Goal: Information Seeking & Learning: Learn about a topic

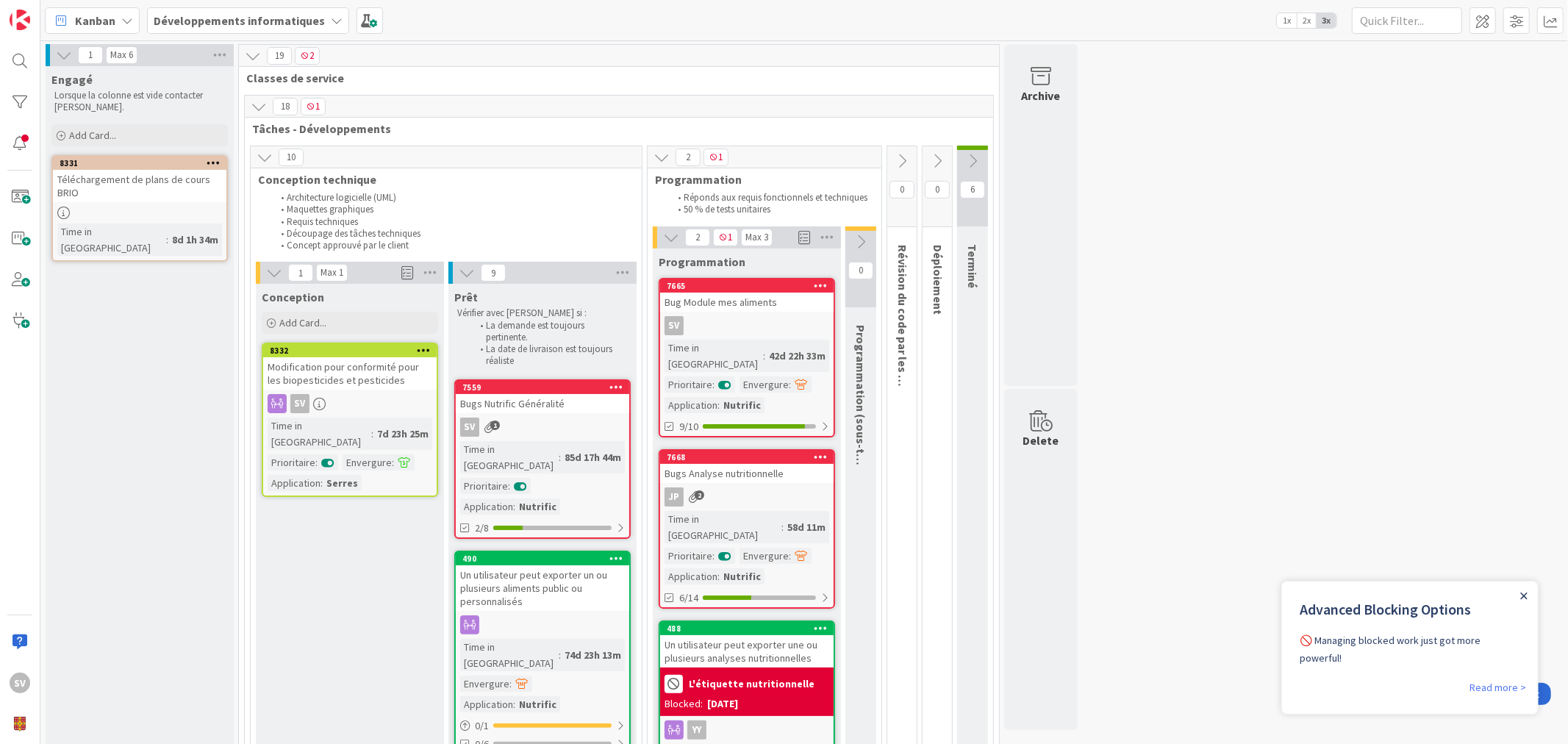
click at [1520, 593] on icon "Close Announcement" at bounding box center [1523, 595] width 7 height 7
click at [1553, 16] on span at bounding box center [1551, 21] width 27 height 27
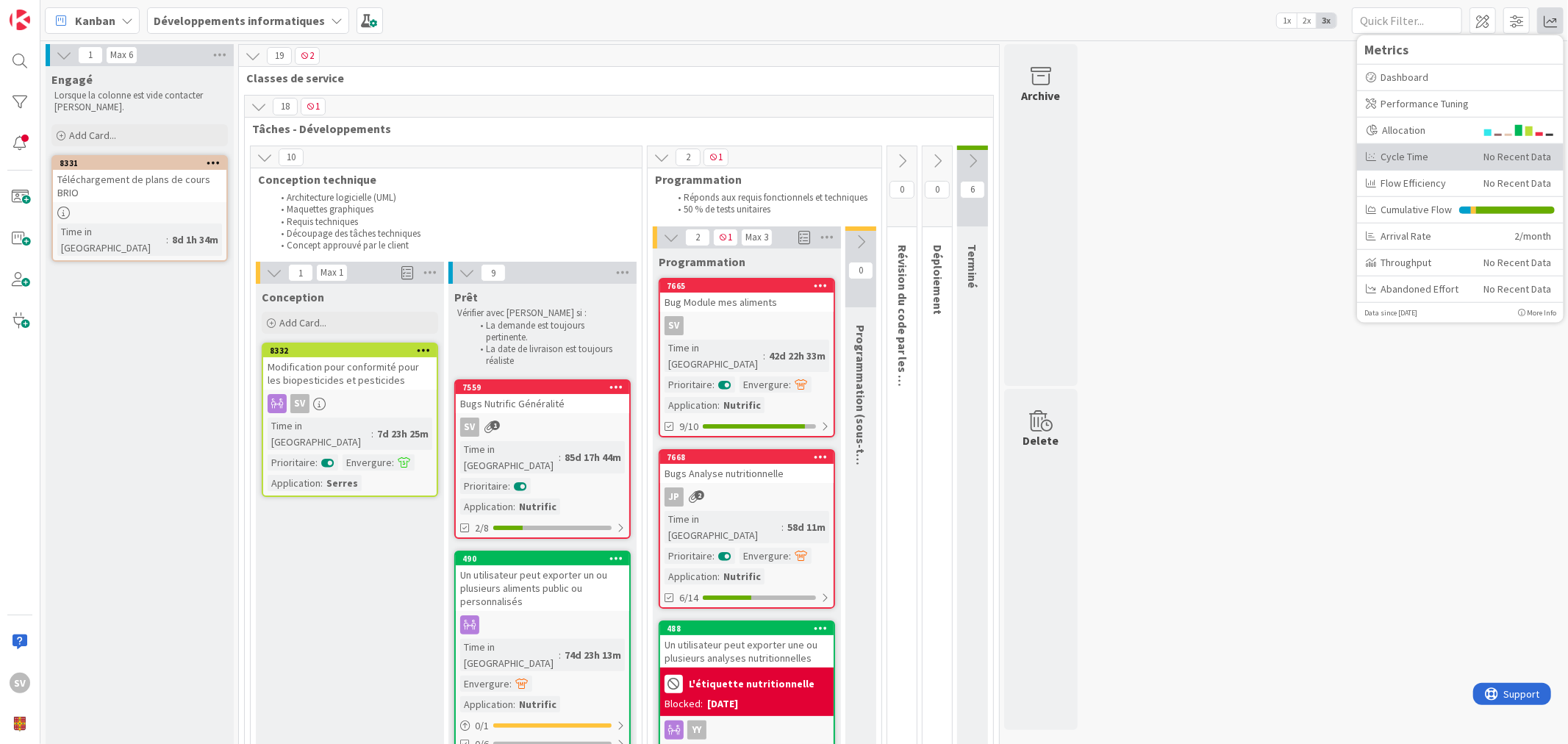
click at [1442, 158] on div "Cycle Time" at bounding box center [1419, 156] width 106 height 16
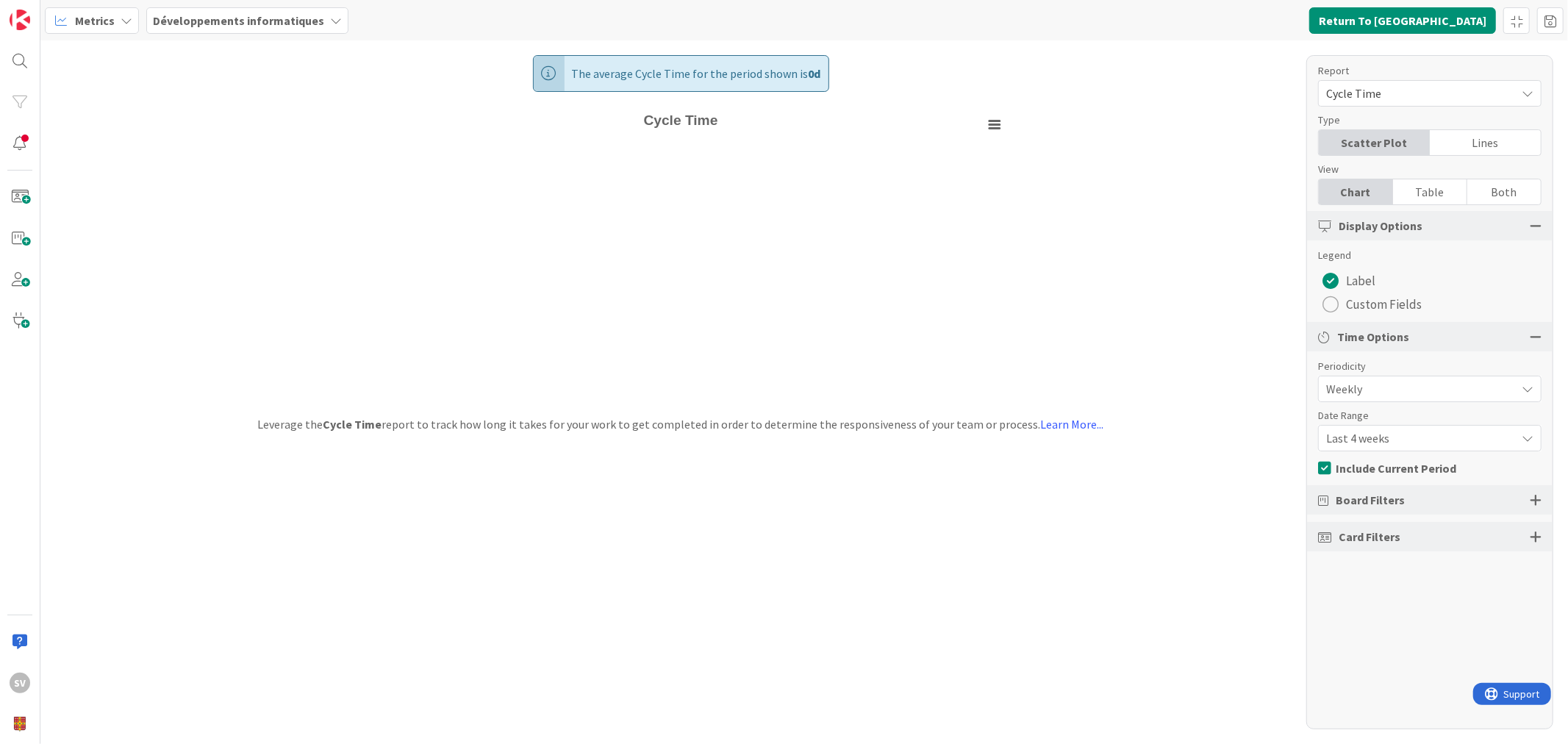
click at [1405, 421] on div "Date Range" at bounding box center [1422, 416] width 209 height 16
click at [1386, 446] on span "Last 4 weeks" at bounding box center [1417, 437] width 182 height 21
click at [1384, 490] on span "Last 8 weeks" at bounding box center [1438, 500] width 185 height 22
click at [509, 21] on link "Refresh" at bounding box center [516, 20] width 60 height 19
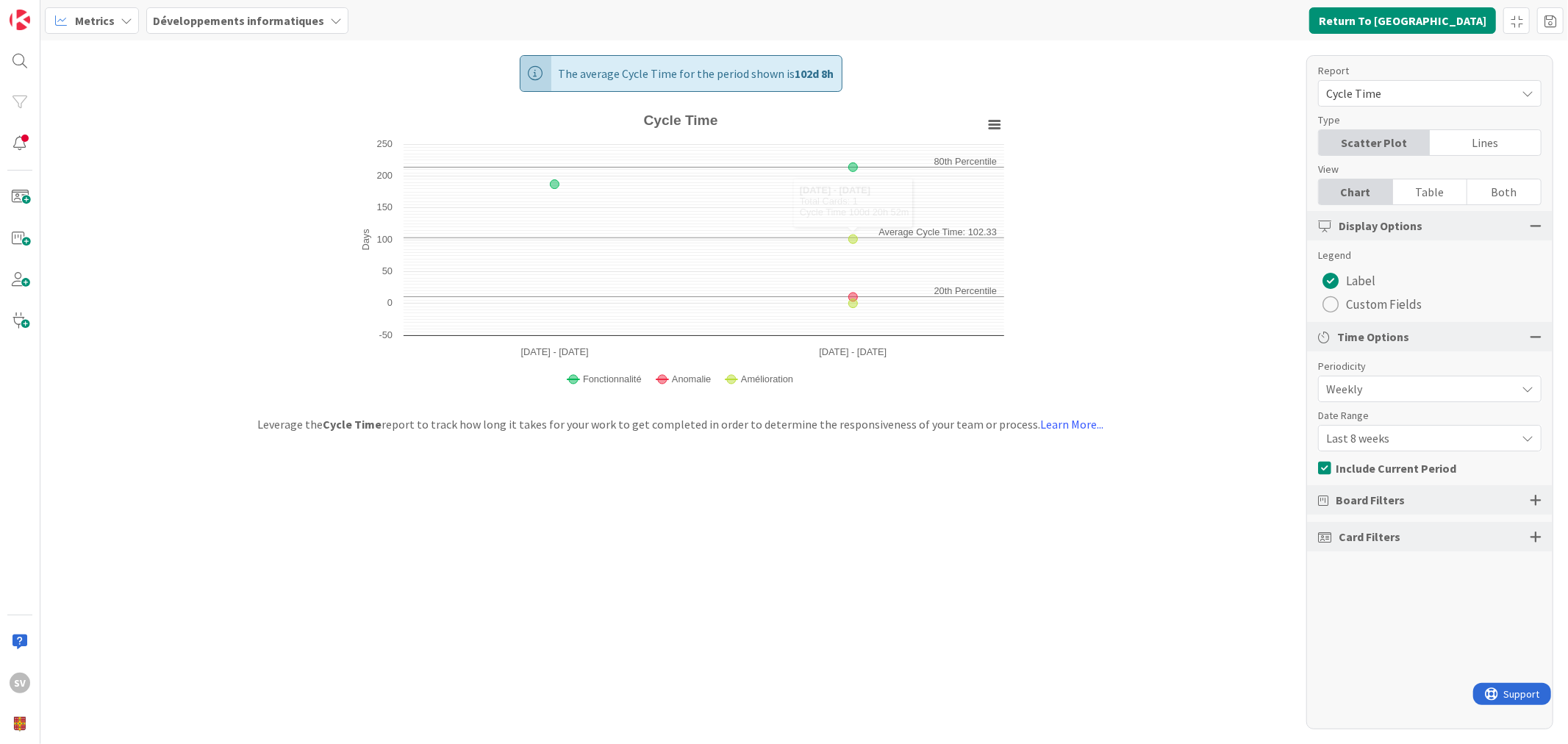
click at [1370, 382] on span "Weekly" at bounding box center [1417, 388] width 182 height 21
click at [1406, 453] on span "Monthly" at bounding box center [1438, 451] width 185 height 22
click at [509, 20] on link "Refresh" at bounding box center [516, 20] width 60 height 19
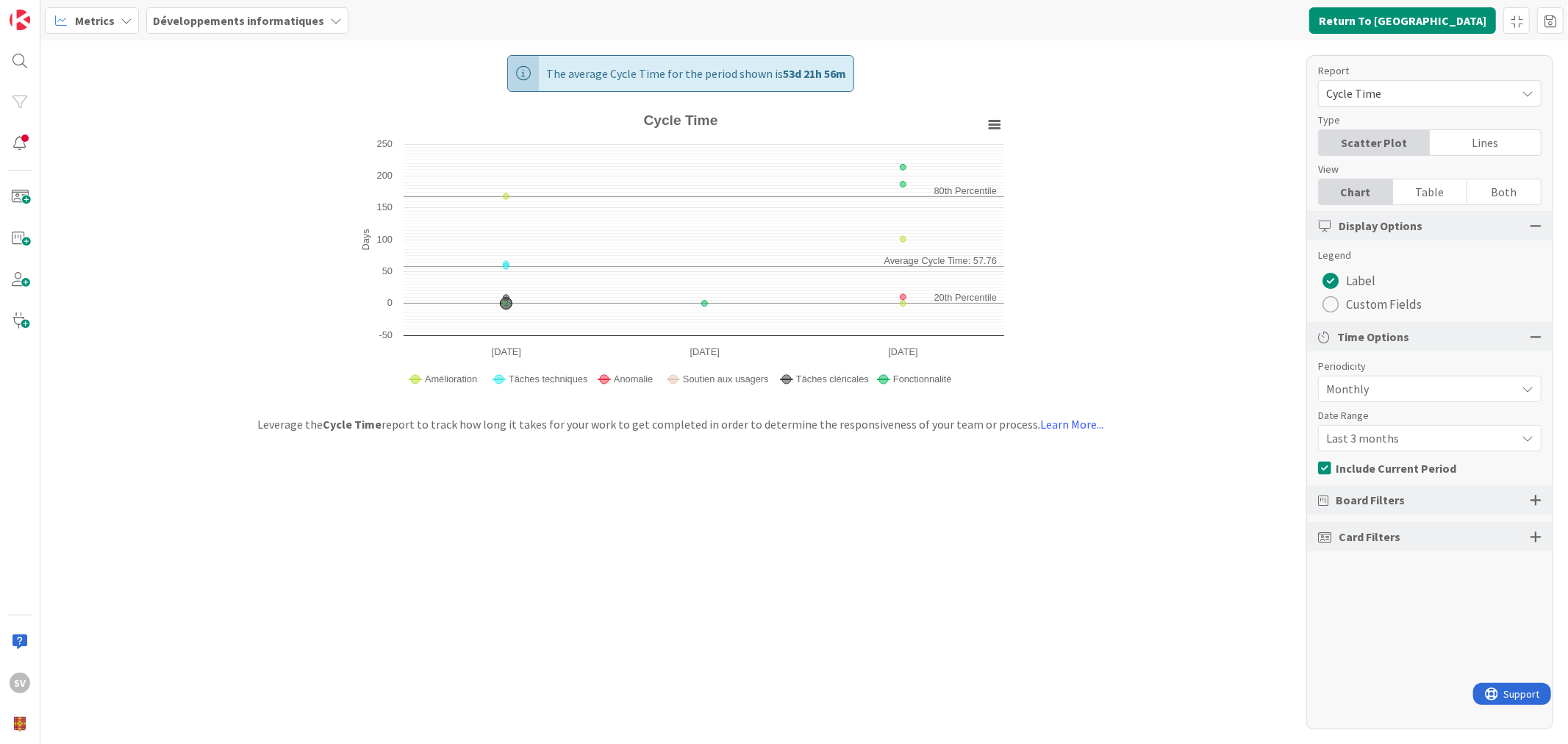
click at [1373, 434] on span "Last 3 months" at bounding box center [1417, 437] width 182 height 21
click at [1387, 431] on span "Last 3 months" at bounding box center [1417, 438] width 181 height 21
click at [1134, 260] on div "The average Cycle Time for the period shown is 53d 21h 56m Created with Highcha…" at bounding box center [804, 392] width 1528 height 703
click at [1536, 500] on div at bounding box center [1536, 500] width 12 height 13
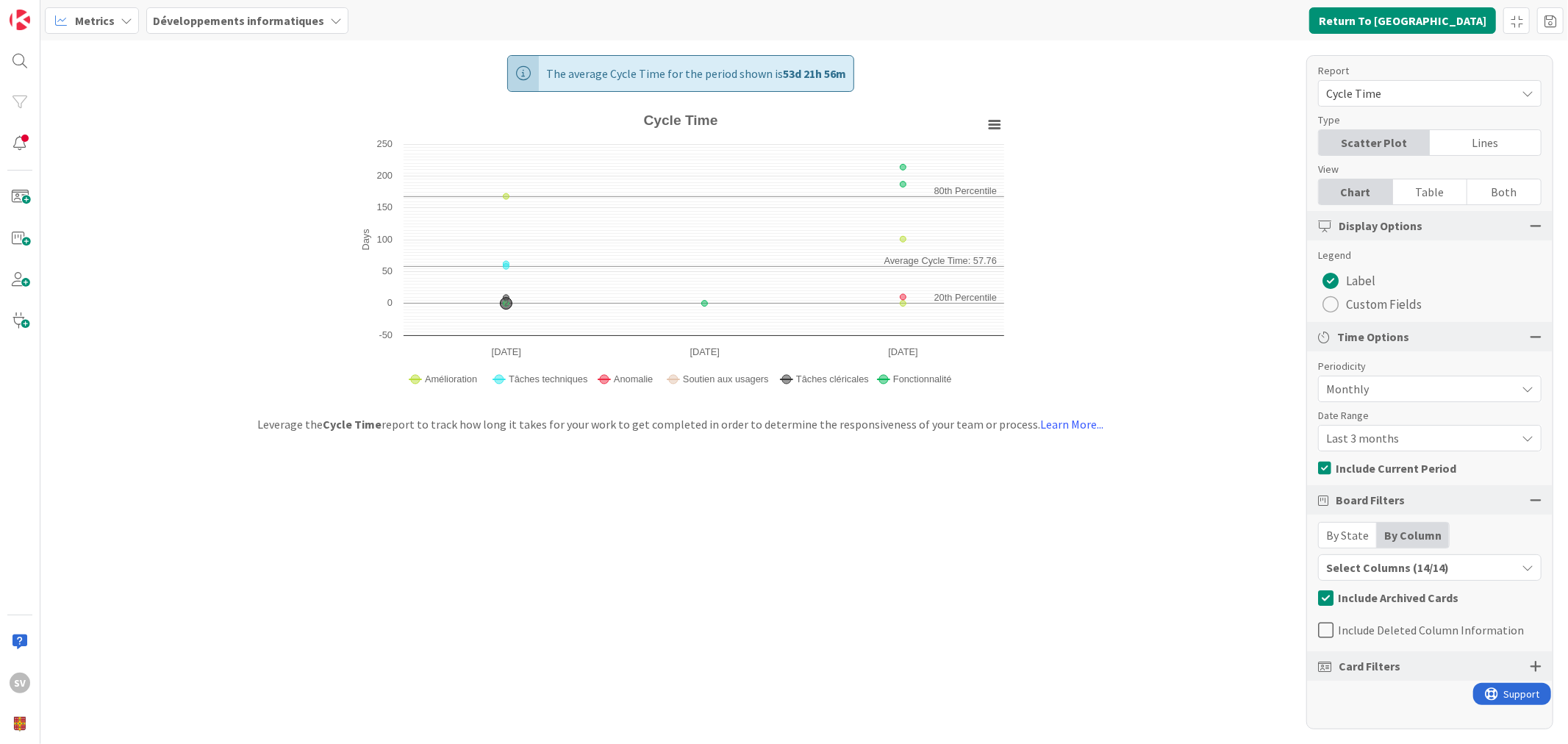
click at [1494, 564] on div "Select Columns (14/14)" at bounding box center [1417, 567] width 197 height 19
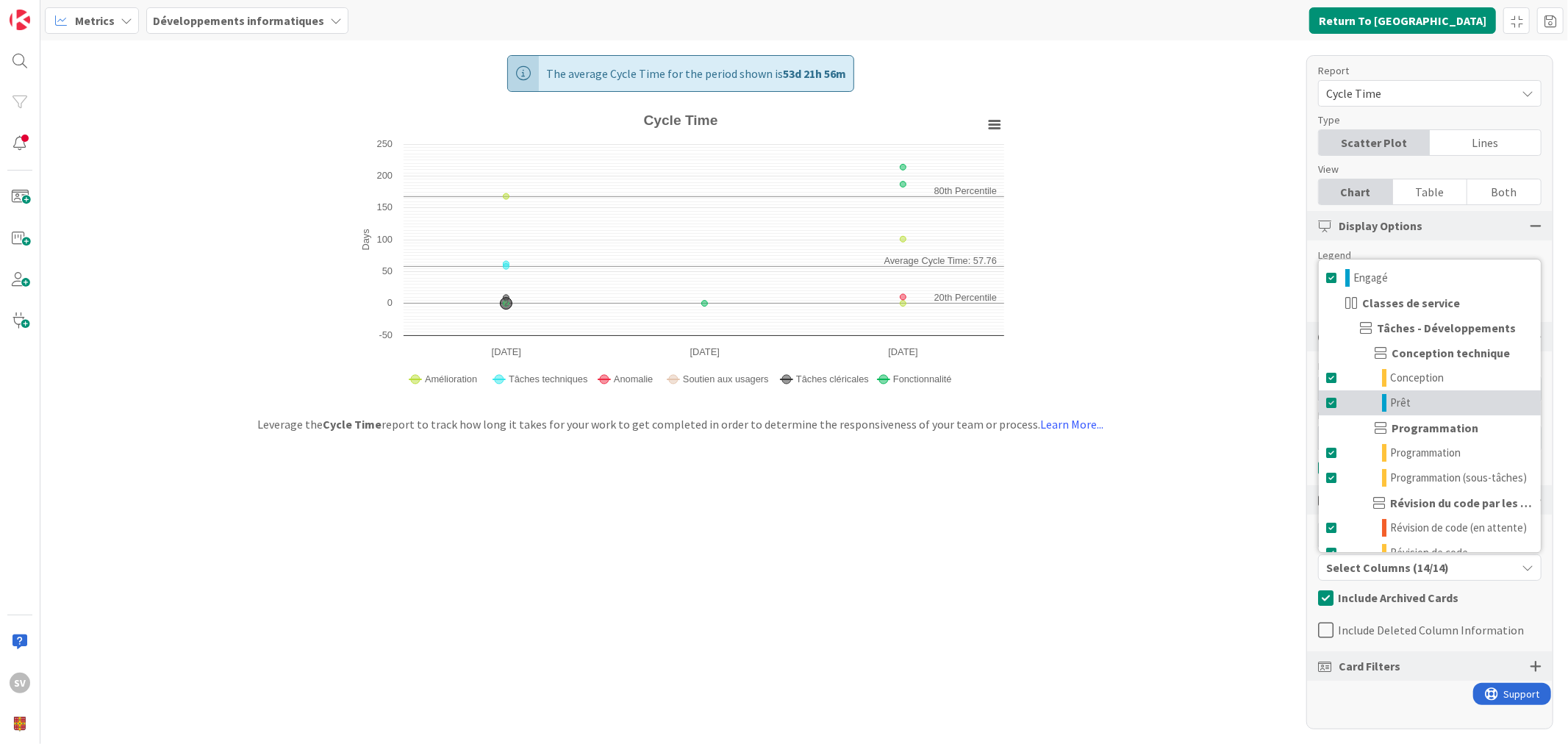
click at [1329, 402] on span at bounding box center [1333, 402] width 12 height 17
click at [1328, 272] on span at bounding box center [1333, 278] width 12 height 17
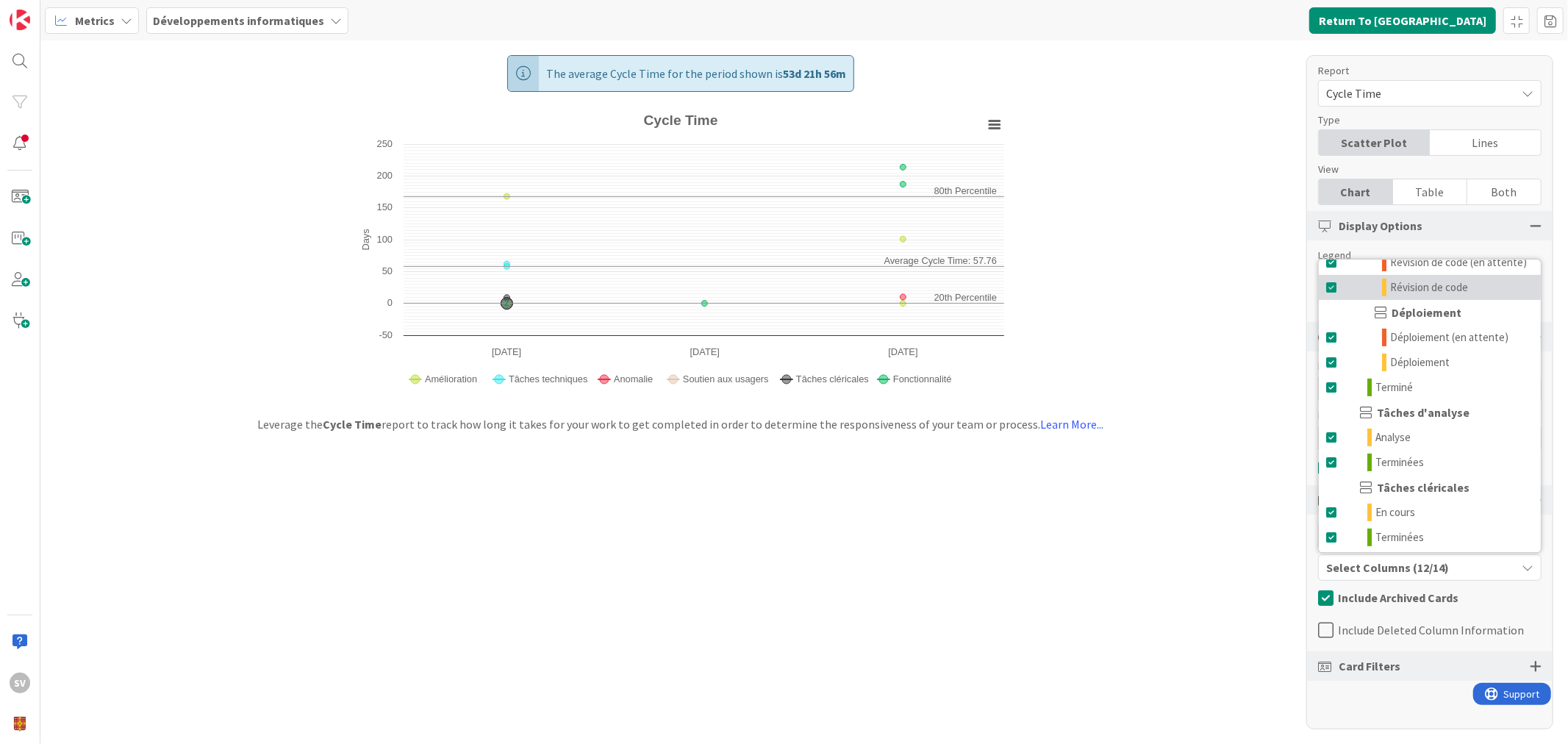
scroll to position [304, 0]
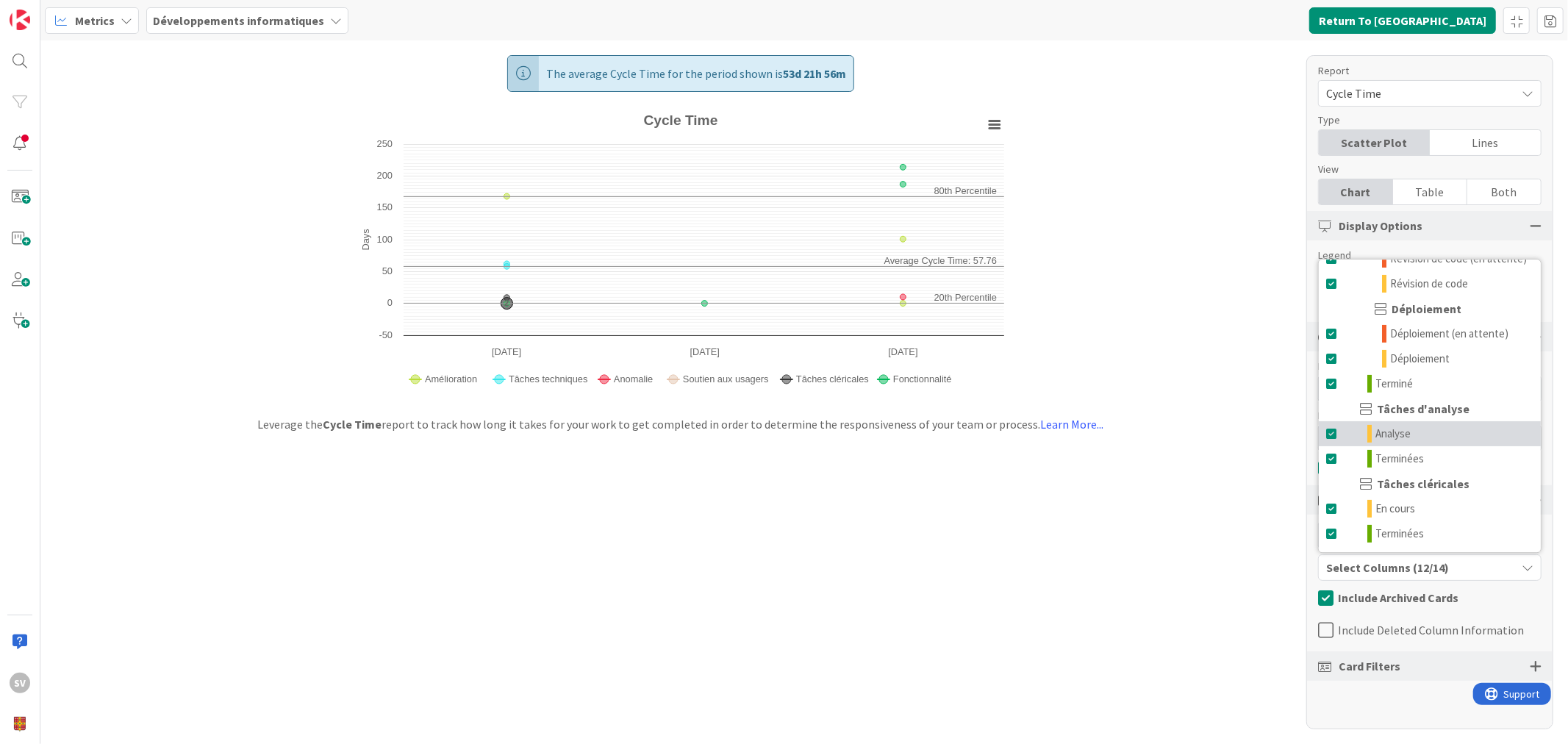
click at [1333, 431] on span at bounding box center [1333, 433] width 12 height 17
click at [1334, 459] on span at bounding box center [1333, 458] width 12 height 17
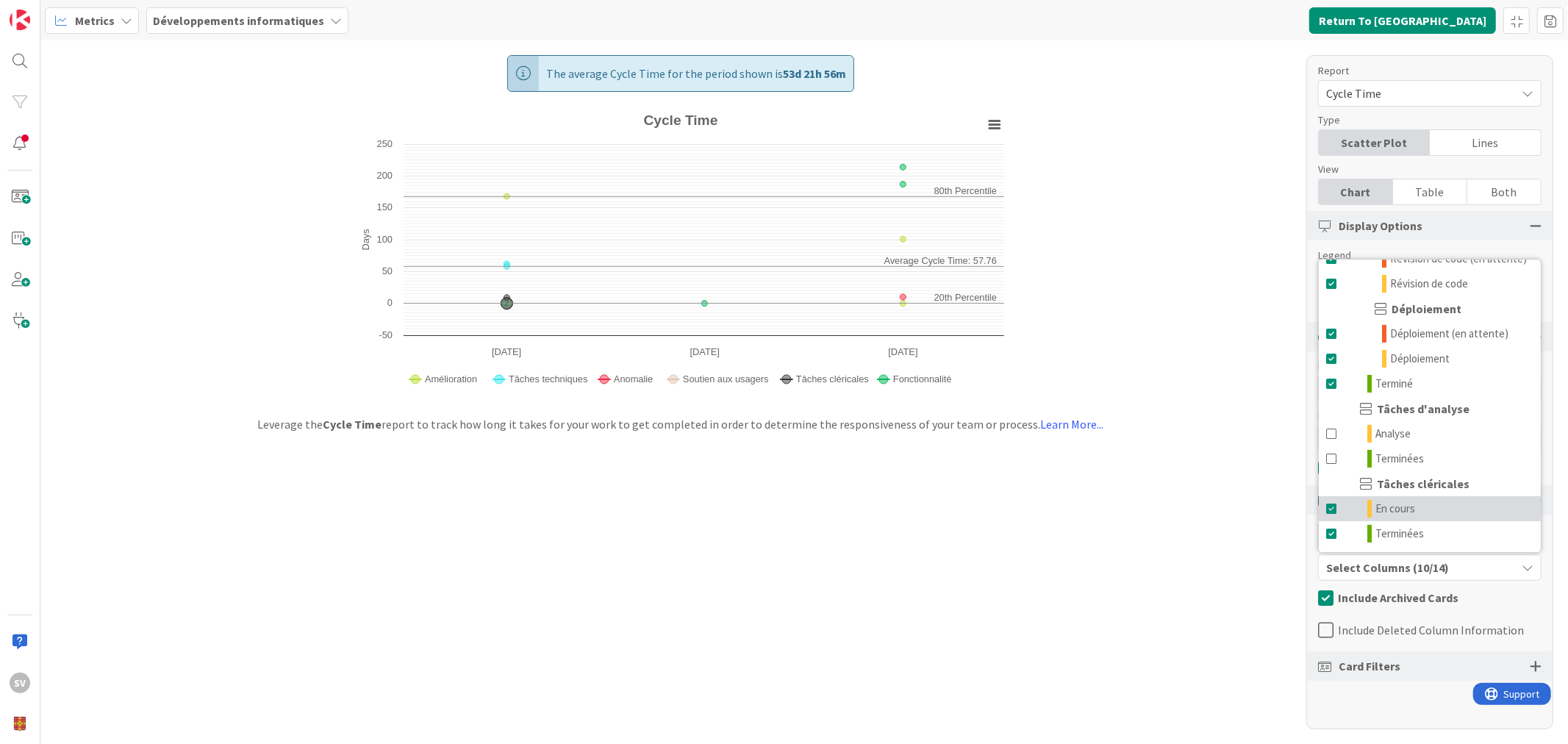
click at [1333, 505] on span at bounding box center [1333, 508] width 12 height 17
click at [1333, 541] on link "Terminées" at bounding box center [1430, 534] width 222 height 25
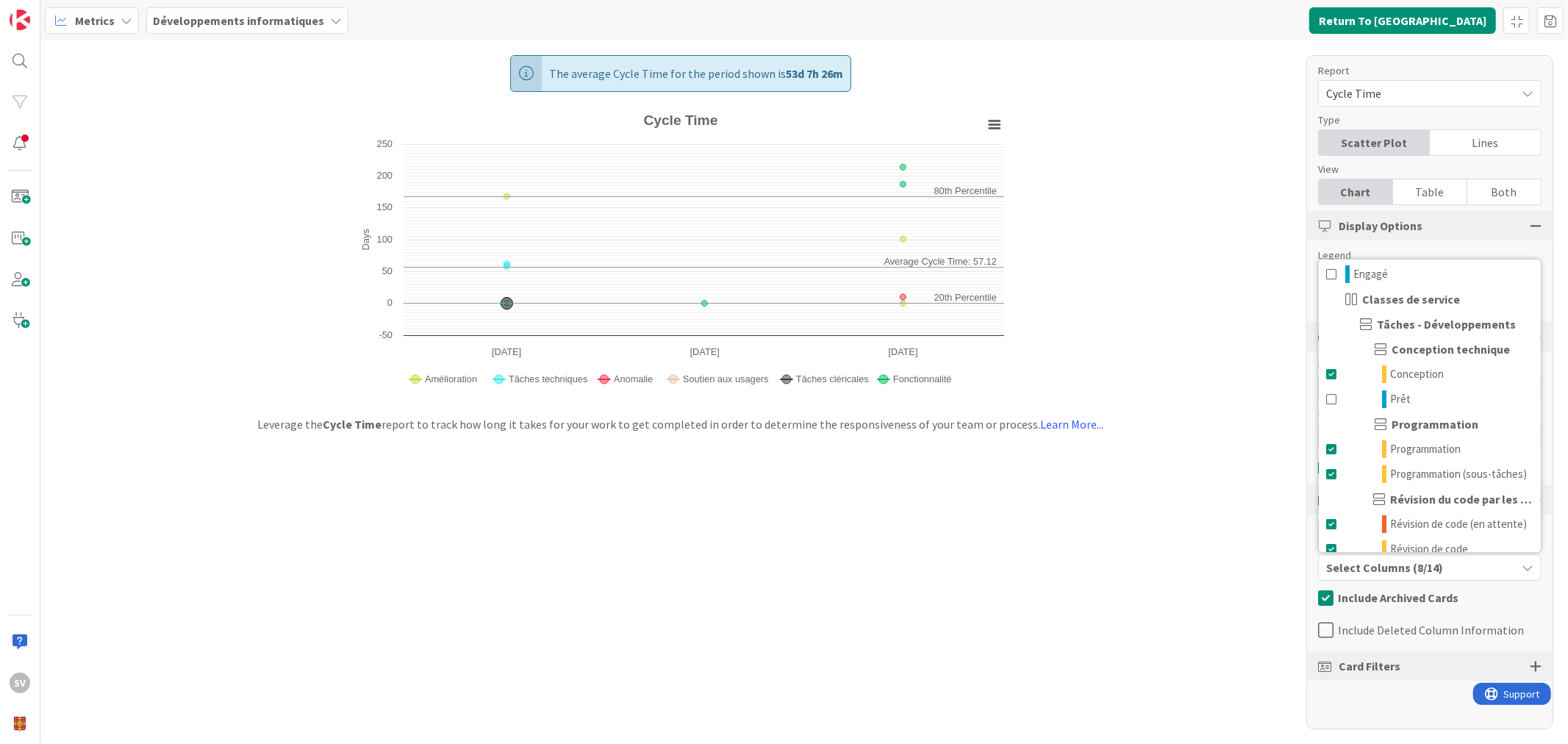
scroll to position [0, 0]
click at [1442, 570] on div "Select Columns (8/14)" at bounding box center [1417, 567] width 197 height 19
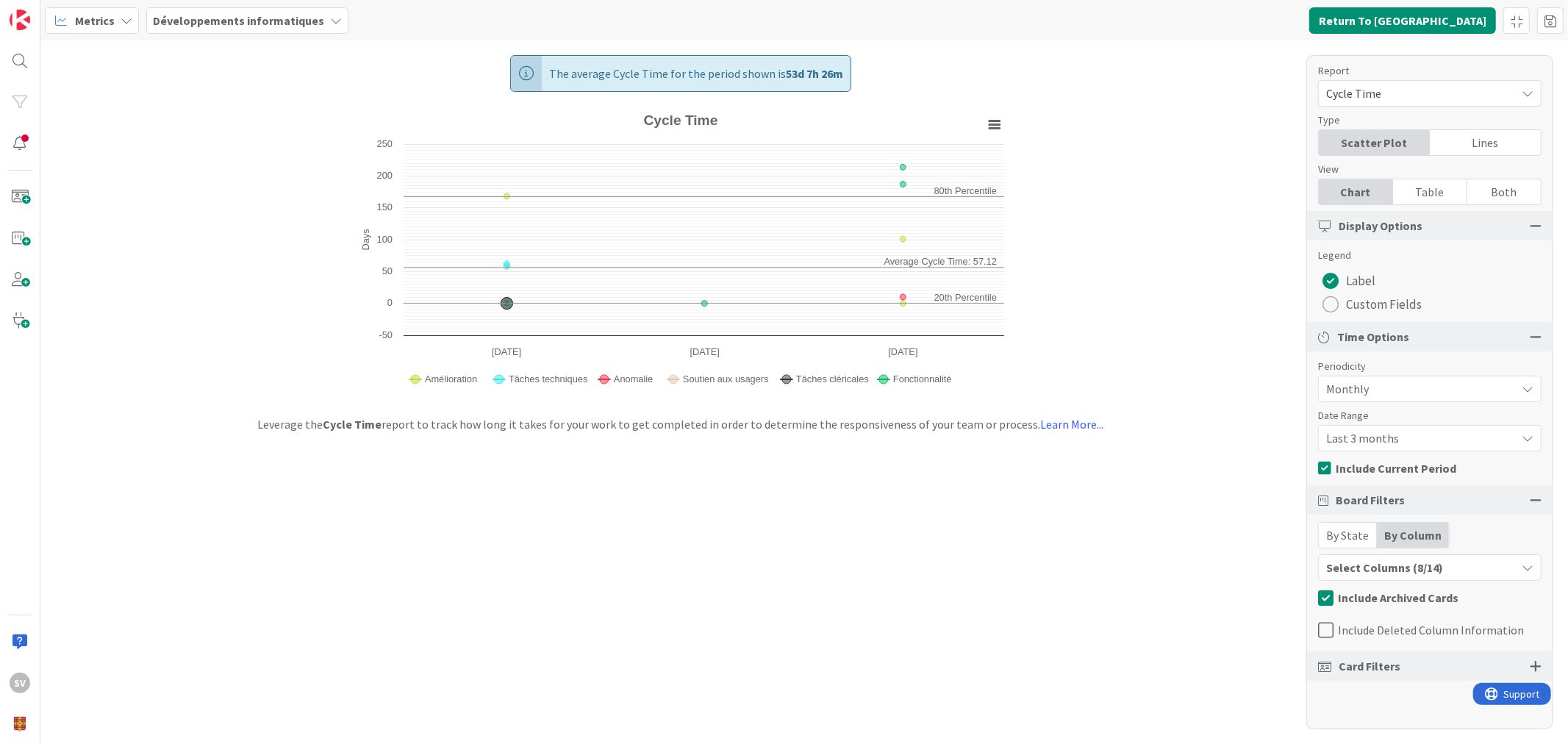
click at [1454, 554] on button "Select Columns (8/14)" at bounding box center [1430, 567] width 224 height 27
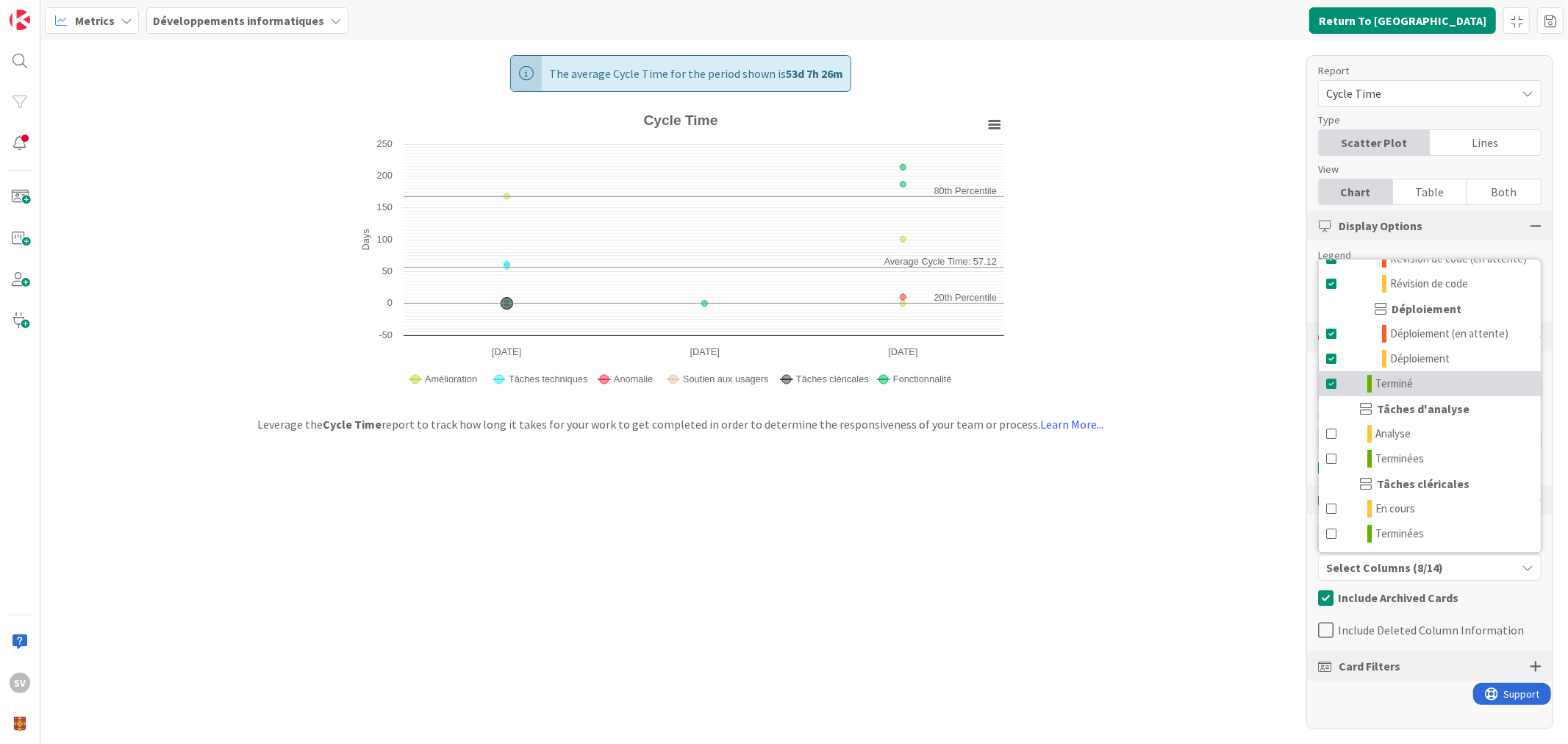
scroll to position [304, 0]
click at [1339, 383] on link "Terminé" at bounding box center [1430, 383] width 222 height 25
click at [1333, 380] on span at bounding box center [1333, 383] width 12 height 17
click at [1259, 517] on div "The average Cycle Time for the period shown is 53d 7h 26m Created with Highchar…" at bounding box center [804, 392] width 1528 height 703
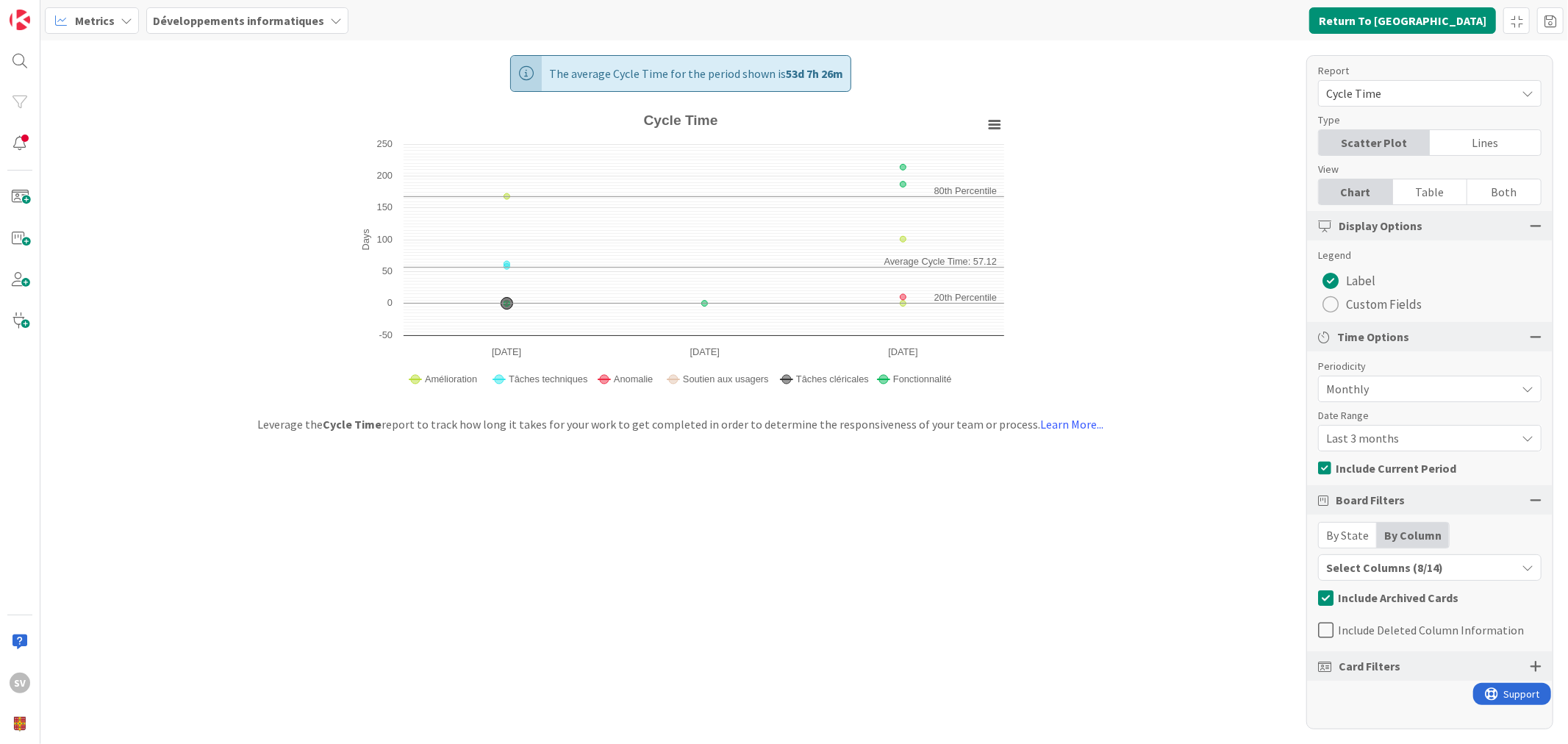
click at [1412, 529] on div "By Column" at bounding box center [1413, 535] width 72 height 25
click at [1348, 531] on div "By State" at bounding box center [1348, 535] width 58 height 25
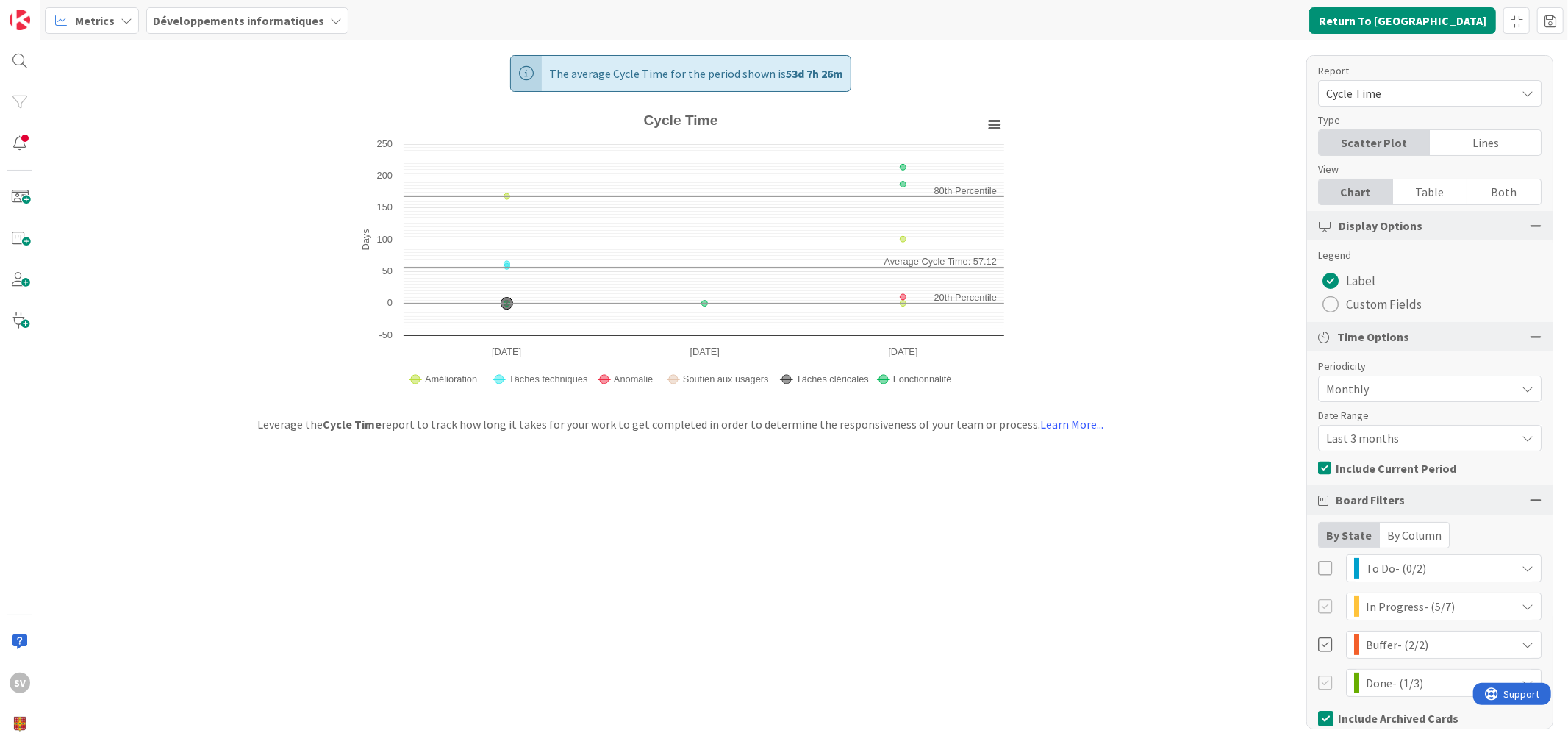
click at [1422, 533] on div "By Column" at bounding box center [1414, 535] width 69 height 25
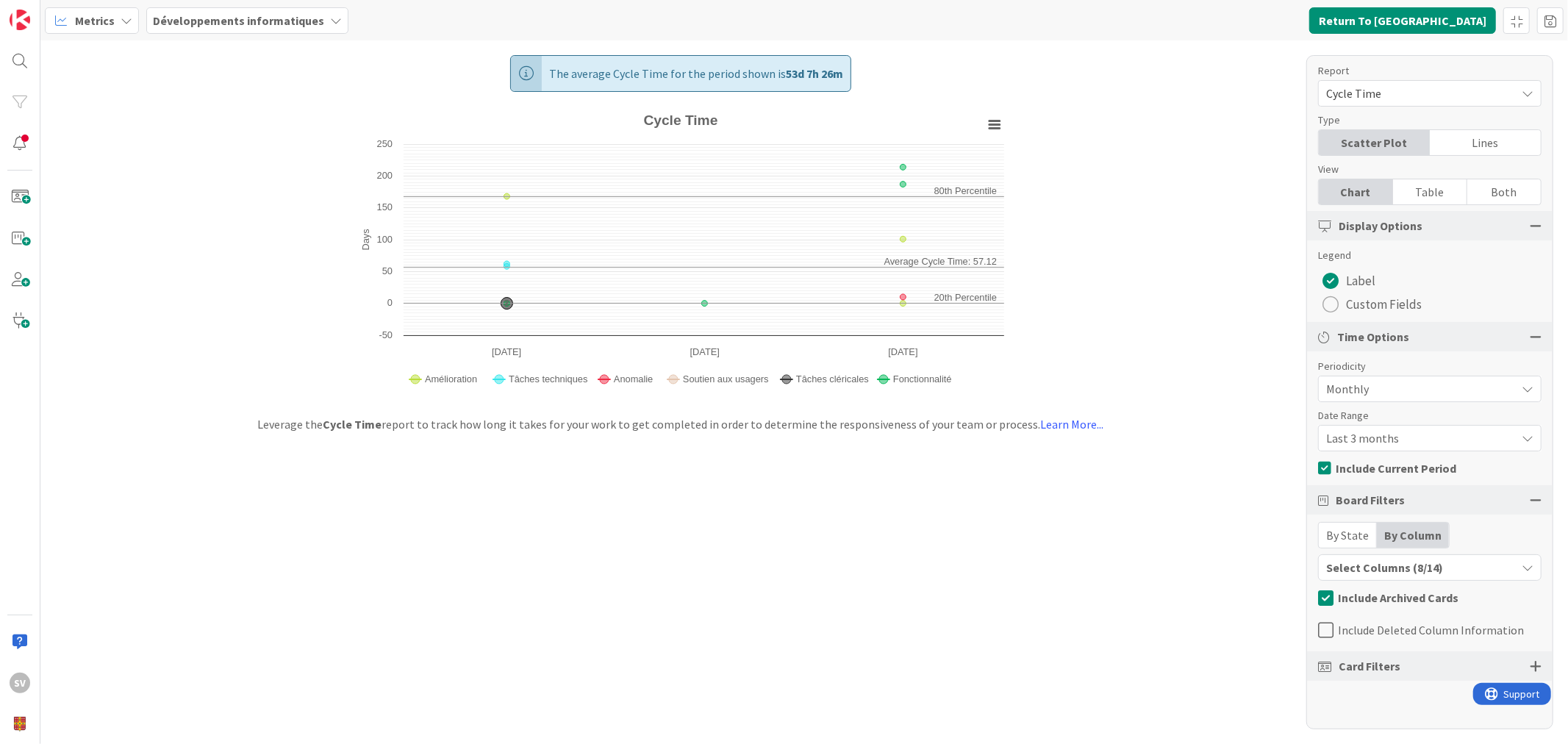
click at [1343, 540] on div "By State" at bounding box center [1348, 535] width 58 height 25
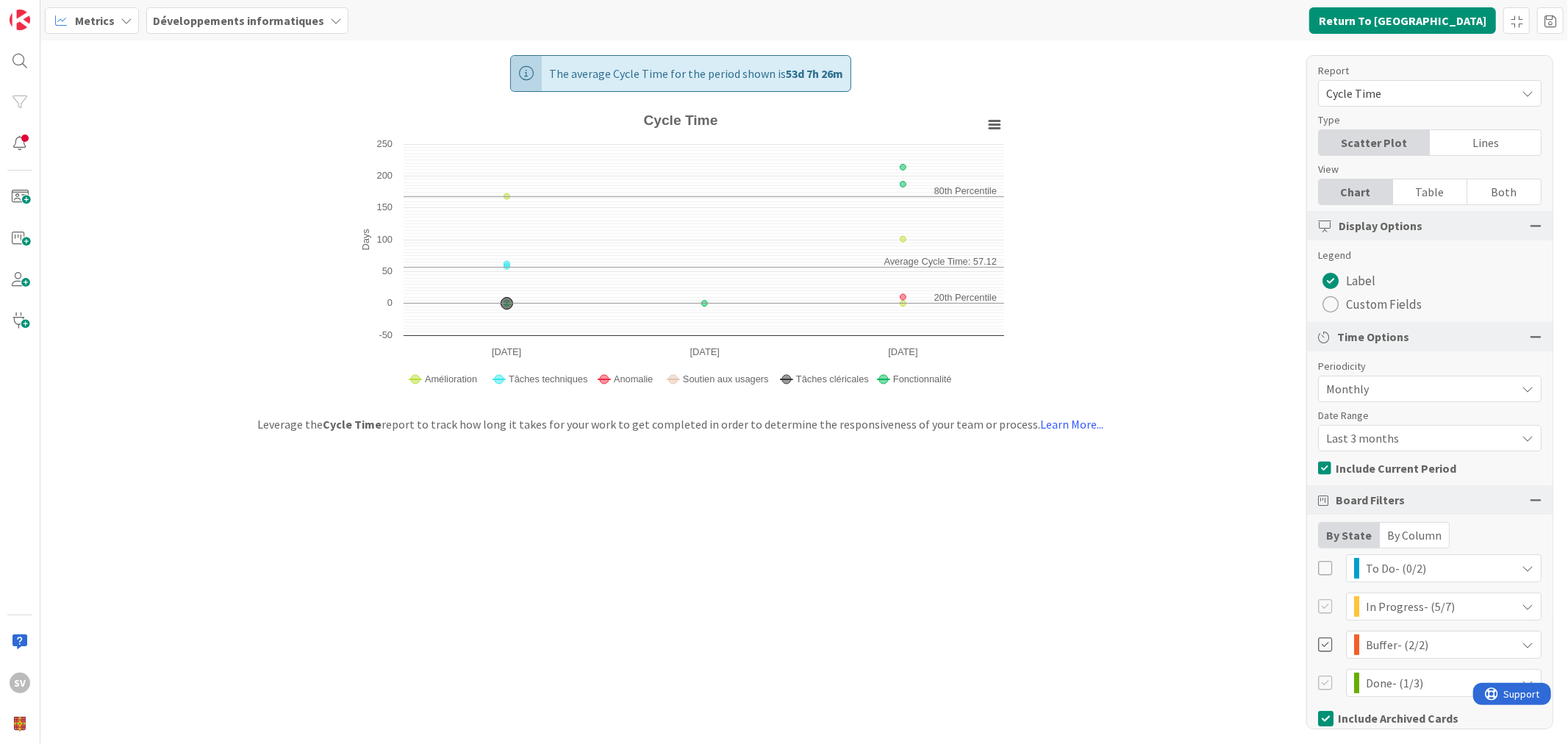
click at [1402, 532] on div "By Column" at bounding box center [1414, 535] width 69 height 25
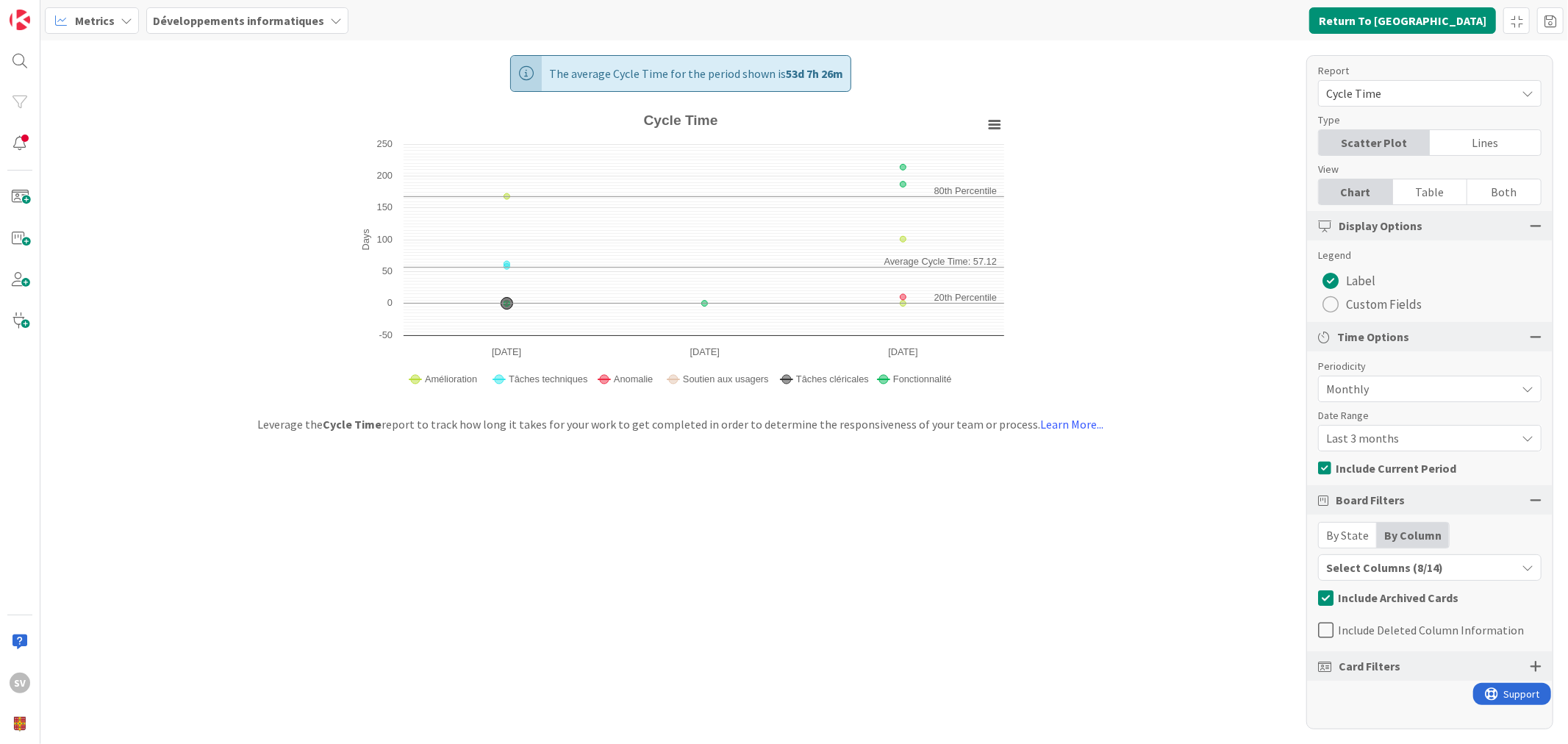
drag, startPoint x: 1383, startPoint y: 652, endPoint x: 1387, endPoint y: 658, distance: 7.2
click at [1384, 659] on div "Card Filters" at bounding box center [1430, 665] width 245 height 29
click at [1380, 666] on span "Card Filters" at bounding box center [1370, 665] width 62 height 17
click at [1538, 663] on div at bounding box center [1536, 666] width 12 height 13
click at [1538, 663] on div "Card Filters" at bounding box center [1430, 665] width 245 height 29
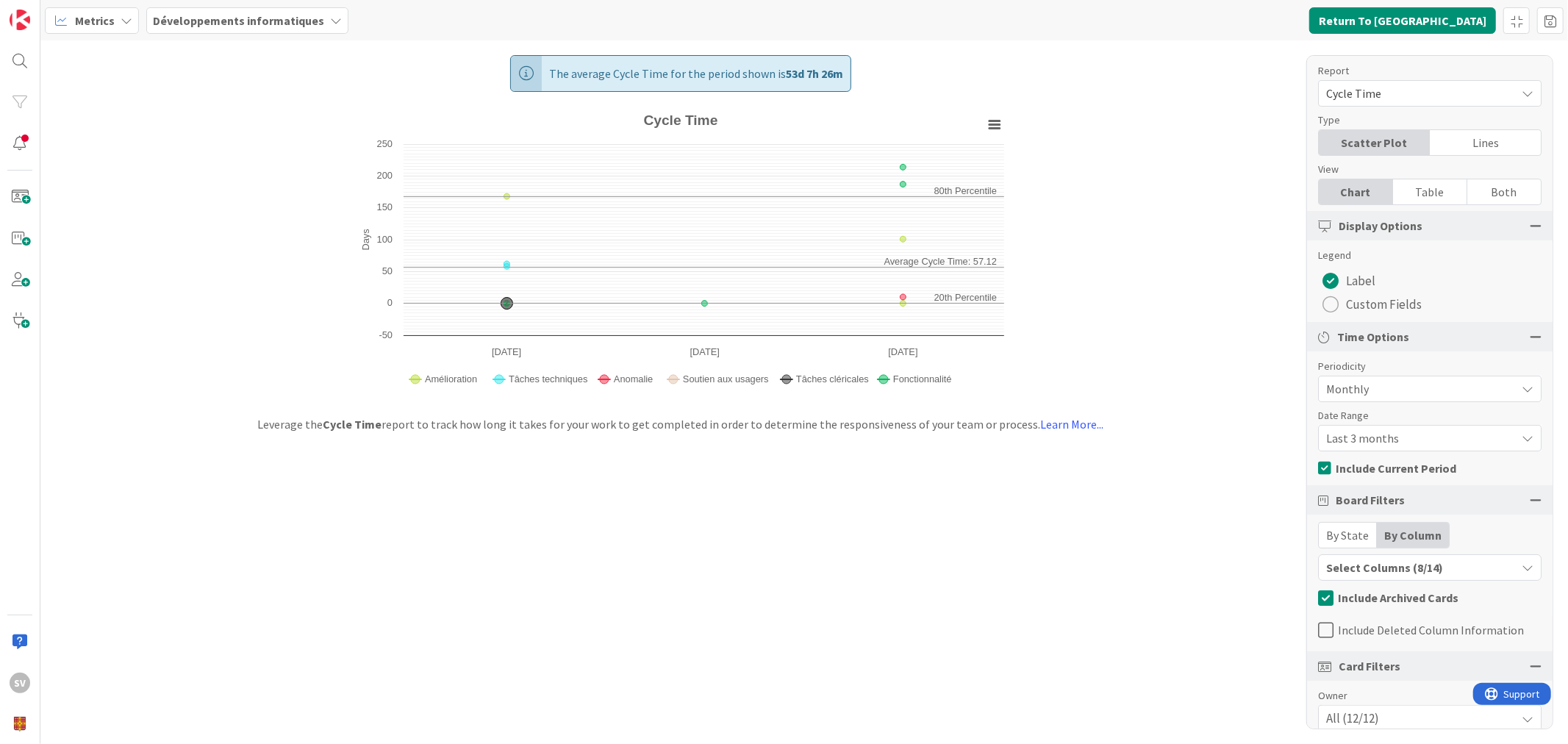
click at [1403, 569] on div "Select Columns (8/14)" at bounding box center [1417, 567] width 197 height 19
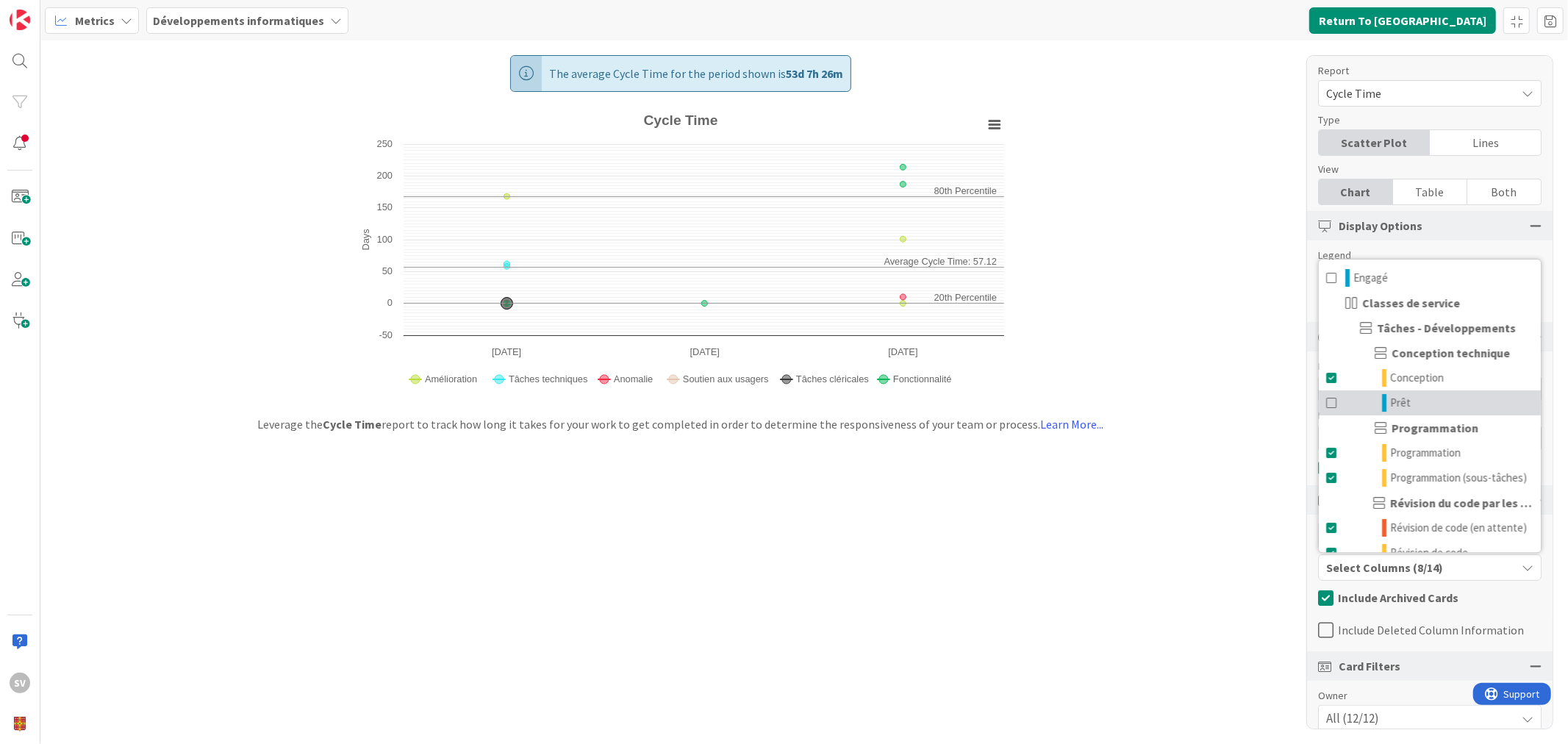
click at [1336, 405] on span at bounding box center [1333, 402] width 12 height 17
click at [1328, 405] on span at bounding box center [1333, 402] width 12 height 17
click at [1333, 382] on span at bounding box center [1333, 377] width 12 height 17
click at [1333, 381] on span at bounding box center [1333, 377] width 12 height 17
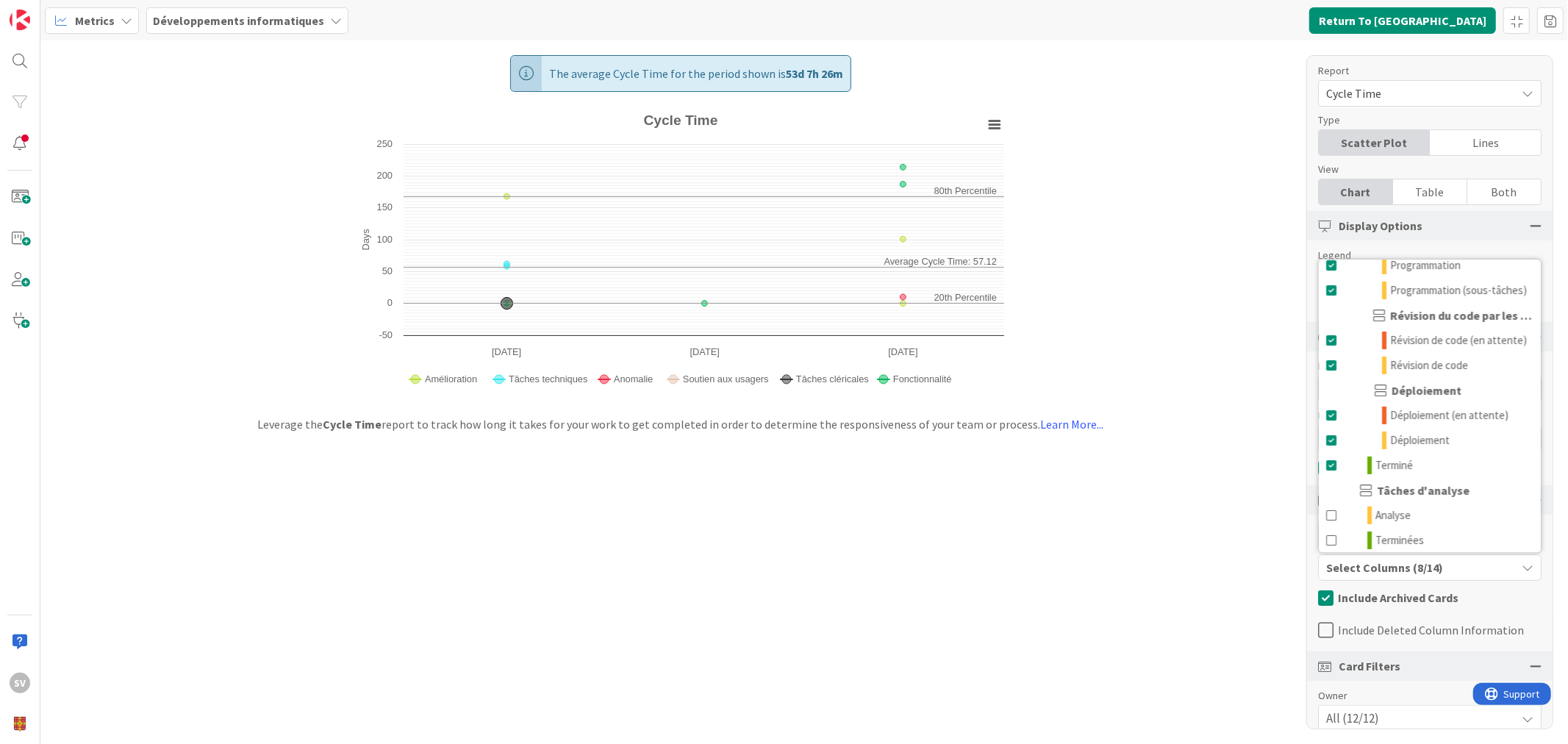
scroll to position [218, 0]
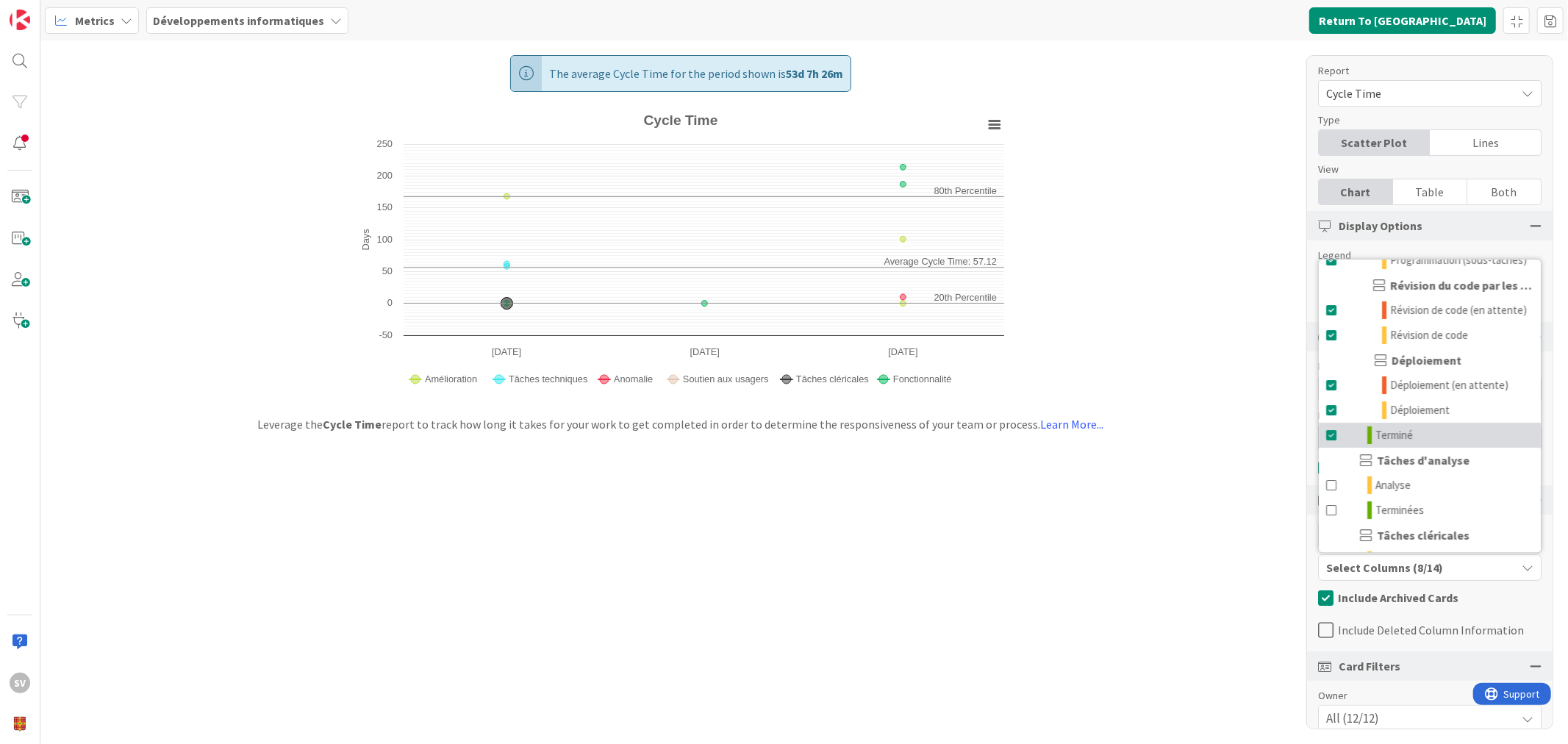
click at [1328, 444] on span at bounding box center [1333, 435] width 12 height 17
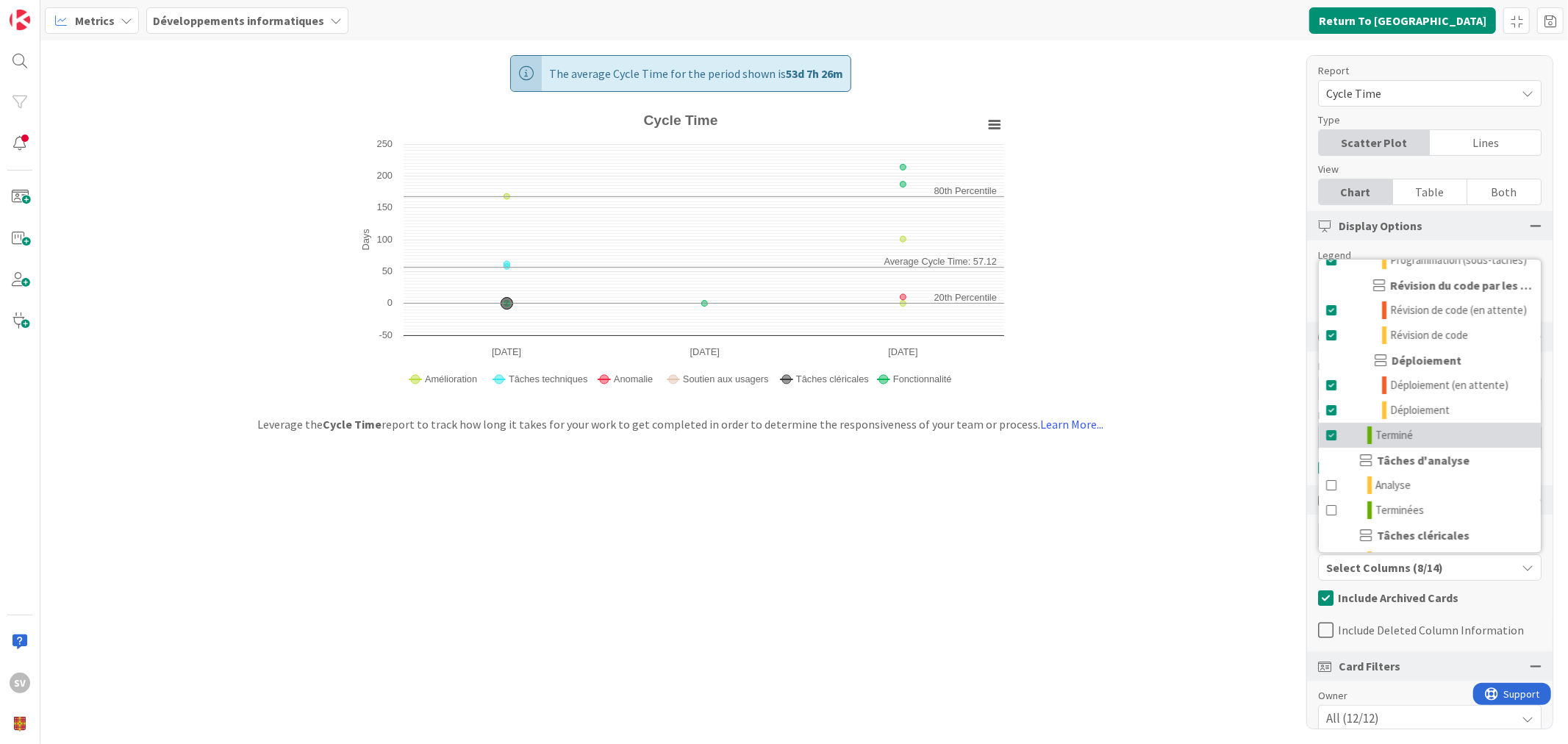
click at [1328, 444] on span at bounding box center [1333, 435] width 12 height 17
click at [1166, 363] on div "The average Cycle Time for the period shown is 53d 7h 26m Created with Highchar…" at bounding box center [804, 392] width 1528 height 703
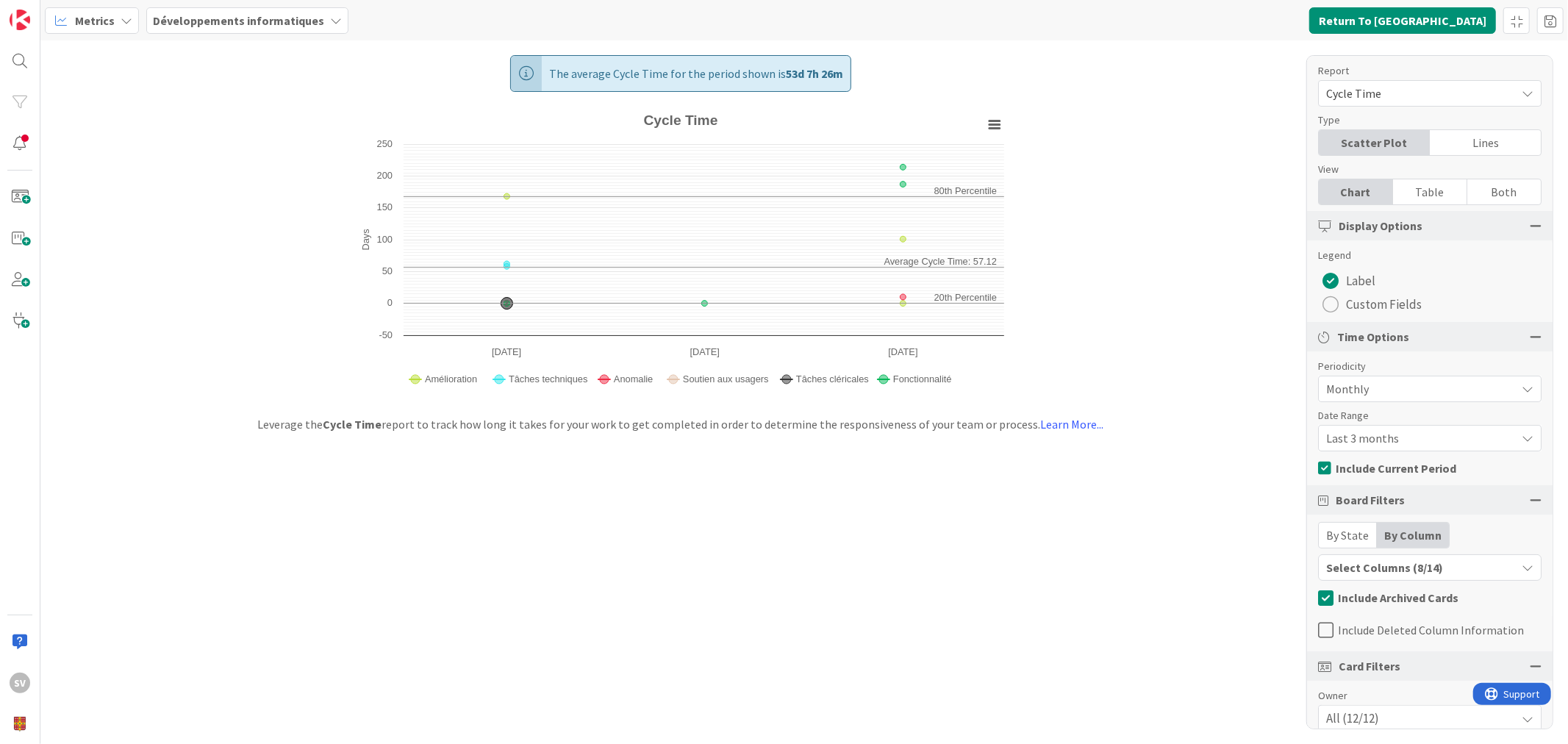
click at [1458, 569] on div "Select Columns (8/14)" at bounding box center [1417, 567] width 197 height 19
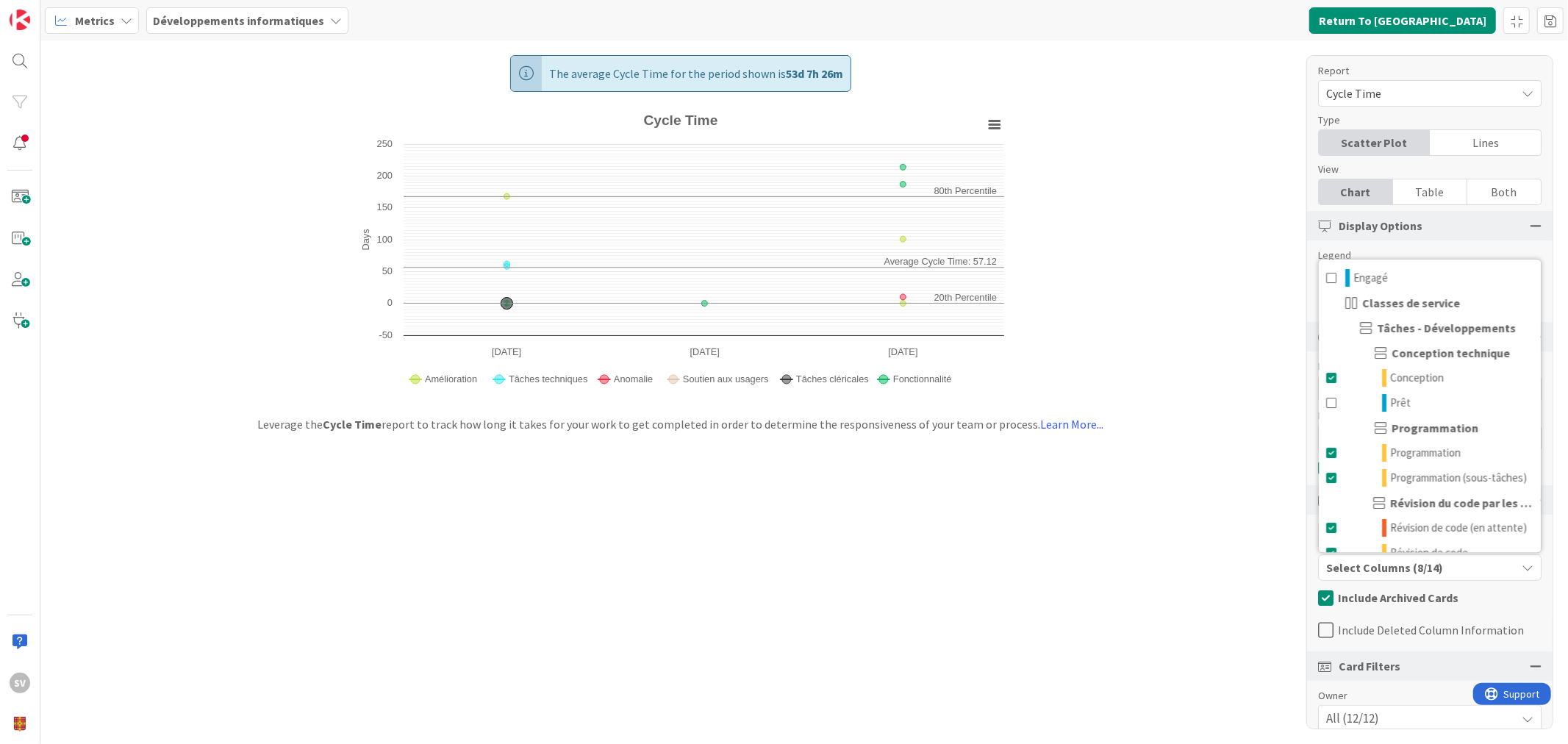
scroll to position [304, 0]
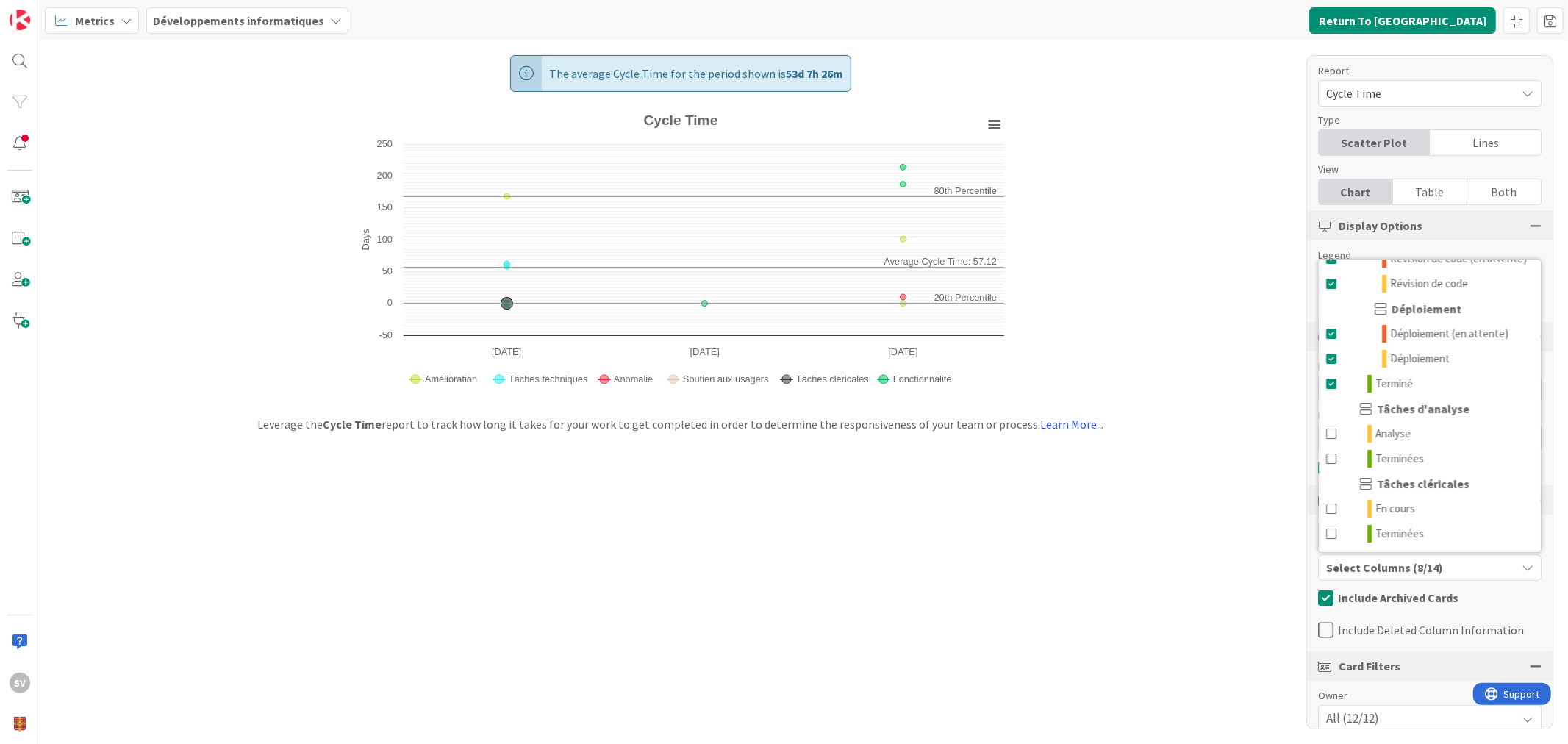
click at [1209, 524] on div "The average Cycle Time for the period shown is 53d 7h 26m Created with Highchar…" at bounding box center [804, 392] width 1528 height 703
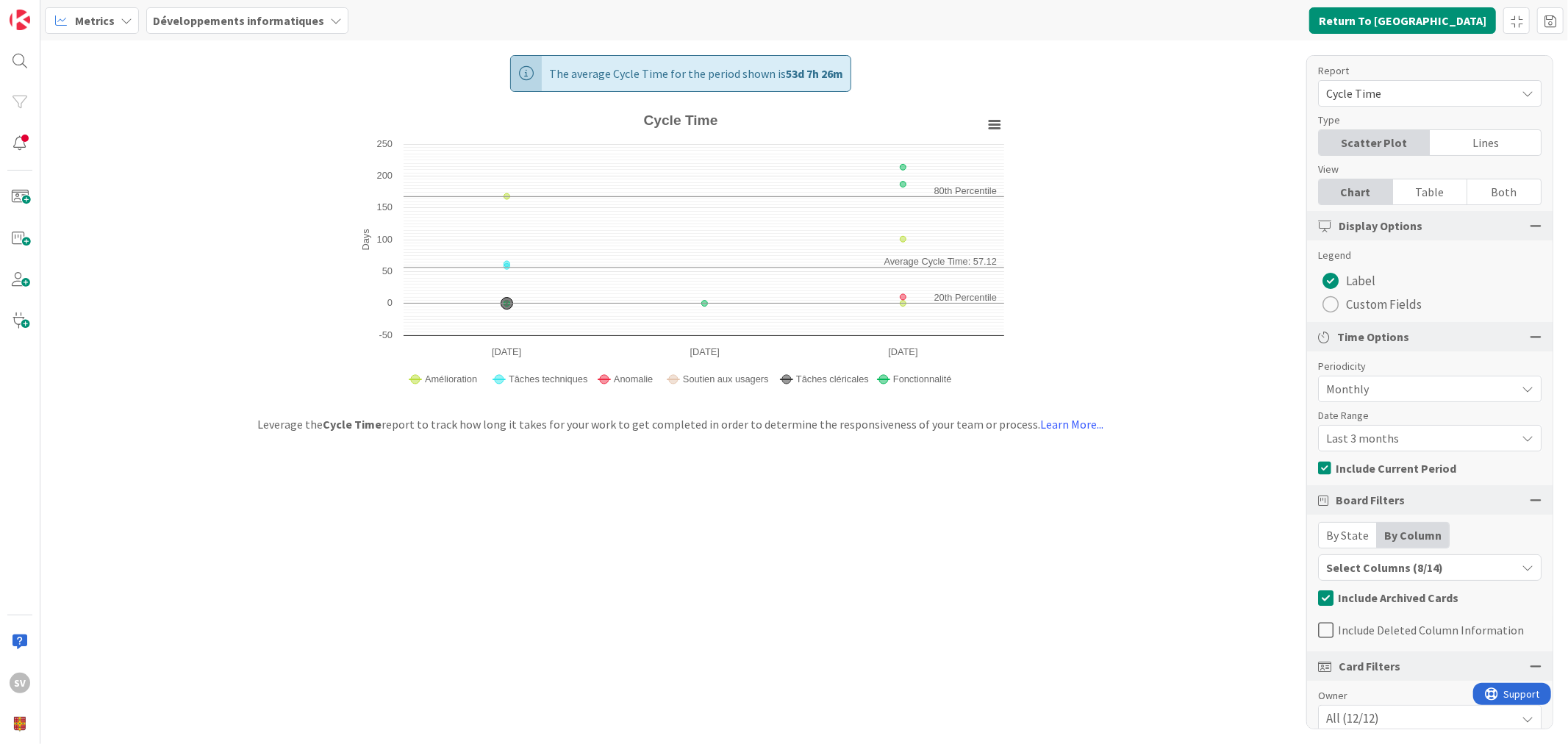
click at [1486, 566] on div "Select Columns (8/14)" at bounding box center [1417, 567] width 197 height 19
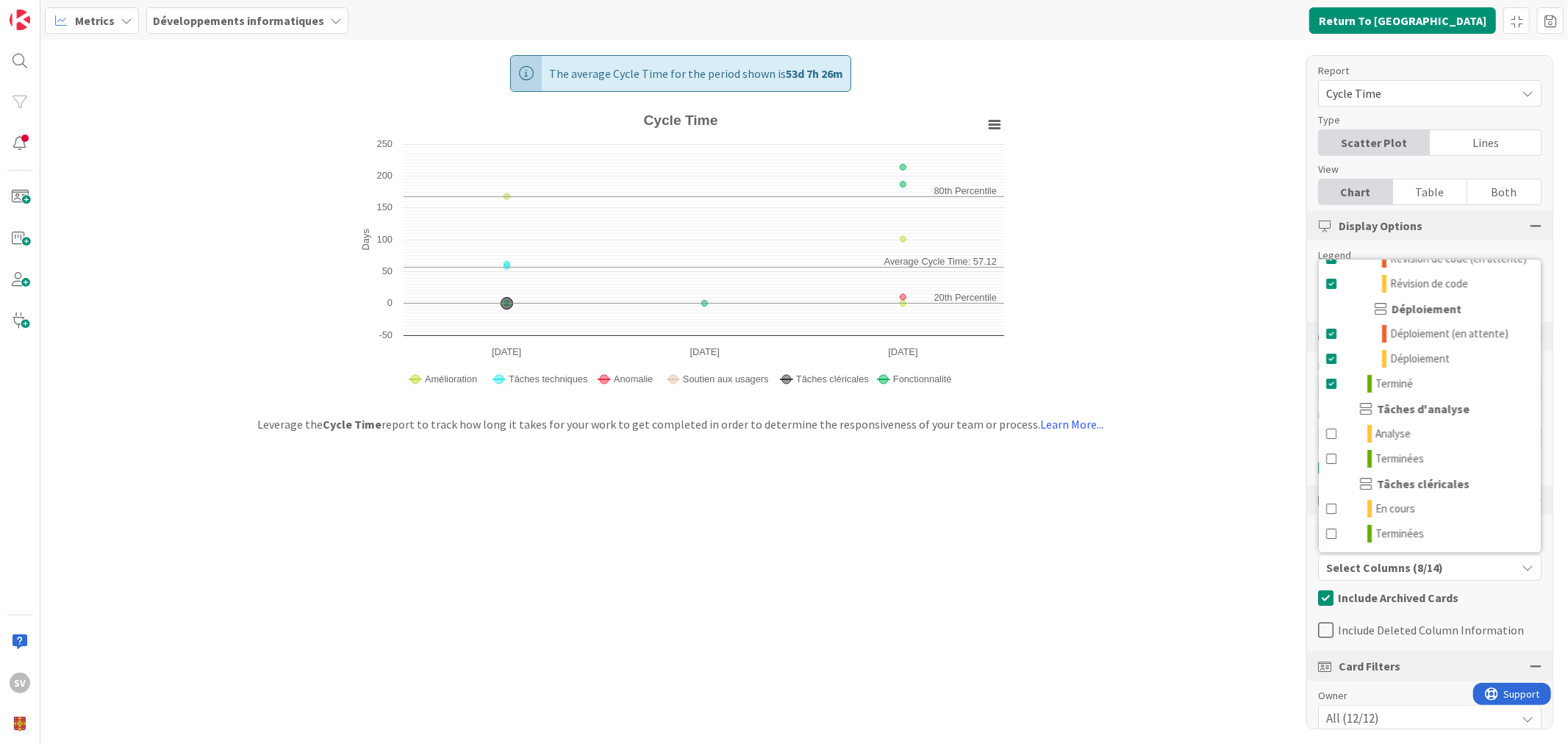
click at [1444, 570] on div "Select Columns (8/14)" at bounding box center [1417, 567] width 197 height 19
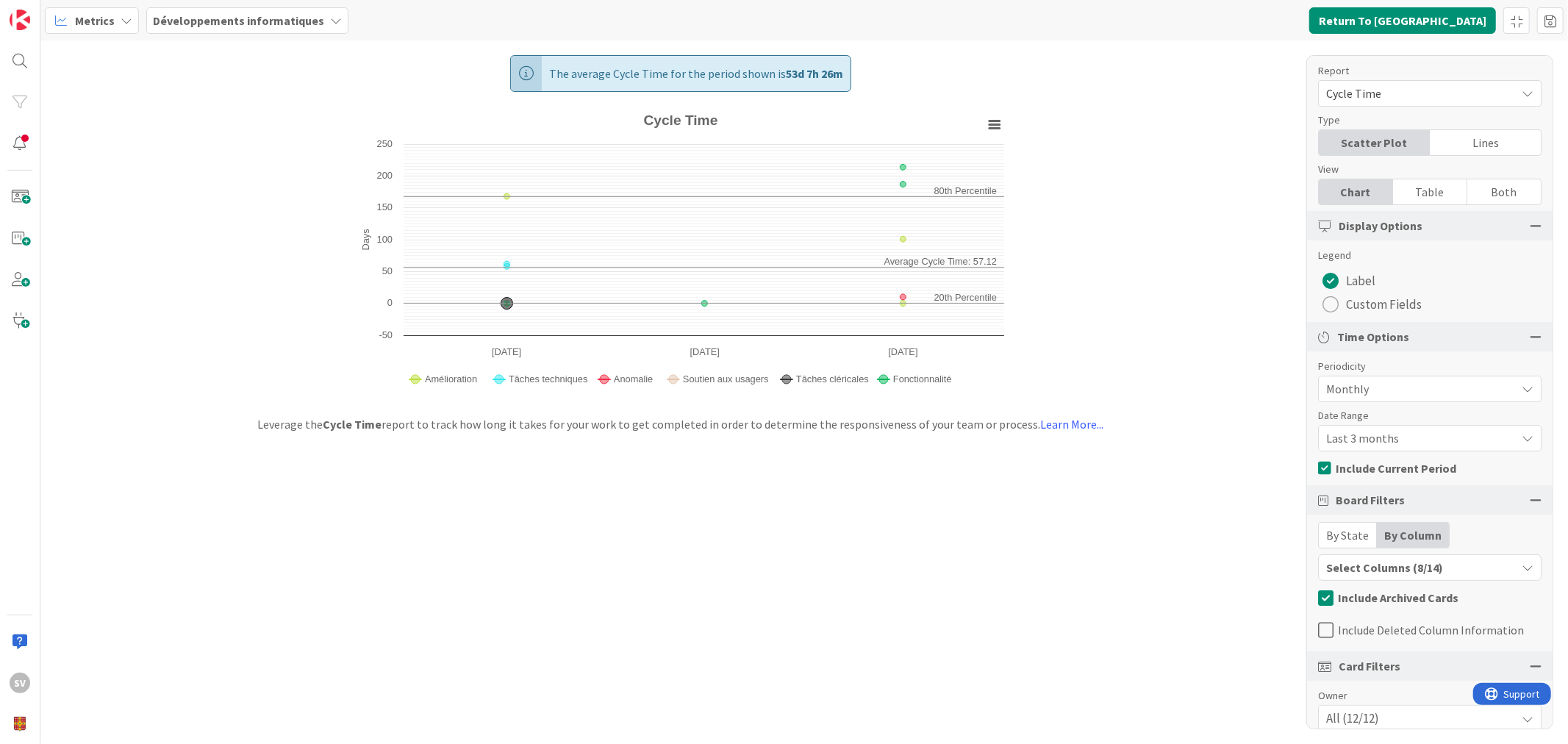
click at [1393, 432] on span "Last 3 months" at bounding box center [1417, 437] width 182 height 21
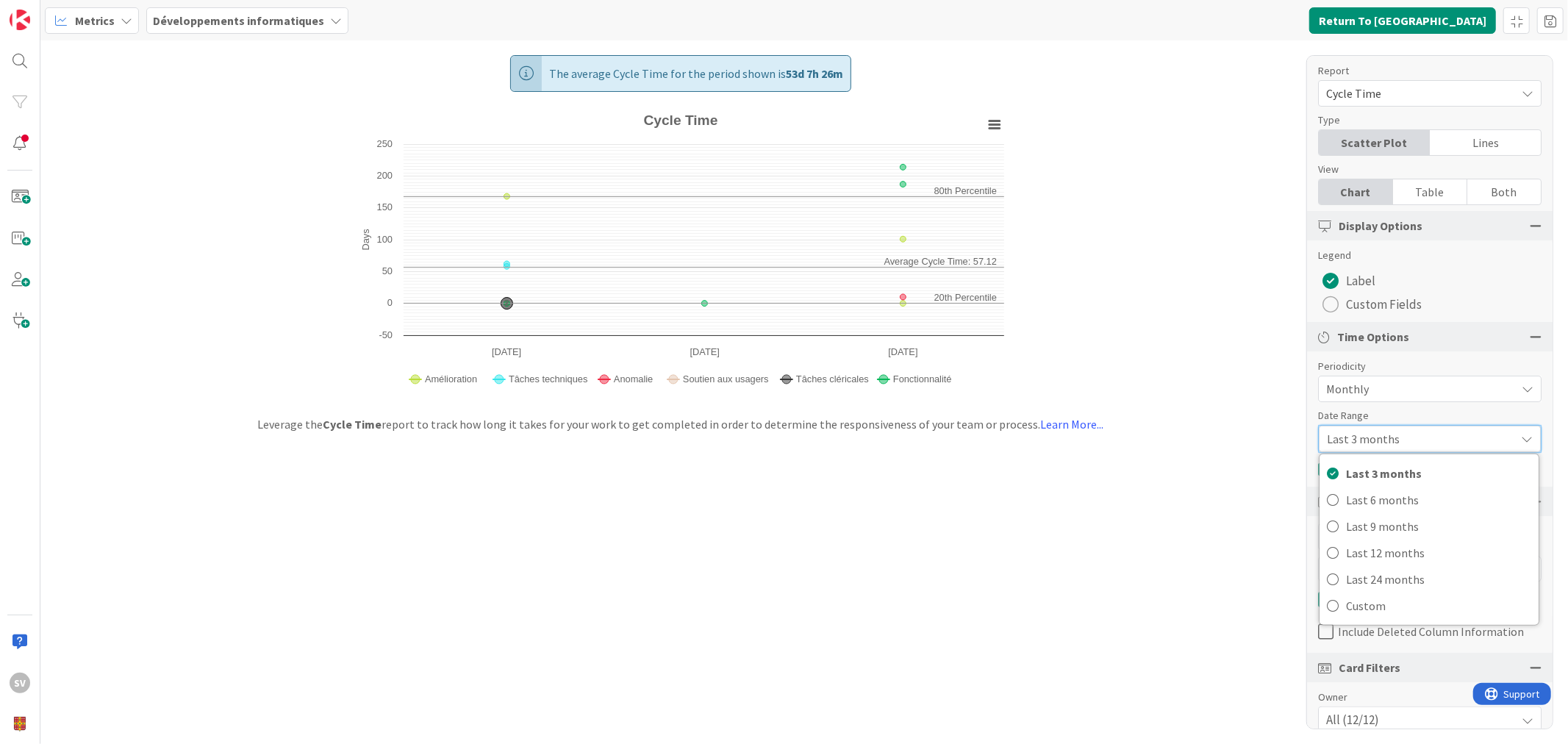
click at [1395, 428] on span "Last 3 months" at bounding box center [1417, 438] width 181 height 21
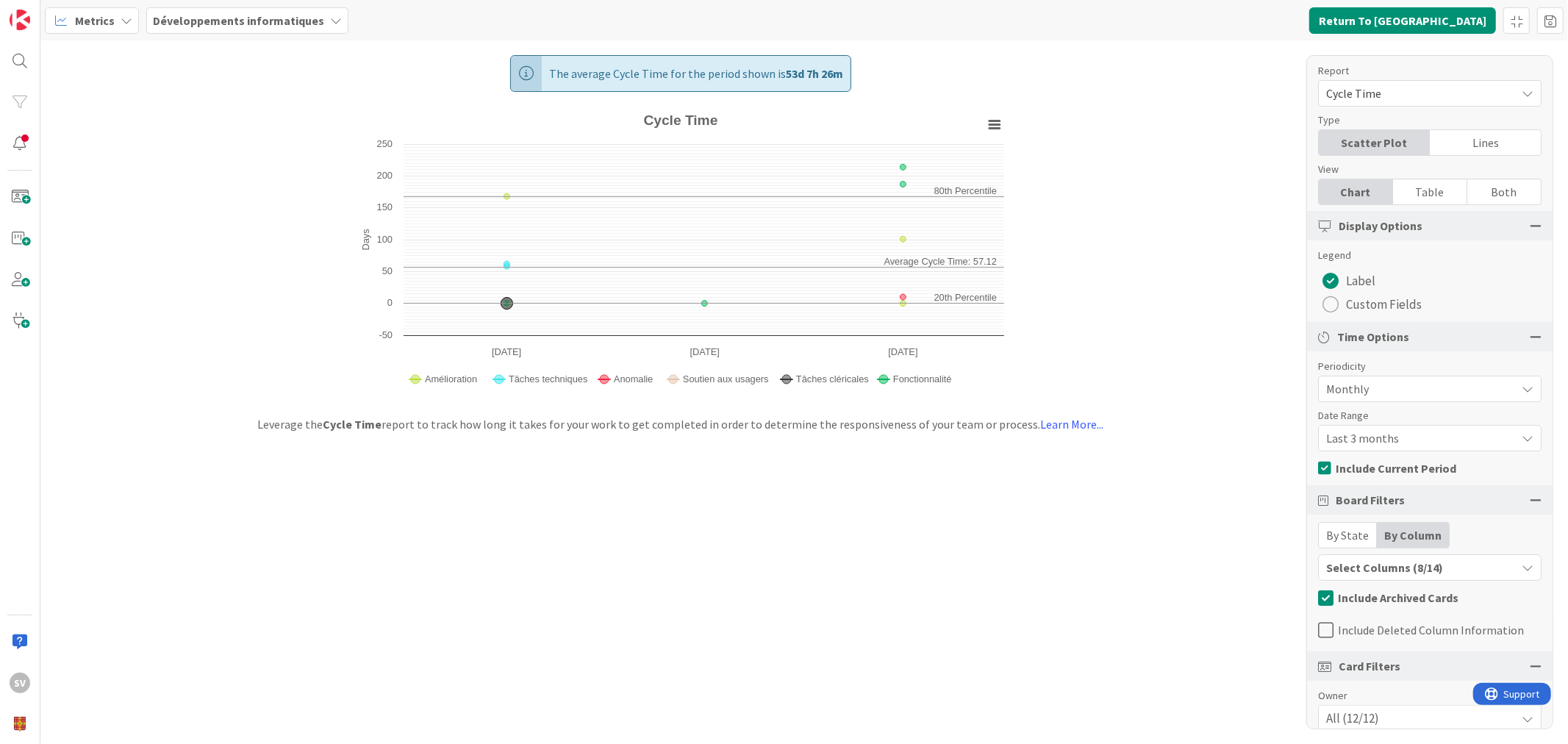
click at [1387, 439] on span "Last 3 months" at bounding box center [1417, 437] width 182 height 21
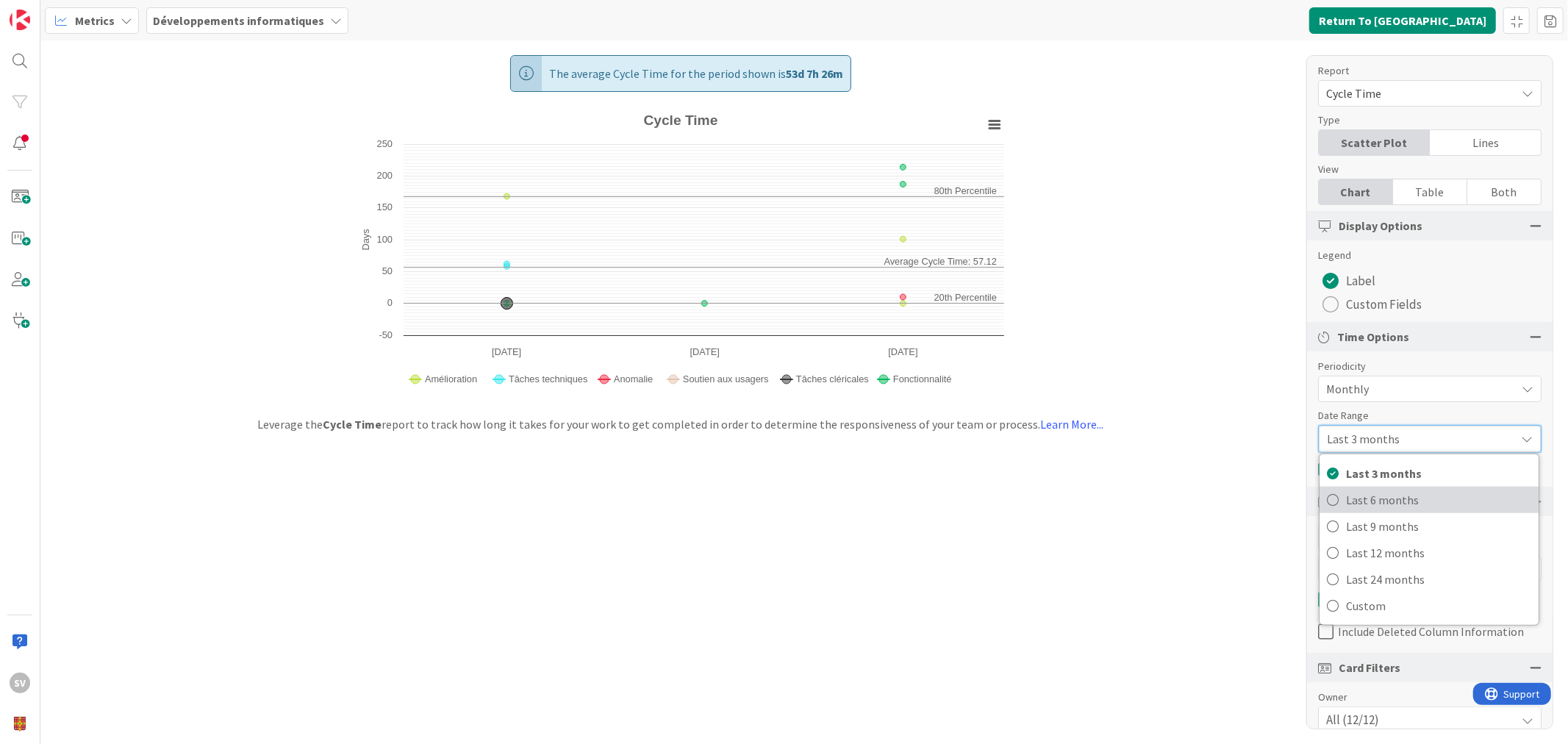
click at [1379, 503] on span "Last 6 months" at bounding box center [1438, 500] width 185 height 22
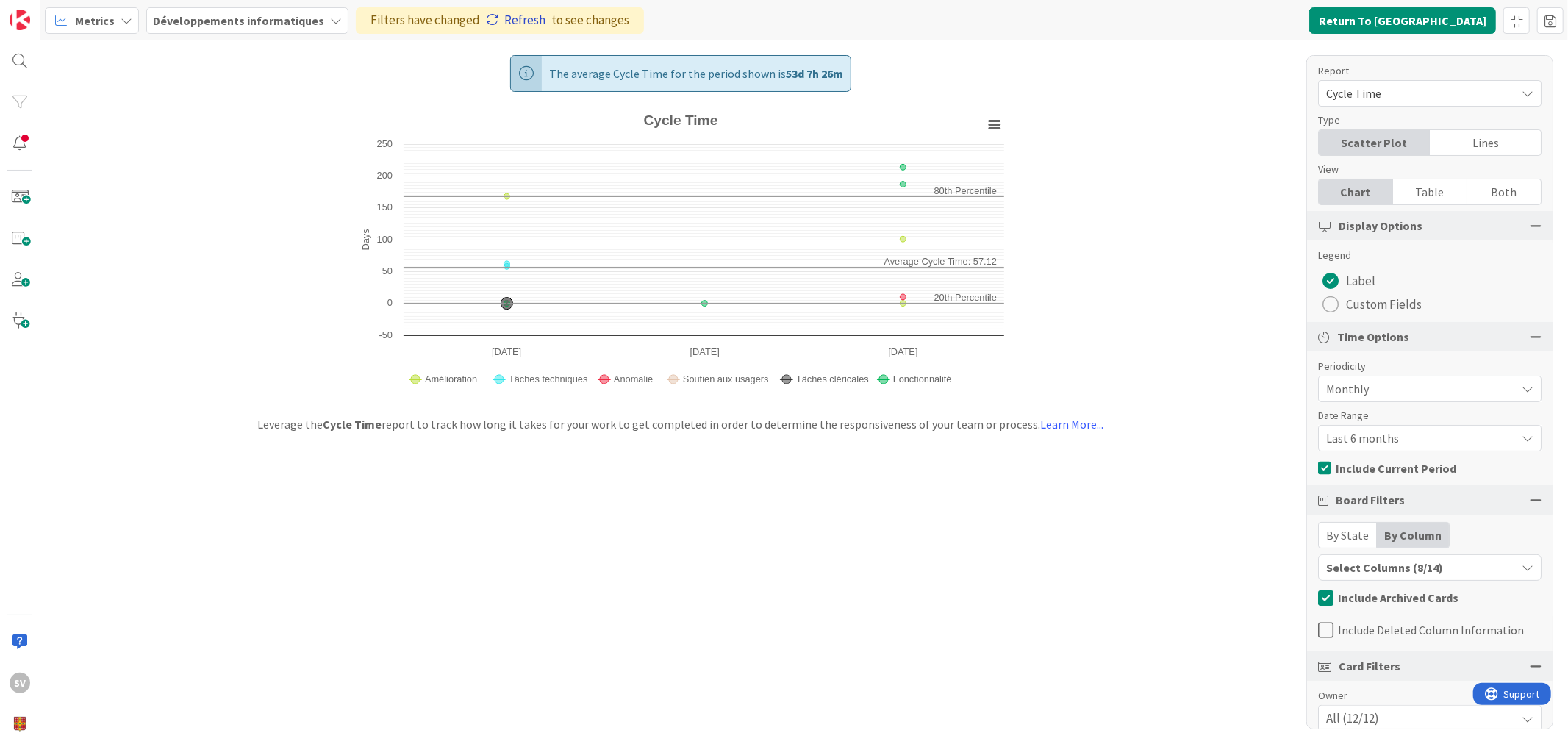
click at [516, 22] on link "Refresh" at bounding box center [516, 20] width 60 height 19
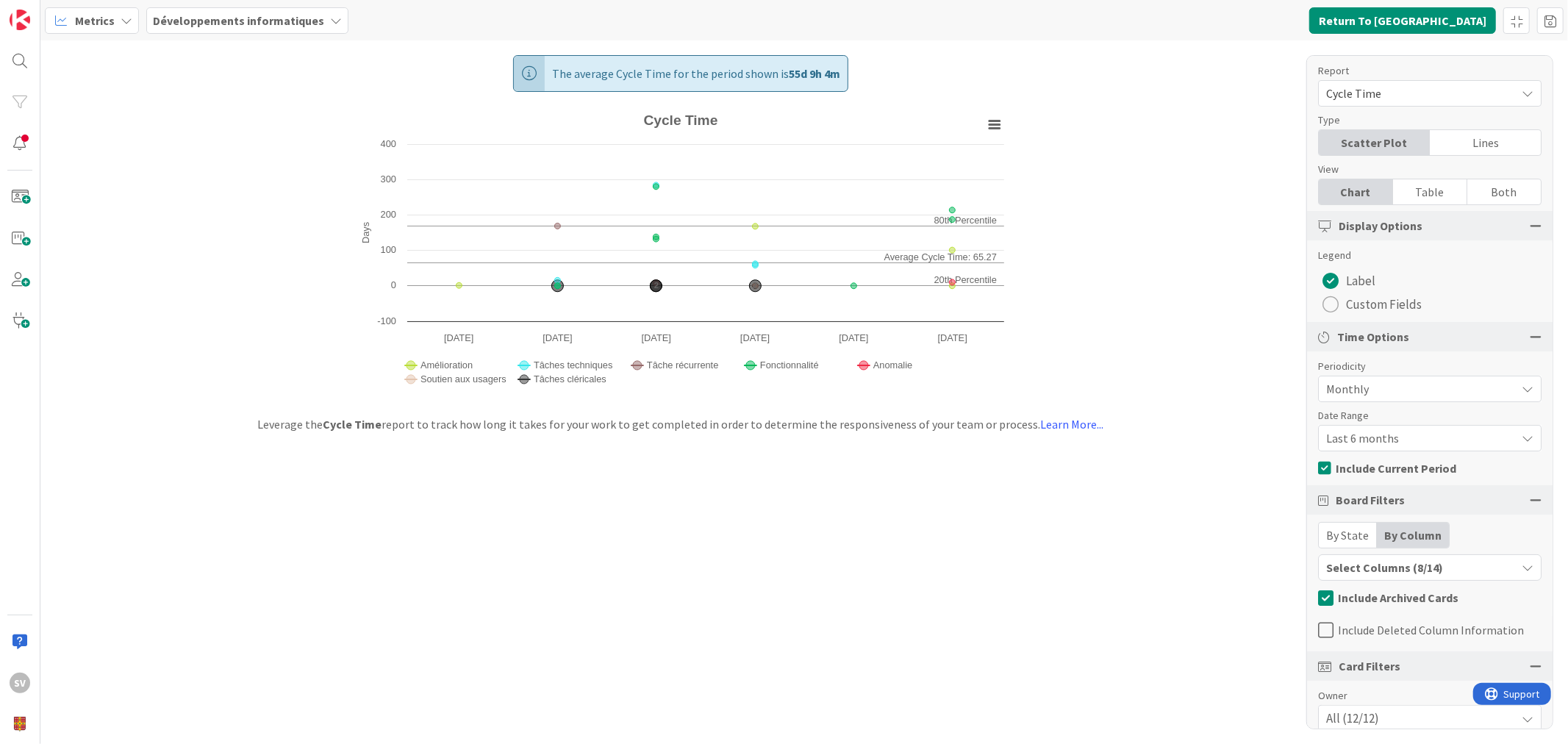
click at [1412, 431] on span "Last 6 months" at bounding box center [1417, 437] width 182 height 21
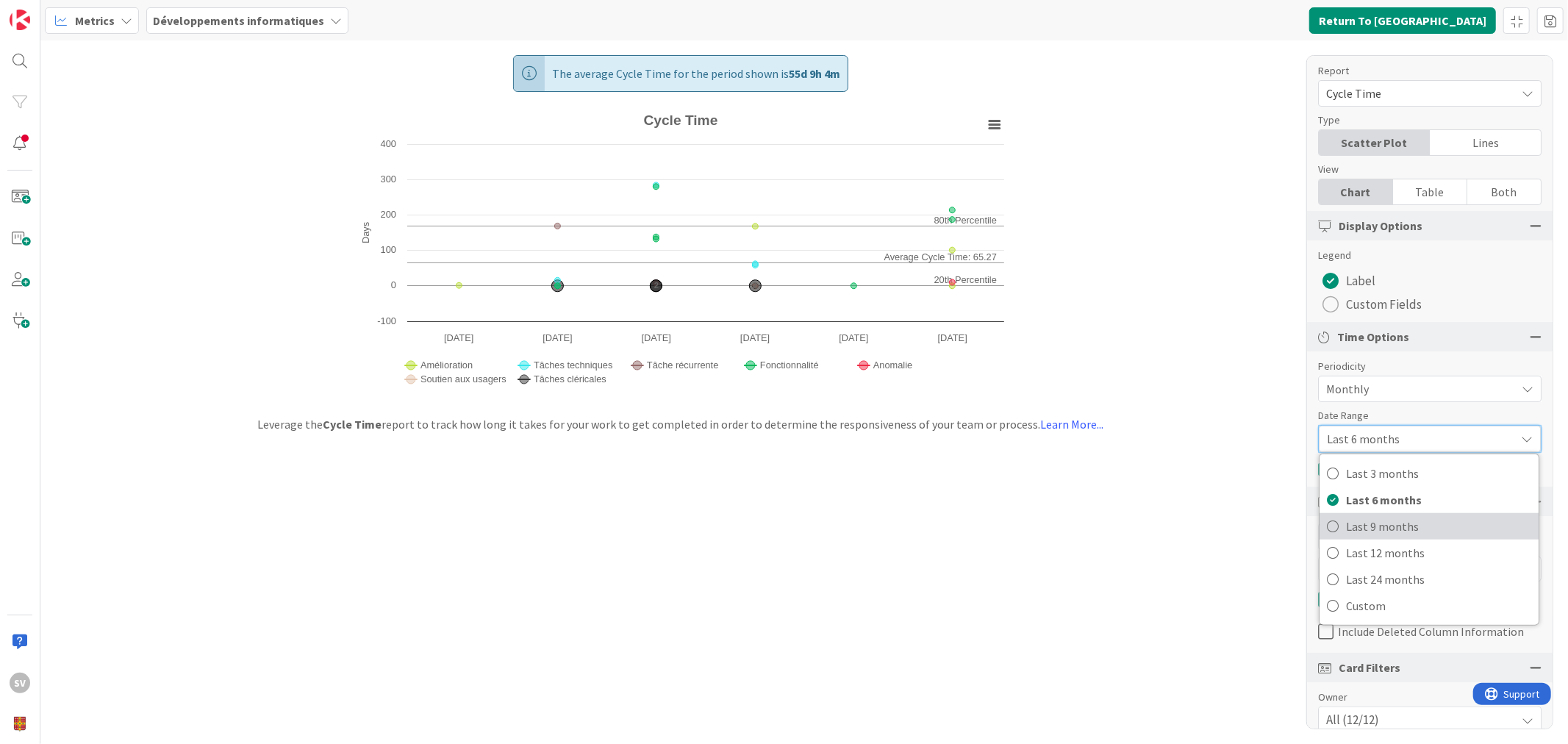
click at [1388, 523] on span "Last 9 months" at bounding box center [1438, 526] width 185 height 22
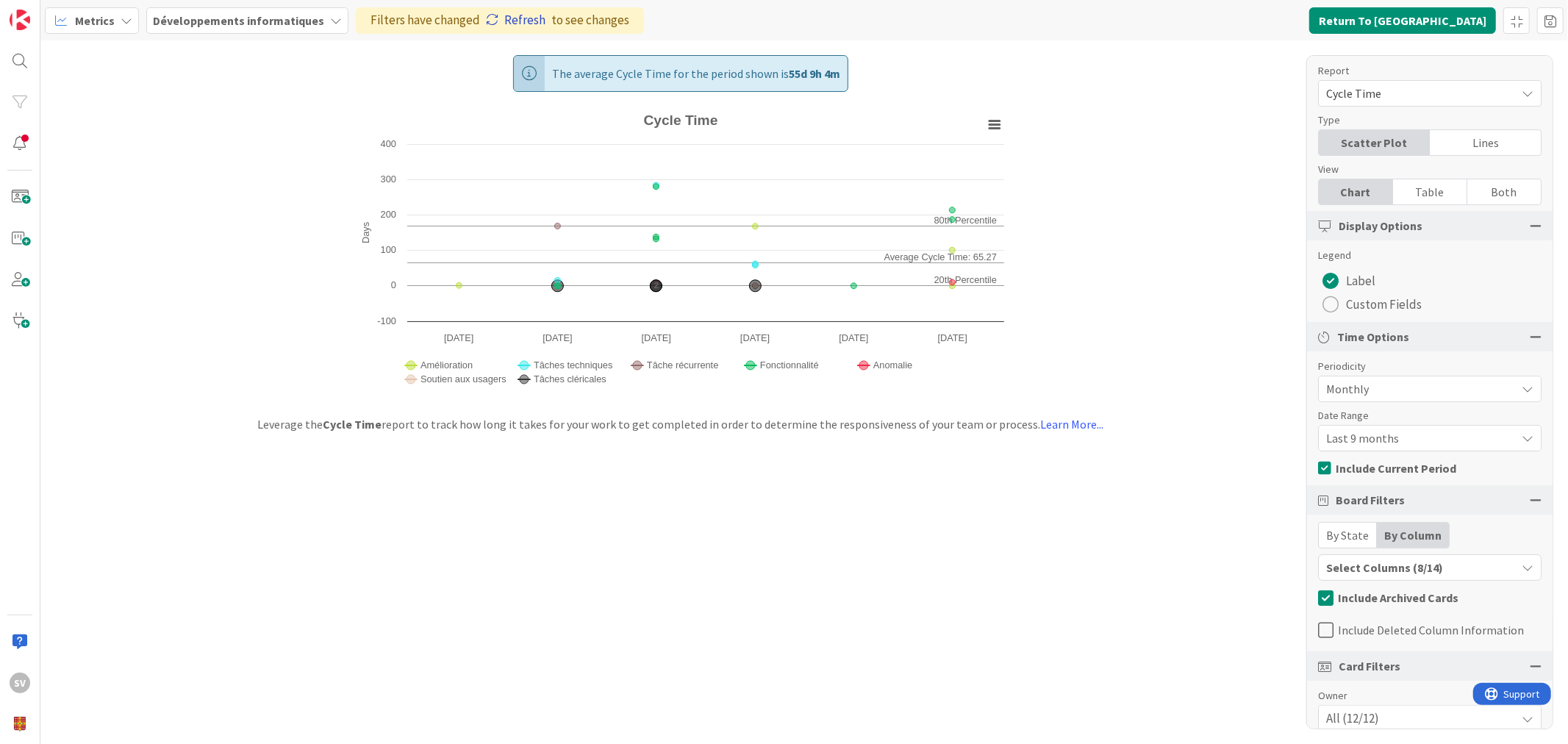
click at [503, 19] on link "Refresh" at bounding box center [516, 20] width 60 height 19
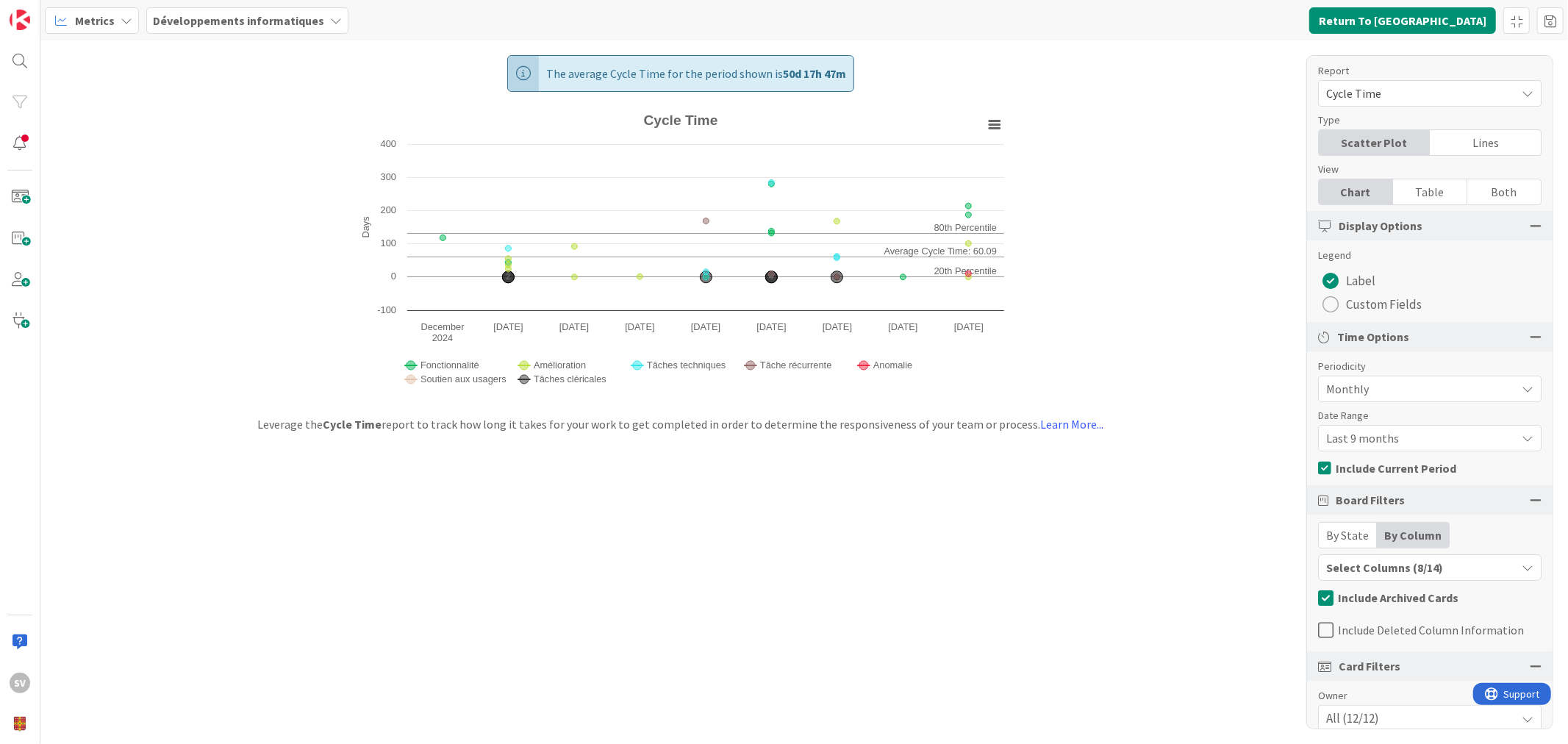
click at [1404, 428] on span "Last 9 months" at bounding box center [1417, 437] width 182 height 21
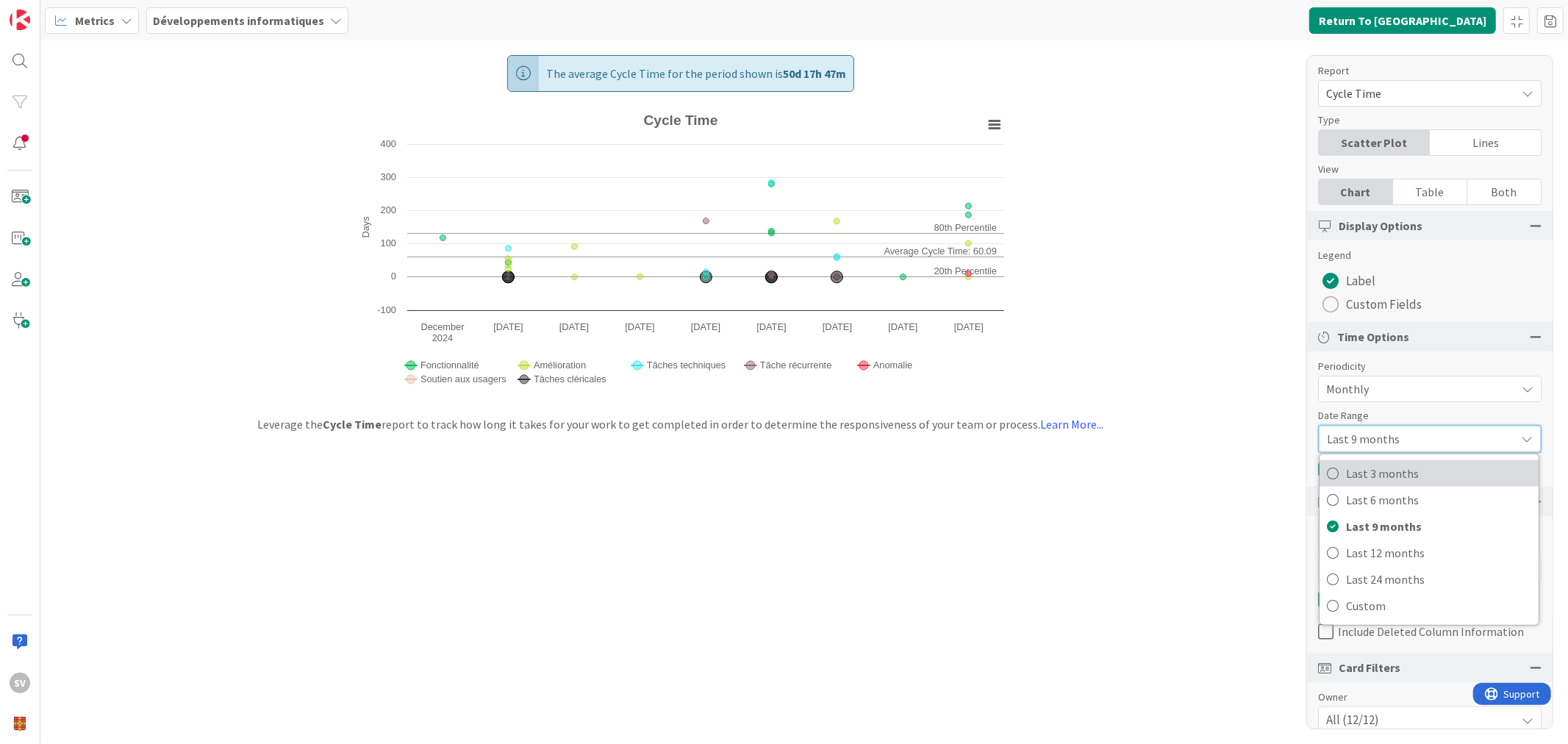
click at [1391, 462] on span "Last 3 months" at bounding box center [1438, 473] width 185 height 22
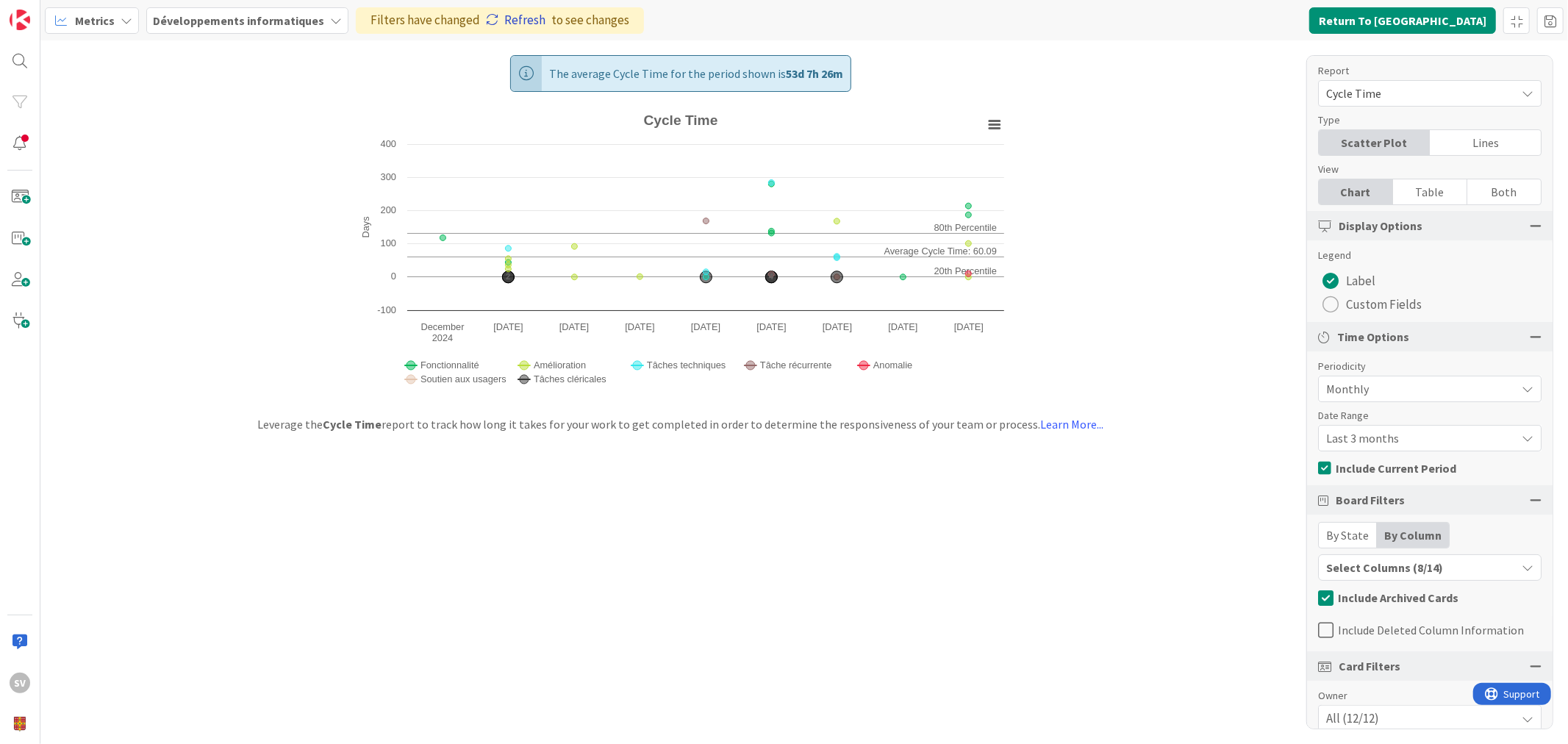
click at [504, 13] on link "Refresh" at bounding box center [516, 20] width 60 height 19
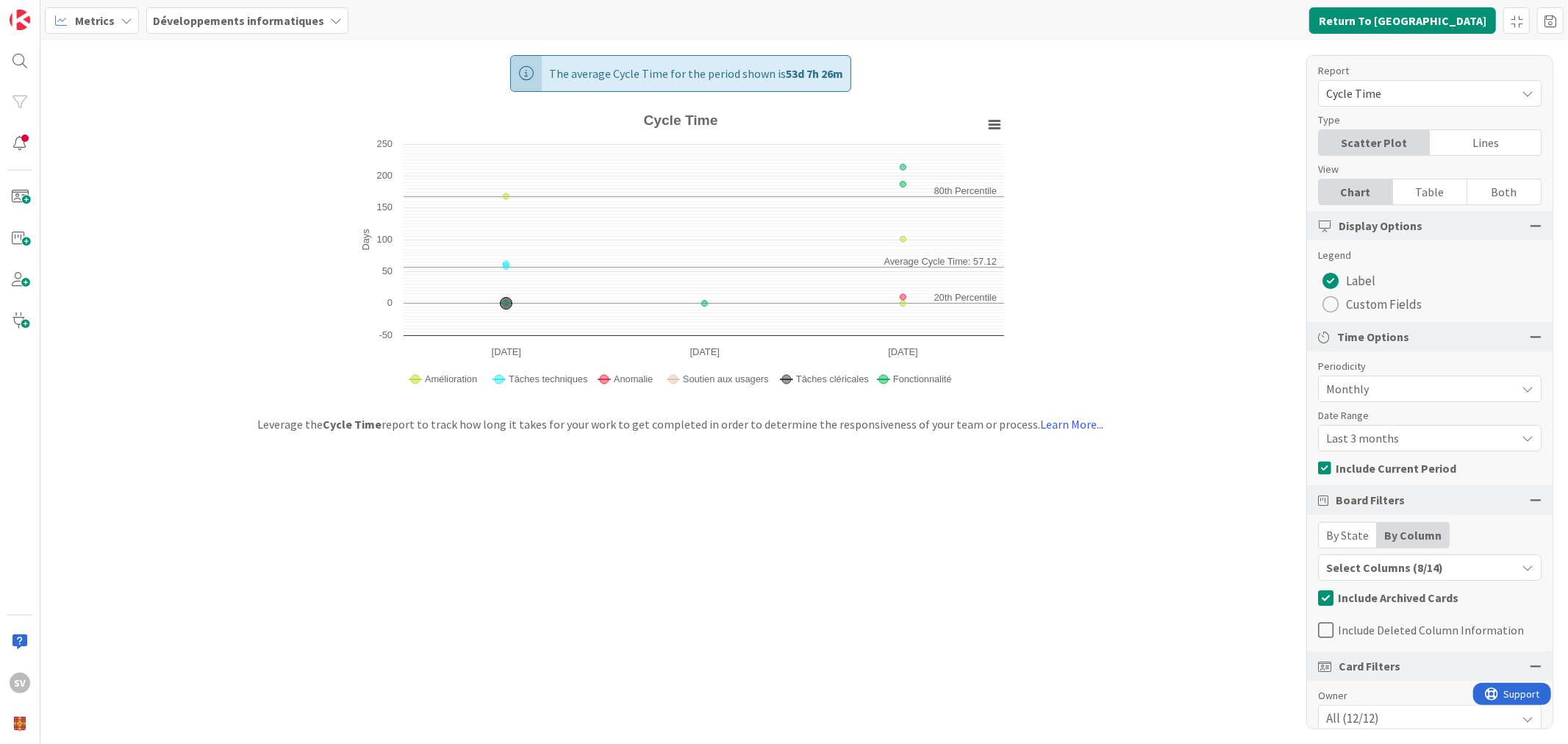
click at [1414, 383] on span "Monthly" at bounding box center [1417, 388] width 182 height 21
click at [1378, 481] on span "Weekly" at bounding box center [1438, 476] width 185 height 22
click at [513, 16] on link "Refresh" at bounding box center [516, 20] width 60 height 19
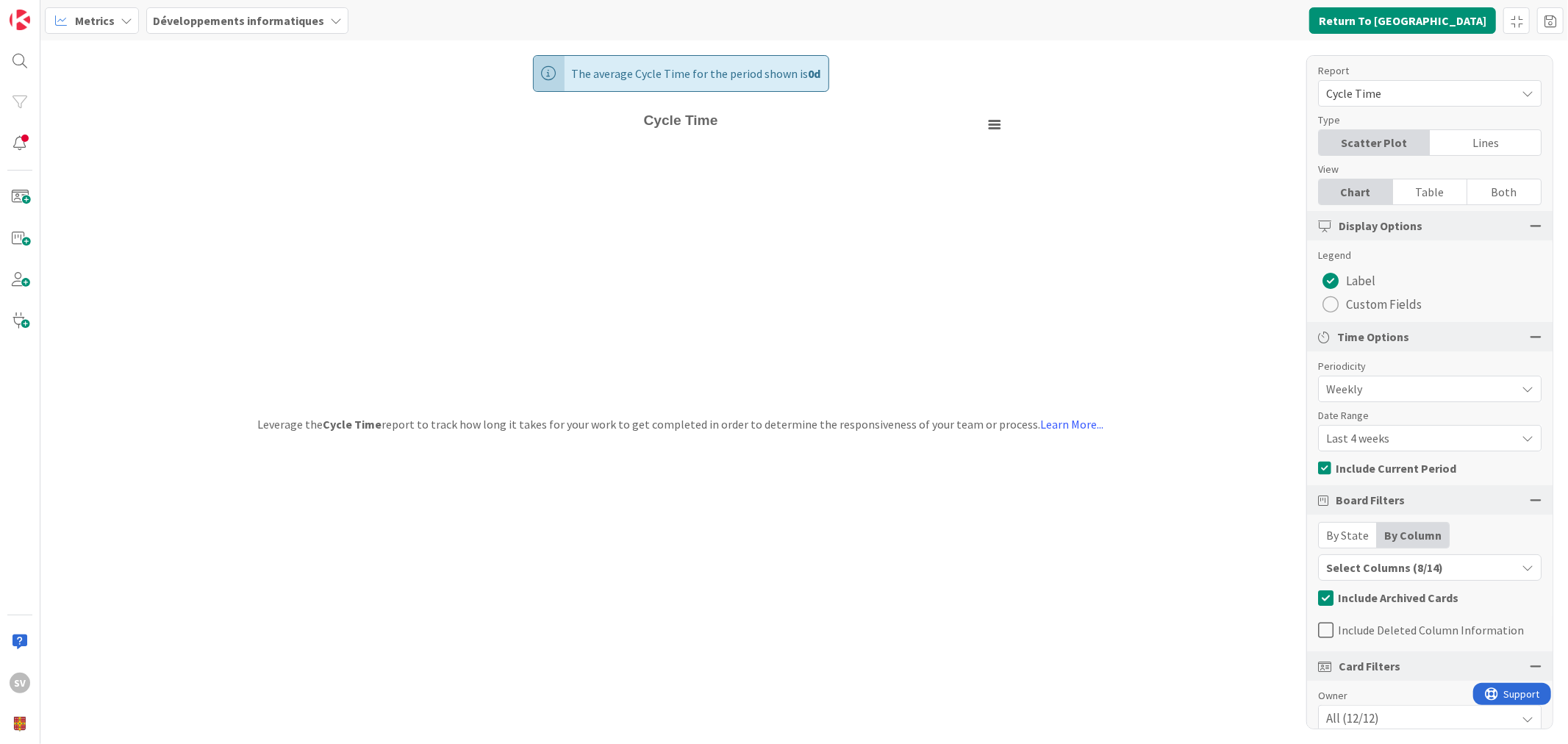
click at [1381, 428] on span "Last 4 weeks" at bounding box center [1417, 437] width 182 height 21
click at [1378, 497] on span "Last 8 weeks" at bounding box center [1438, 500] width 185 height 22
click at [497, 16] on link "Refresh" at bounding box center [516, 20] width 60 height 19
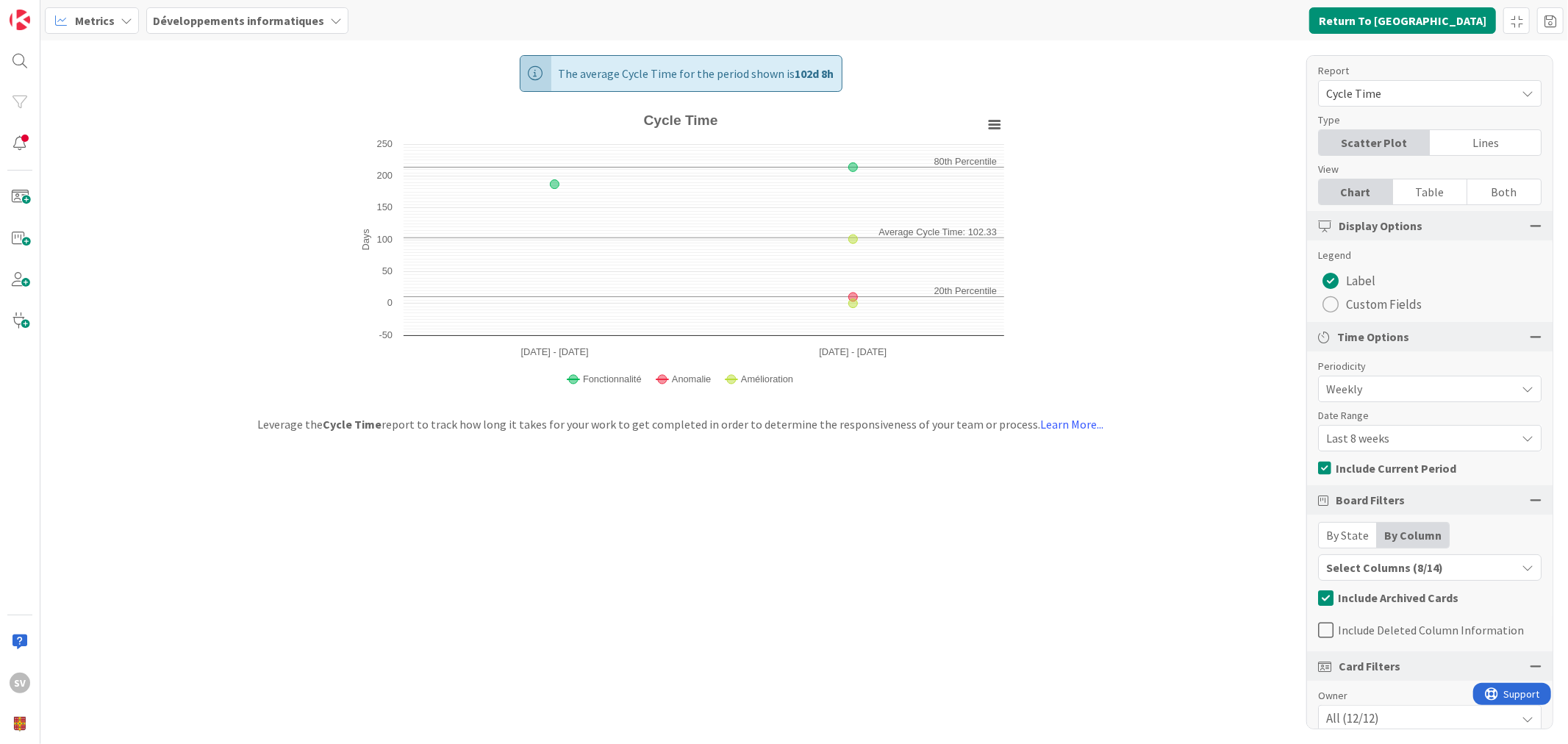
click at [1381, 381] on span "Weekly" at bounding box center [1417, 388] width 182 height 21
click at [1373, 453] on span "Monthly" at bounding box center [1438, 451] width 185 height 22
drag, startPoint x: 503, startPoint y: 17, endPoint x: 547, endPoint y: 39, distance: 49.2
click at [503, 16] on link "Refresh" at bounding box center [516, 20] width 60 height 19
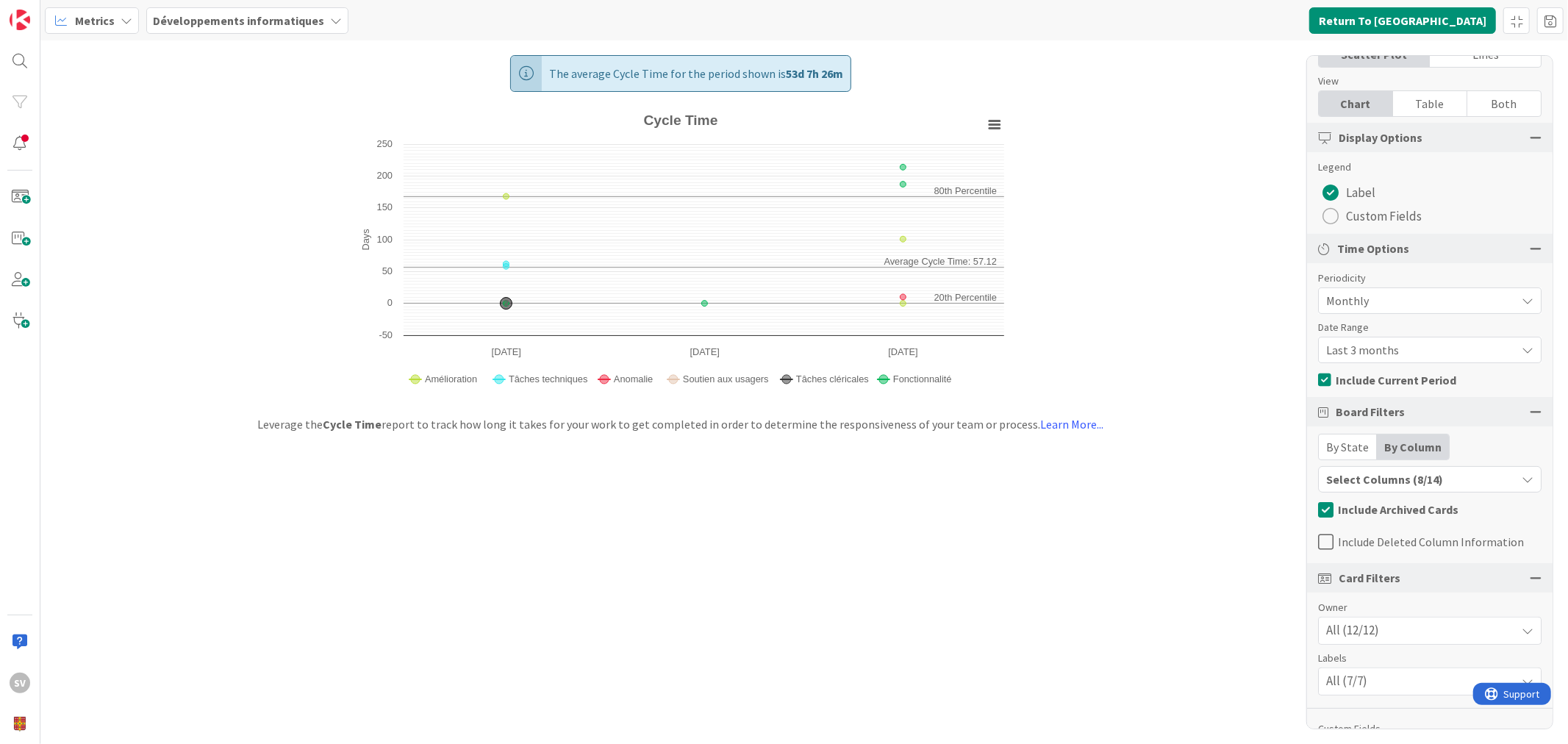
scroll to position [141, 0]
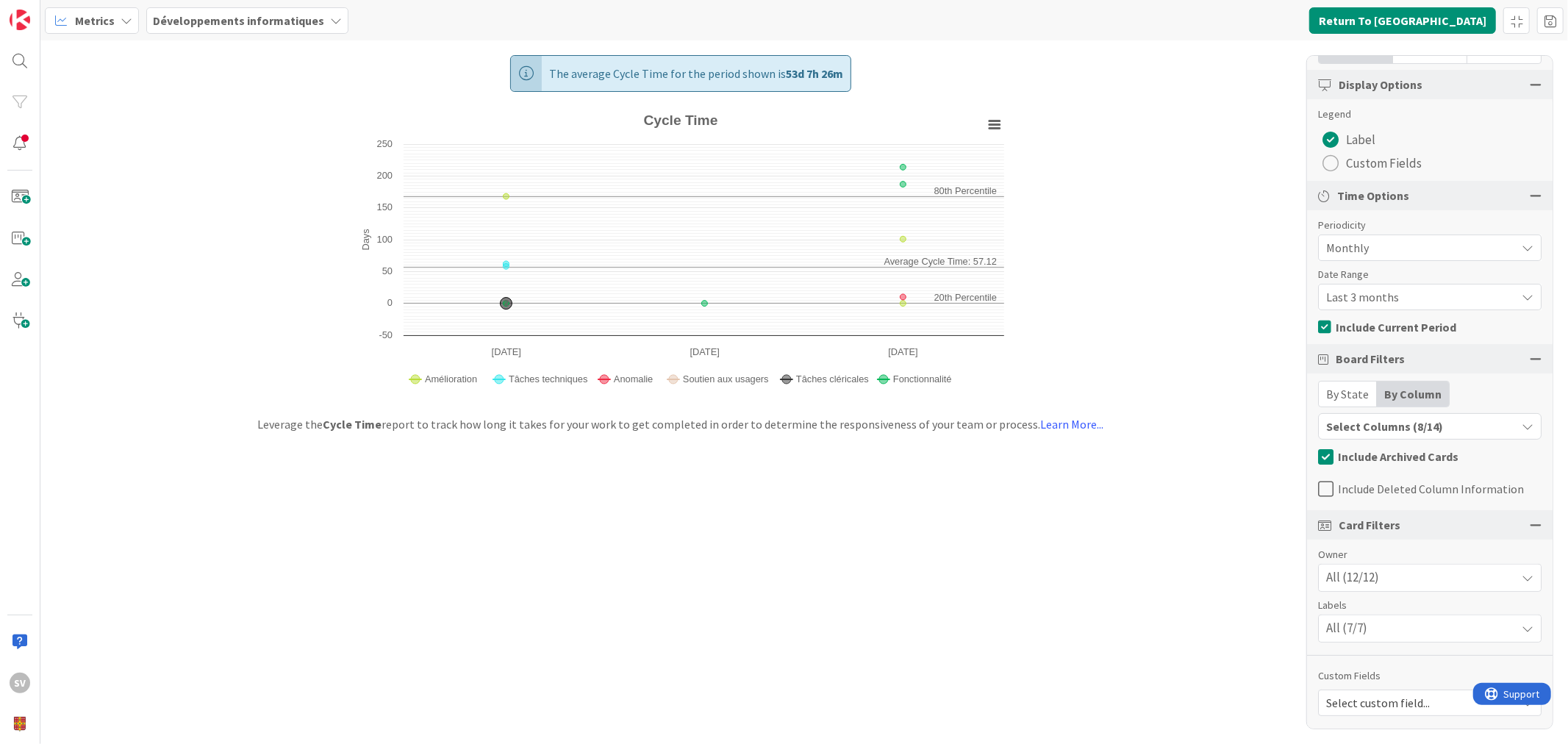
click at [1428, 417] on div "Select Columns (8/14)" at bounding box center [1417, 426] width 197 height 19
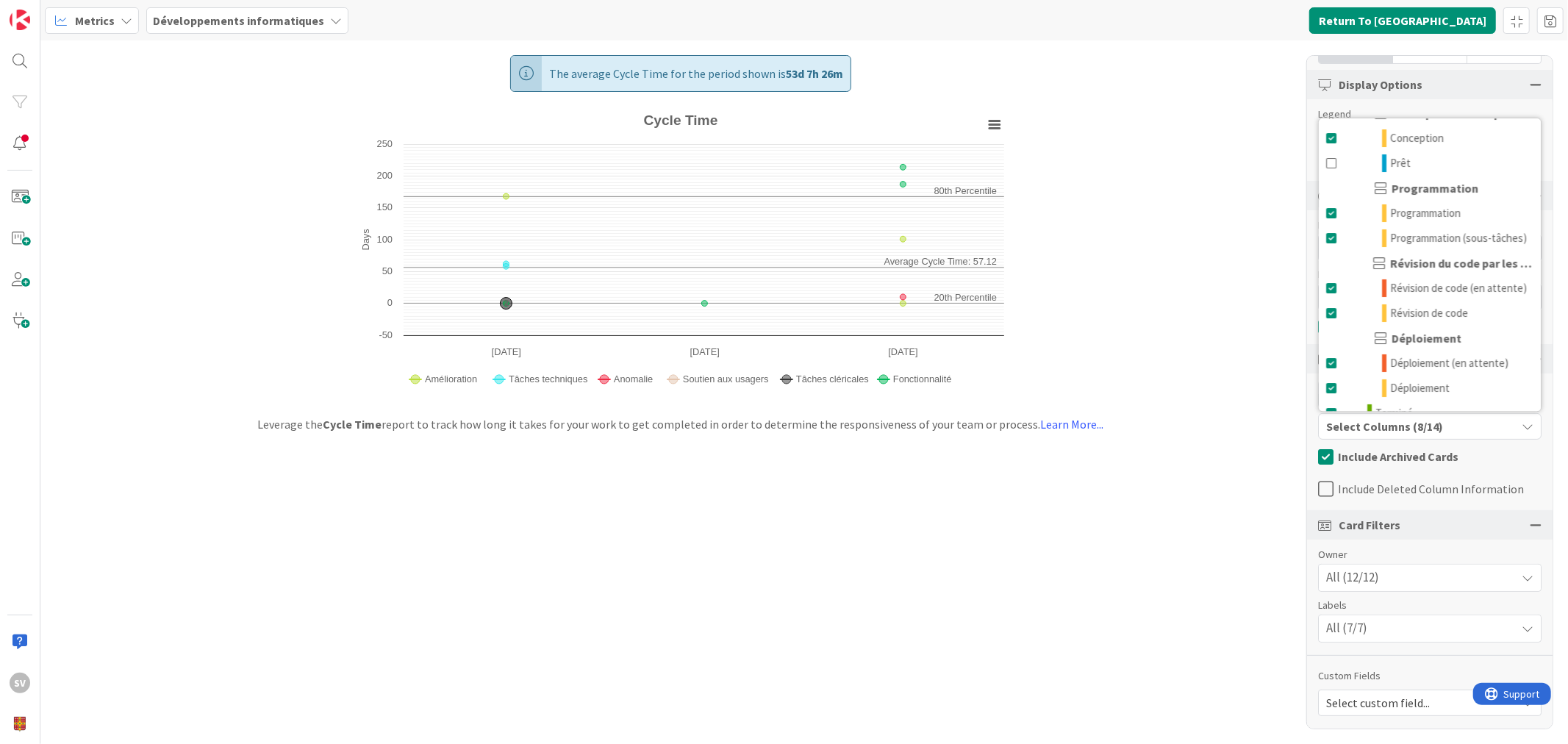
scroll to position [100, 0]
click at [1333, 231] on span at bounding box center [1333, 236] width 12 height 17
click at [1337, 236] on span at bounding box center [1333, 236] width 12 height 17
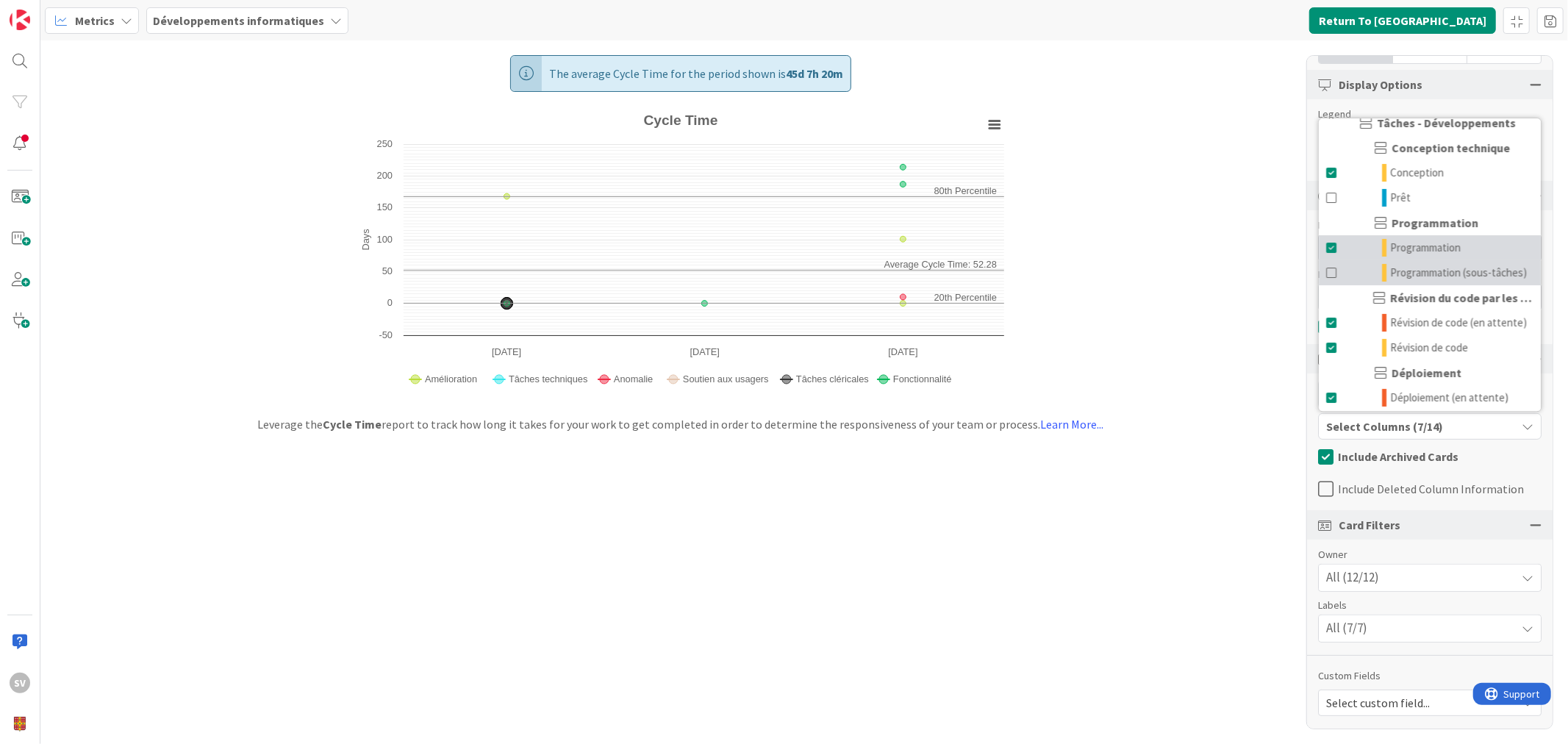
scroll to position [0, 0]
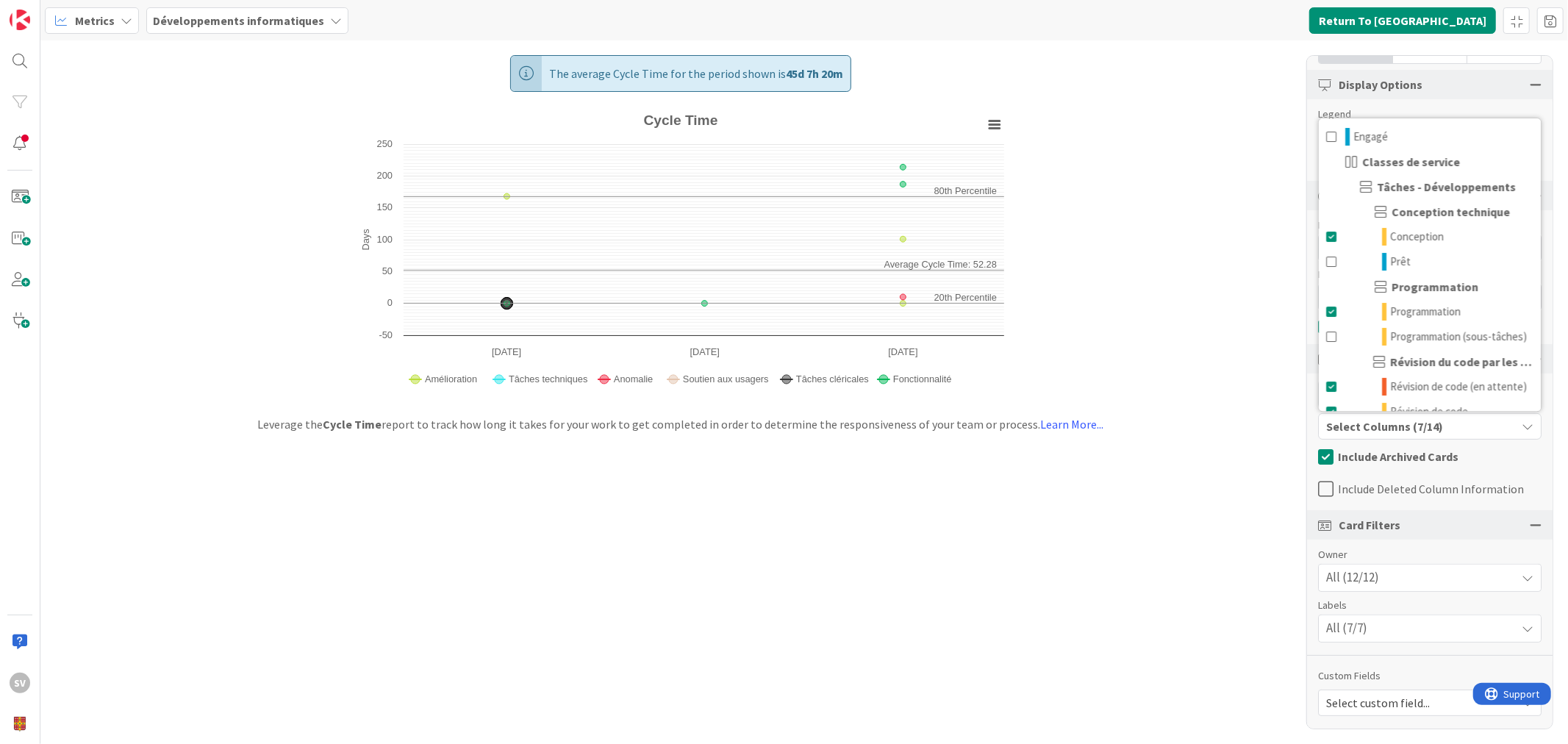
click at [1415, 104] on div "Report Cycle Time Type Scatter Plot Lines View Chart Table Both Display Options…" at bounding box center [1430, 392] width 247 height 674
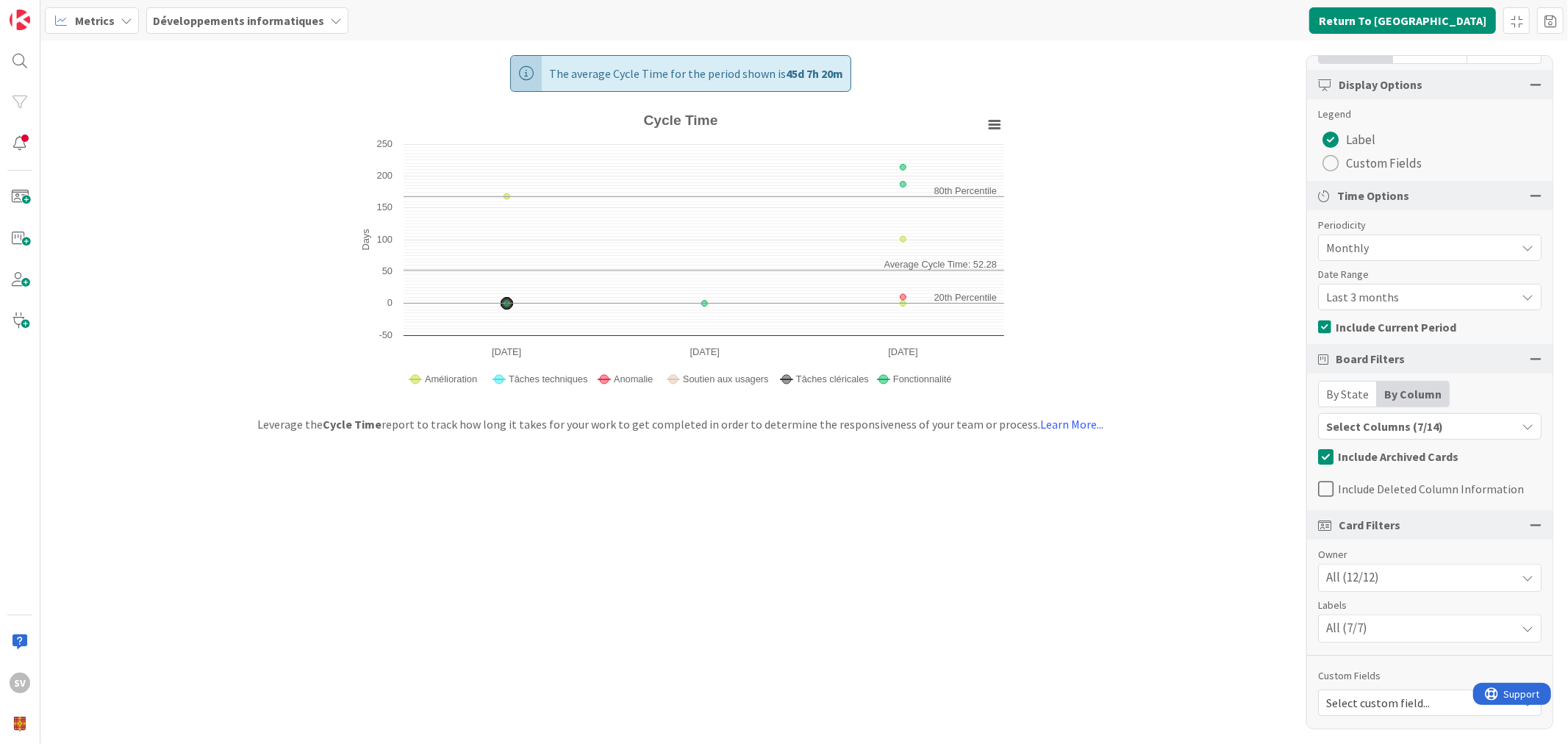
click at [1383, 626] on div "All (7/7)" at bounding box center [1430, 628] width 222 height 27
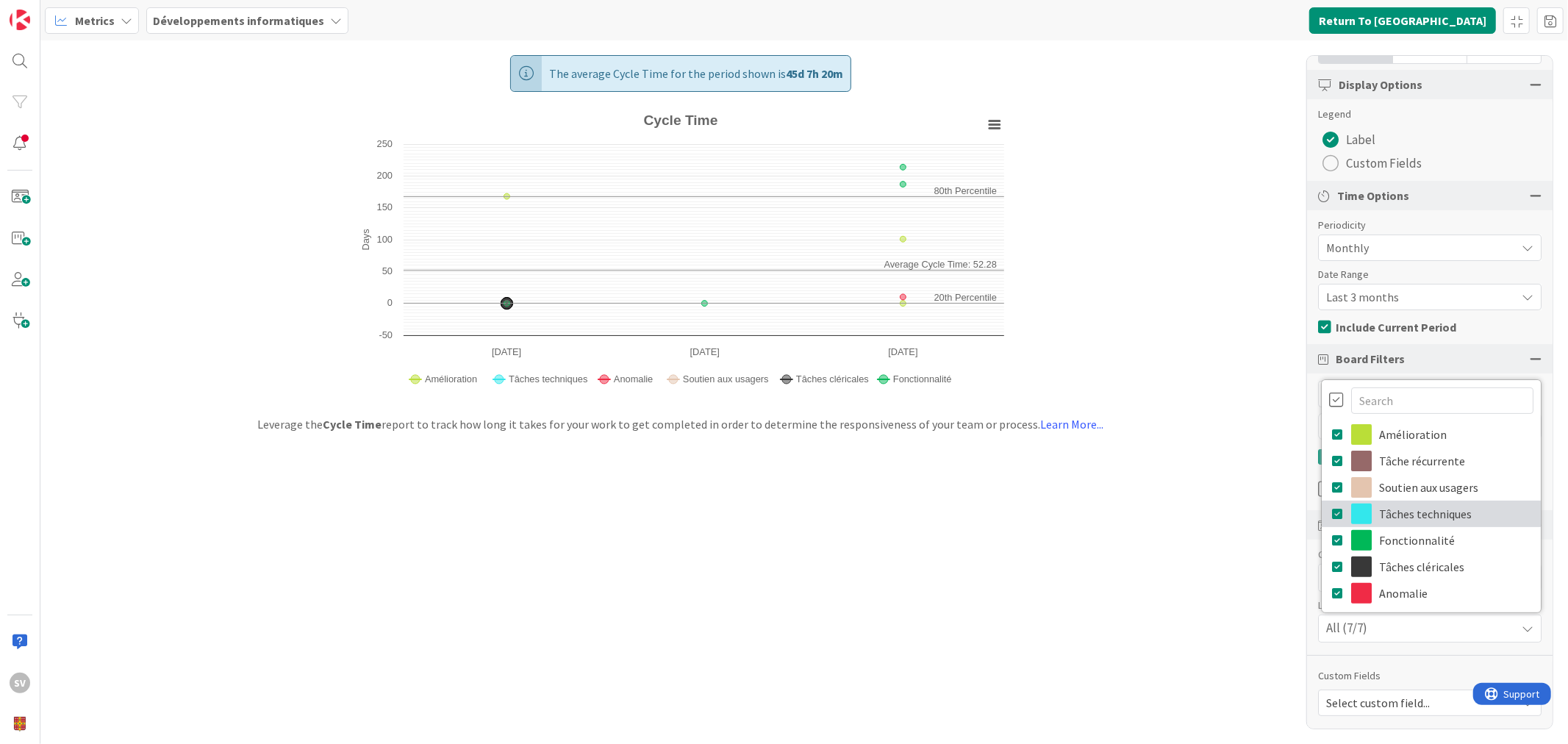
click at [1322, 511] on link "Tâches techniques" at bounding box center [1431, 514] width 219 height 27
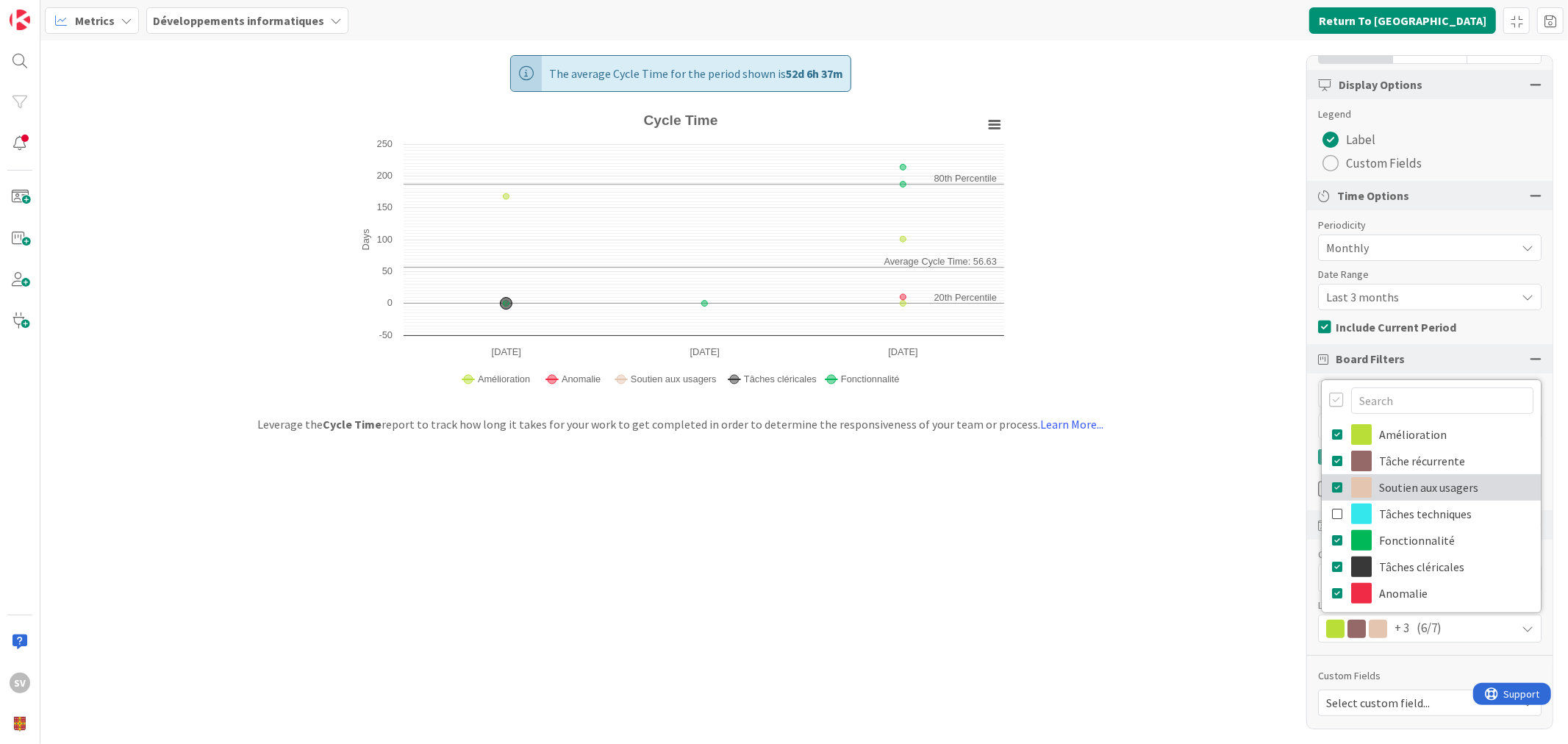
click at [1333, 483] on icon at bounding box center [1338, 487] width 12 height 22
click at [1333, 482] on icon at bounding box center [1338, 487] width 12 height 22
click at [1333, 486] on icon at bounding box center [1338, 487] width 12 height 22
click at [1333, 566] on icon at bounding box center [1338, 566] width 12 height 22
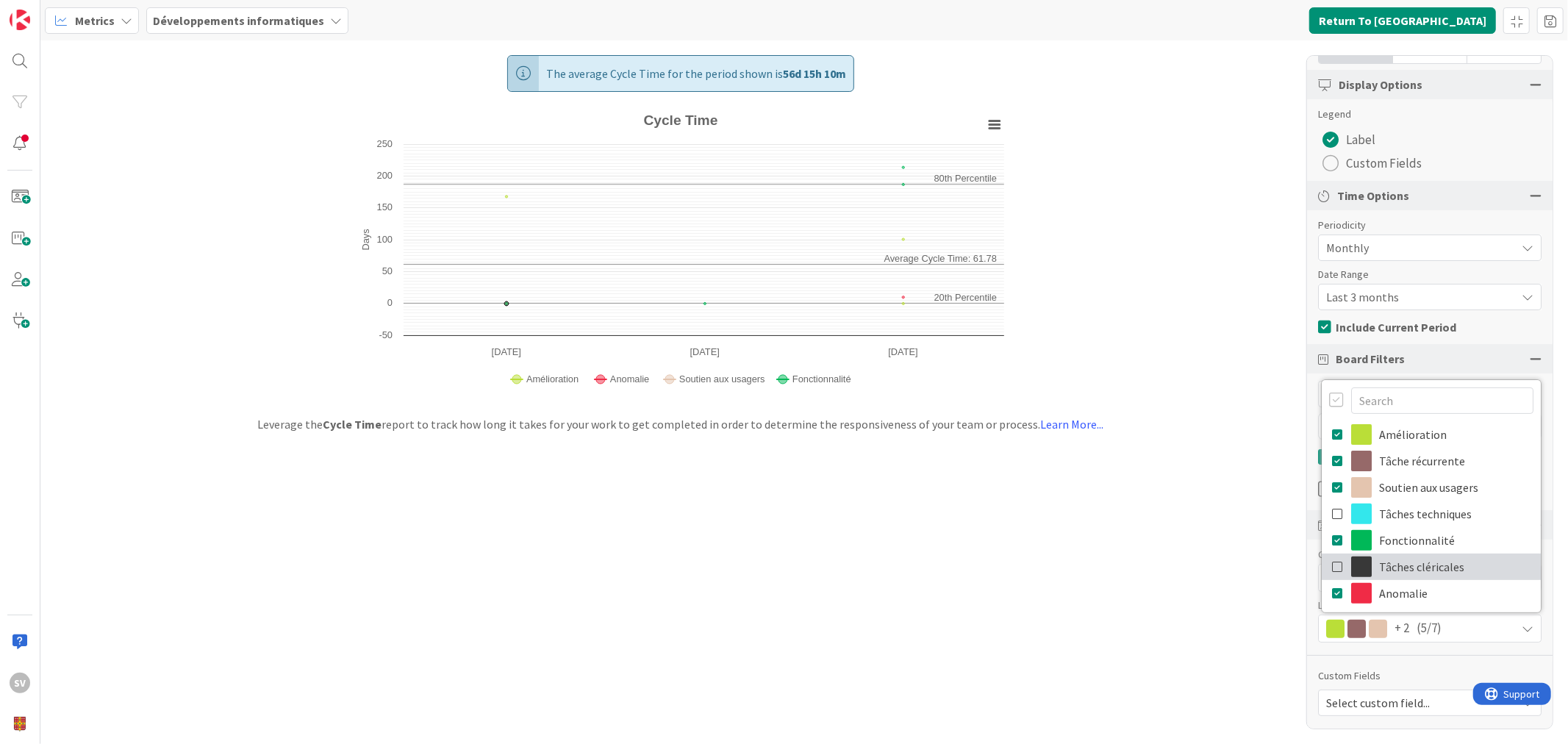
click at [1333, 566] on icon at bounding box center [1338, 566] width 12 height 22
click at [1333, 567] on icon at bounding box center [1338, 566] width 12 height 22
click at [1228, 618] on div "The average Cycle Time for the period shown is 56d 15h 10m Created with Highcha…" at bounding box center [804, 392] width 1528 height 703
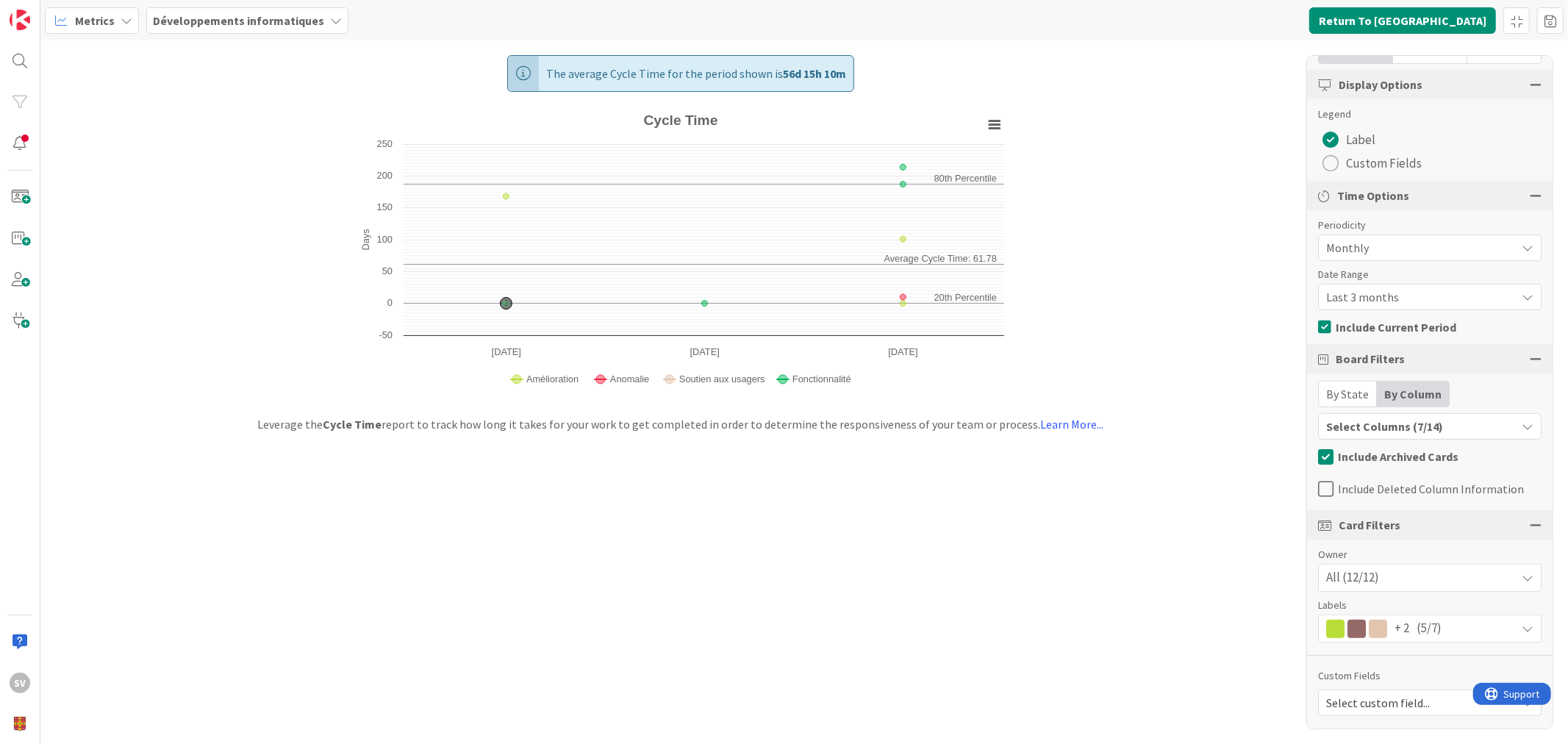
click at [1489, 436] on button "Select Columns (7/14)" at bounding box center [1430, 426] width 224 height 27
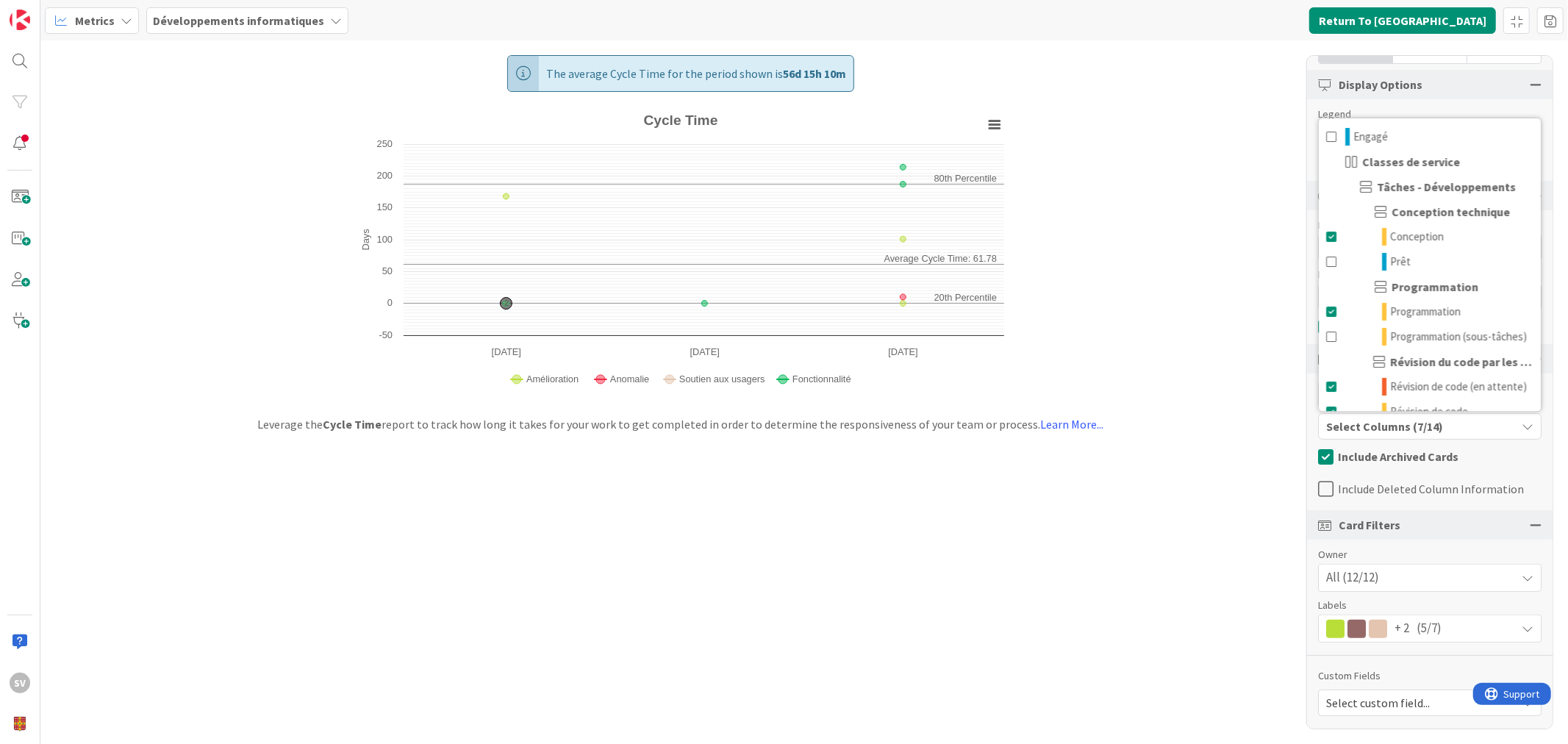
click at [1495, 417] on div "Select Columns (7/14)" at bounding box center [1417, 426] width 197 height 19
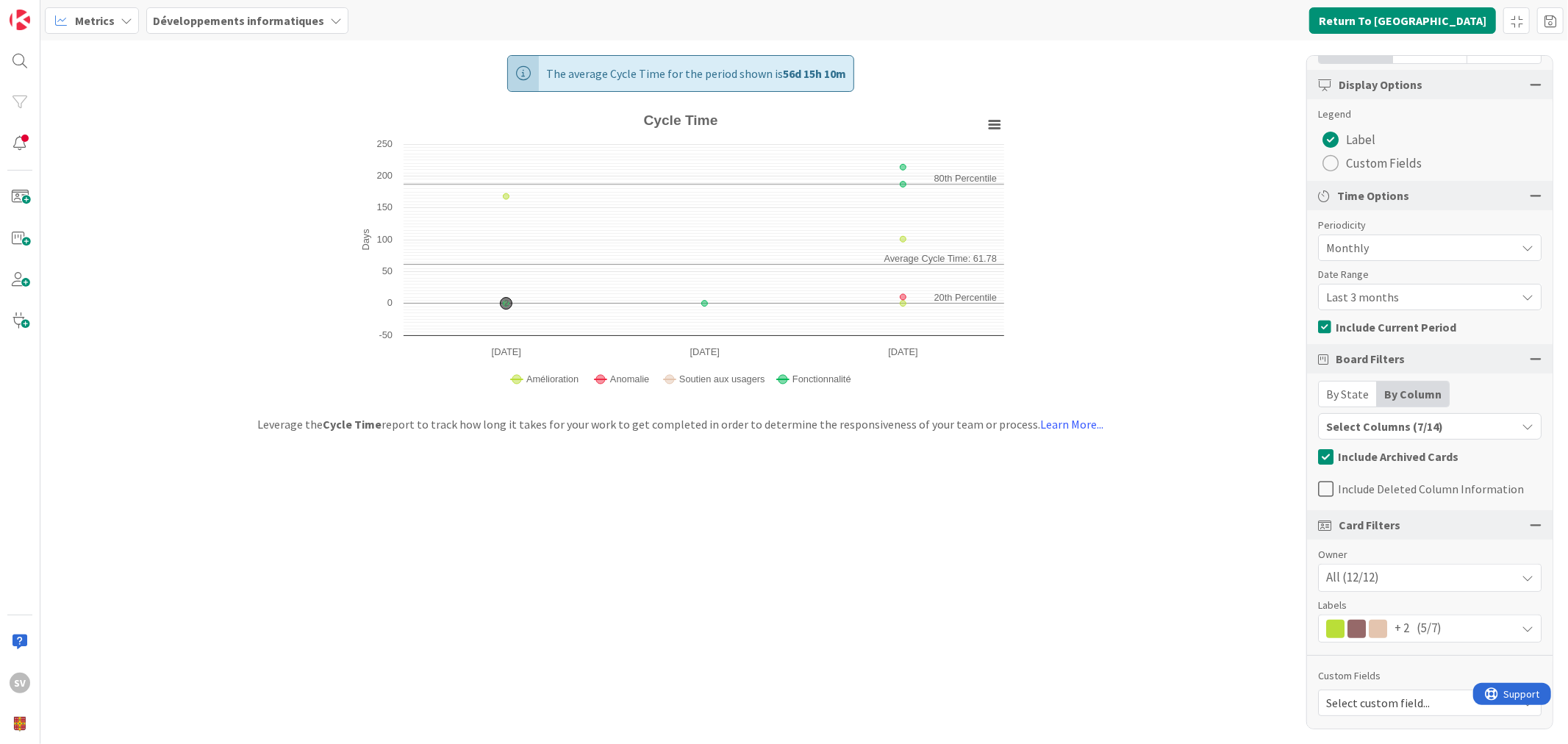
click at [1493, 421] on div "Select Columns (7/14)" at bounding box center [1417, 426] width 197 height 19
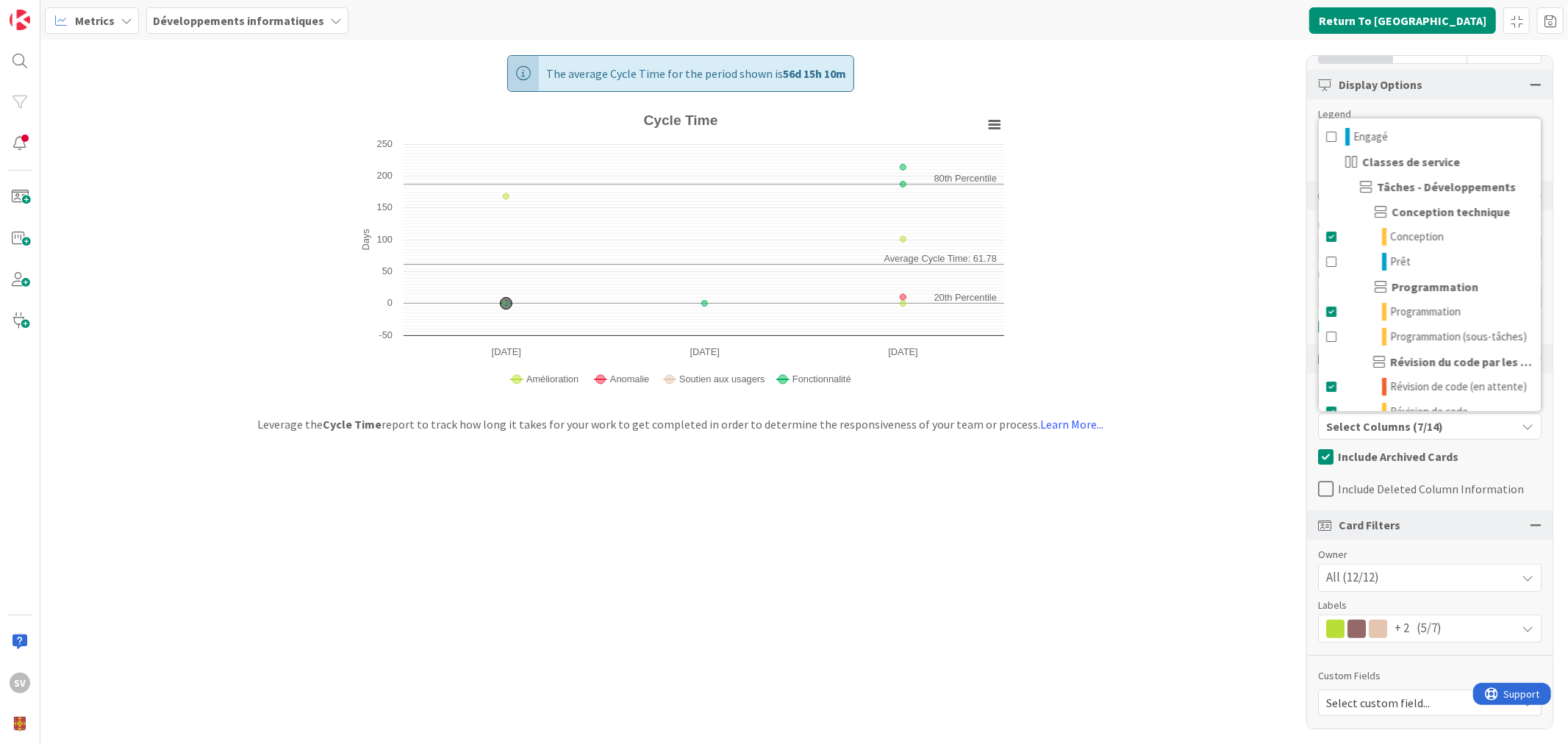
click at [1405, 633] on span "+ 2" at bounding box center [1402, 628] width 15 height 19
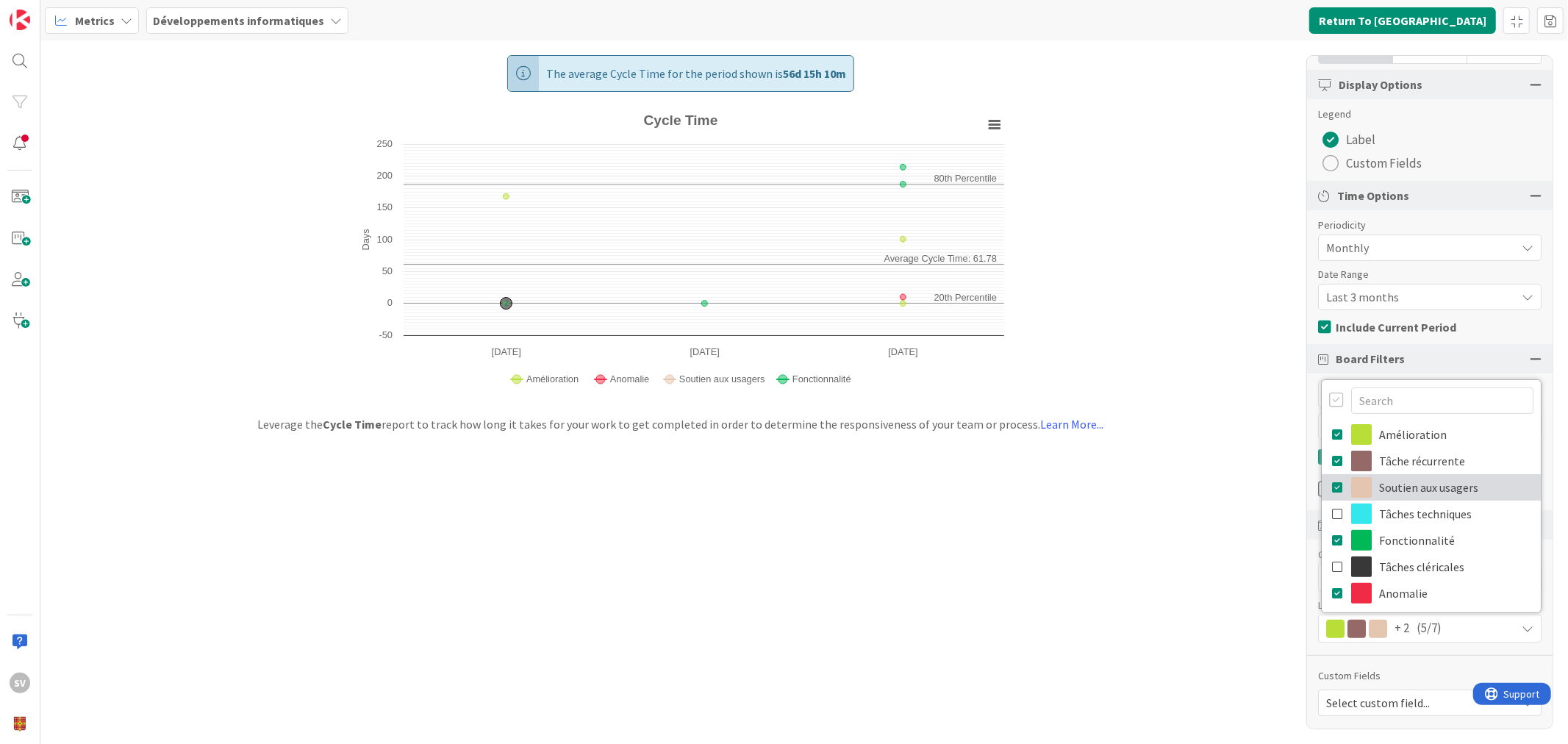
click at [1407, 483] on link "Soutien aux usagers" at bounding box center [1431, 487] width 219 height 27
click at [1415, 480] on link "Soutien aux usagers" at bounding box center [1431, 487] width 219 height 27
click at [1428, 482] on link "Soutien aux usagers" at bounding box center [1431, 487] width 219 height 27
click at [1126, 586] on div "The average Cycle Time for the period shown is 61d 18h 44m Created with Highcha…" at bounding box center [804, 392] width 1528 height 703
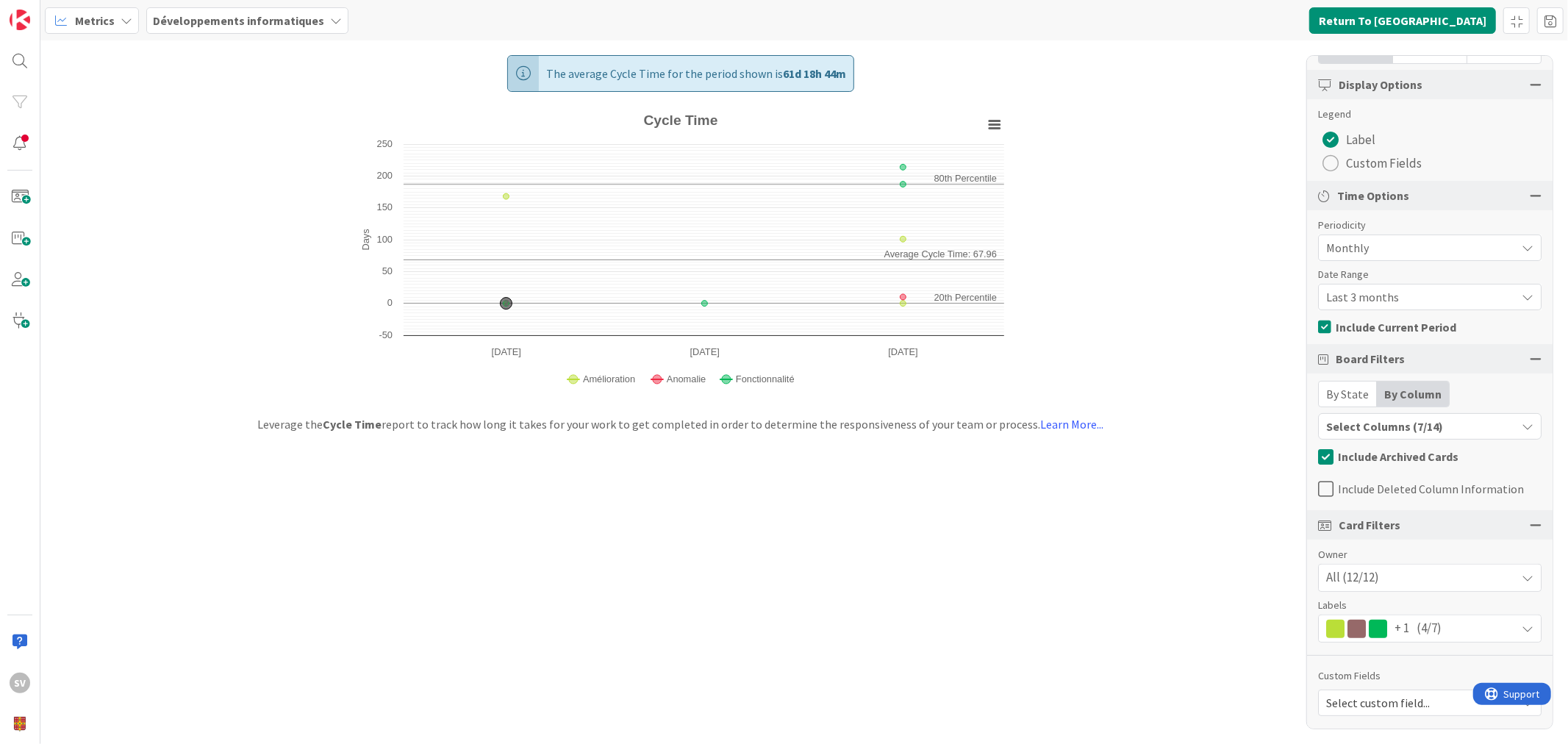
click at [1419, 573] on div "All (12/12)" at bounding box center [1430, 578] width 222 height 27
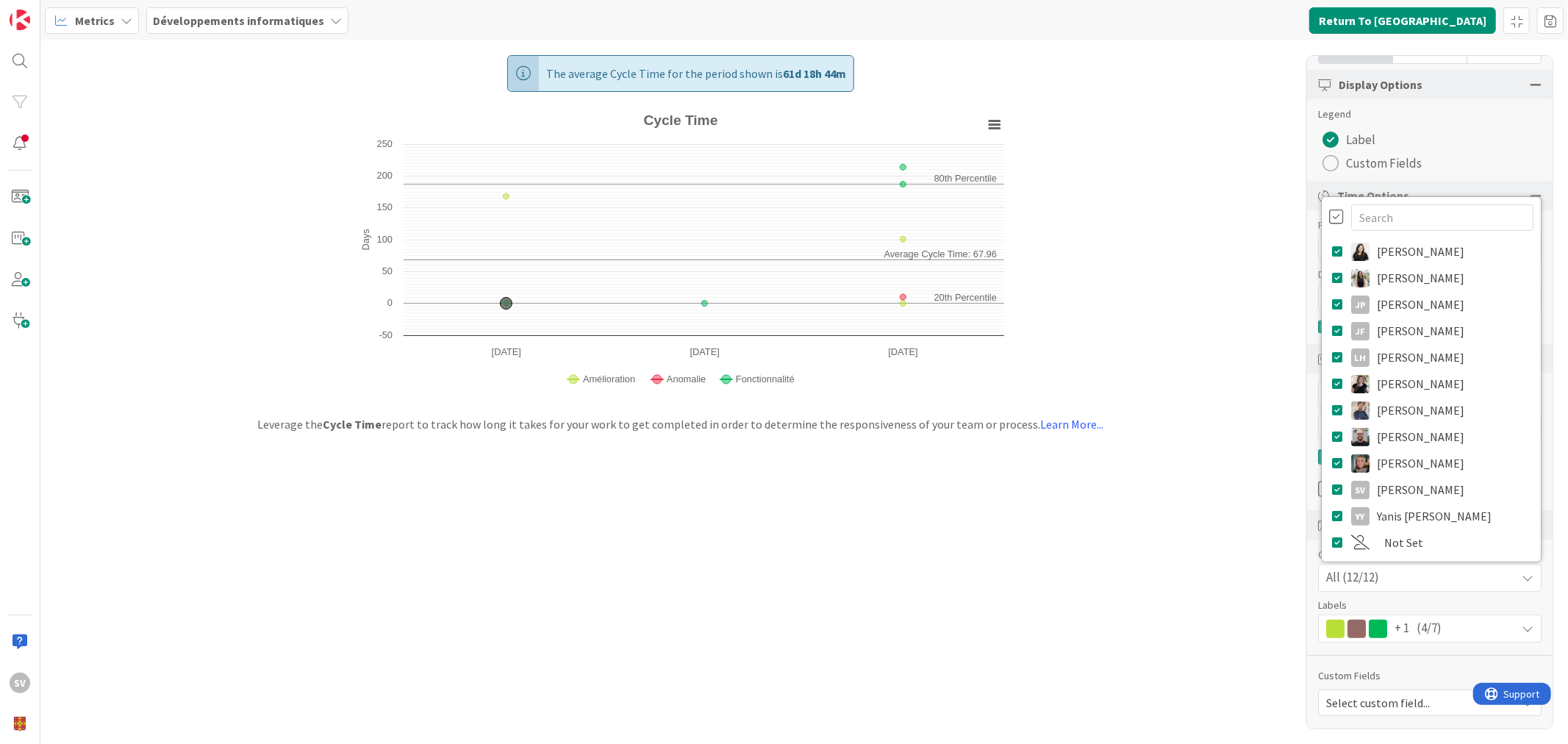
click at [1419, 573] on div "All (12/12)" at bounding box center [1430, 578] width 222 height 27
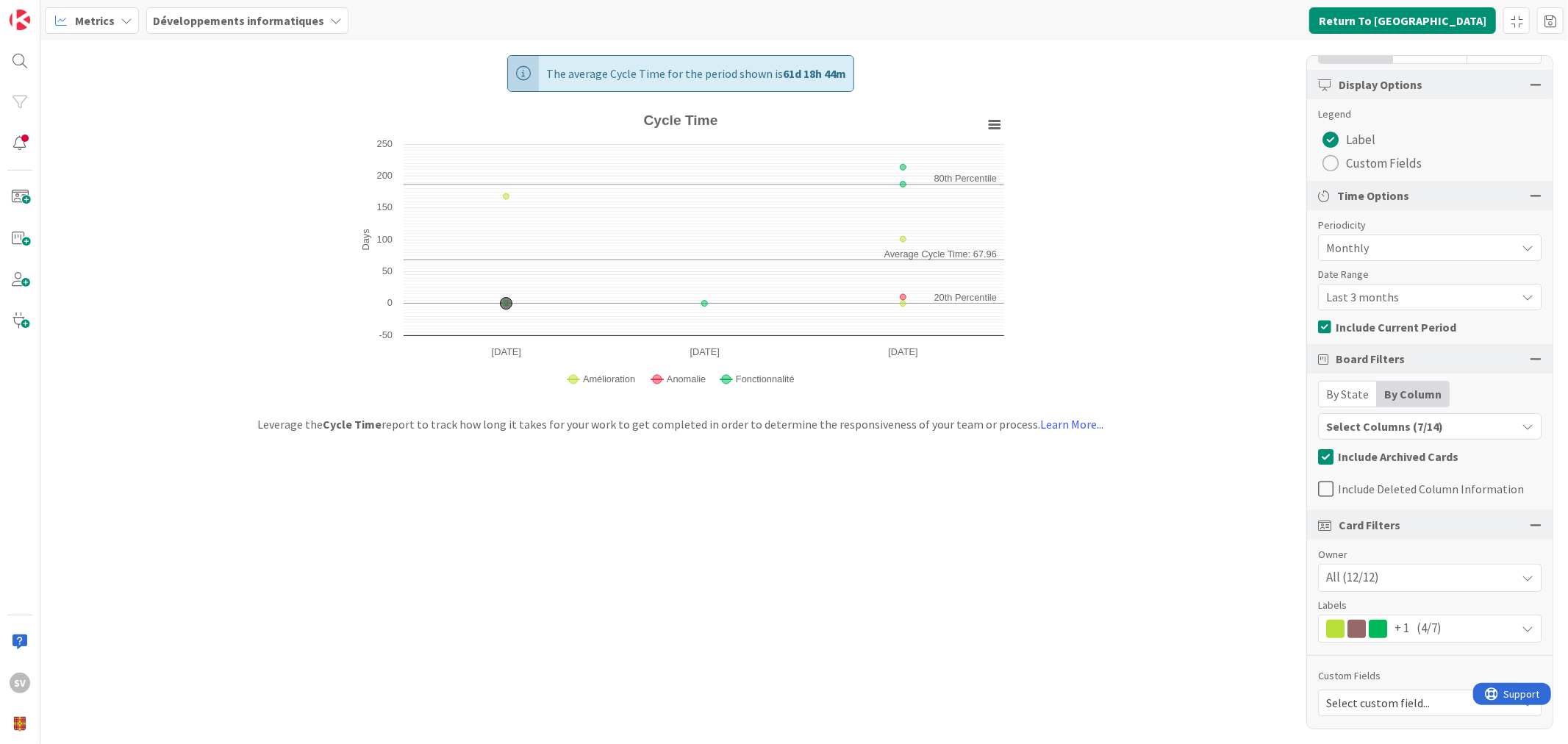
click at [1397, 420] on div "Select Columns (7/14)" at bounding box center [1417, 426] width 197 height 19
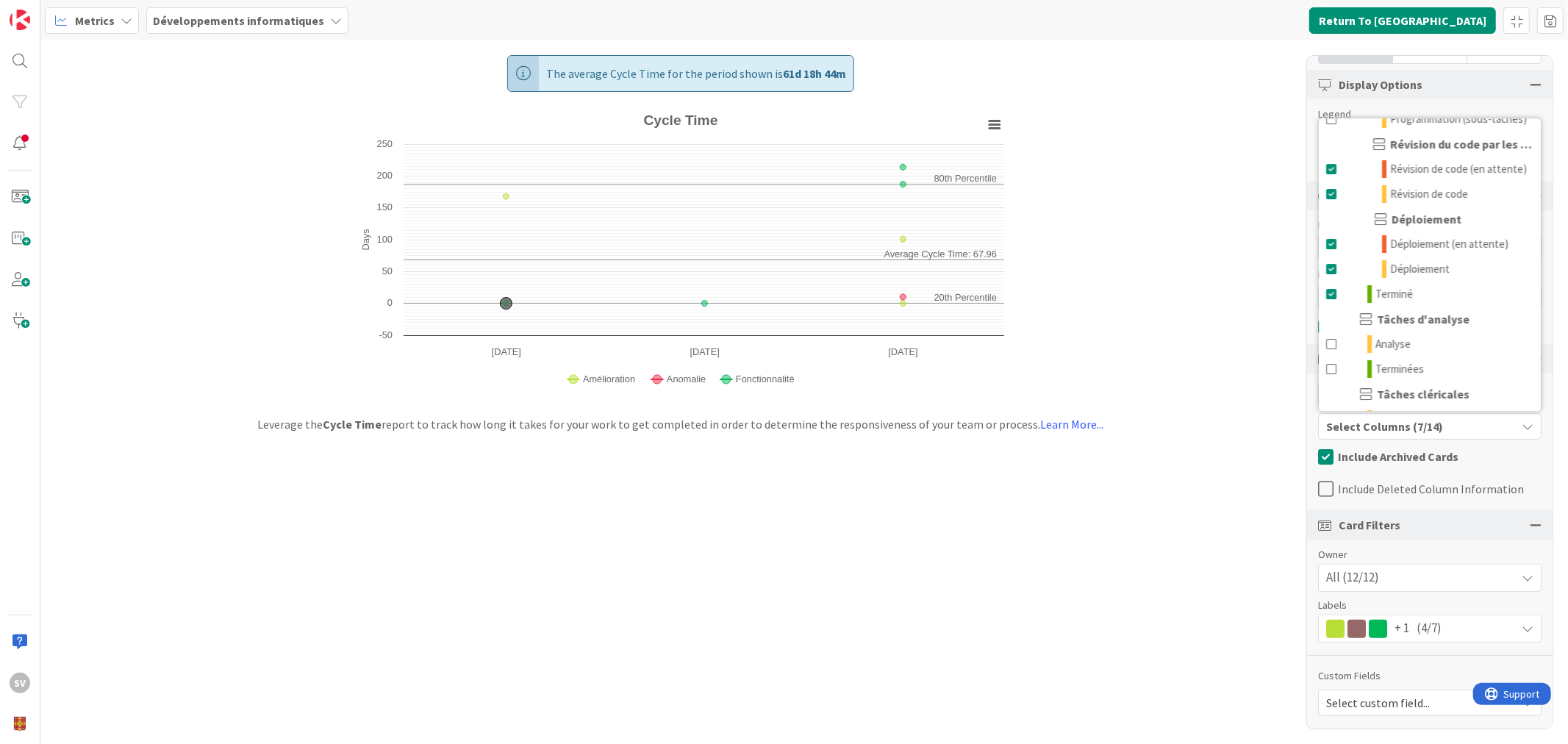
scroll to position [304, 0]
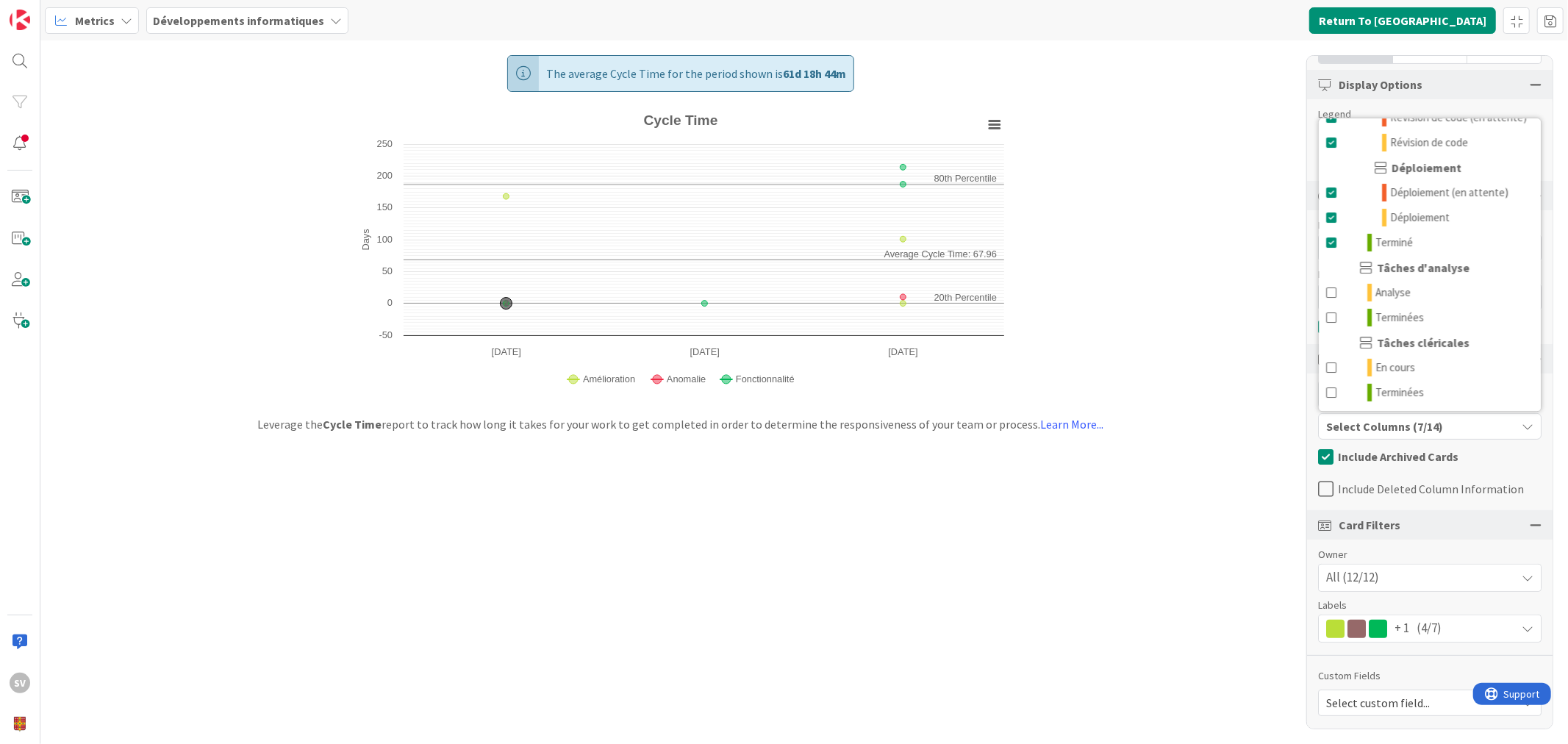
click at [1246, 454] on div "The average Cycle Time for the period shown is 61d 18h 44m Created with Highcha…" at bounding box center [804, 392] width 1528 height 703
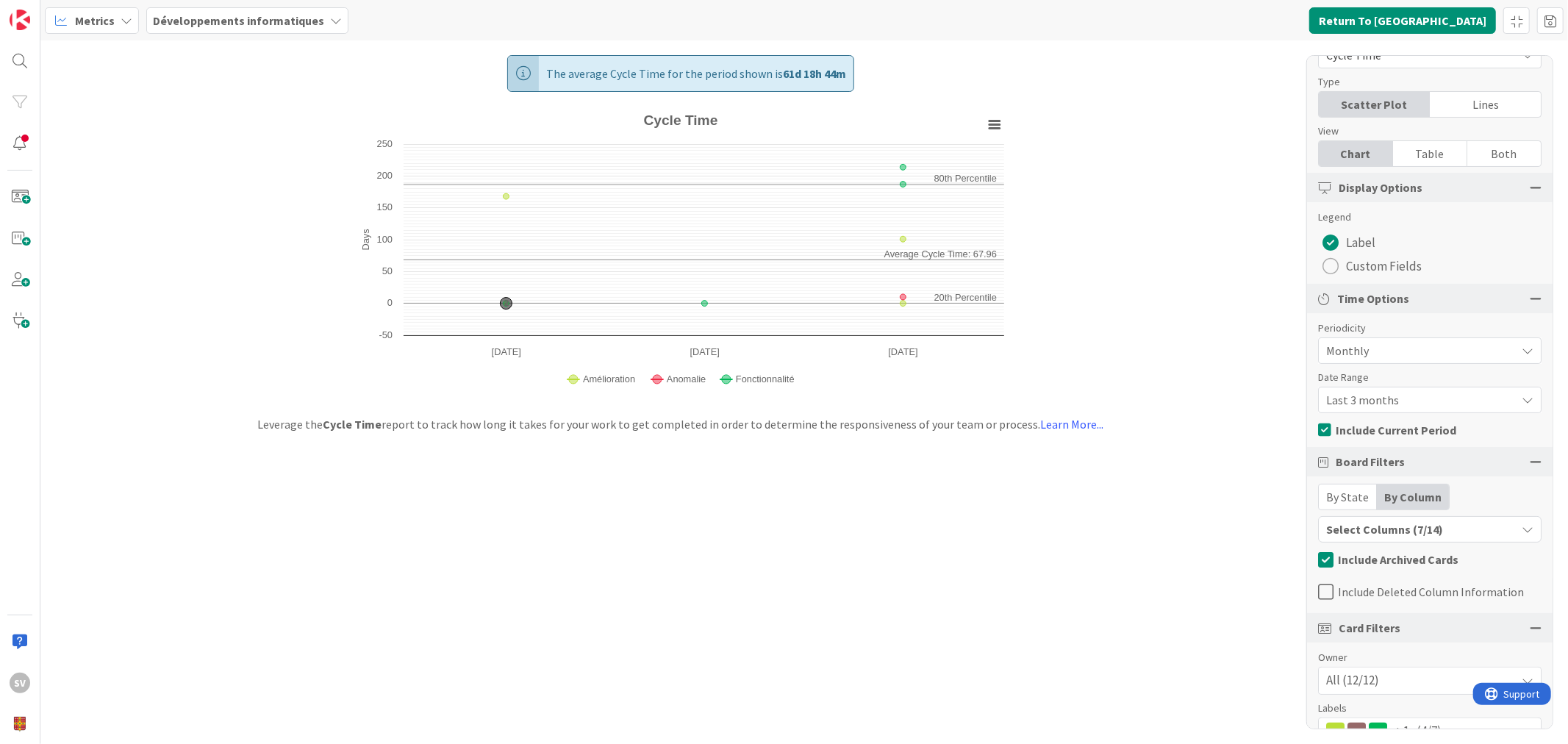
scroll to position [0, 0]
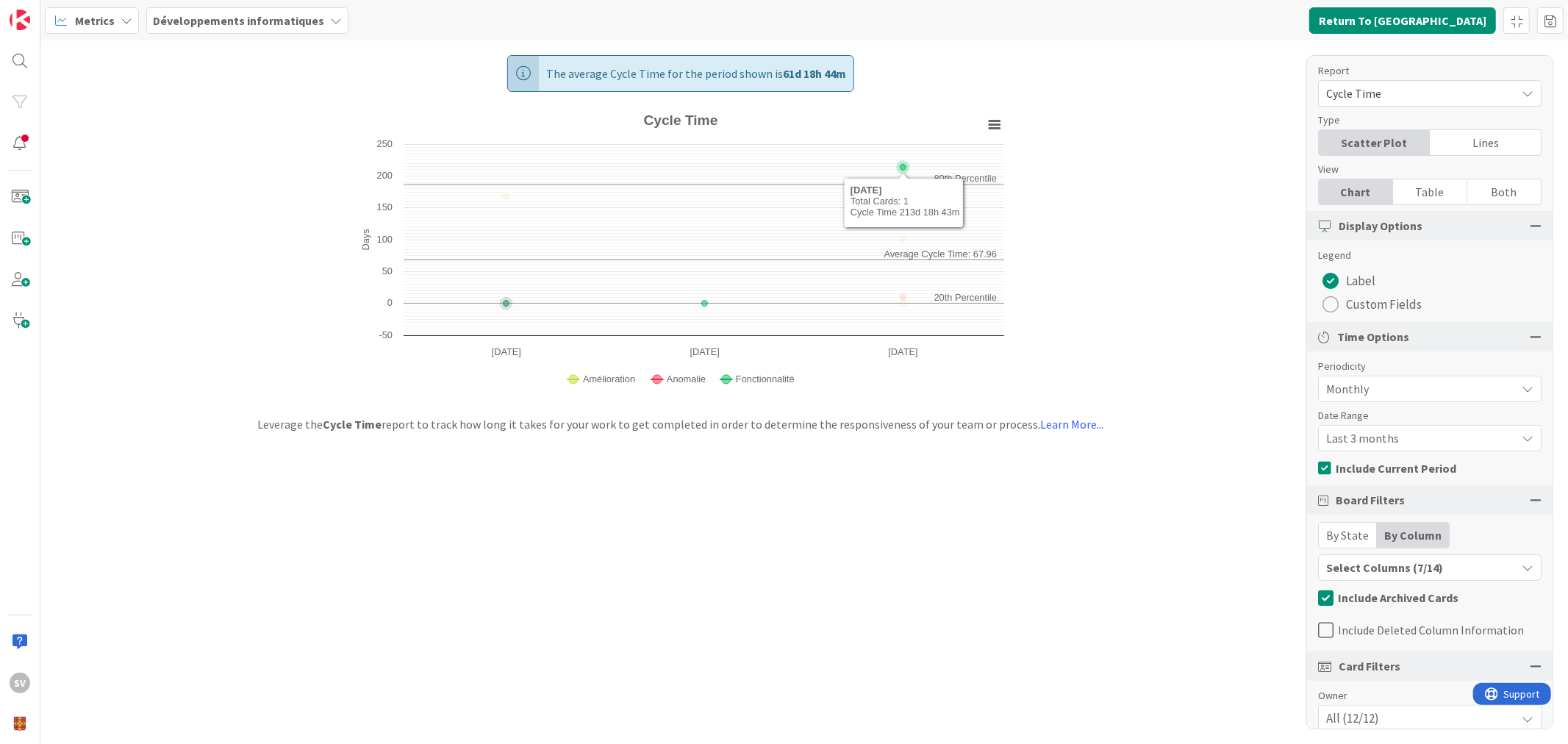
click at [904, 165] on icon "Cycle Time" at bounding box center [903, 166] width 6 height 6
click at [904, 172] on icon "Cycle Time" at bounding box center [903, 167] width 13 height 13
click at [903, 171] on icon "Cycle Time" at bounding box center [903, 167] width 13 height 13
click at [902, 166] on icon "Cycle Time" at bounding box center [903, 166] width 6 height 6
click at [902, 165] on icon "Cycle Time" at bounding box center [903, 166] width 6 height 6
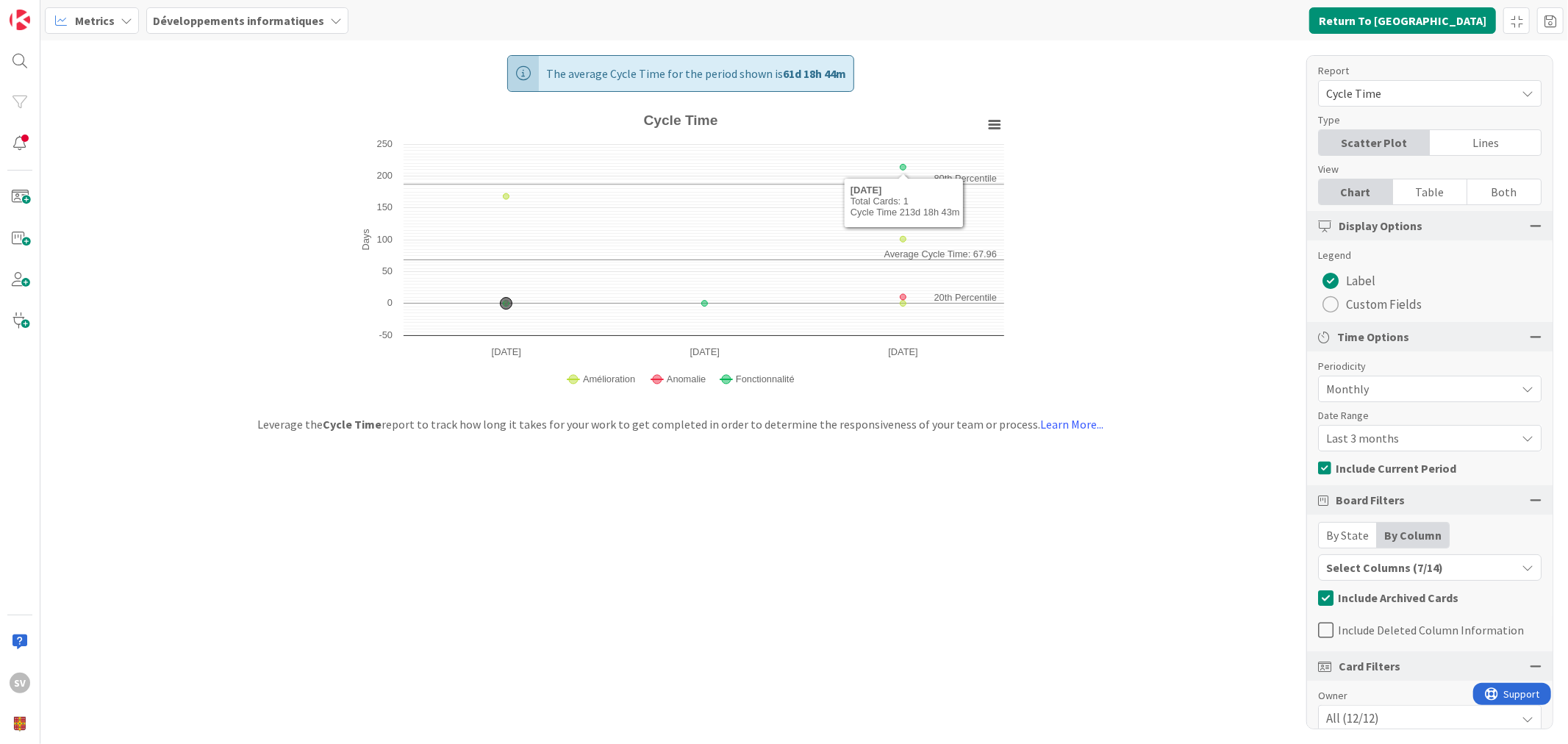
click at [1424, 194] on div "Table" at bounding box center [1430, 192] width 74 height 25
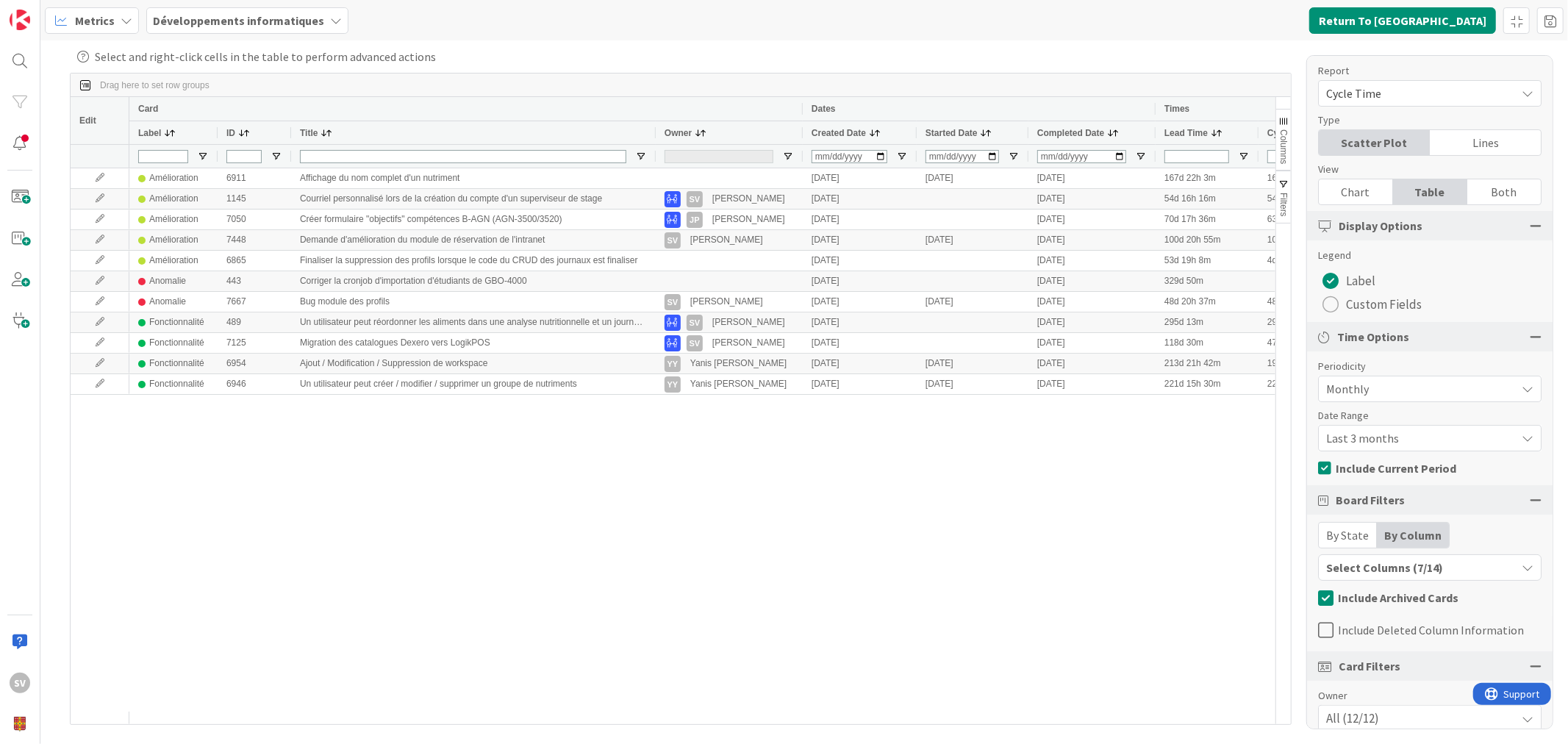
drag, startPoint x: 437, startPoint y: 135, endPoint x: 655, endPoint y: 133, distance: 218.0
click at [655, 133] on div at bounding box center [655, 132] width 6 height 22
drag, startPoint x: 700, startPoint y: 723, endPoint x: 410, endPoint y: 718, distance: 290.0
click at [415, 720] on div at bounding box center [703, 717] width 1146 height 12
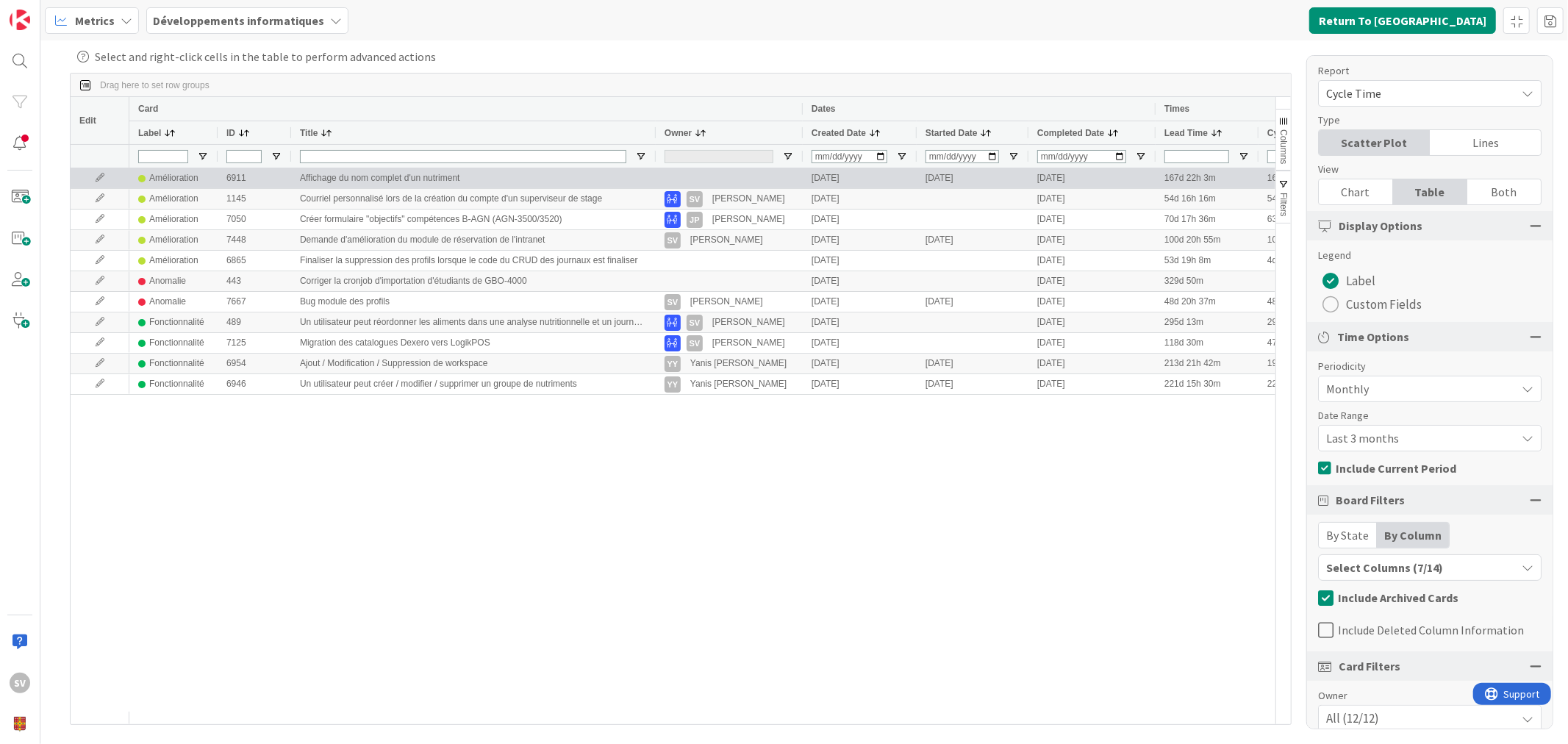
click at [99, 182] on icon at bounding box center [100, 178] width 22 height 9
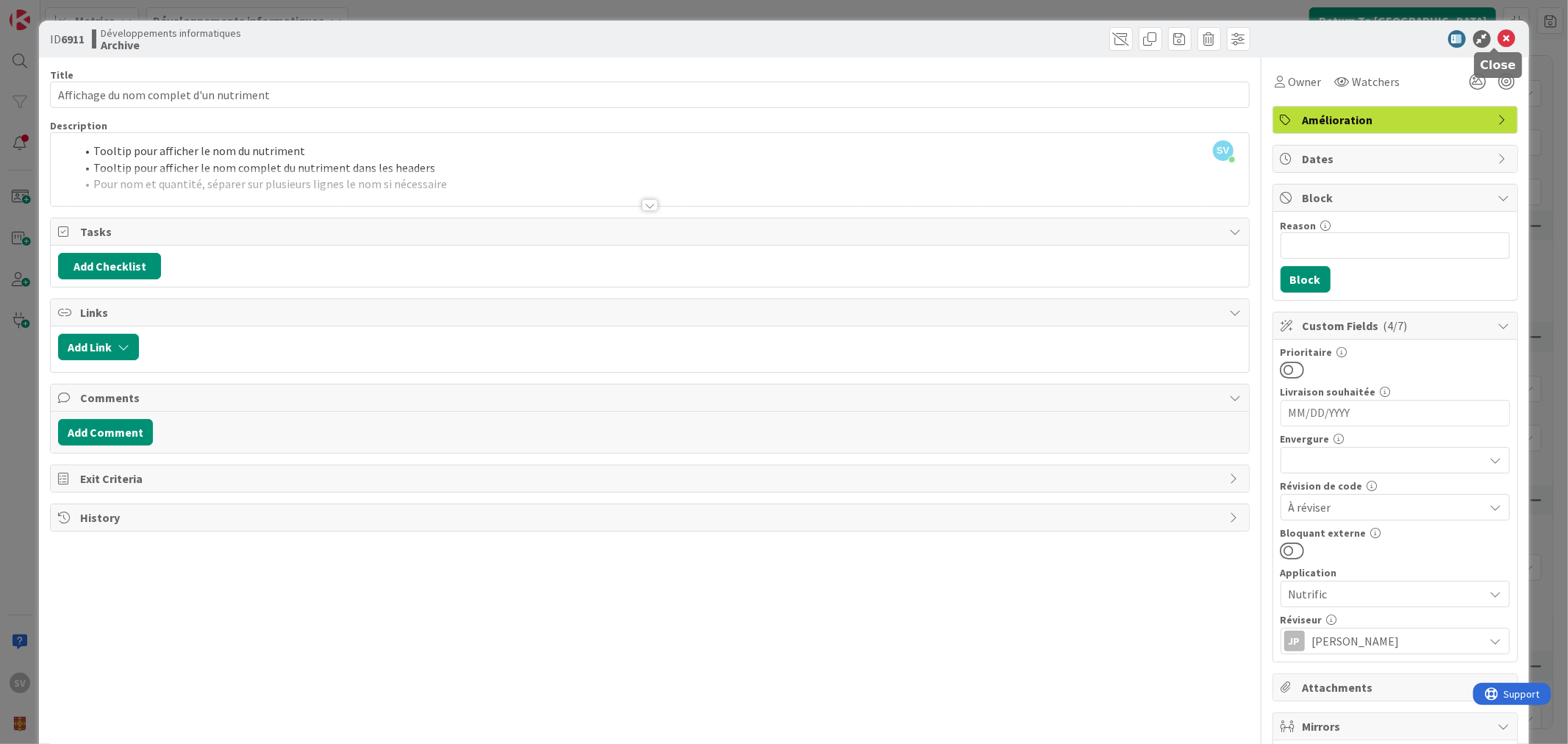
click at [1501, 38] on icon at bounding box center [1506, 38] width 17 height 17
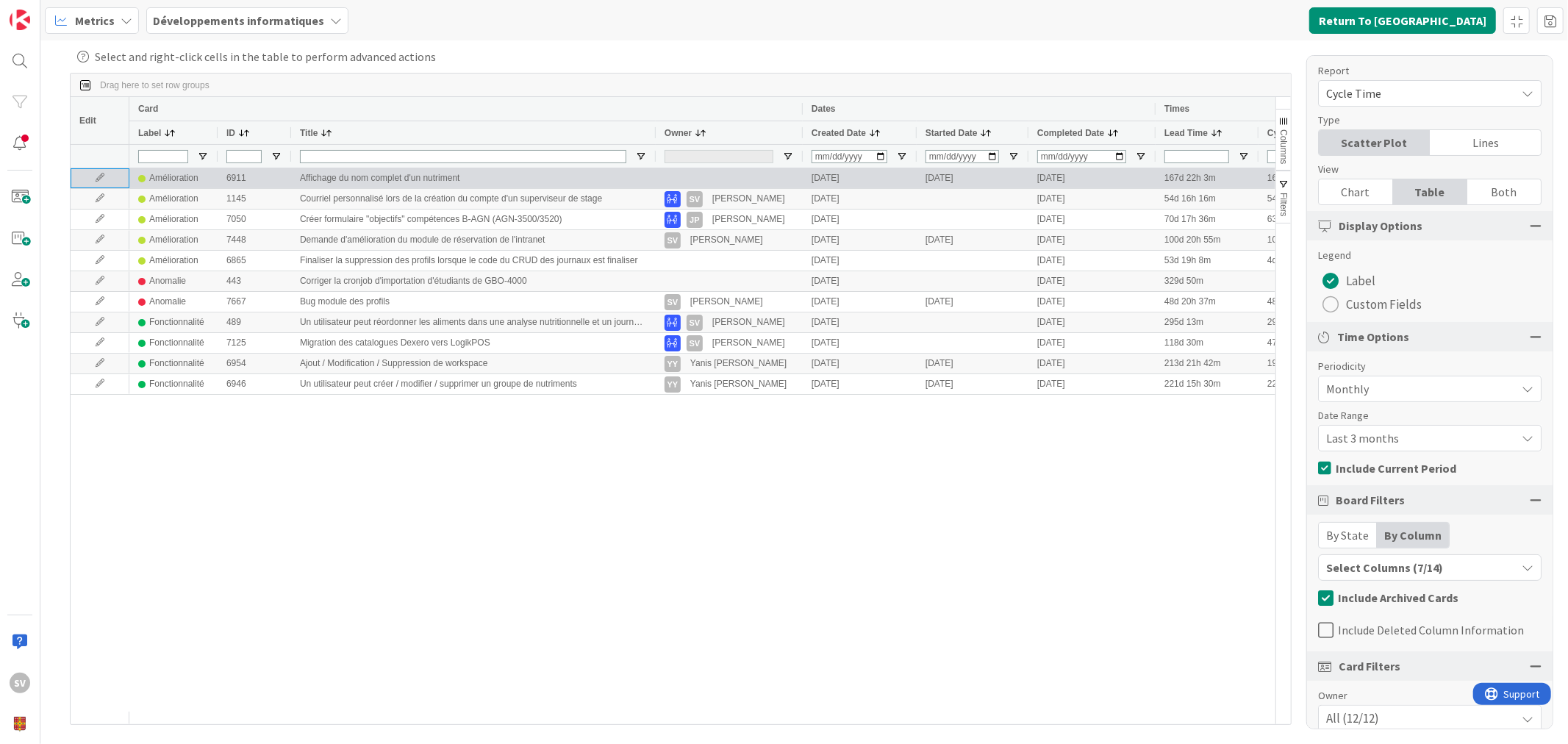
click at [96, 177] on icon at bounding box center [100, 178] width 22 height 9
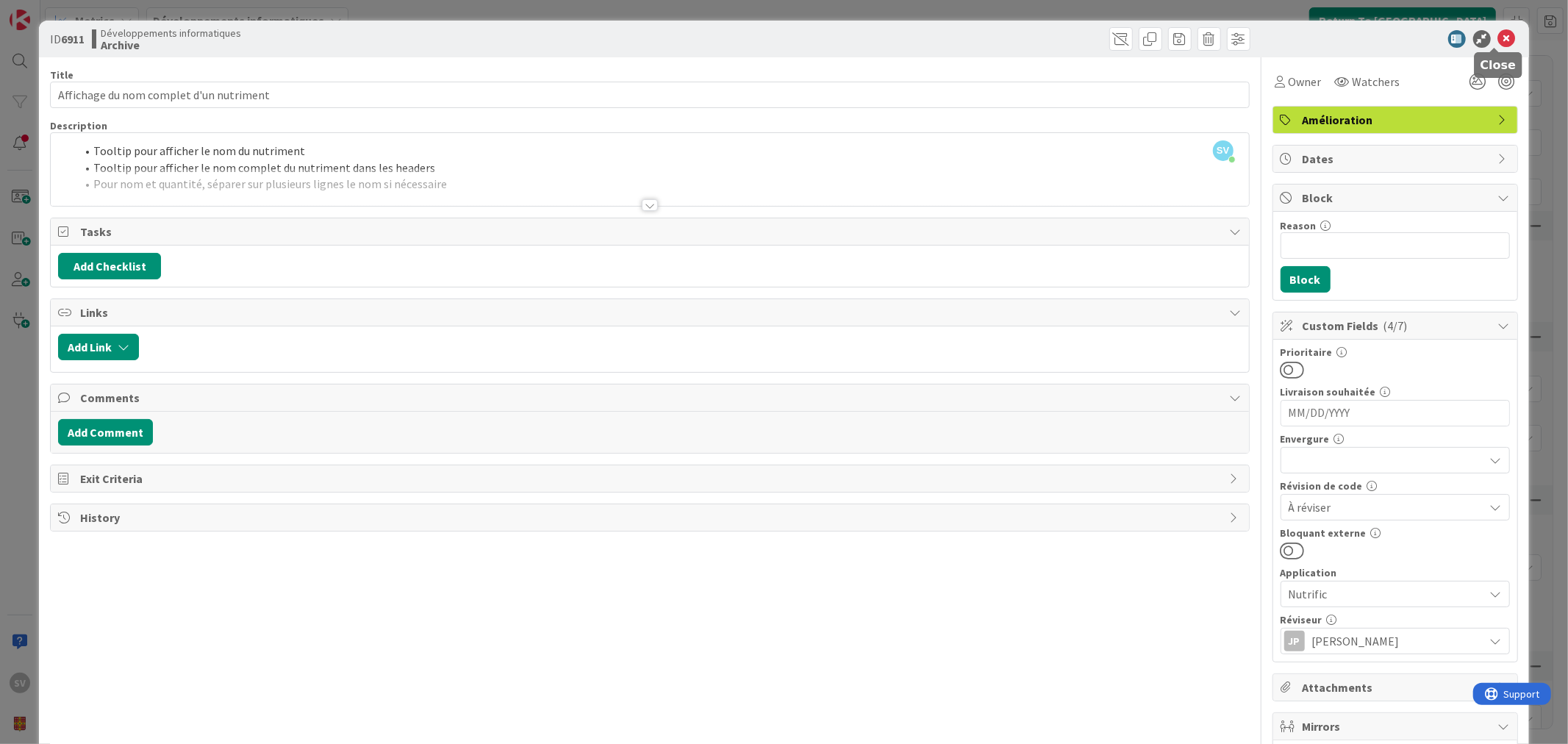
click at [1498, 34] on icon at bounding box center [1506, 38] width 17 height 17
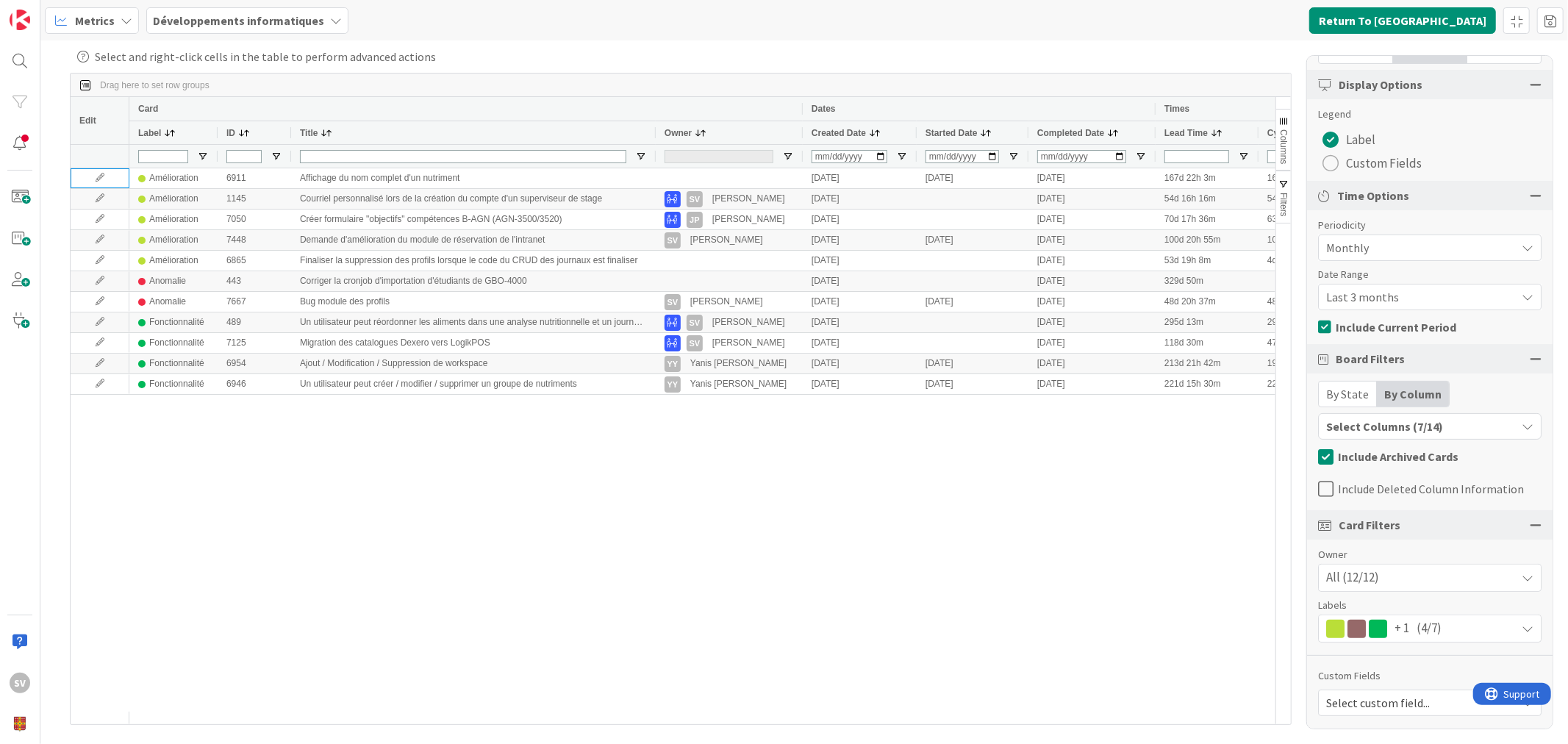
click at [1331, 460] on icon at bounding box center [1326, 456] width 16 height 17
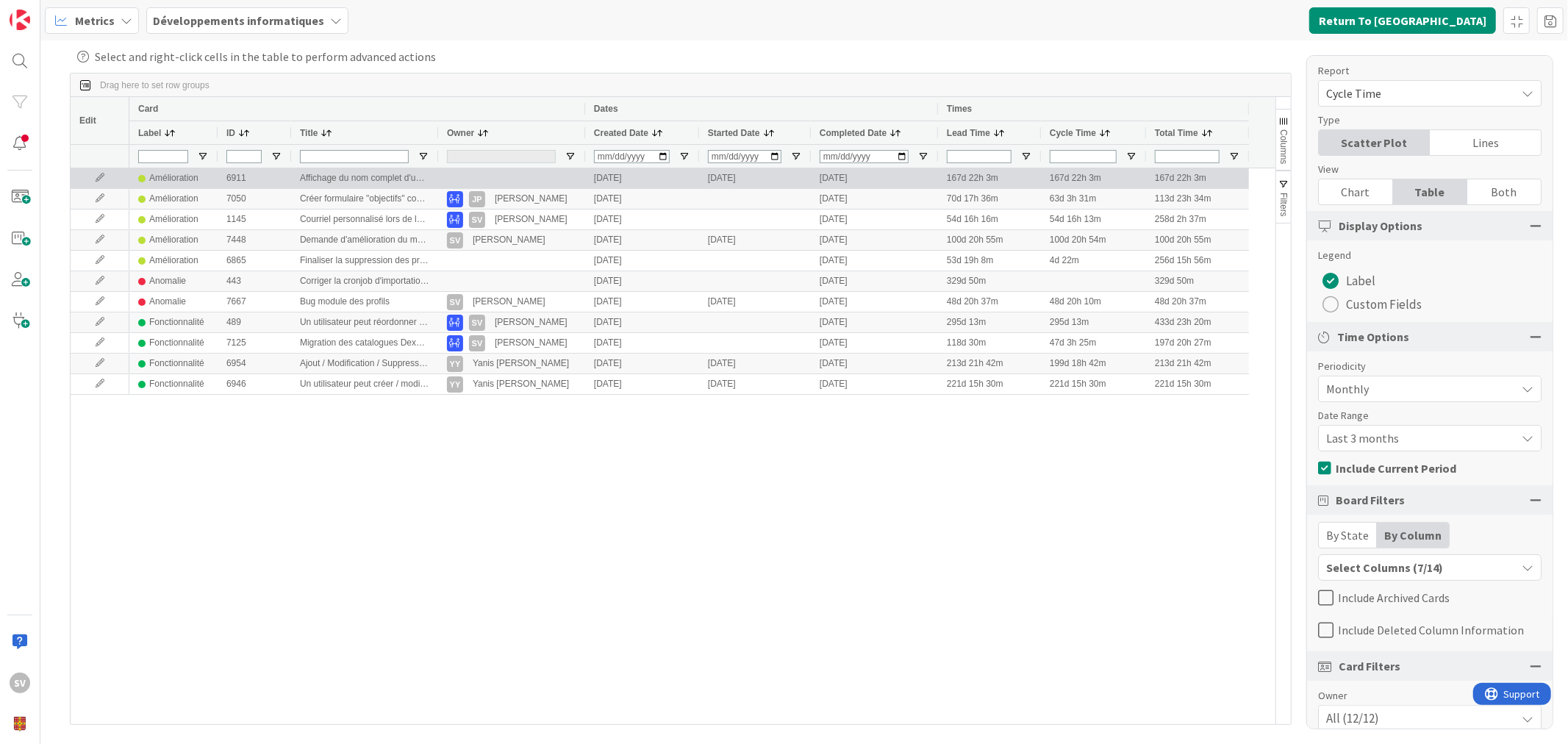
click at [195, 174] on div "Amélioration" at bounding box center [173, 178] width 49 height 18
click at [97, 178] on icon at bounding box center [100, 178] width 22 height 9
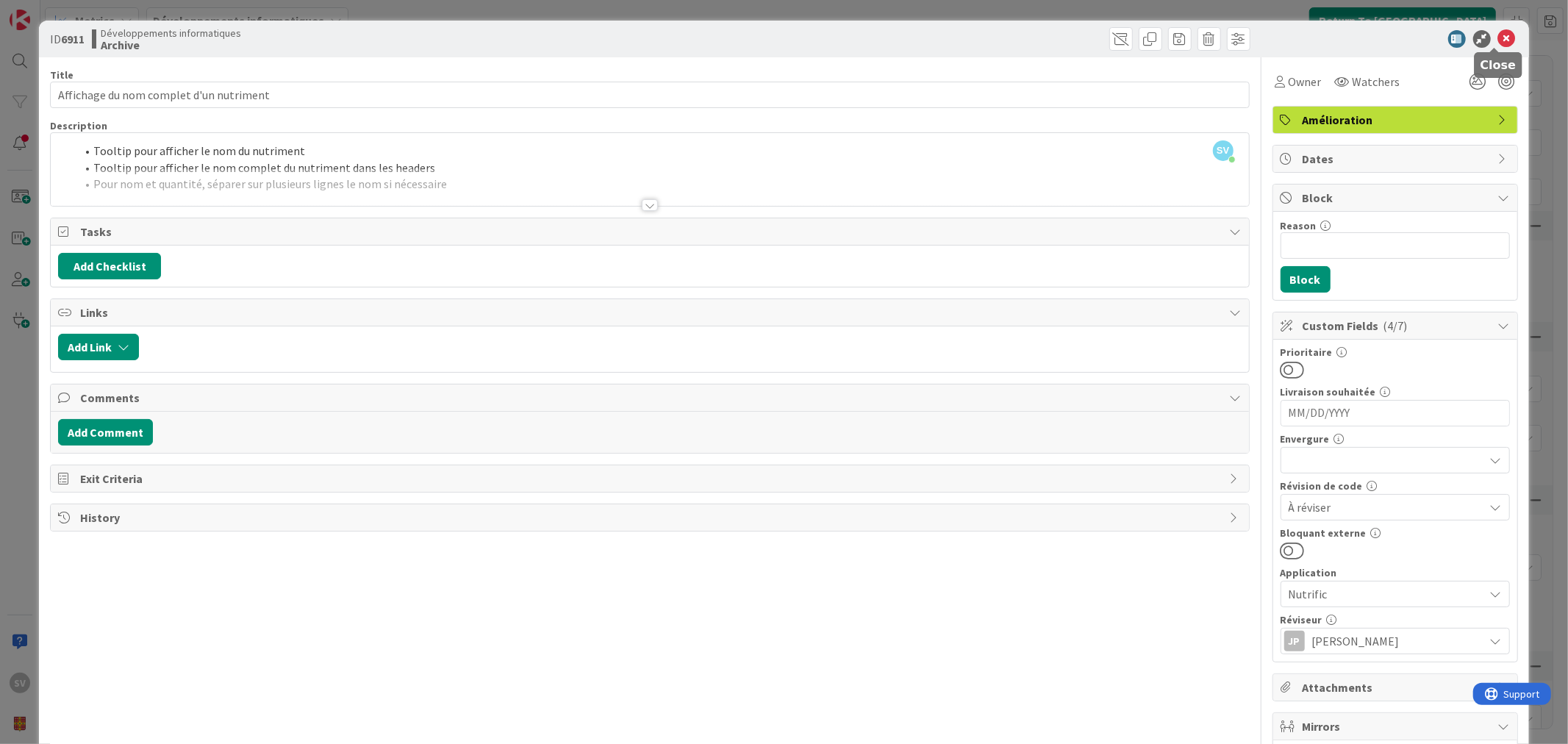
click at [1500, 35] on icon at bounding box center [1506, 38] width 17 height 17
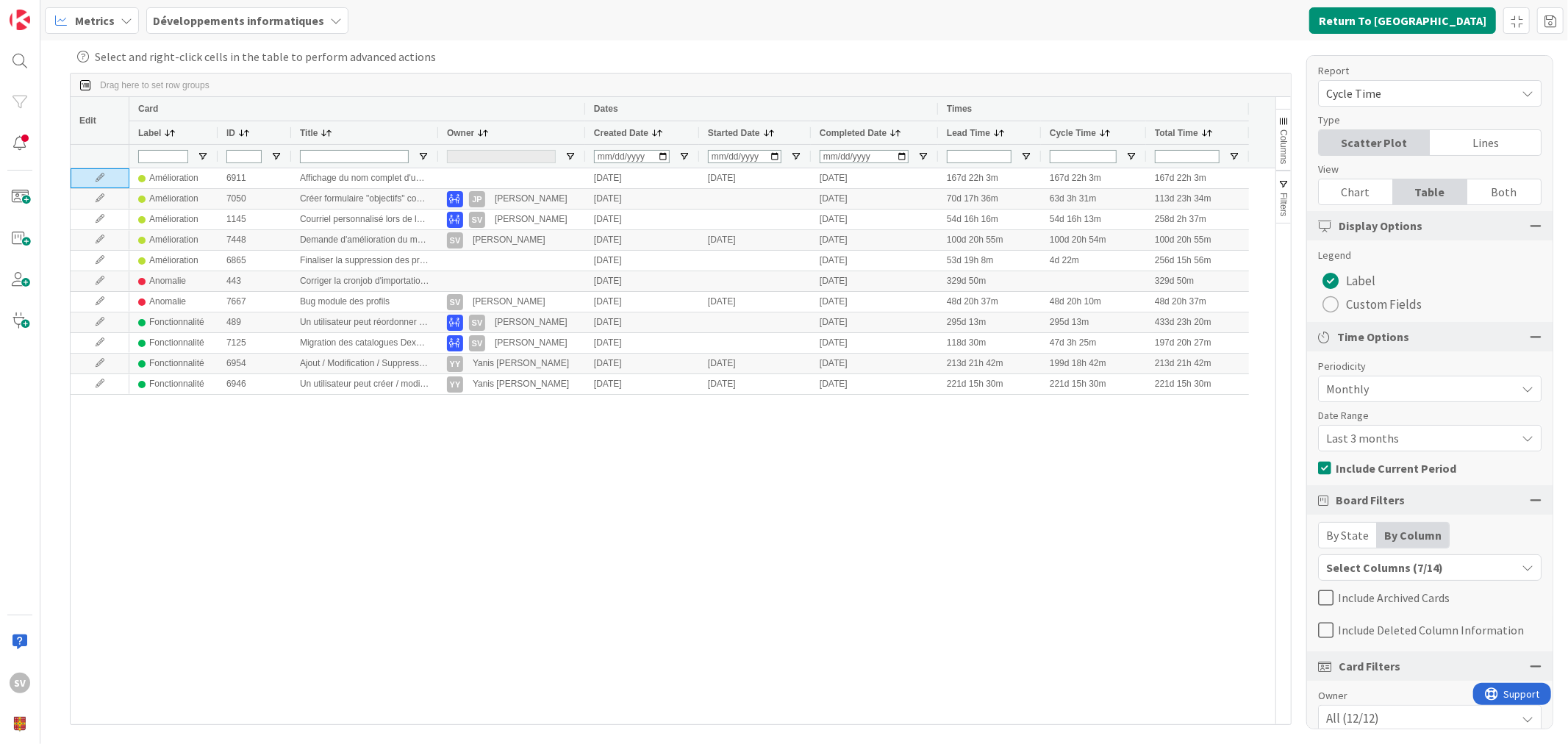
click at [1354, 184] on div "Chart" at bounding box center [1356, 192] width 74 height 25
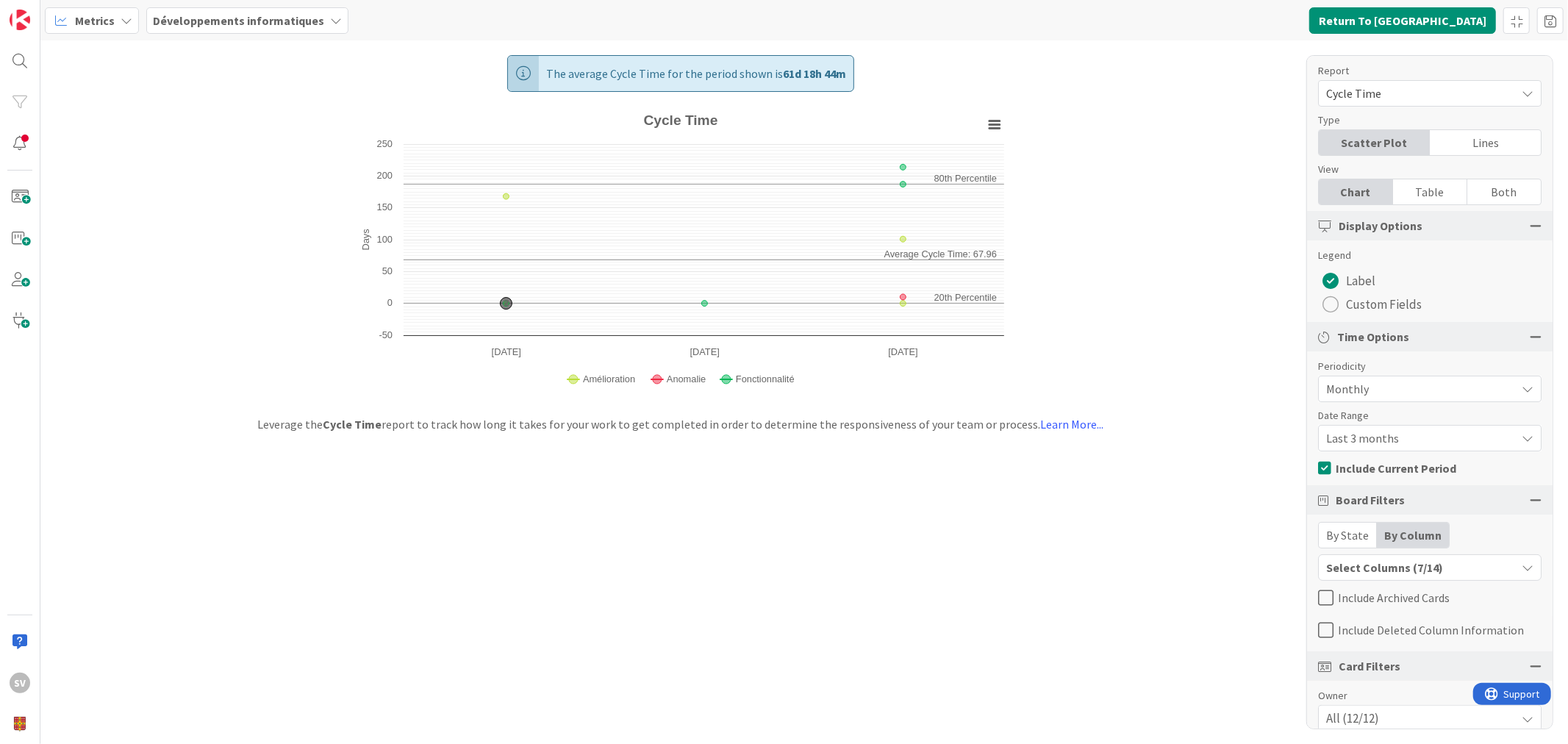
click at [1424, 174] on div "View" at bounding box center [1422, 169] width 209 height 16
click at [1427, 188] on div "Table" at bounding box center [1430, 192] width 74 height 25
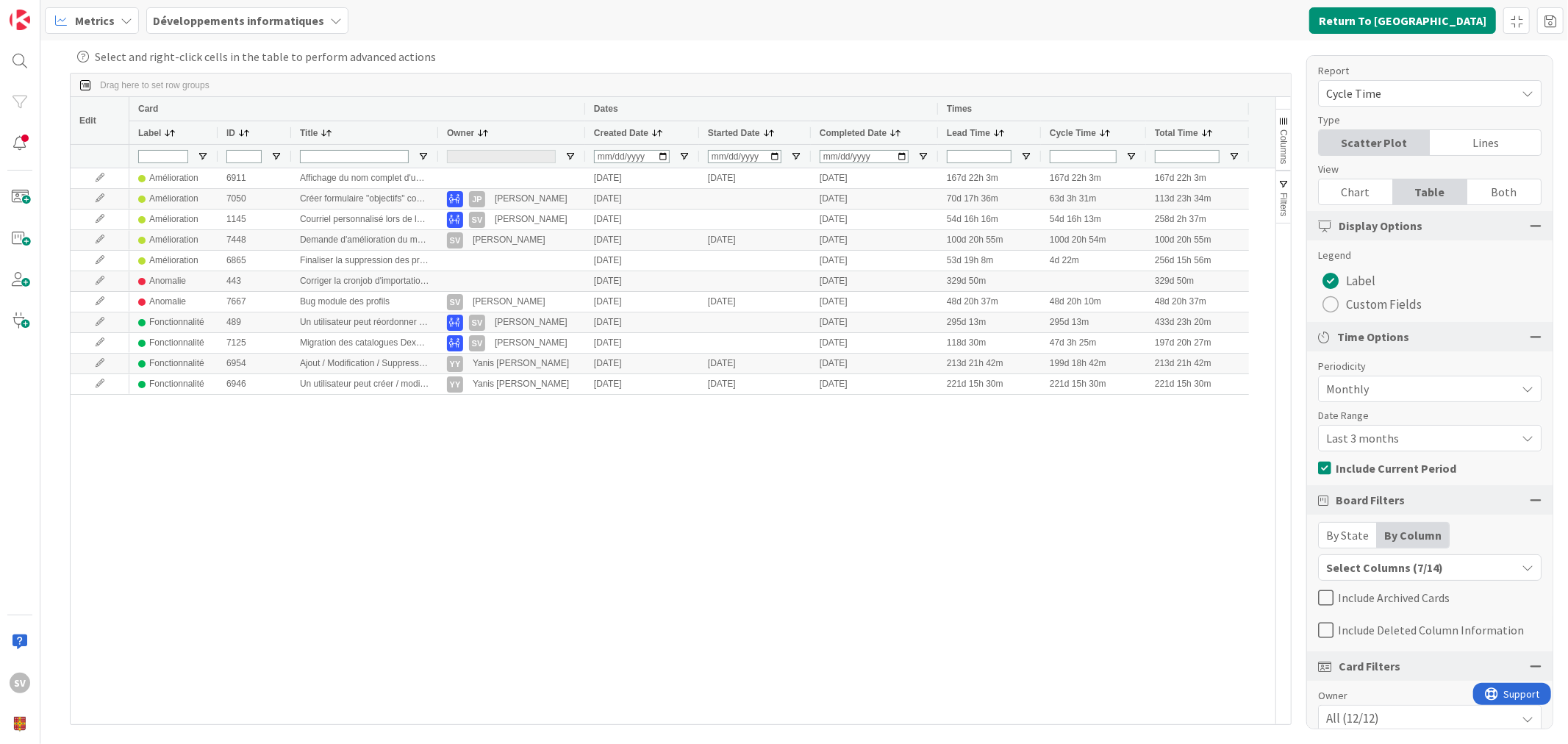
click at [1333, 194] on div "Chart" at bounding box center [1356, 192] width 74 height 25
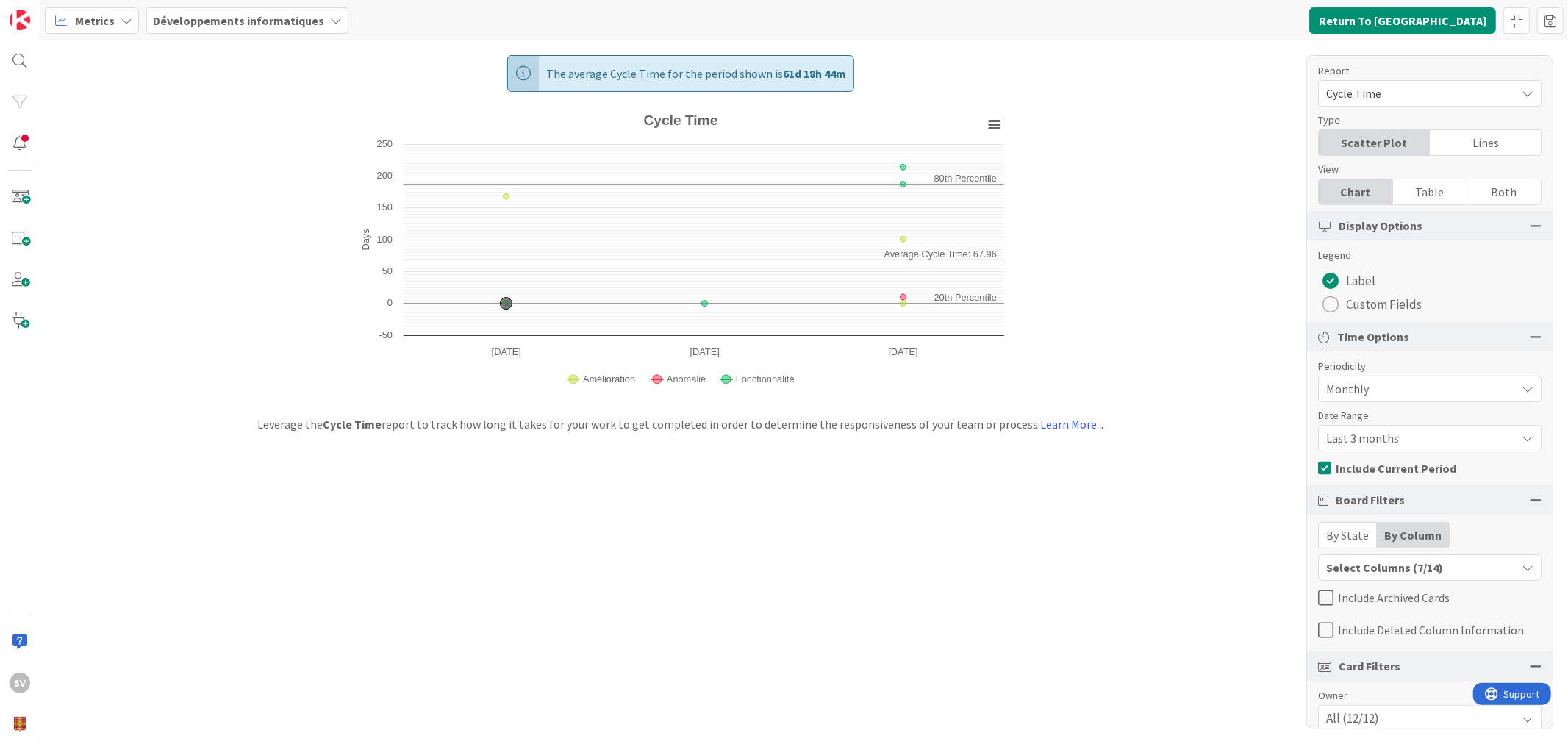
click at [1321, 593] on icon at bounding box center [1326, 597] width 16 height 17
click at [1422, 193] on div "Table" at bounding box center [1430, 192] width 74 height 25
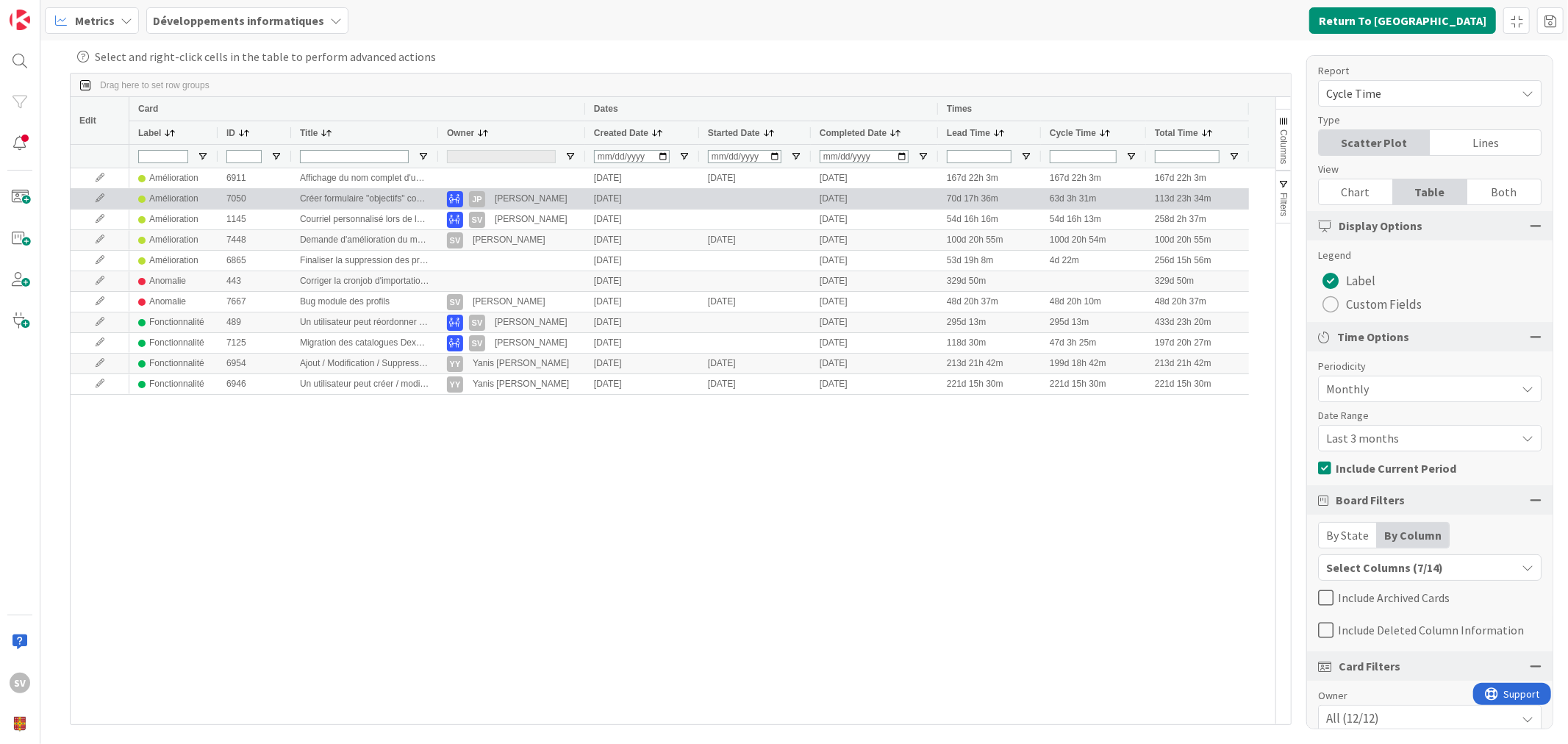
click at [92, 200] on icon at bounding box center [100, 198] width 22 height 9
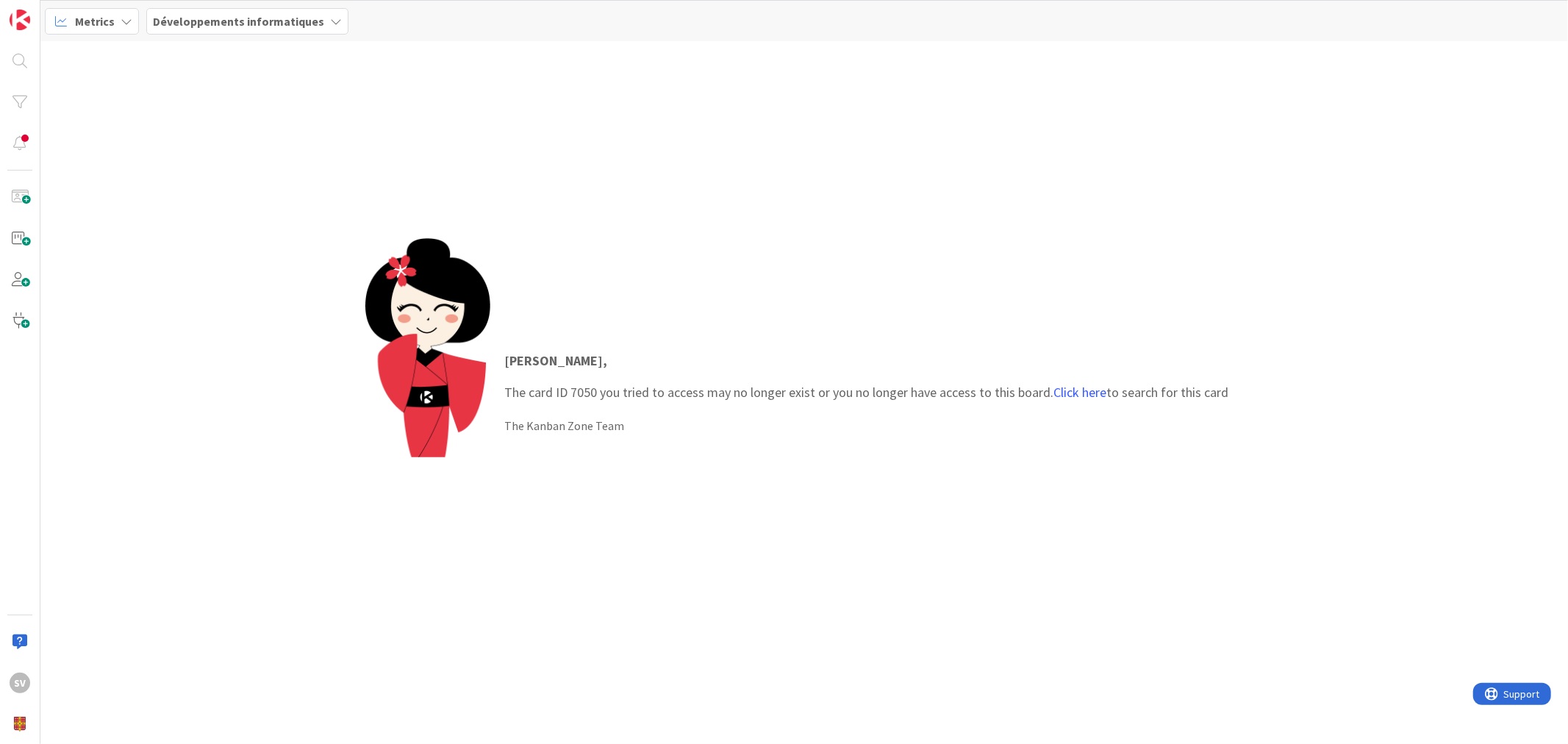
click at [364, 341] on div "[PERSON_NAME] , The card ID 7050 you tried to access may no longer exist or you…" at bounding box center [804, 392] width 1528 height 702
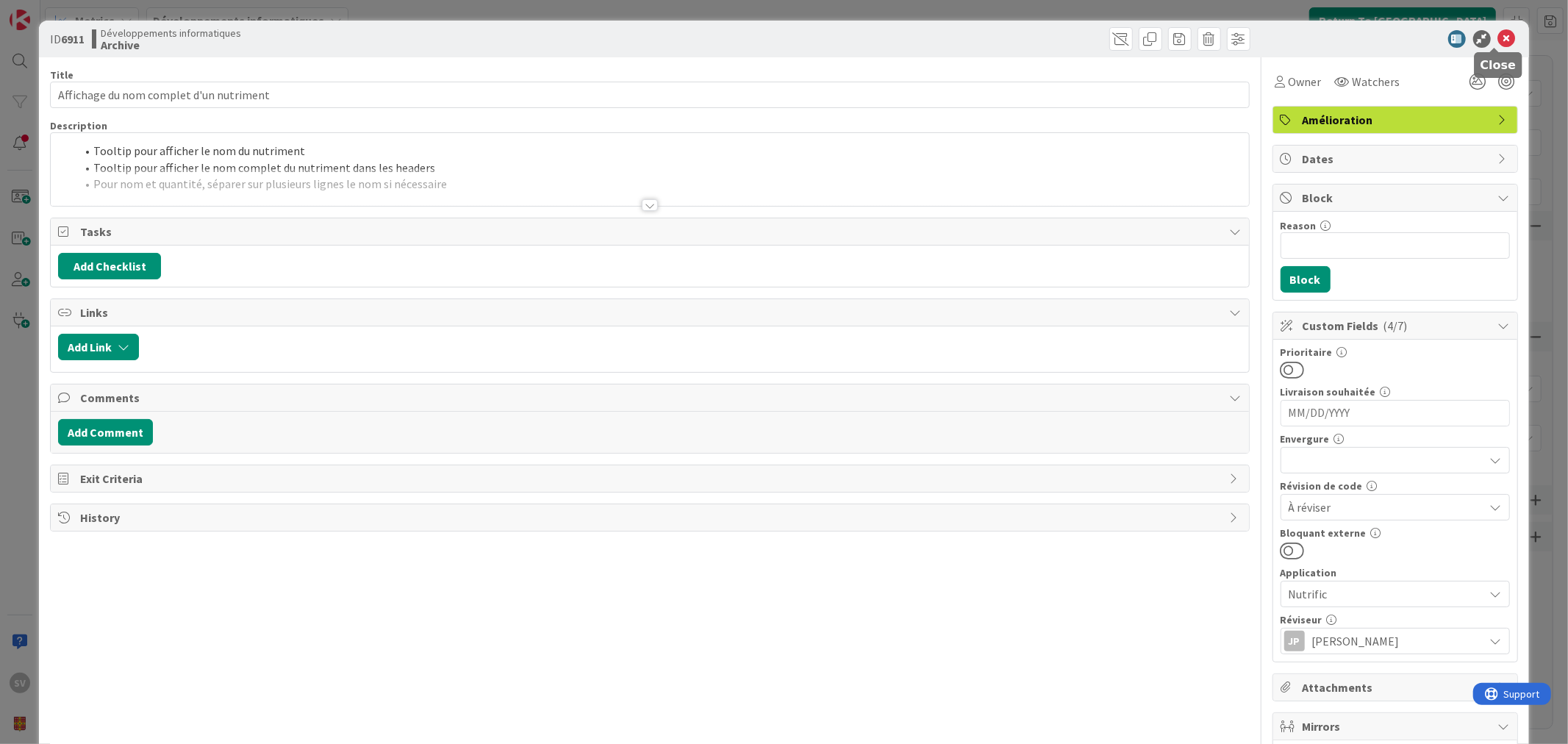
click at [1500, 38] on icon at bounding box center [1506, 38] width 17 height 17
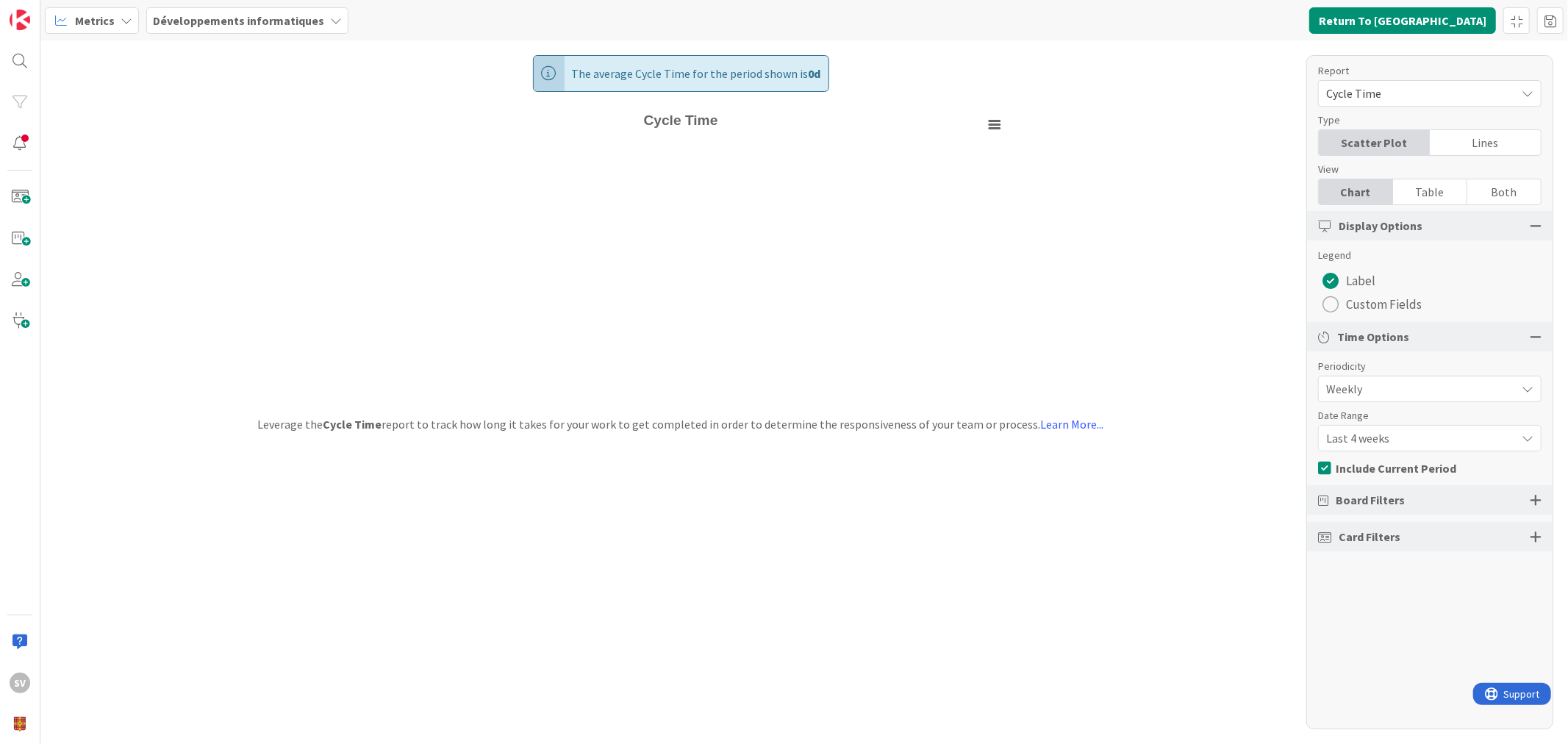
drag, startPoint x: 1525, startPoint y: 490, endPoint x: 1539, endPoint y: 497, distance: 15.7
click at [1526, 490] on div "Board Filters" at bounding box center [1430, 499] width 245 height 29
click at [1539, 497] on div at bounding box center [1536, 500] width 12 height 13
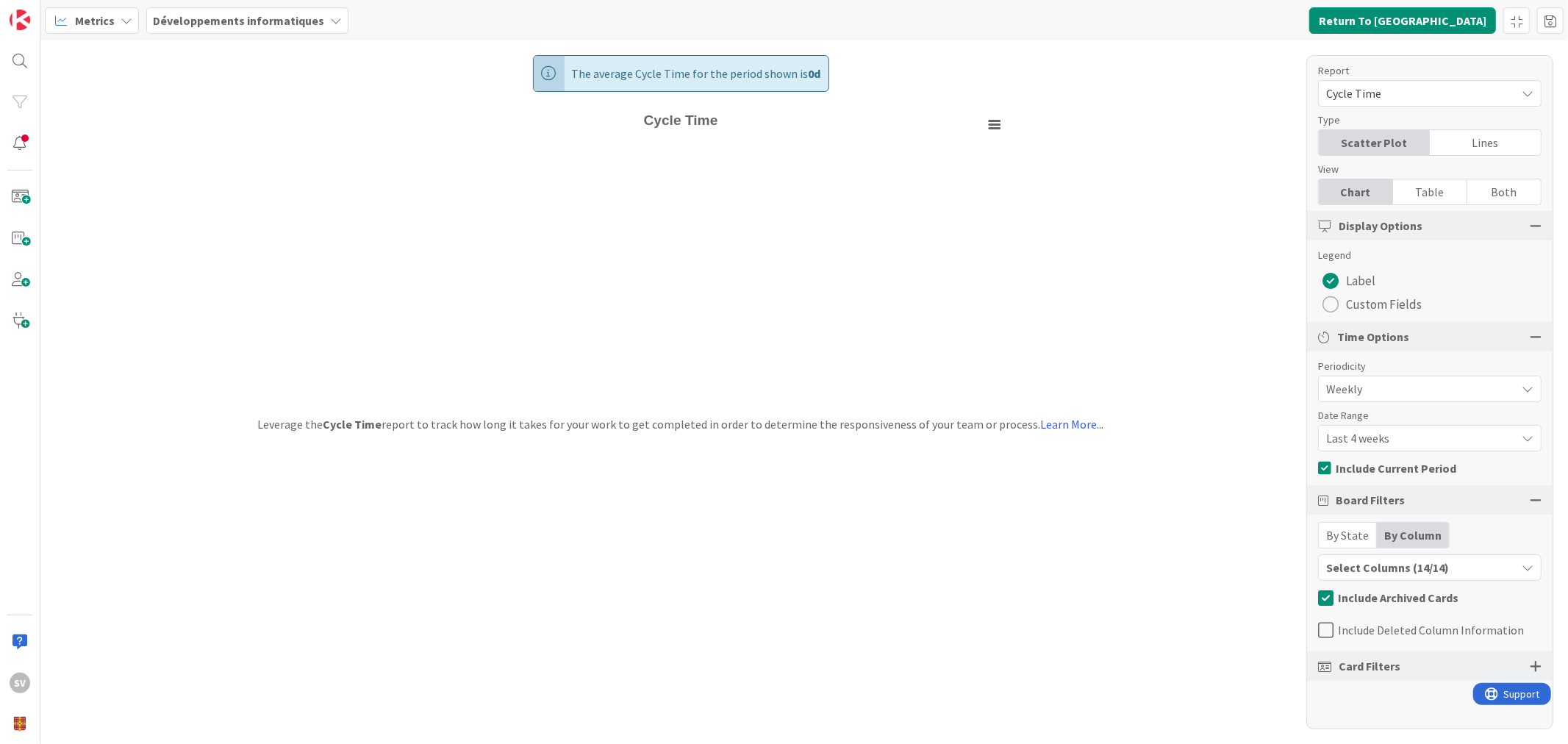
click at [1536, 660] on div at bounding box center [1536, 666] width 12 height 13
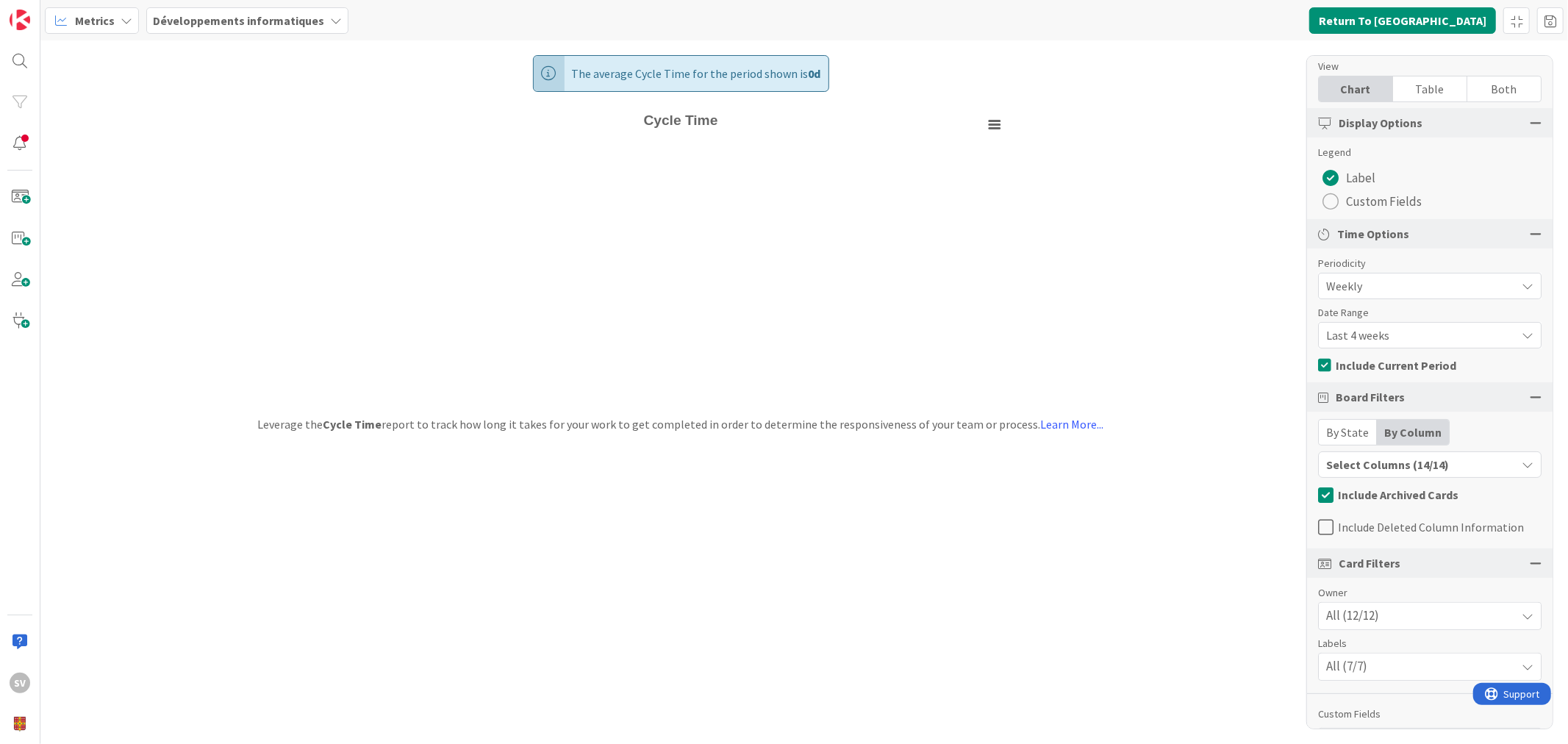
scroll to position [141, 0]
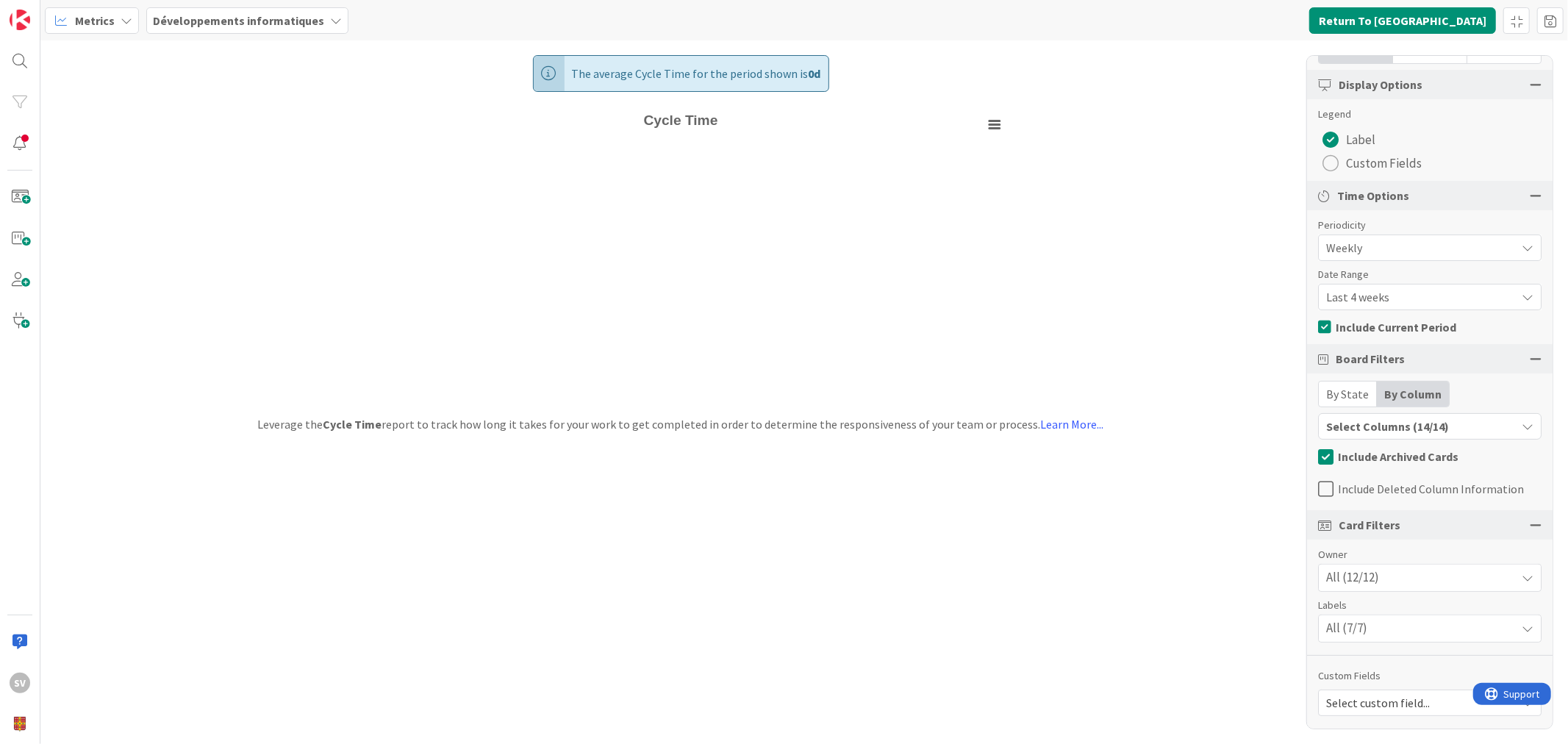
click at [1347, 398] on div "By State" at bounding box center [1348, 394] width 58 height 25
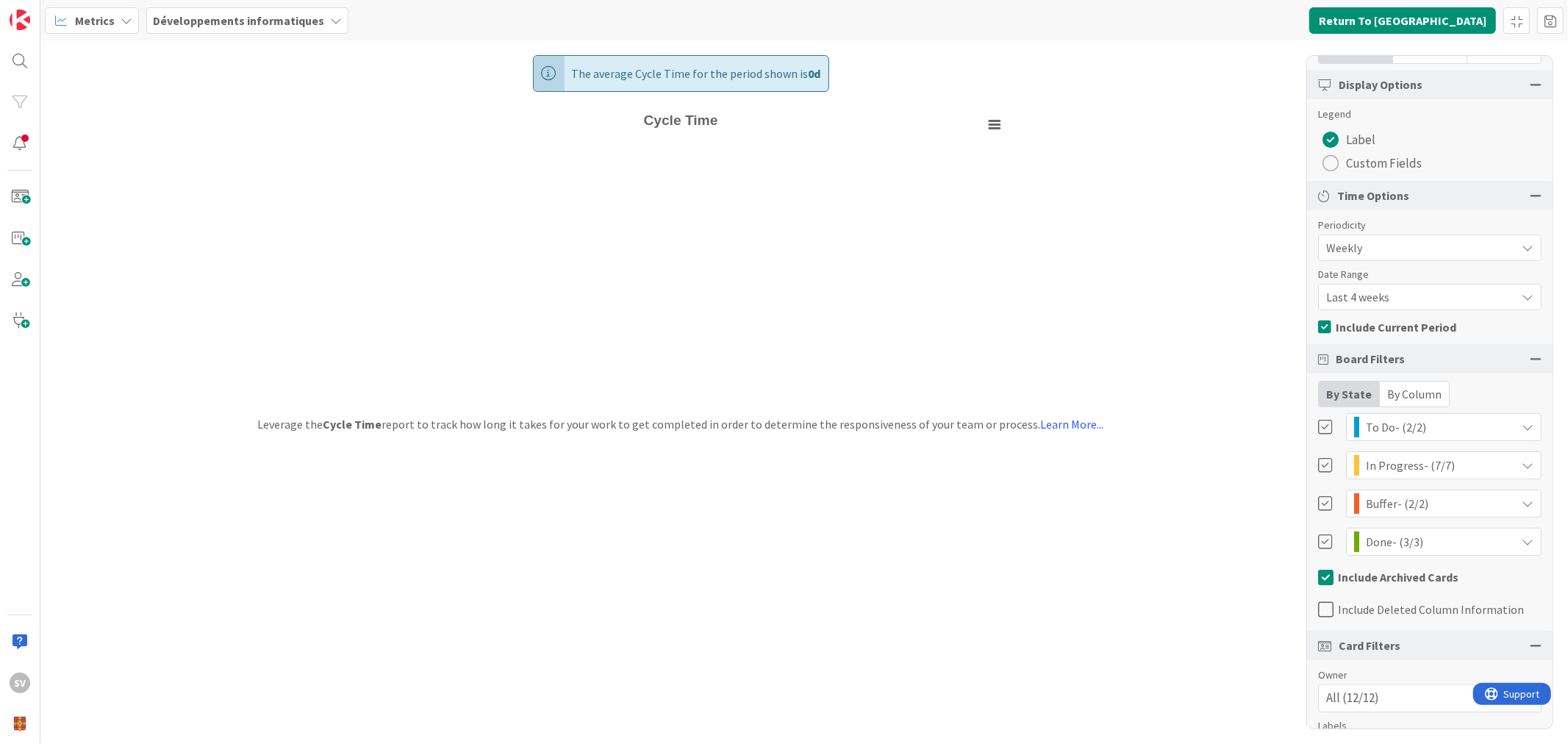
click at [1432, 398] on div "By Column" at bounding box center [1414, 394] width 69 height 25
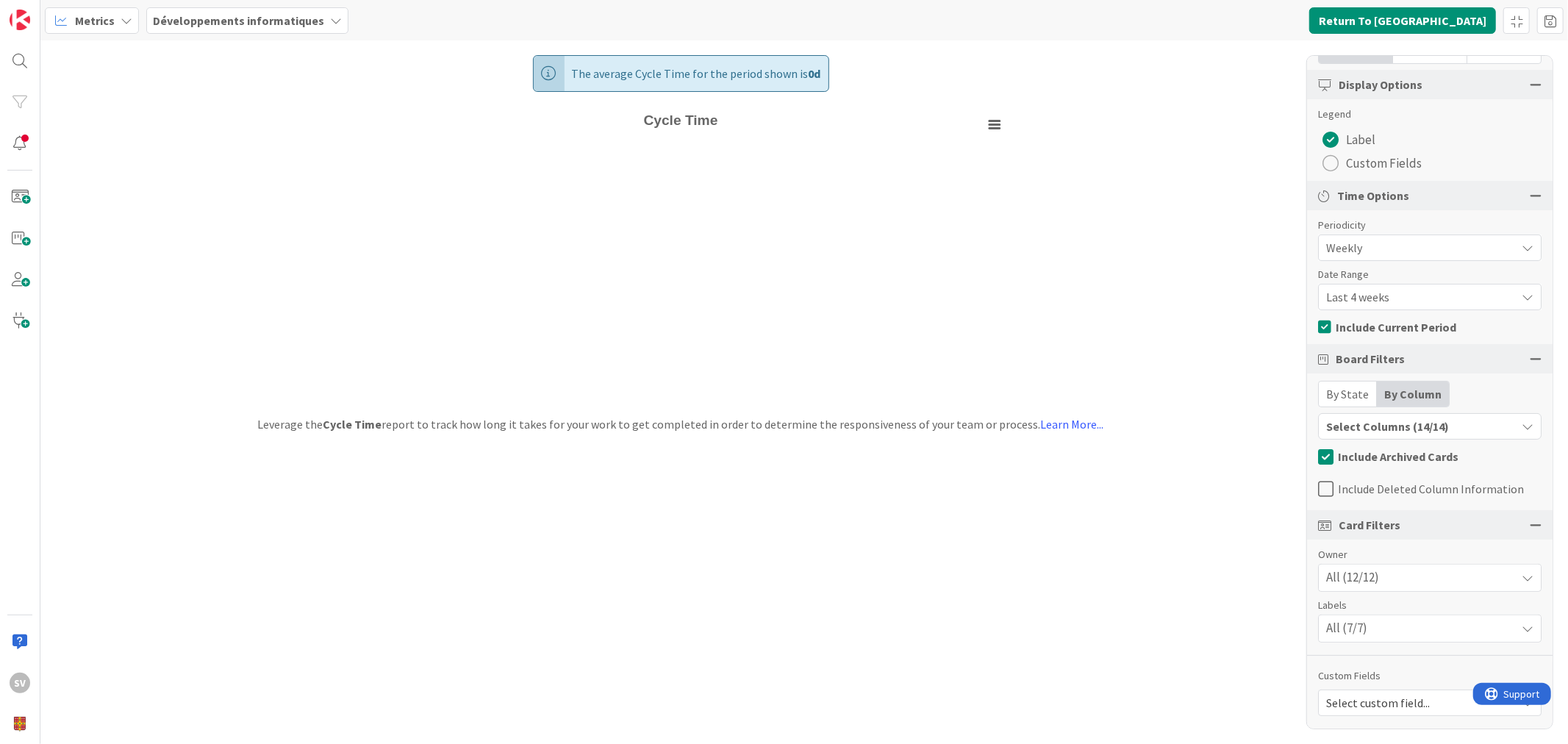
click at [1468, 422] on div "Select Columns (14/14)" at bounding box center [1417, 426] width 197 height 19
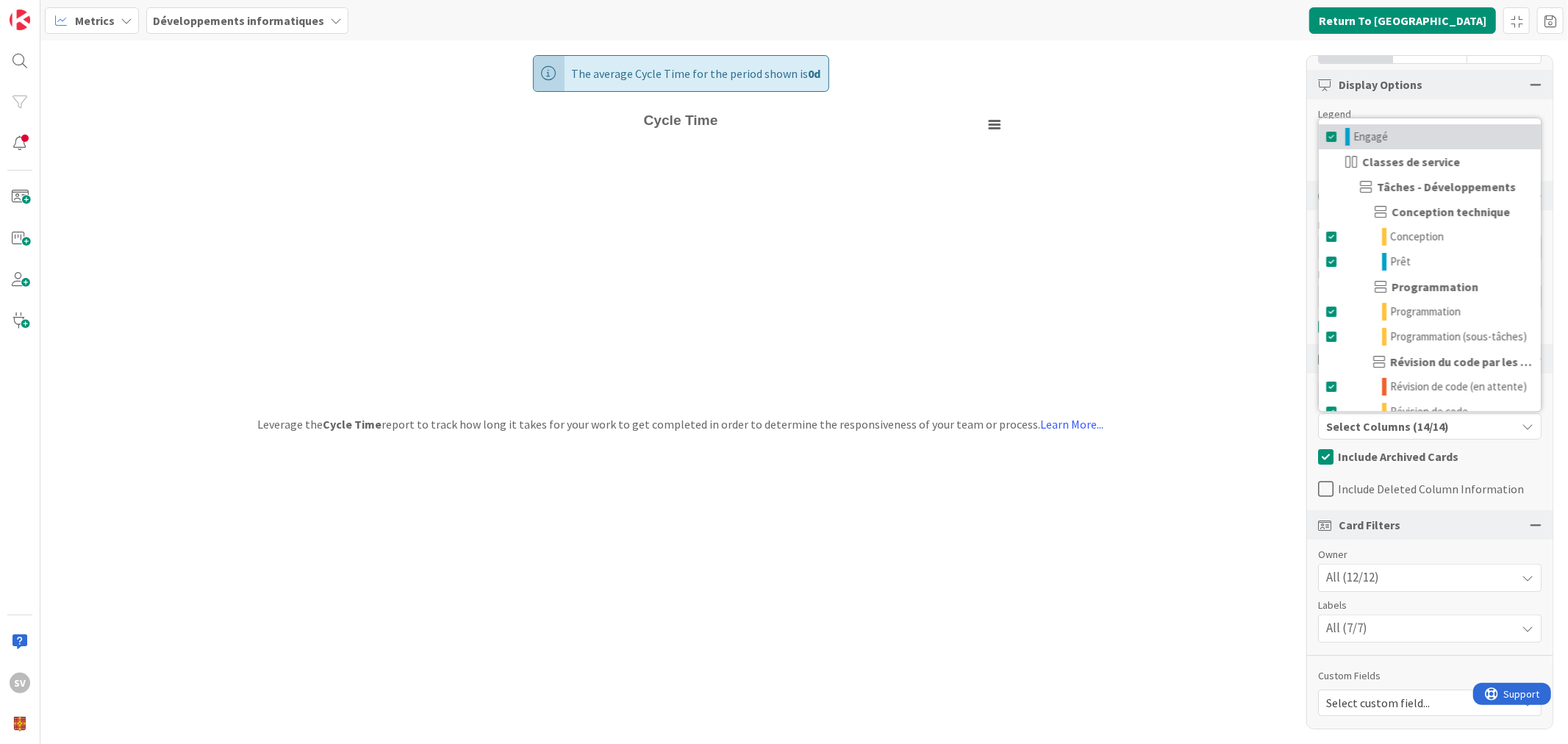
click at [1327, 128] on span at bounding box center [1333, 136] width 12 height 17
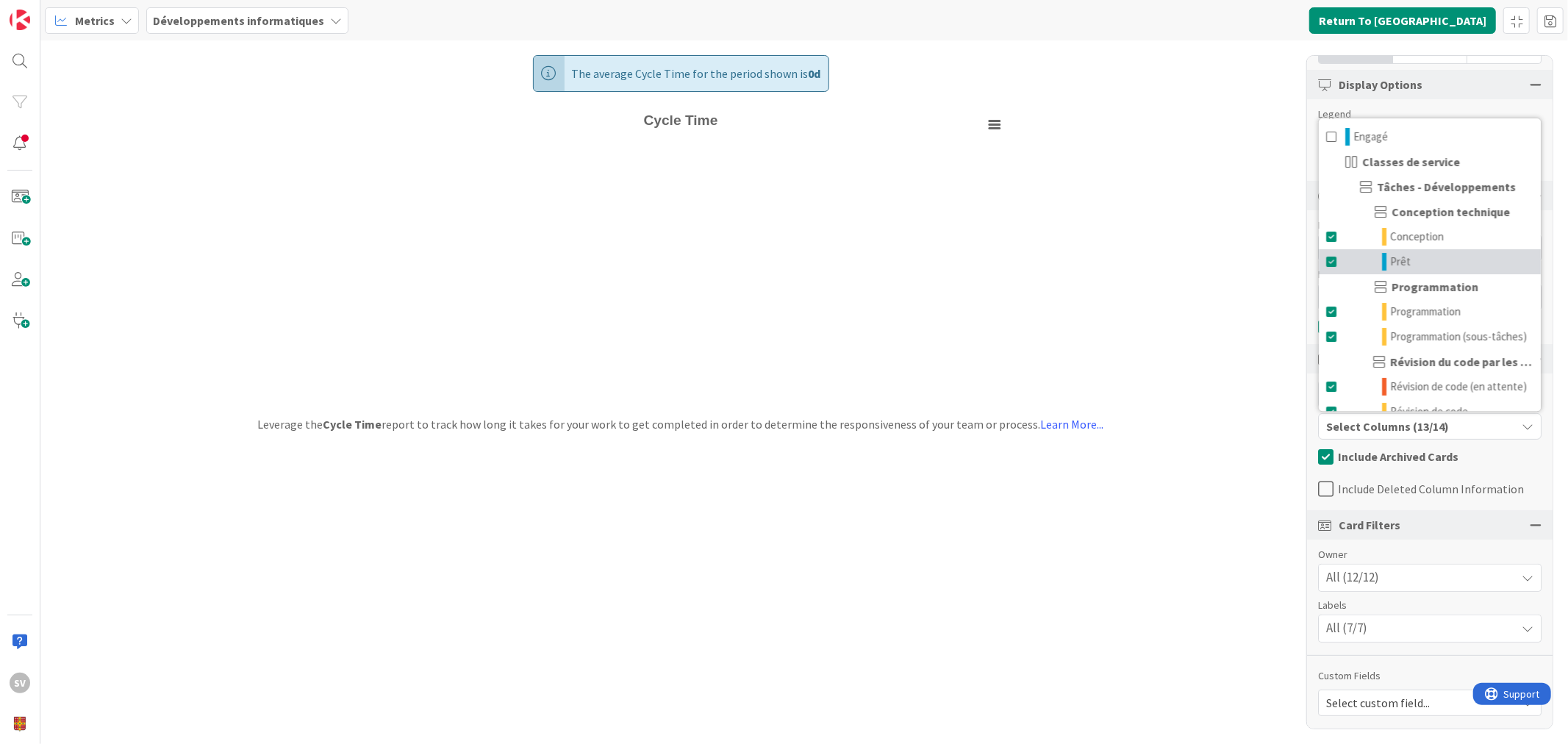
click at [1333, 263] on span at bounding box center [1333, 261] width 12 height 17
click at [1335, 328] on span at bounding box center [1333, 336] width 12 height 17
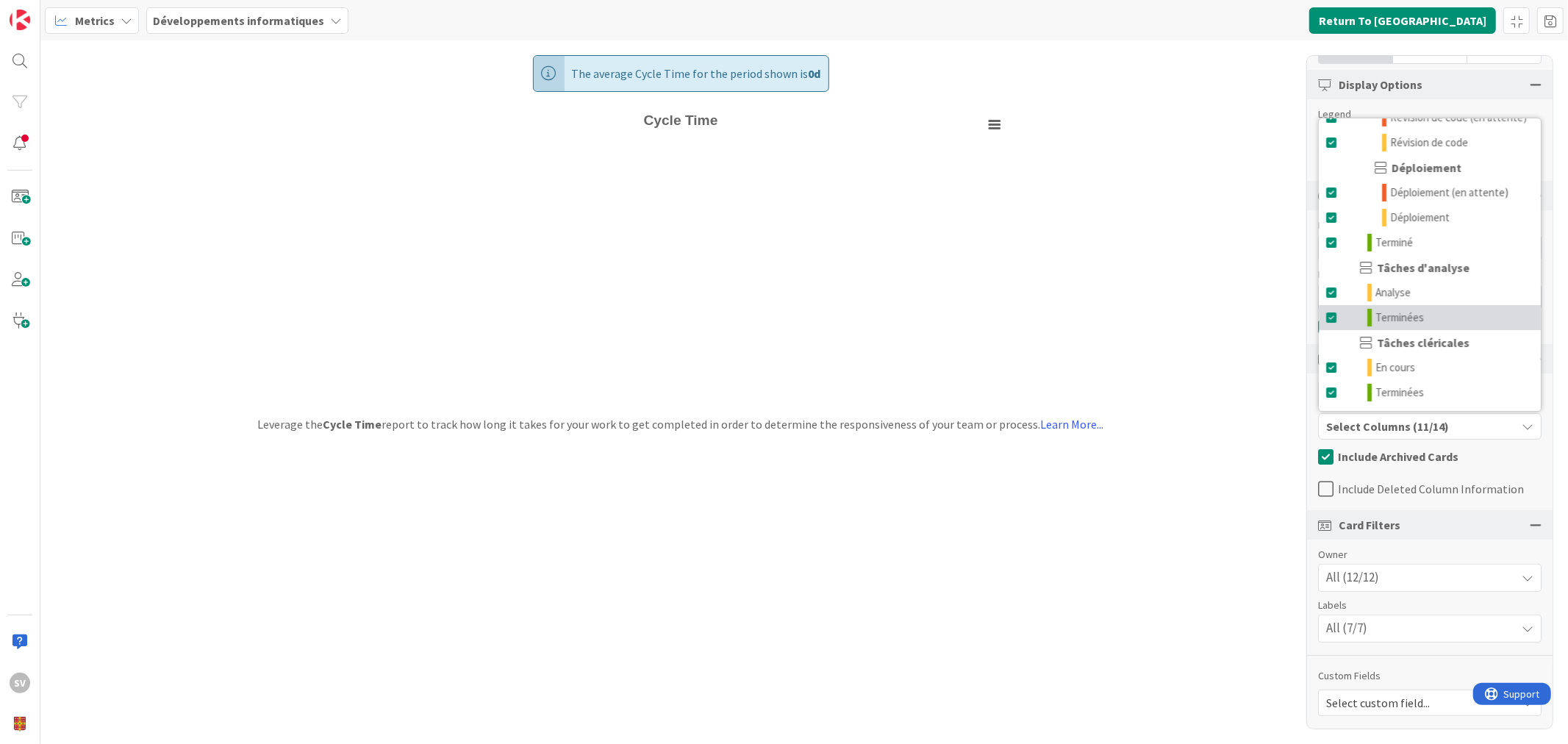
scroll to position [304, 0]
click at [1334, 294] on span at bounding box center [1333, 292] width 12 height 17
click at [1327, 314] on span at bounding box center [1333, 317] width 12 height 17
click at [1338, 369] on span at bounding box center [1333, 367] width 12 height 17
click at [1332, 396] on span at bounding box center [1333, 392] width 12 height 17
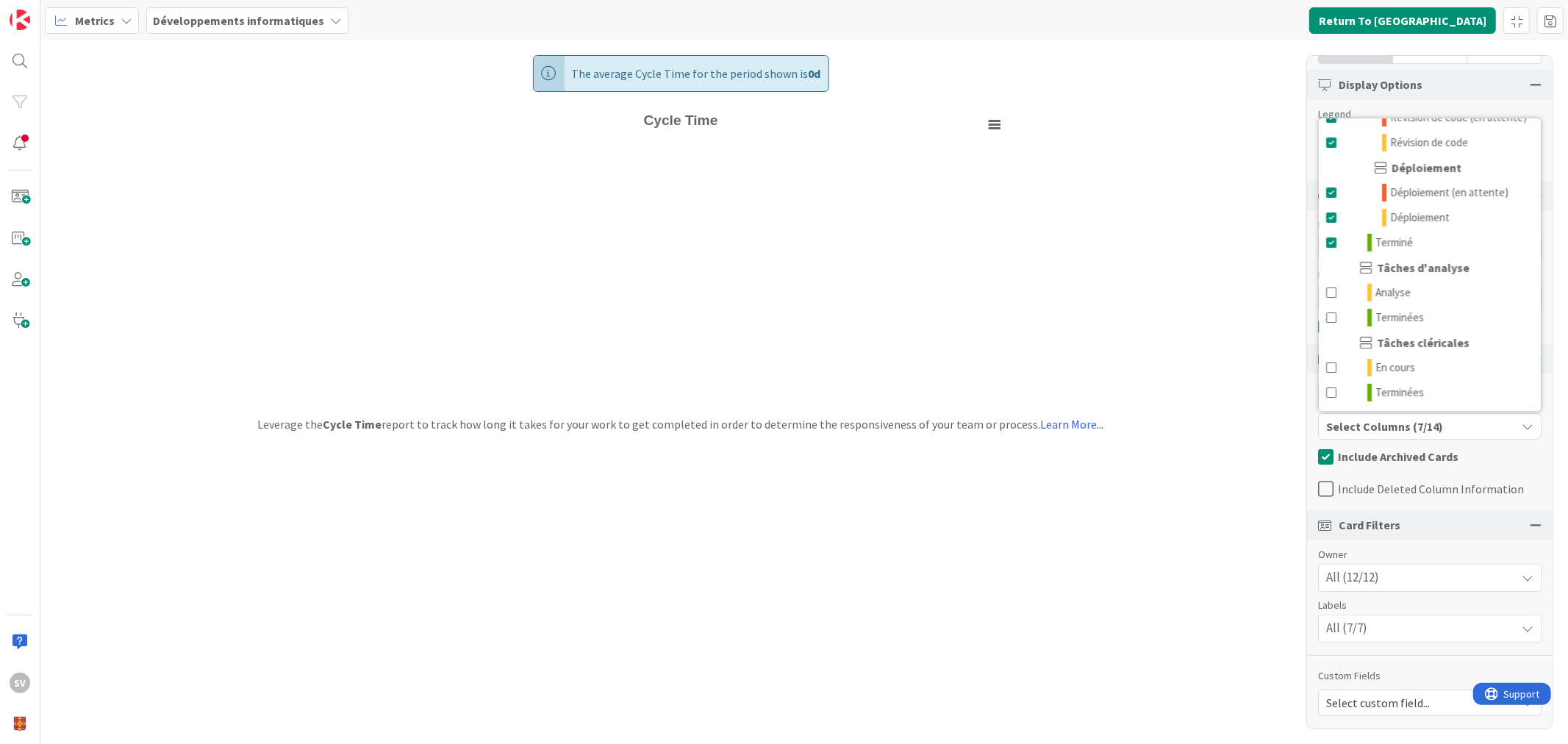
click at [1392, 451] on span "Include Archived Cards" at bounding box center [1398, 456] width 121 height 22
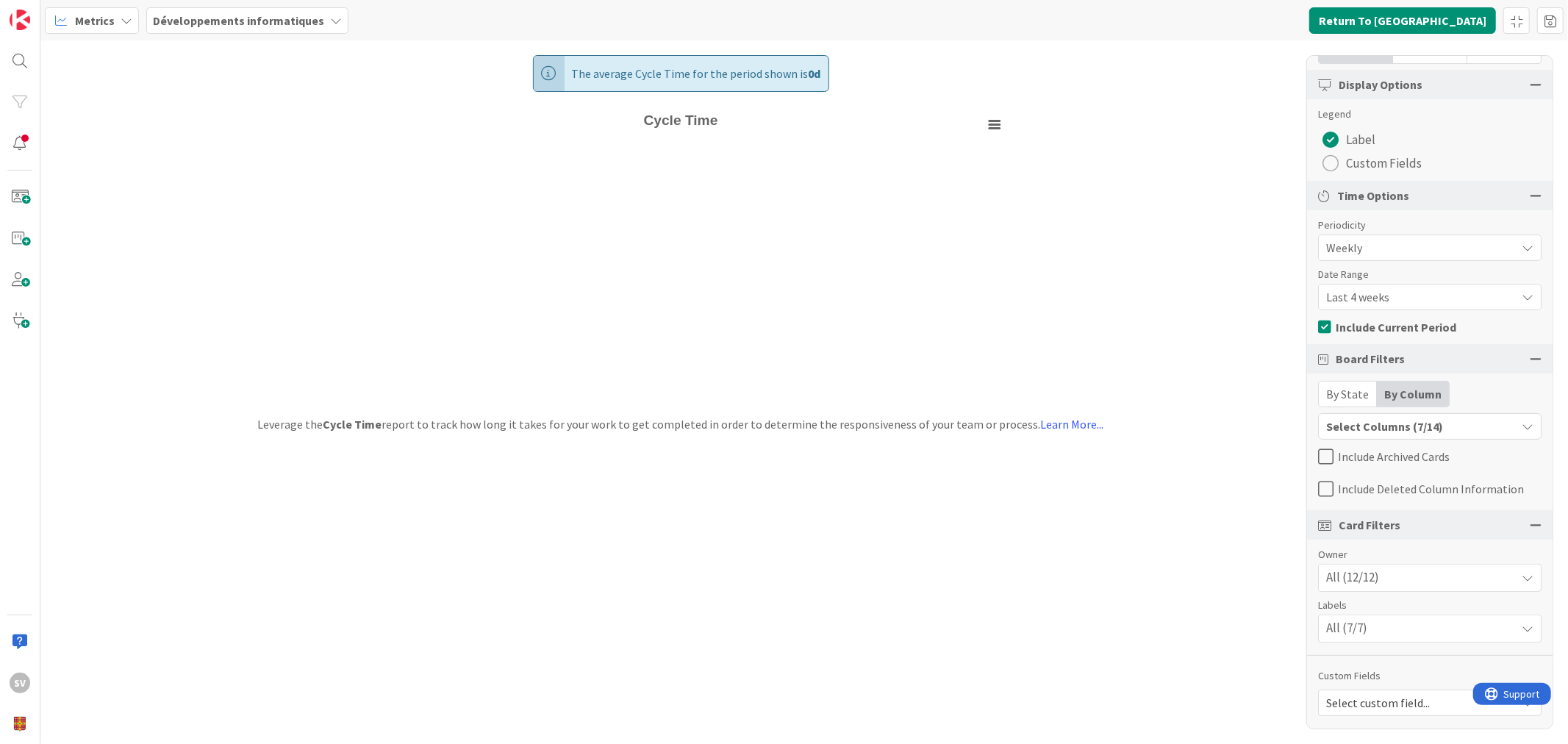
click at [1378, 628] on div "All (7/7)" at bounding box center [1430, 628] width 222 height 27
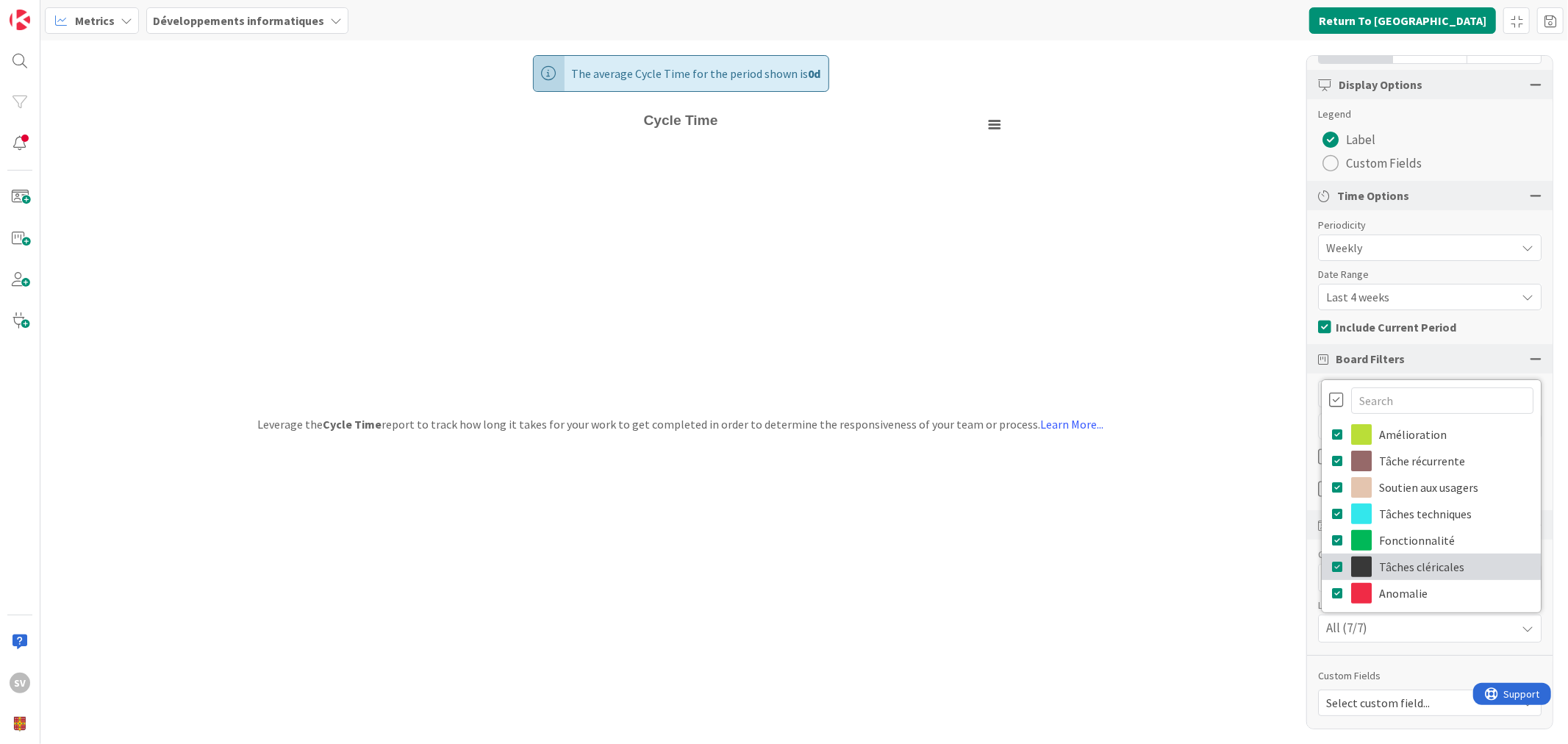
click at [1333, 559] on icon at bounding box center [1338, 566] width 12 height 22
click at [1333, 513] on icon at bounding box center [1338, 514] width 12 height 22
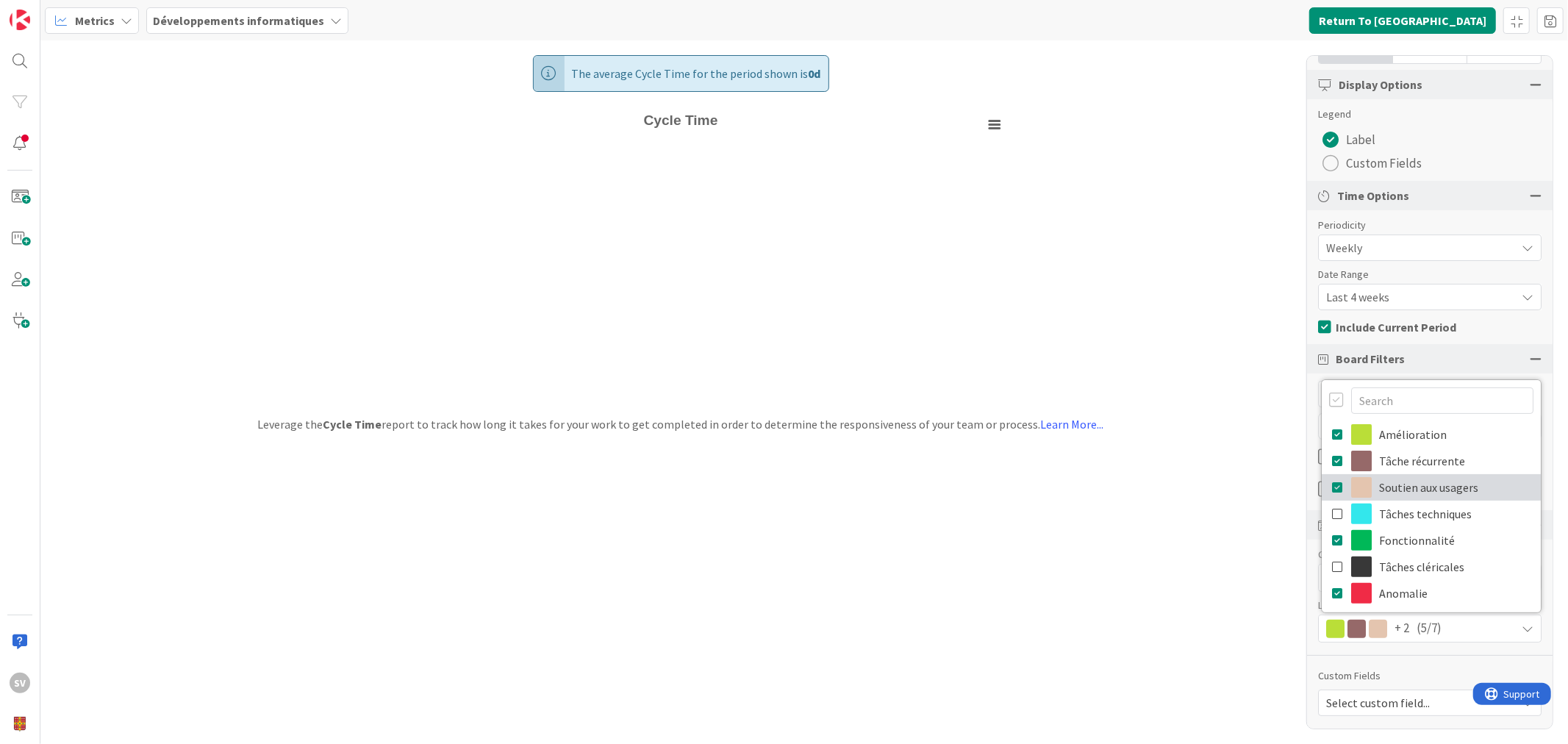
click at [1333, 489] on icon at bounding box center [1338, 487] width 12 height 22
click at [1523, 350] on div "Board Filters" at bounding box center [1430, 358] width 245 height 29
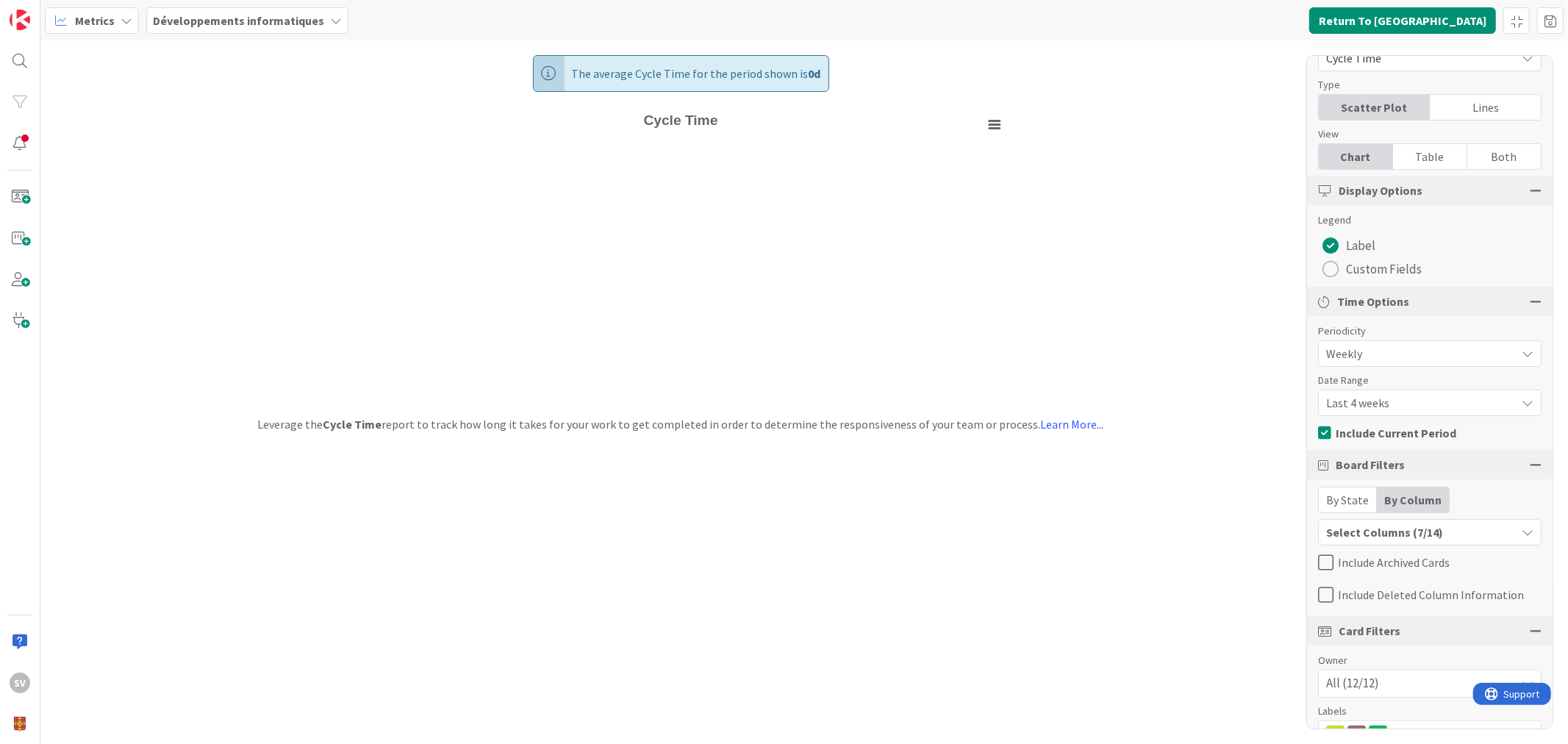
scroll to position [0, 0]
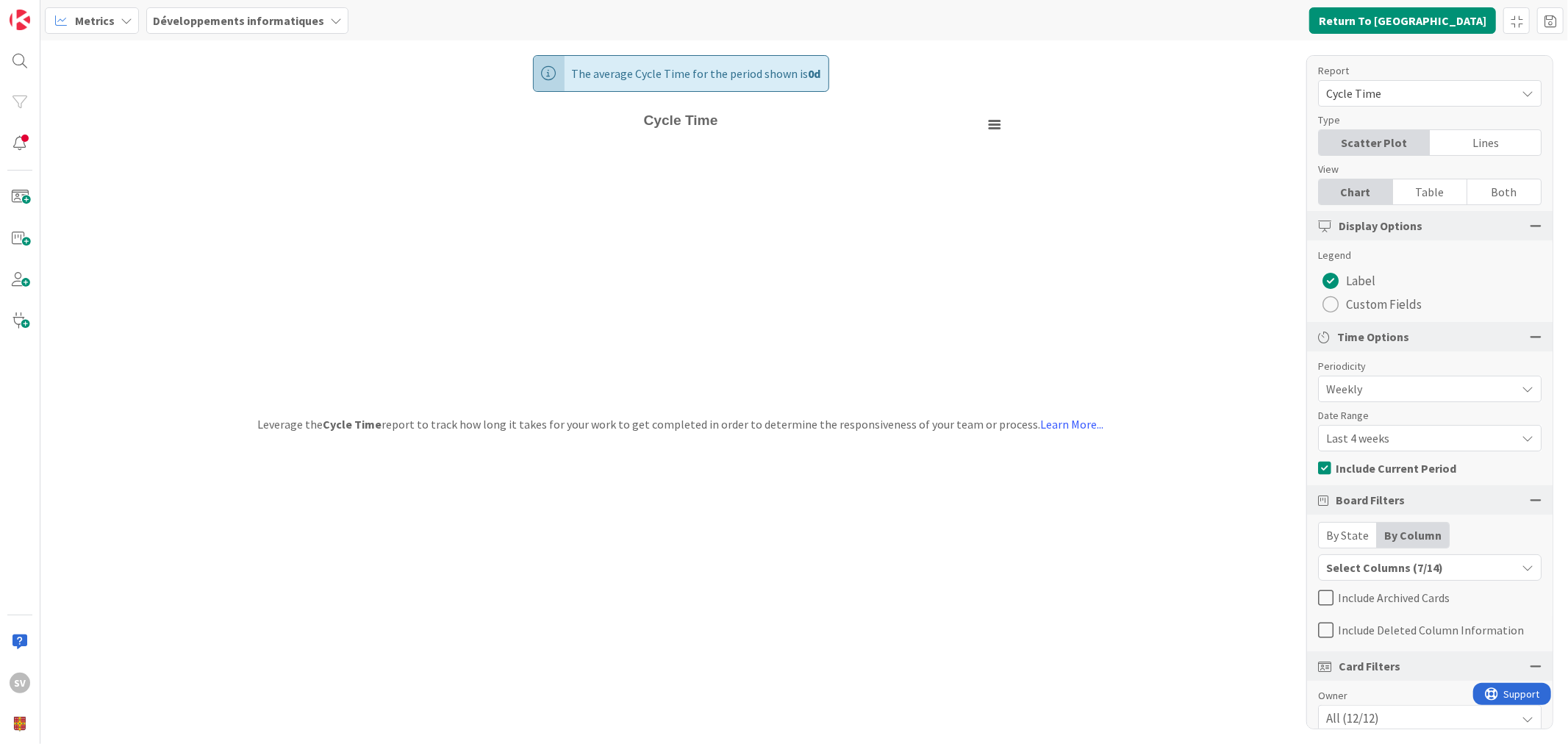
click at [1390, 378] on span "Weekly" at bounding box center [1417, 388] width 182 height 21
click at [1385, 458] on span "Monthly" at bounding box center [1438, 451] width 185 height 22
click at [517, 16] on link "Refresh" at bounding box center [516, 20] width 60 height 19
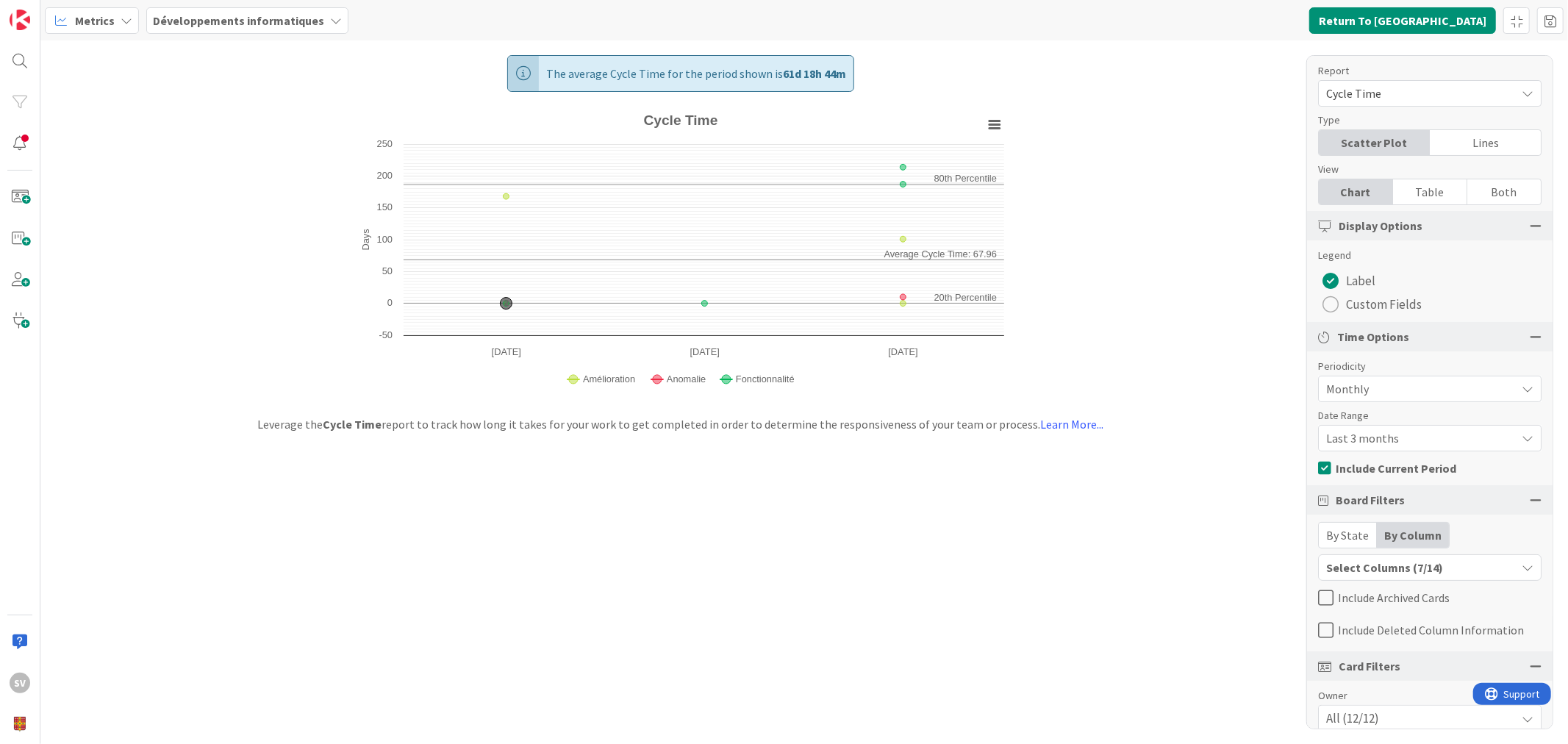
click at [1378, 430] on span "Last 3 months" at bounding box center [1417, 437] width 182 height 21
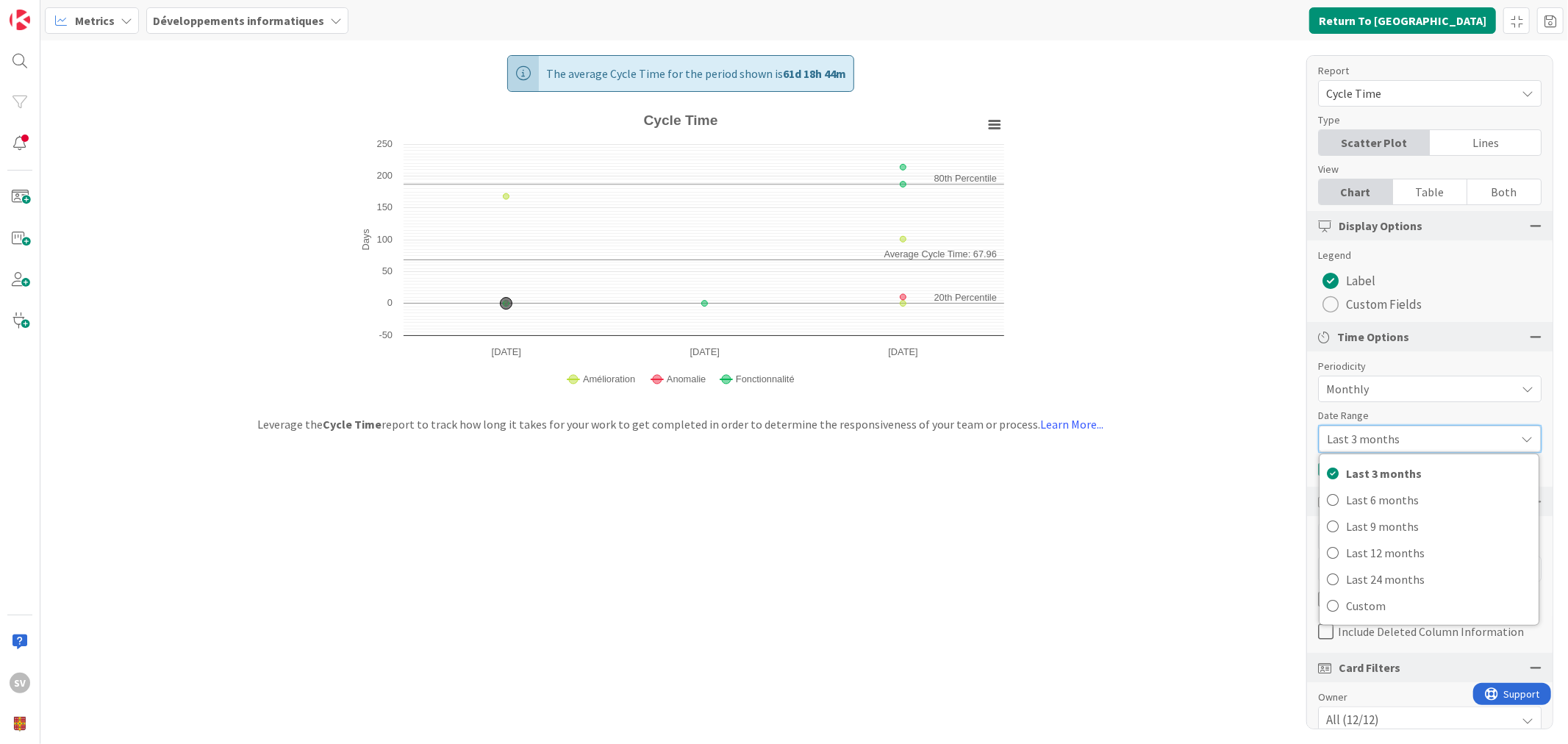
click at [1396, 383] on span "Monthly" at bounding box center [1417, 388] width 182 height 21
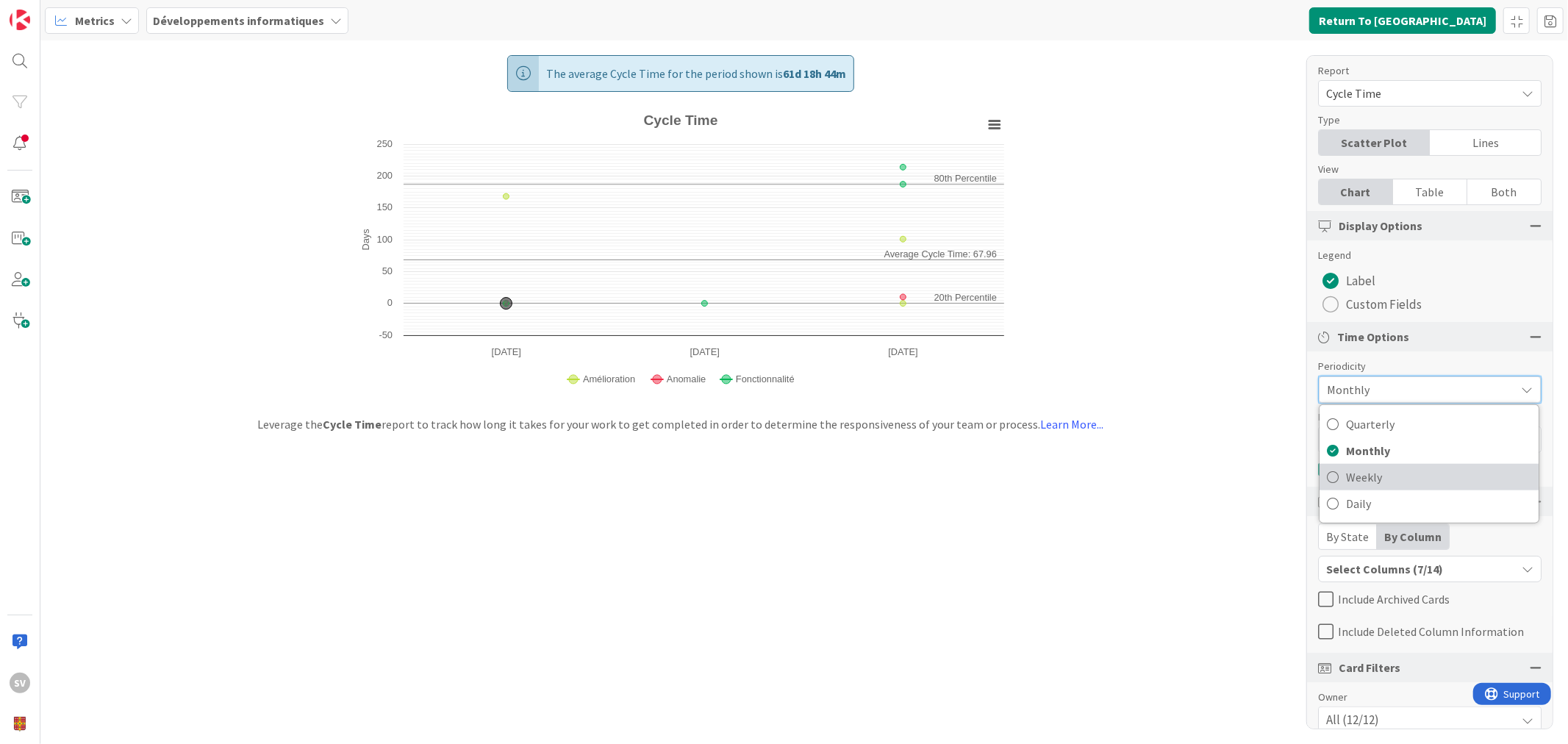
click at [1381, 471] on span "Weekly" at bounding box center [1438, 476] width 185 height 22
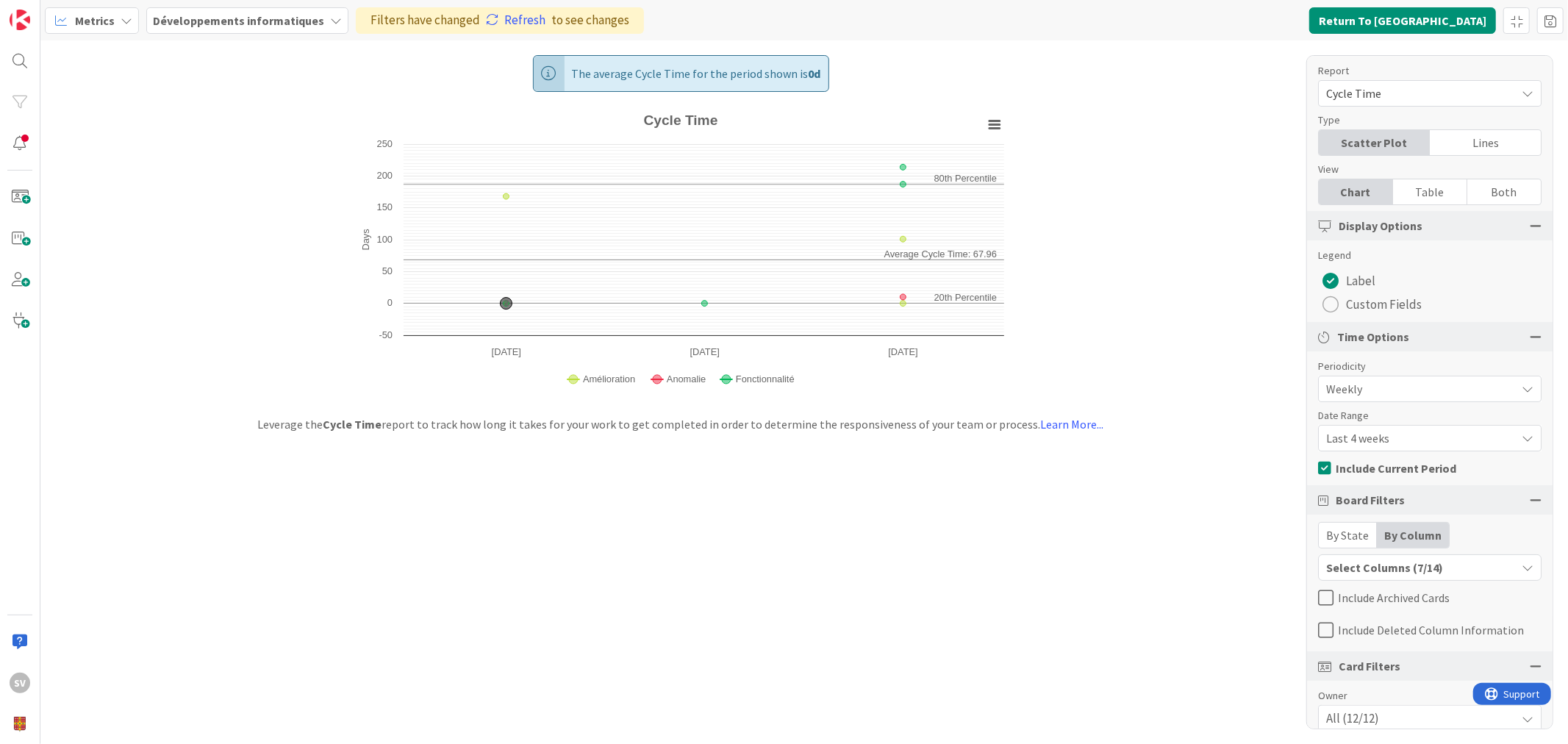
click at [1393, 434] on span "Last 4 weeks" at bounding box center [1417, 437] width 182 height 21
click at [1380, 503] on span "Last 8 weeks" at bounding box center [1438, 500] width 185 height 22
click at [507, 21] on link "Refresh" at bounding box center [516, 20] width 60 height 19
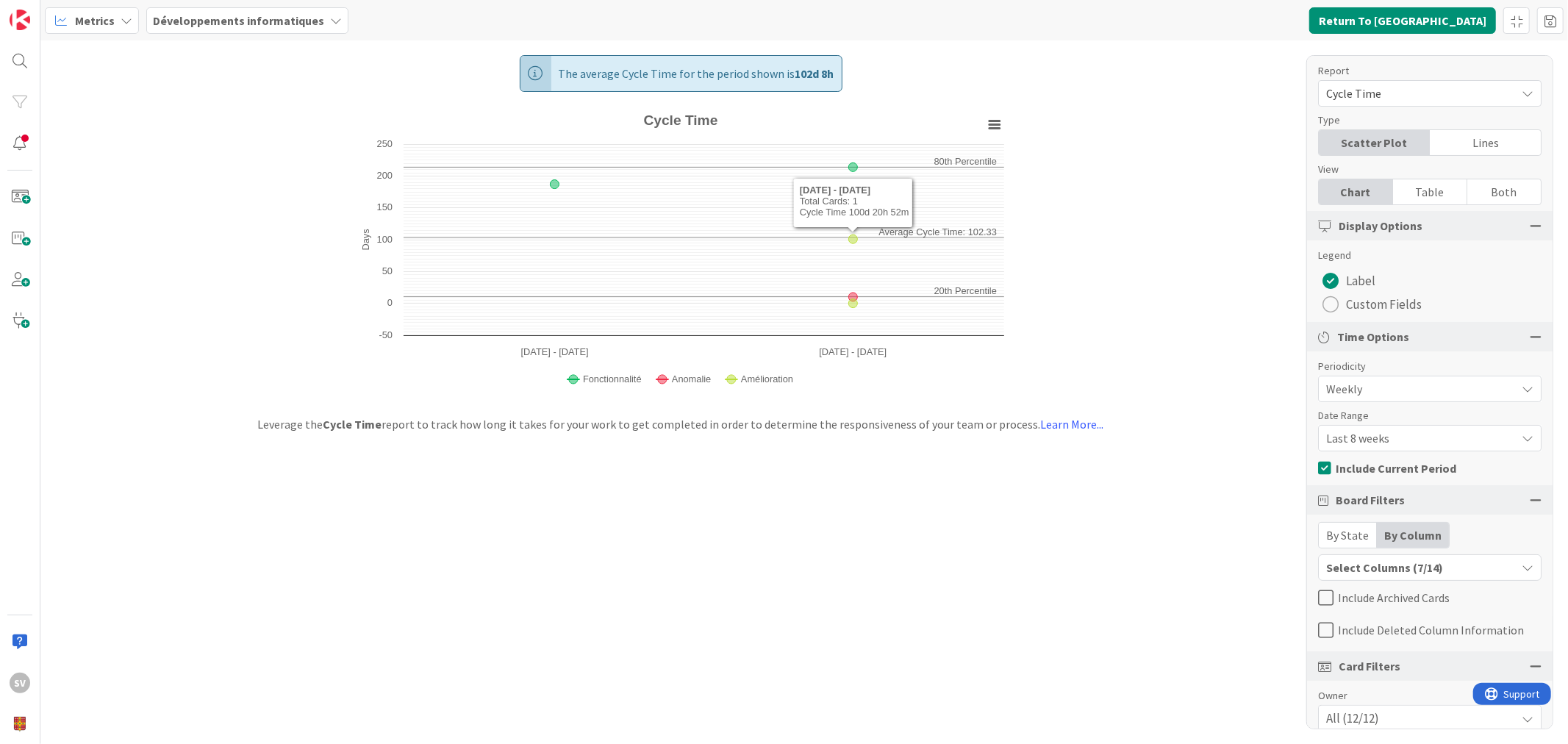
click at [1379, 388] on span "Weekly" at bounding box center [1417, 388] width 182 height 21
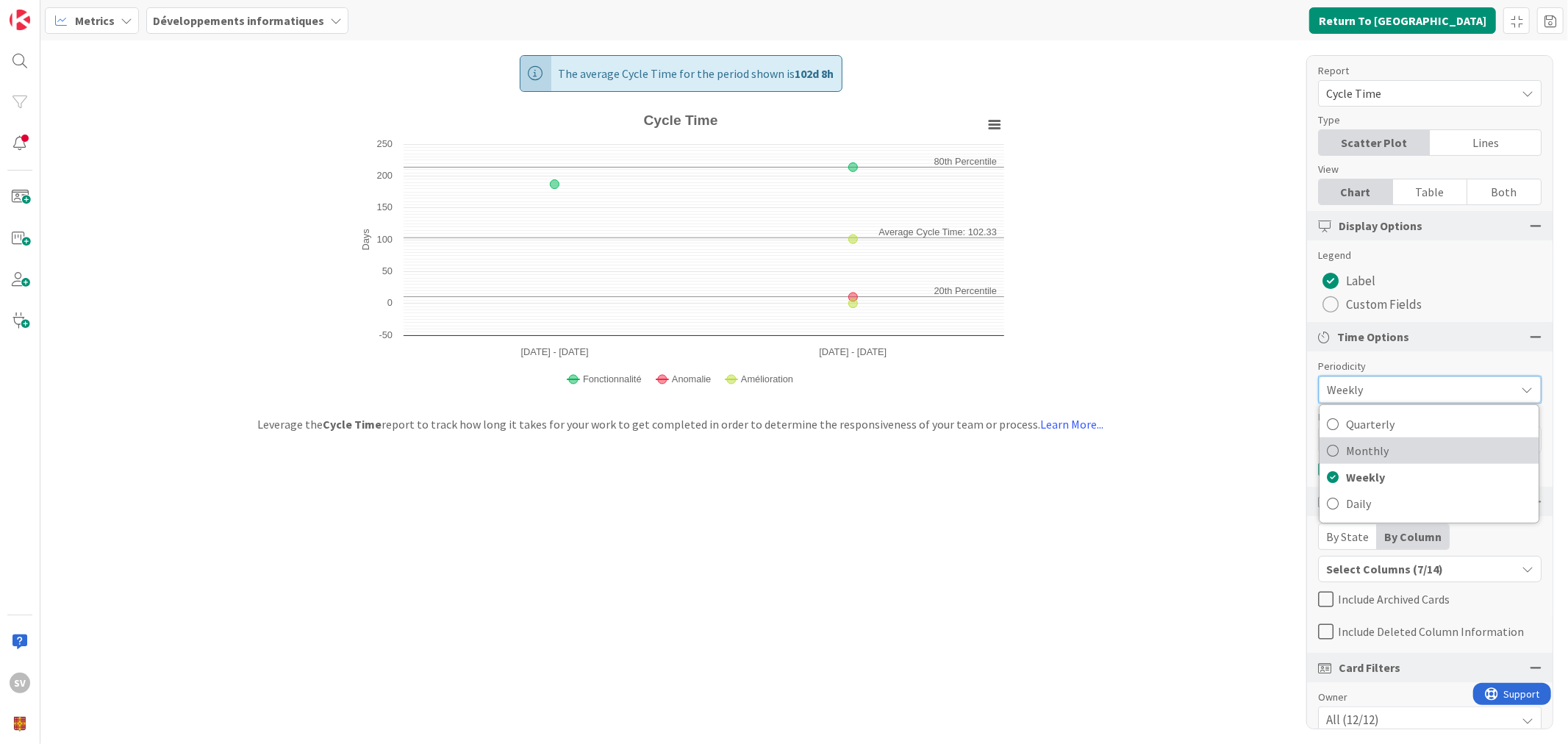
click at [1397, 452] on span "Monthly" at bounding box center [1438, 451] width 185 height 22
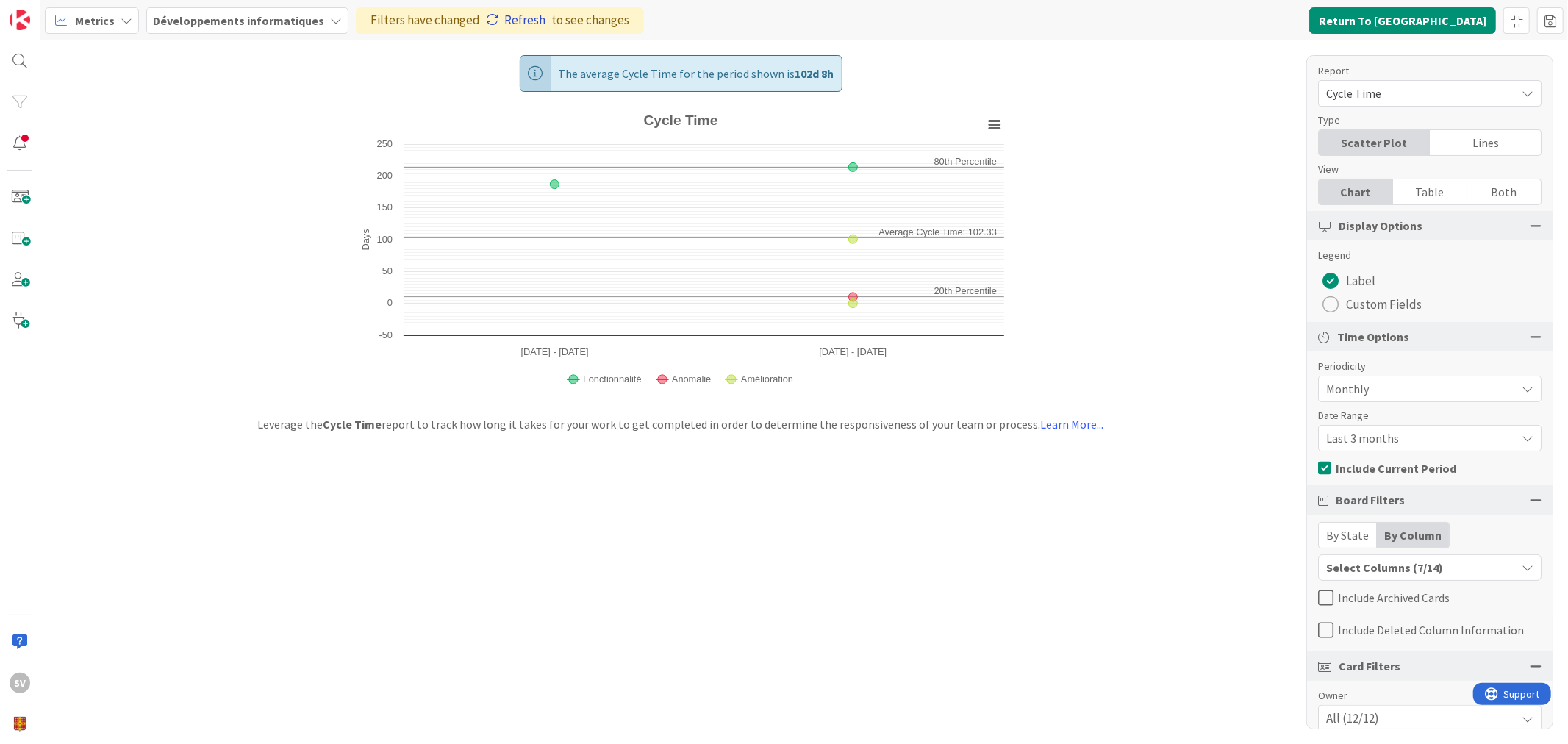
click at [510, 19] on link "Refresh" at bounding box center [516, 20] width 60 height 19
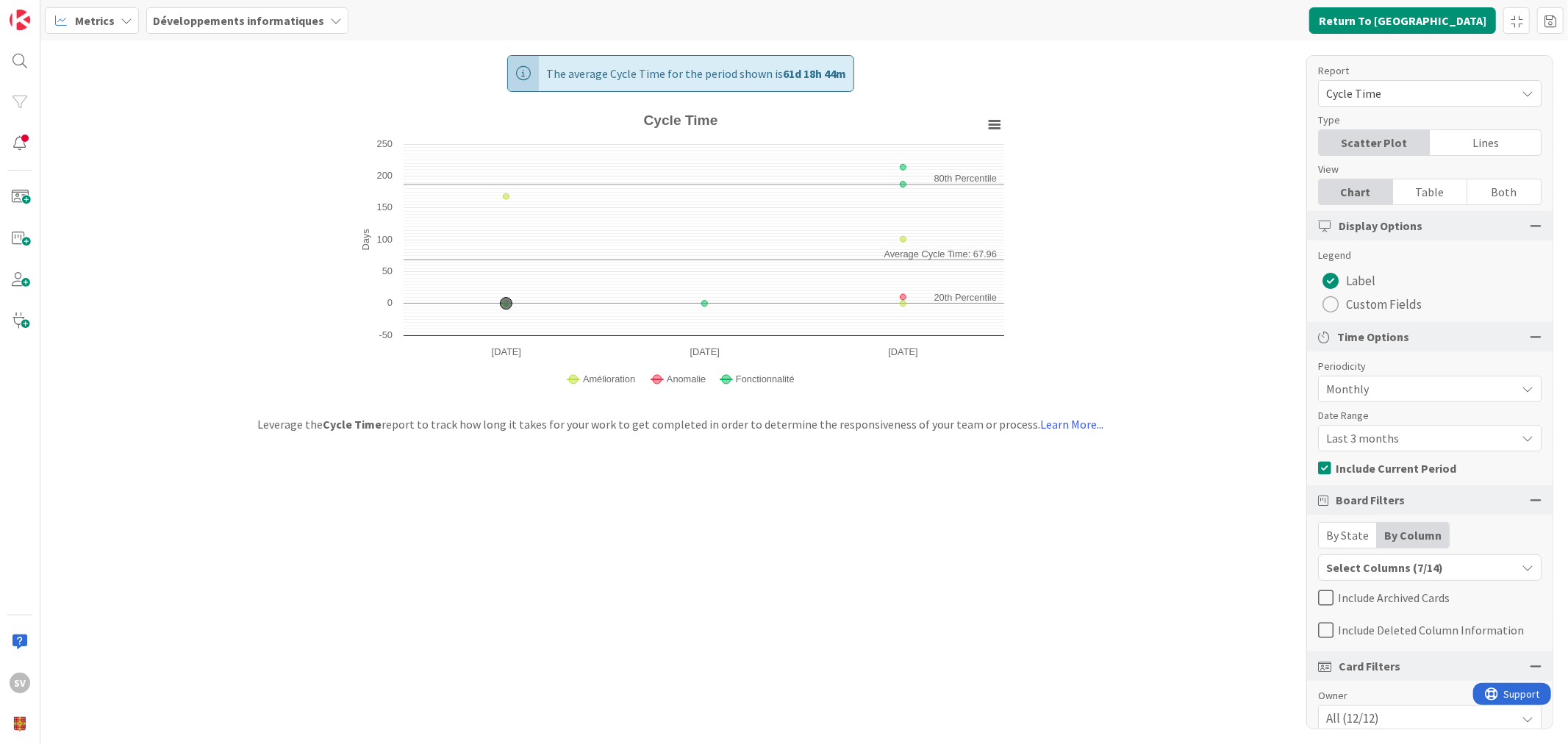
click at [1432, 191] on div "Table" at bounding box center [1430, 192] width 74 height 25
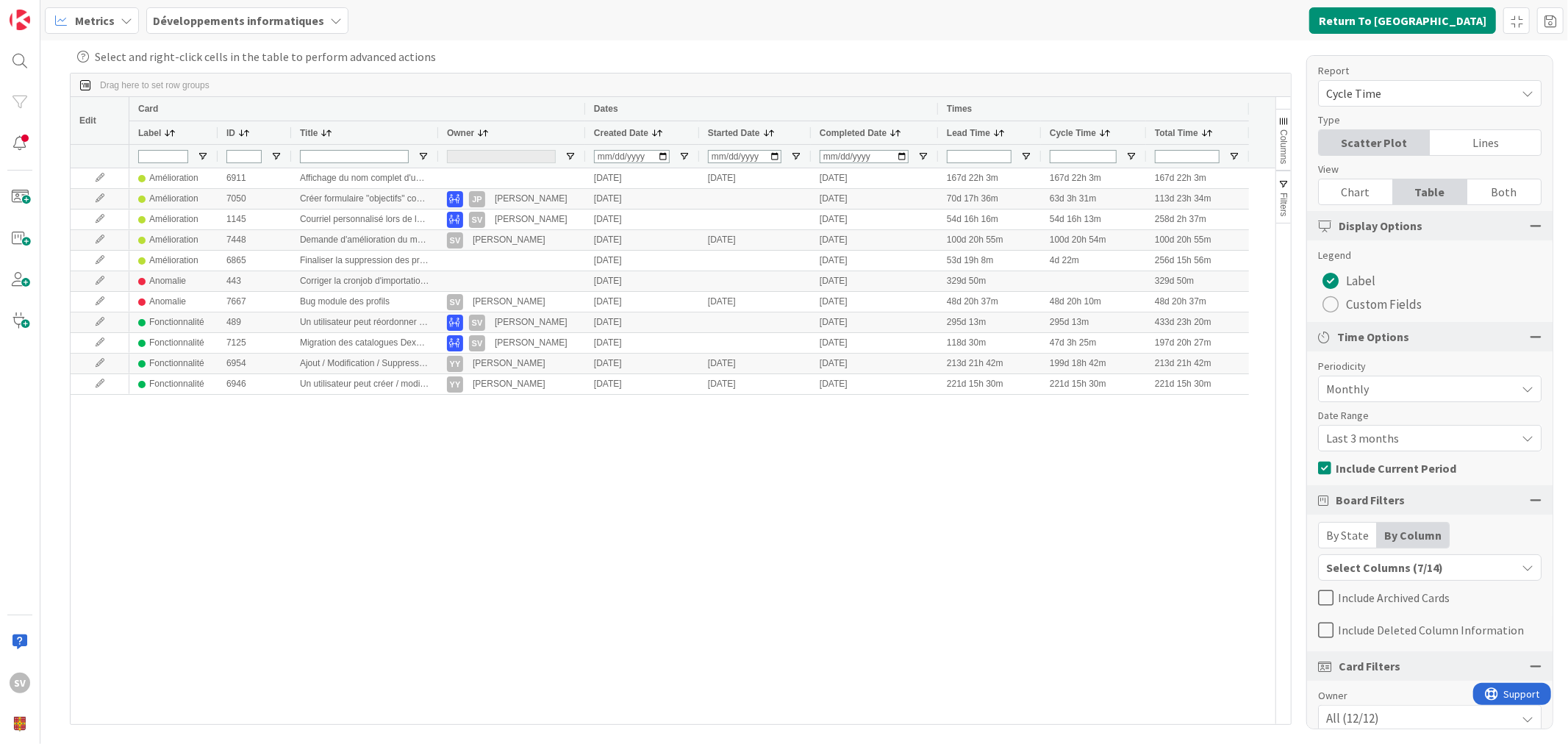
drag, startPoint x: 1483, startPoint y: 427, endPoint x: 1483, endPoint y: 436, distance: 9.0
click at [1483, 434] on span "Last 3 months" at bounding box center [1417, 437] width 182 height 21
click at [1397, 509] on span "Last 6 months" at bounding box center [1438, 500] width 185 height 22
click at [519, 22] on link "Refresh" at bounding box center [516, 20] width 60 height 19
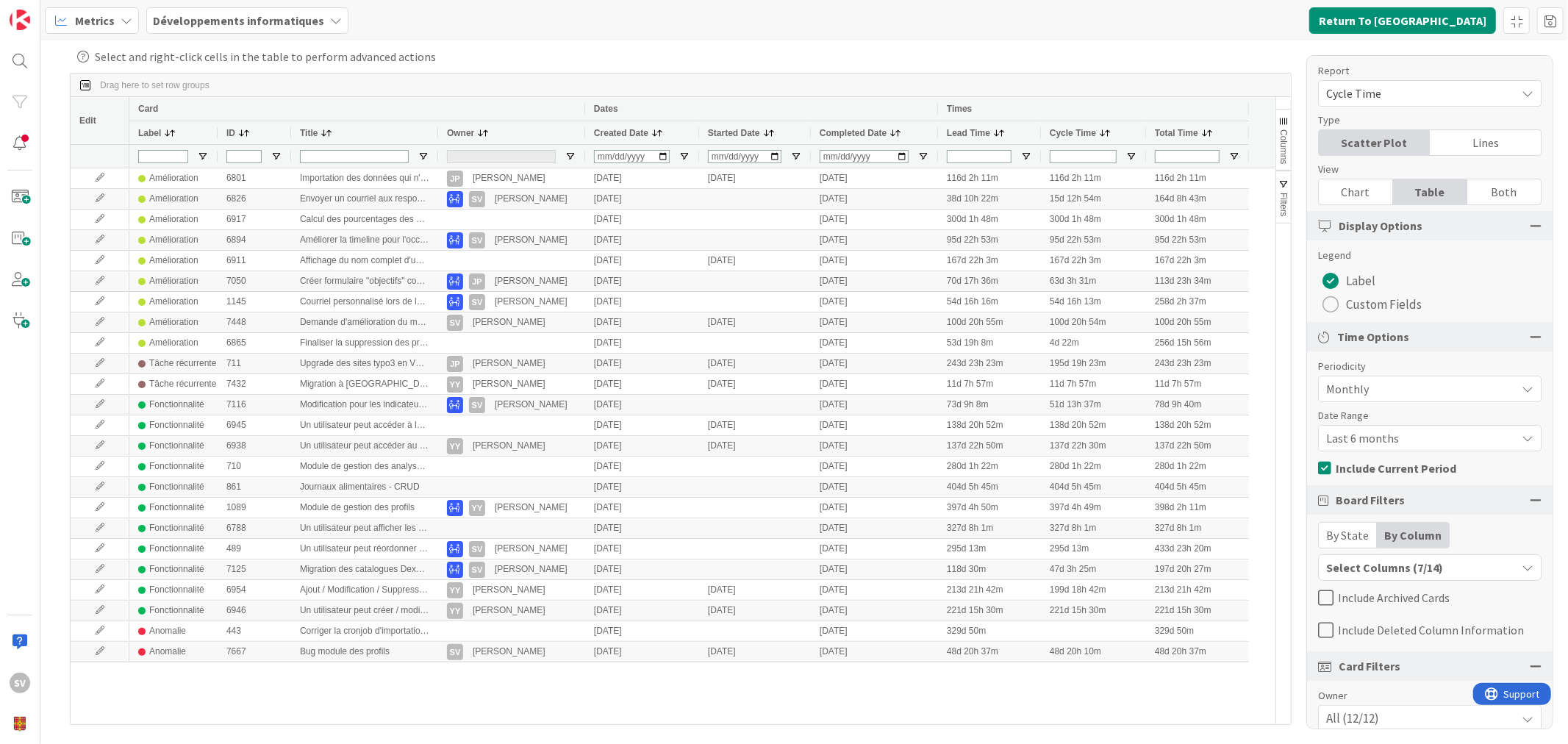
drag, startPoint x: 1386, startPoint y: 436, endPoint x: 1391, endPoint y: 441, distance: 7.1
click at [1387, 436] on span "Last 6 months" at bounding box center [1417, 437] width 182 height 21
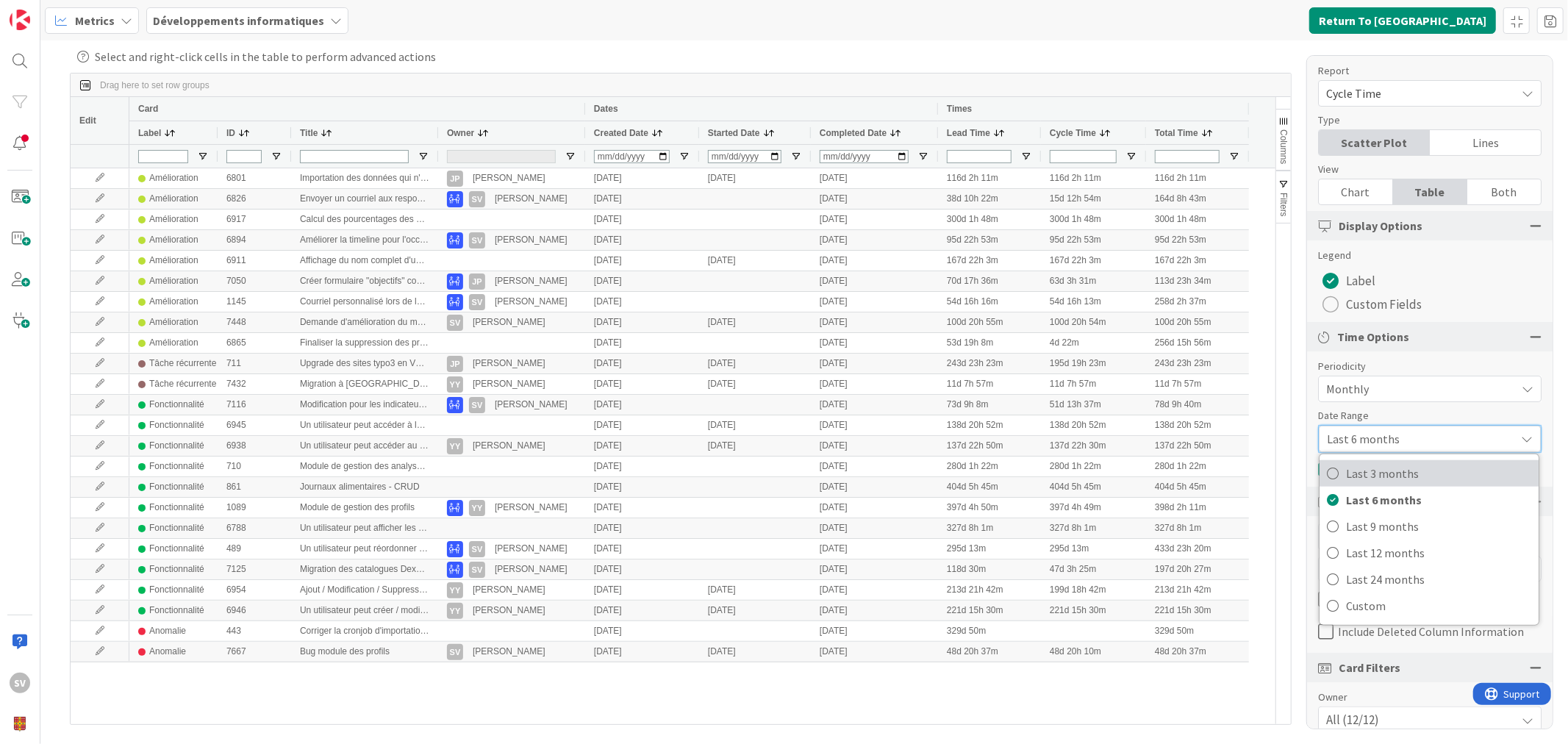
click at [1402, 479] on span "Last 3 months" at bounding box center [1438, 473] width 185 height 22
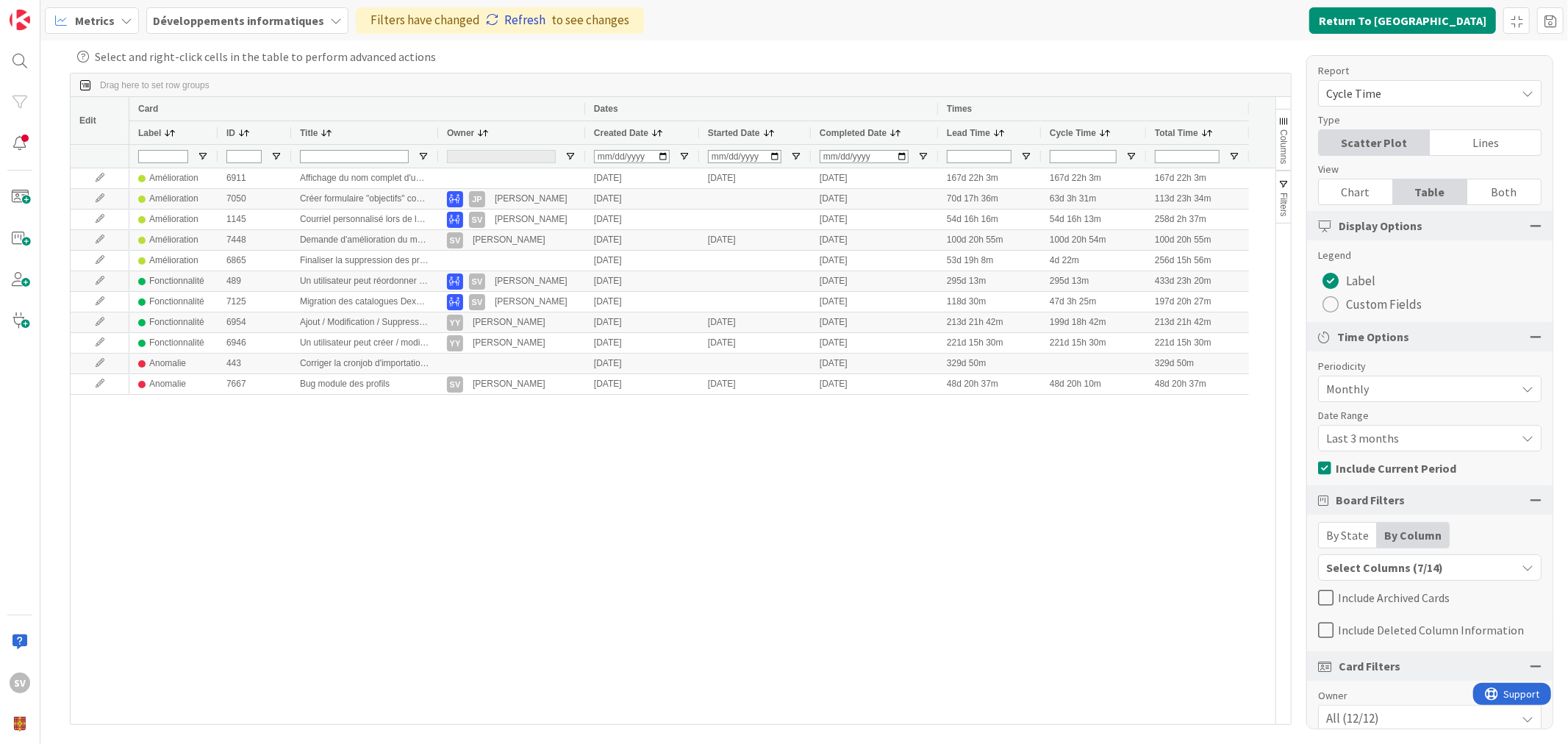
click at [510, 16] on link "Refresh" at bounding box center [516, 20] width 60 height 19
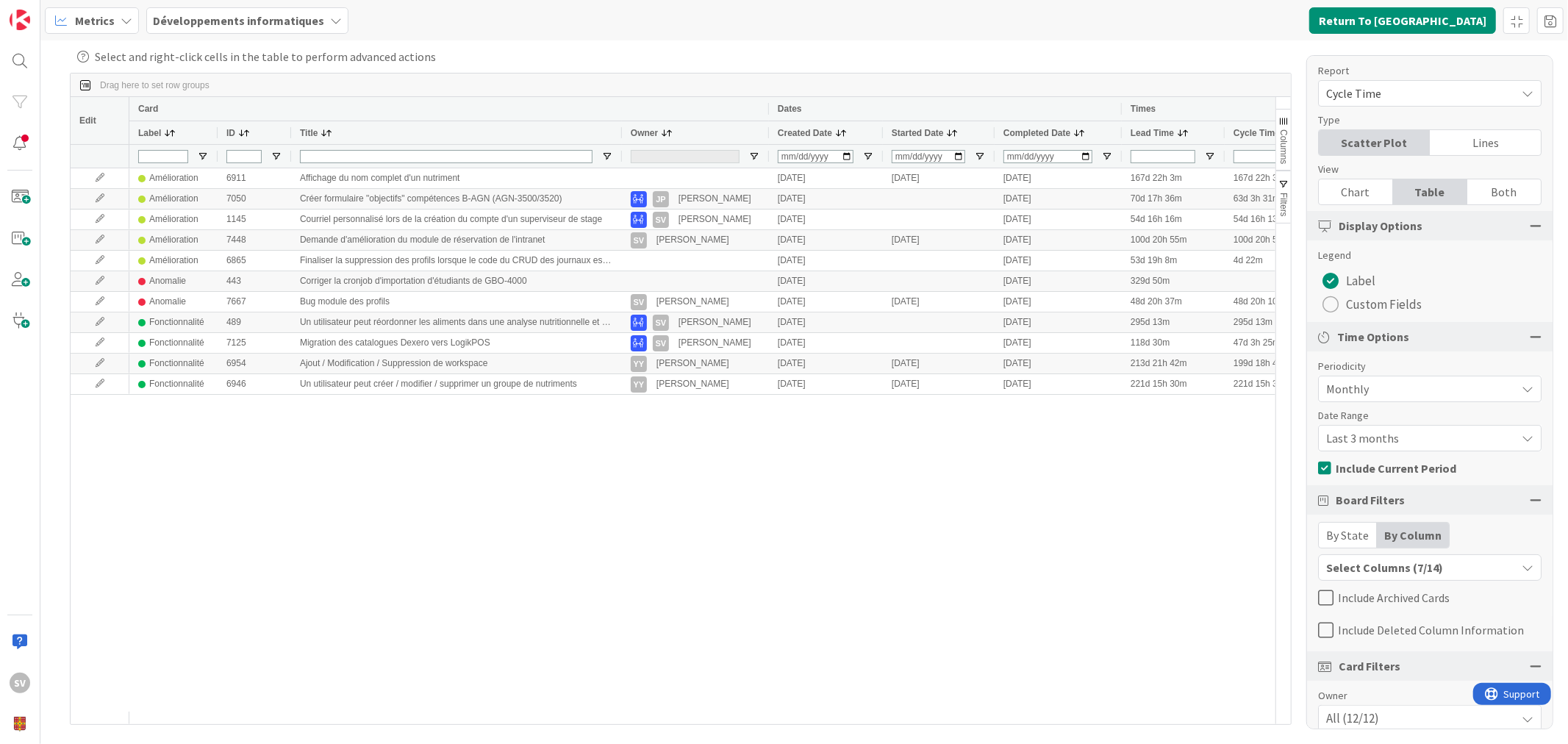
drag, startPoint x: 438, startPoint y: 132, endPoint x: 621, endPoint y: 130, distance: 183.0
click at [621, 130] on div at bounding box center [621, 132] width 6 height 22
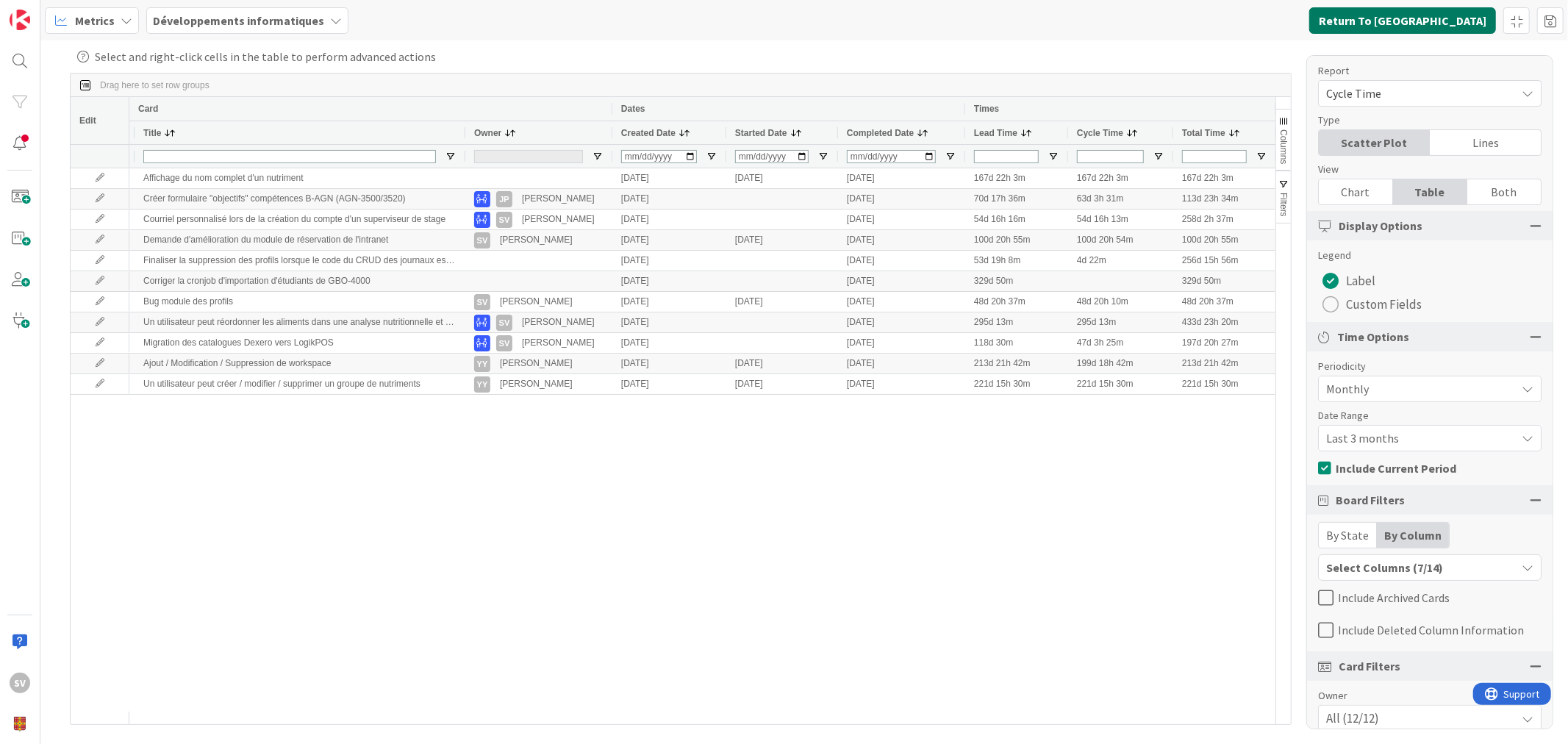
click at [1429, 18] on button "Return To [GEOGRAPHIC_DATA]" at bounding box center [1402, 21] width 187 height 27
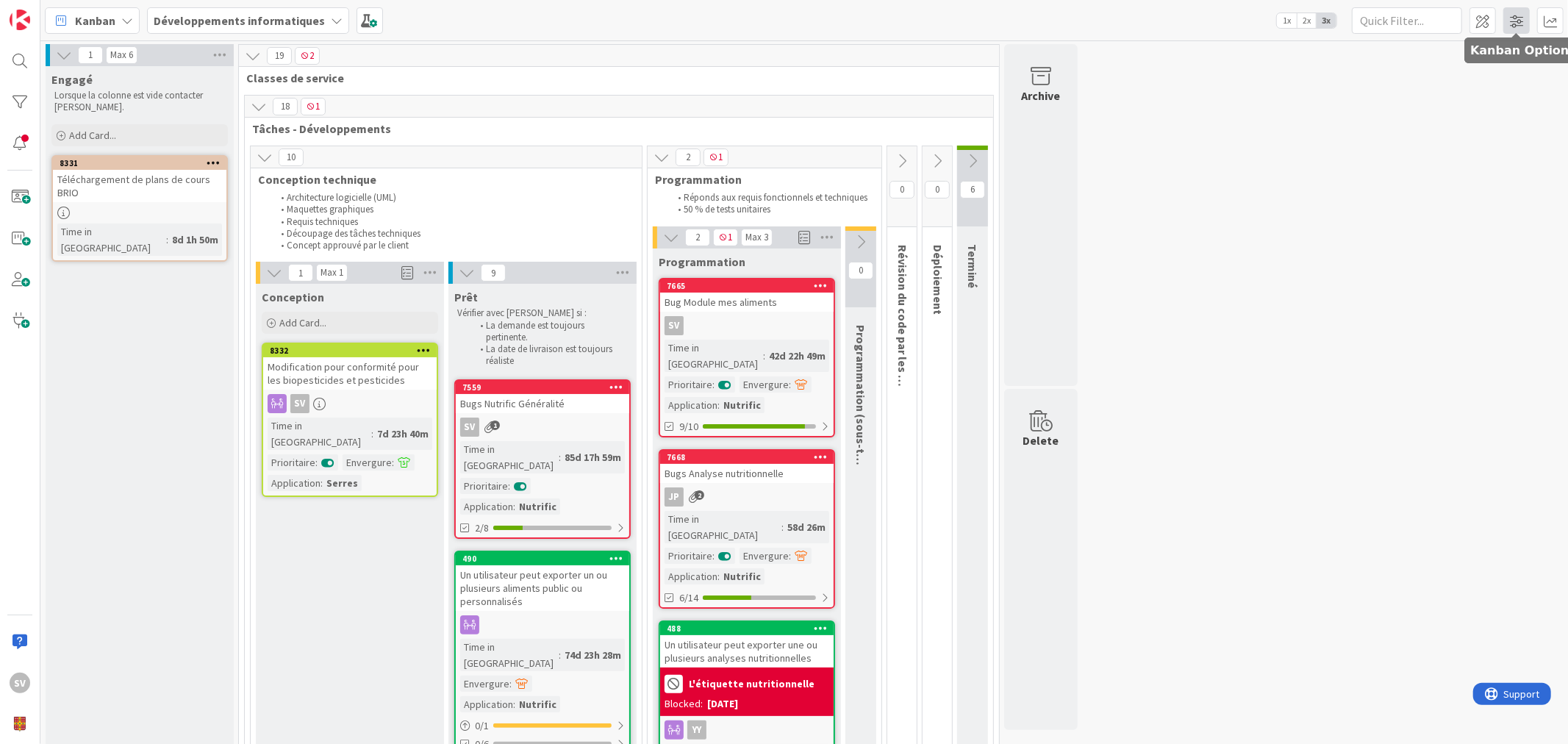
click at [1513, 20] on span at bounding box center [1517, 21] width 27 height 27
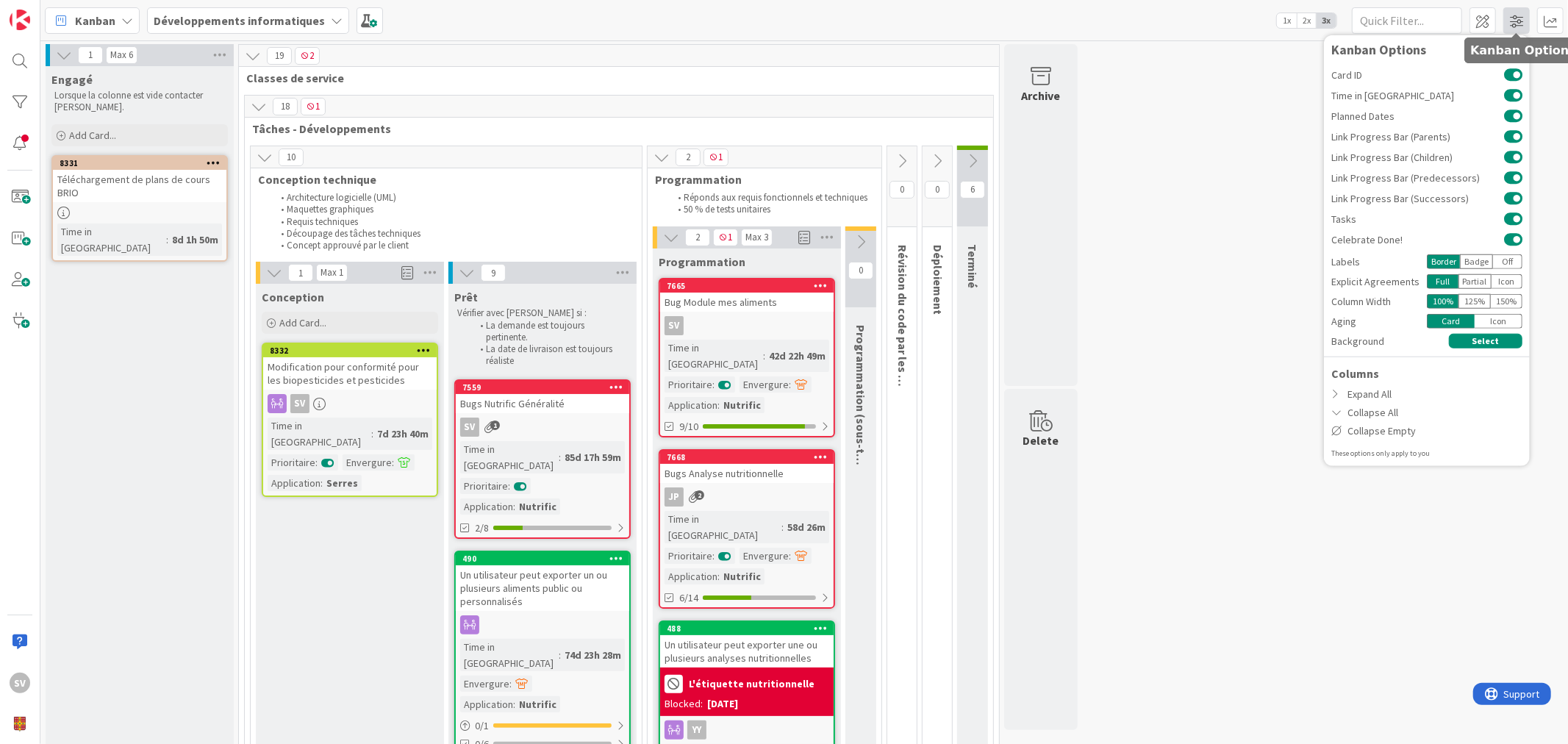
click at [1510, 17] on span at bounding box center [1517, 21] width 27 height 27
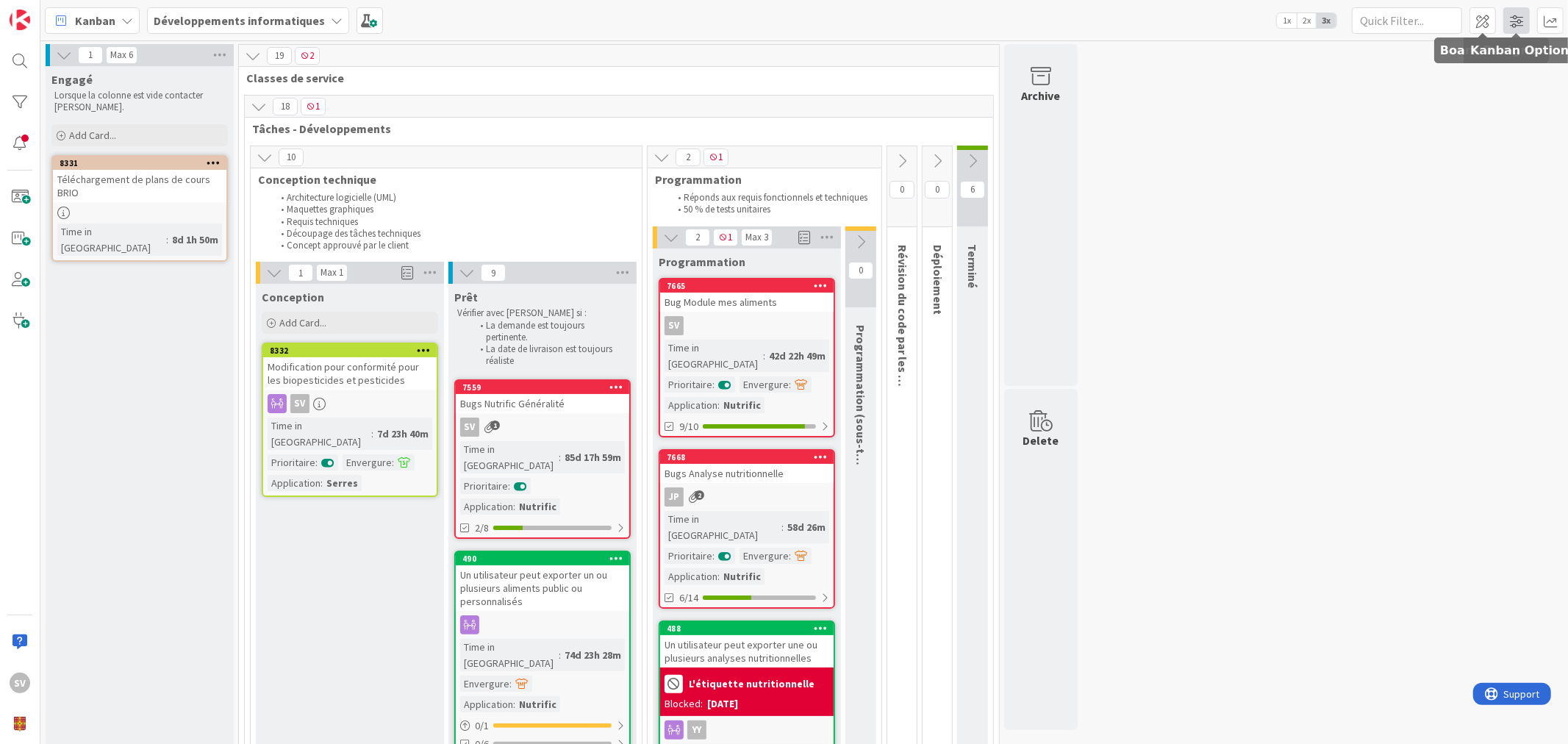
click at [1517, 22] on span at bounding box center [1517, 21] width 27 height 27
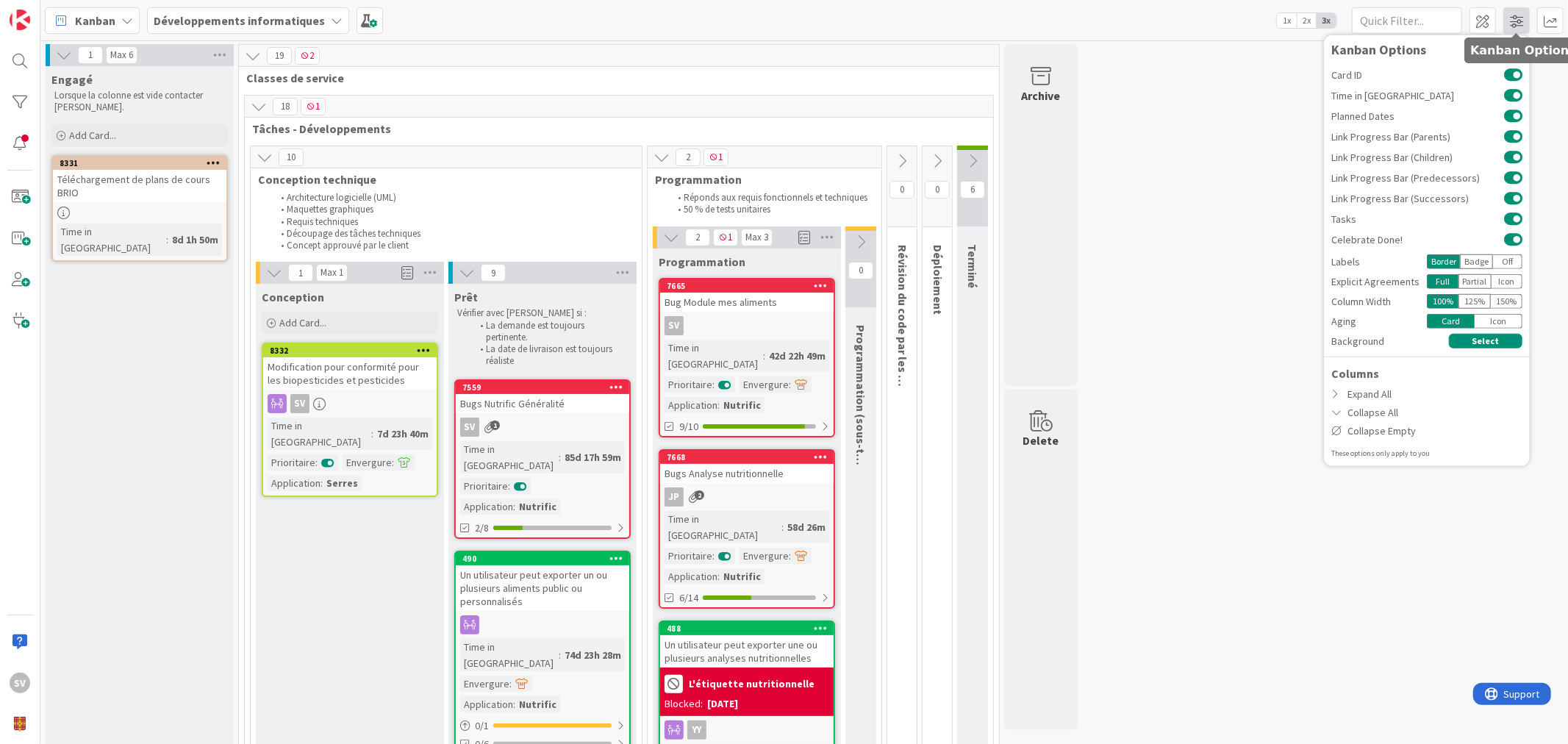
click at [1517, 18] on span at bounding box center [1517, 21] width 27 height 27
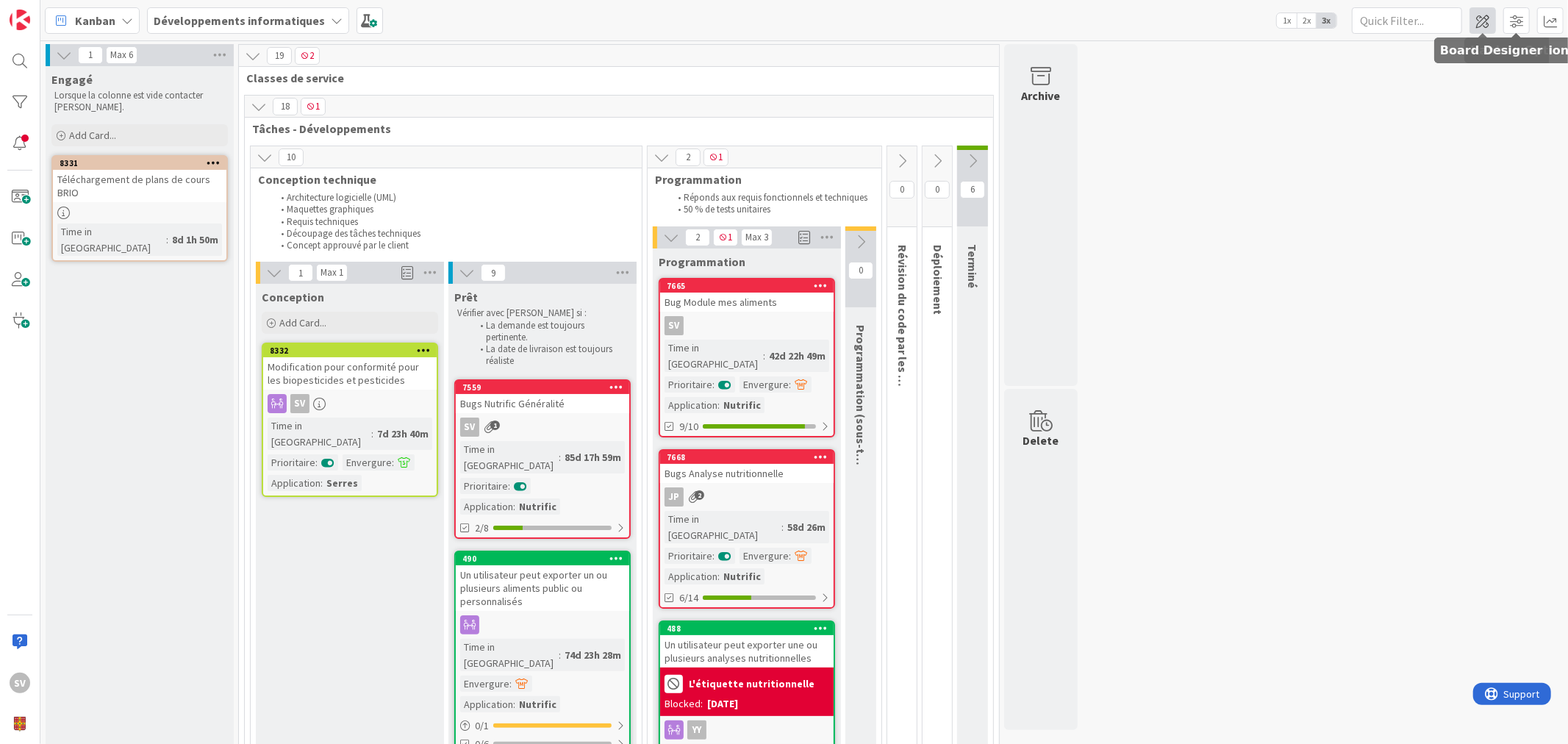
click at [1486, 16] on span at bounding box center [1483, 21] width 27 height 27
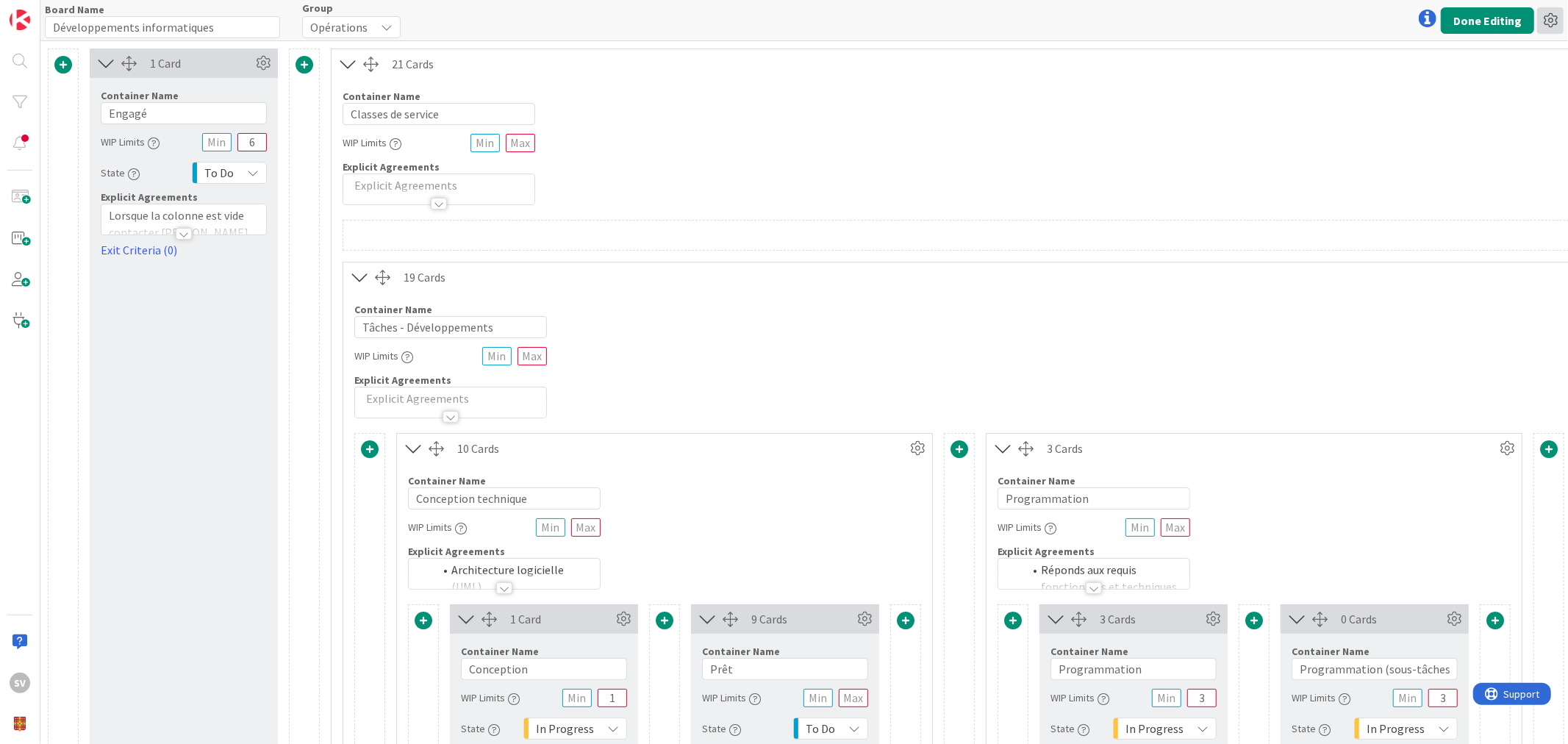
click at [1542, 18] on icon at bounding box center [1551, 21] width 27 height 27
click at [1556, 15] on icon at bounding box center [1551, 21] width 27 height 27
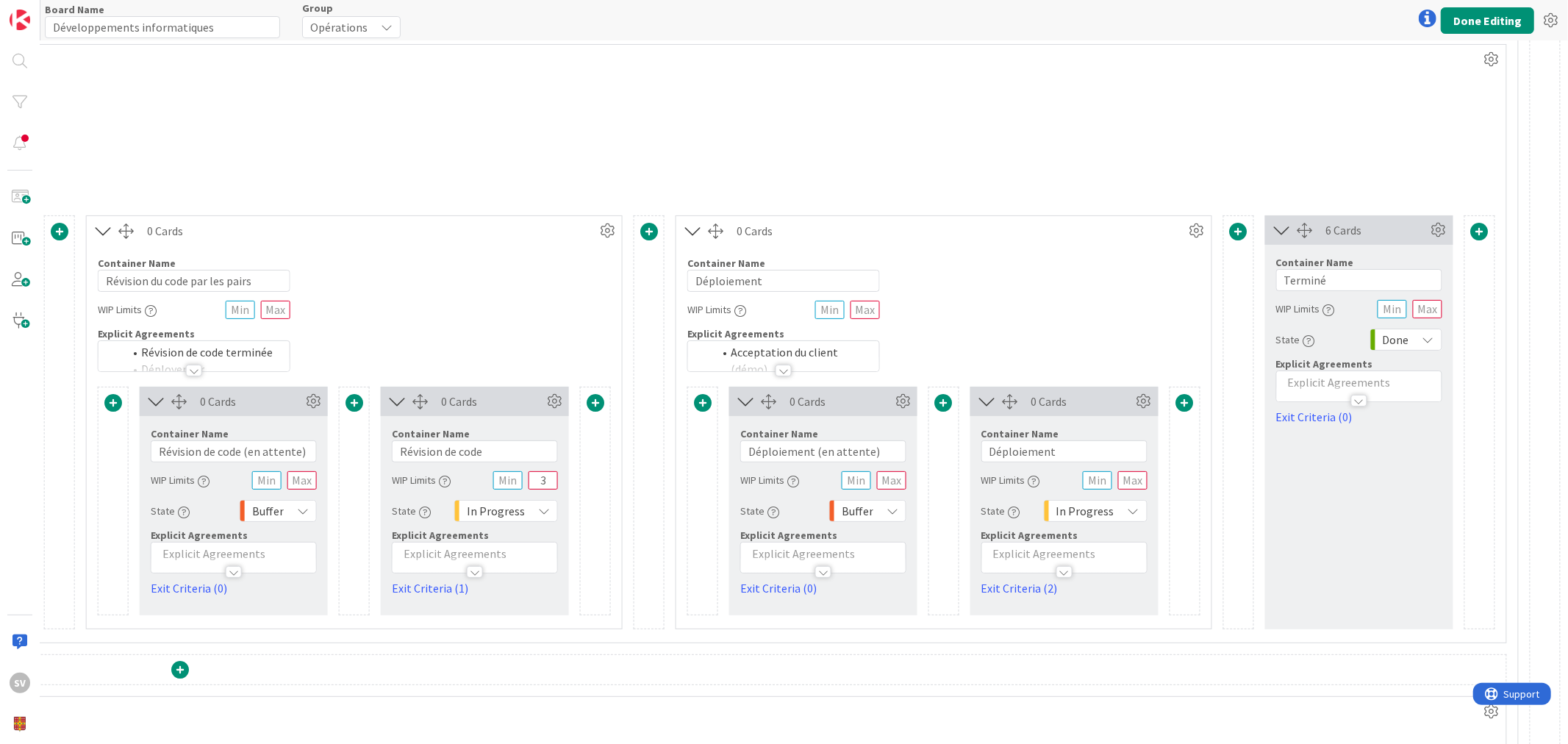
scroll to position [0, 1502]
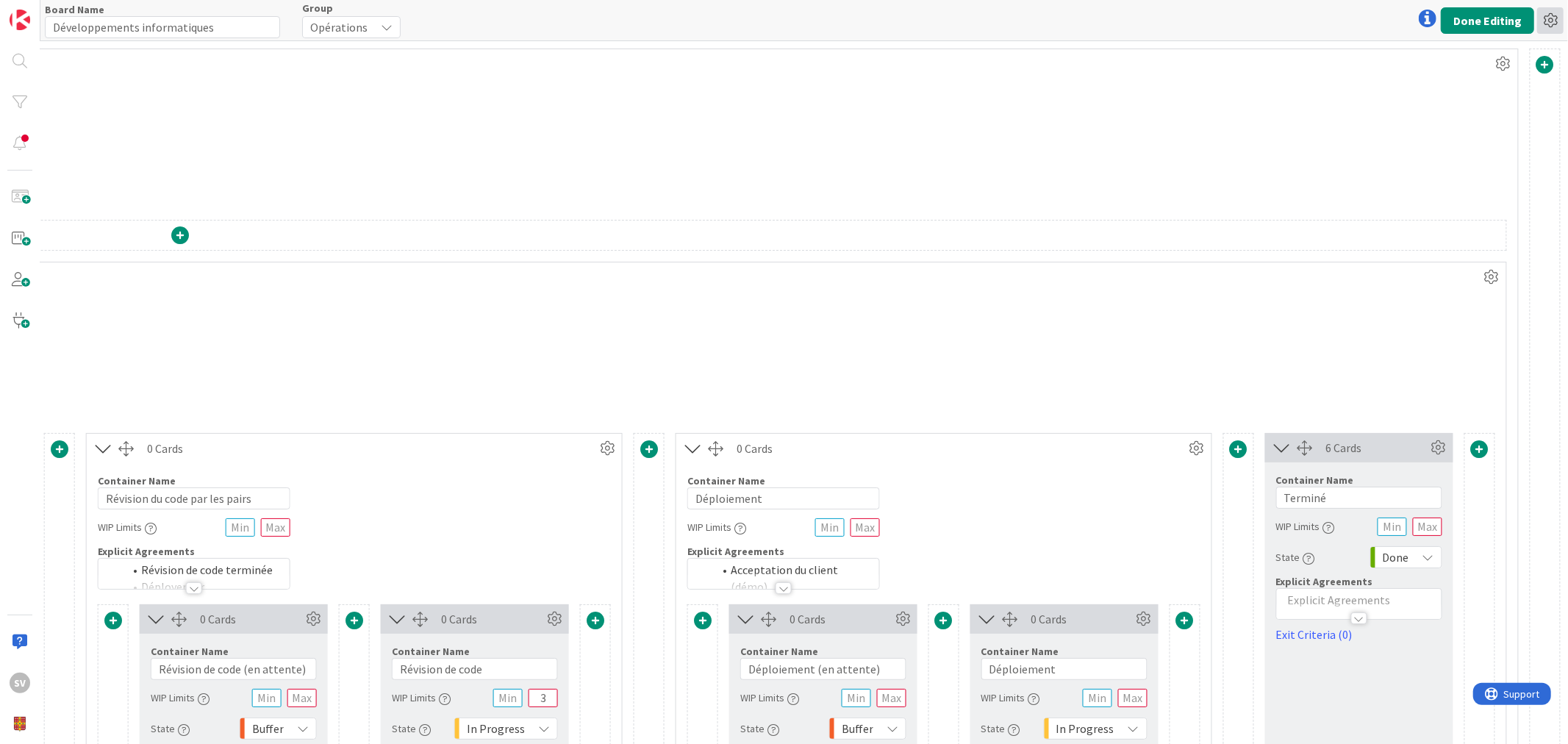
click at [1550, 16] on icon at bounding box center [1551, 21] width 27 height 27
click at [1547, 15] on icon at bounding box center [1551, 21] width 27 height 27
click at [1422, 12] on icon at bounding box center [1427, 17] width 17 height 17
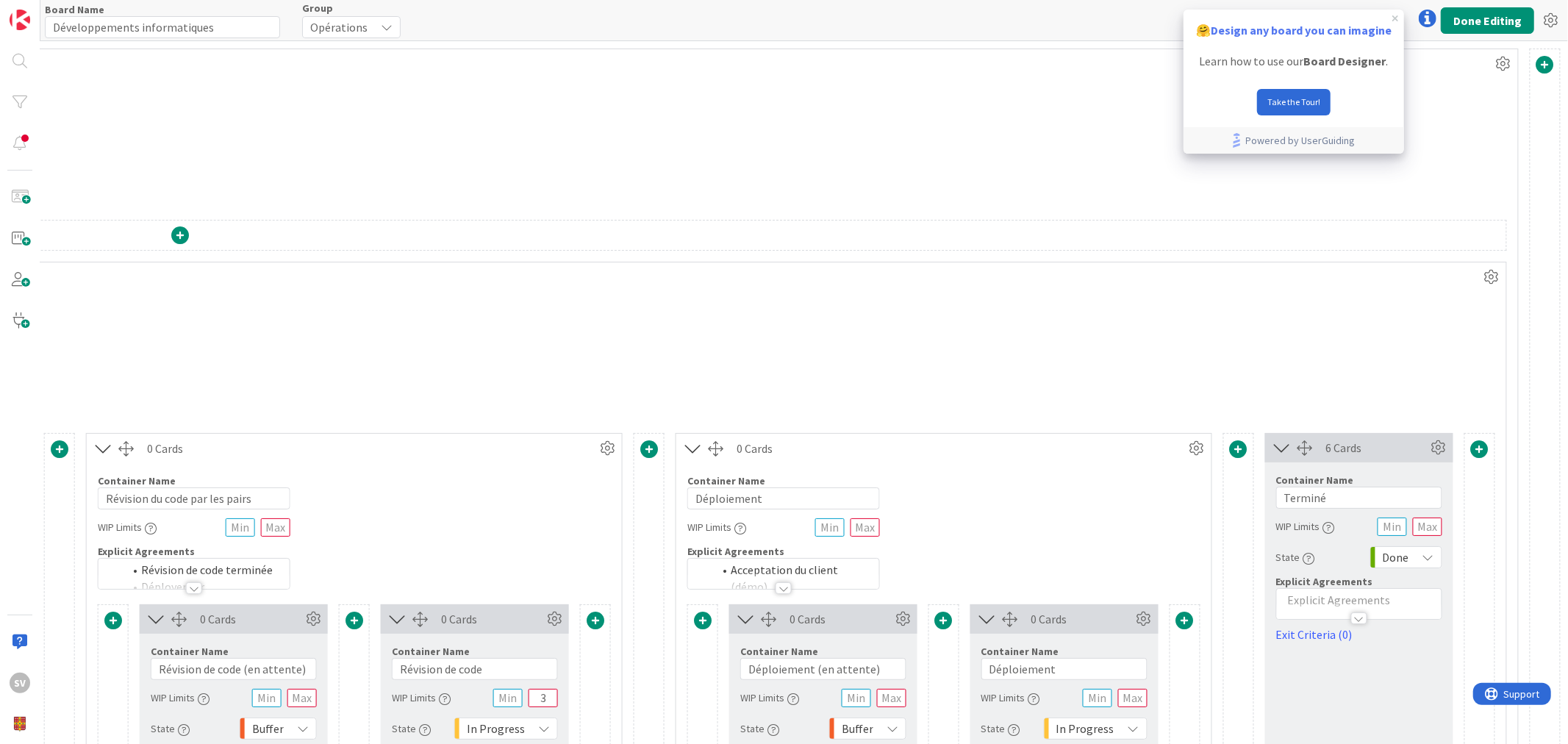
click at [1422, 12] on icon at bounding box center [1427, 17] width 17 height 17
click at [1471, 21] on button "Done Editing" at bounding box center [1487, 21] width 93 height 27
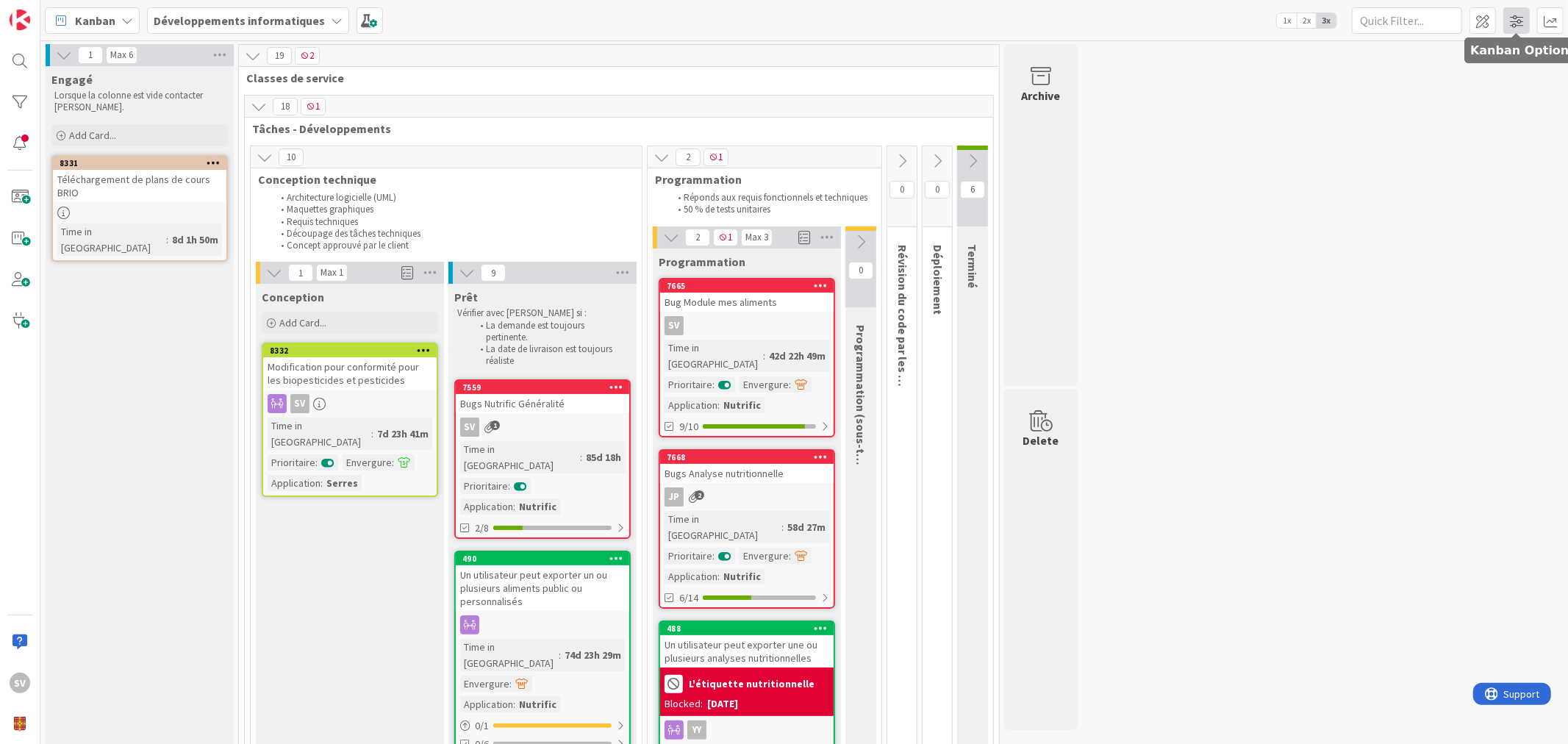
click at [1518, 17] on span at bounding box center [1517, 21] width 27 height 27
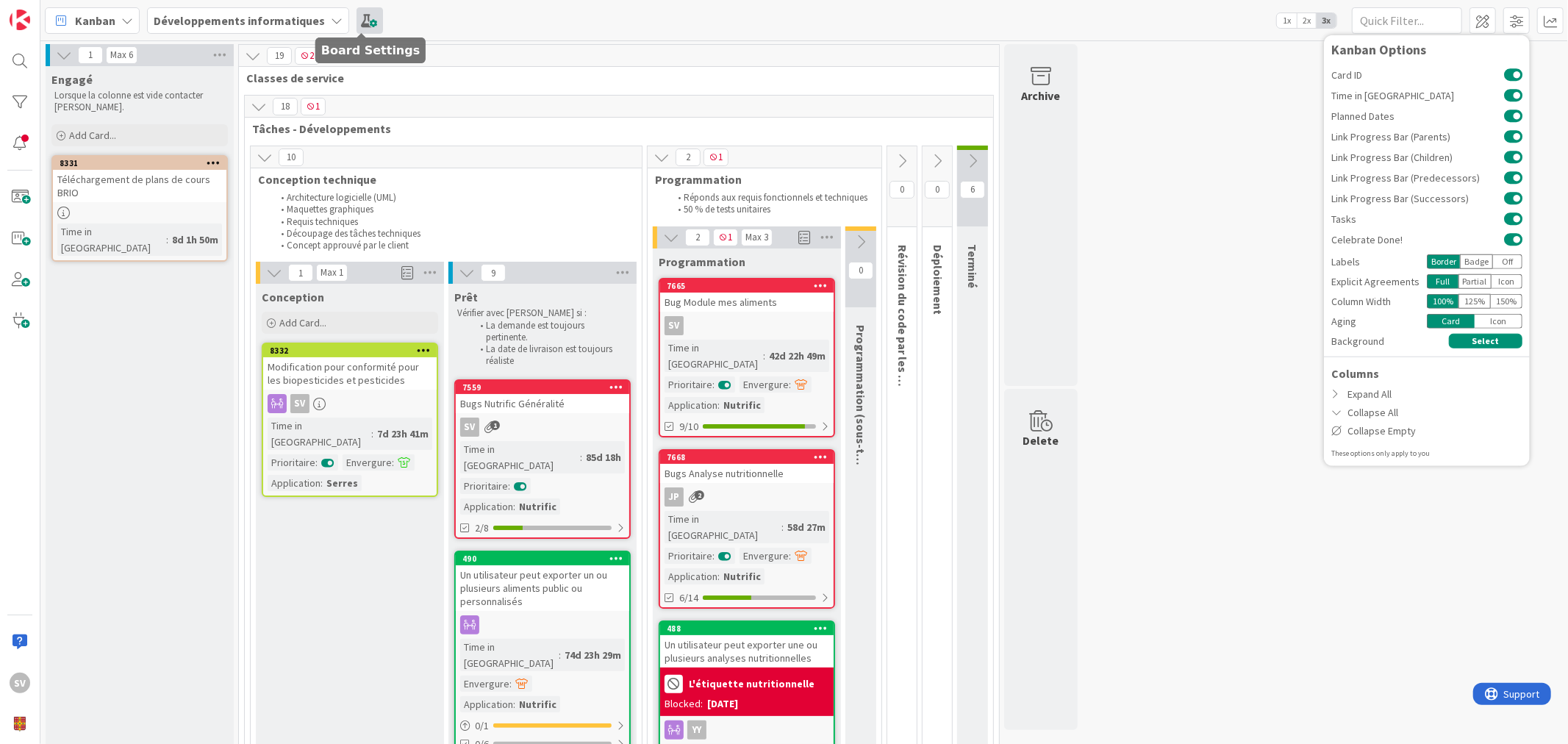
click at [360, 27] on span at bounding box center [370, 21] width 27 height 27
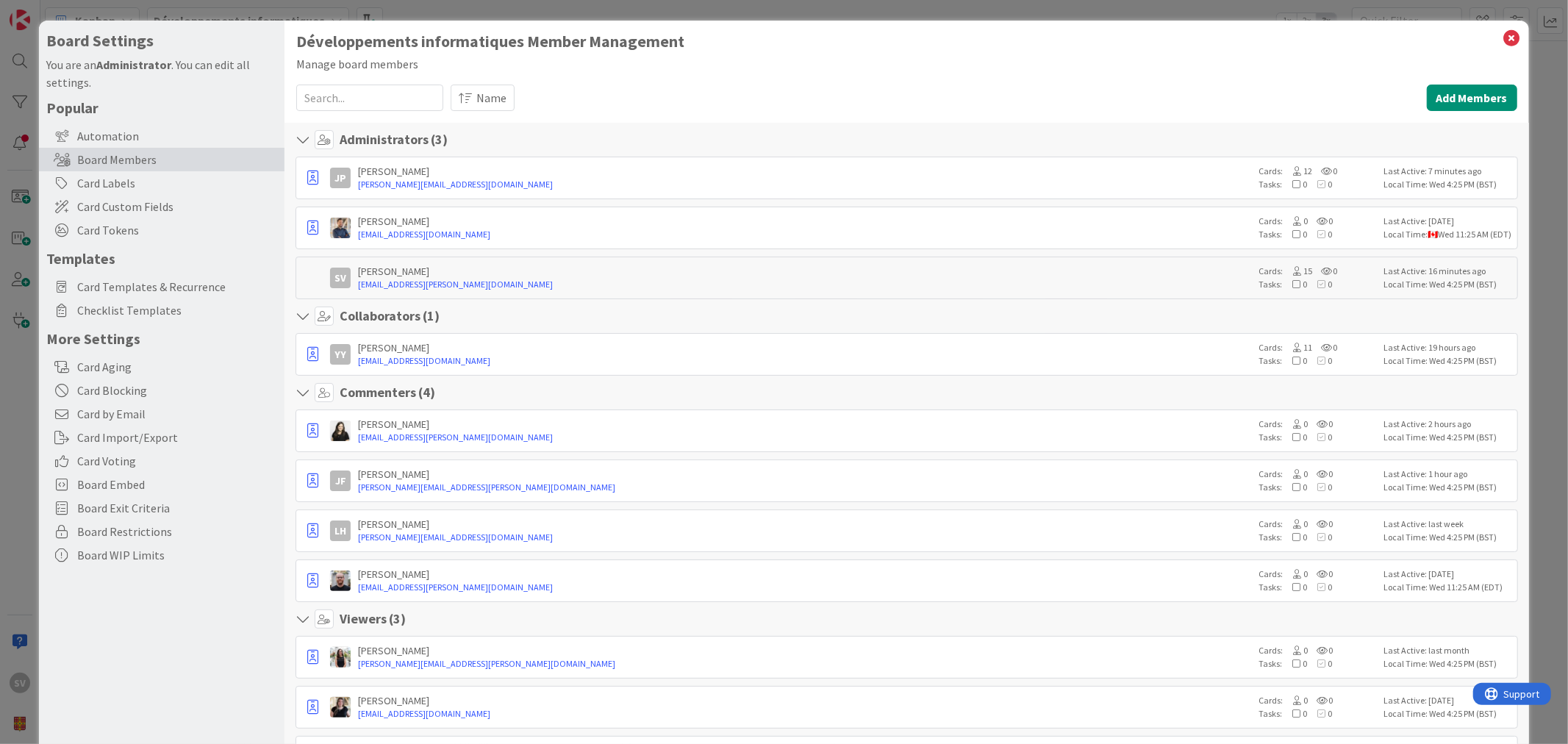
click at [103, 353] on div "Popular Automation Board Members Card Labels Card Custom Fields Card Tokens Tem…" at bounding box center [162, 332] width 231 height 468
click at [119, 363] on div "Card Aging" at bounding box center [161, 367] width 245 height 23
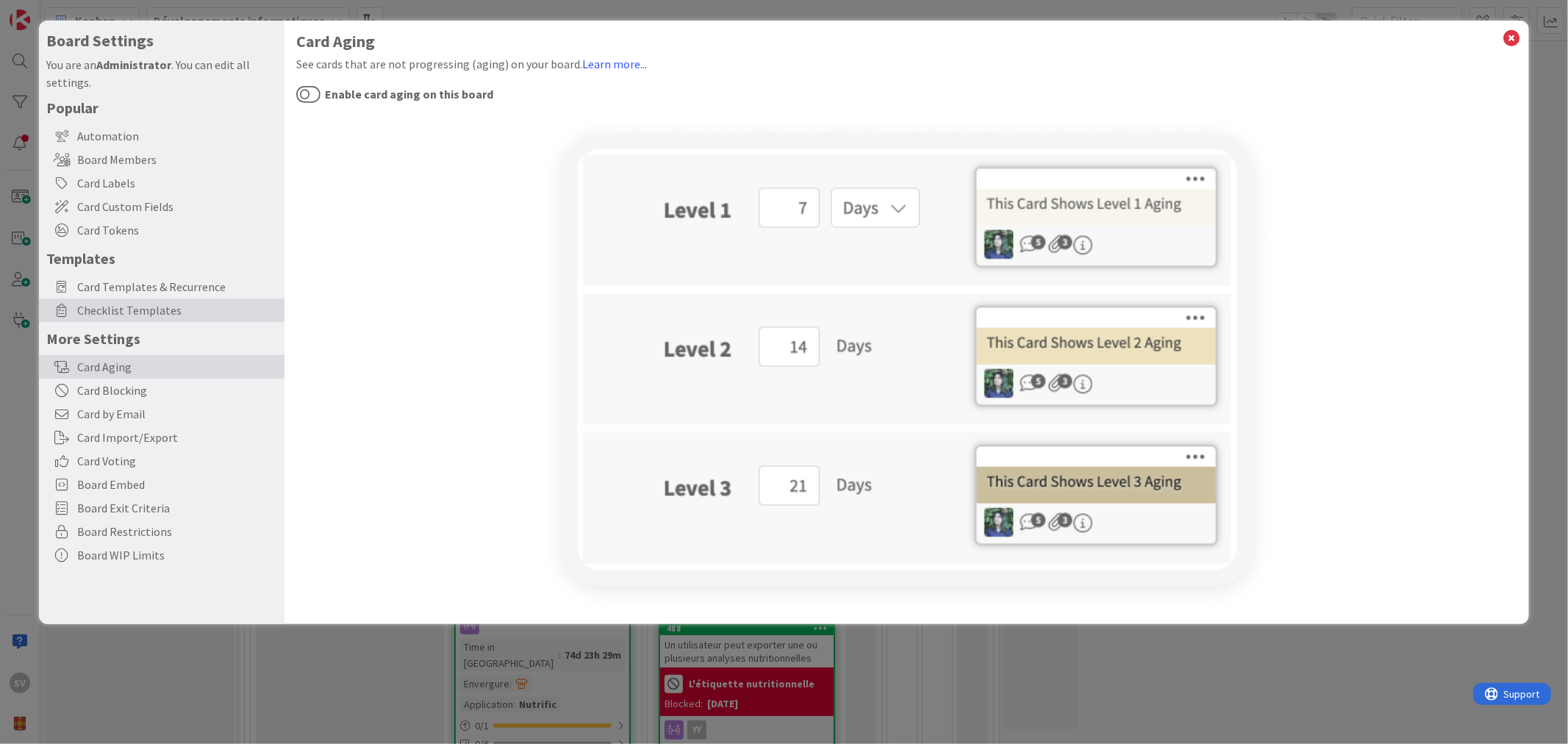
click at [167, 305] on span "Checklist Templates" at bounding box center [177, 309] width 200 height 17
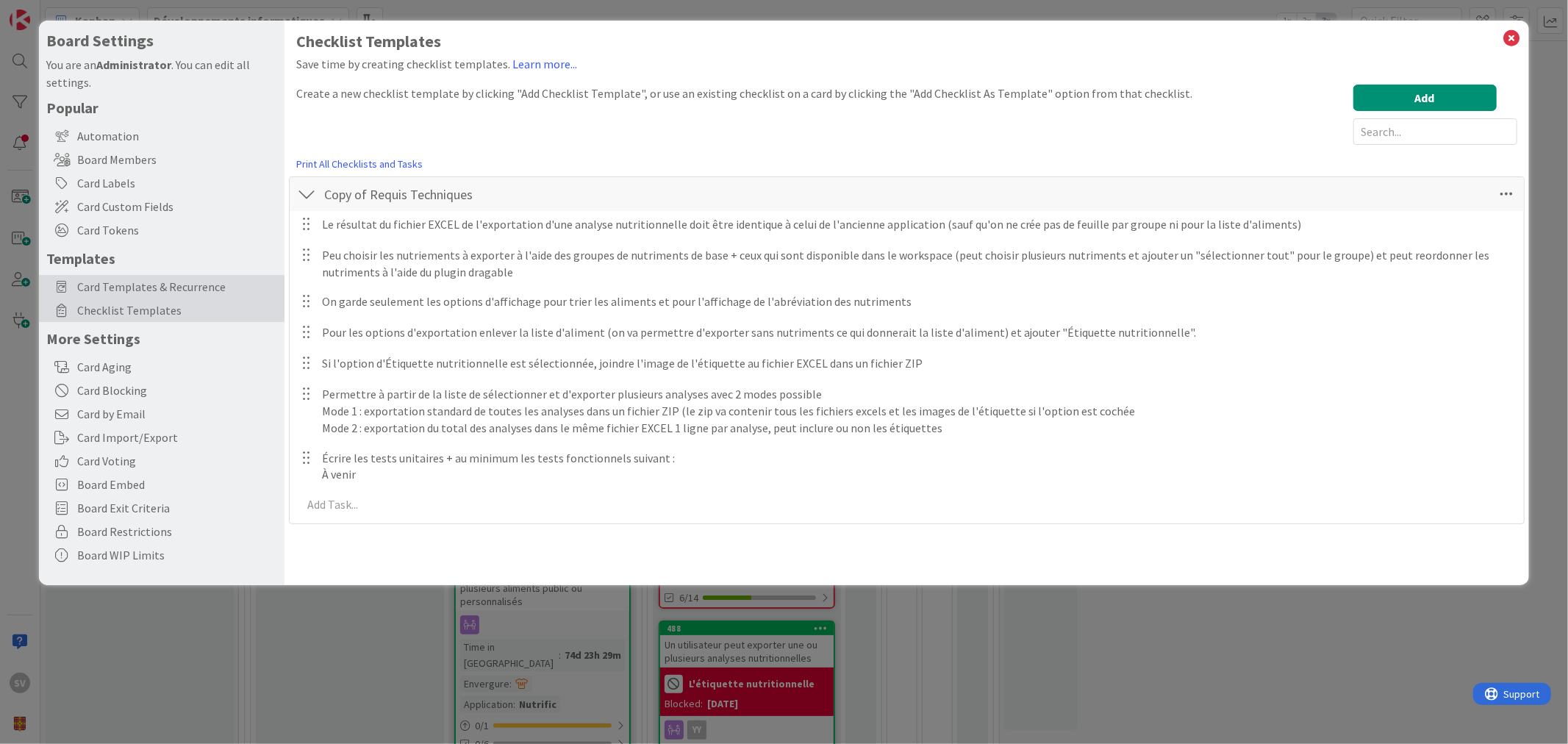
click at [171, 287] on span "Card Templates & Recurrence" at bounding box center [177, 286] width 200 height 17
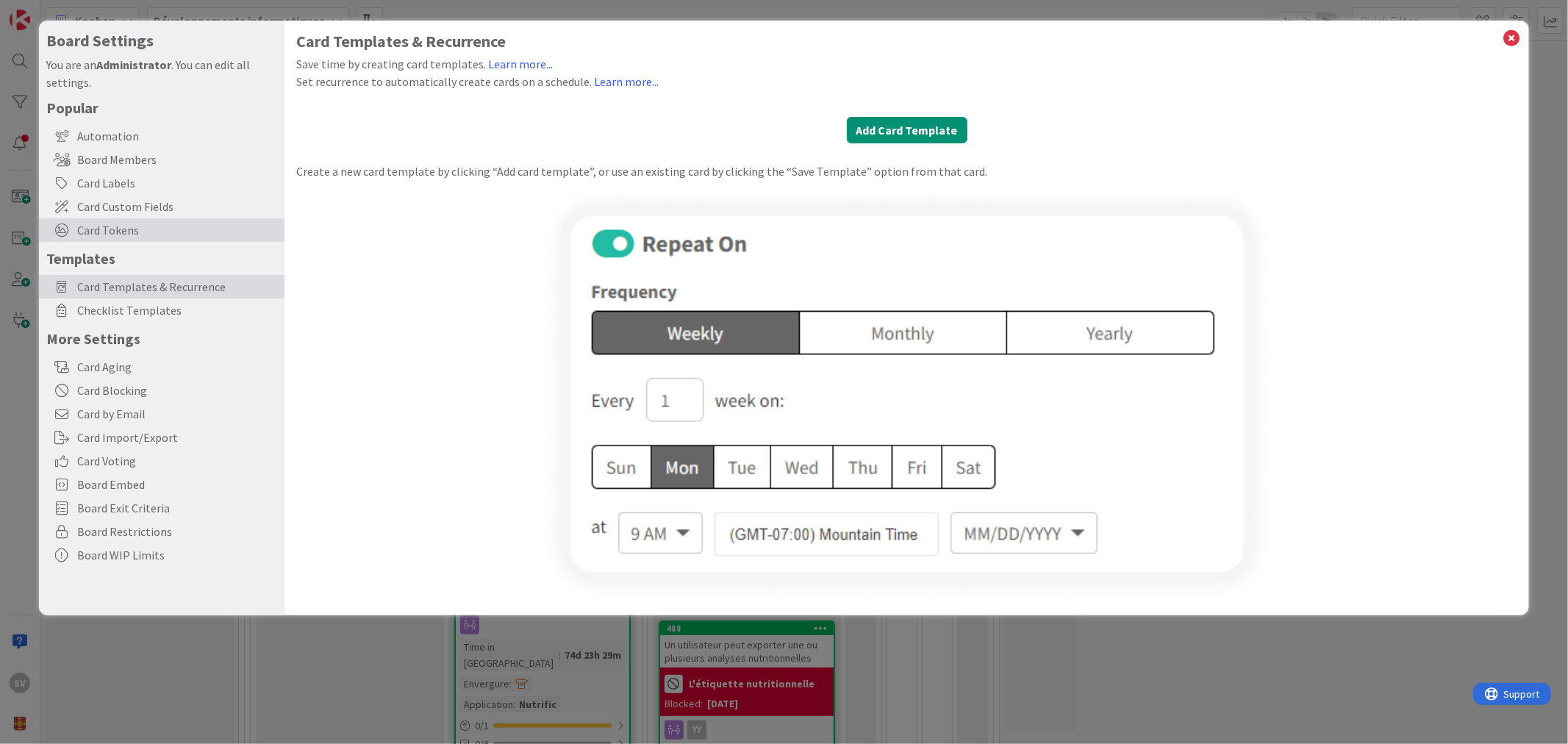
click at [129, 234] on span "Card Tokens" at bounding box center [177, 229] width 200 height 17
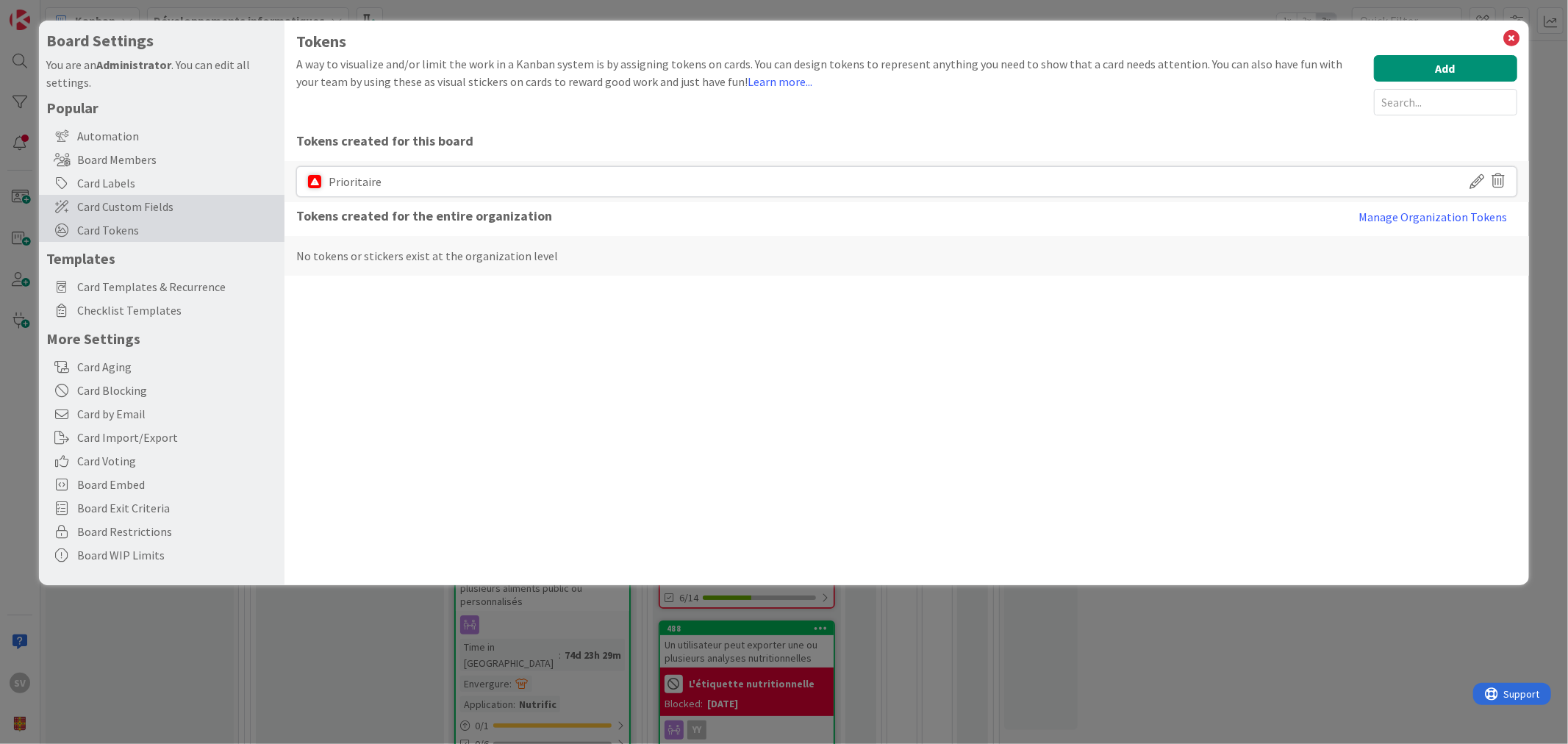
click at [141, 208] on span "Card Custom Fields" at bounding box center [177, 206] width 200 height 17
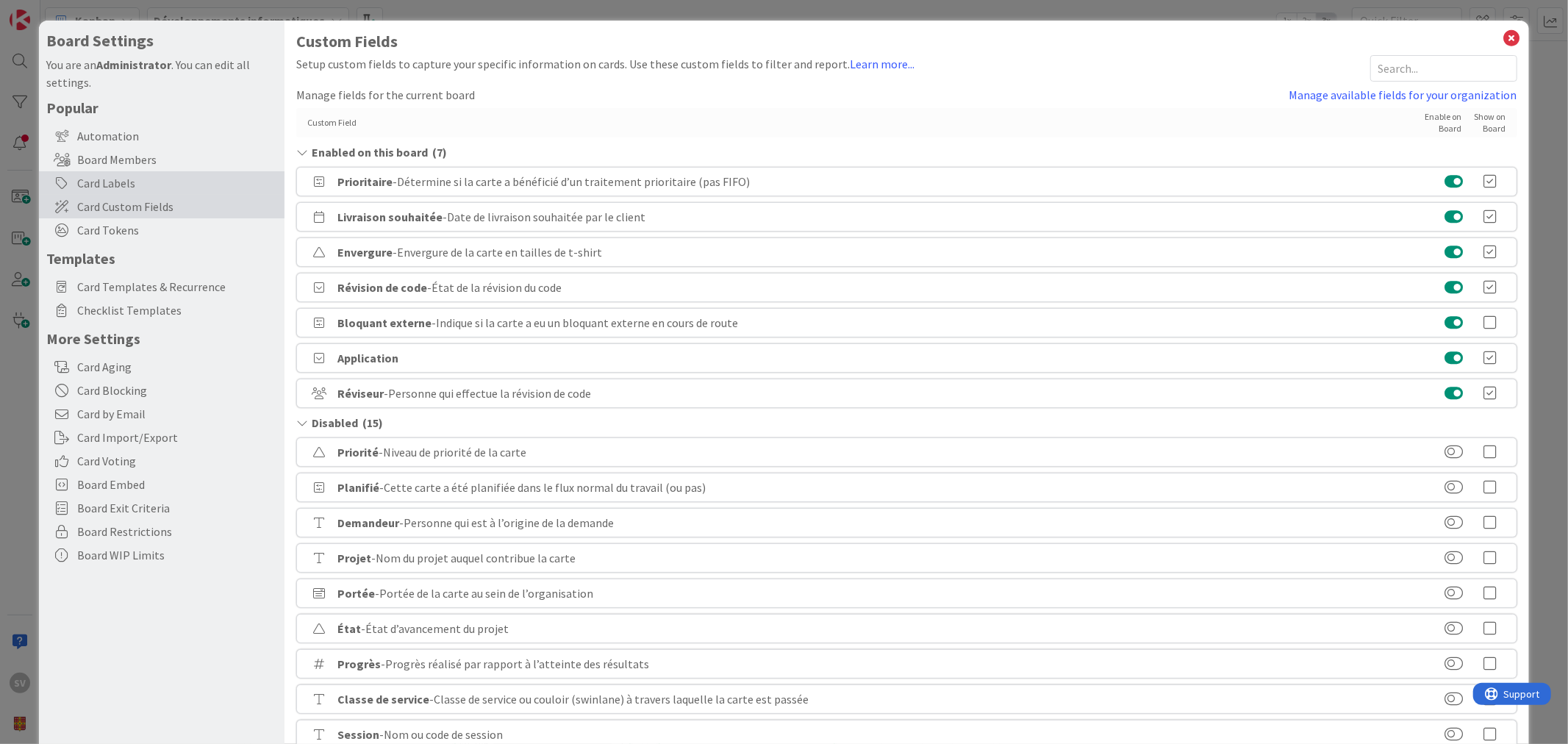
click at [156, 175] on div "Card Labels" at bounding box center [161, 183] width 245 height 23
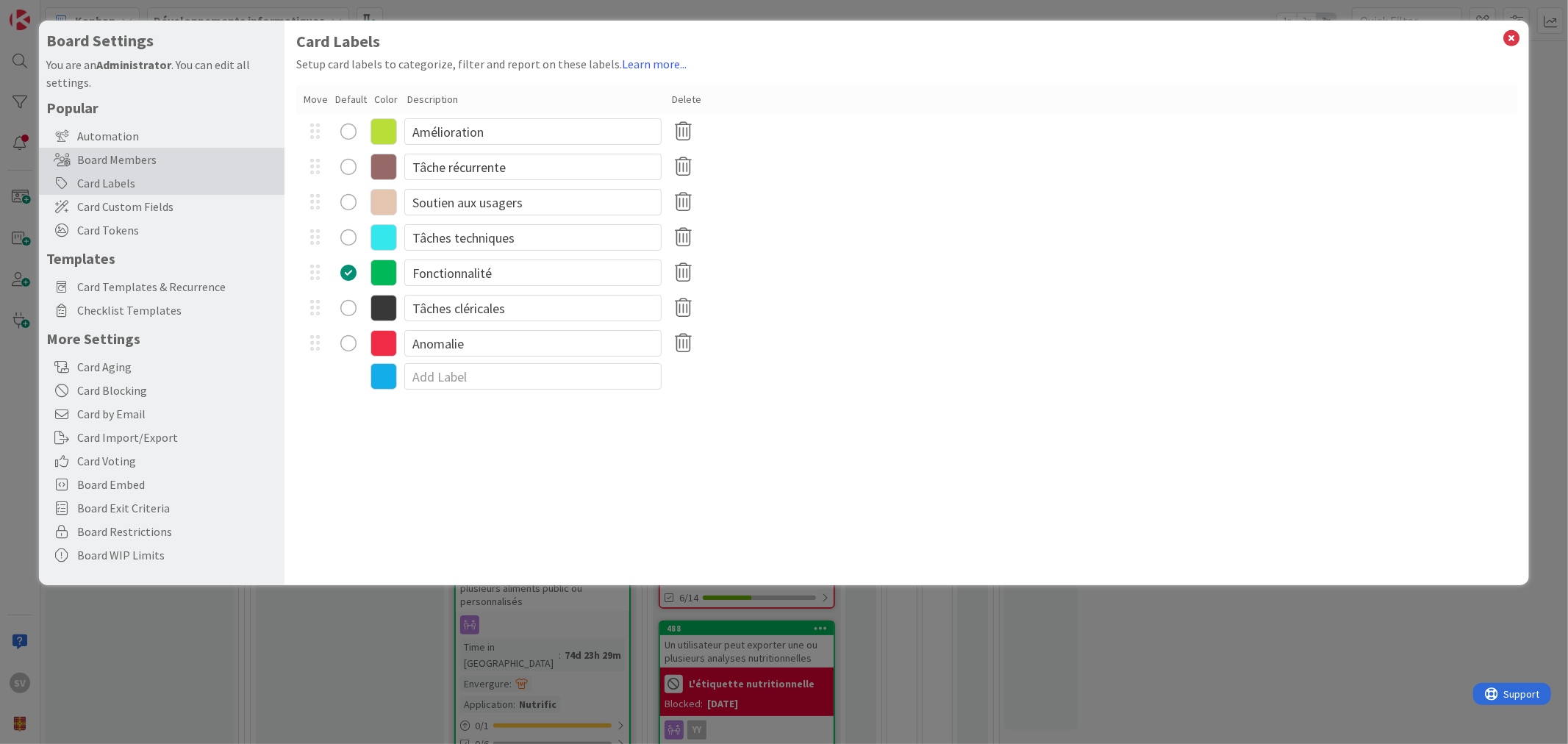
click at [150, 161] on div "Board Members" at bounding box center [161, 160] width 245 height 23
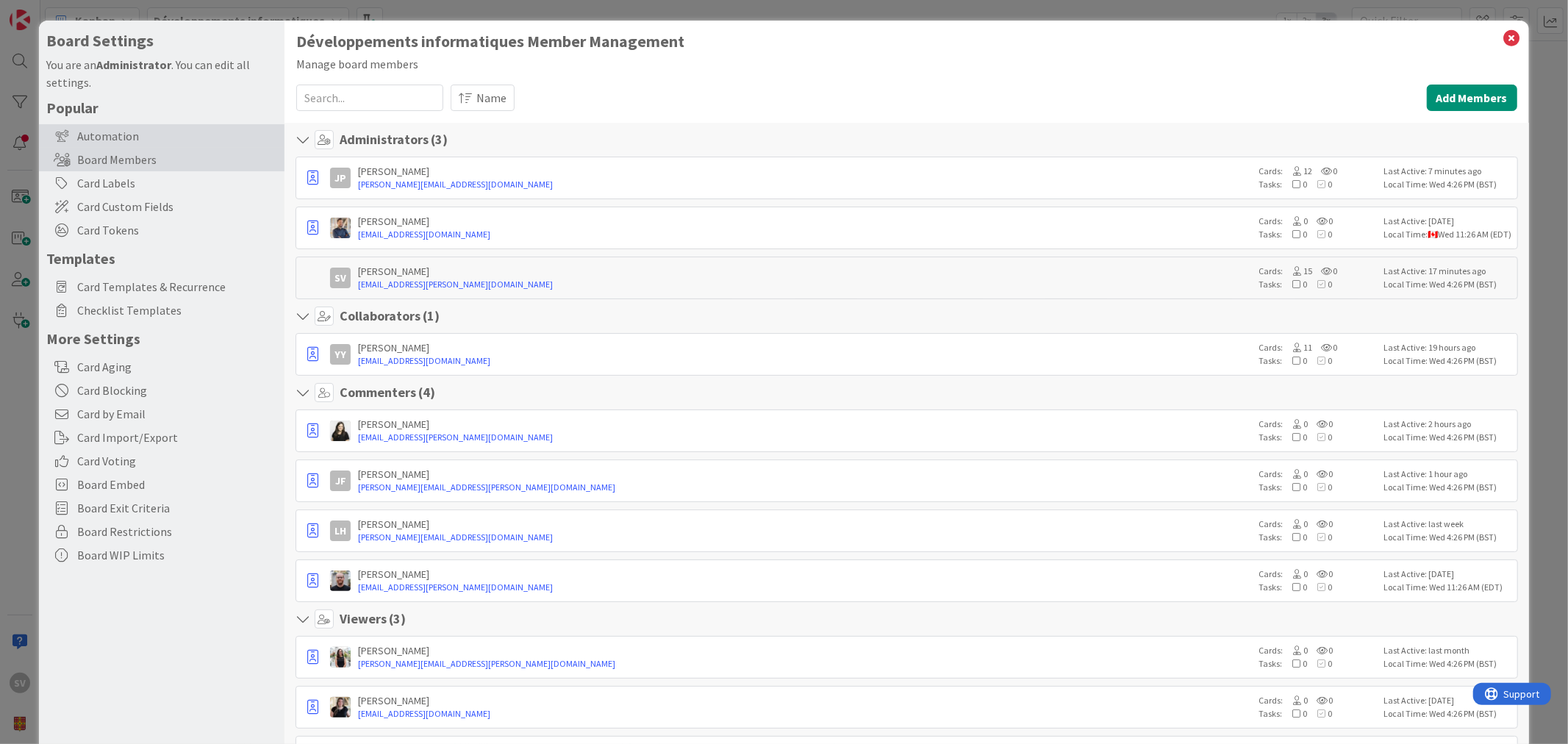
click at [142, 134] on div "Automation" at bounding box center [161, 135] width 245 height 23
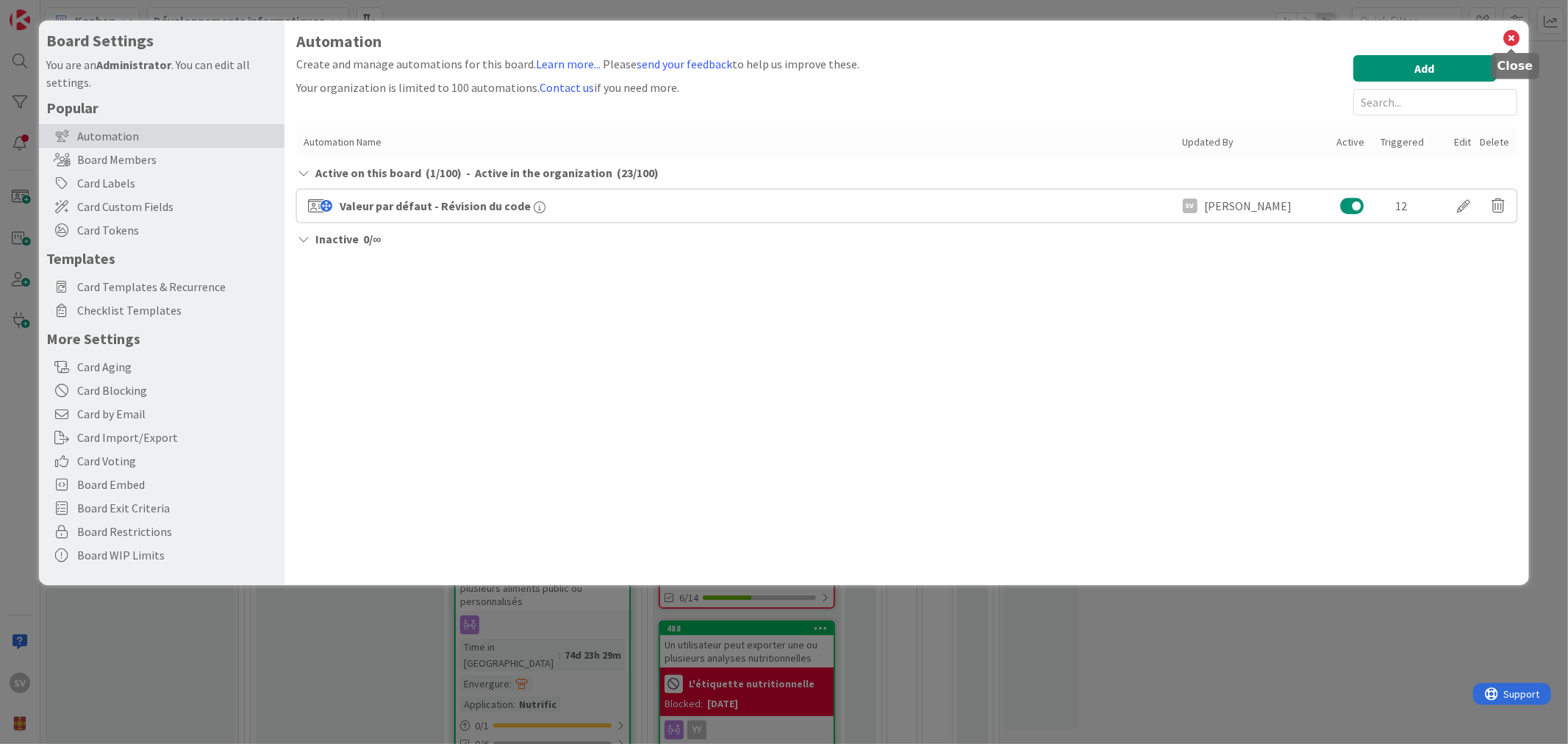
click at [1516, 32] on icon at bounding box center [1512, 38] width 19 height 21
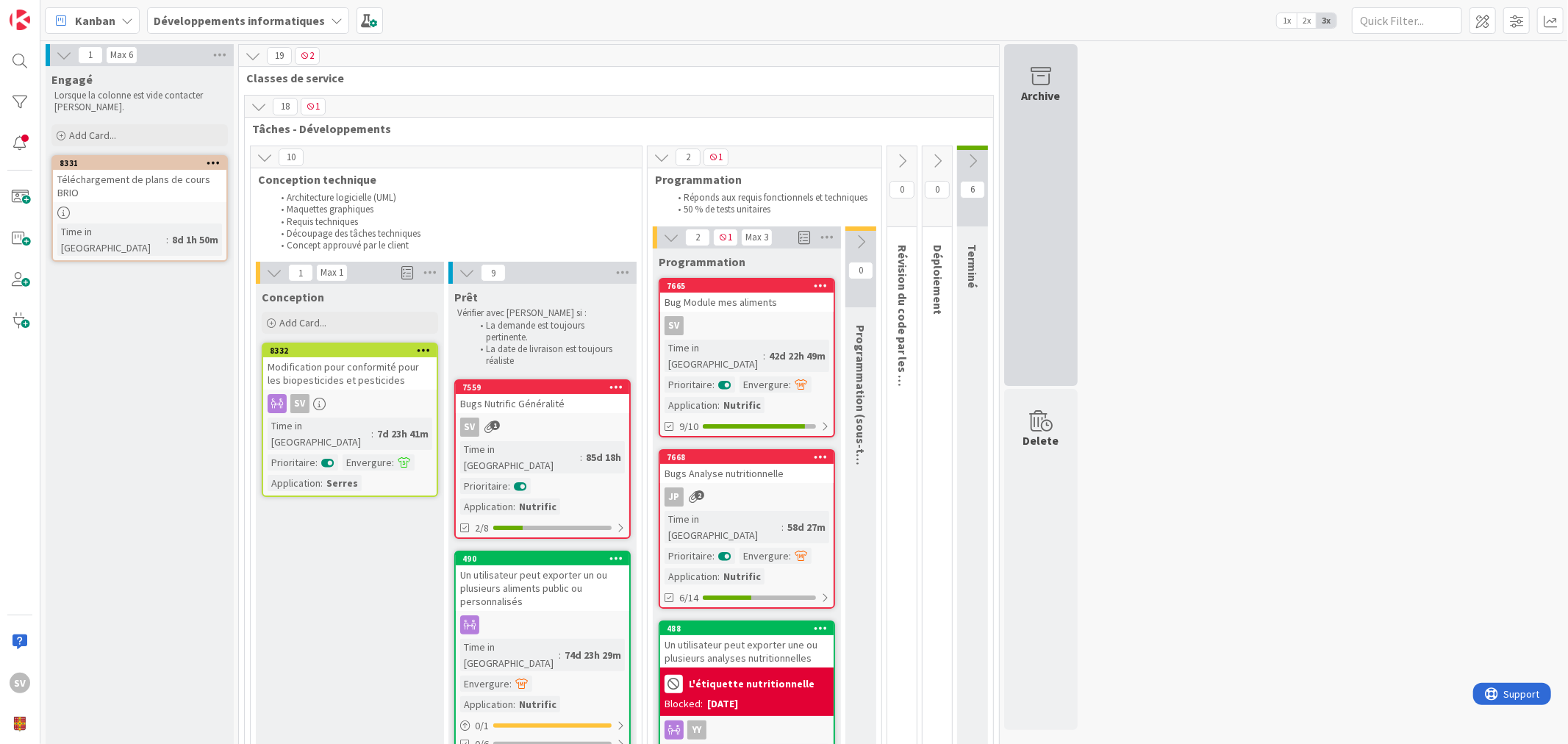
click at [1036, 71] on icon at bounding box center [1041, 76] width 56 height 21
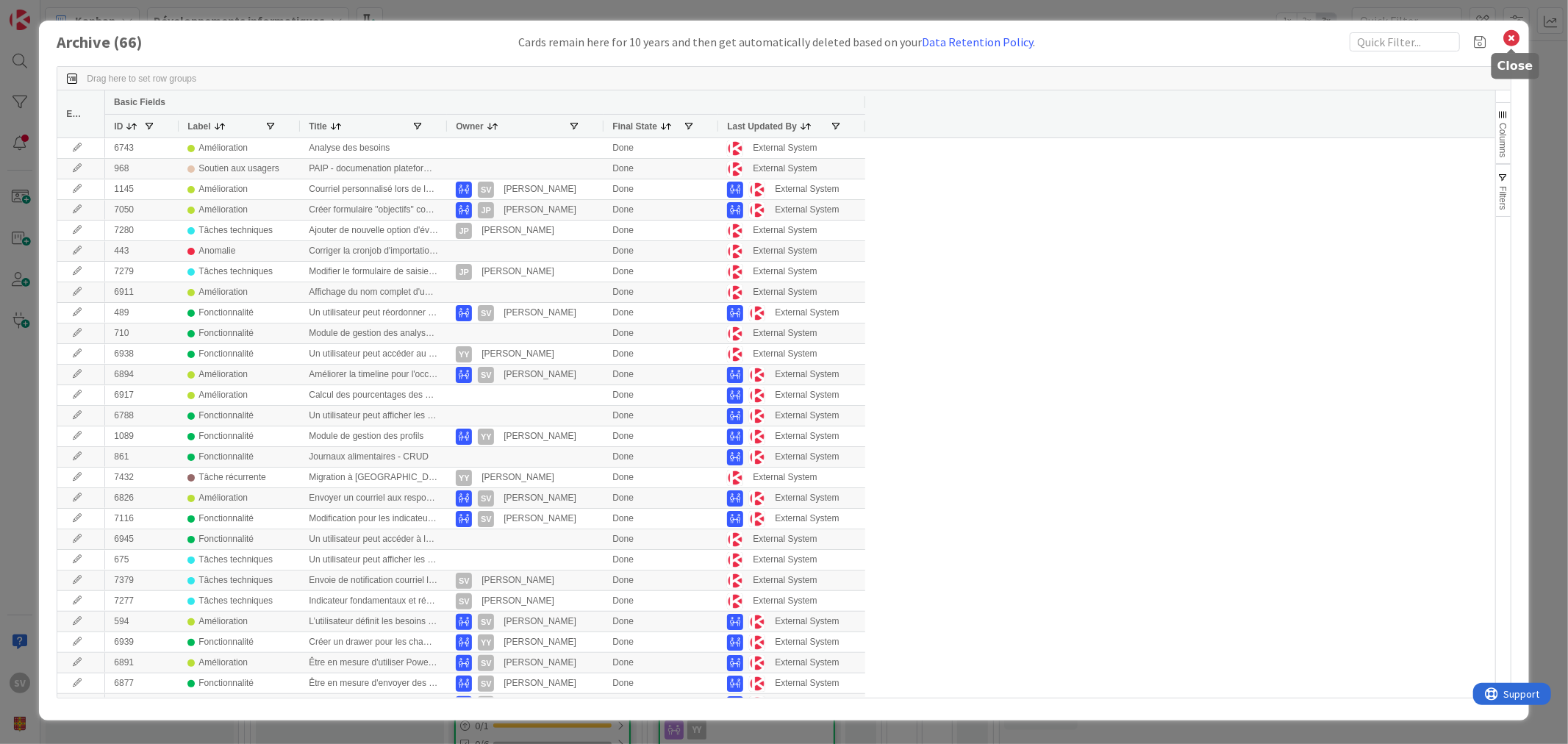
click at [1510, 35] on icon at bounding box center [1512, 38] width 19 height 21
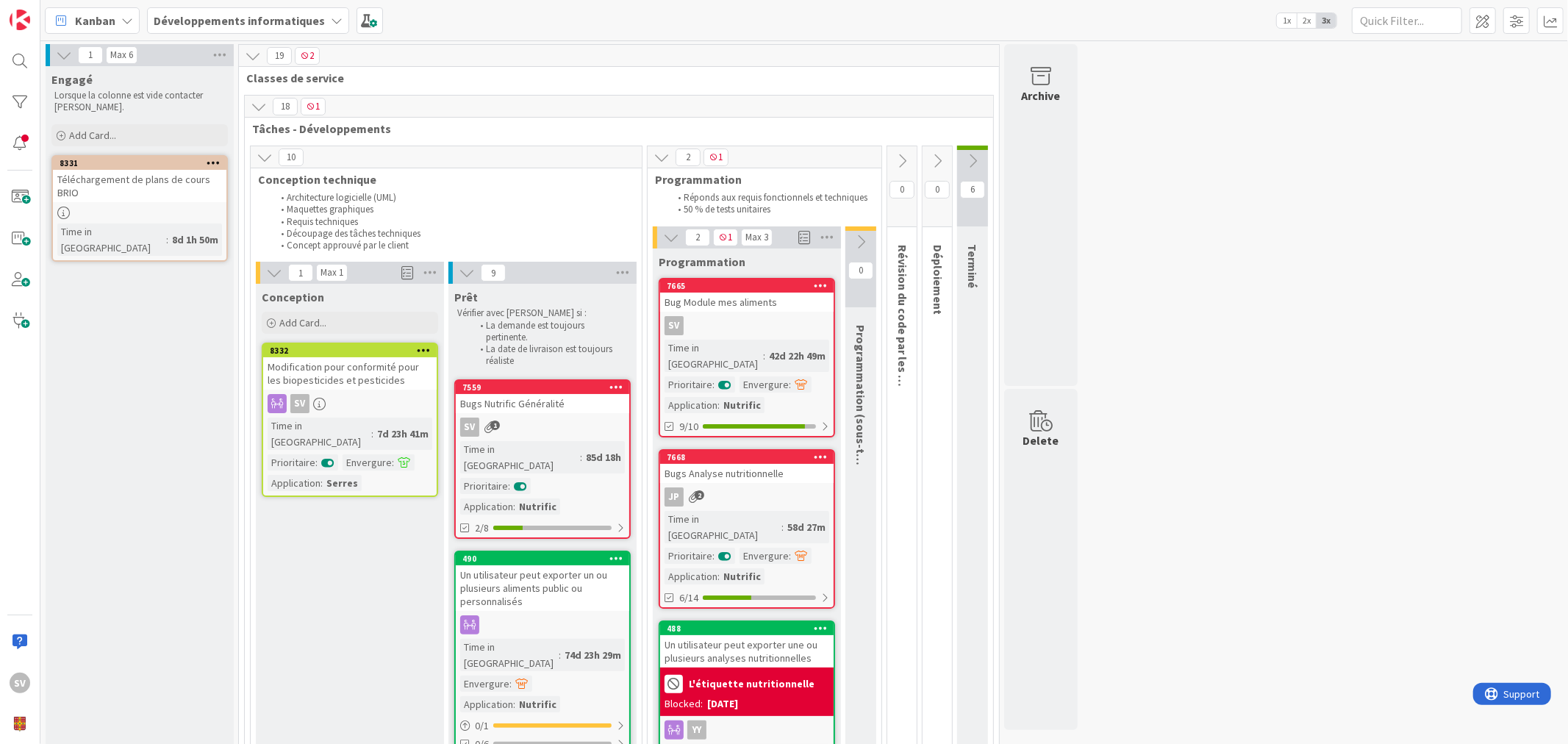
click at [961, 152] on button at bounding box center [972, 160] width 31 height 22
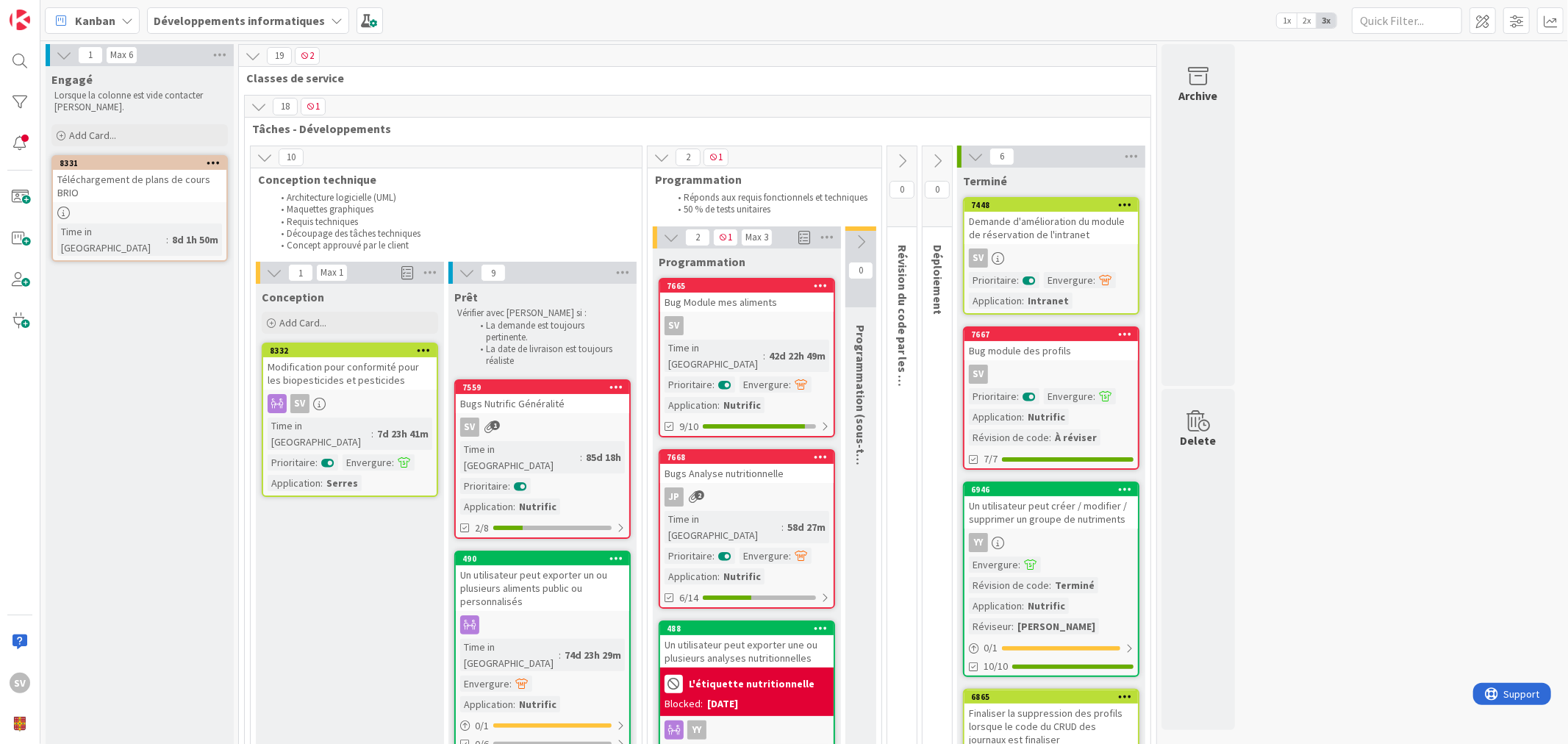
click at [980, 155] on icon at bounding box center [975, 156] width 16 height 16
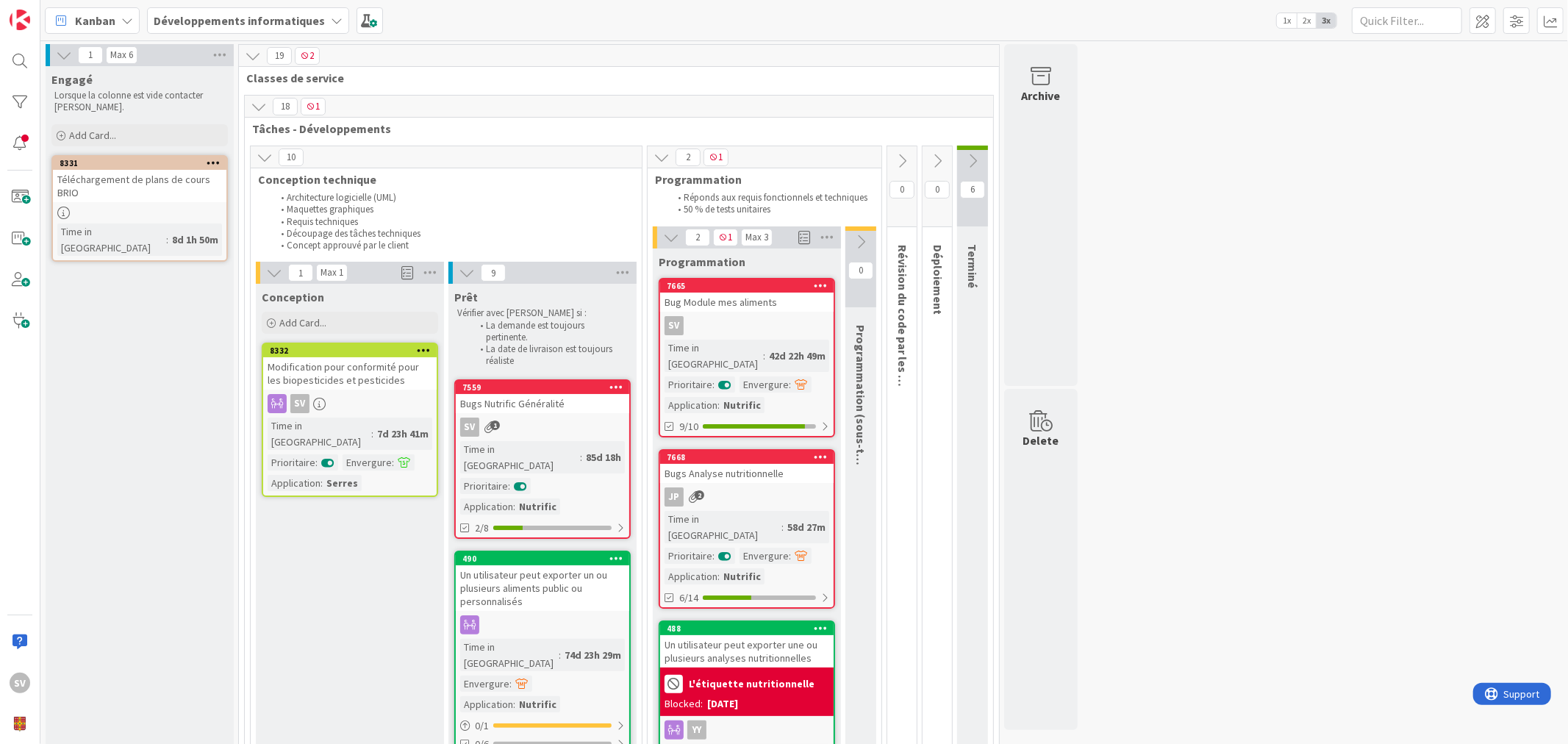
click at [968, 159] on icon at bounding box center [972, 160] width 16 height 16
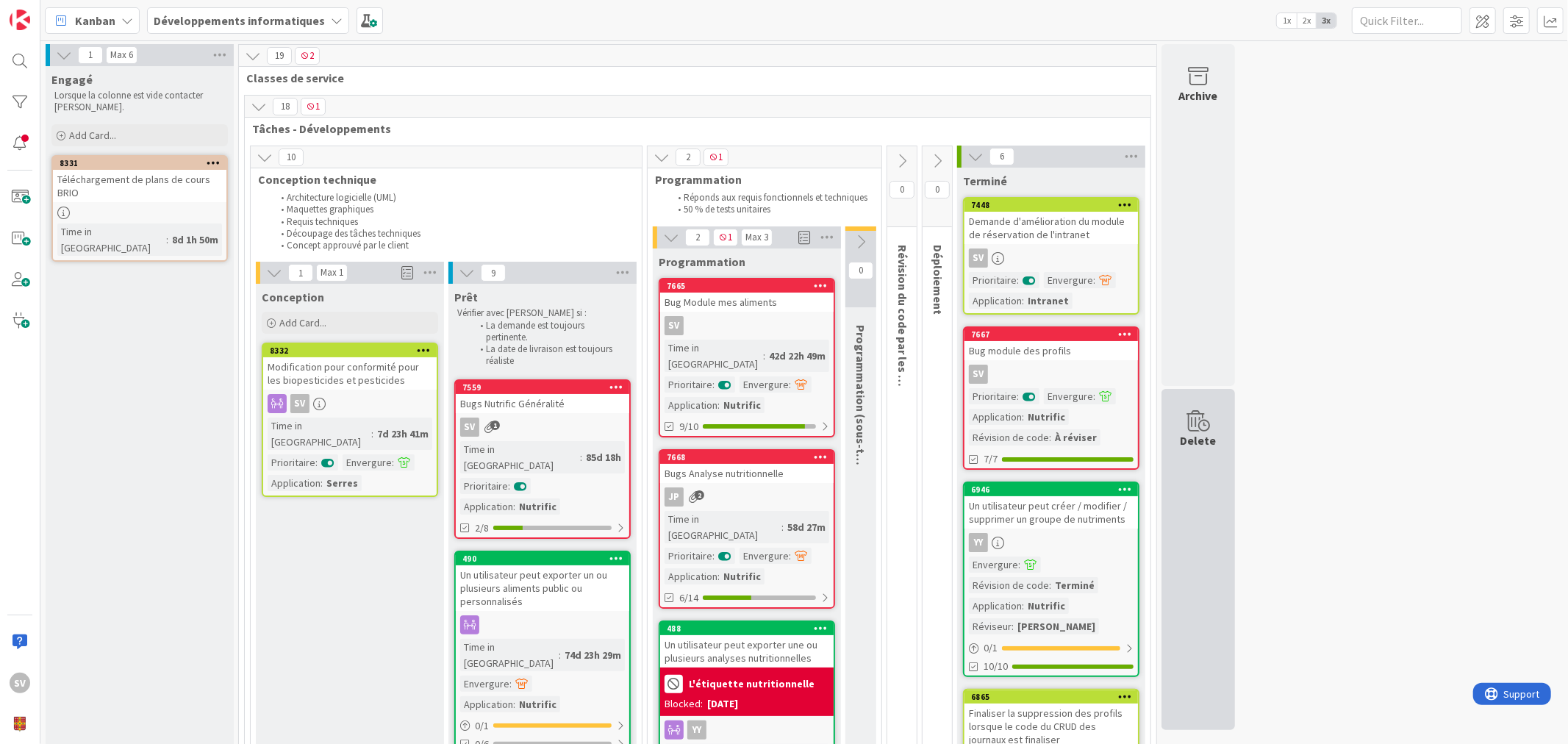
click at [1195, 429] on icon at bounding box center [1198, 421] width 56 height 21
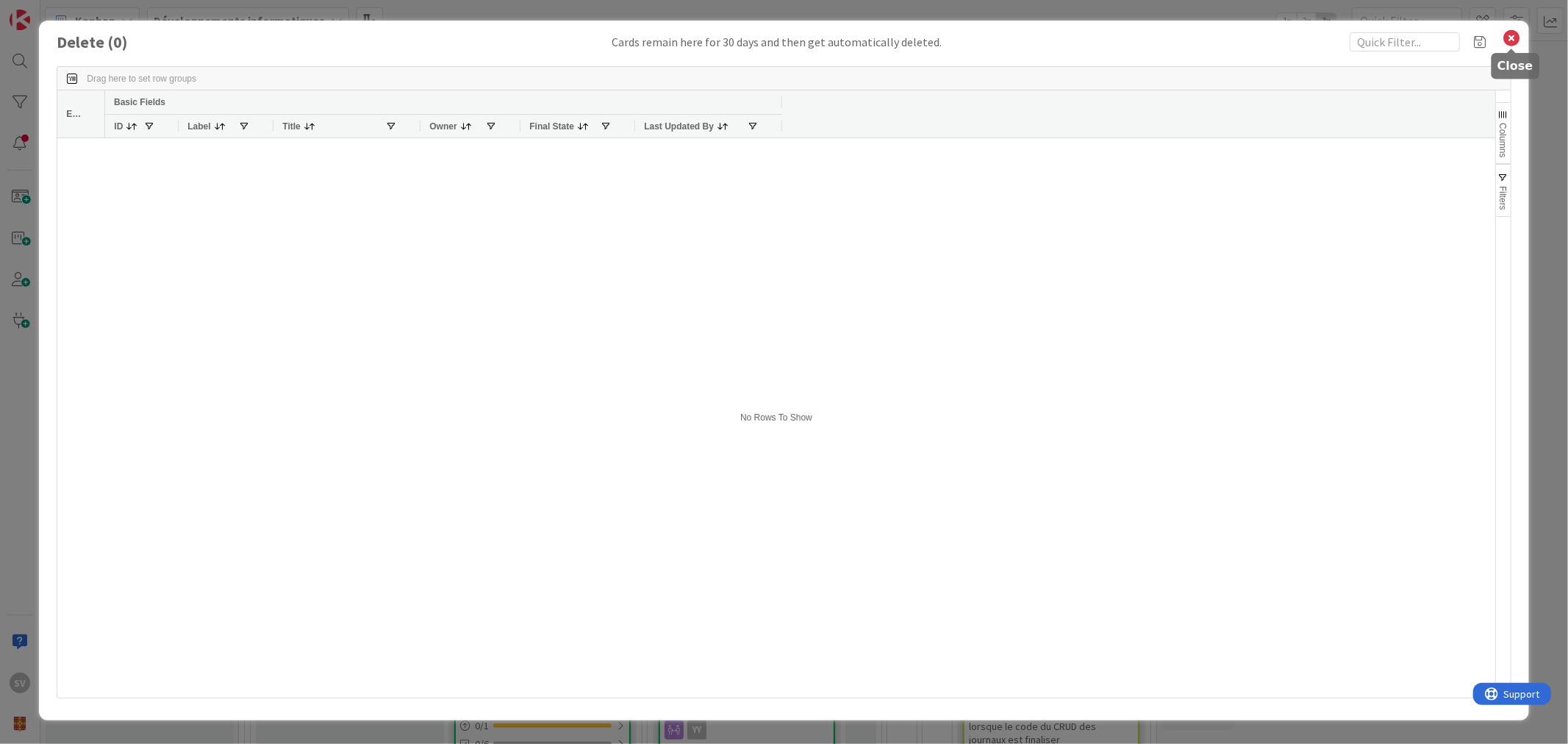
click at [1507, 45] on icon at bounding box center [1512, 38] width 19 height 21
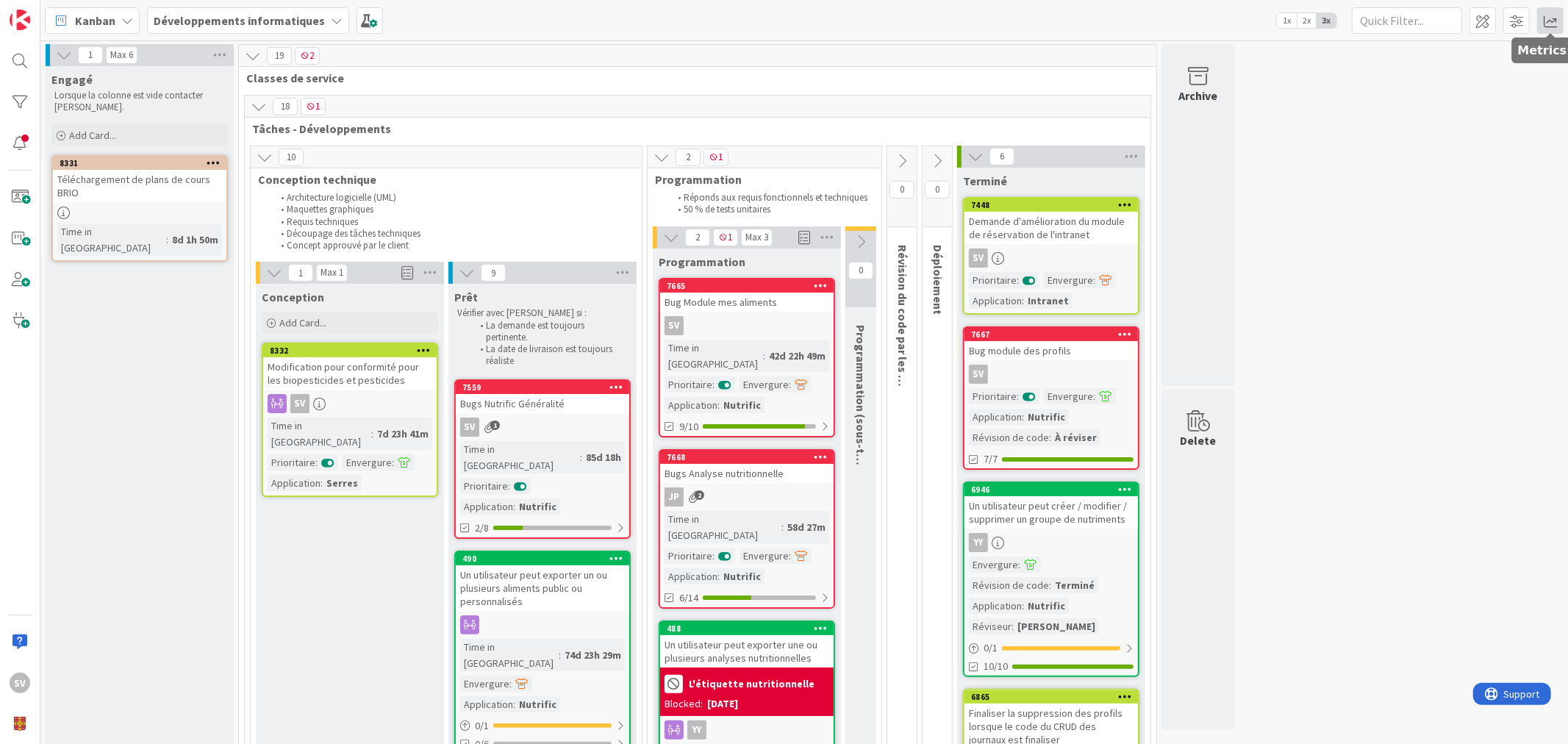
click at [1546, 17] on span at bounding box center [1551, 21] width 27 height 27
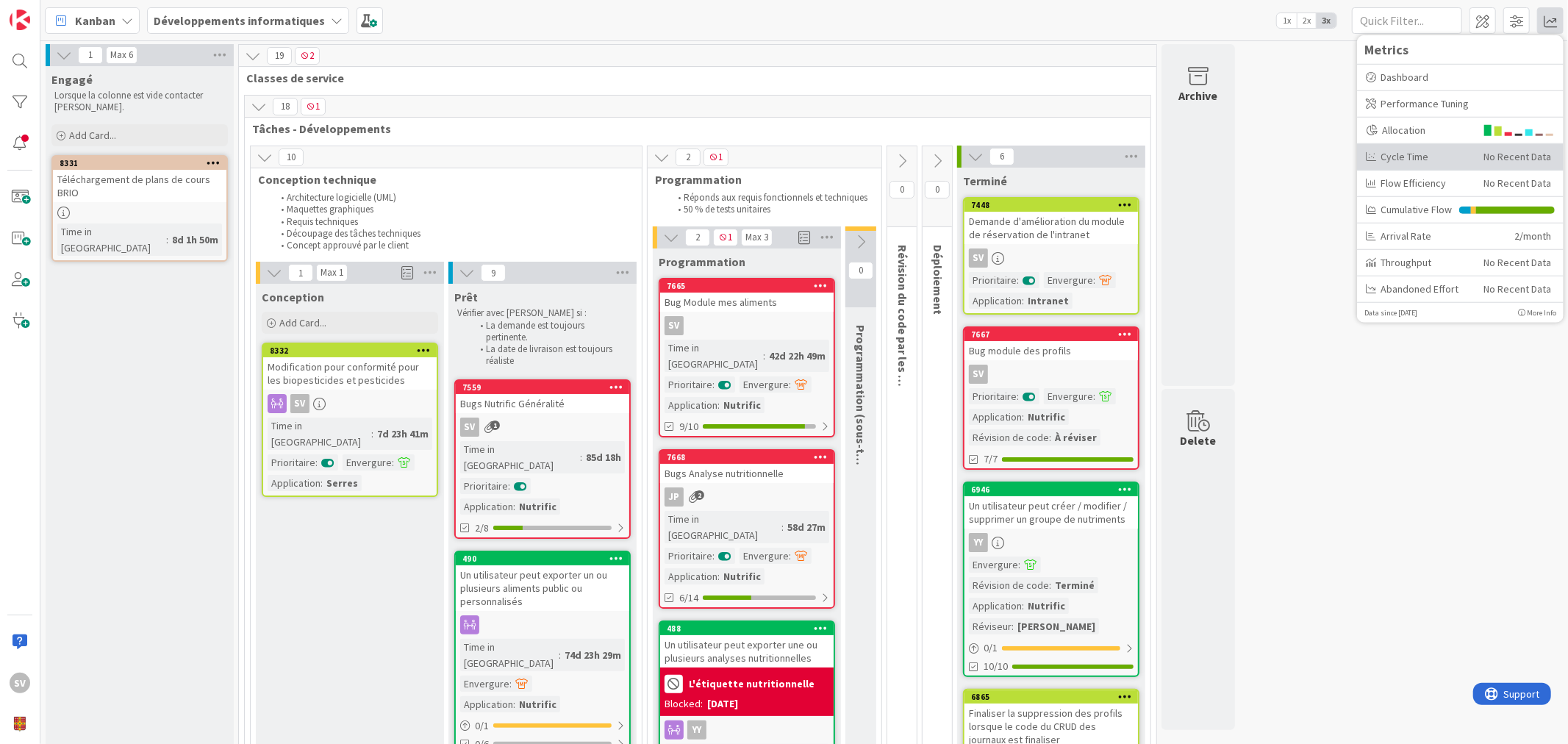
click at [1437, 153] on div "Cycle Time" at bounding box center [1419, 156] width 106 height 16
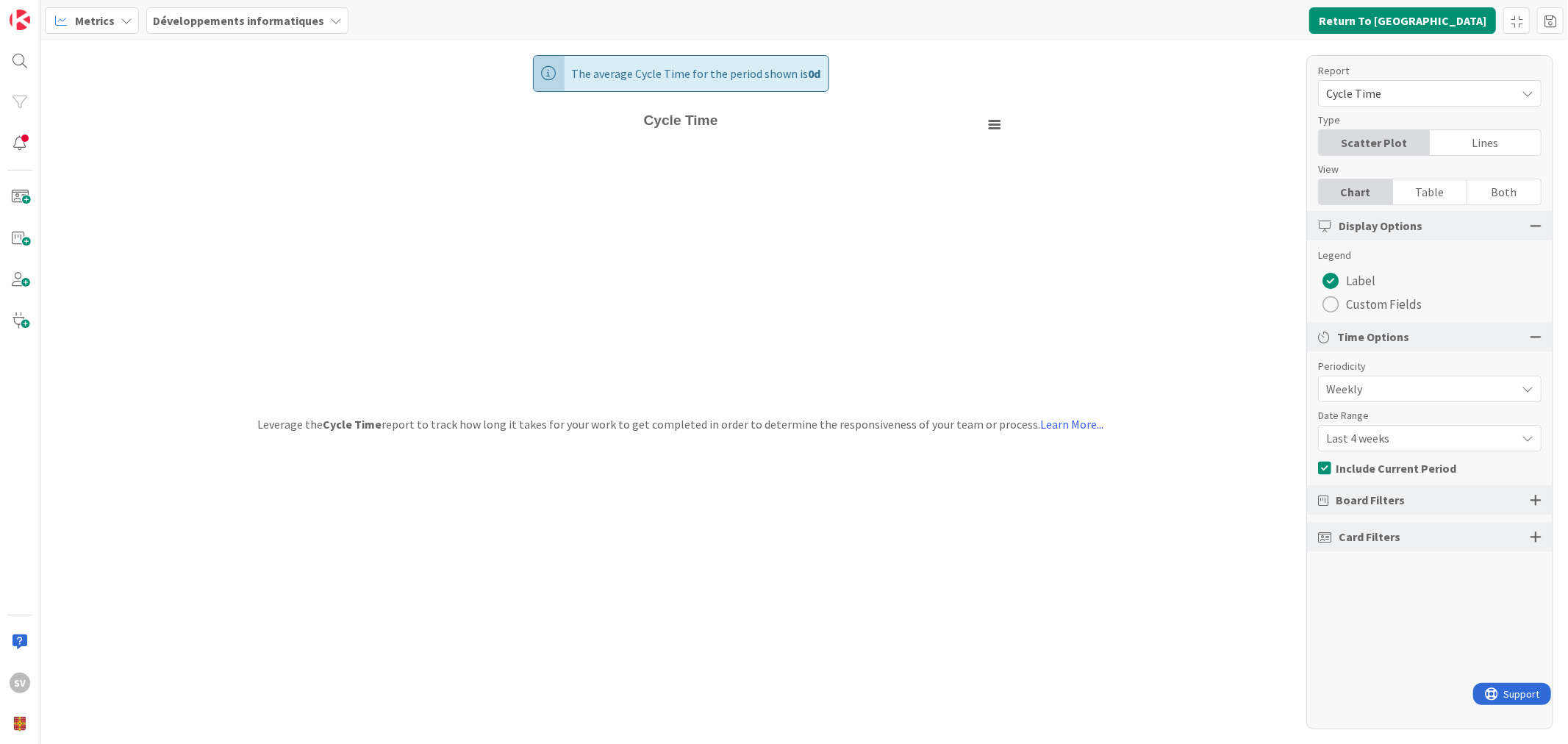
click at [1378, 389] on span "Weekly" at bounding box center [1417, 388] width 182 height 21
click at [1370, 446] on span "Monthly" at bounding box center [1438, 451] width 185 height 22
click at [1383, 496] on span "Board Filters" at bounding box center [1370, 499] width 69 height 17
click at [1536, 496] on div at bounding box center [1536, 500] width 12 height 13
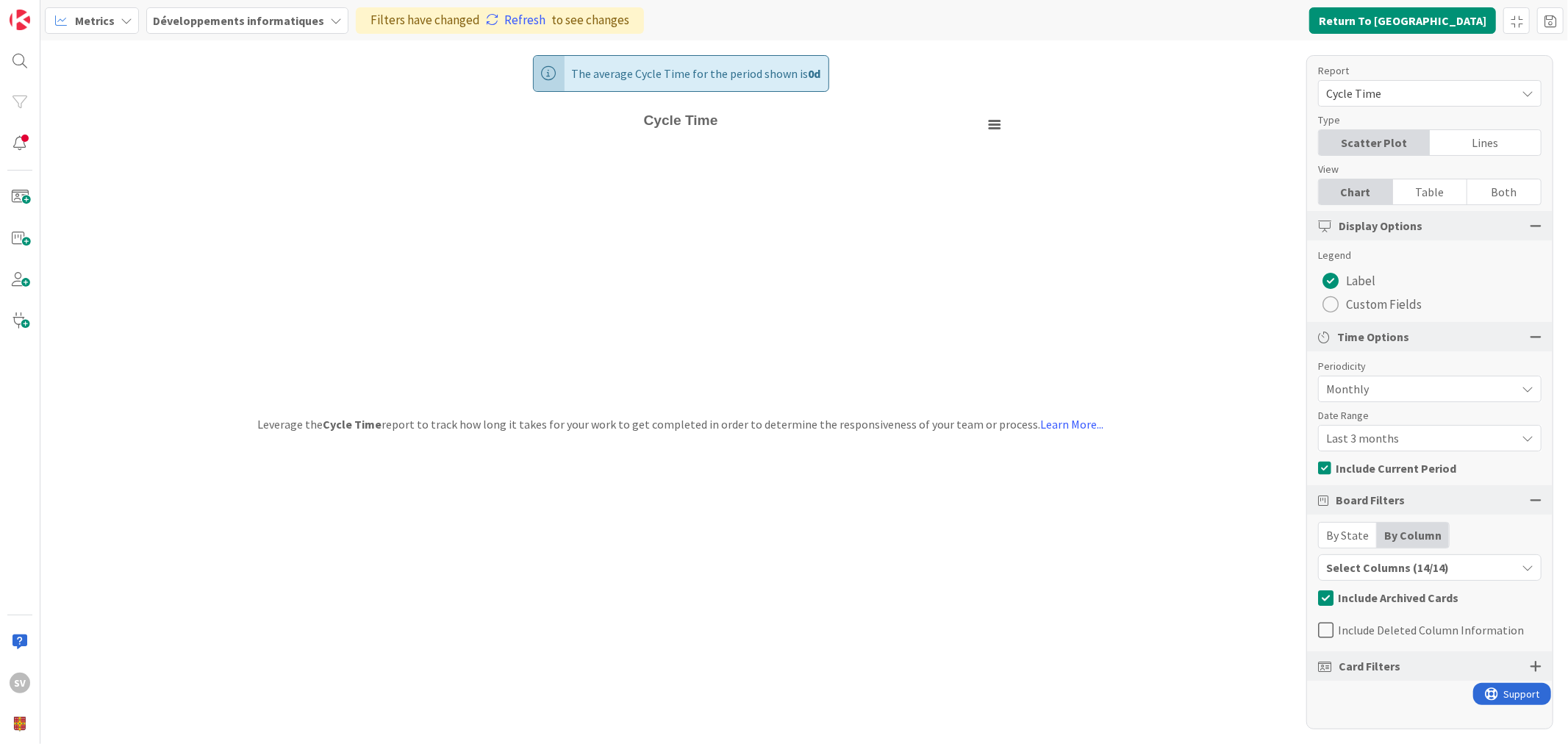
click at [1450, 572] on div "Select Columns (14/14)" at bounding box center [1417, 567] width 197 height 19
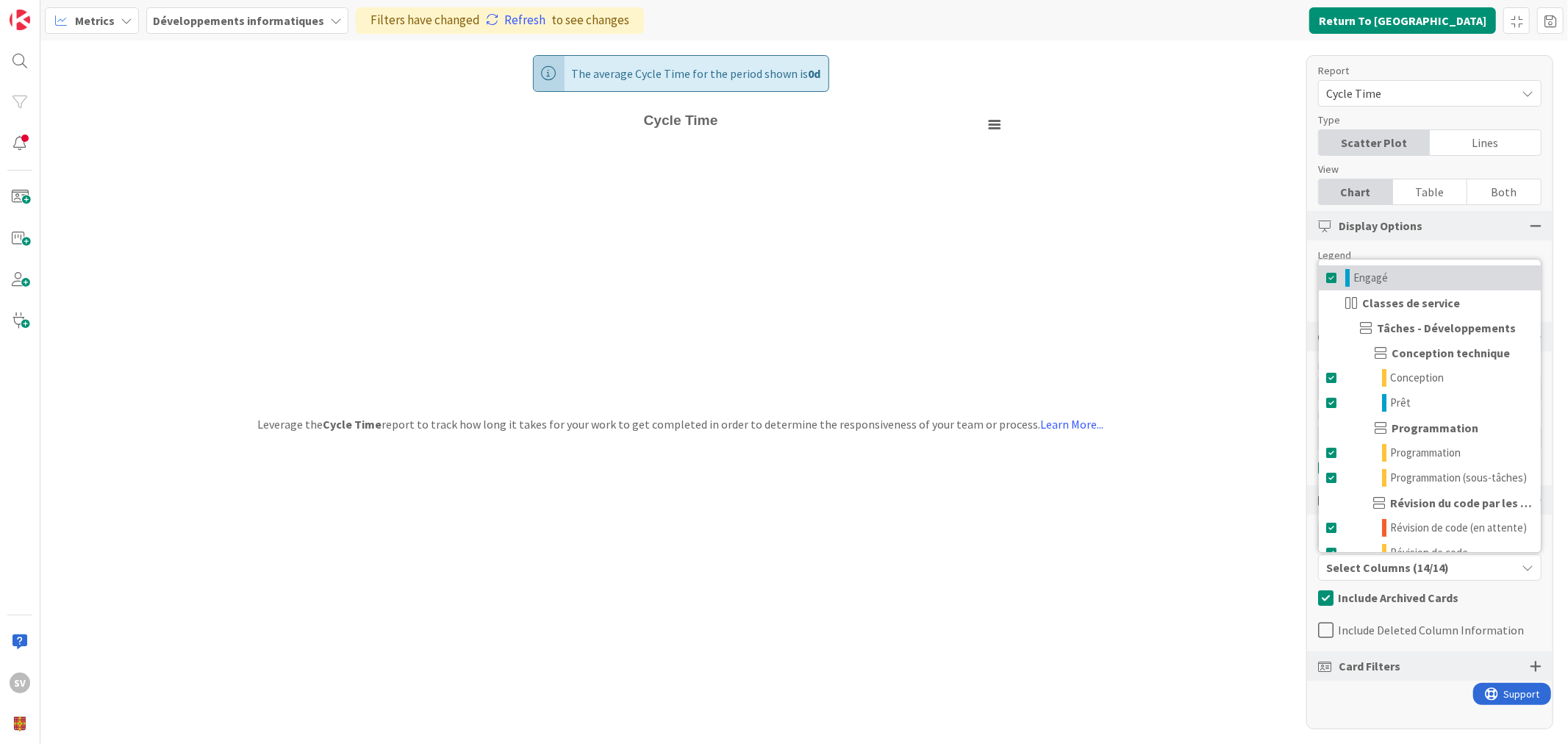
click at [1364, 278] on span "Engagé" at bounding box center [1371, 278] width 35 height 17
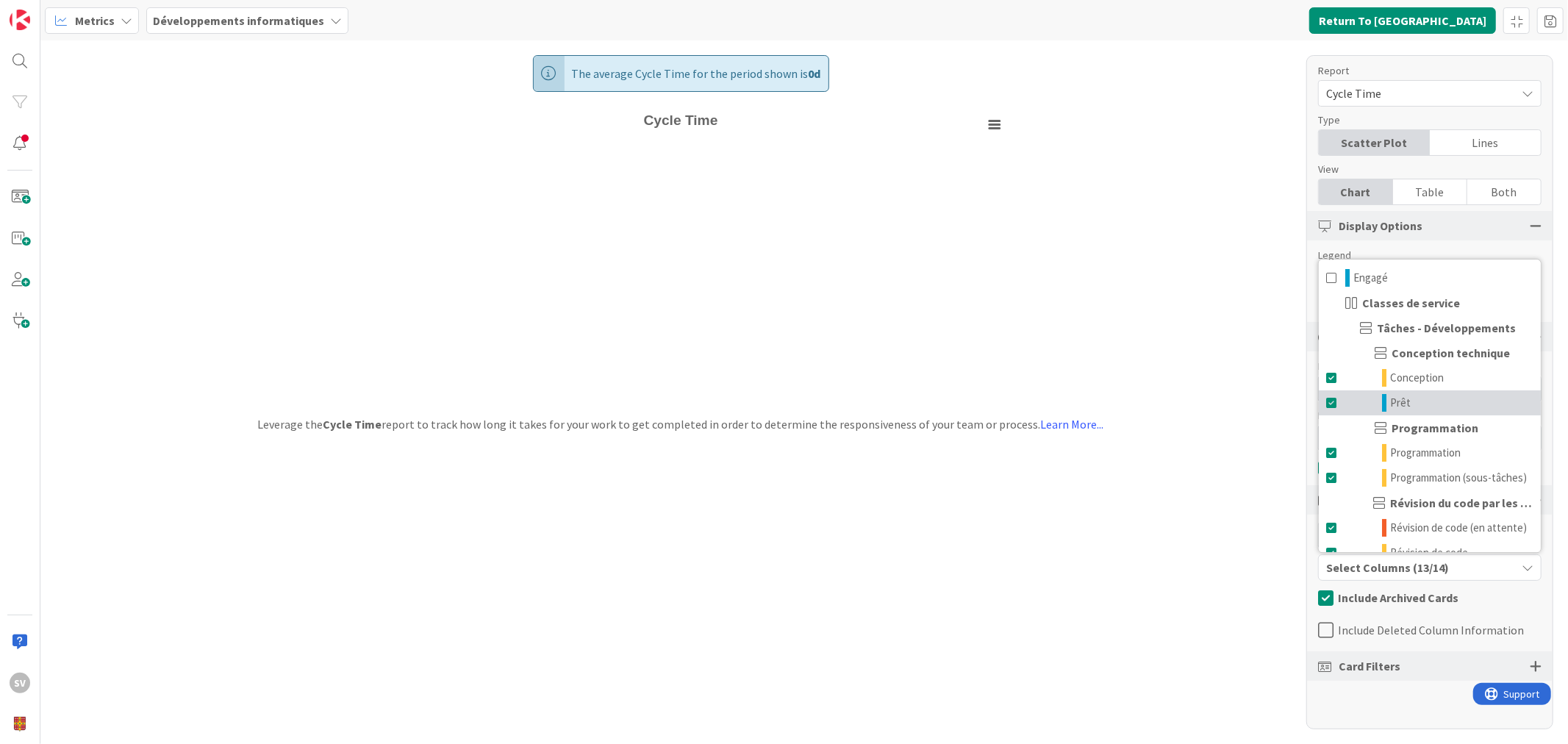
click at [1396, 400] on span "Prêt" at bounding box center [1400, 402] width 21 height 17
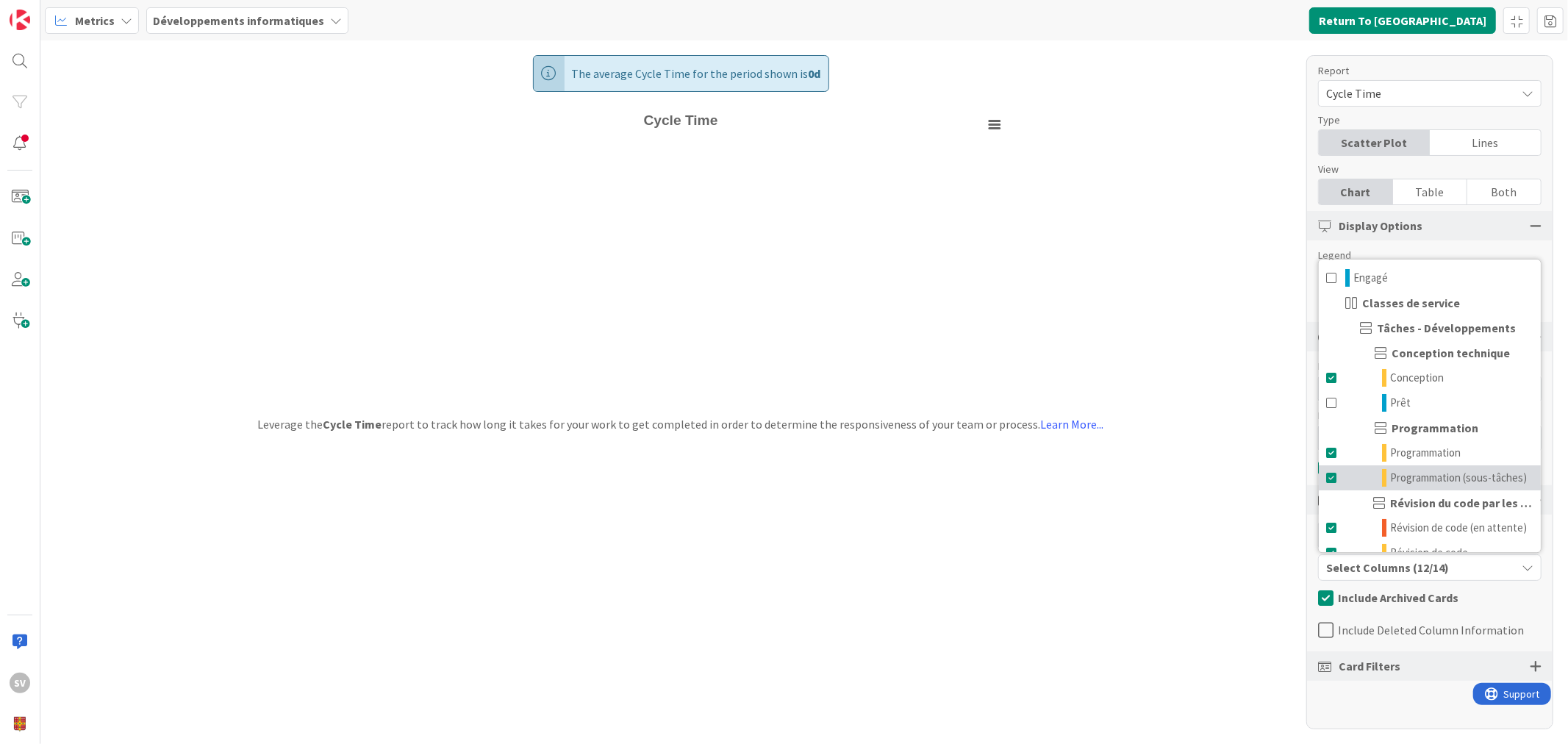
click at [1427, 471] on span "Programmation (sous-tâches)" at bounding box center [1458, 477] width 136 height 17
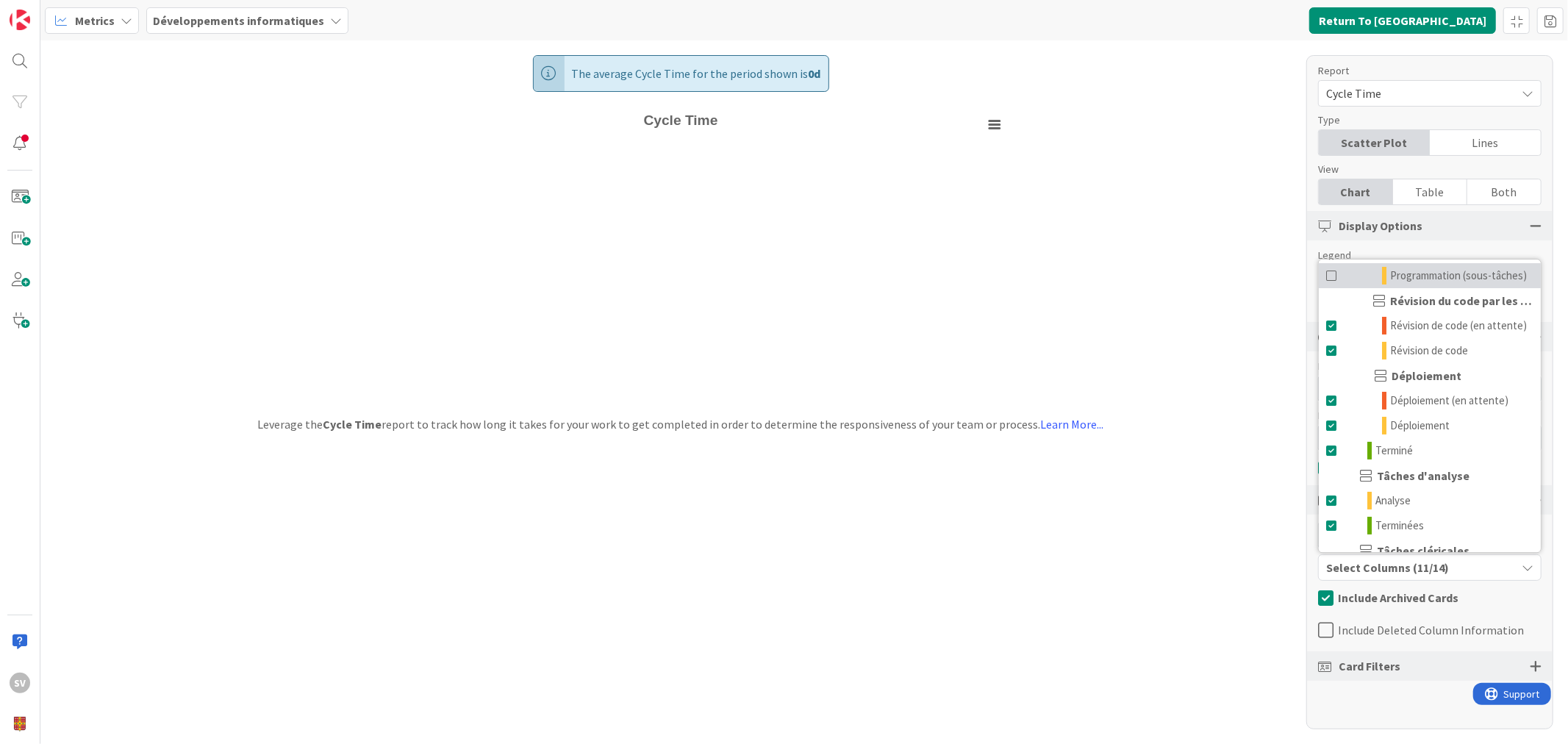
scroll to position [304, 0]
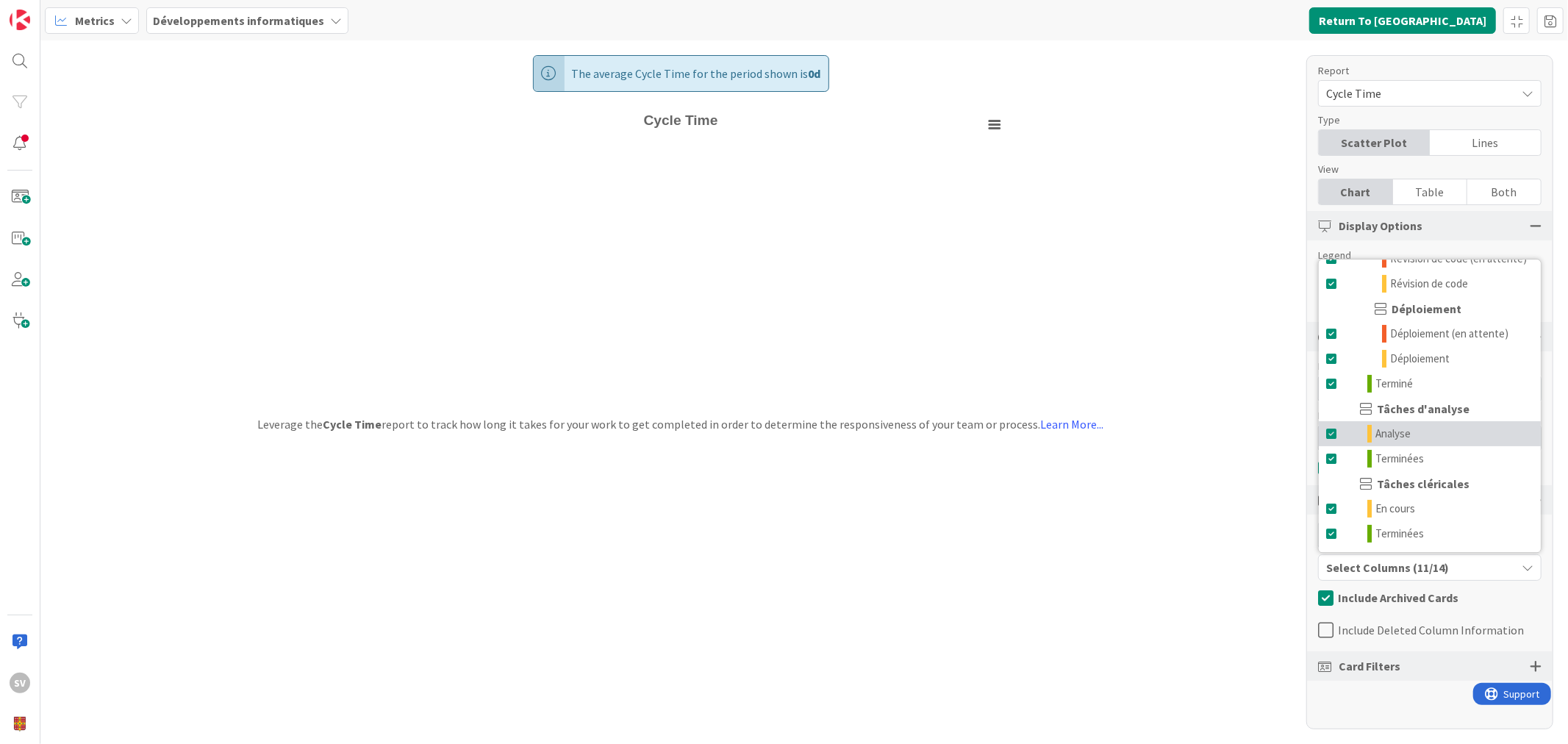
click at [1402, 431] on span "Analyse" at bounding box center [1393, 433] width 35 height 17
click at [1406, 456] on span "Terminées" at bounding box center [1400, 458] width 48 height 17
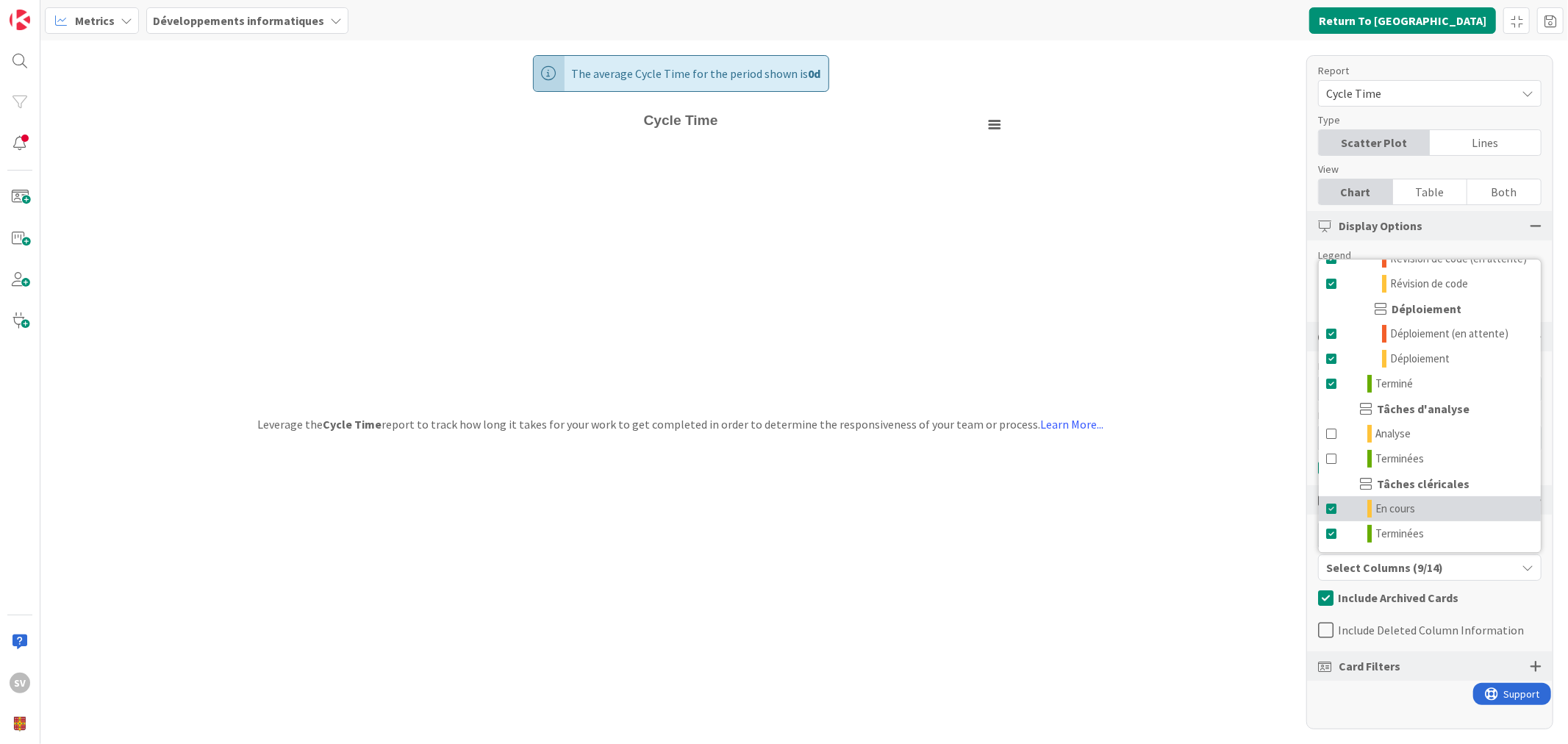
click at [1398, 510] on span "En cours" at bounding box center [1396, 508] width 40 height 17
click at [1390, 538] on span "Terminées" at bounding box center [1400, 533] width 48 height 17
click at [1476, 234] on div "Display Options" at bounding box center [1430, 225] width 245 height 29
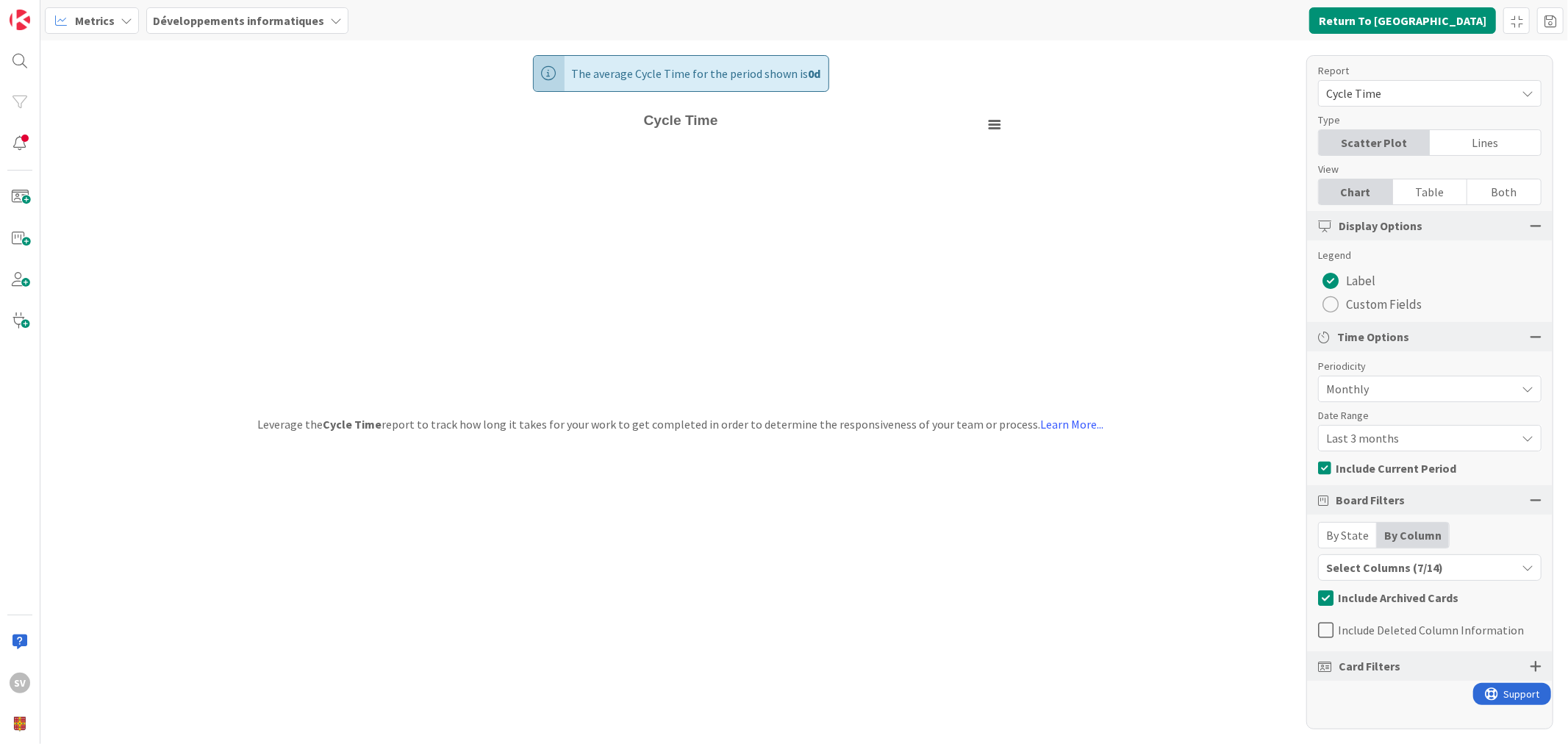
click at [1372, 594] on span "Include Archived Cards" at bounding box center [1398, 597] width 121 height 22
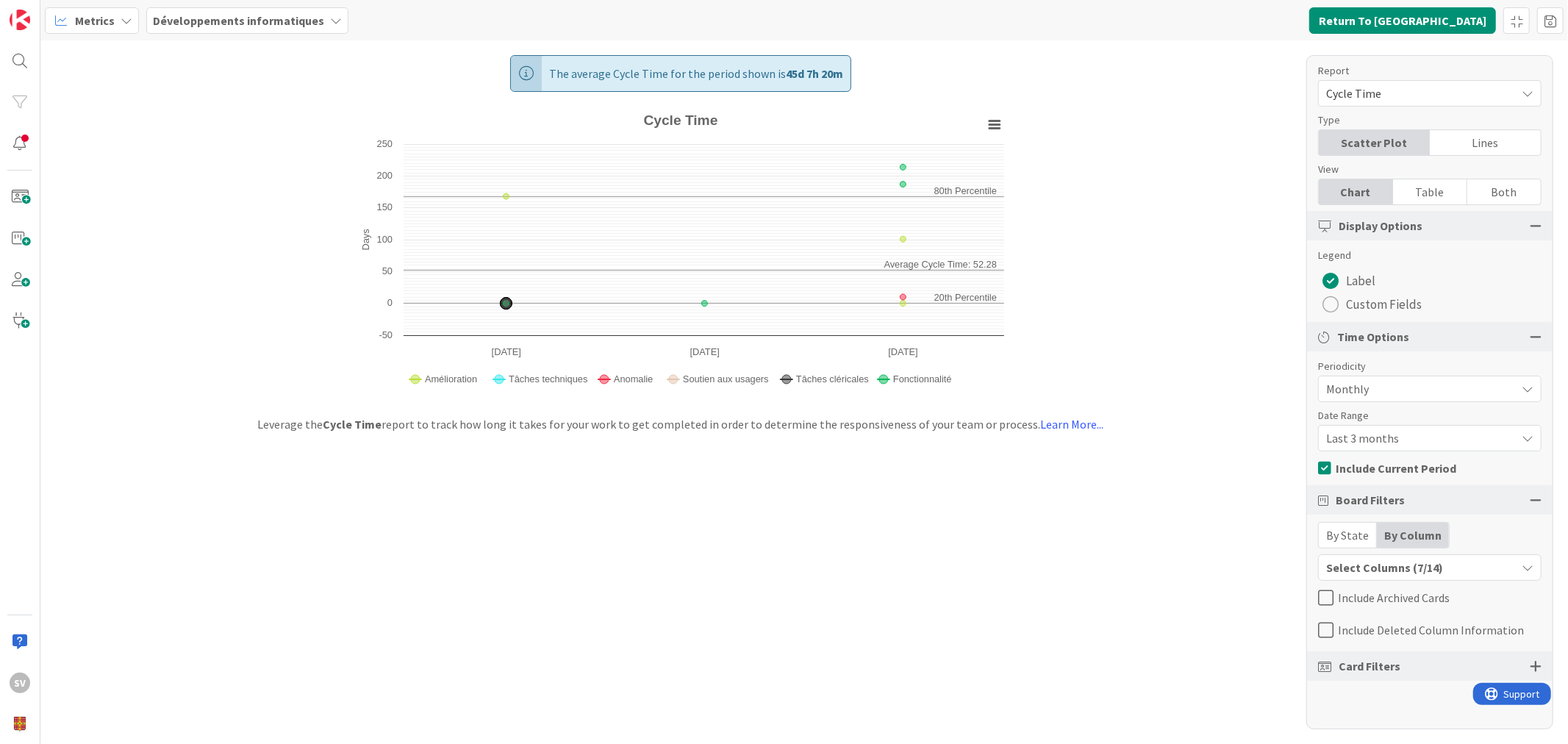
click at [1407, 667] on div "Card Filters" at bounding box center [1430, 665] width 245 height 29
click at [1530, 663] on div at bounding box center [1536, 666] width 12 height 13
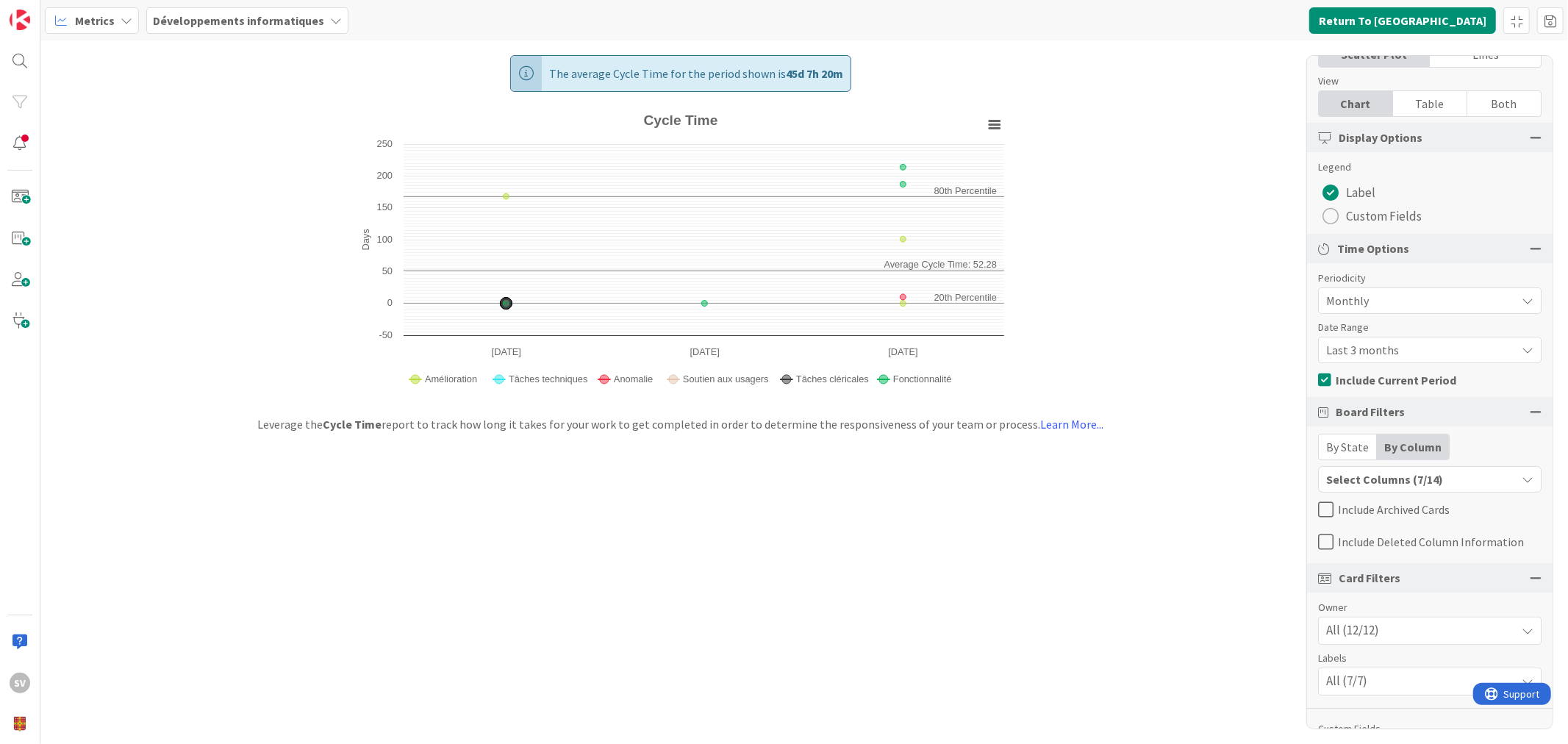
scroll to position [141, 0]
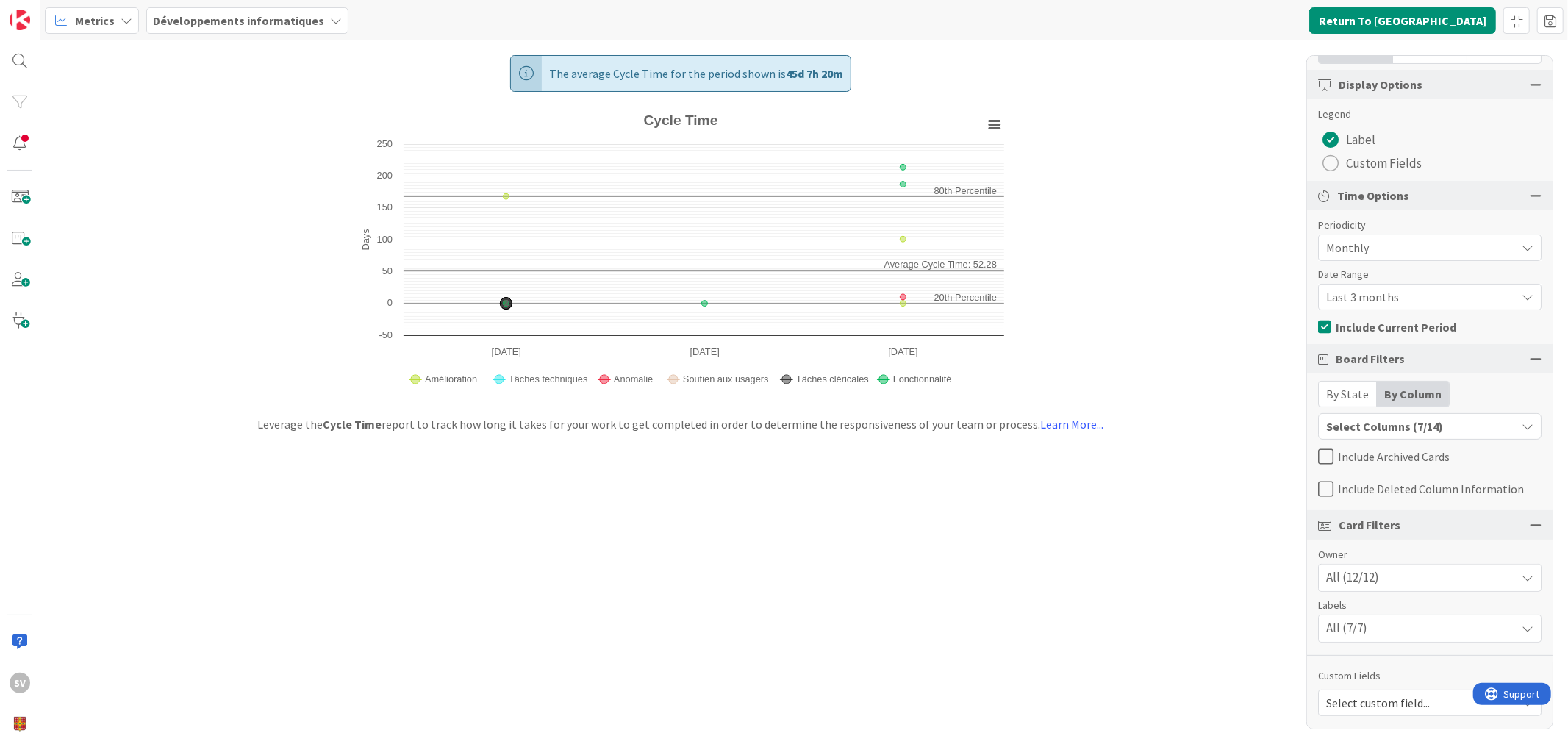
click at [1384, 627] on div "All (7/7)" at bounding box center [1430, 628] width 222 height 27
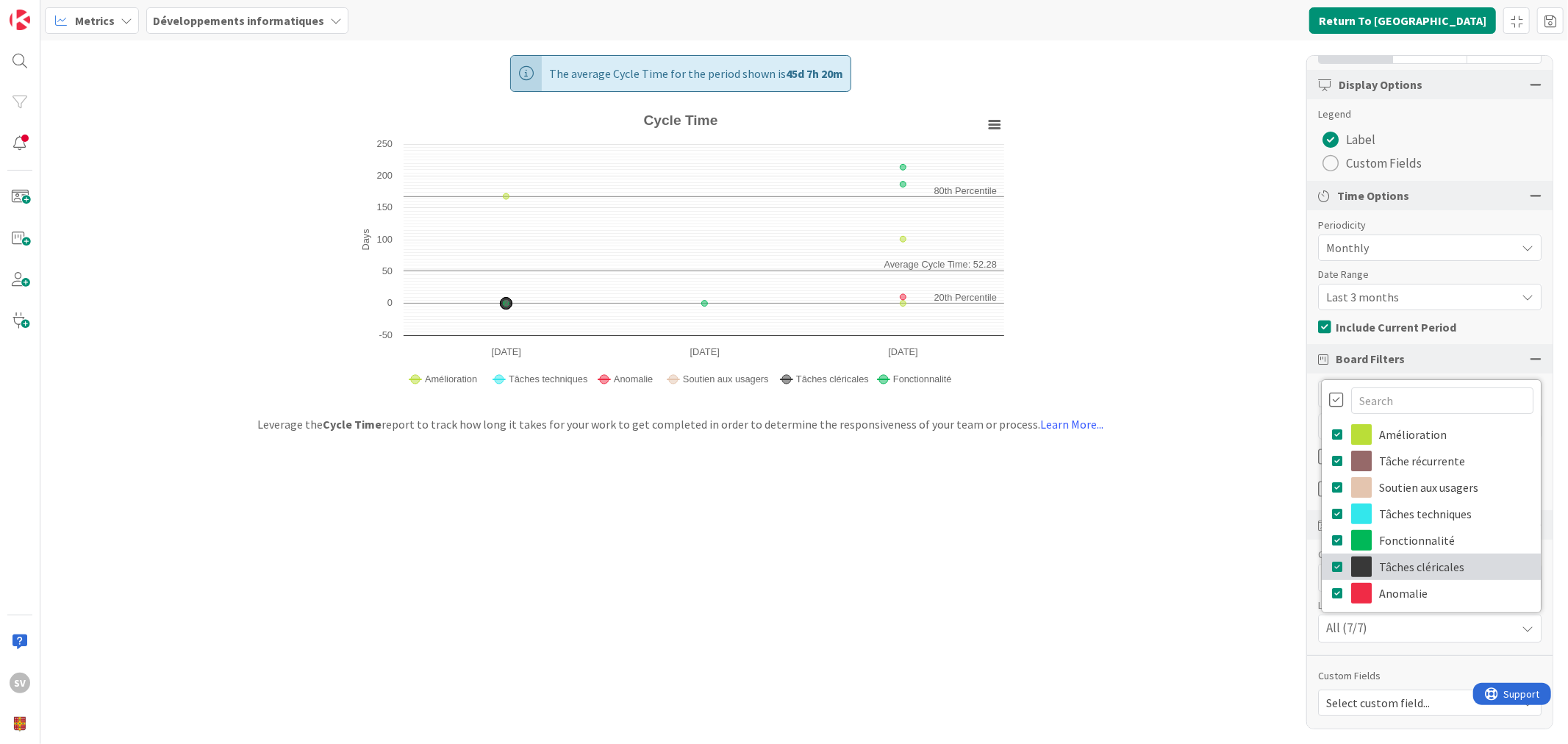
click at [1403, 562] on link "Tâches cléricales" at bounding box center [1431, 567] width 219 height 27
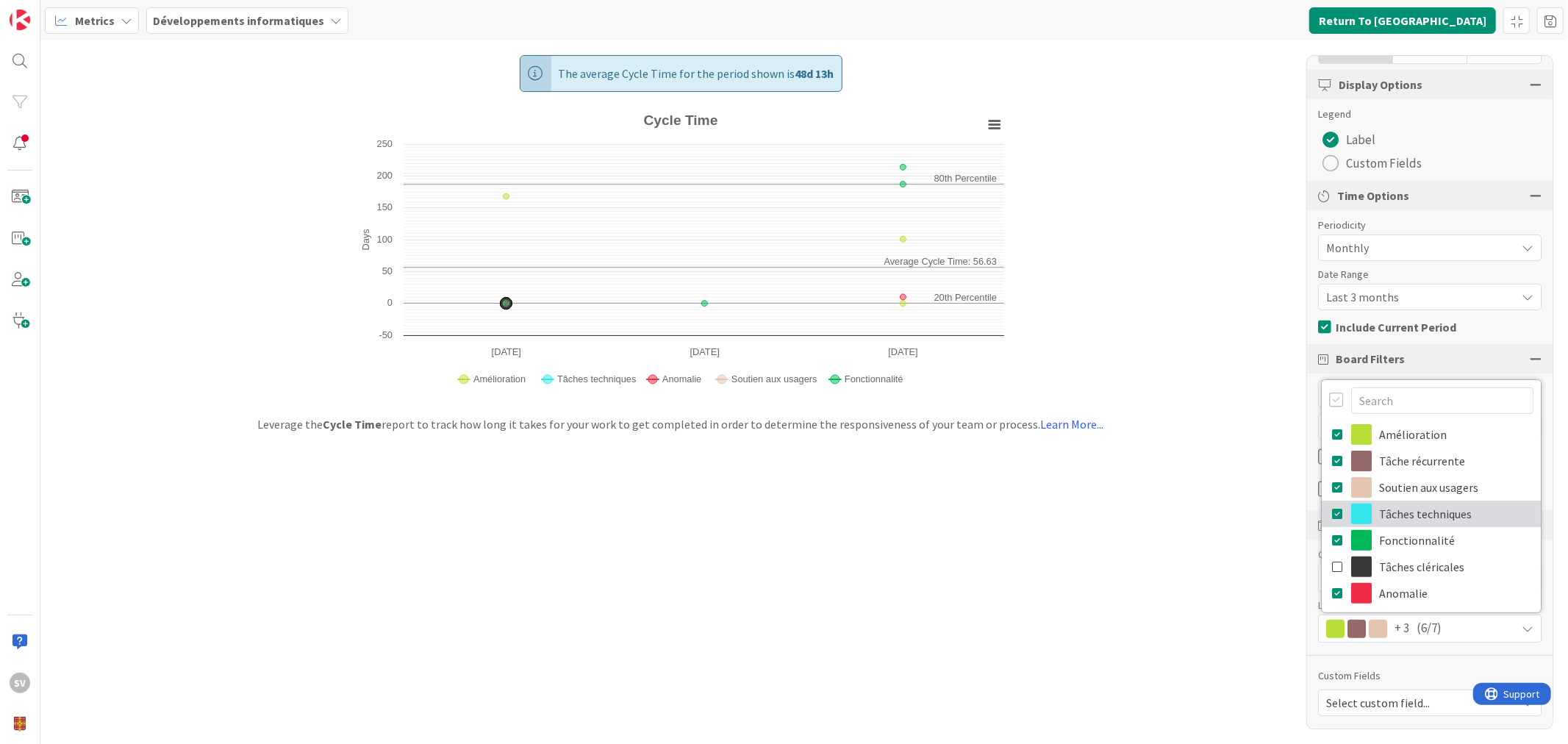
click at [1413, 515] on link "Tâches techniques" at bounding box center [1431, 514] width 219 height 27
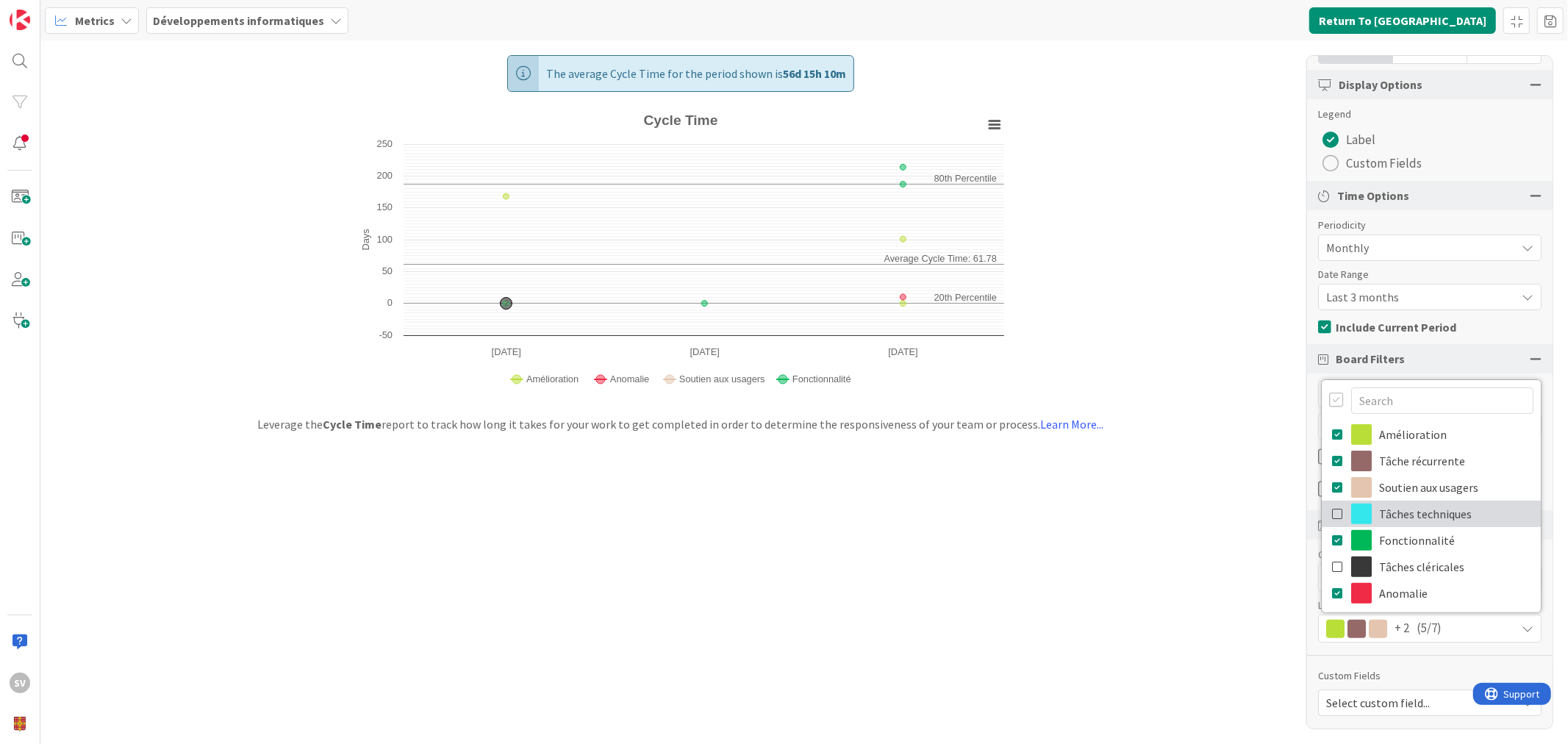
click at [1413, 515] on link "Tâches techniques" at bounding box center [1431, 514] width 219 height 27
click at [1413, 490] on link "Soutien aux usagers" at bounding box center [1431, 487] width 219 height 27
click at [1522, 629] on icon at bounding box center [1528, 628] width 12 height 12
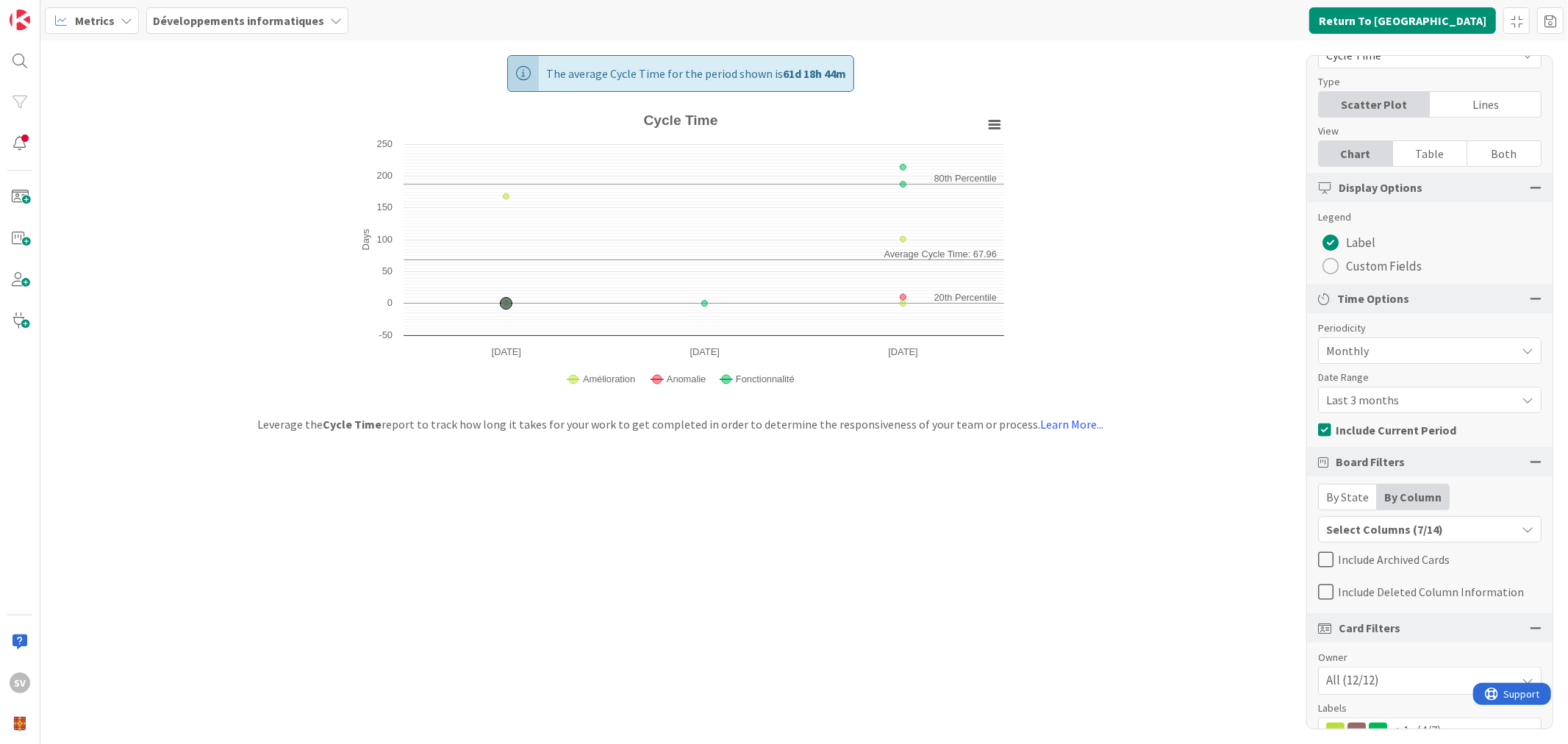
scroll to position [0, 0]
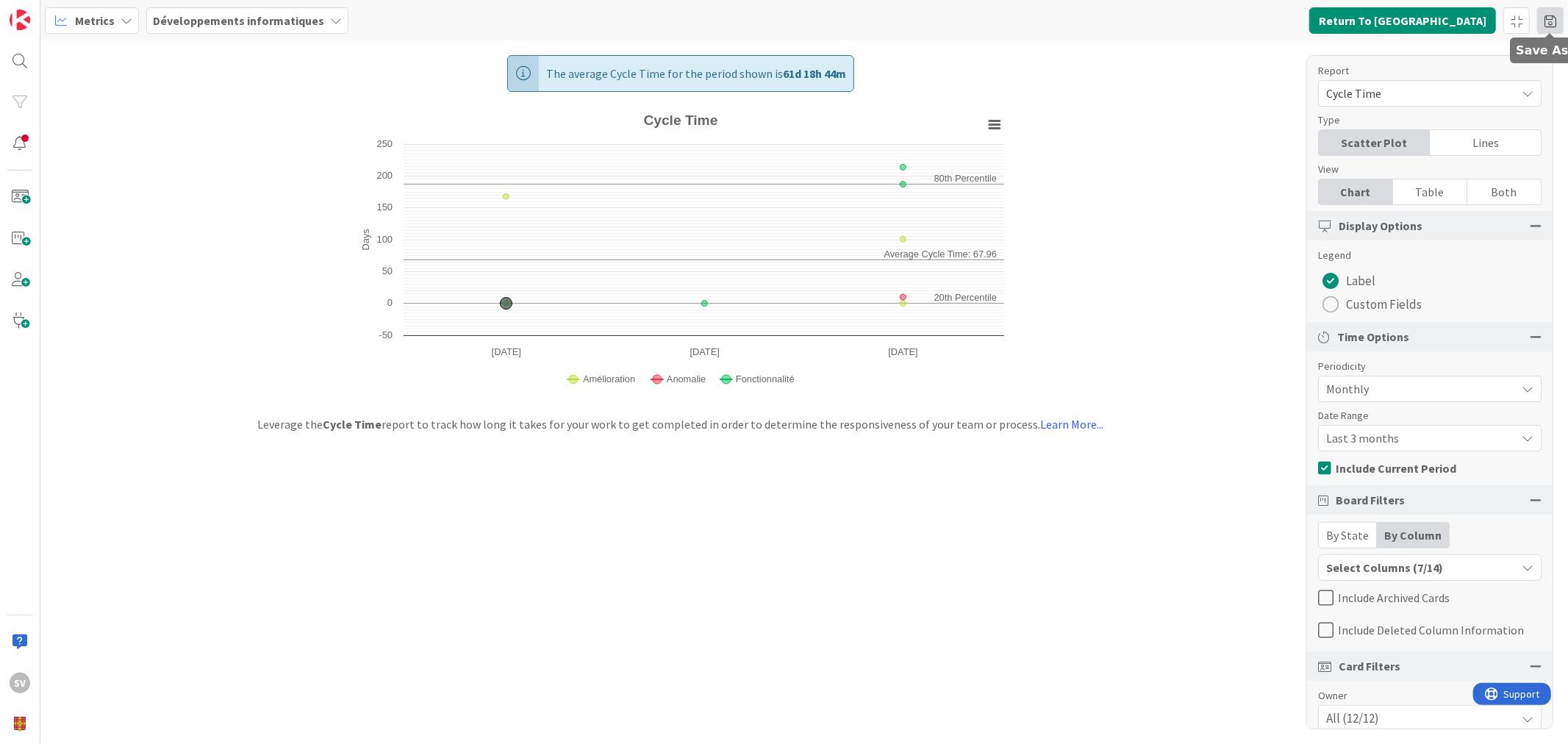
click at [1556, 17] on span at bounding box center [1551, 21] width 27 height 27
click at [1443, 78] on input at bounding box center [1472, 77] width 169 height 27
type input "D"
type input "Tâche Dev. Cycle tyme"
click at [1415, 106] on button "Save" at bounding box center [1410, 110] width 45 height 27
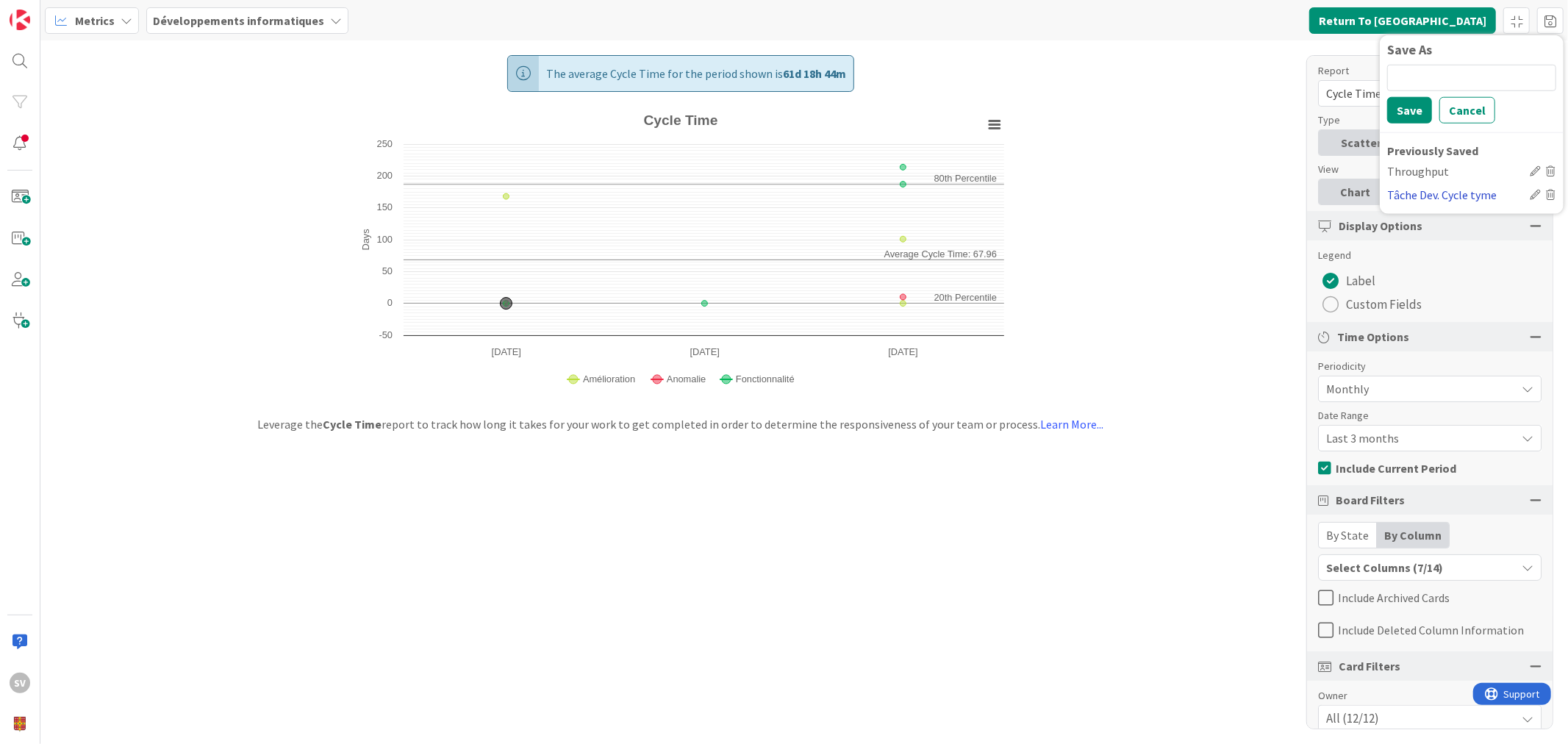
click at [1445, 192] on div "Tâche Dev. Cycle tyme" at bounding box center [1456, 194] width 136 height 17
click at [1284, 56] on div "The average Cycle Time for the period shown is 61d 18h 44m Created with Highcha…" at bounding box center [804, 392] width 1528 height 703
click at [1412, 18] on button "Return To [GEOGRAPHIC_DATA]" at bounding box center [1402, 21] width 187 height 27
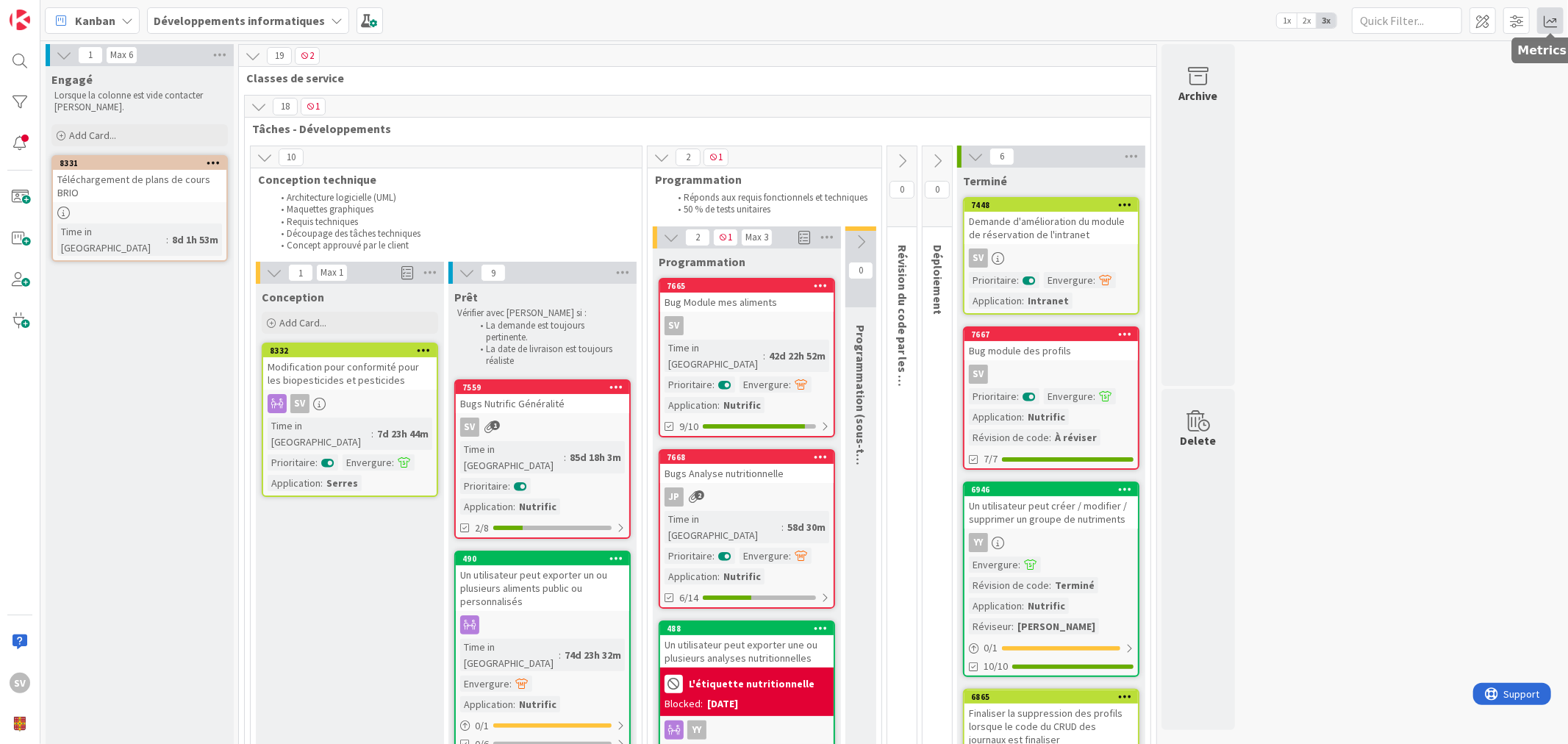
drag, startPoint x: 1566, startPoint y: 26, endPoint x: 1561, endPoint y: 16, distance: 11.2
click at [1566, 26] on div "Kanban Développements informatiques 1x 2x 3x" at bounding box center [804, 20] width 1528 height 41
click at [1556, 12] on span at bounding box center [1551, 21] width 27 height 27
click at [1405, 150] on div "Cycle Time" at bounding box center [1419, 156] width 106 height 16
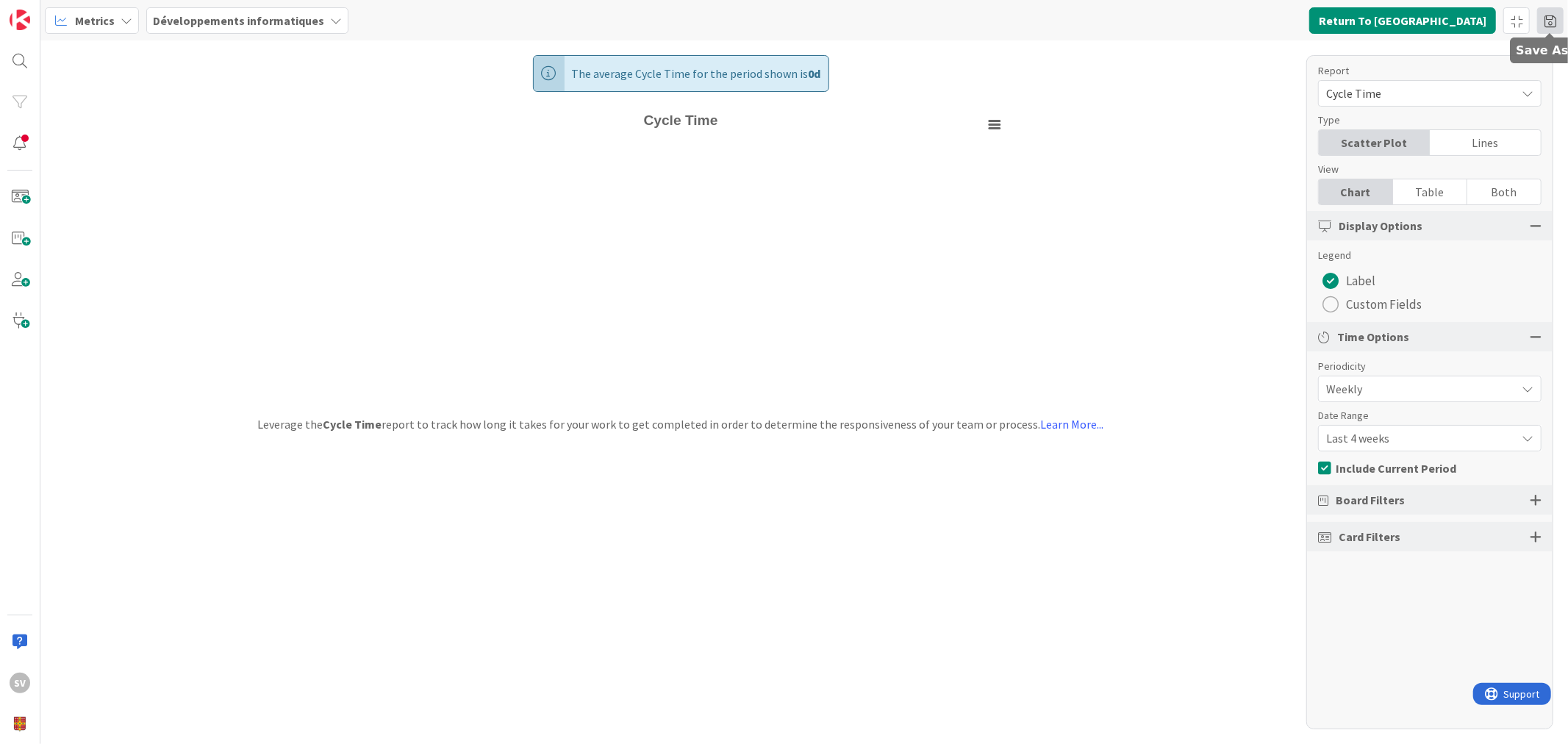
click at [1545, 19] on span at bounding box center [1551, 21] width 27 height 27
click at [1416, 192] on div "Tâche Dev. Cycle tyme" at bounding box center [1456, 194] width 136 height 17
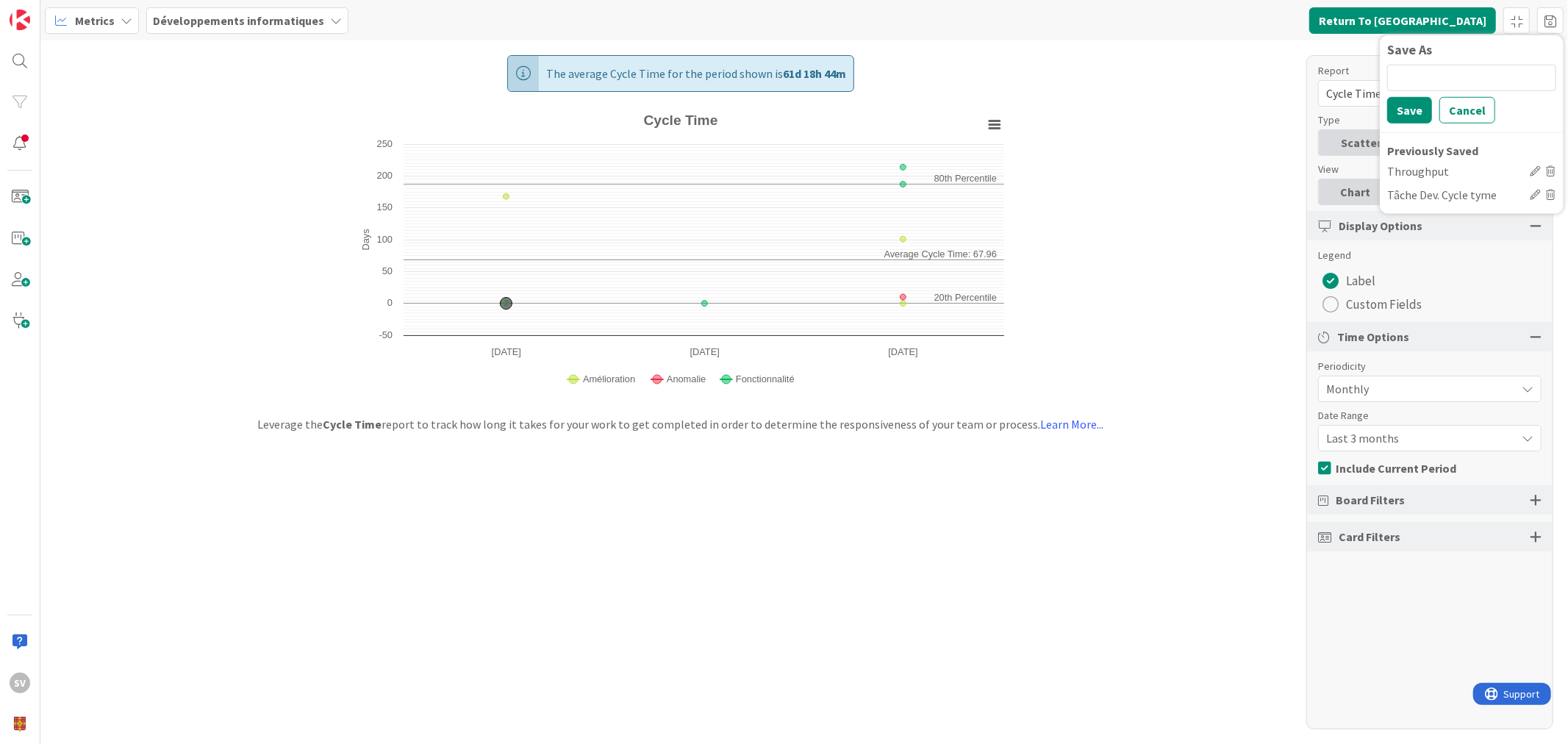
click at [1140, 295] on div "The average Cycle Time for the period shown is 61d 18h 44m Created with Highcha…" at bounding box center [804, 392] width 1528 height 703
click at [1549, 13] on span at bounding box center [1551, 21] width 27 height 27
click at [1533, 193] on icon at bounding box center [1535, 194] width 10 height 10
click at [1489, 195] on input "Tâche Dev. Cycle tyme" at bounding box center [1457, 194] width 138 height 22
click at [1267, 218] on div "The average Cycle Time for the period shown is 61d 18h 44m Created with Highcha…" at bounding box center [804, 392] width 1528 height 703
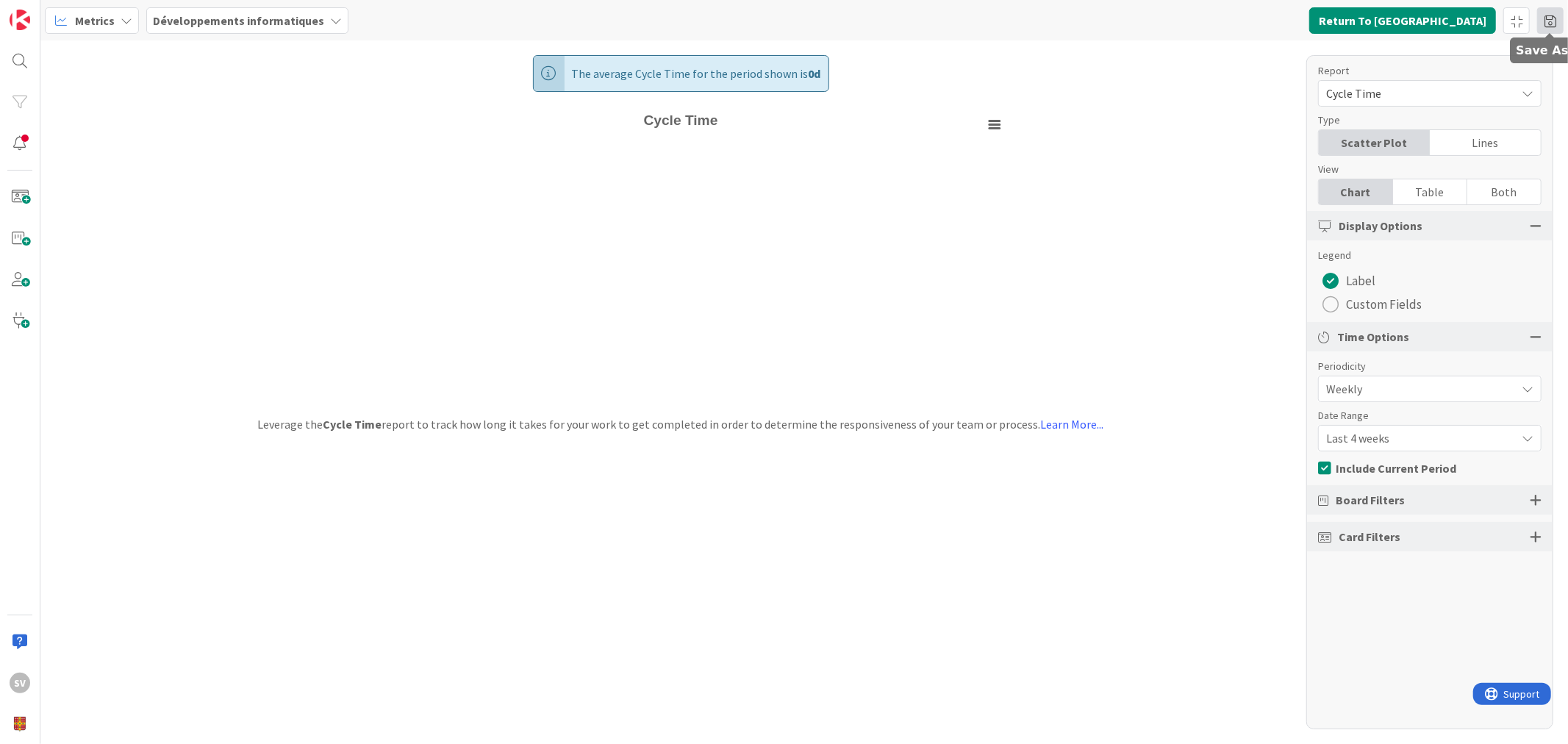
click at [1556, 20] on span at bounding box center [1551, 21] width 27 height 27
click at [1449, 193] on div "Tâche Dev. Cycle tyme" at bounding box center [1456, 194] width 136 height 17
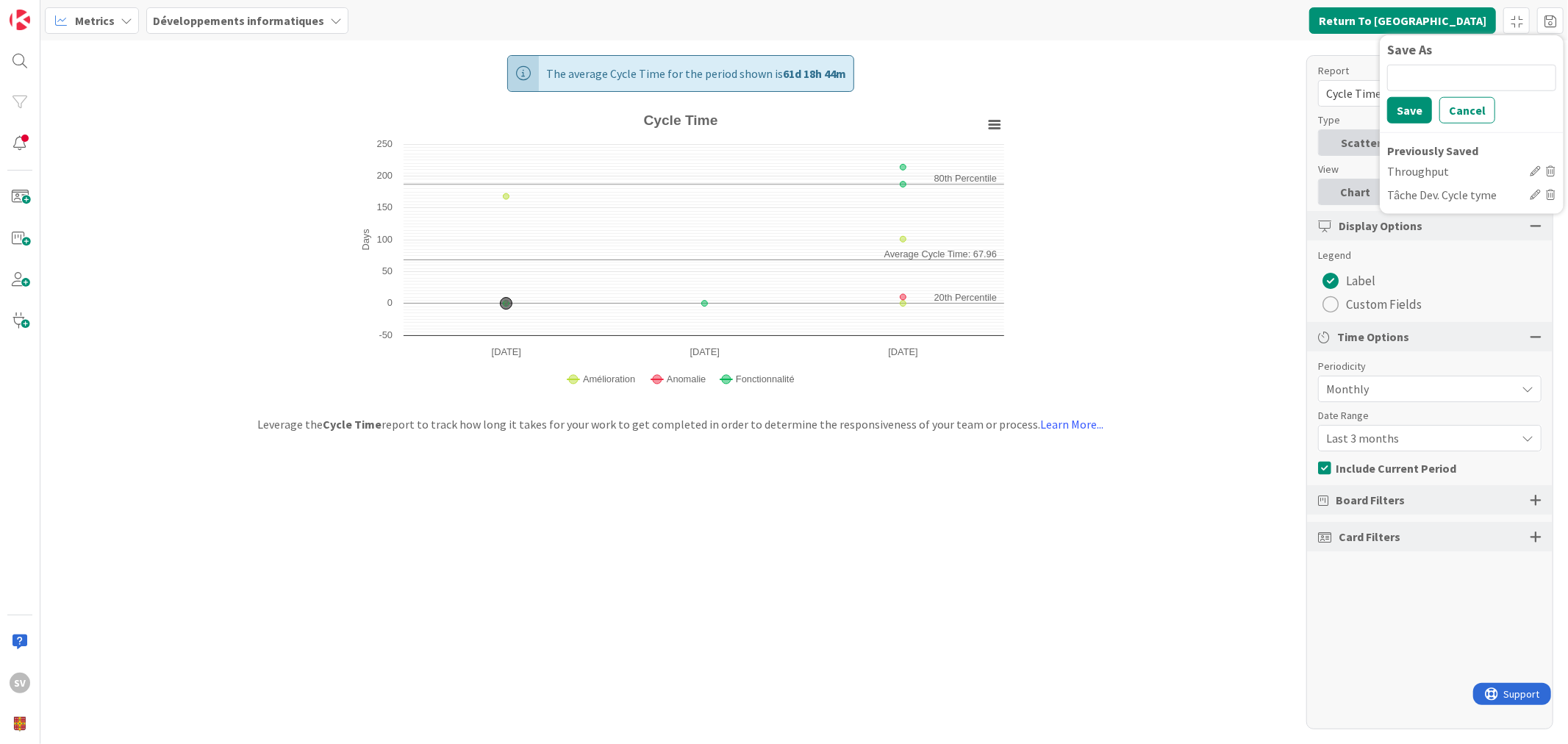
click at [1165, 303] on div "The average Cycle Time for the period shown is 61d 18h 44m Created with Highcha…" at bounding box center [804, 392] width 1528 height 703
click at [1432, 195] on div "Table" at bounding box center [1430, 192] width 74 height 25
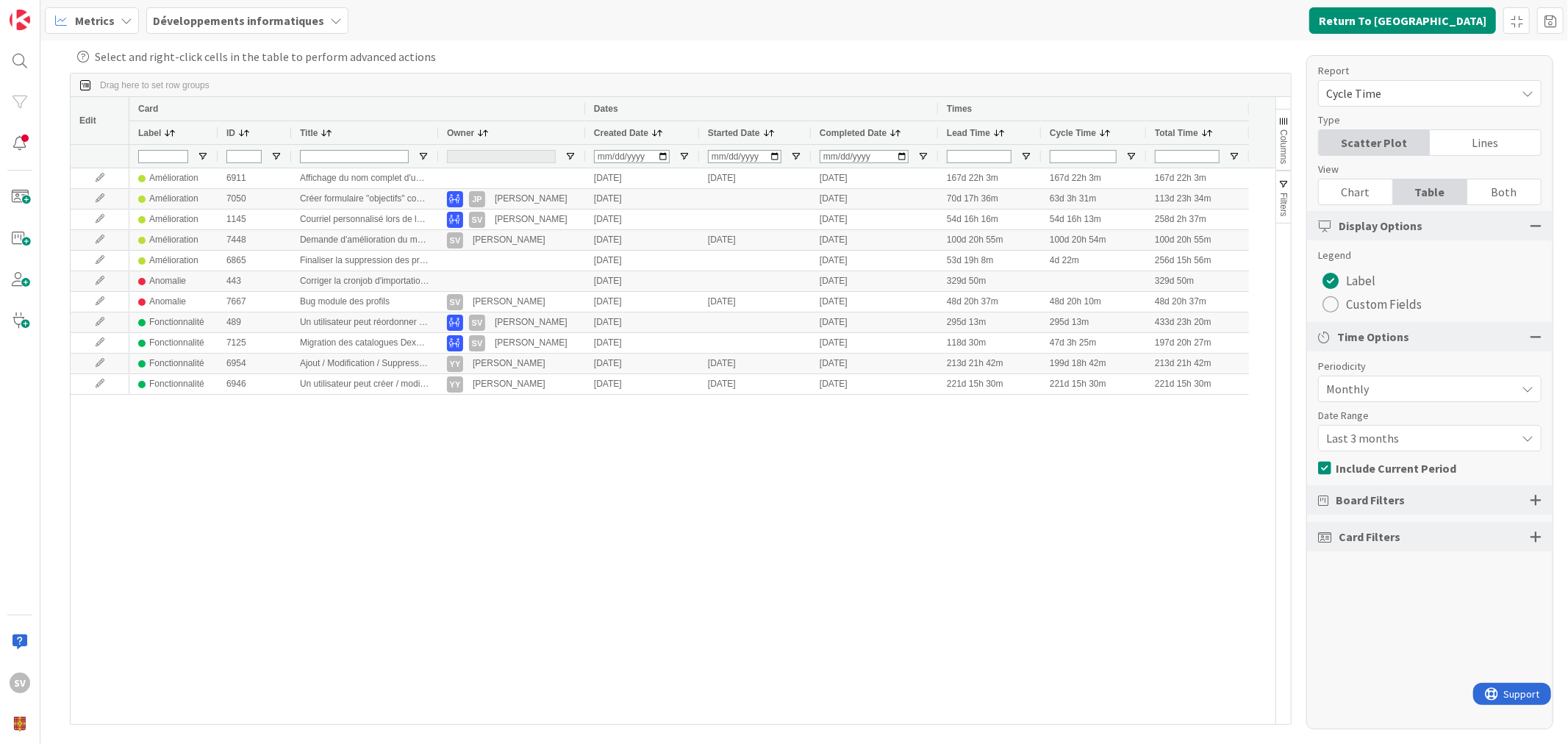
click at [1106, 136] on span at bounding box center [1105, 133] width 12 height 12
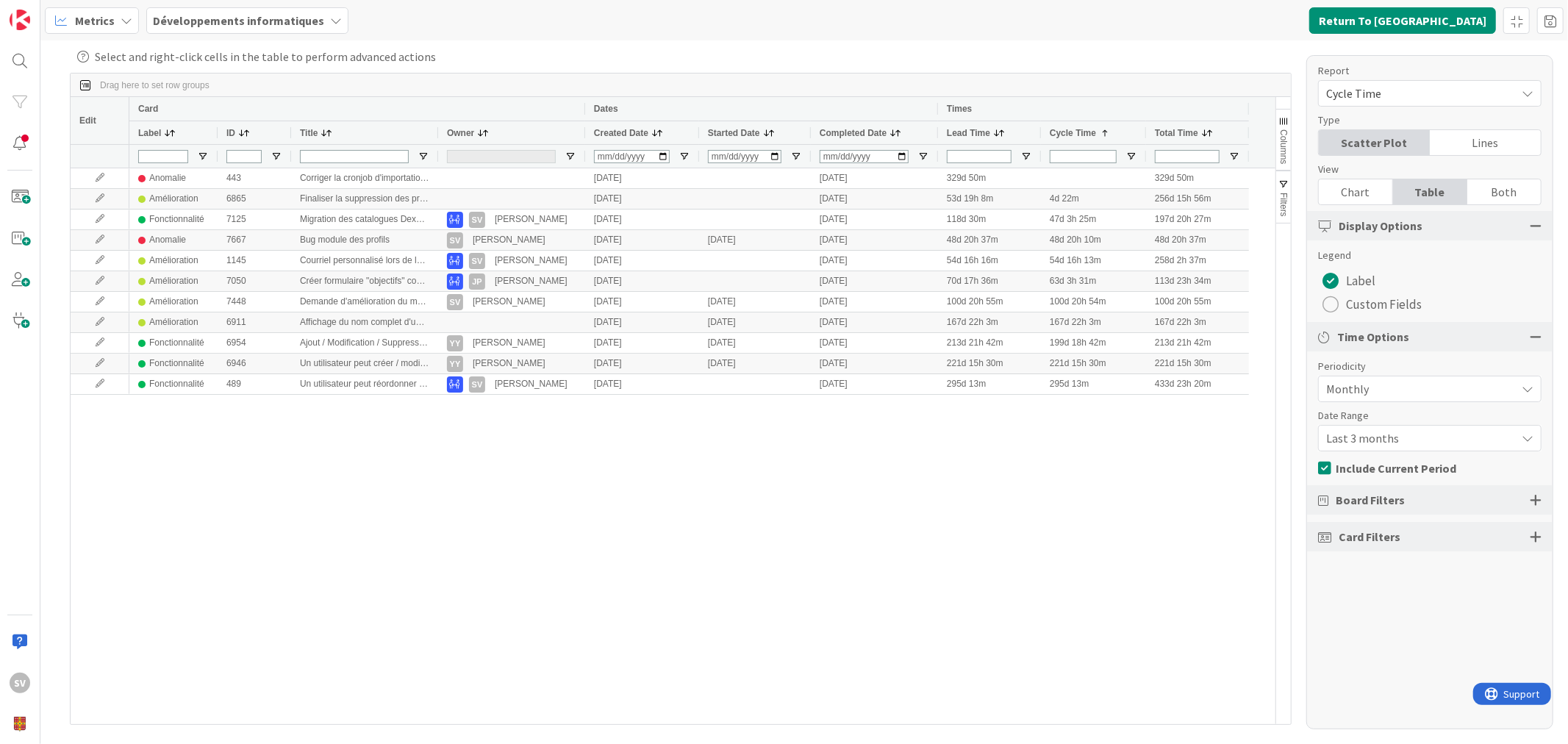
click at [1106, 136] on span at bounding box center [1105, 133] width 12 height 12
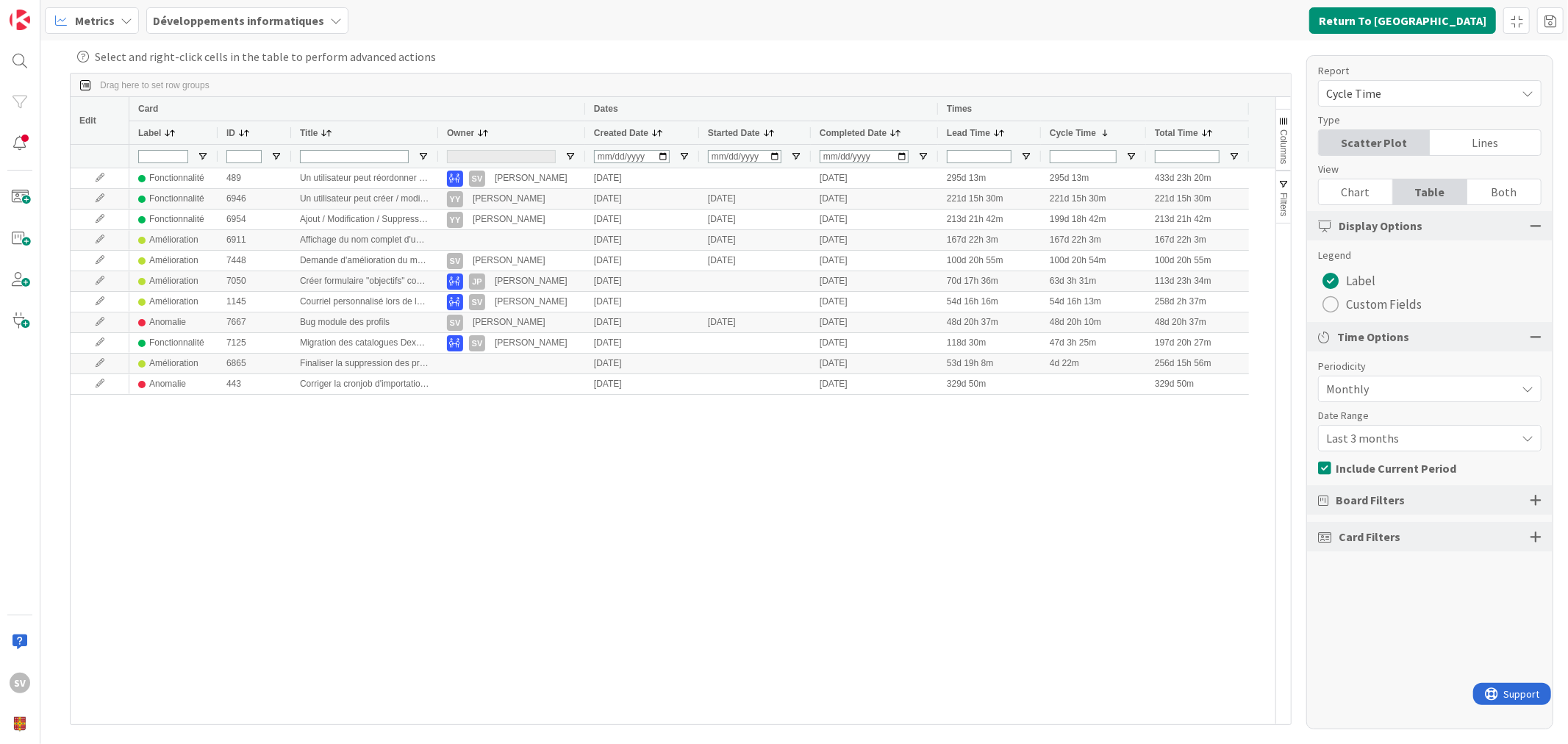
drag, startPoint x: 957, startPoint y: 71, endPoint x: 924, endPoint y: 83, distance: 35.1
drag, startPoint x: 924, startPoint y: 83, endPoint x: 1097, endPoint y: 663, distance: 605.3
click at [1097, 663] on div "Amélioration 6911 Affichage du nom complet d'un nutriment 12/16/2024 12/16/2024…" at bounding box center [703, 446] width 1146 height 555
click at [1407, 500] on div "Board Filters" at bounding box center [1430, 499] width 245 height 29
click at [1546, 495] on div "Board Filters" at bounding box center [1430, 499] width 245 height 29
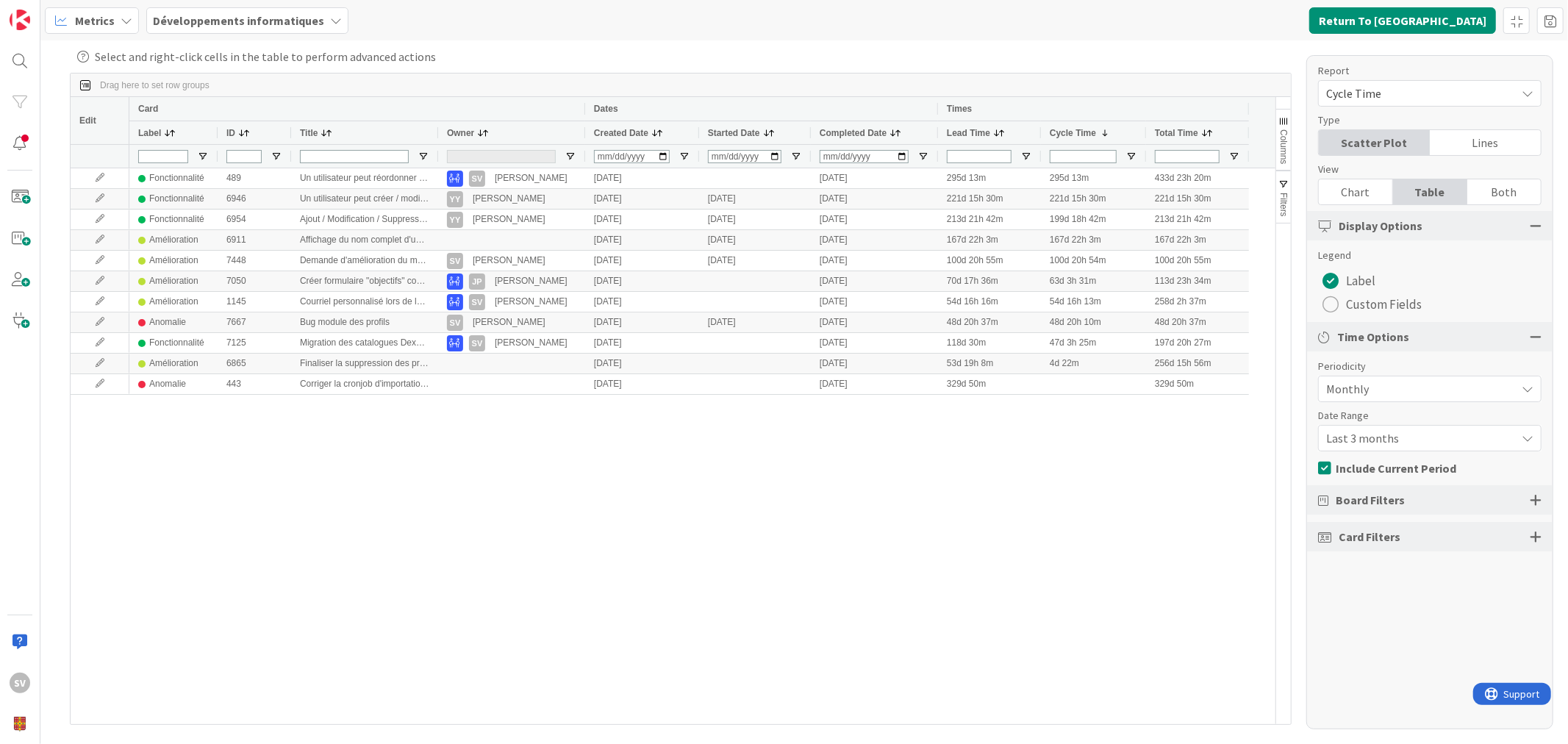
click at [1546, 495] on div "Board Filters" at bounding box center [1430, 499] width 245 height 29
click at [1546, 495] on div "Board Filters" at bounding box center [1430, 499] width 245 height 29
click at [1545, 495] on div "Board Filters" at bounding box center [1430, 499] width 245 height 29
click at [1542, 495] on div "Board Filters" at bounding box center [1430, 499] width 245 height 29
click at [1541, 495] on div at bounding box center [1536, 500] width 12 height 13
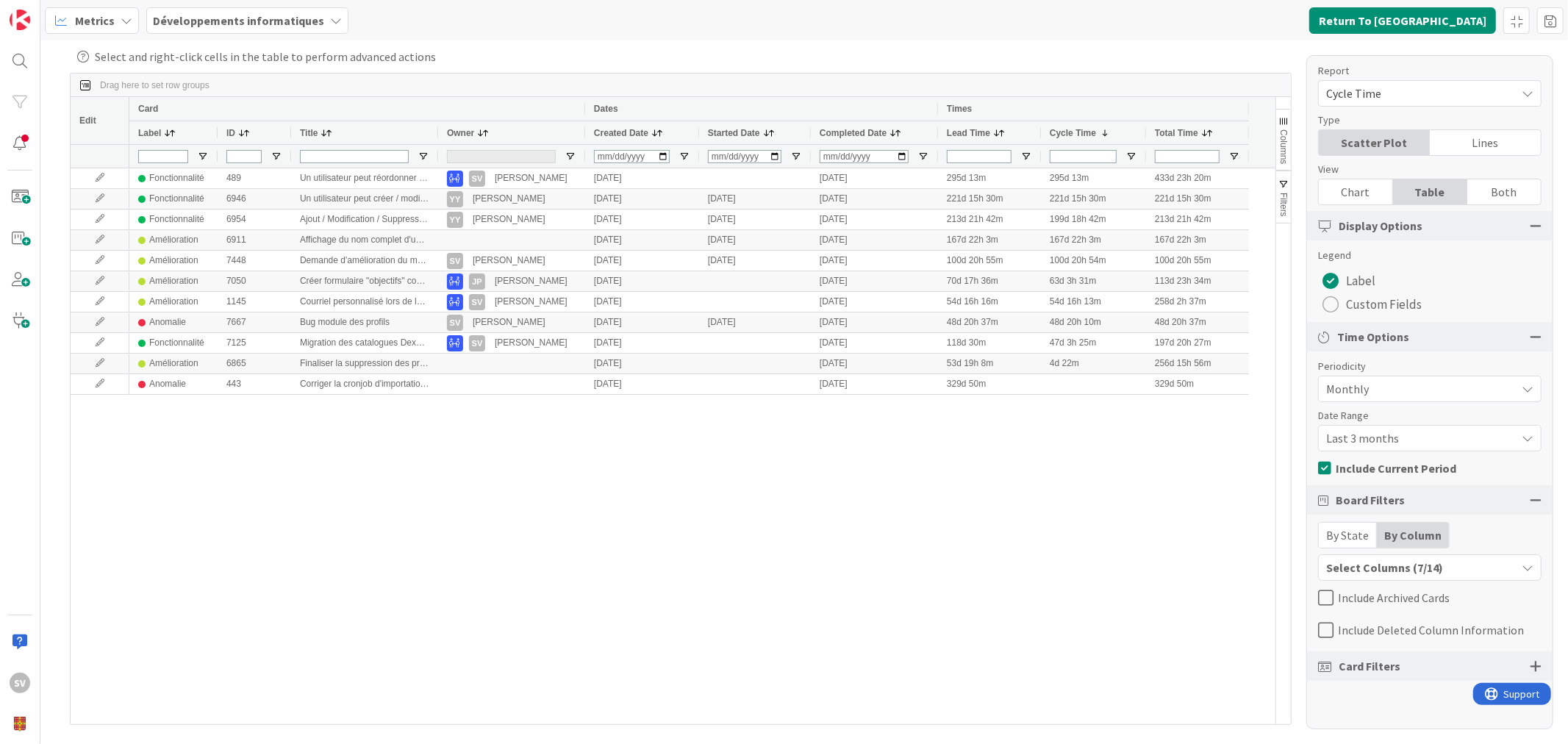
click at [1331, 591] on icon at bounding box center [1326, 597] width 16 height 17
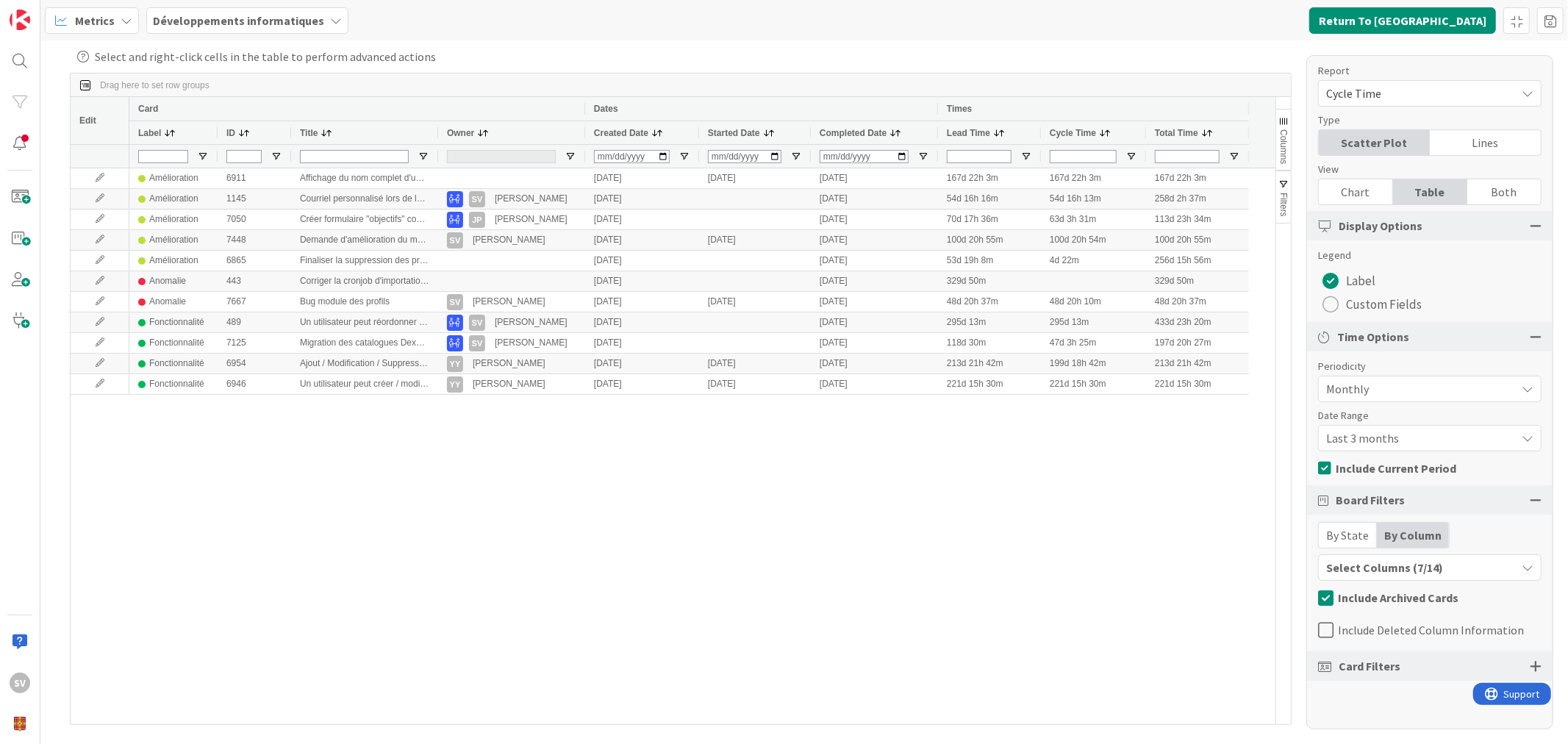
click at [1343, 193] on div "Chart" at bounding box center [1356, 192] width 74 height 25
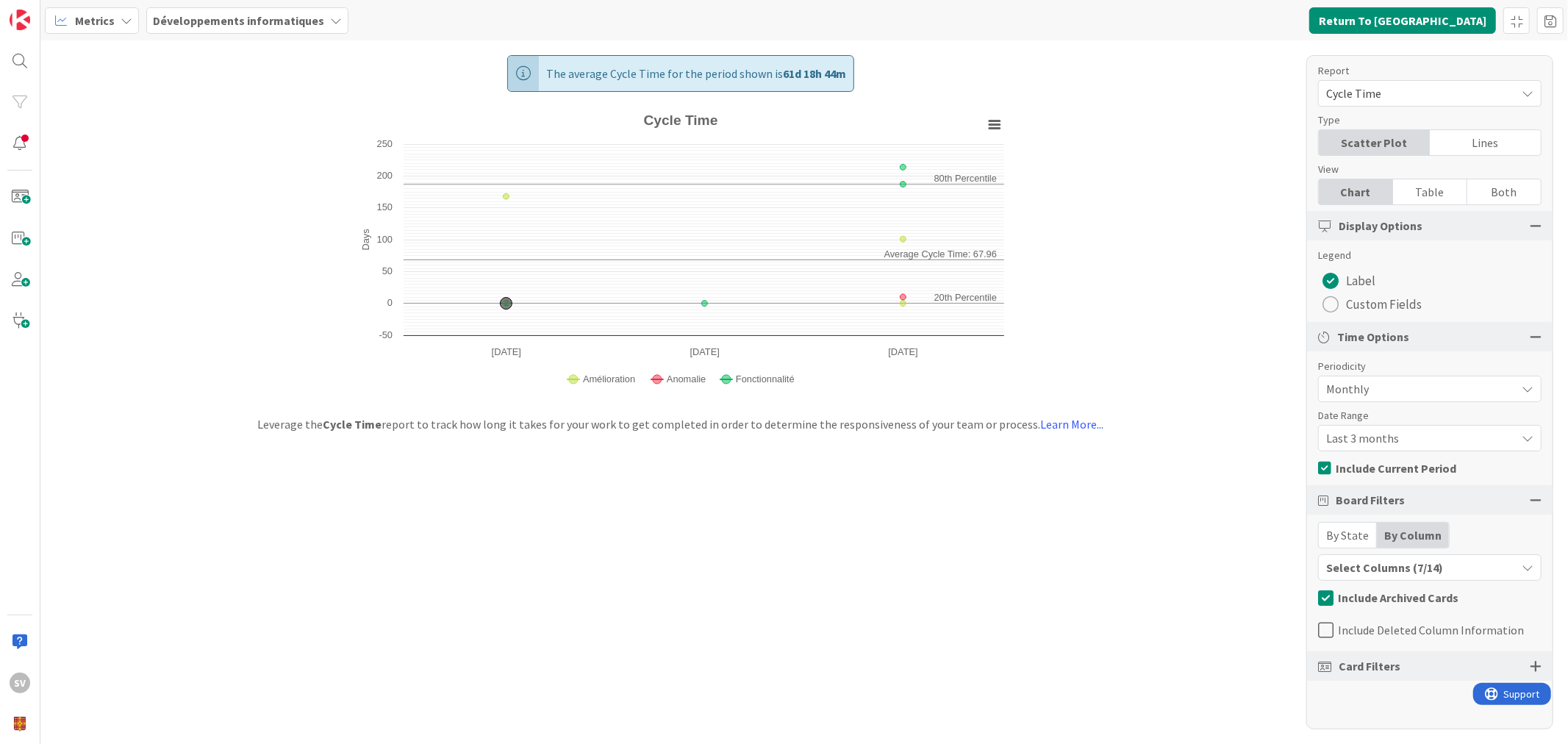
click at [1329, 599] on icon at bounding box center [1326, 597] width 16 height 17
click at [1329, 599] on icon at bounding box center [1326, 597] width 16 height 17
click at [1329, 600] on icon at bounding box center [1326, 597] width 16 height 17
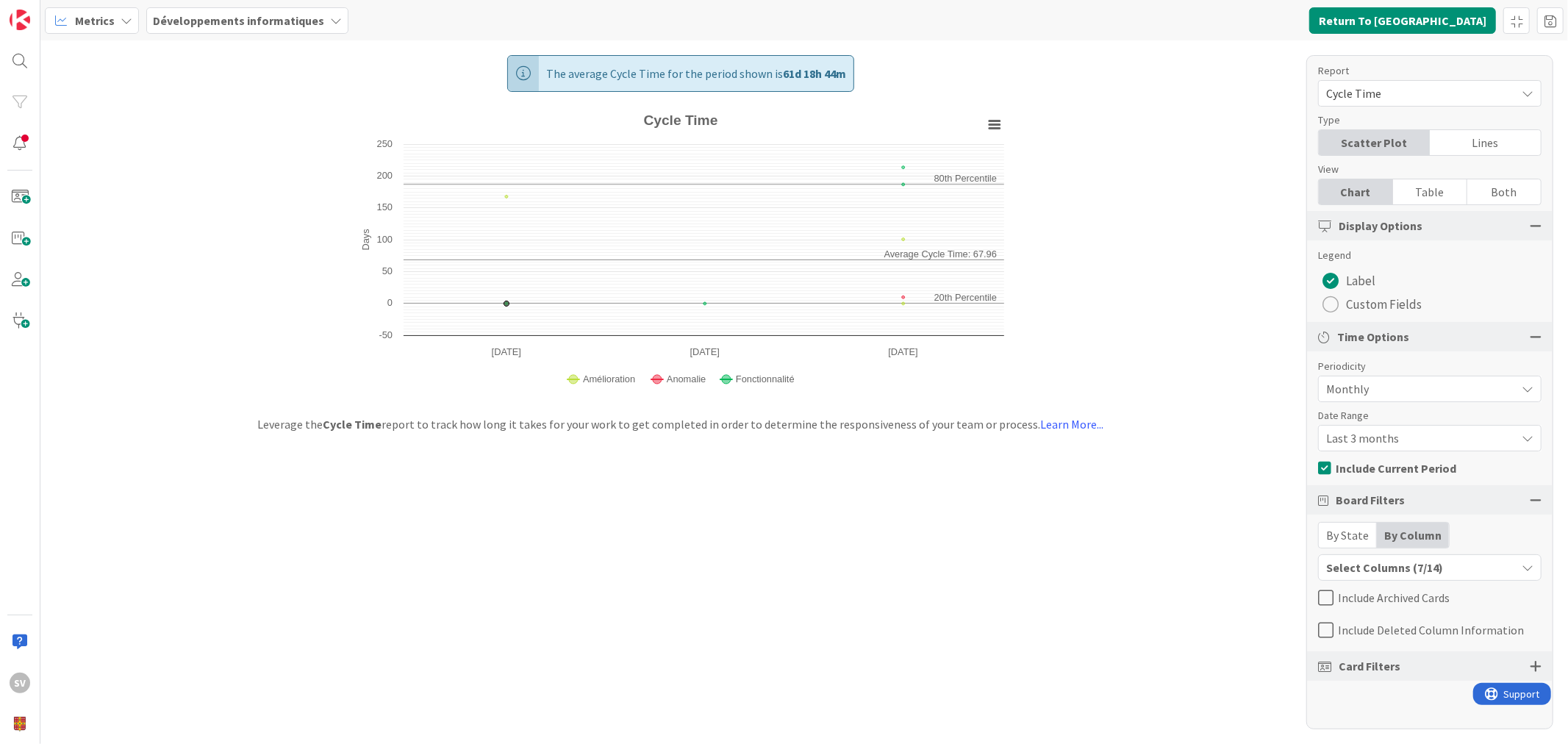
click at [1329, 600] on icon at bounding box center [1326, 597] width 16 height 17
click at [1441, 189] on div "Table" at bounding box center [1430, 192] width 74 height 25
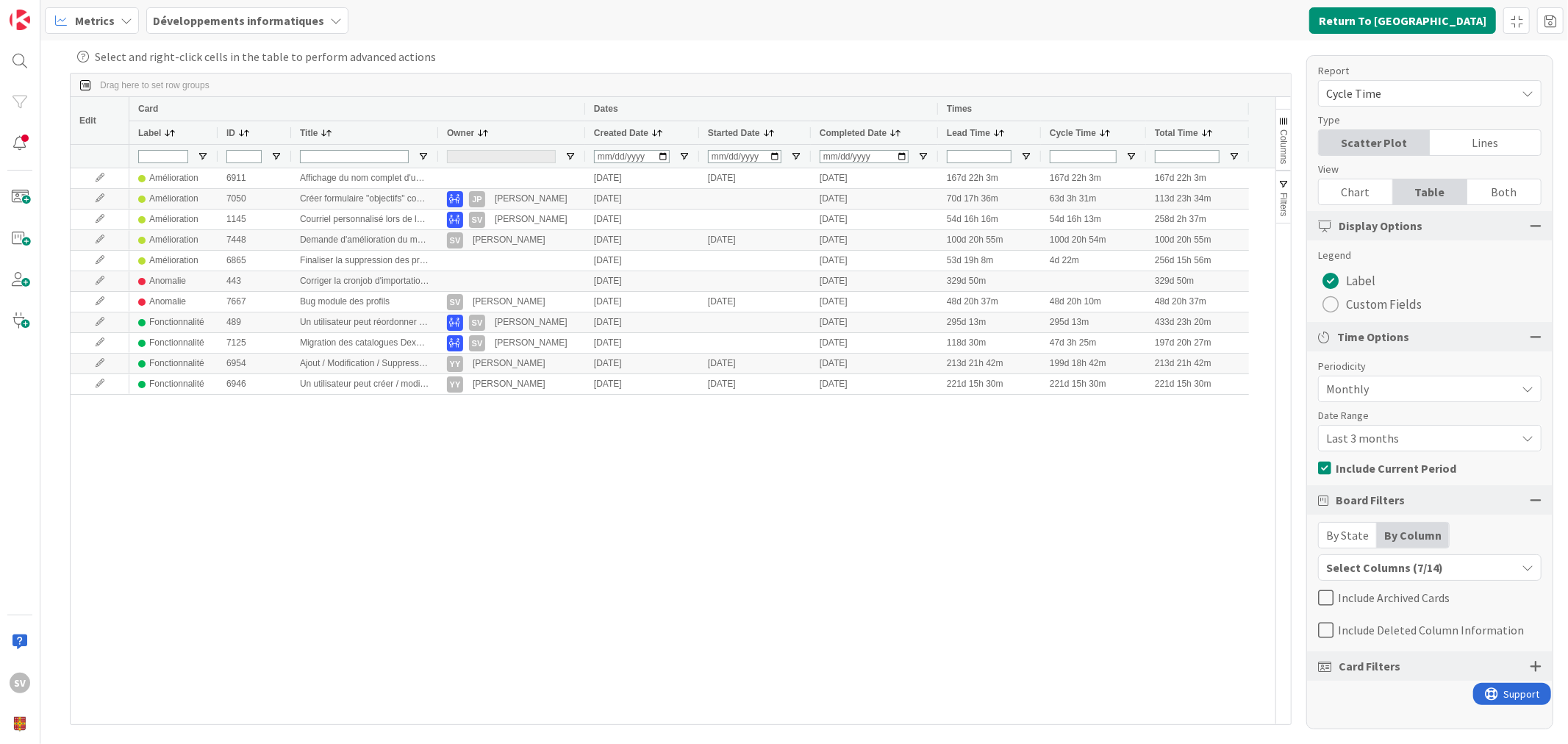
click at [1110, 127] on div "Cycle Time" at bounding box center [1086, 132] width 73 height 16
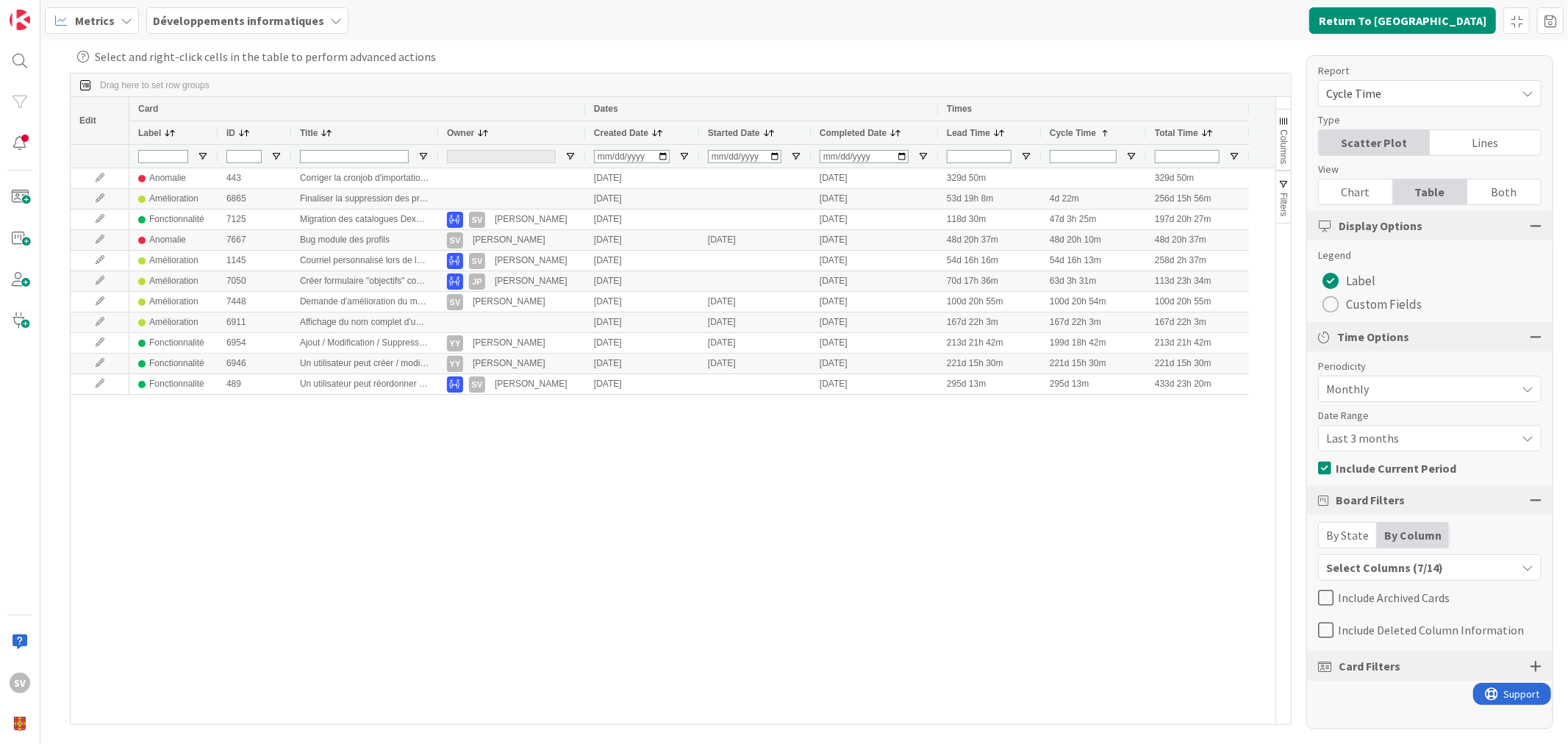
click at [1110, 127] on div "Cycle Time 1" at bounding box center [1086, 132] width 73 height 16
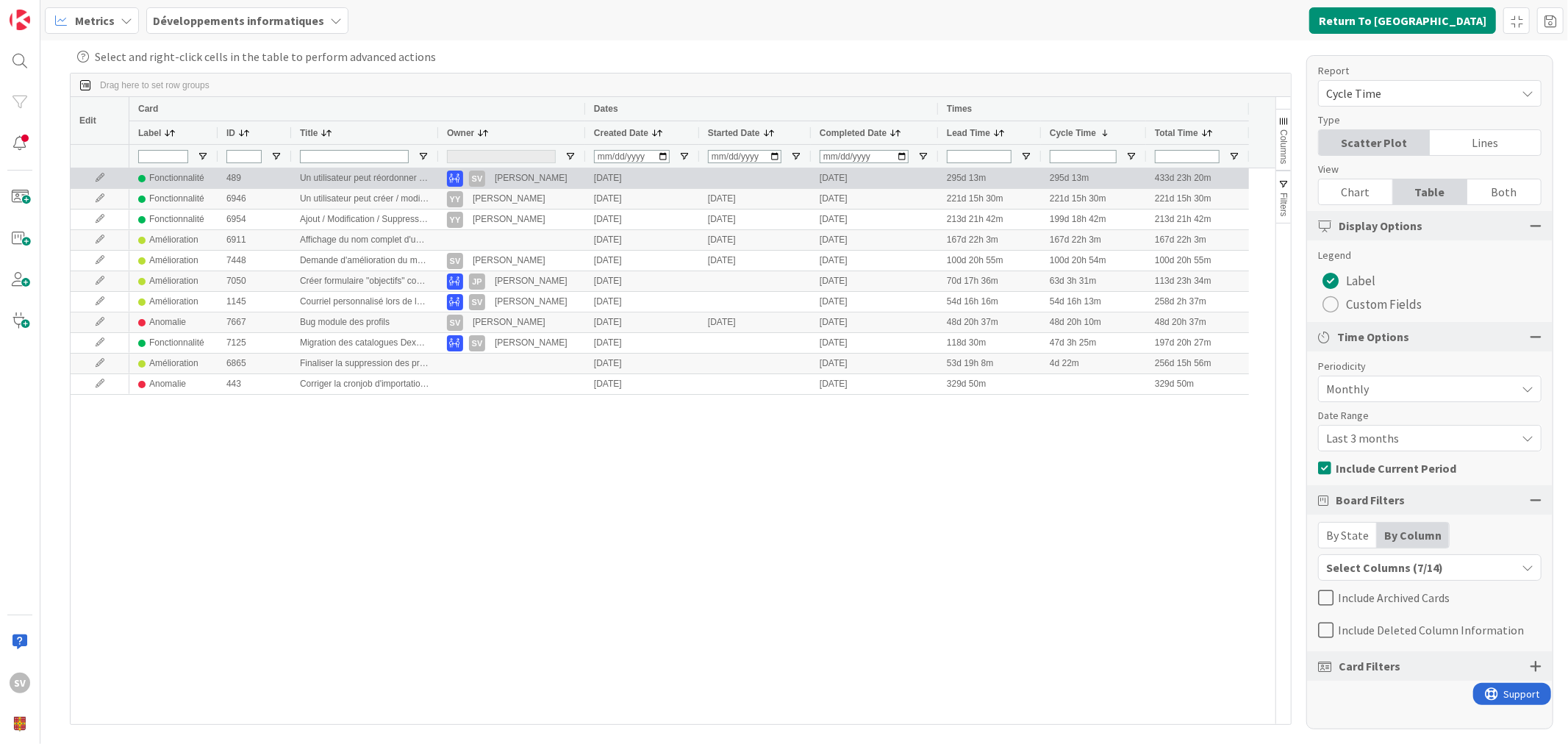
click at [98, 171] on div at bounding box center [100, 178] width 59 height 20
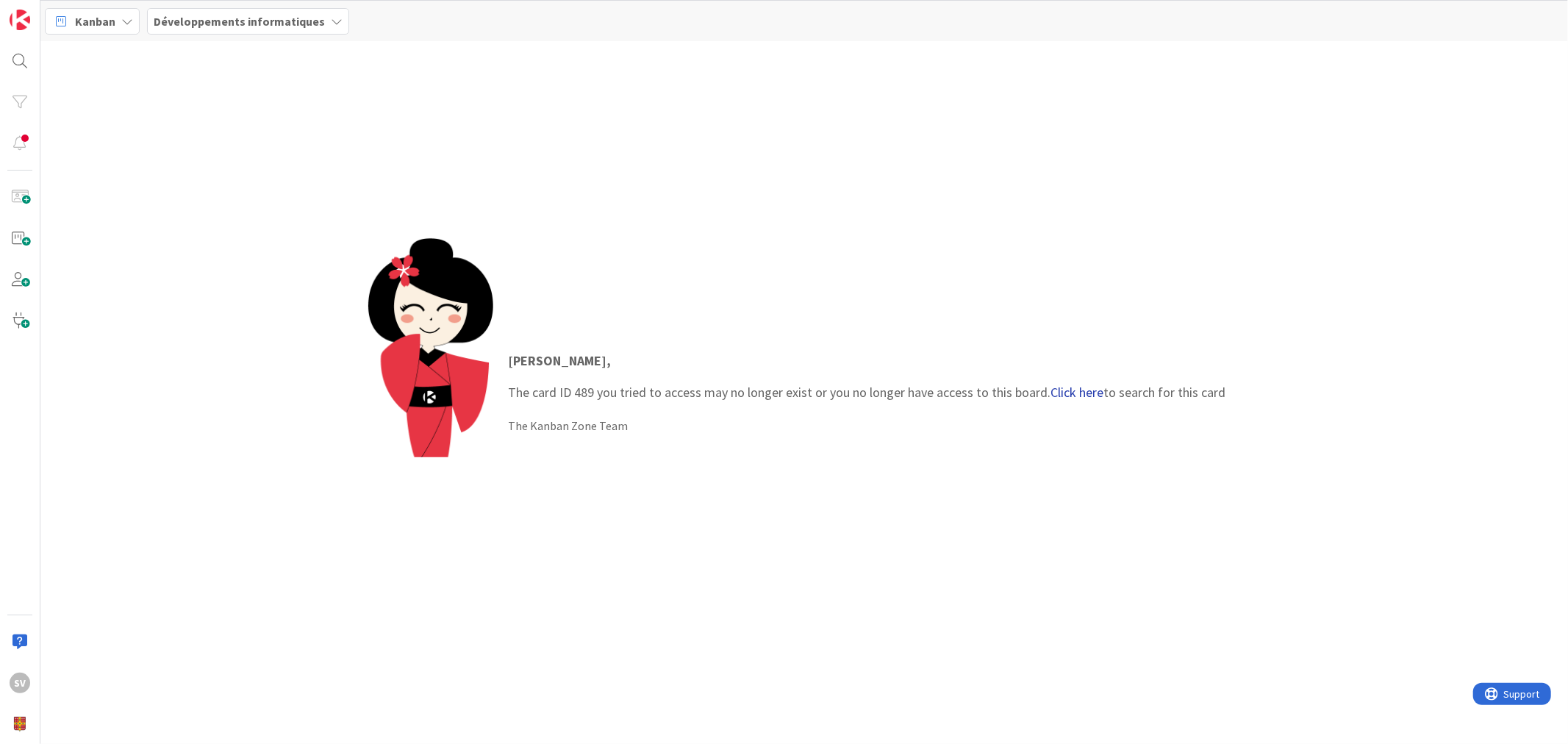
click at [1061, 401] on p "Sébastien , The card ID 489 you tried to access may no longer exist or you no l…" at bounding box center [867, 377] width 718 height 52
click at [1063, 391] on link "Click here" at bounding box center [1077, 392] width 53 height 17
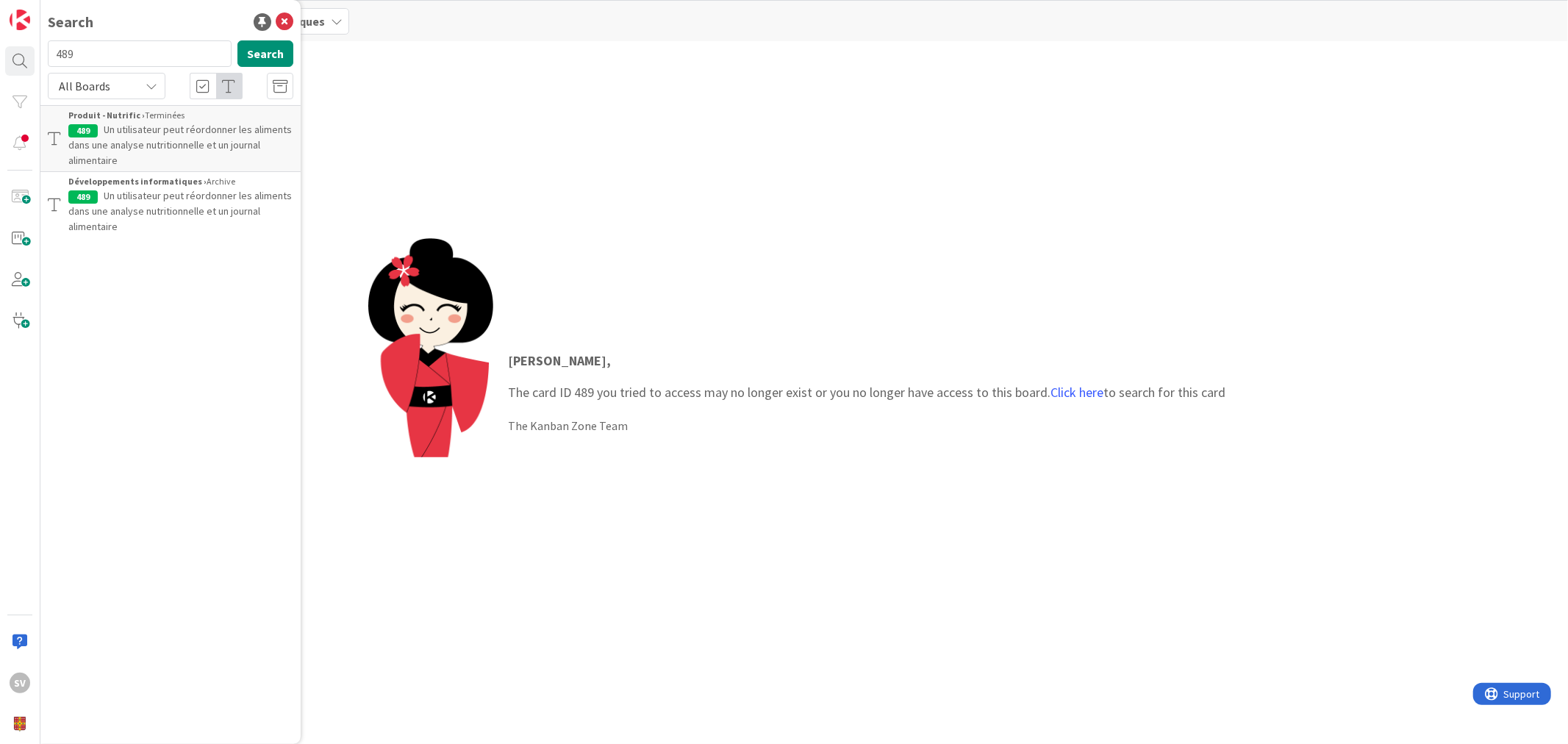
click at [148, 207] on span "Un utilisateur peut réordonner les aliments dans une analyse nutritionnelle et …" at bounding box center [180, 210] width 224 height 44
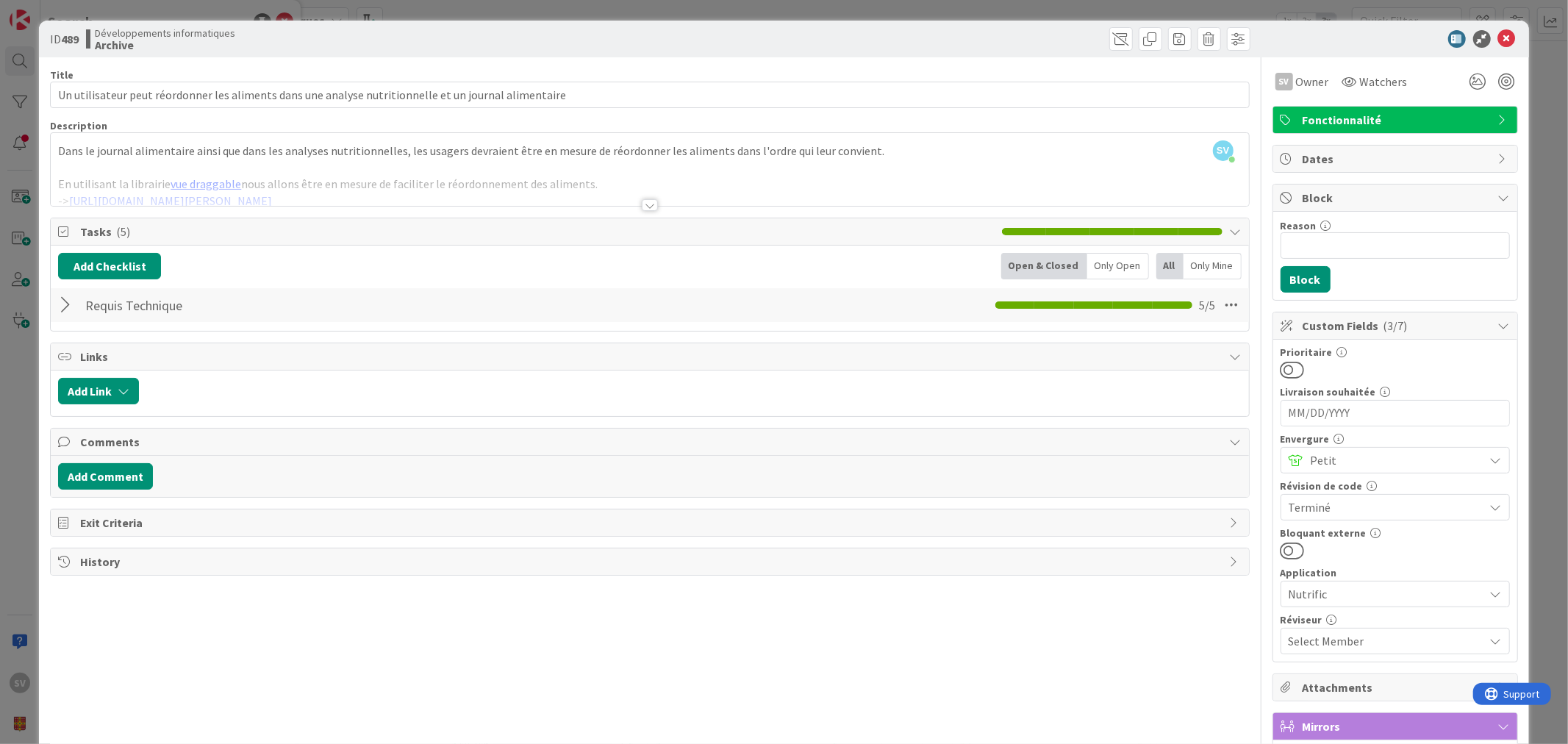
scroll to position [239, 0]
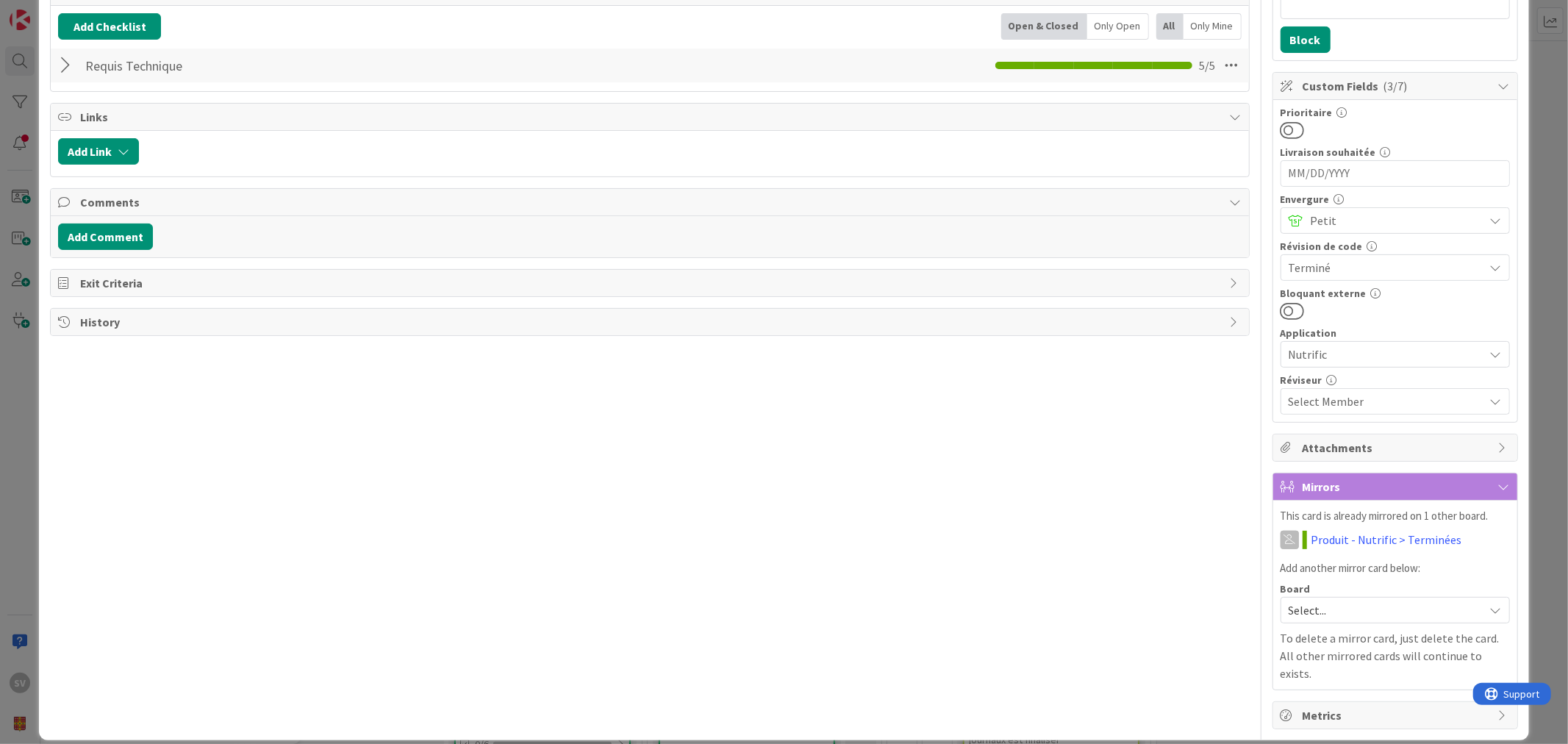
click at [1431, 706] on span "Metrics" at bounding box center [1397, 714] width 188 height 17
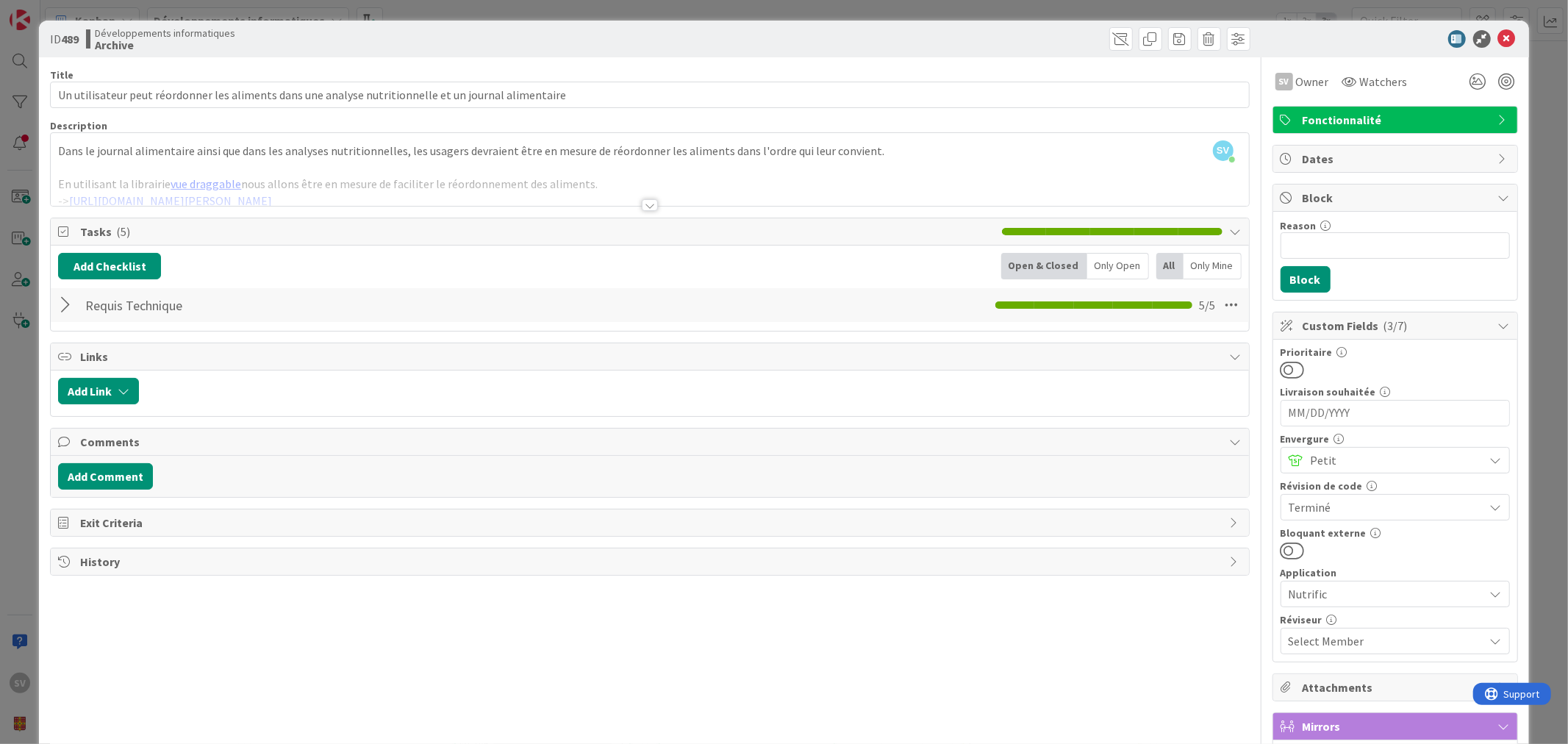
scroll to position [490, 0]
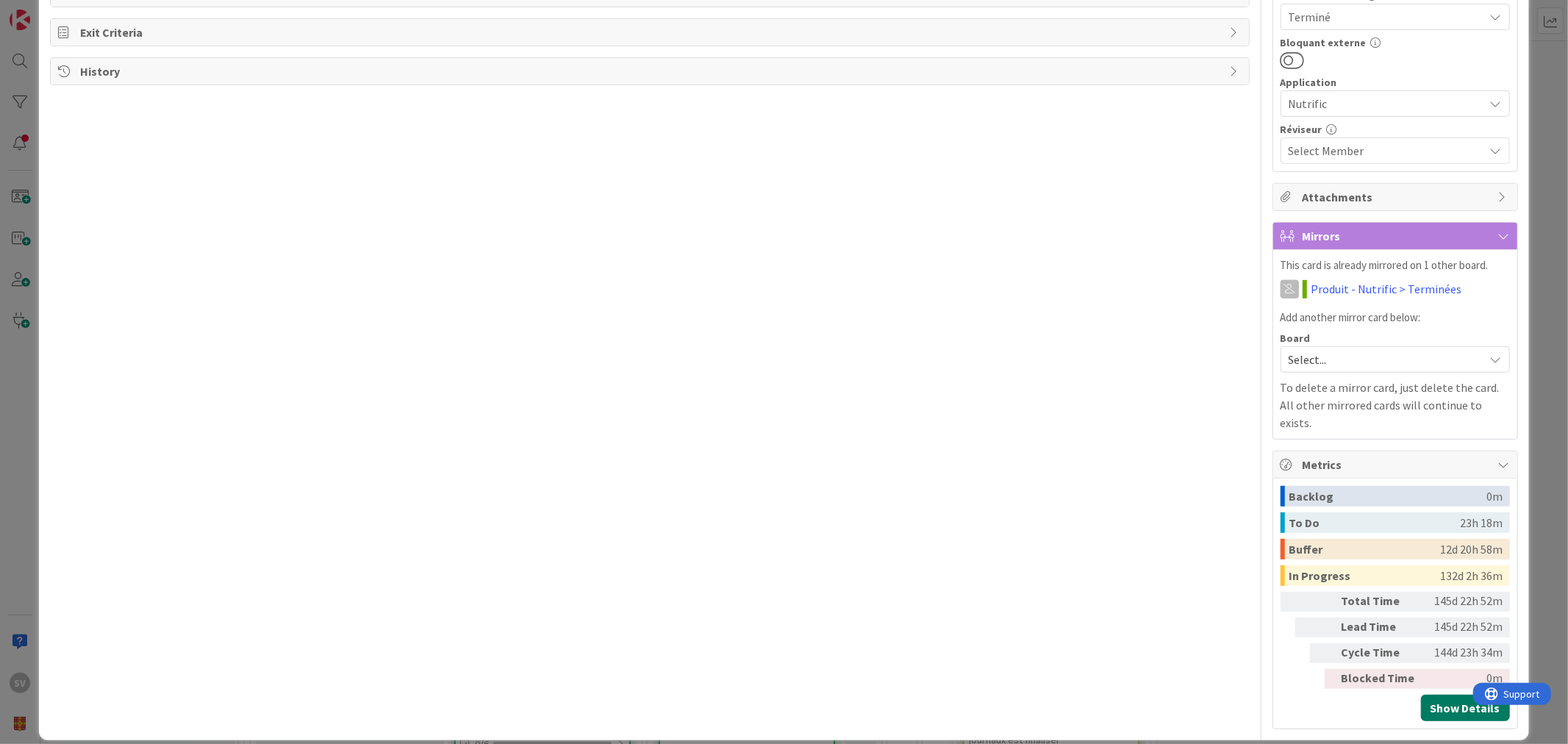
click at [1442, 694] on button "Show Details" at bounding box center [1466, 707] width 89 height 27
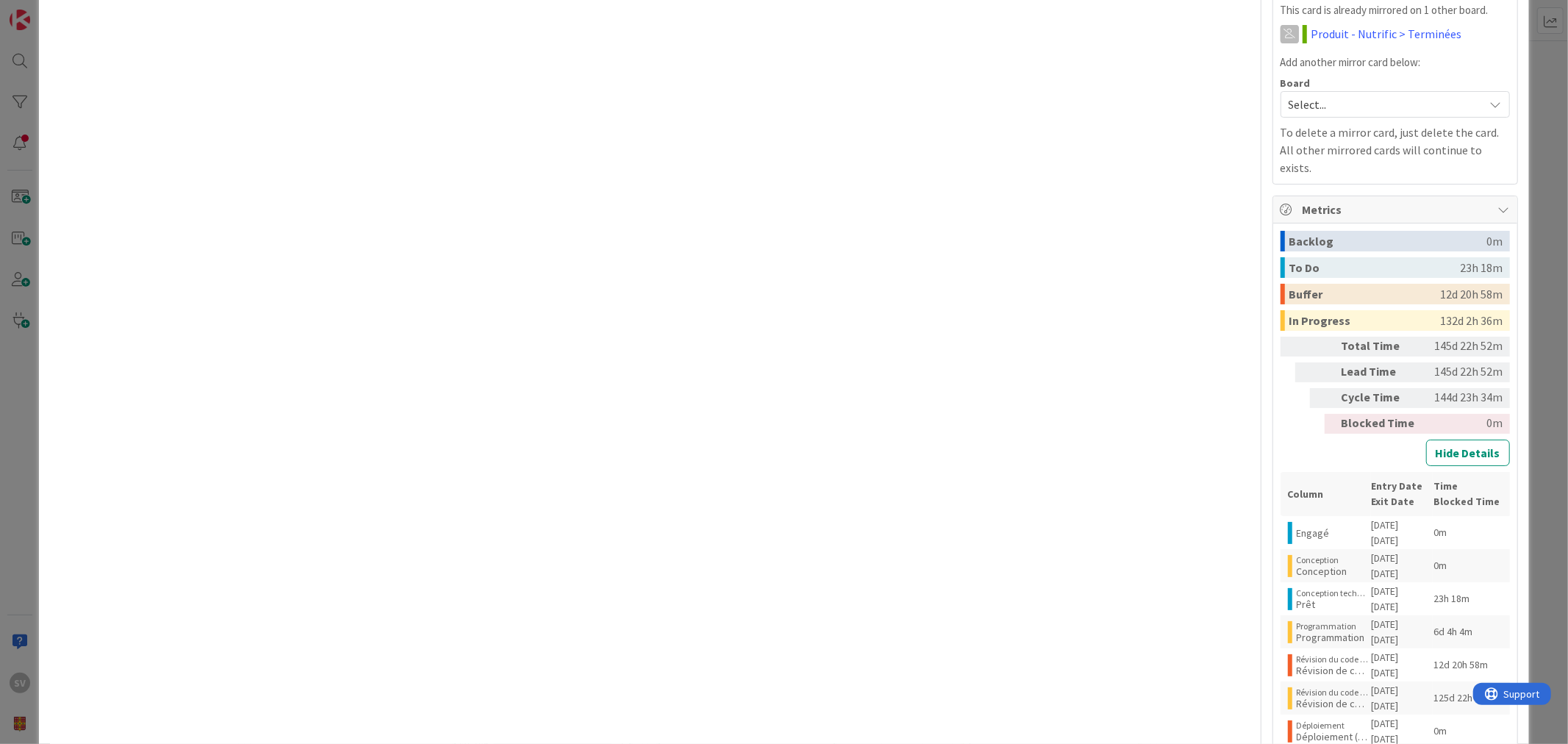
scroll to position [806, 0]
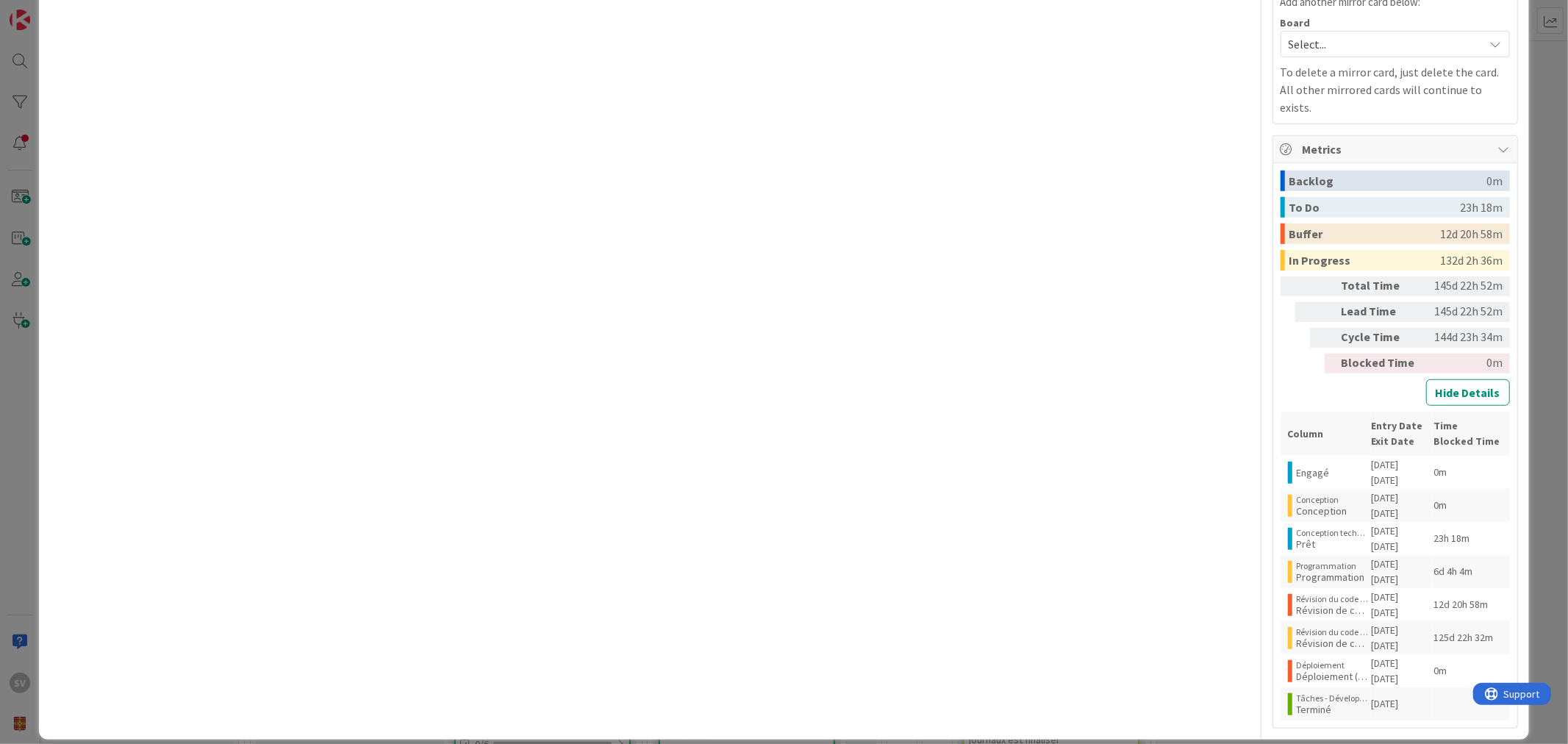
click at [1465, 379] on button "Hide Details" at bounding box center [1468, 392] width 84 height 27
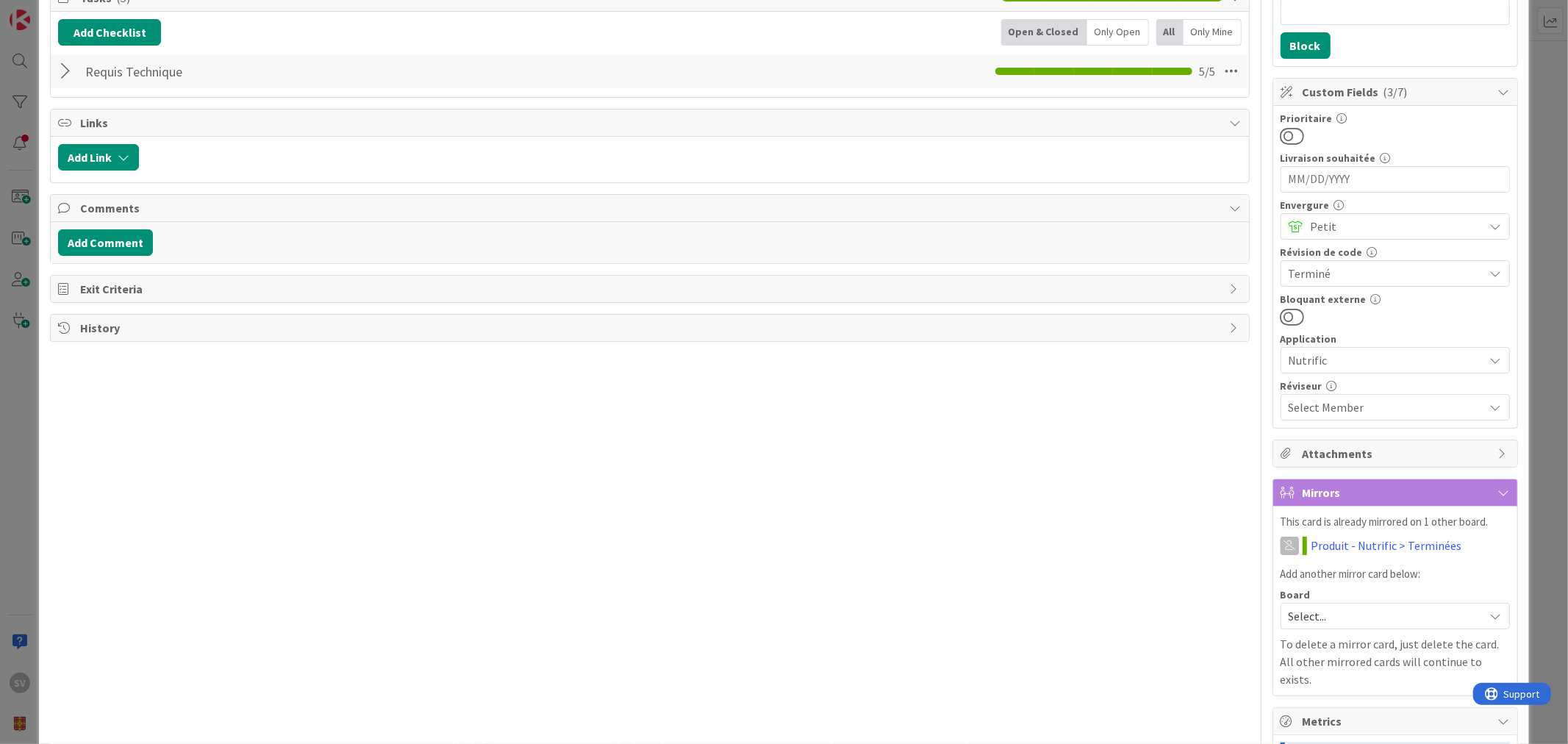
scroll to position [490, 0]
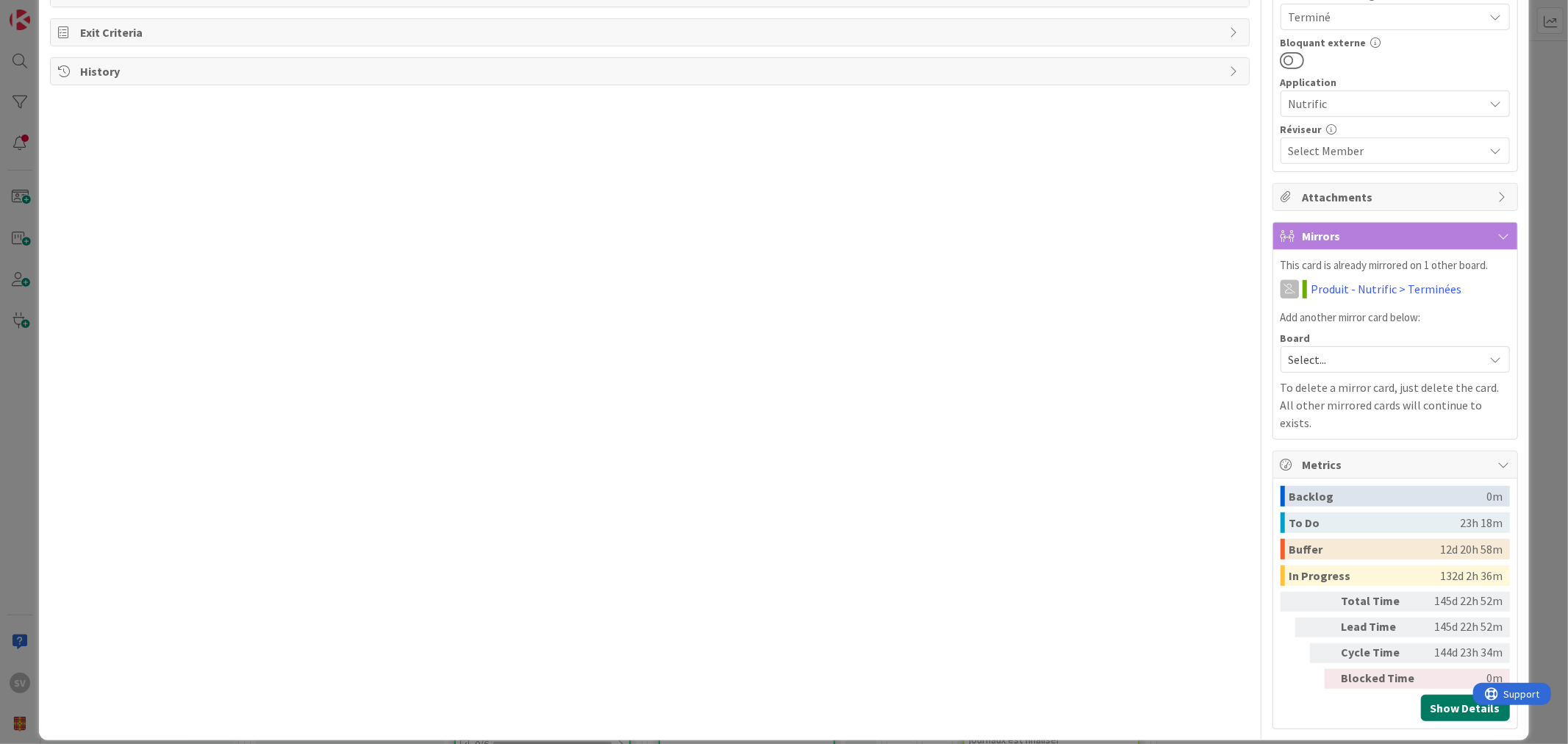
click at [1425, 694] on button "Show Details" at bounding box center [1466, 707] width 89 height 27
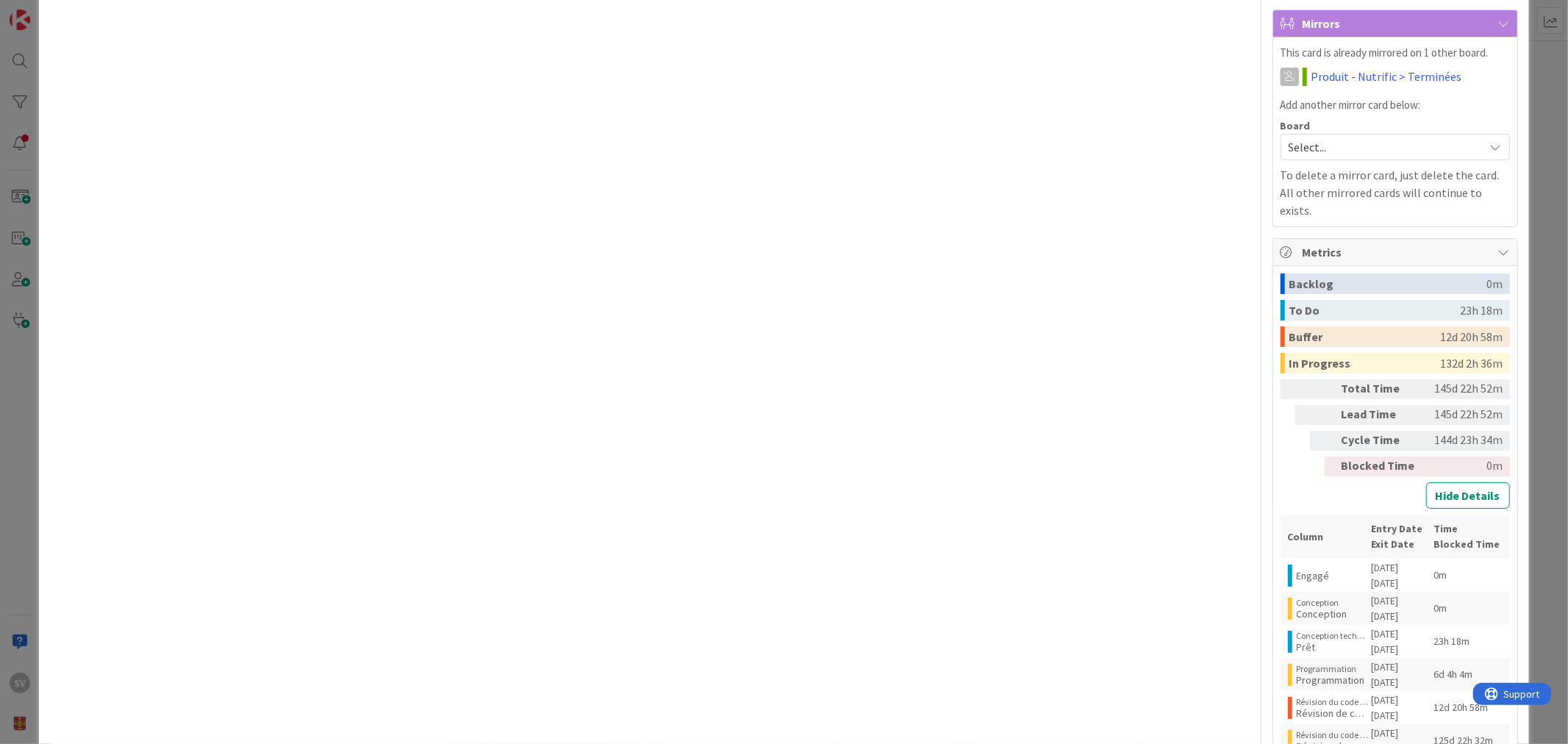
scroll to position [806, 0]
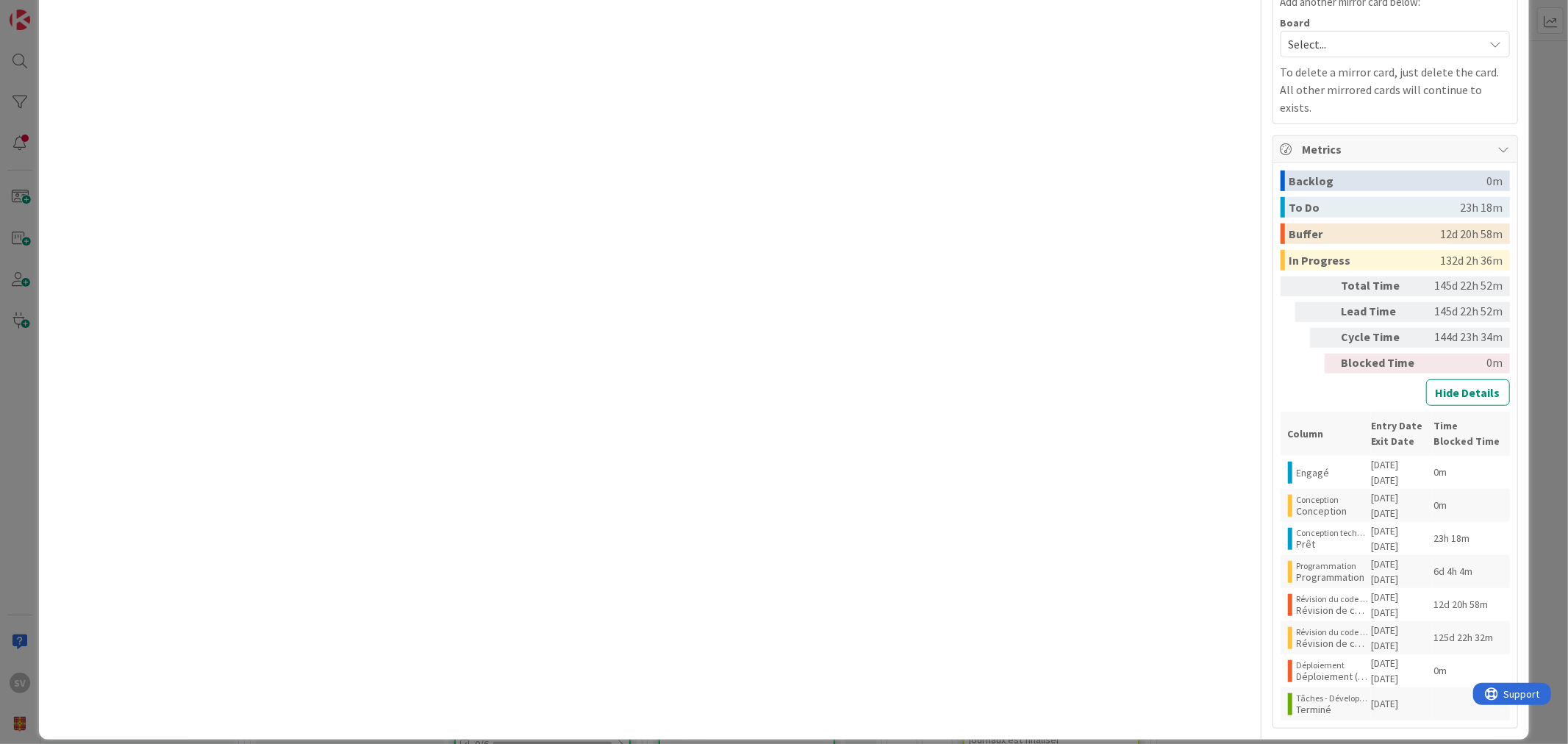
drag, startPoint x: 1281, startPoint y: 616, endPoint x: 1452, endPoint y: 613, distance: 171.0
click at [1417, 621] on tr "Révision du code par les pairs Révision de code 01/27/2025 06/02/2025 06/02/202…" at bounding box center [1396, 638] width 230 height 33
click at [1474, 621] on td "125d 22h 32m" at bounding box center [1472, 638] width 77 height 33
drag, startPoint x: 1294, startPoint y: 579, endPoint x: 1340, endPoint y: 588, distance: 46.9
click at [1340, 594] on div "Révision du code par les pairs Révision de code (en attente)" at bounding box center [1333, 604] width 73 height 22
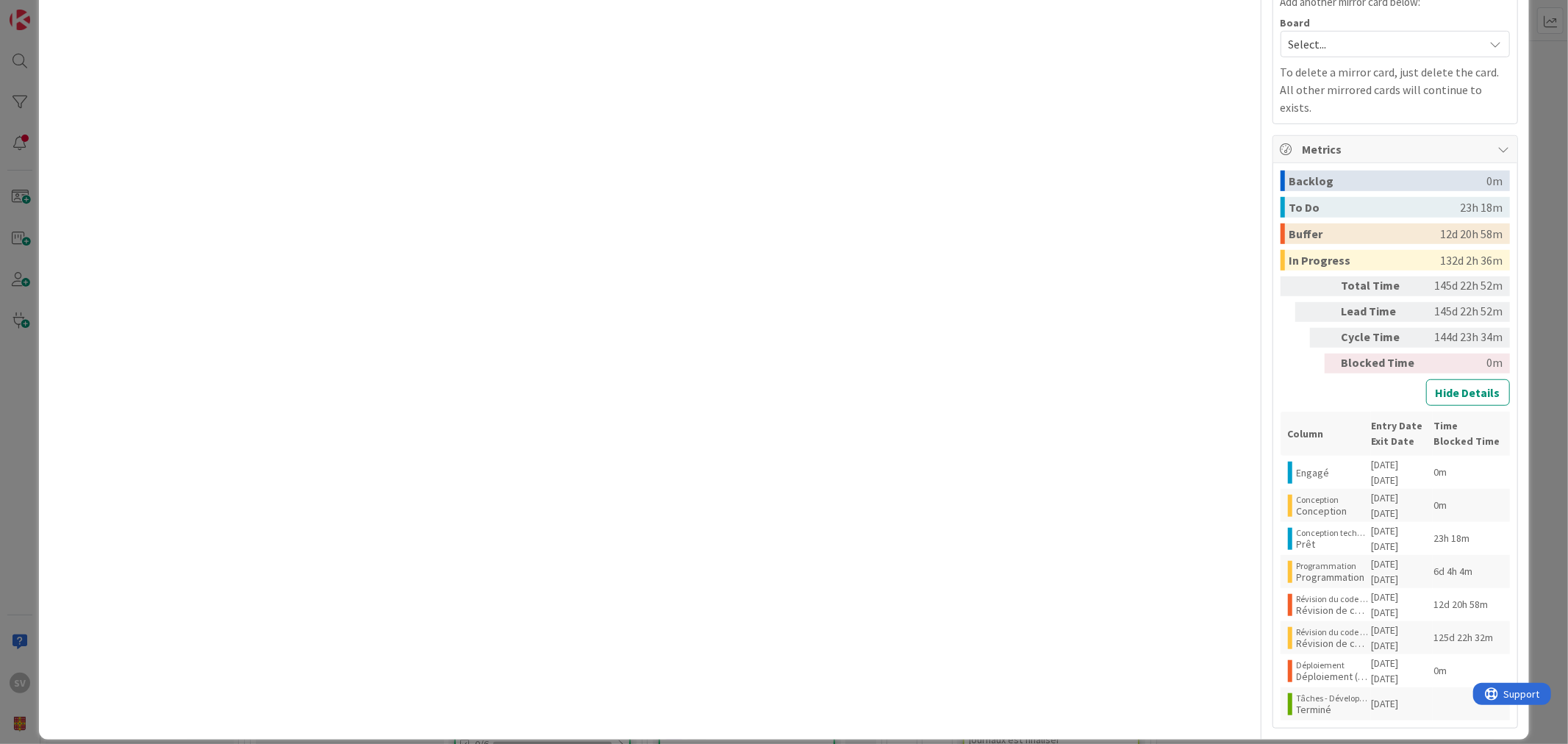
click at [1433, 601] on td "12d 20h 58m" at bounding box center [1472, 604] width 77 height 33
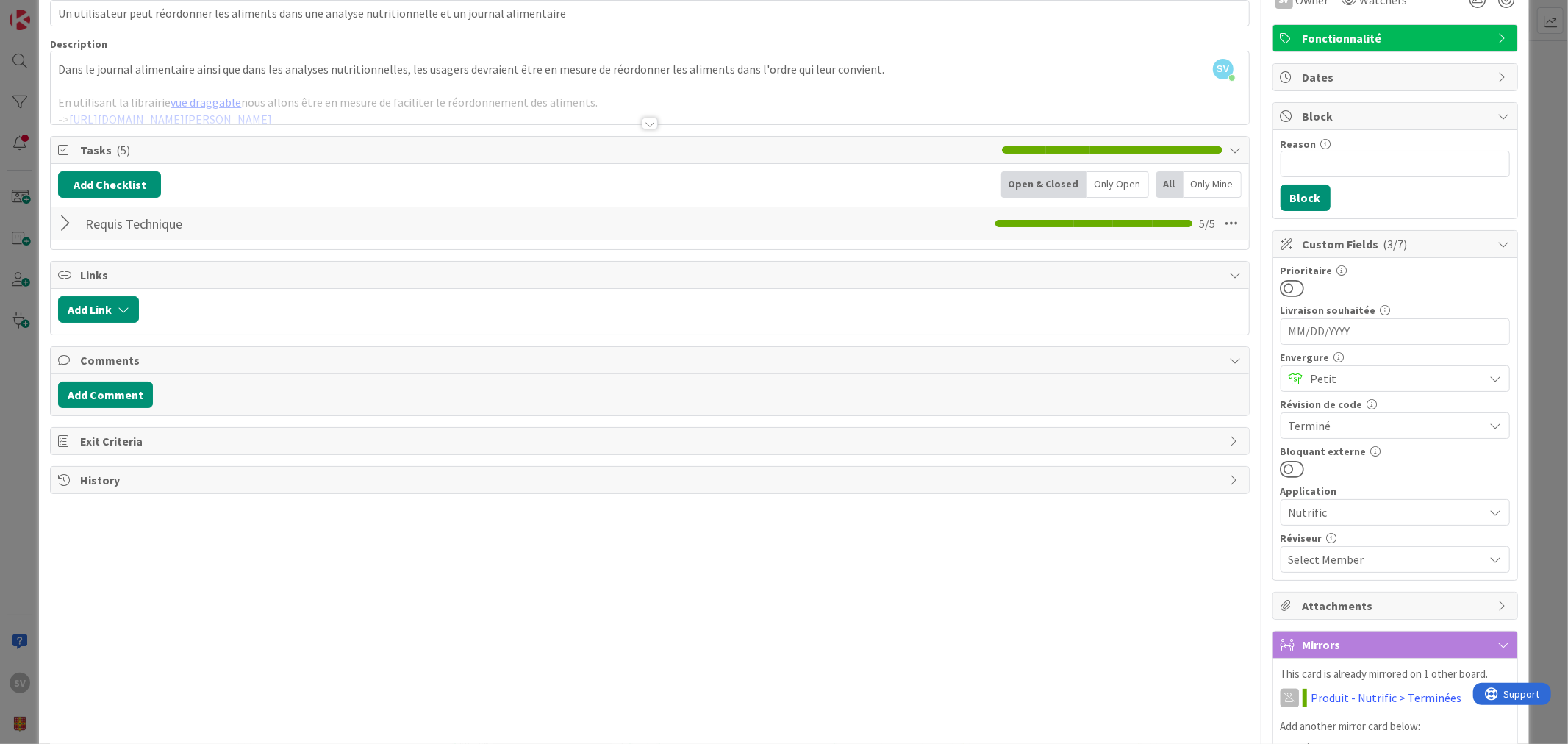
scroll to position [0, 0]
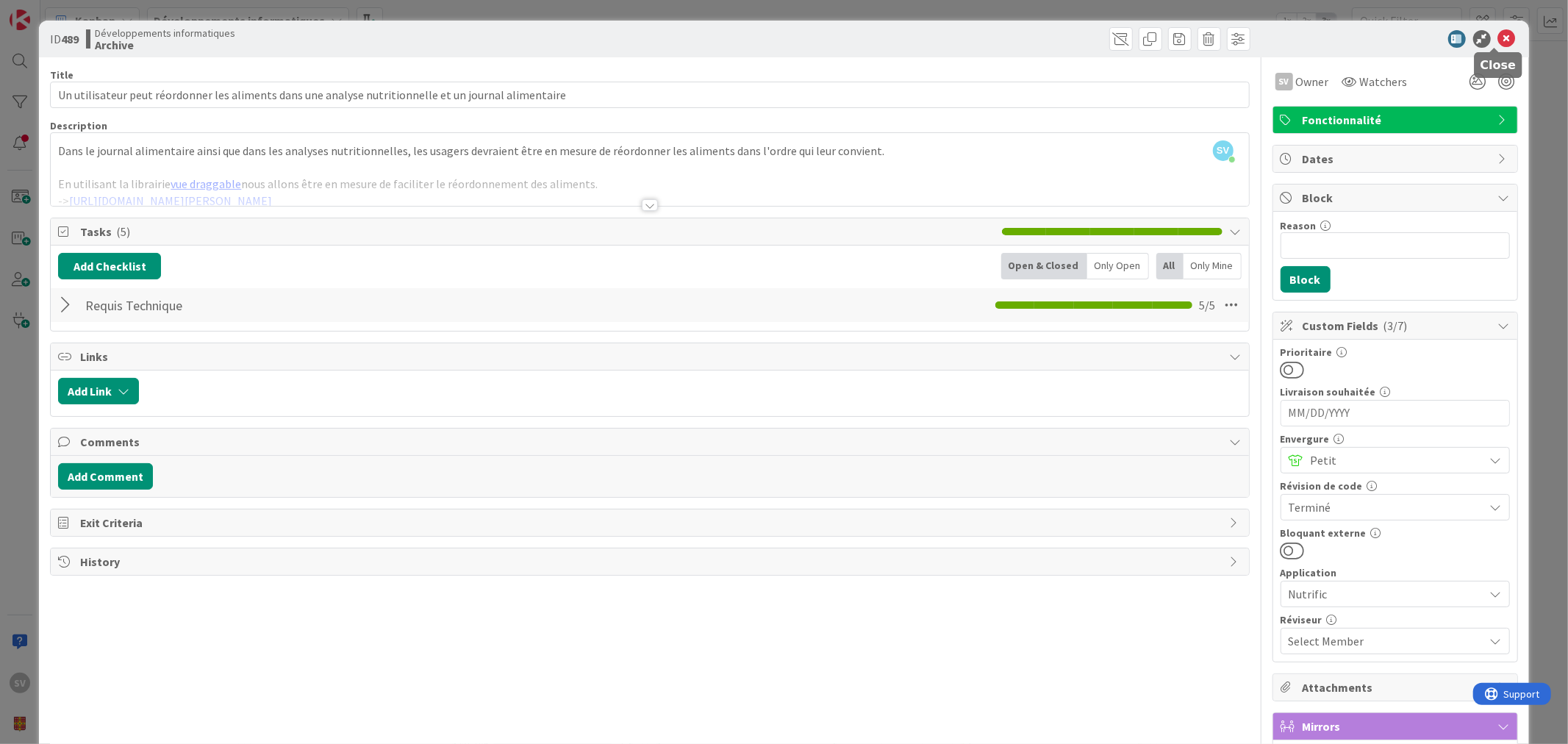
click at [1506, 34] on div "ID 489 Développements informatiques Archive" at bounding box center [784, 39] width 1490 height 37
click at [1498, 35] on icon at bounding box center [1506, 38] width 17 height 17
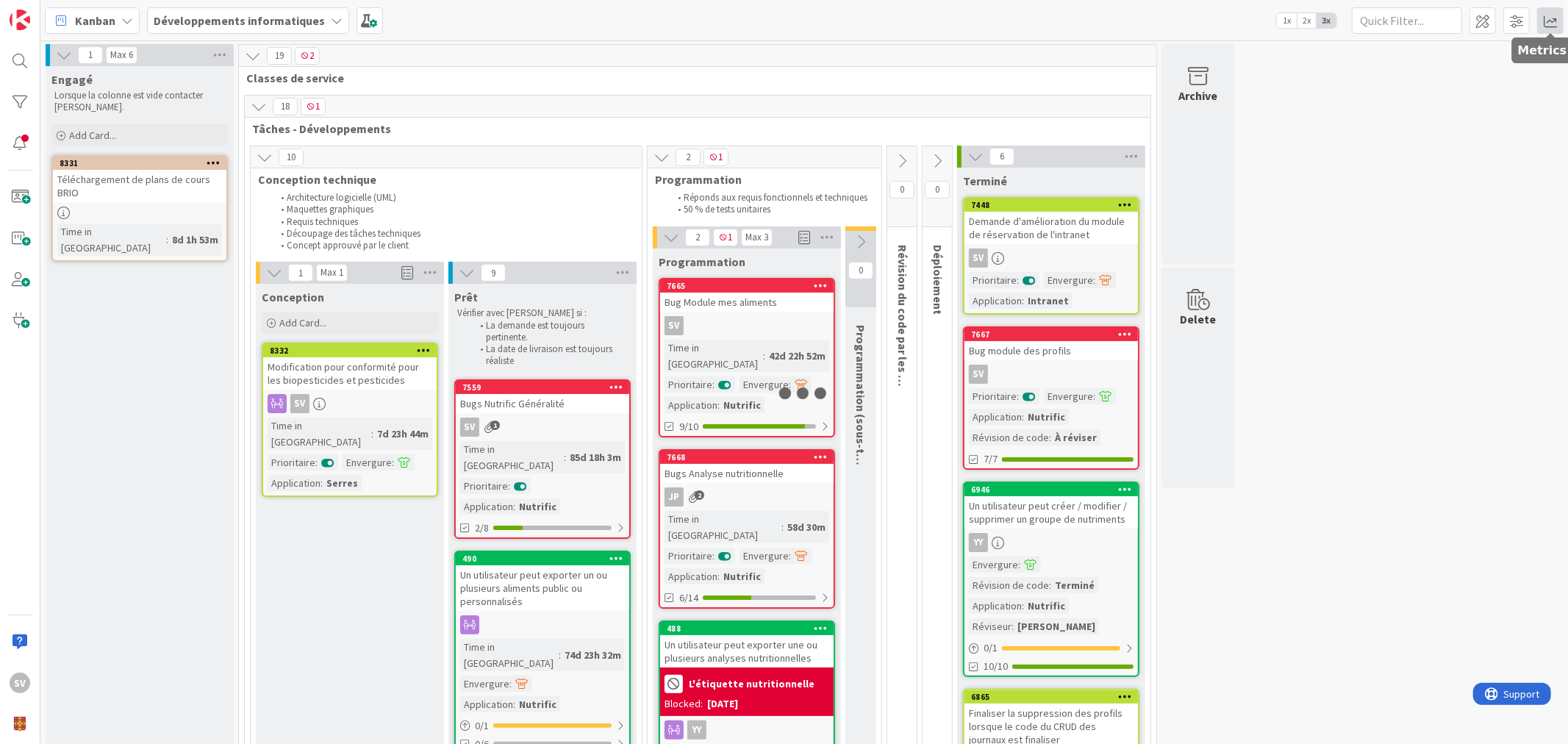
click at [1548, 16] on span at bounding box center [1551, 21] width 27 height 27
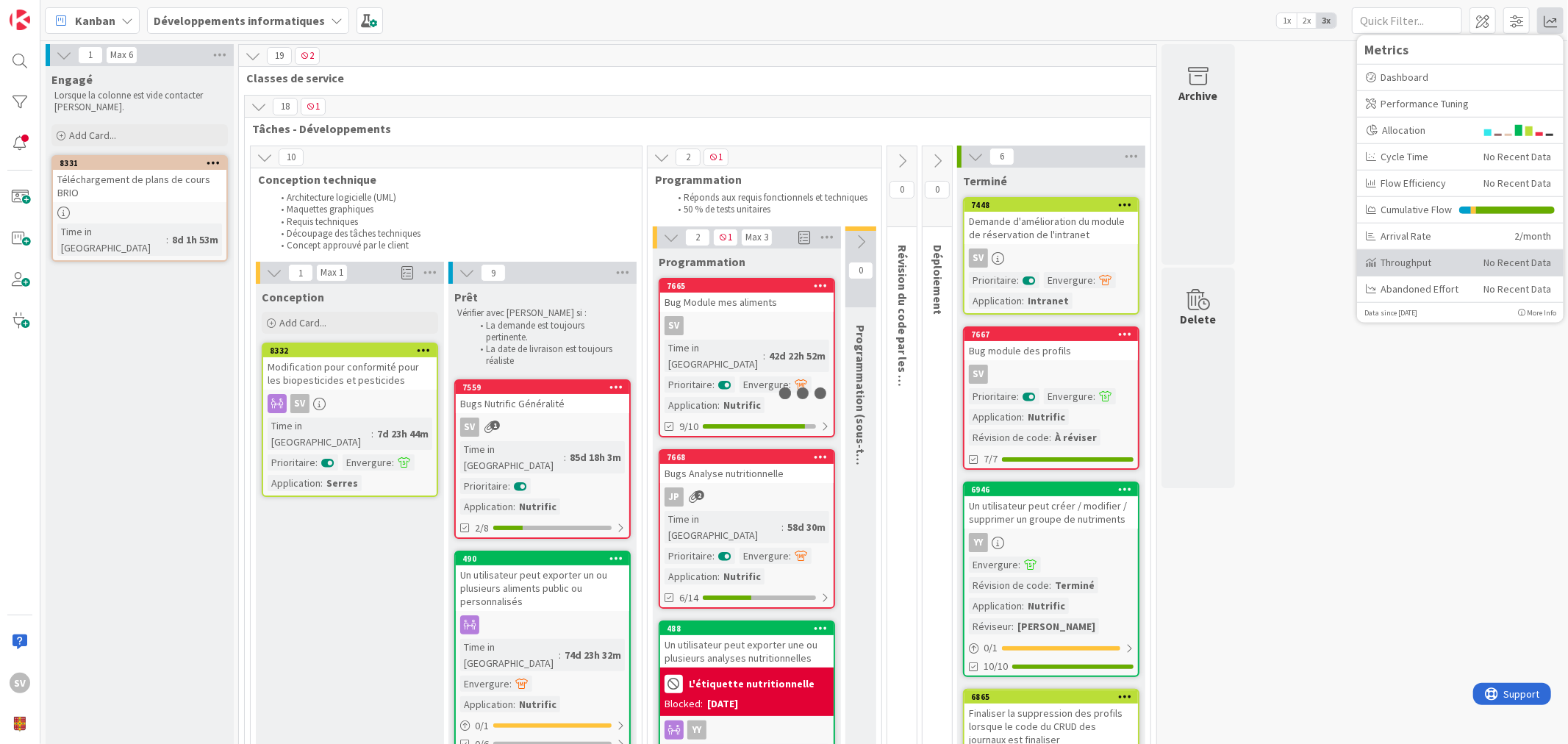
click at [1422, 263] on div "Throughput" at bounding box center [1419, 262] width 106 height 16
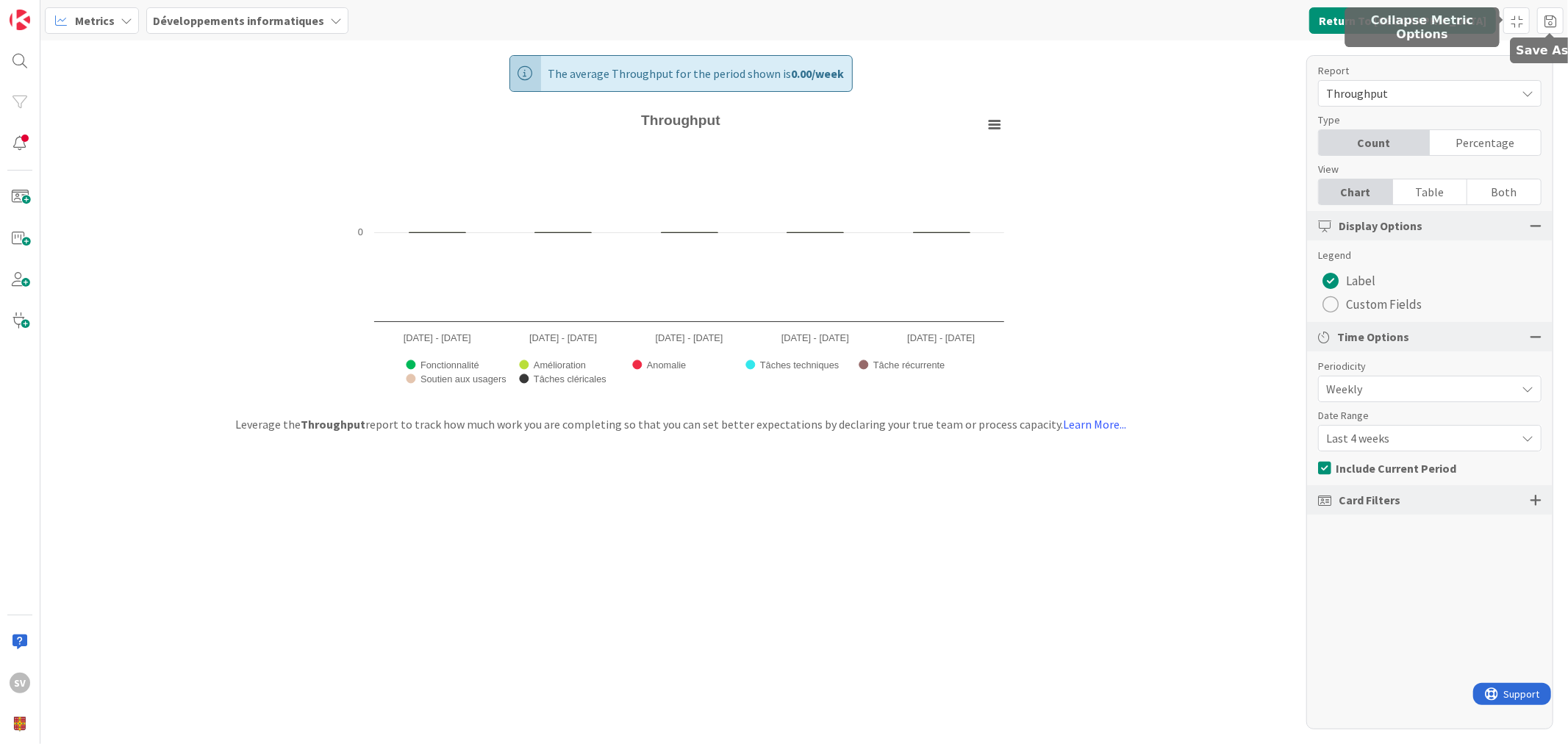
click at [1566, 21] on div "Metrics Développements informatiques Return To Kanban" at bounding box center [804, 20] width 1528 height 41
click at [1554, 21] on span at bounding box center [1551, 21] width 27 height 27
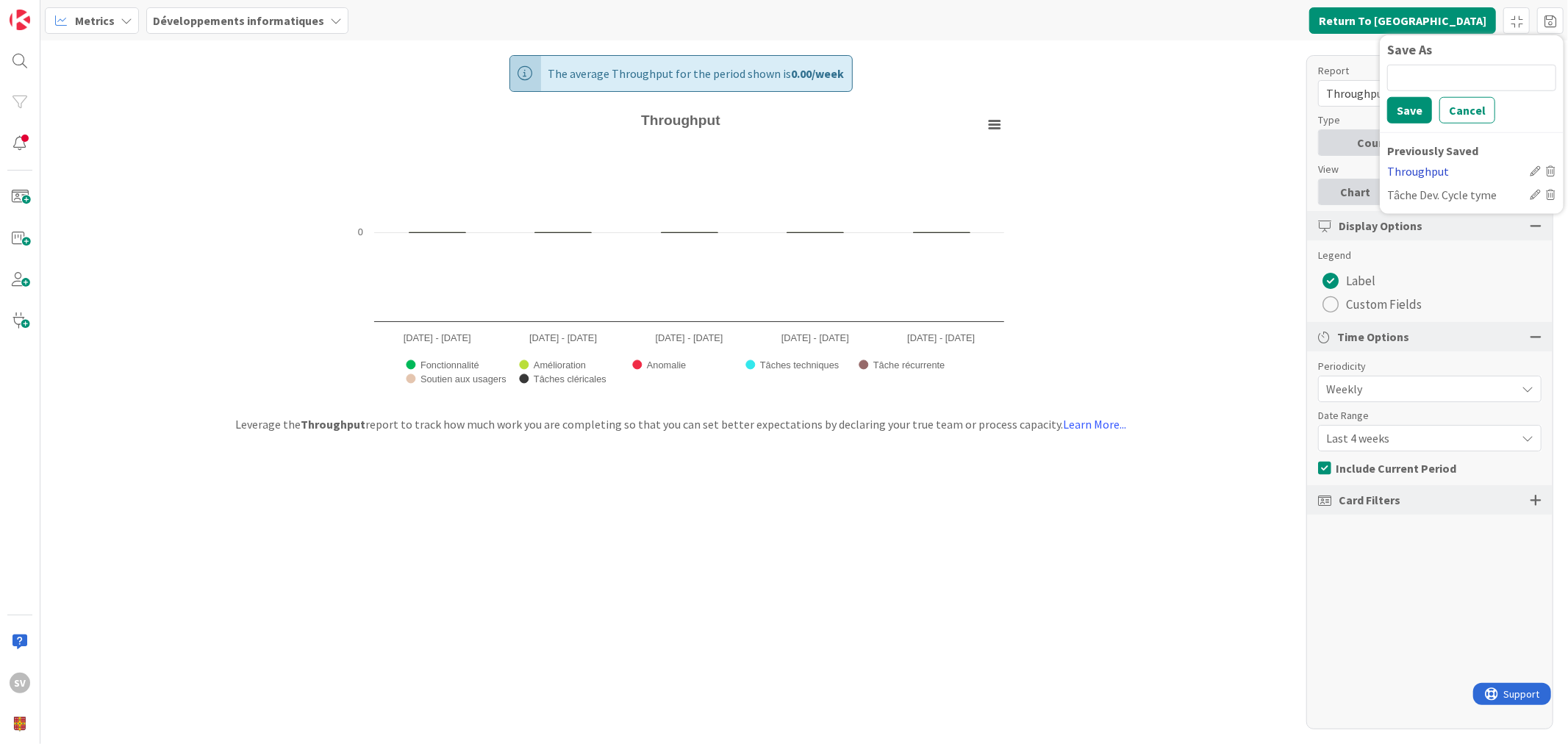
click at [1431, 170] on div "Throughput" at bounding box center [1456, 170] width 136 height 17
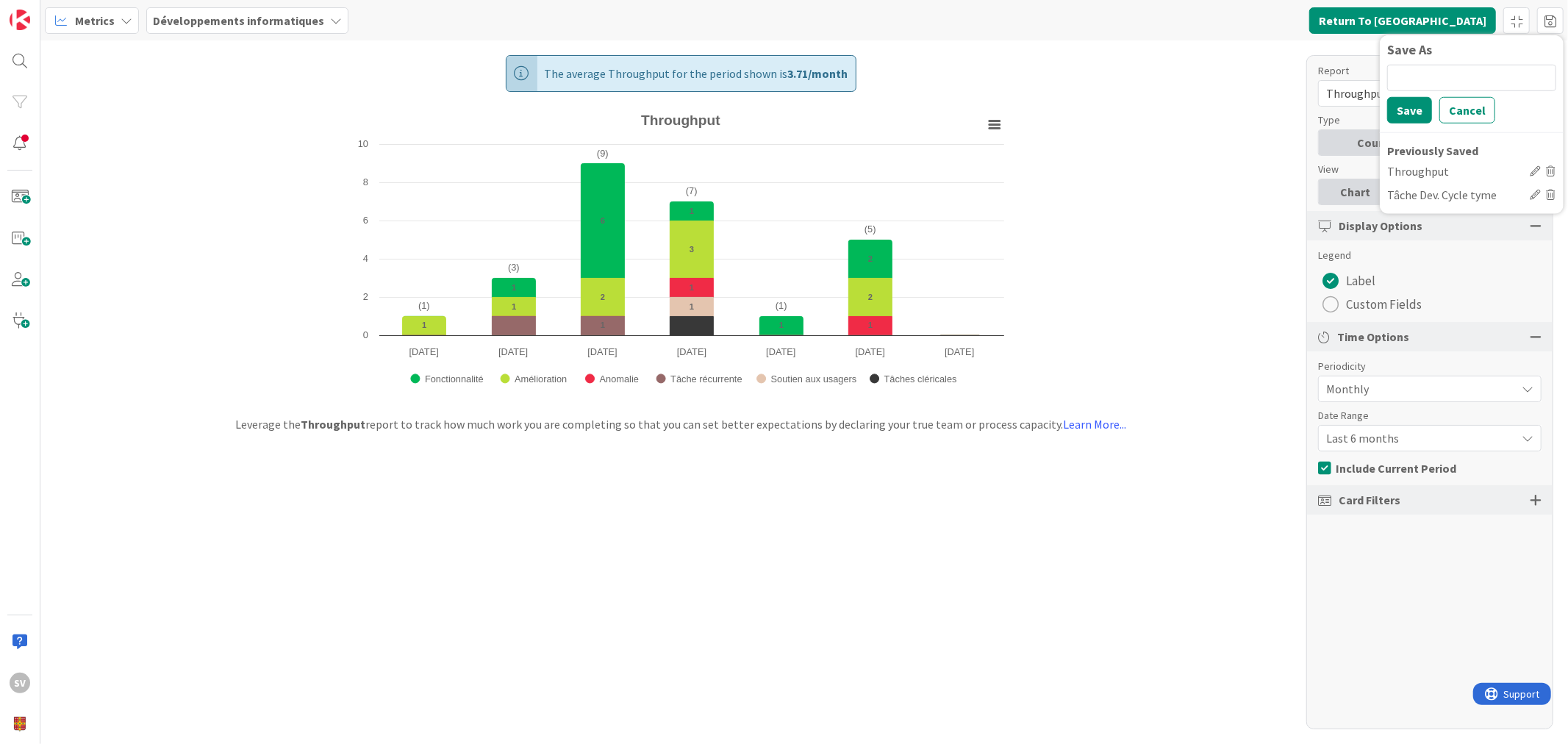
click at [1407, 446] on div "Last 6 months" at bounding box center [1430, 438] width 224 height 27
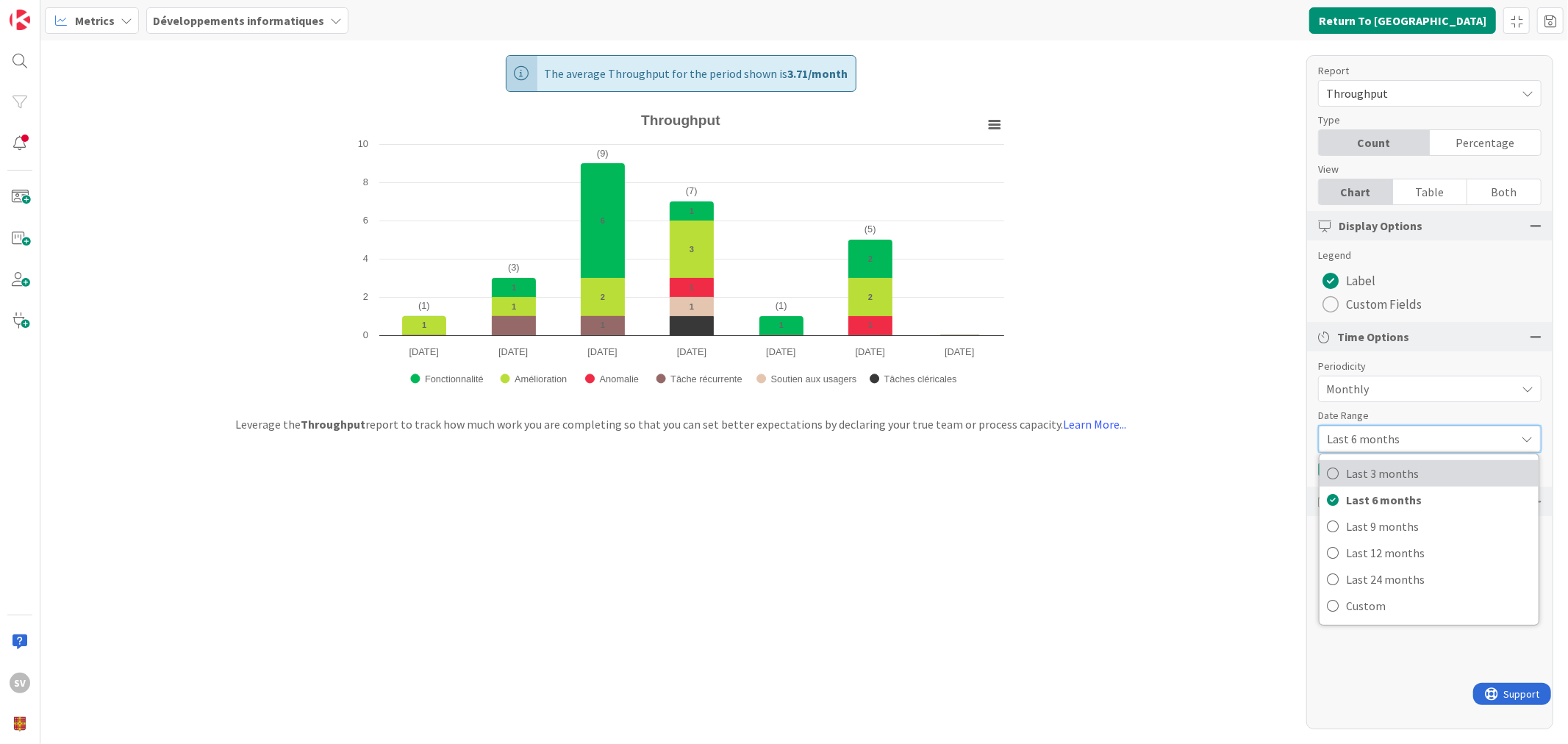
click at [1387, 468] on span "Last 3 months" at bounding box center [1438, 473] width 185 height 22
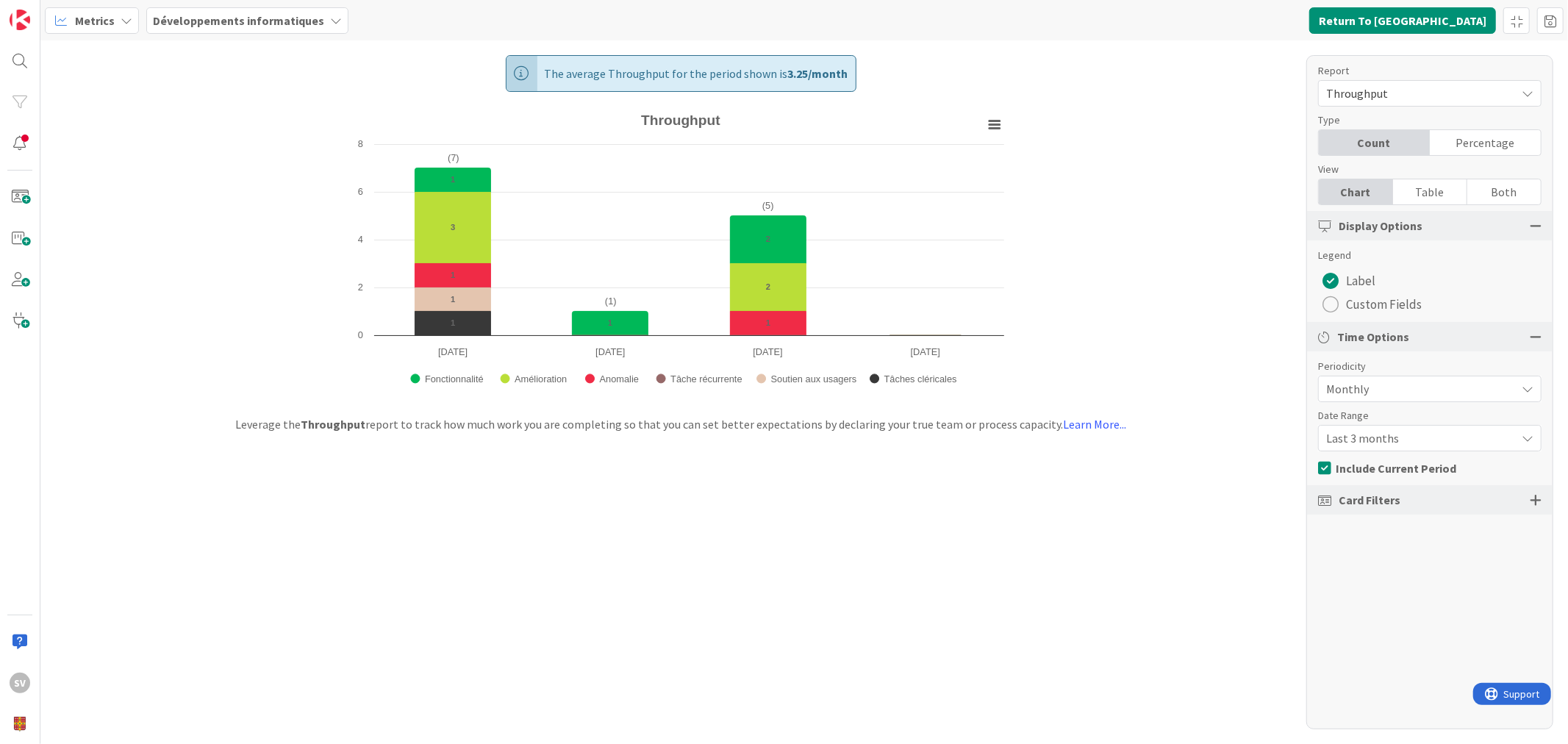
click at [1414, 497] on div "Card Filters" at bounding box center [1430, 499] width 245 height 29
click at [1536, 497] on div at bounding box center [1536, 500] width 12 height 13
click at [1407, 607] on div "All (7/7)" at bounding box center [1430, 604] width 222 height 27
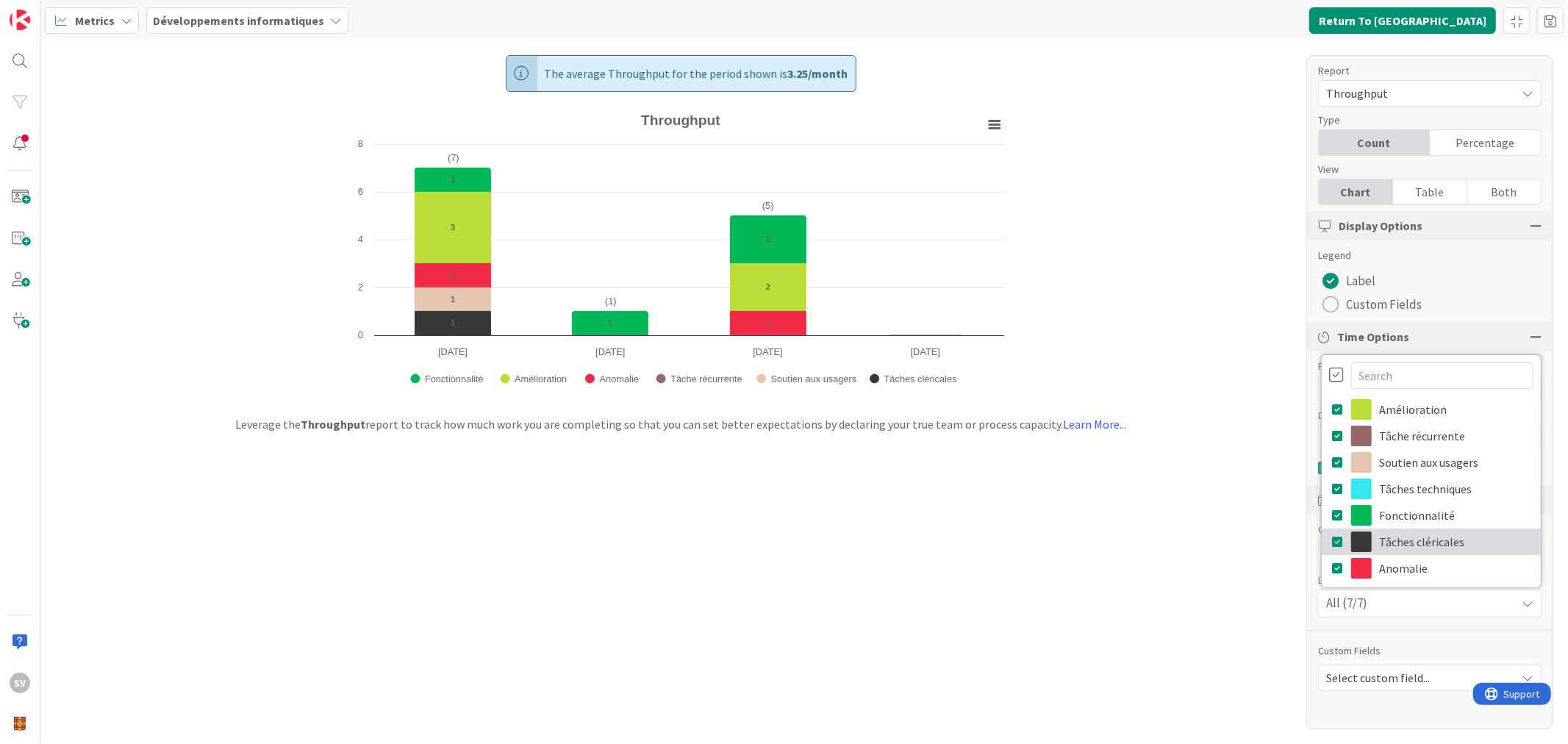
click at [1396, 541] on link "Tâches cléricales" at bounding box center [1431, 542] width 219 height 27
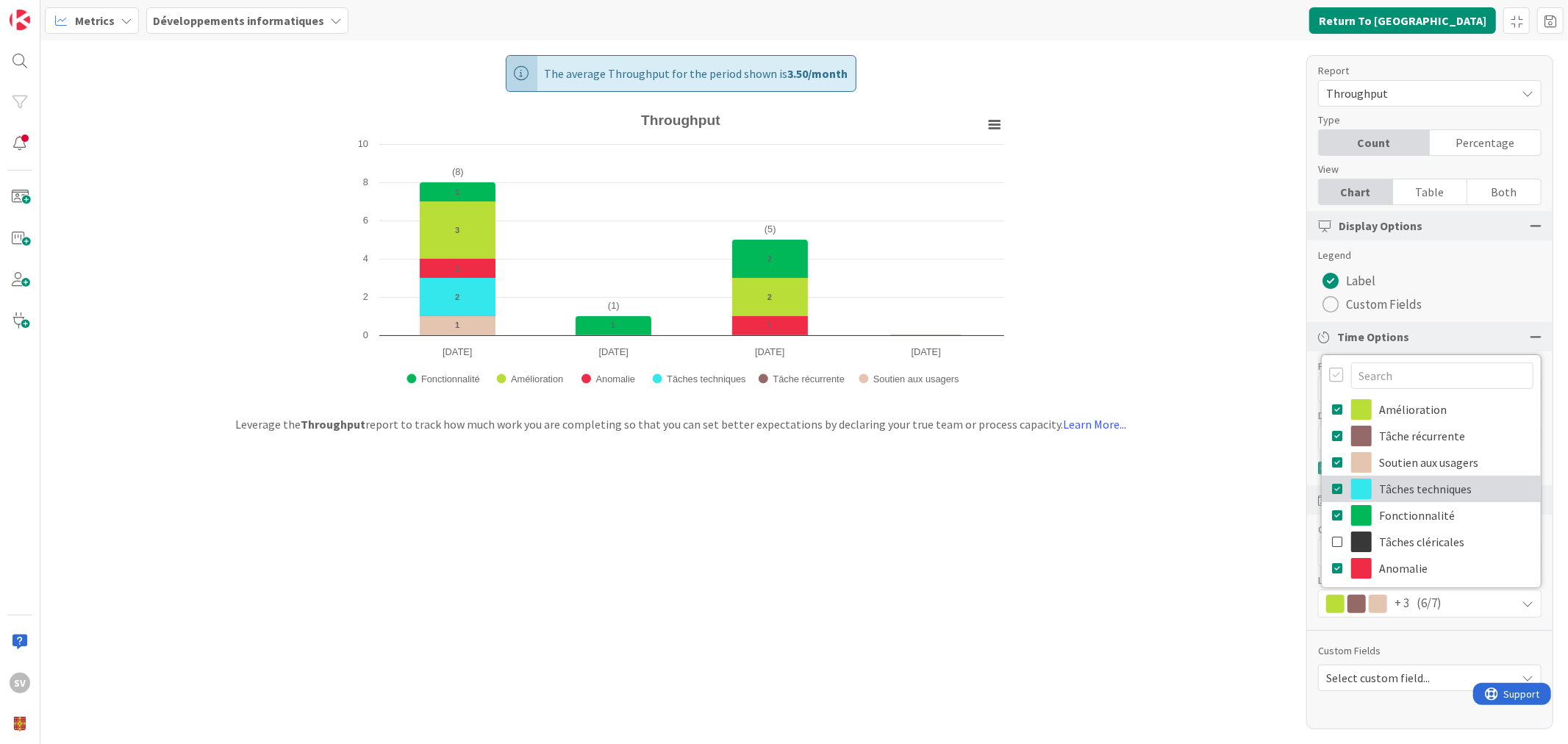
click at [1407, 490] on link "Tâches techniques" at bounding box center [1431, 489] width 219 height 27
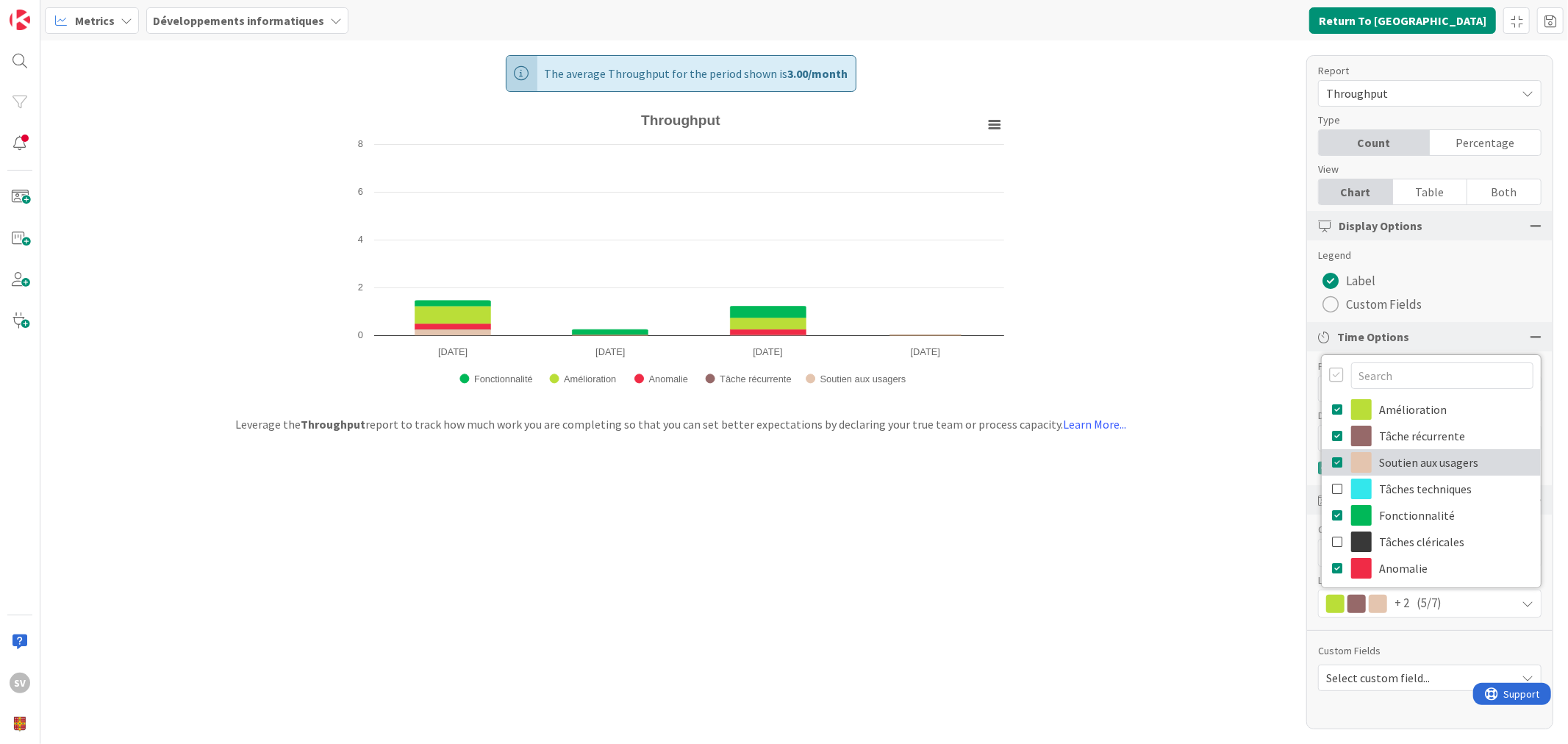
click at [1414, 464] on link "Soutien aux usagers" at bounding box center [1431, 462] width 219 height 27
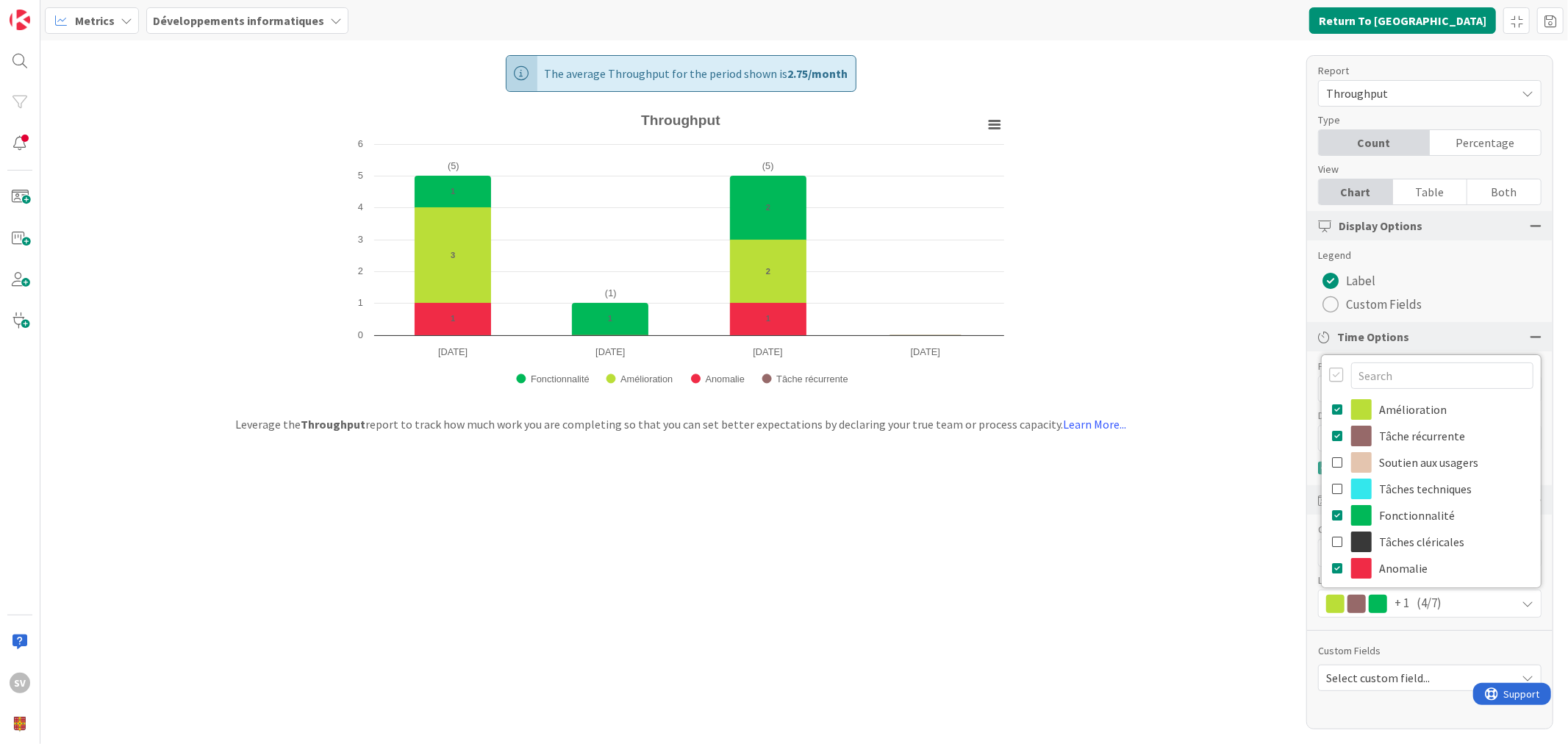
click at [1169, 595] on div "The average Throughput for the period shown is 2.75 / month Created with Highch…" at bounding box center [804, 392] width 1528 height 703
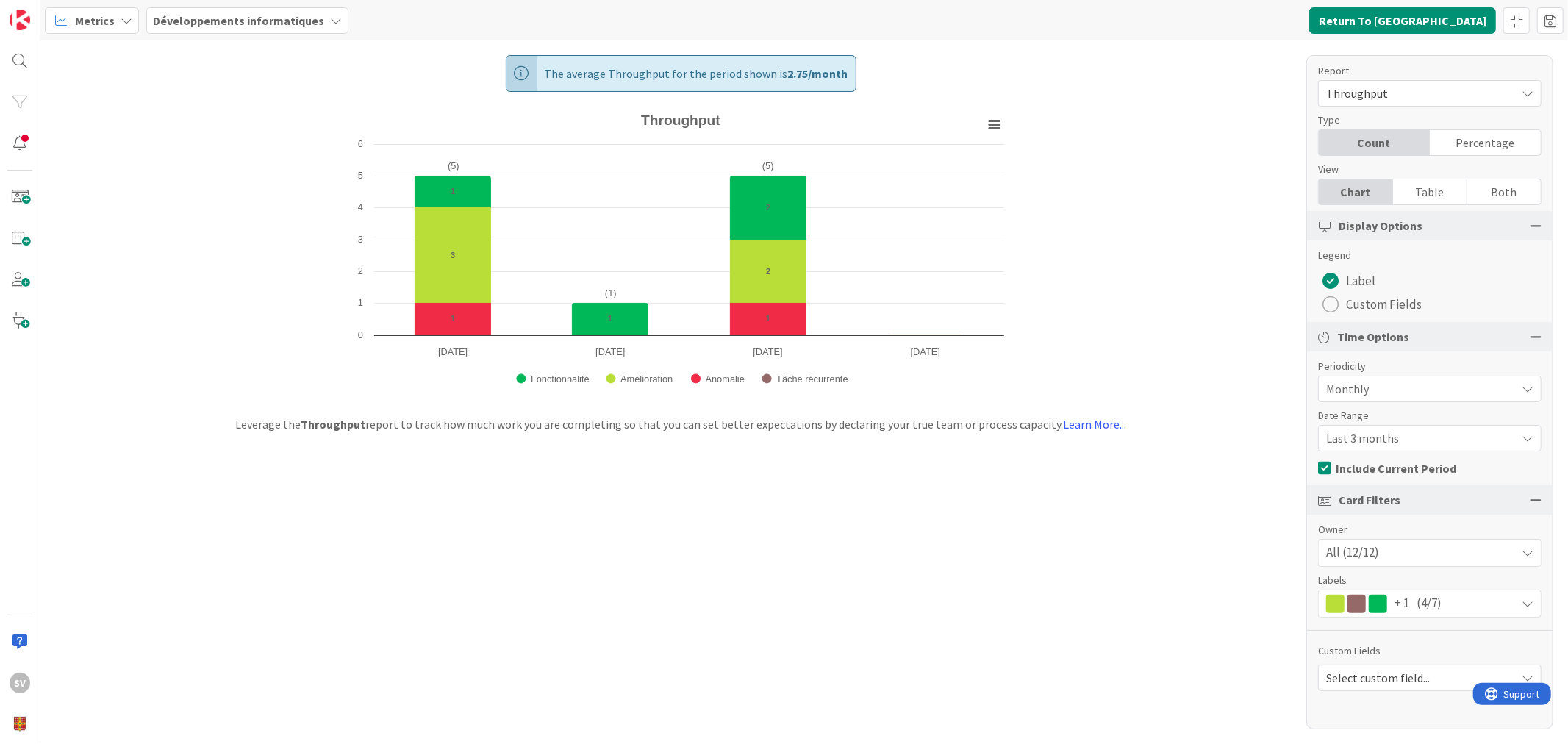
click at [1451, 548] on div "All (12/12)" at bounding box center [1430, 553] width 222 height 27
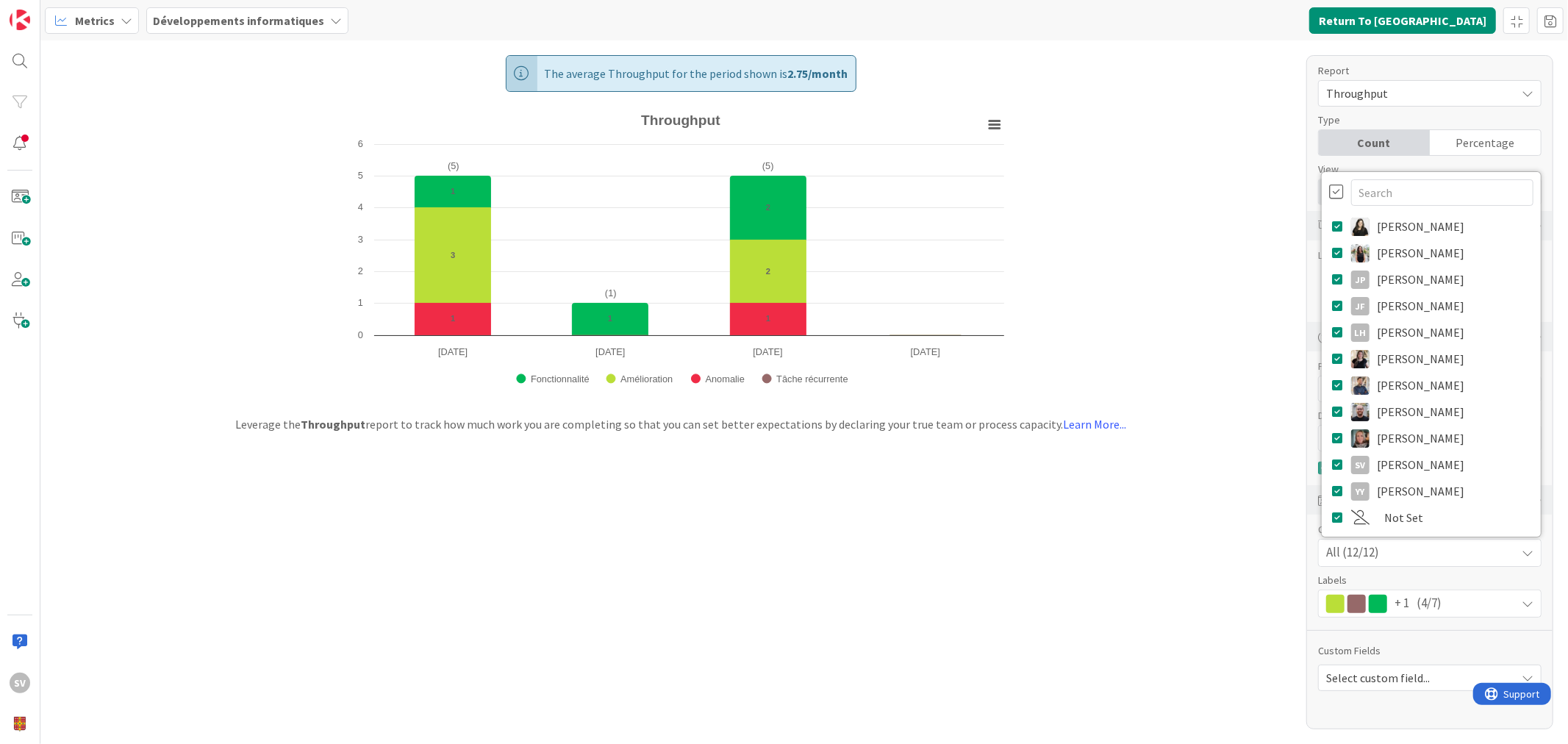
click at [1447, 547] on div "All (12/12)" at bounding box center [1430, 553] width 222 height 27
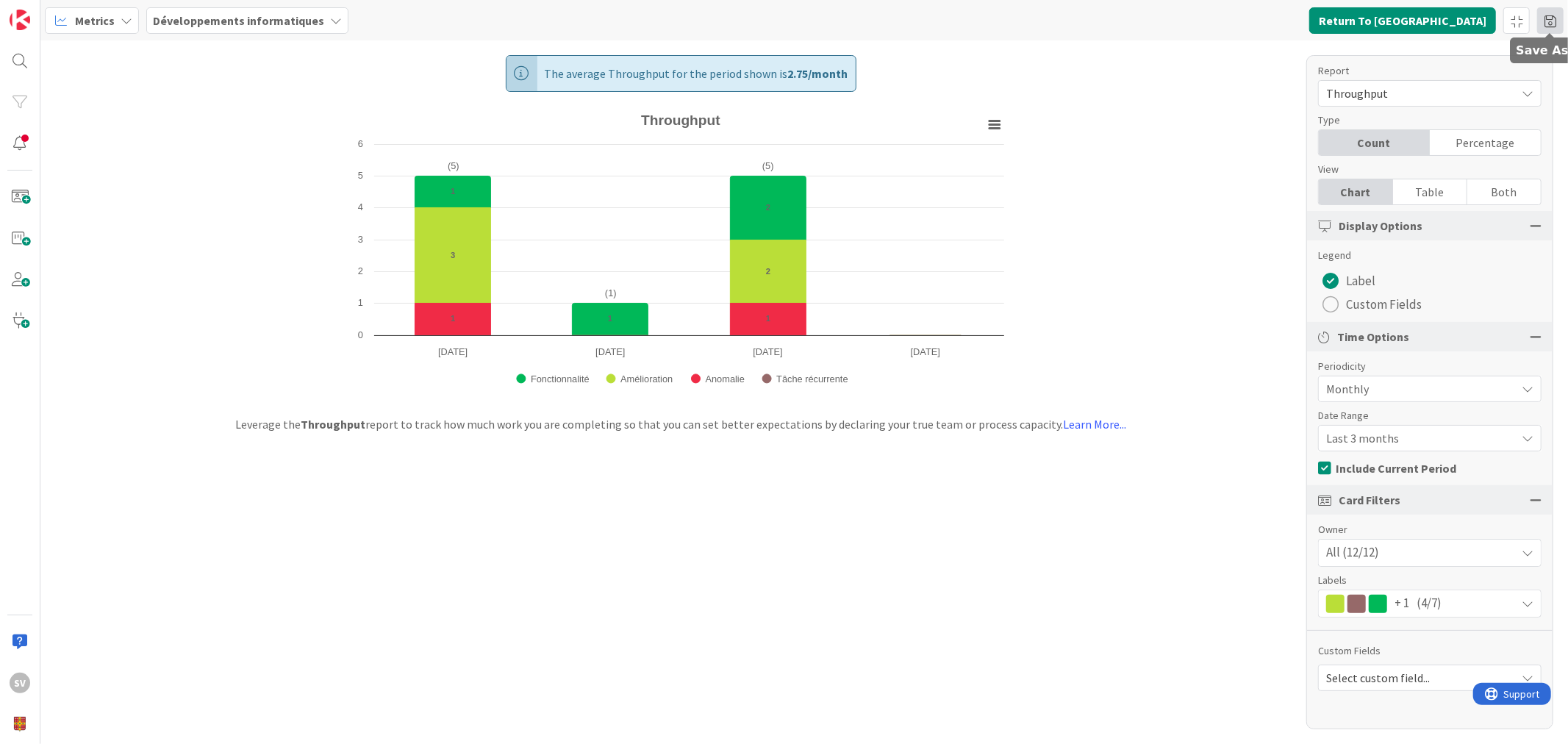
click at [1553, 25] on span at bounding box center [1551, 21] width 27 height 27
click at [1532, 169] on icon at bounding box center [1535, 170] width 10 height 10
click at [1472, 171] on input "Throughput" at bounding box center [1457, 170] width 138 height 22
click at [1533, 172] on icon at bounding box center [1535, 170] width 10 height 10
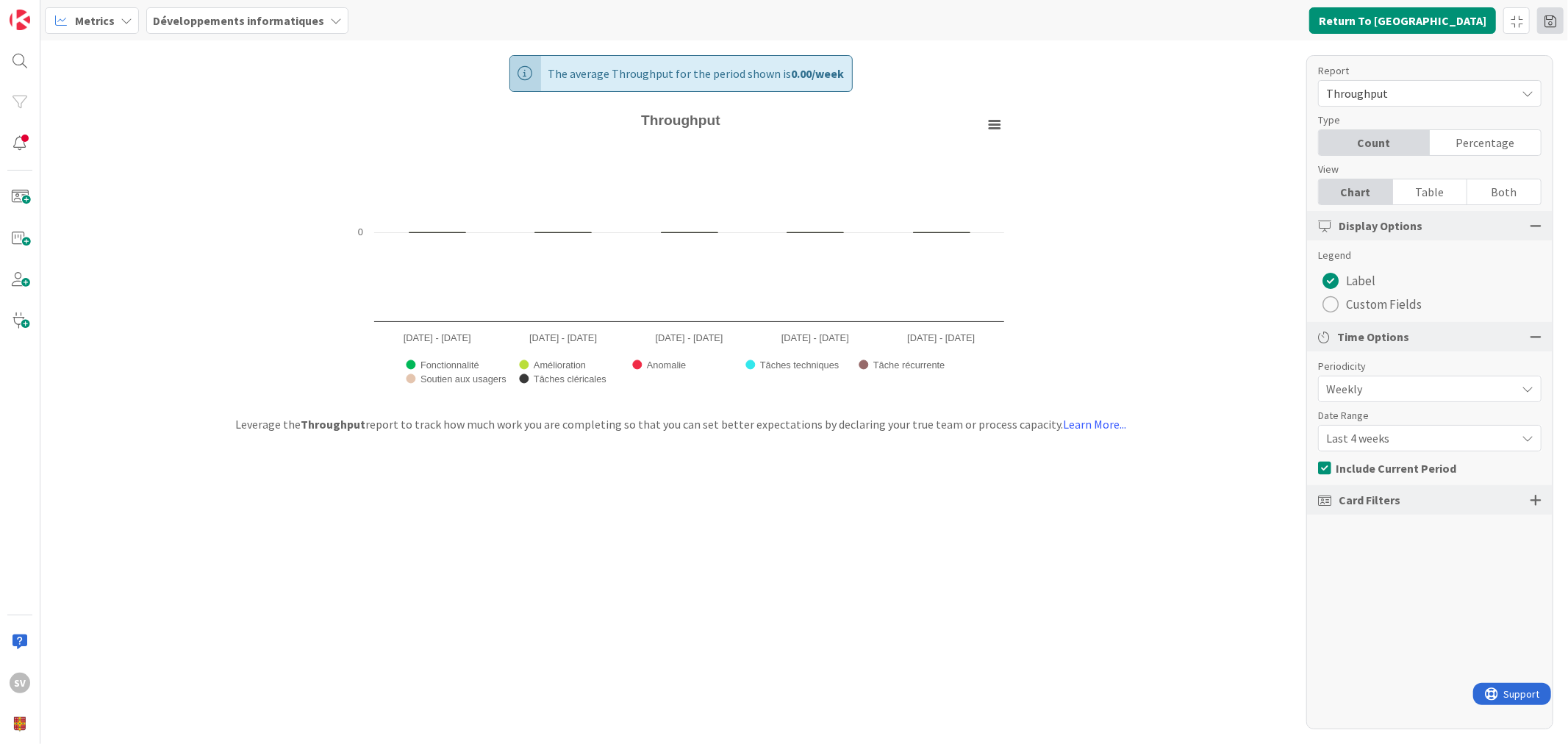
click at [1546, 27] on span at bounding box center [1551, 21] width 27 height 27
click at [1531, 170] on icon at bounding box center [1535, 170] width 10 height 10
click at [1561, 20] on span at bounding box center [1551, 21] width 27 height 27
click at [1449, 161] on div "Throughput" at bounding box center [1456, 170] width 136 height 17
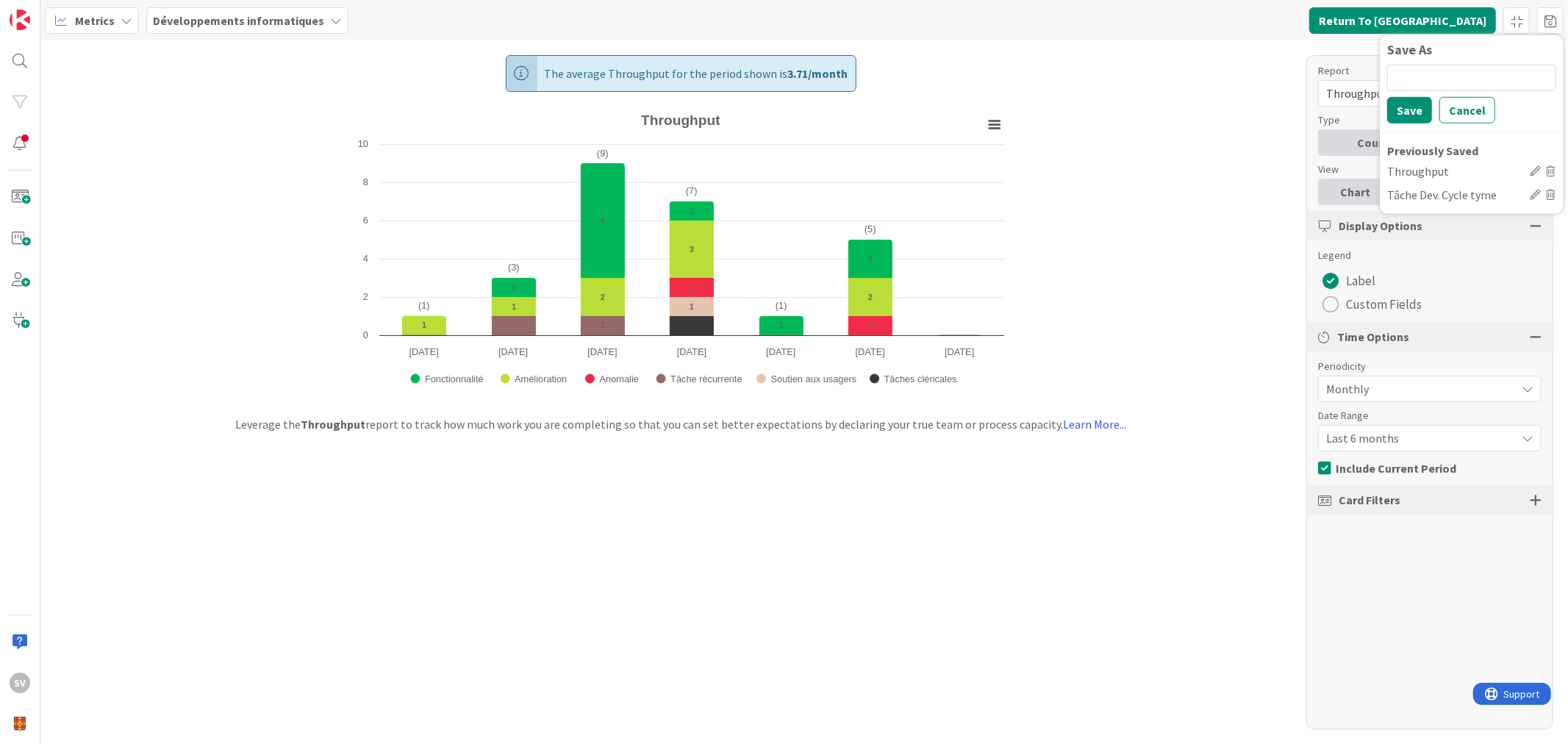
click at [1358, 443] on span "Last 6 months" at bounding box center [1417, 437] width 182 height 21
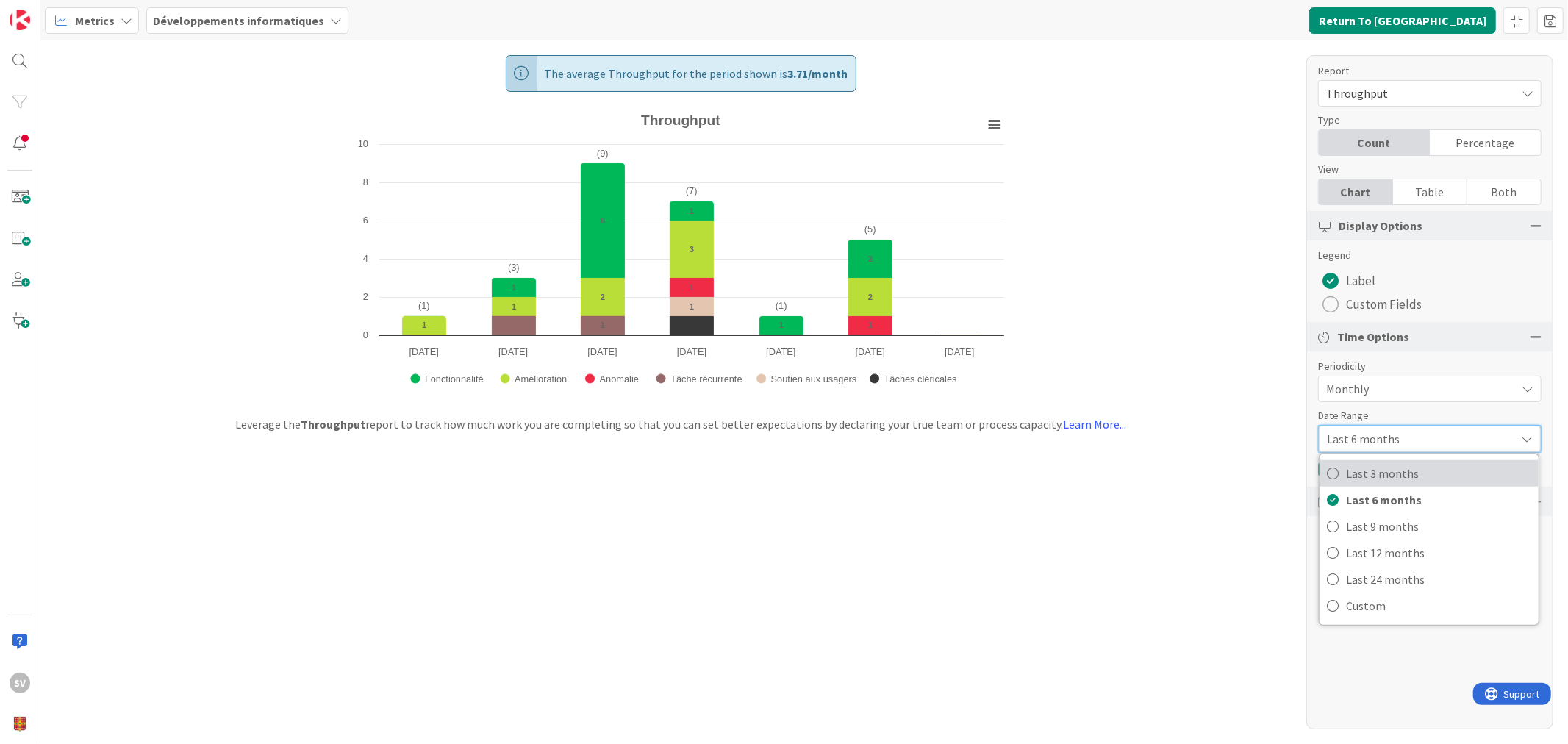
click at [1392, 471] on span "Last 3 months" at bounding box center [1438, 473] width 185 height 22
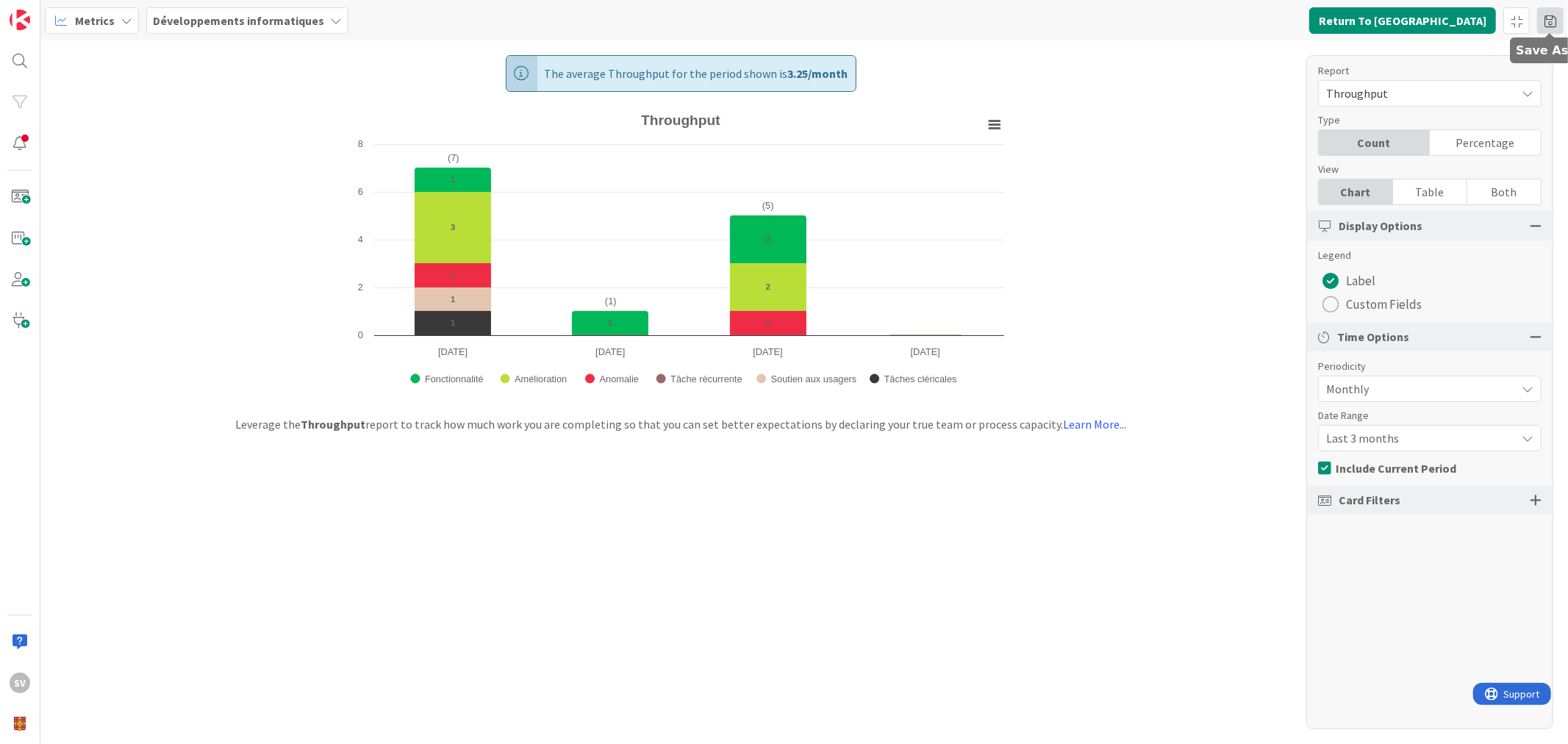
click at [1545, 17] on span at bounding box center [1551, 21] width 27 height 27
click at [1554, 166] on icon at bounding box center [1551, 170] width 10 height 10
click at [1368, 501] on span "Card Filters" at bounding box center [1370, 499] width 62 height 17
drag, startPoint x: 1548, startPoint y: 495, endPoint x: 1559, endPoint y: 497, distance: 11.2
click at [1549, 495] on div "Card Filters" at bounding box center [1430, 499] width 245 height 29
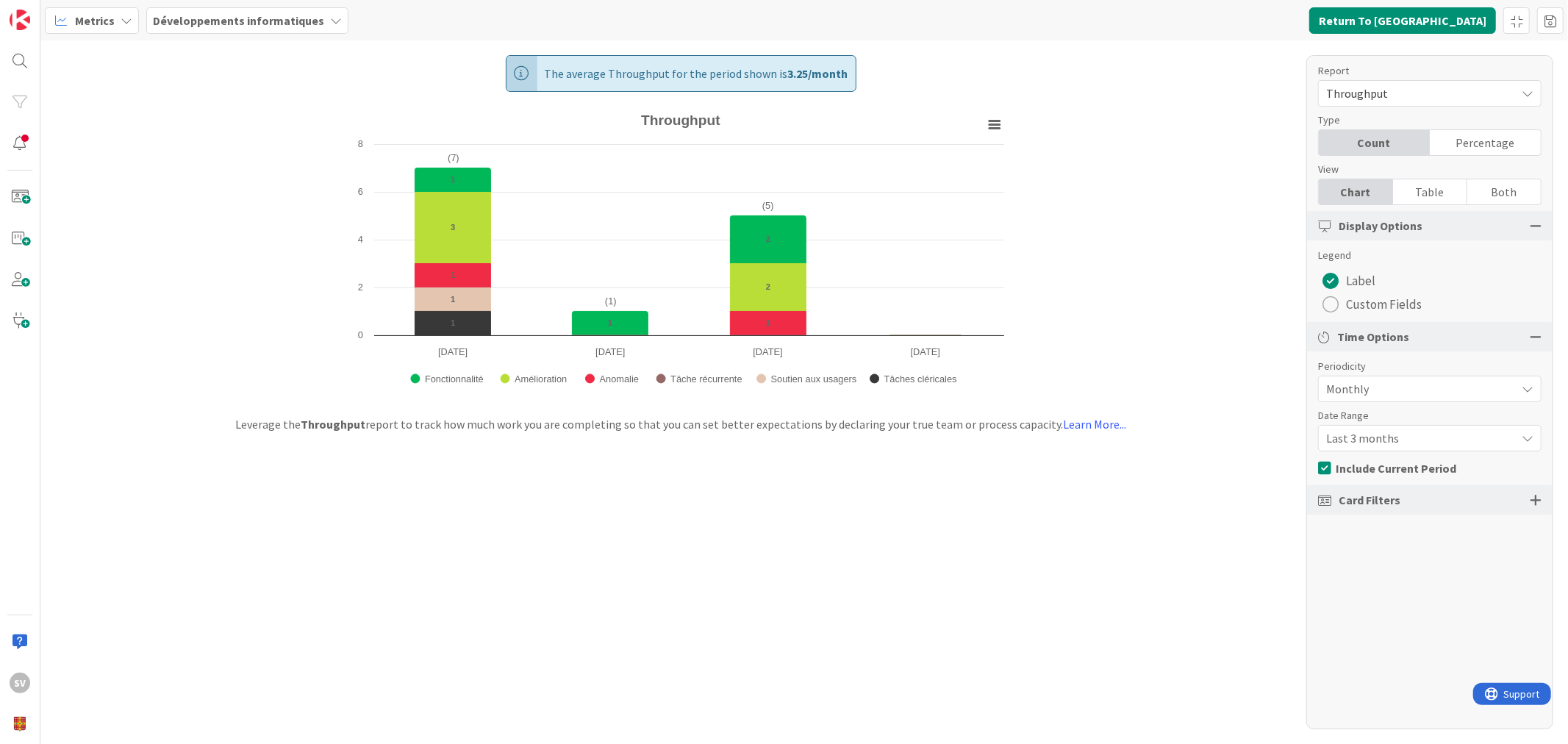
click at [1541, 495] on div at bounding box center [1536, 500] width 12 height 13
click at [1465, 603] on div "All (7/7)" at bounding box center [1430, 604] width 222 height 27
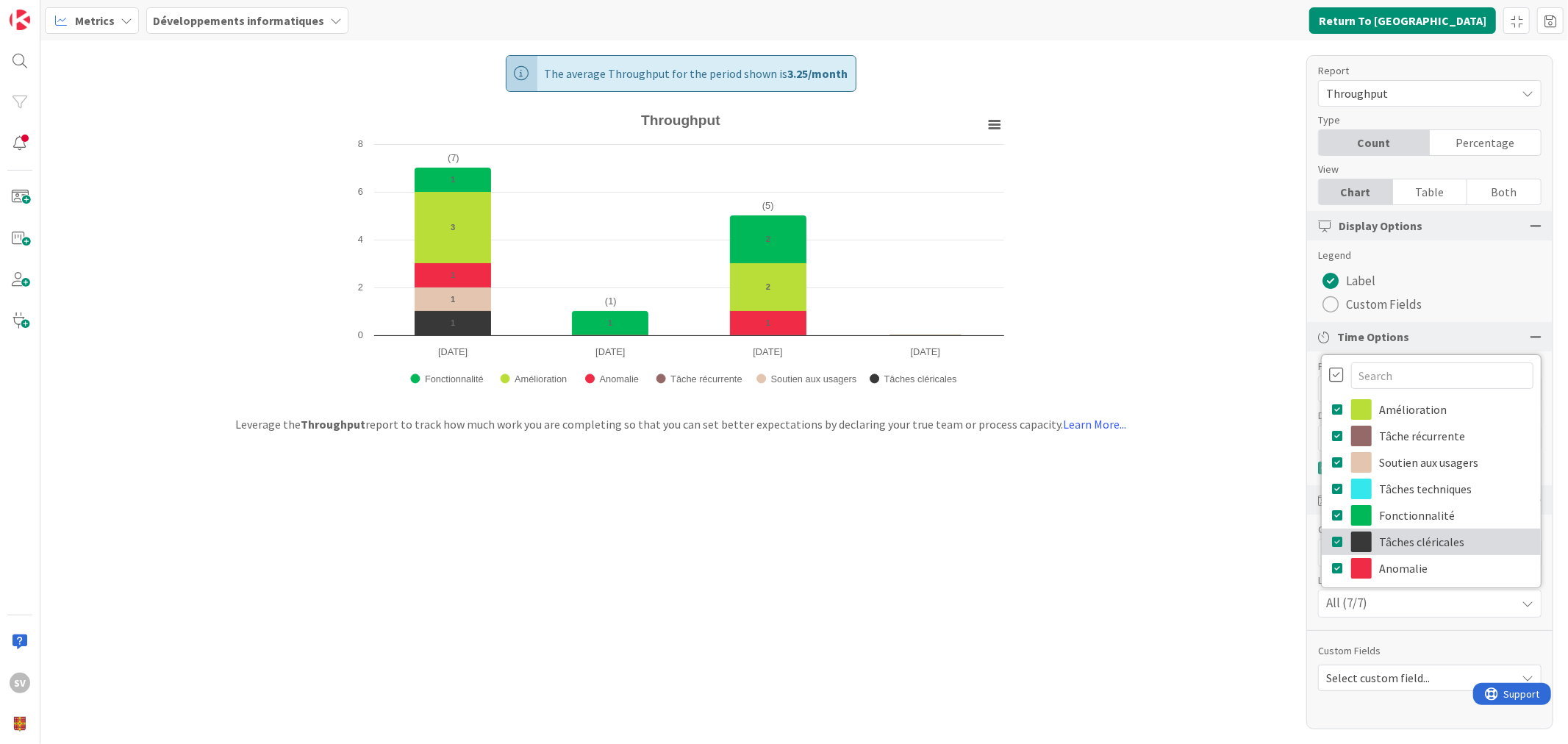
click at [1427, 537] on link "Tâches cléricales" at bounding box center [1431, 542] width 219 height 27
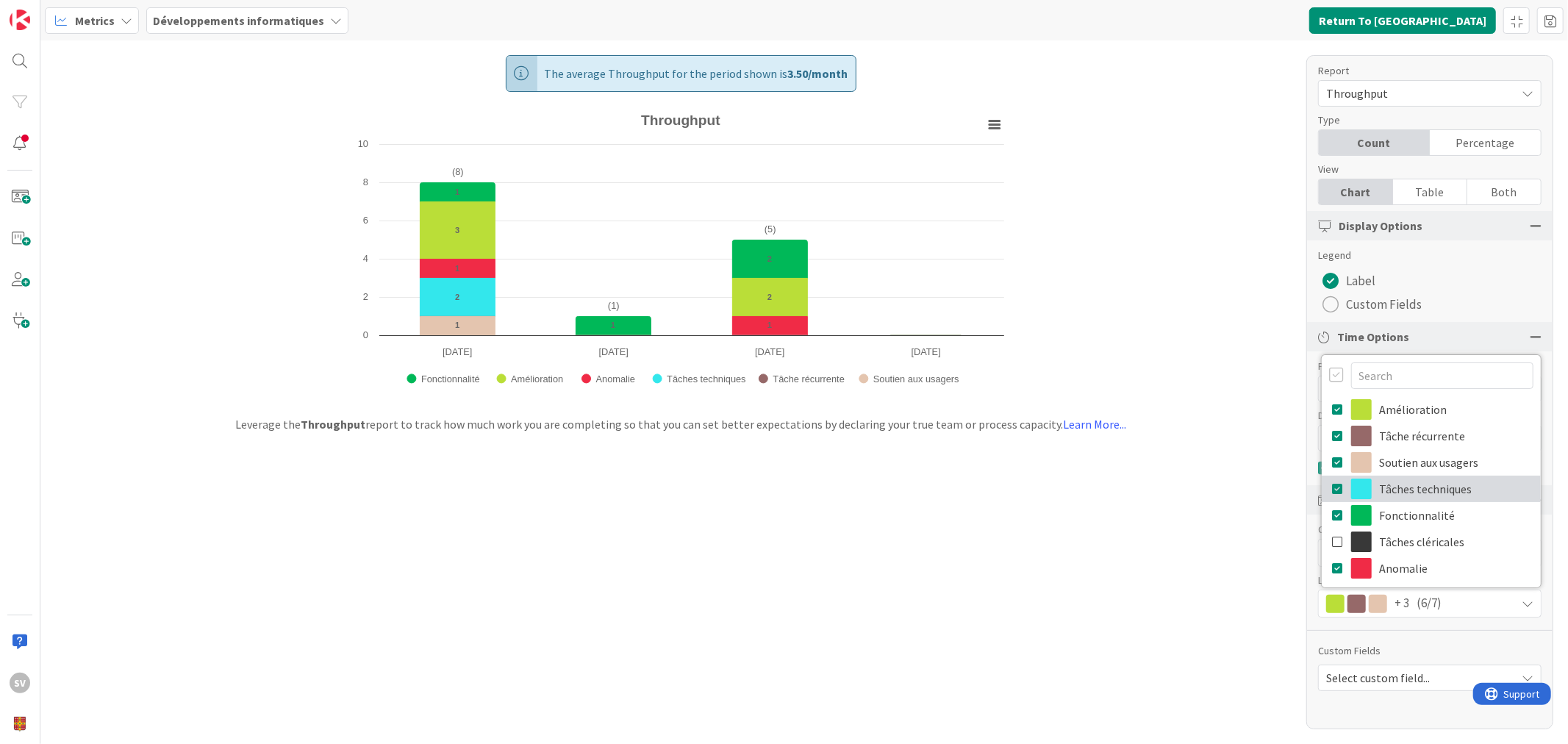
click at [1422, 485] on link "Tâches techniques" at bounding box center [1431, 489] width 219 height 27
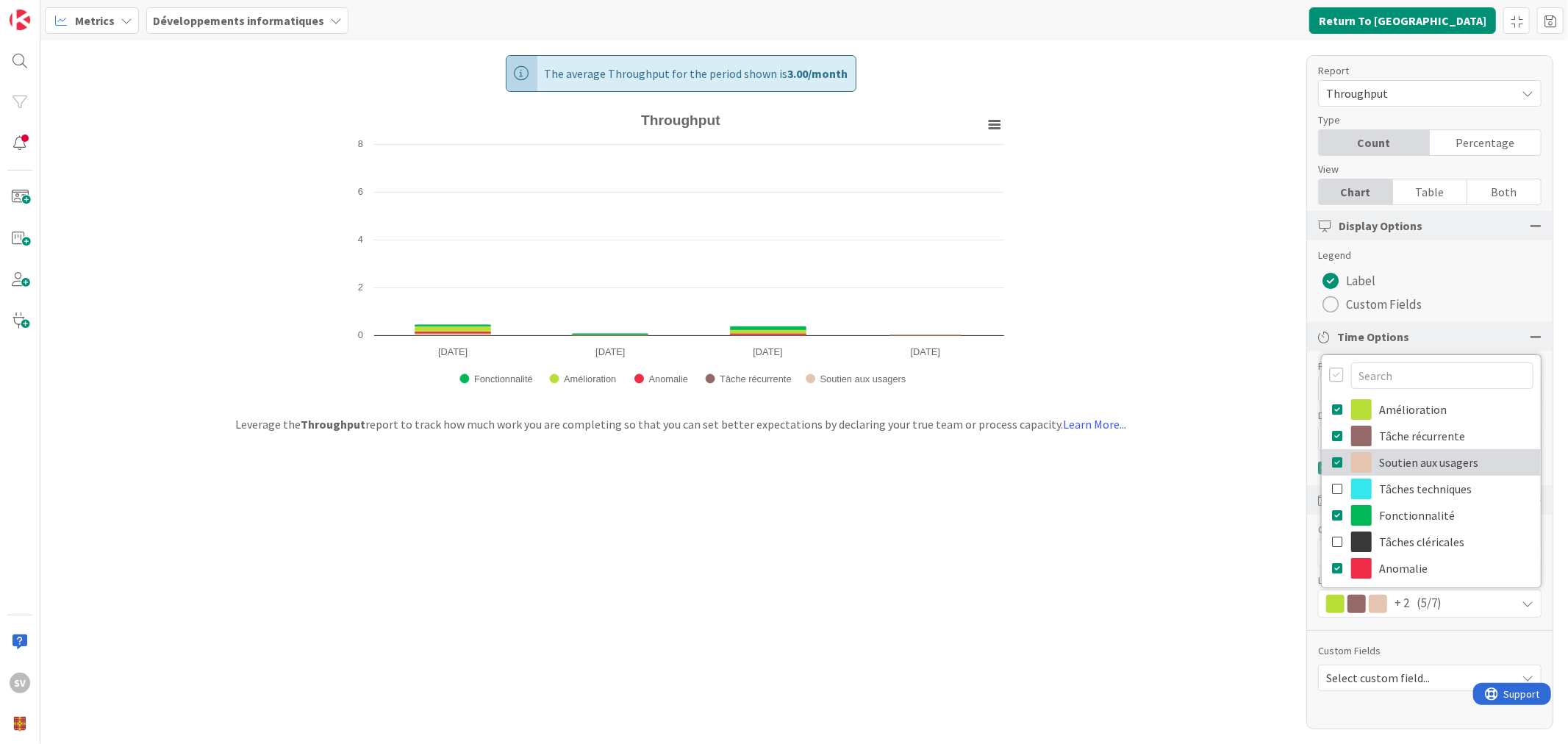
click at [1437, 459] on link "Soutien aux usagers" at bounding box center [1431, 462] width 219 height 27
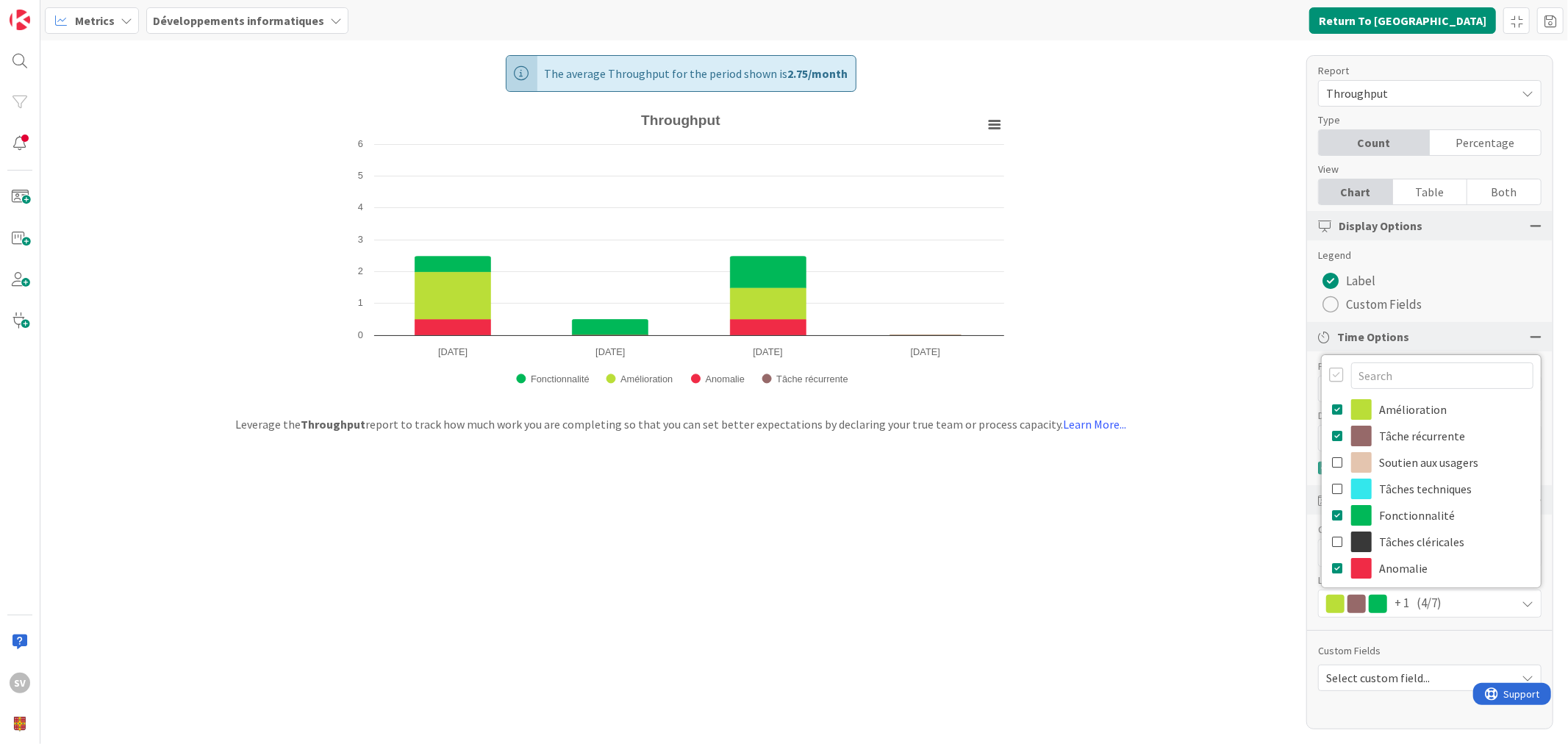
click at [1186, 572] on div "The average Throughput for the period shown is 2.75 / month Created with Highch…" at bounding box center [804, 392] width 1528 height 703
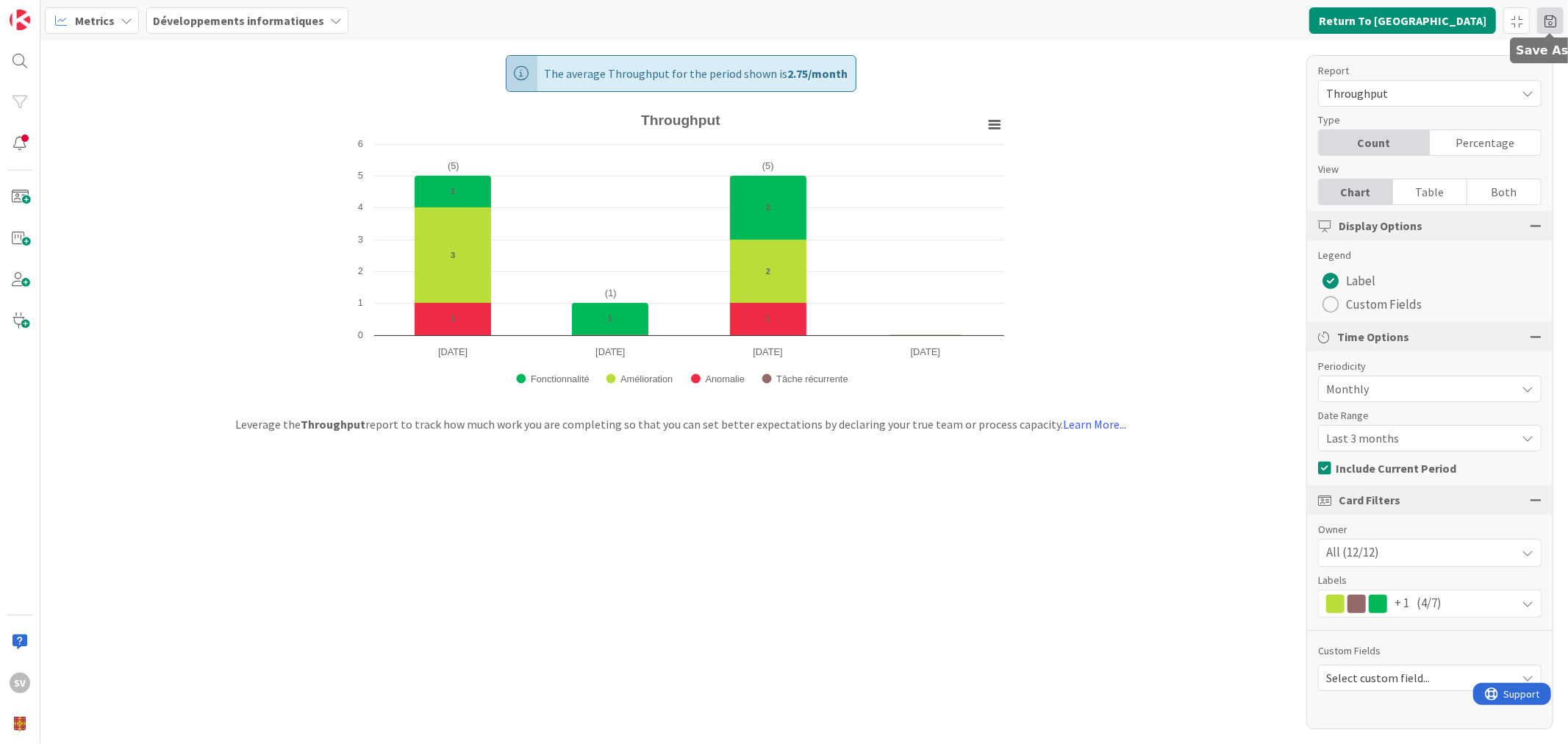
click at [1549, 17] on span at bounding box center [1551, 21] width 27 height 27
click at [1421, 60] on div "Save As" at bounding box center [1472, 52] width 169 height 22
click at [1427, 71] on input at bounding box center [1472, 77] width 169 height 27
type input "Taches Dev. - Throughput"
click at [1406, 111] on button "Save" at bounding box center [1410, 110] width 45 height 27
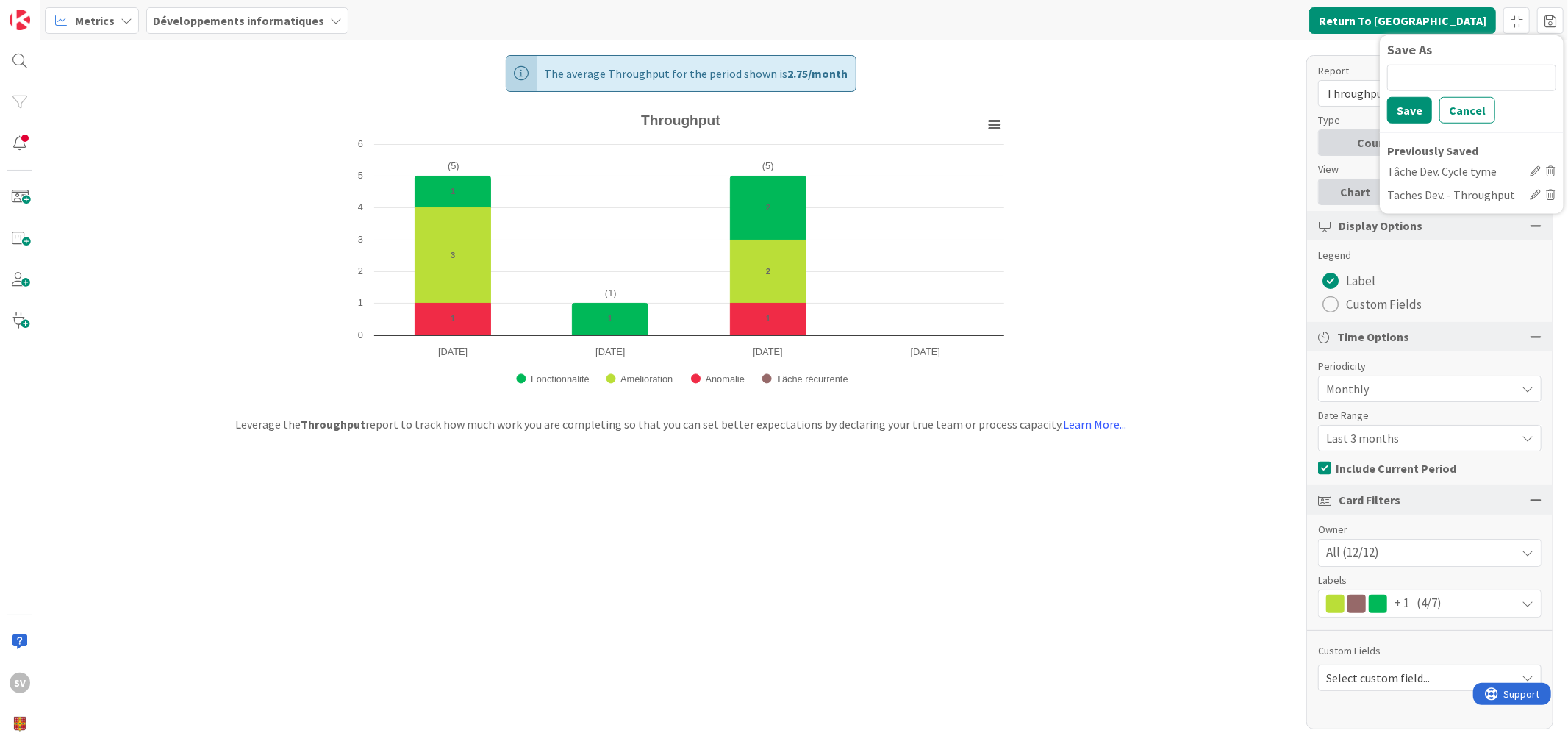
click at [1538, 165] on icon at bounding box center [1535, 170] width 10 height 10
click at [1446, 167] on input "Tâche Dev. Cycle tyme" at bounding box center [1457, 170] width 138 height 22
click at [1484, 170] on input "Tâche Dev. Cycle tyme" at bounding box center [1457, 170] width 138 height 22
type input "Tâche Dev. Cycle time"
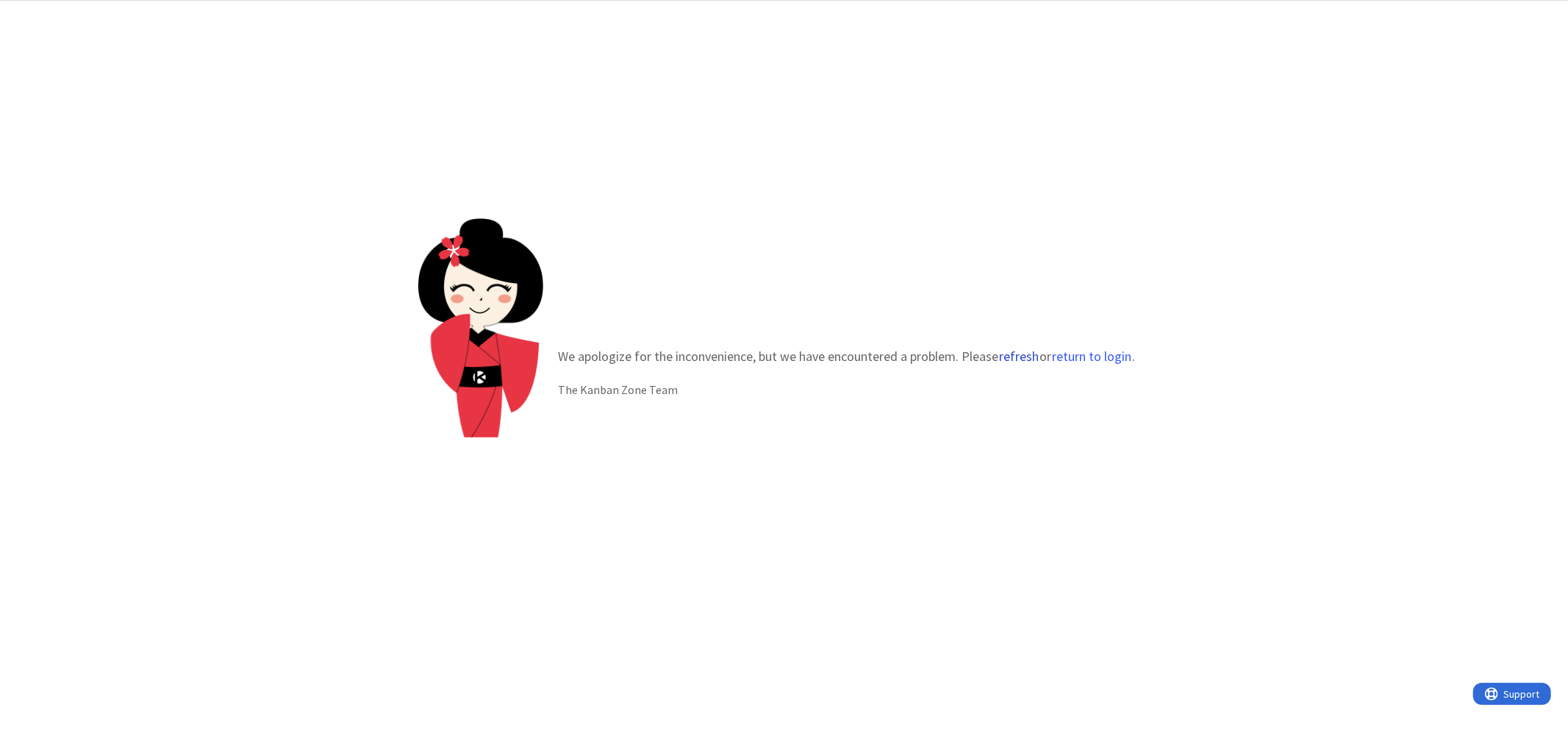
click at [1025, 357] on button "refresh" at bounding box center [1018, 357] width 41 height 15
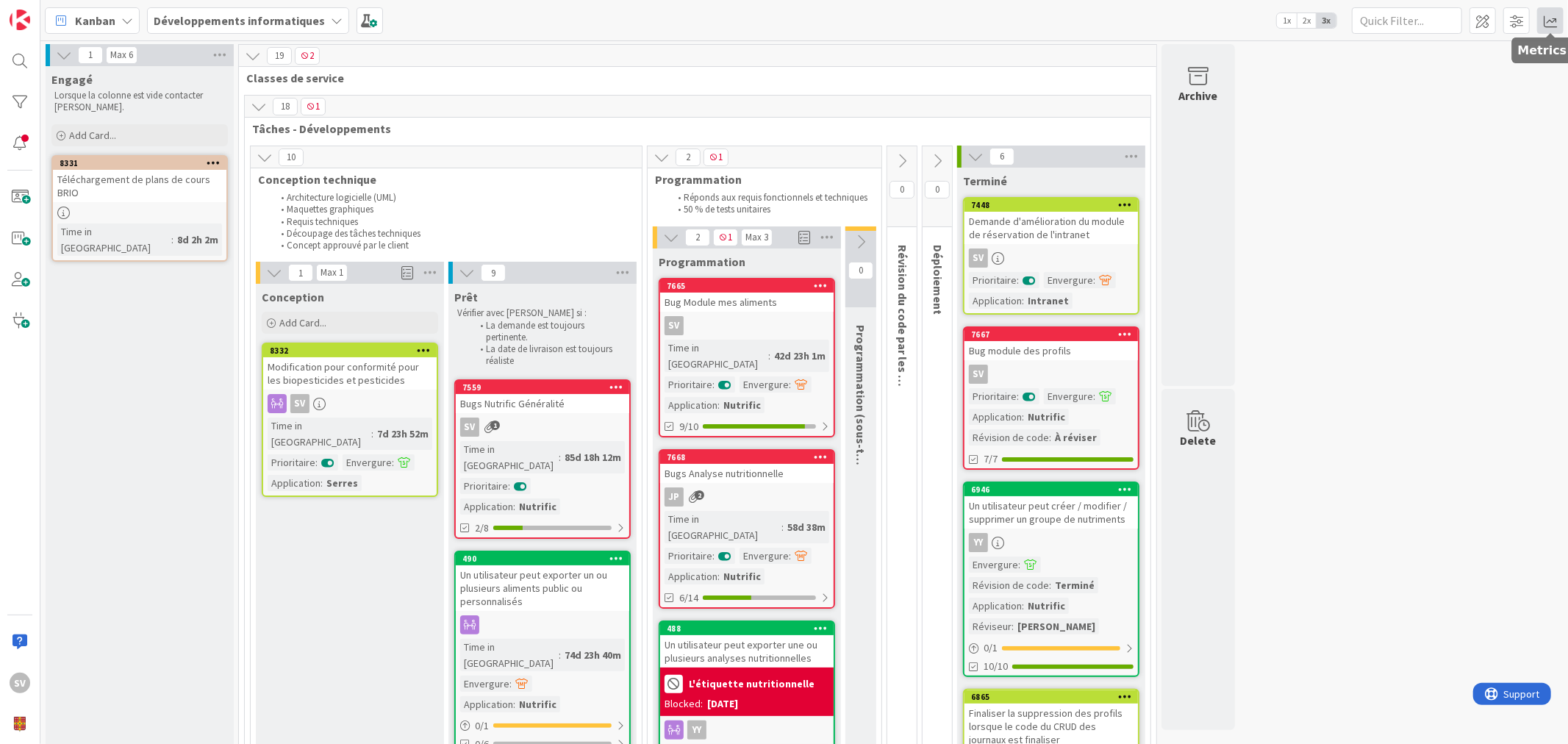
click at [1549, 17] on span at bounding box center [1551, 21] width 27 height 27
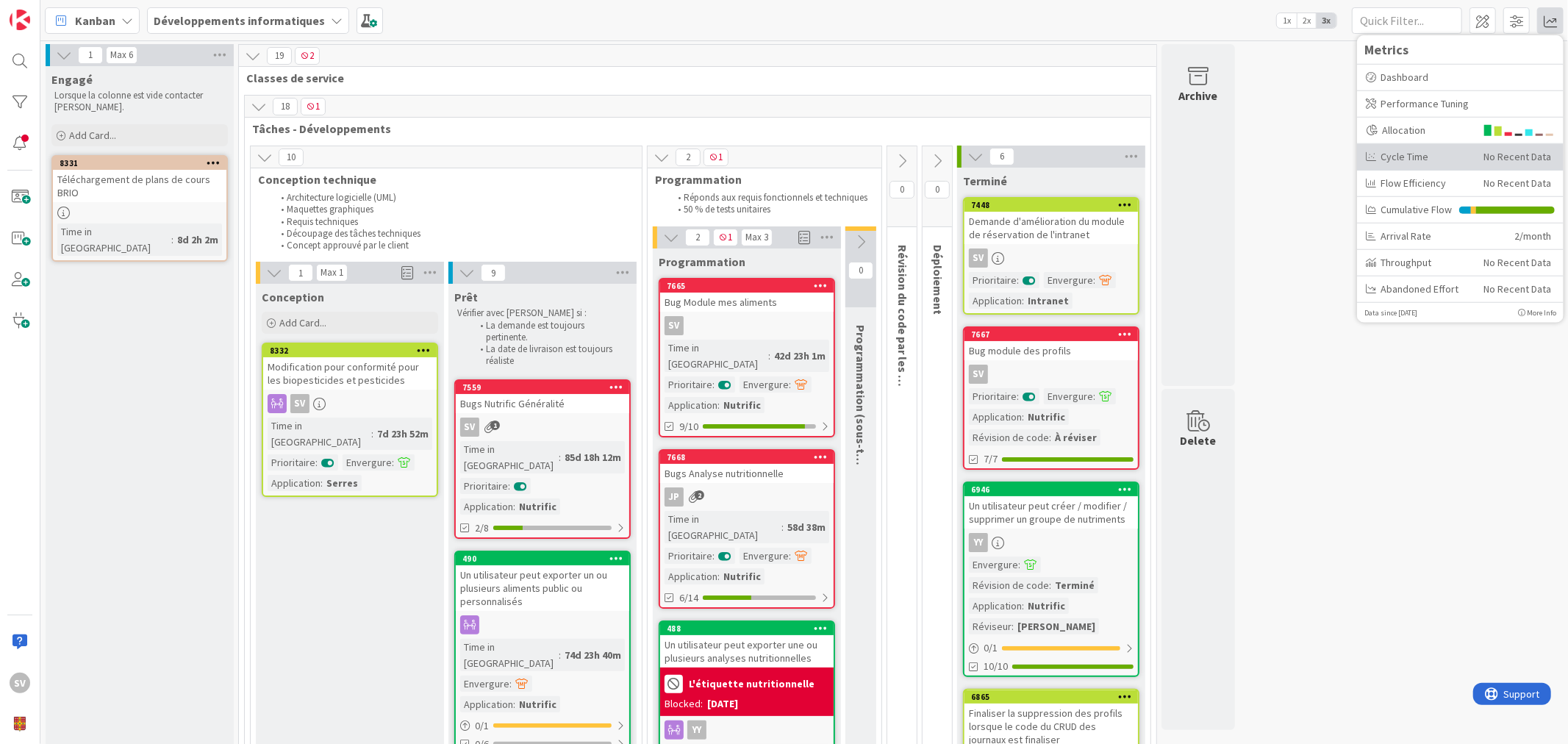
click at [1423, 149] on div "Cycle Time" at bounding box center [1419, 156] width 106 height 16
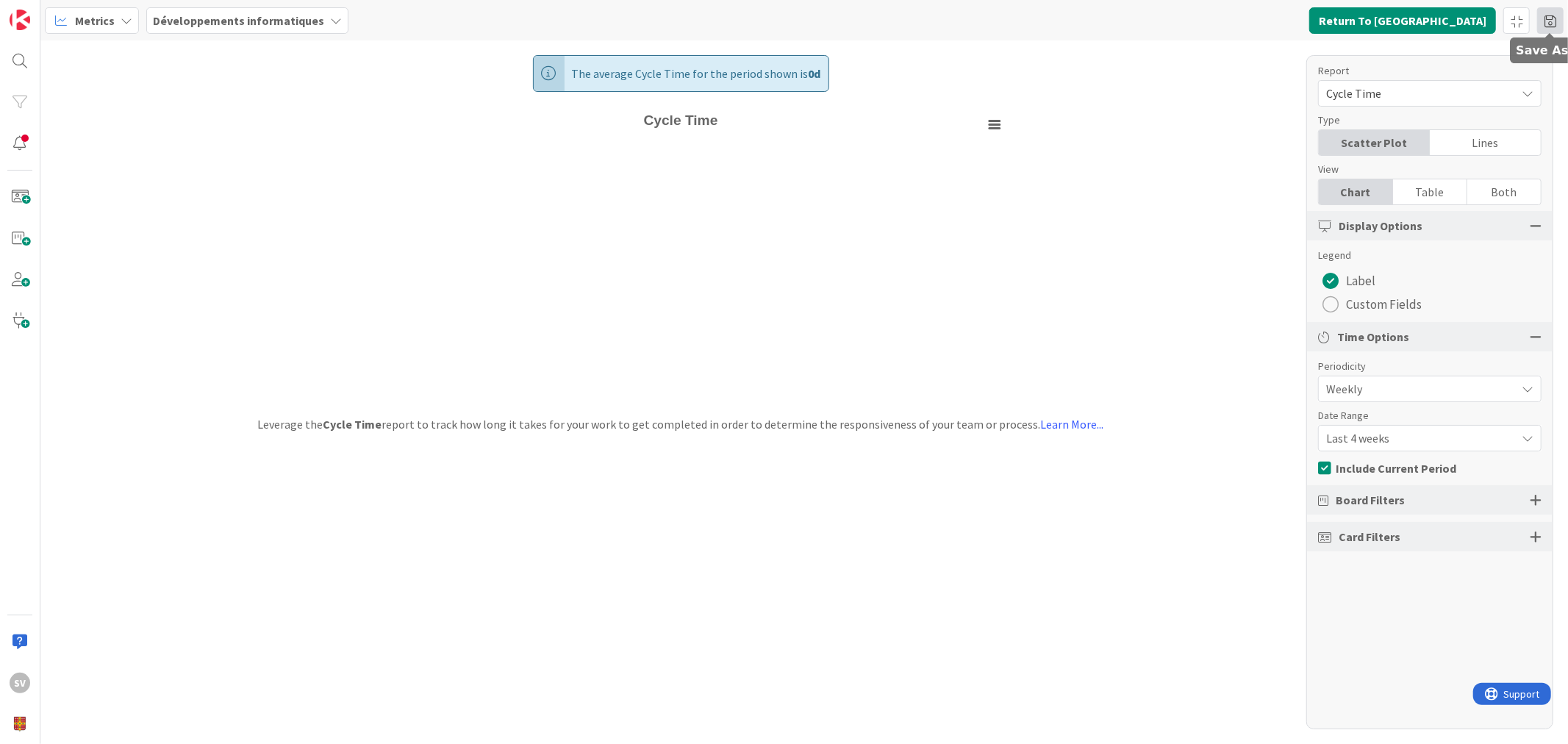
click at [1546, 22] on span at bounding box center [1551, 21] width 27 height 27
click at [1454, 170] on div "Tâche Dev. Cycle tyme" at bounding box center [1456, 170] width 136 height 17
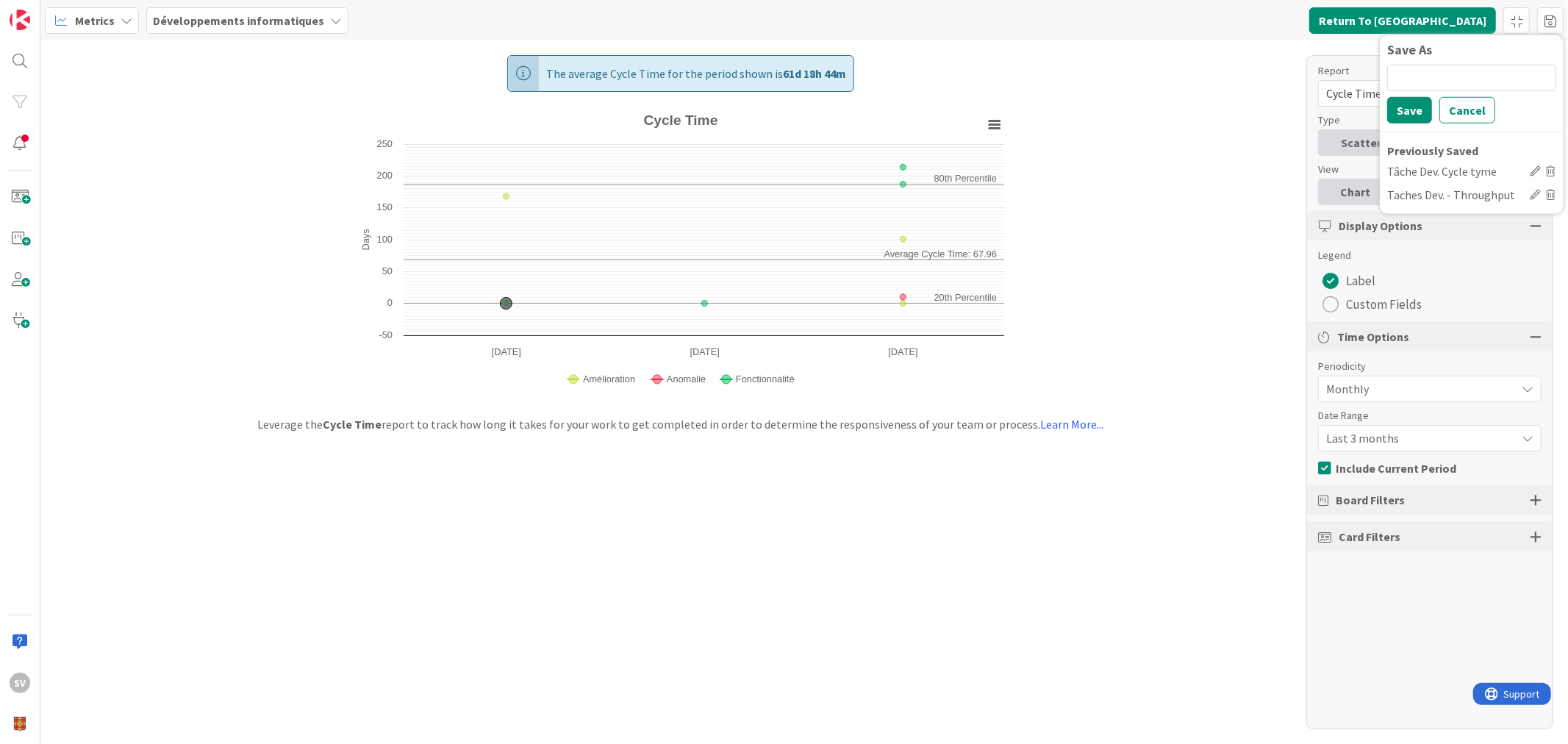
click at [1532, 168] on icon at bounding box center [1535, 170] width 10 height 10
drag, startPoint x: 1504, startPoint y: 170, endPoint x: 1212, endPoint y: 167, distance: 292.0
click at [1212, 165] on div "Metrics Développements informatiques Return To Kanban Save As Save Cancel Previ…" at bounding box center [804, 372] width 1528 height 744
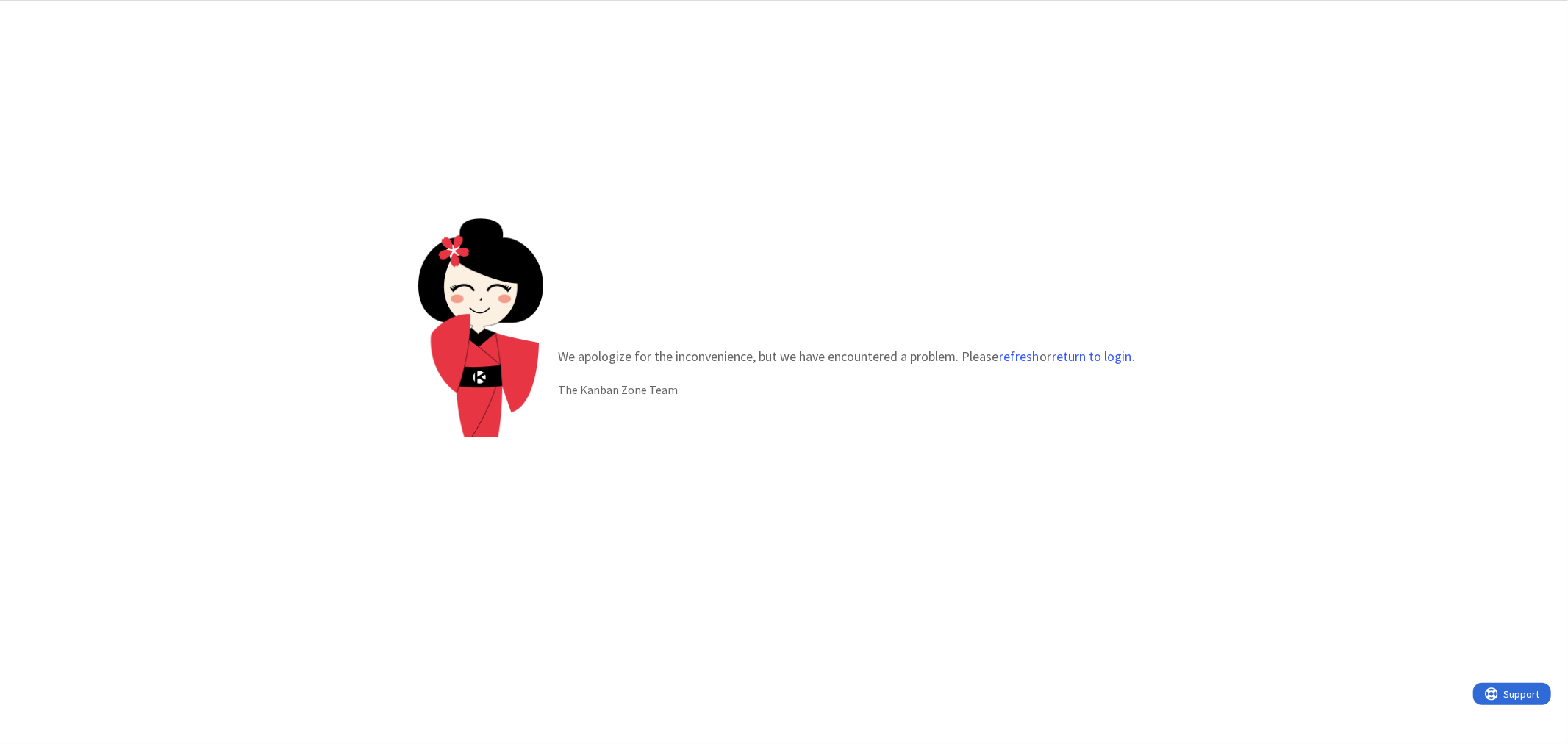
drag, startPoint x: 1322, startPoint y: 96, endPoint x: 1322, endPoint y: 85, distance: 11.0
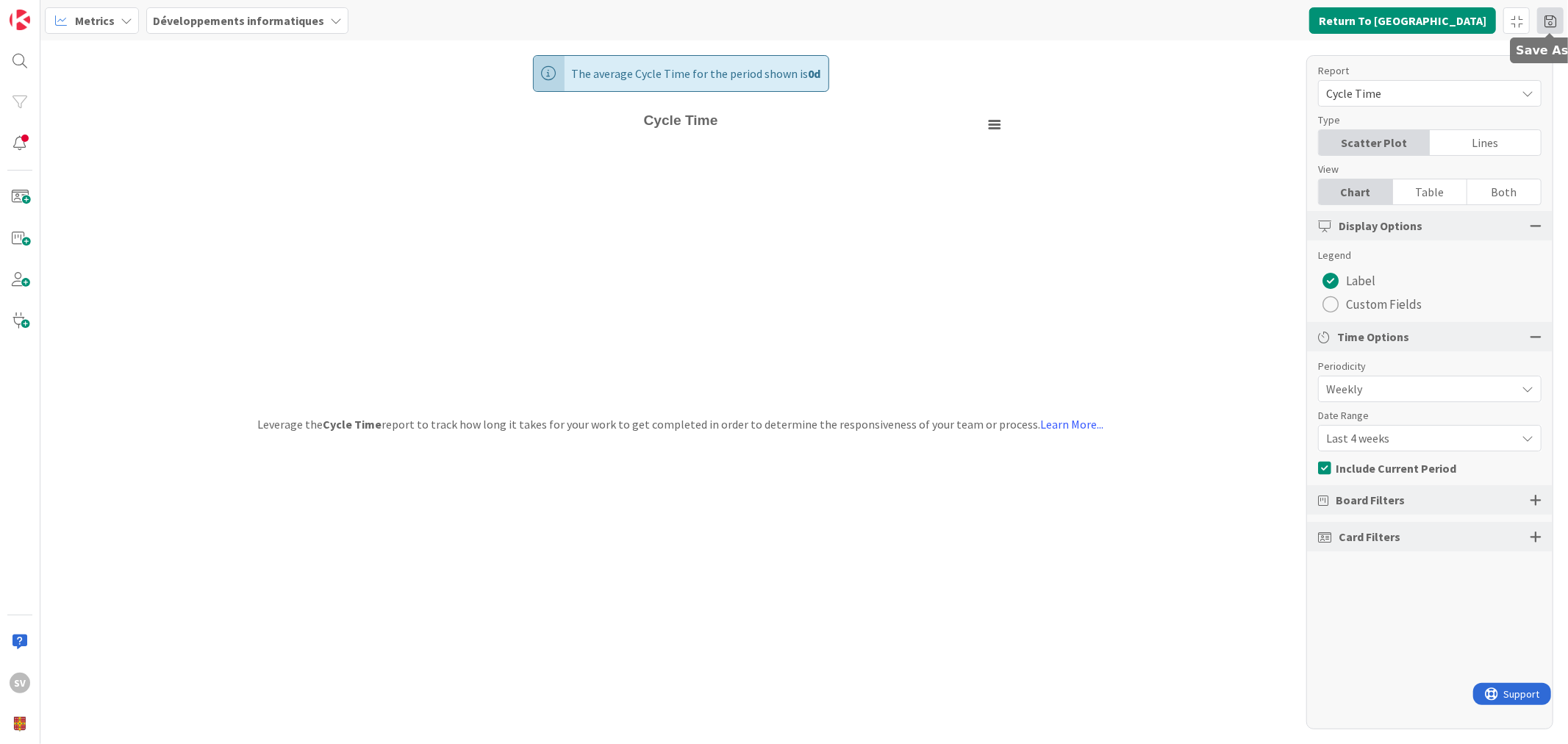
click at [1561, 20] on span at bounding box center [1551, 21] width 27 height 27
click at [1460, 75] on input at bounding box center [1472, 77] width 169 height 27
click at [1444, 167] on div "Tâche Dev. Cycle tyme" at bounding box center [1456, 170] width 136 height 17
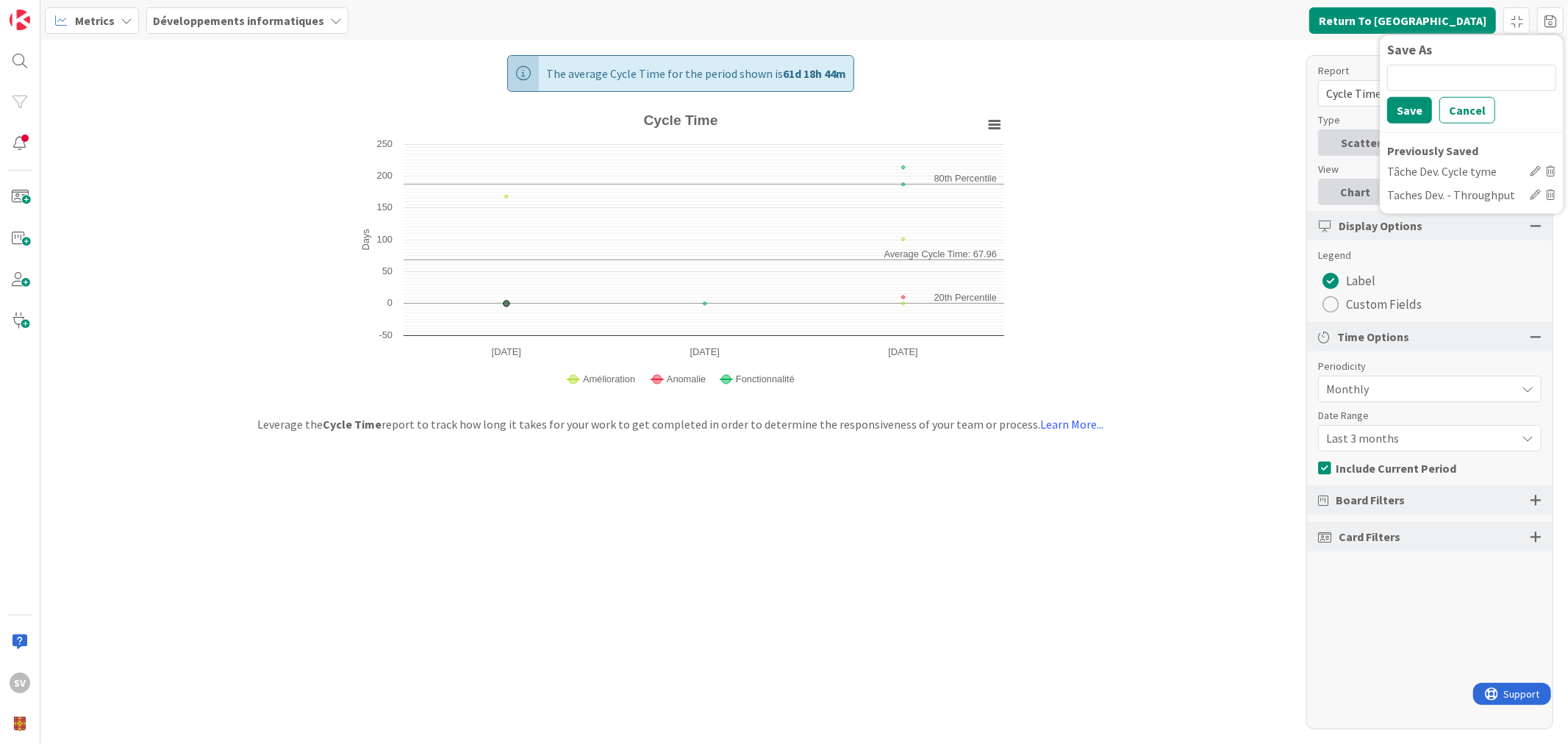
click at [1450, 60] on div "Save As" at bounding box center [1472, 52] width 169 height 22
click at [1447, 73] on input at bounding box center [1472, 77] width 169 height 27
paste input "Tâche Dev. Cycle tyme"
click at [1489, 75] on input "Tâche Dev. Cycle tyme" at bounding box center [1472, 77] width 169 height 27
type input "Tâches Dev. Cycle time"
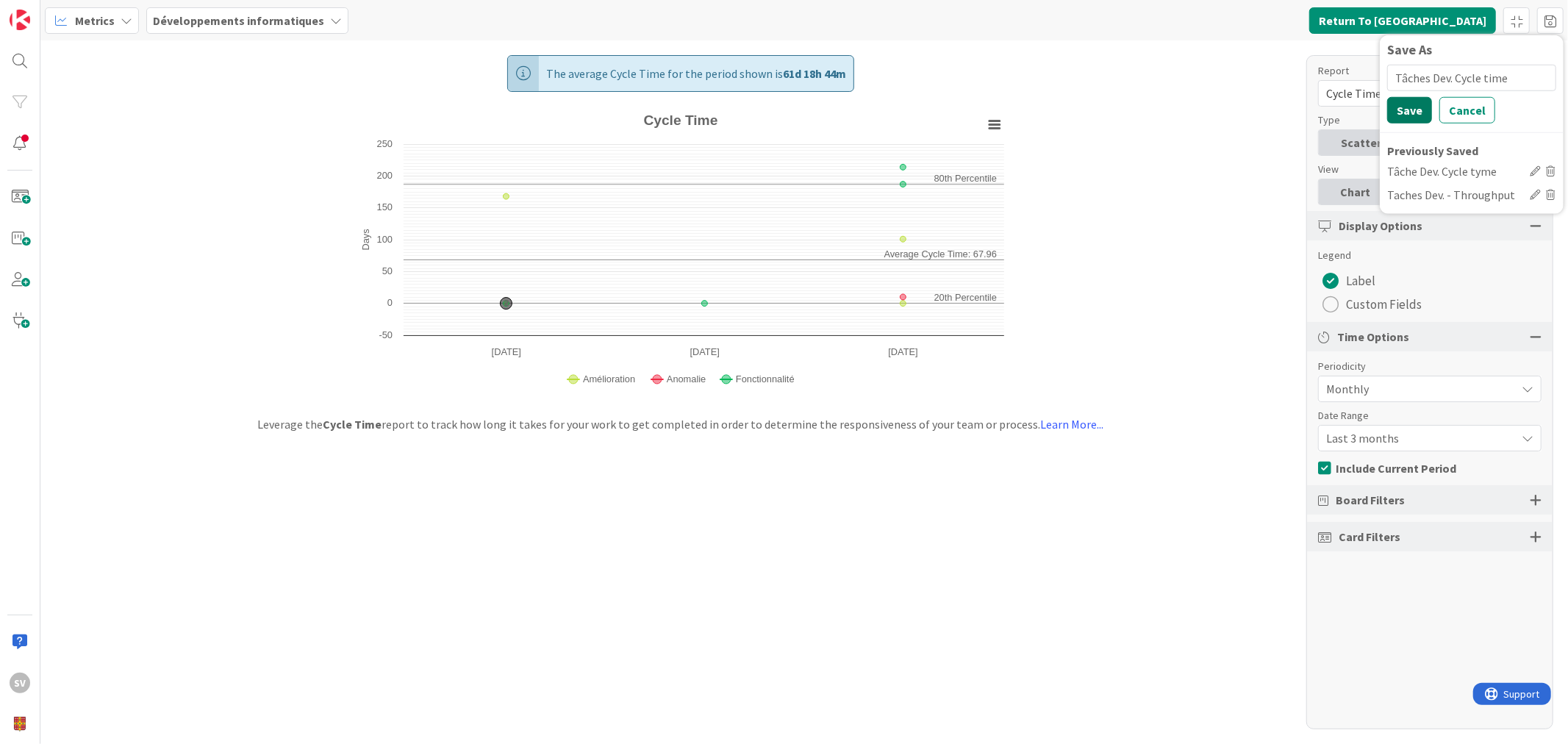
click at [1417, 97] on button "Save" at bounding box center [1410, 110] width 45 height 27
click at [1553, 166] on icon at bounding box center [1551, 170] width 10 height 10
click at [1476, 86] on input at bounding box center [1472, 77] width 169 height 27
paste input "Tâche Dev. Cycle tyme"
click at [1427, 78] on input "Tâche Dev. Cycle tyme" at bounding box center [1472, 77] width 169 height 27
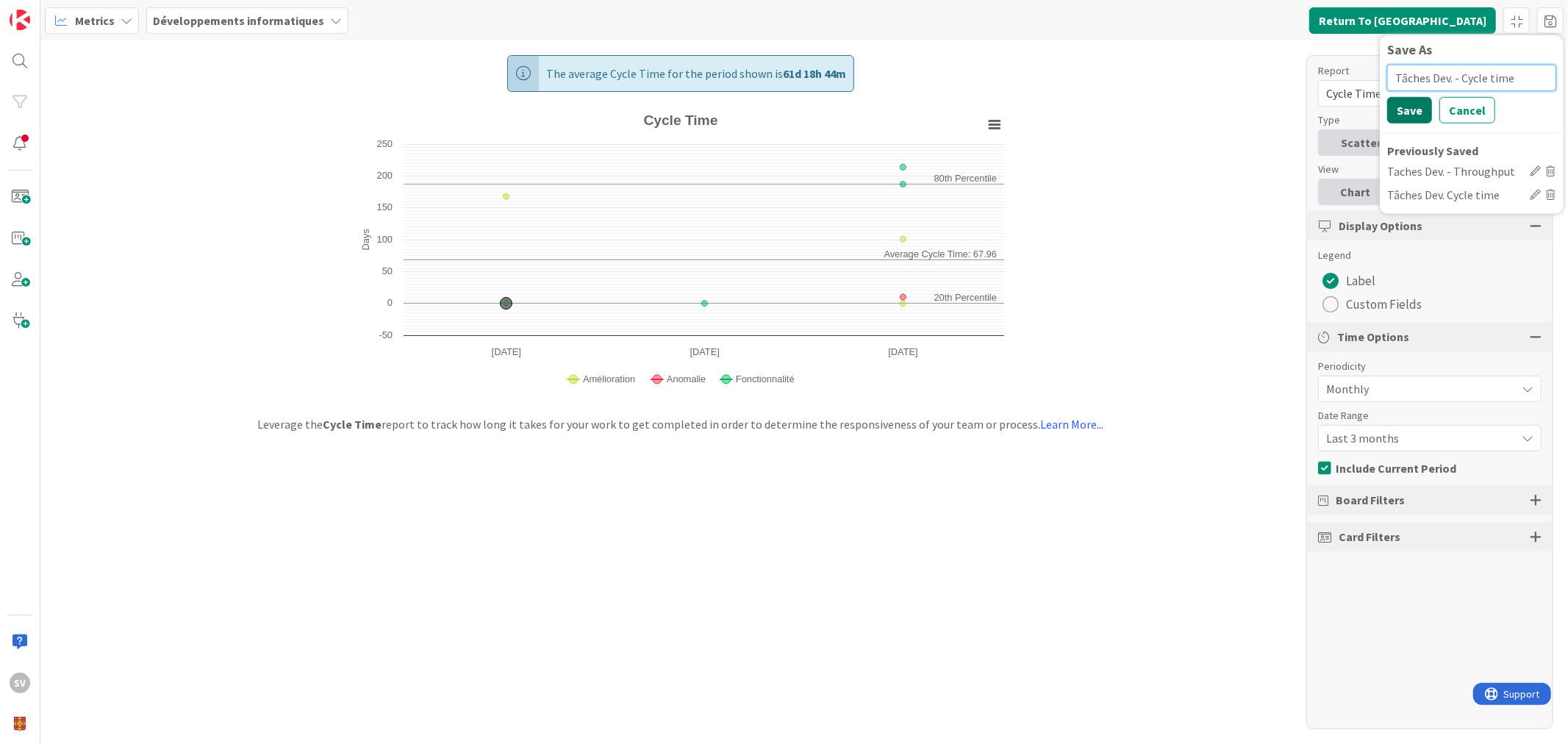
type input "Tâches Dev. - Cycle time"
click at [1409, 100] on button "Save" at bounding box center [1410, 110] width 45 height 27
click at [1553, 193] on icon at bounding box center [1551, 194] width 10 height 10
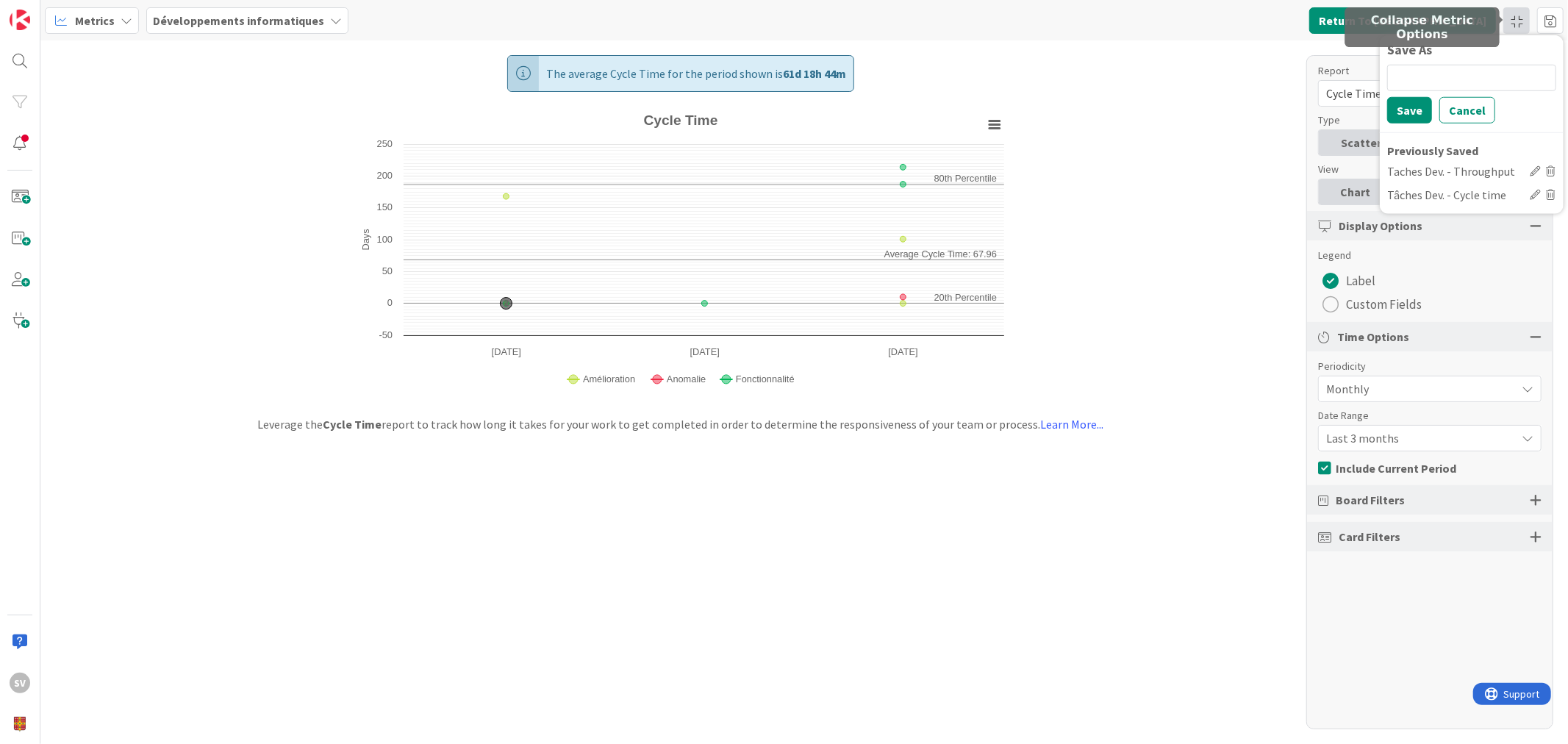
click at [1518, 23] on div at bounding box center [1517, 21] width 27 height 27
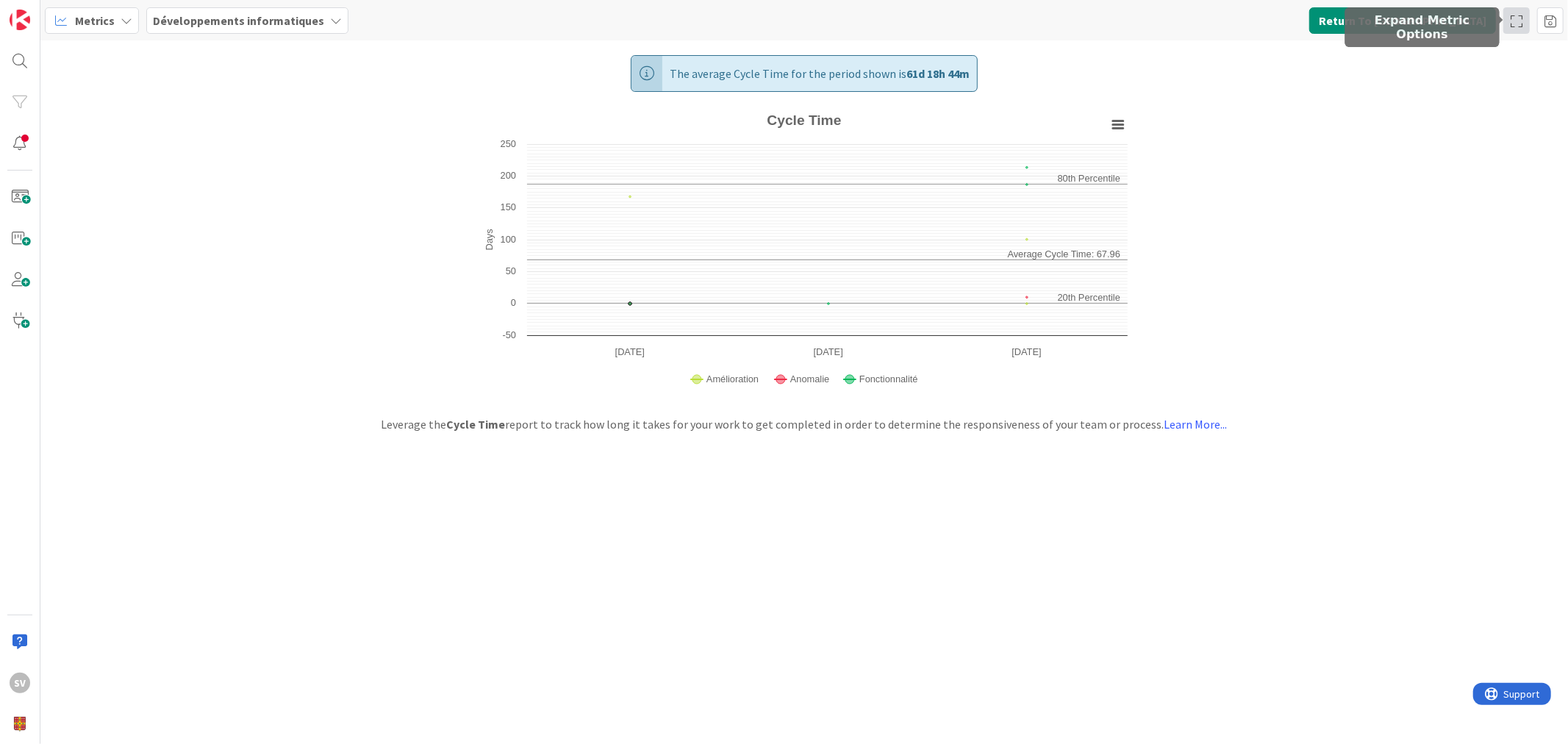
click at [1518, 23] on div at bounding box center [1517, 21] width 27 height 27
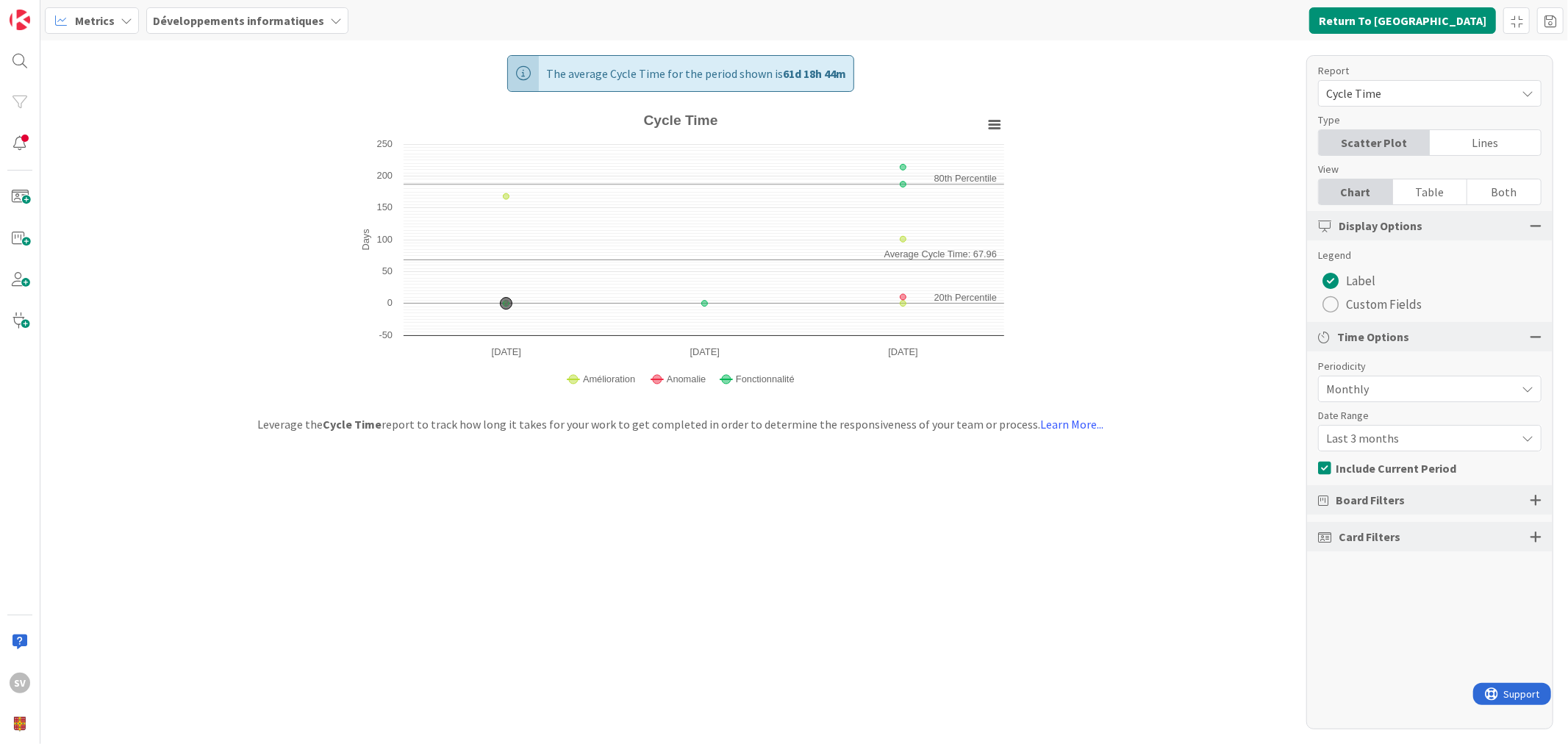
click at [1404, 98] on span "Cycle Time" at bounding box center [1417, 93] width 182 height 21
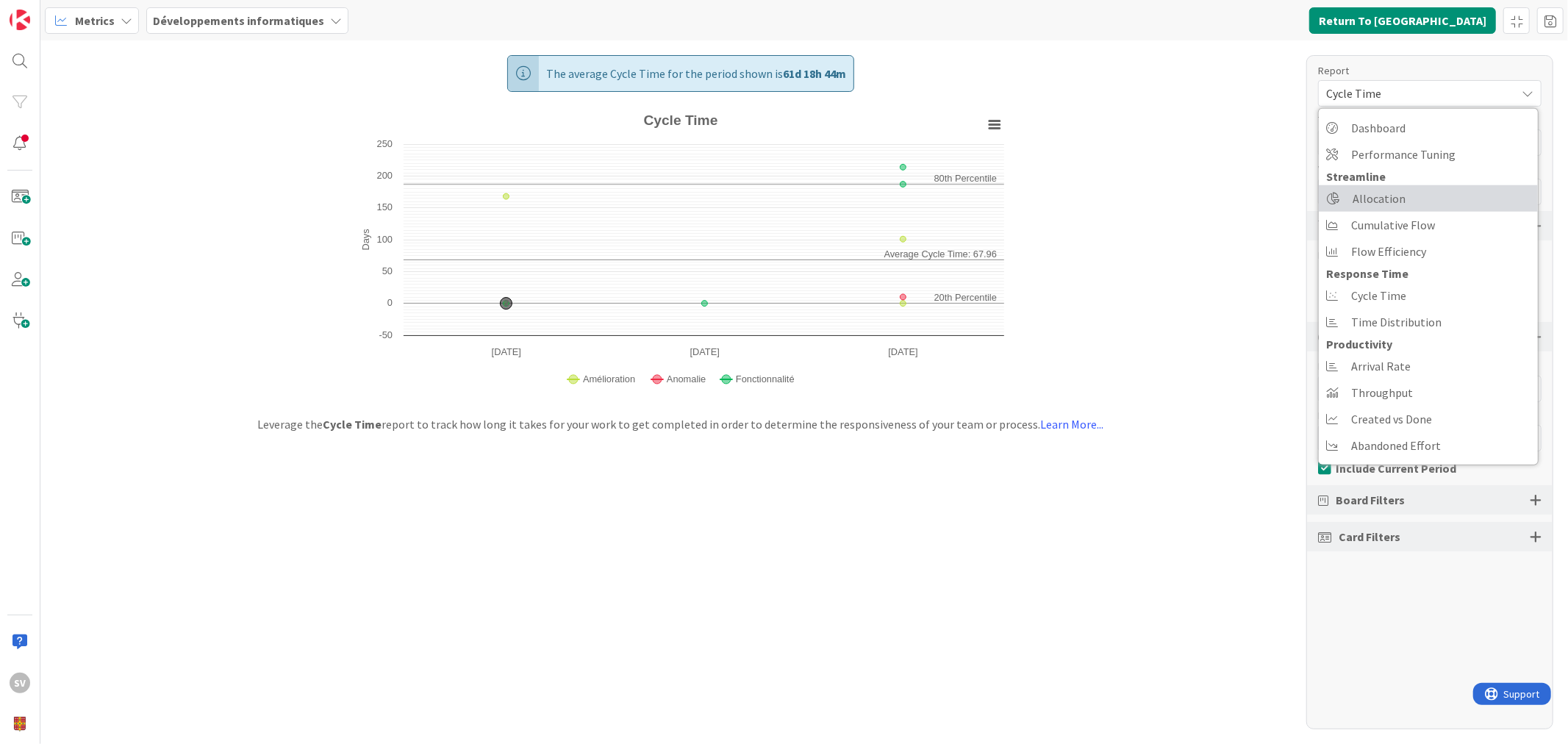
click at [1397, 199] on span "Allocation" at bounding box center [1379, 198] width 53 height 22
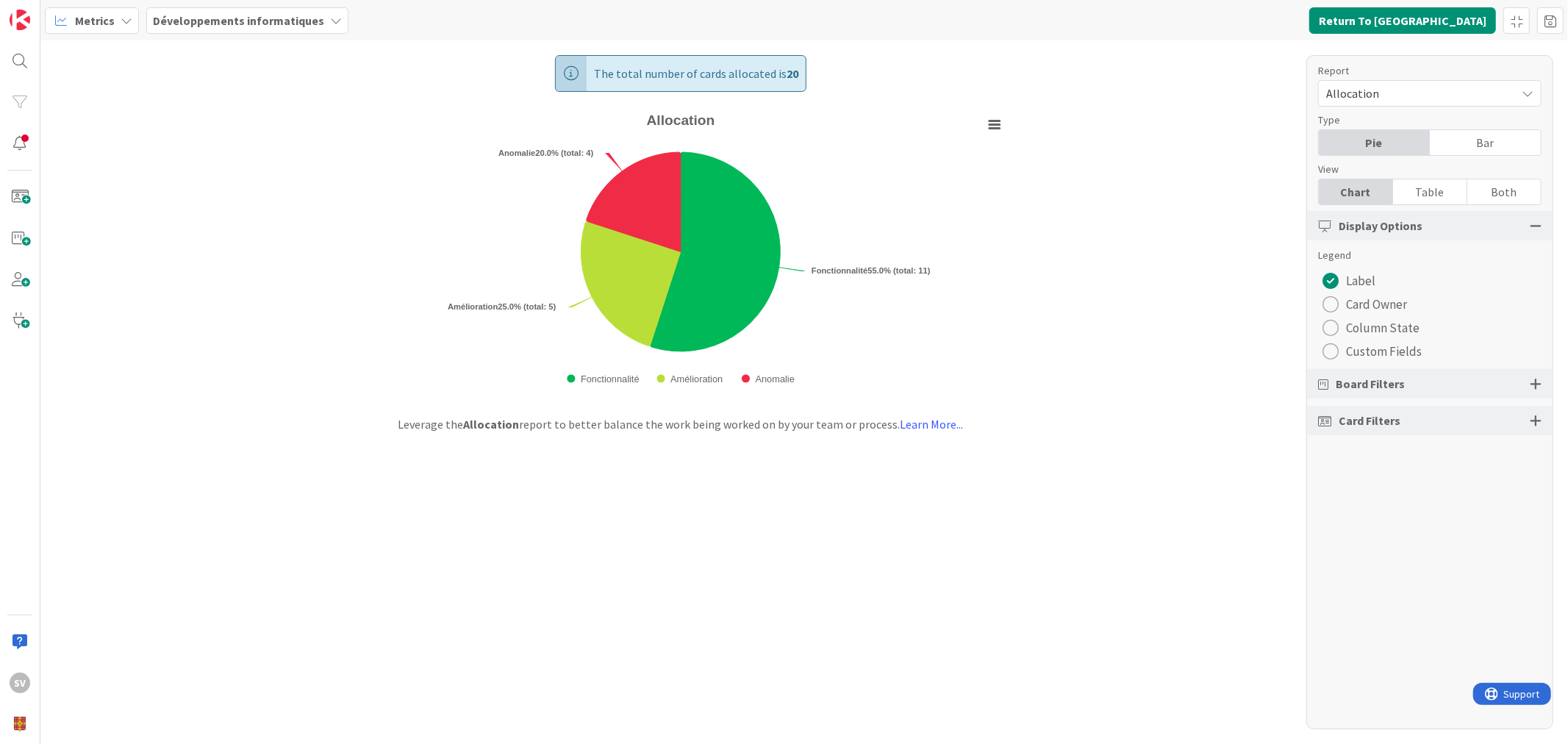
click at [1458, 99] on span "Allocation" at bounding box center [1417, 93] width 182 height 21
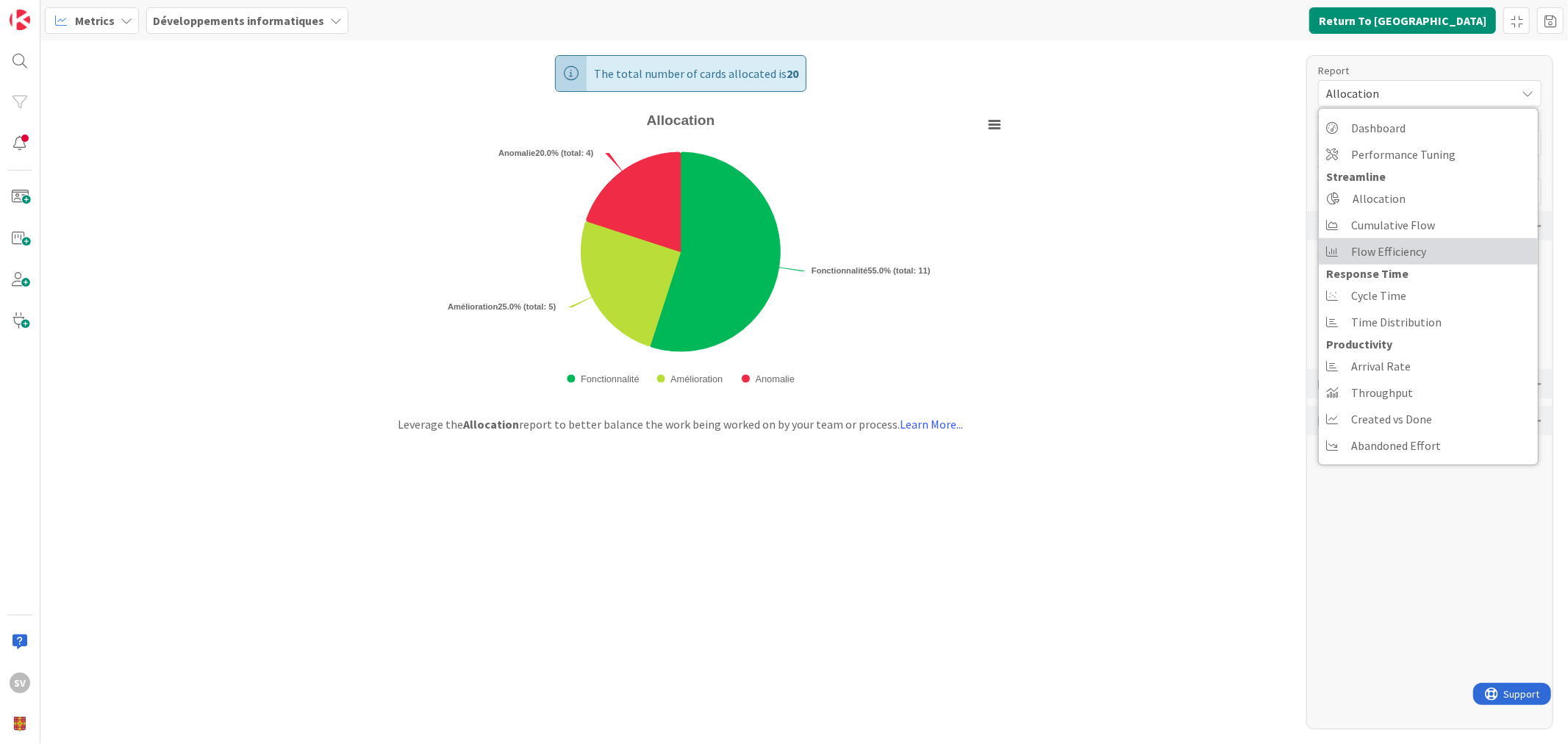
click at [1409, 245] on span "Flow Efficiency" at bounding box center [1389, 251] width 75 height 22
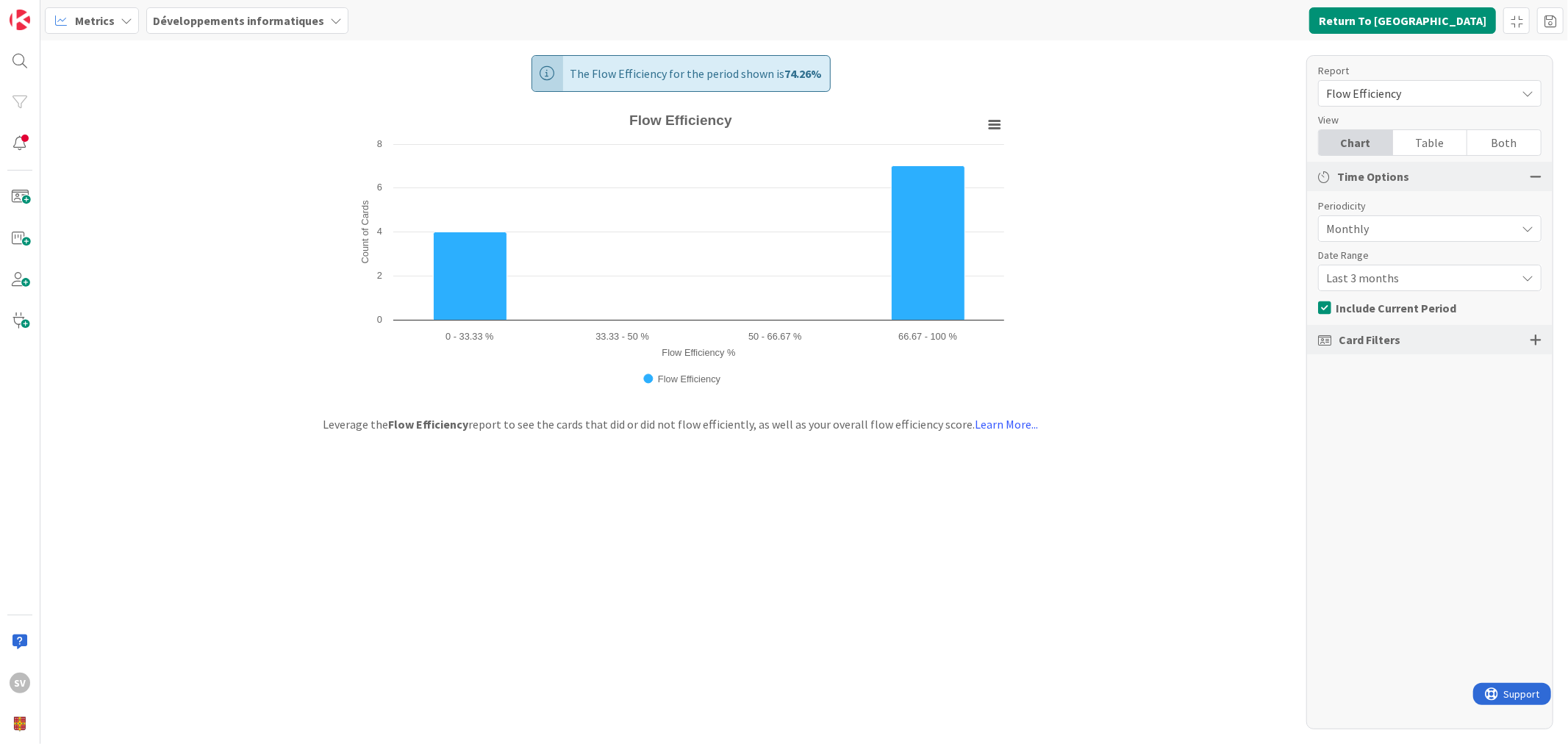
click at [1427, 92] on span "Flow Efficiency" at bounding box center [1417, 93] width 182 height 21
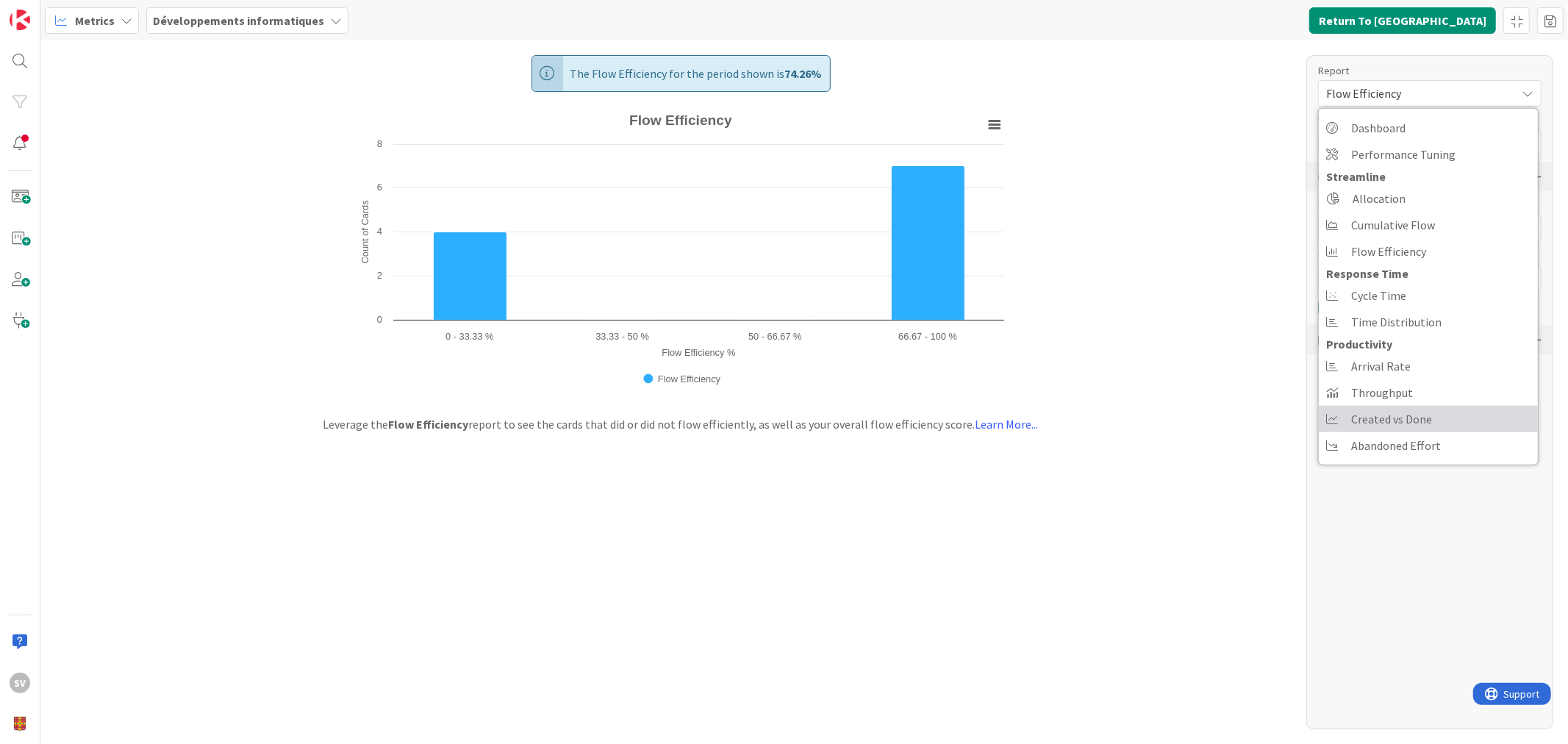
click at [1378, 420] on span "Created vs Done" at bounding box center [1392, 419] width 81 height 22
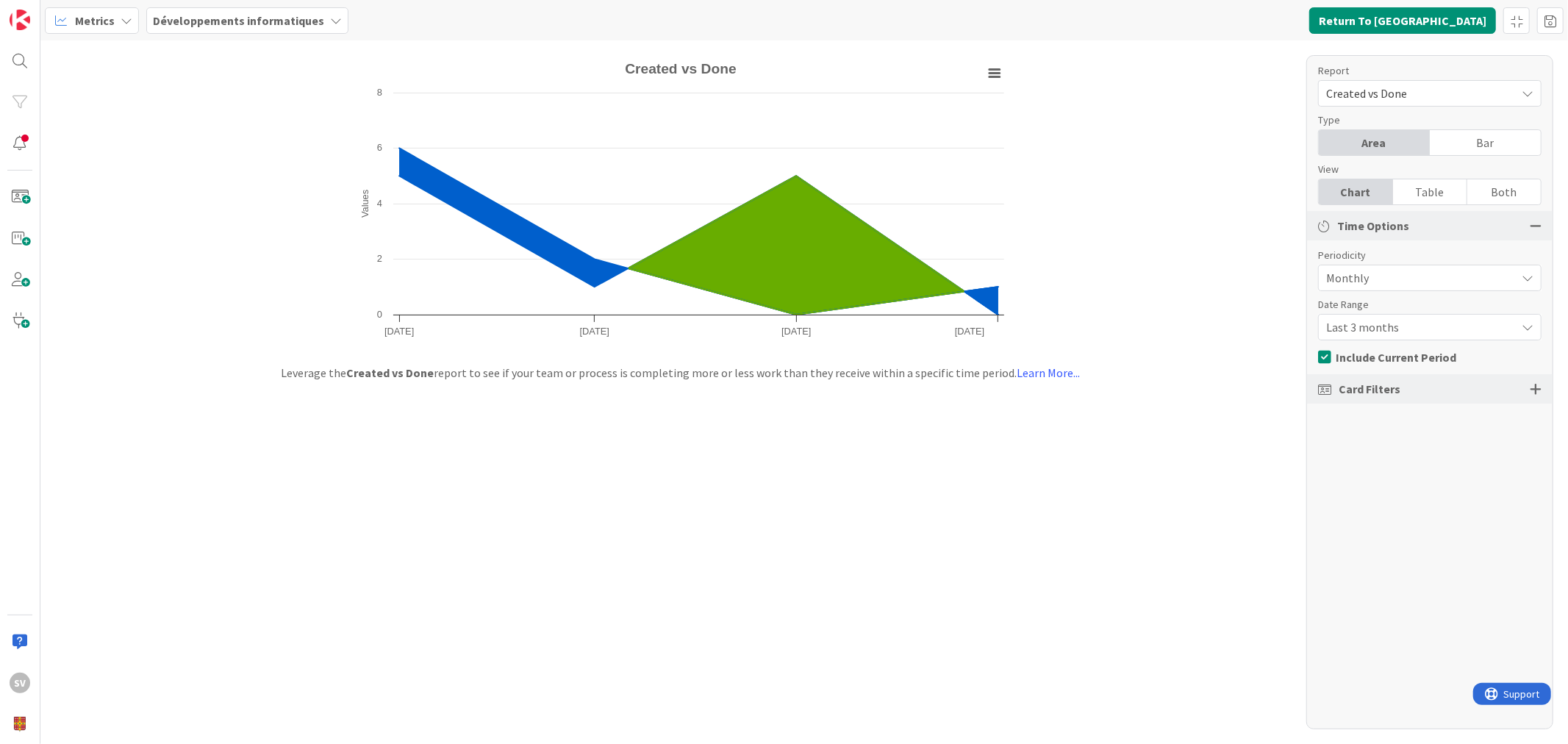
click at [1541, 389] on div at bounding box center [1536, 389] width 12 height 13
click at [1531, 489] on icon at bounding box center [1528, 492] width 12 height 12
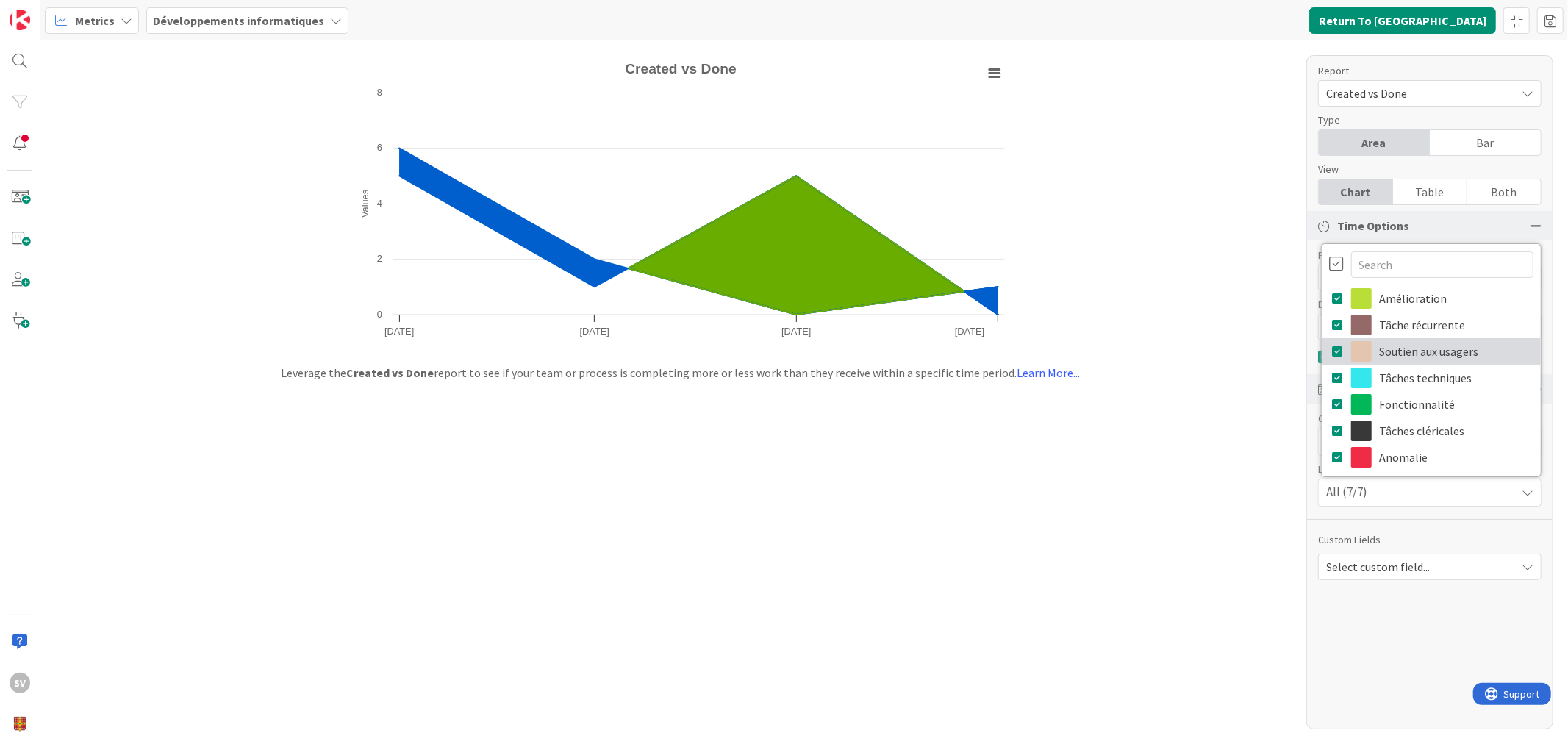
click at [1332, 354] on link "Soutien aux usagers" at bounding box center [1431, 352] width 219 height 27
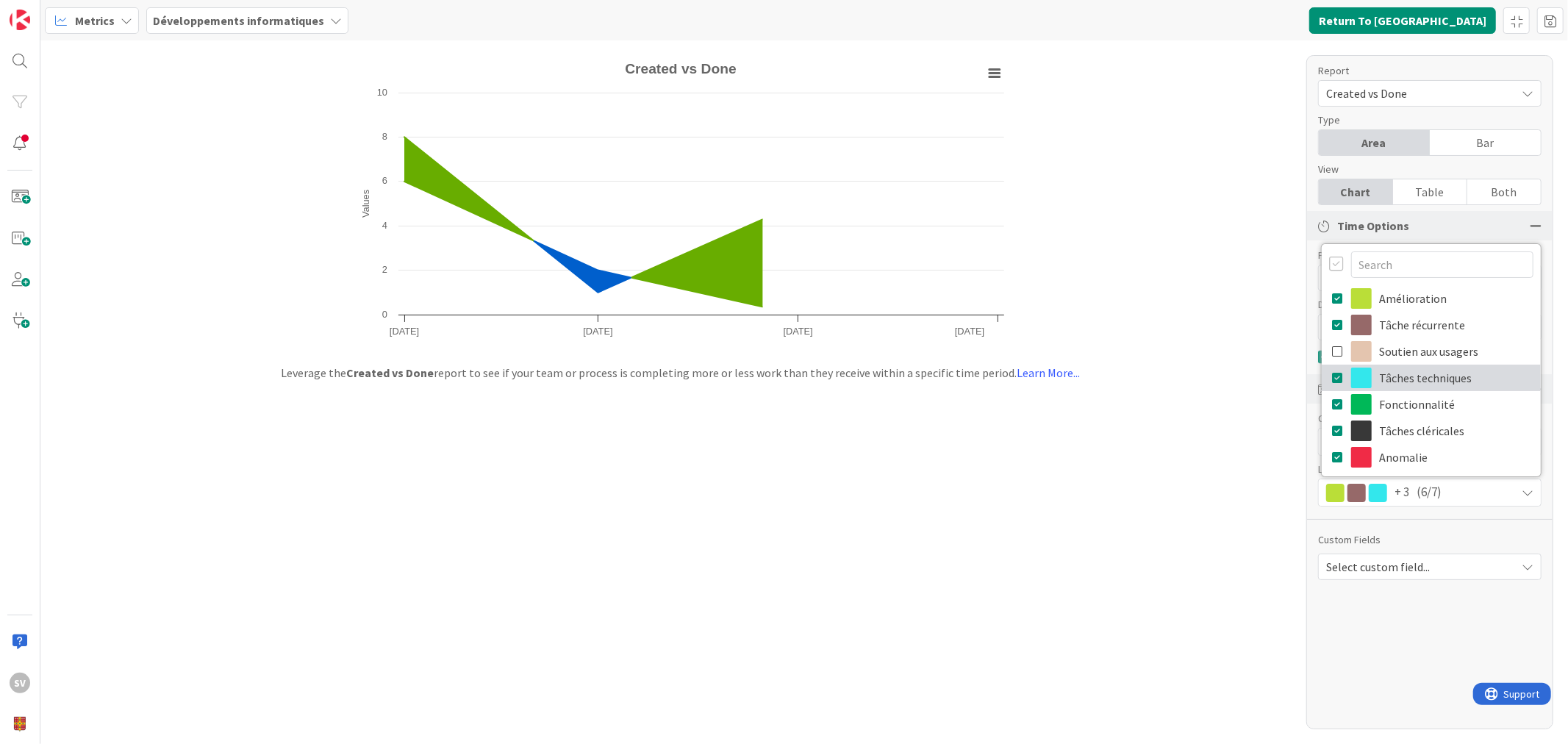
click at [1340, 372] on icon at bounding box center [1338, 377] width 12 height 22
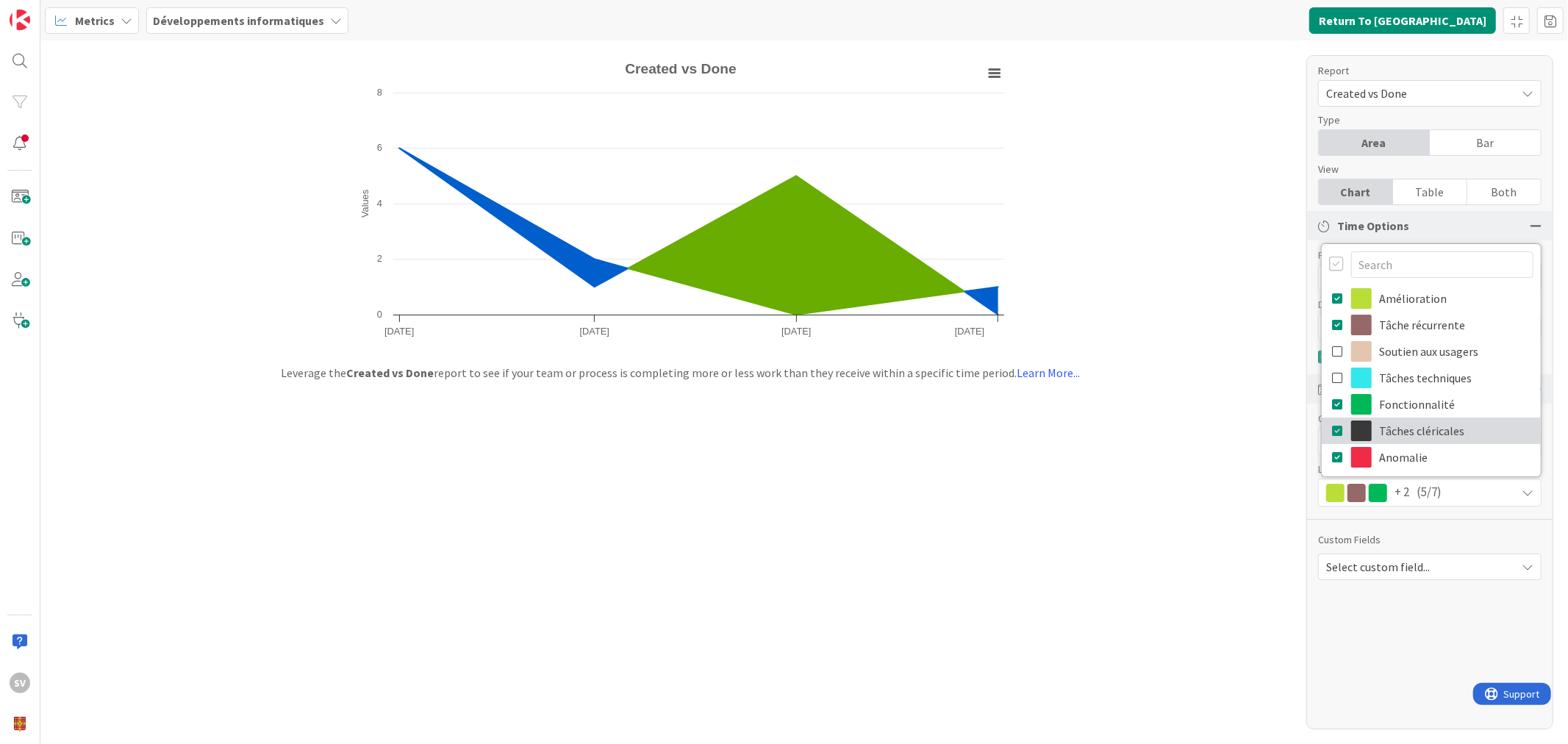
click at [1336, 429] on icon at bounding box center [1338, 431] width 12 height 22
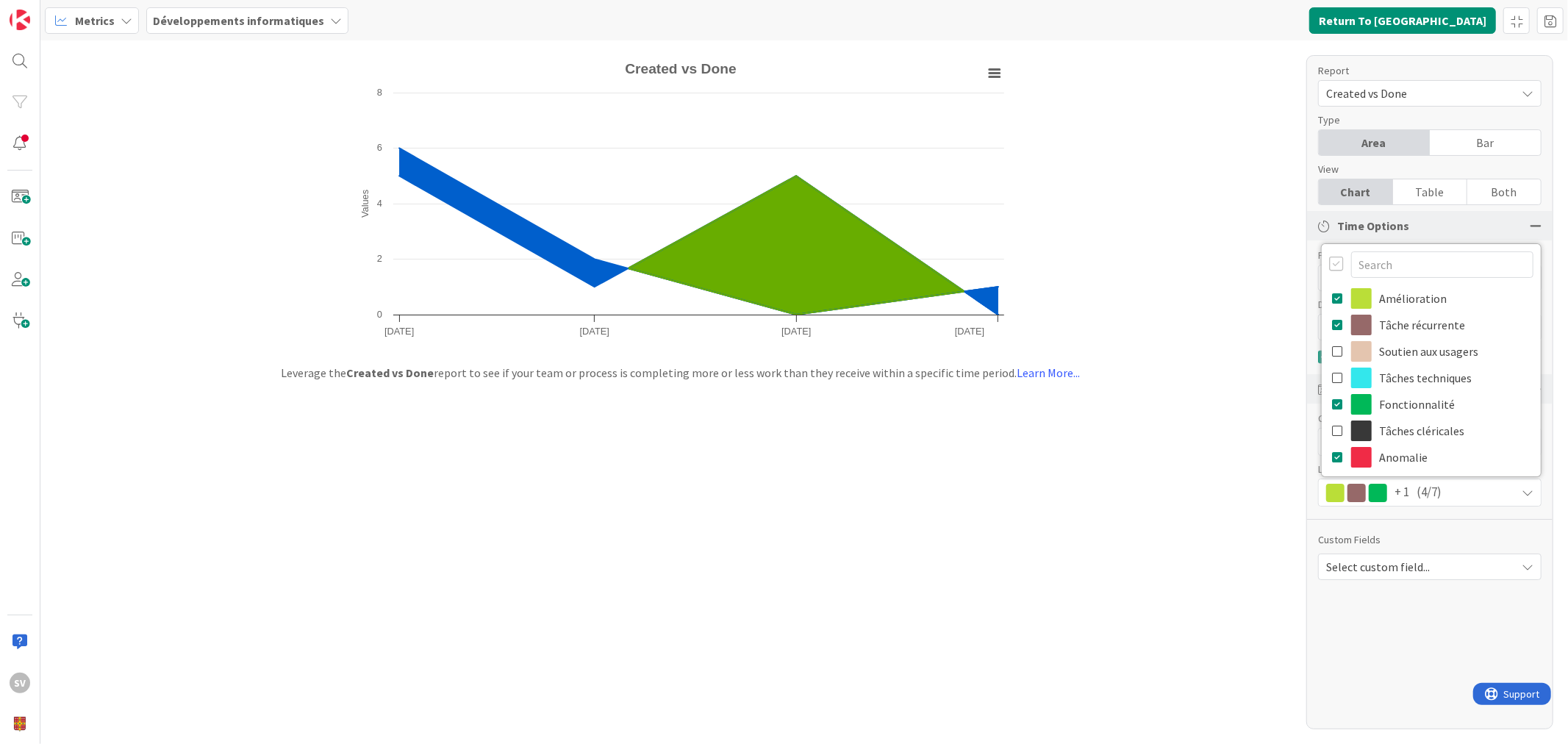
click at [1120, 513] on div "Created with Highcharts 11.4.3 Values Chart context menu Created vs Done June 2…" at bounding box center [804, 392] width 1528 height 703
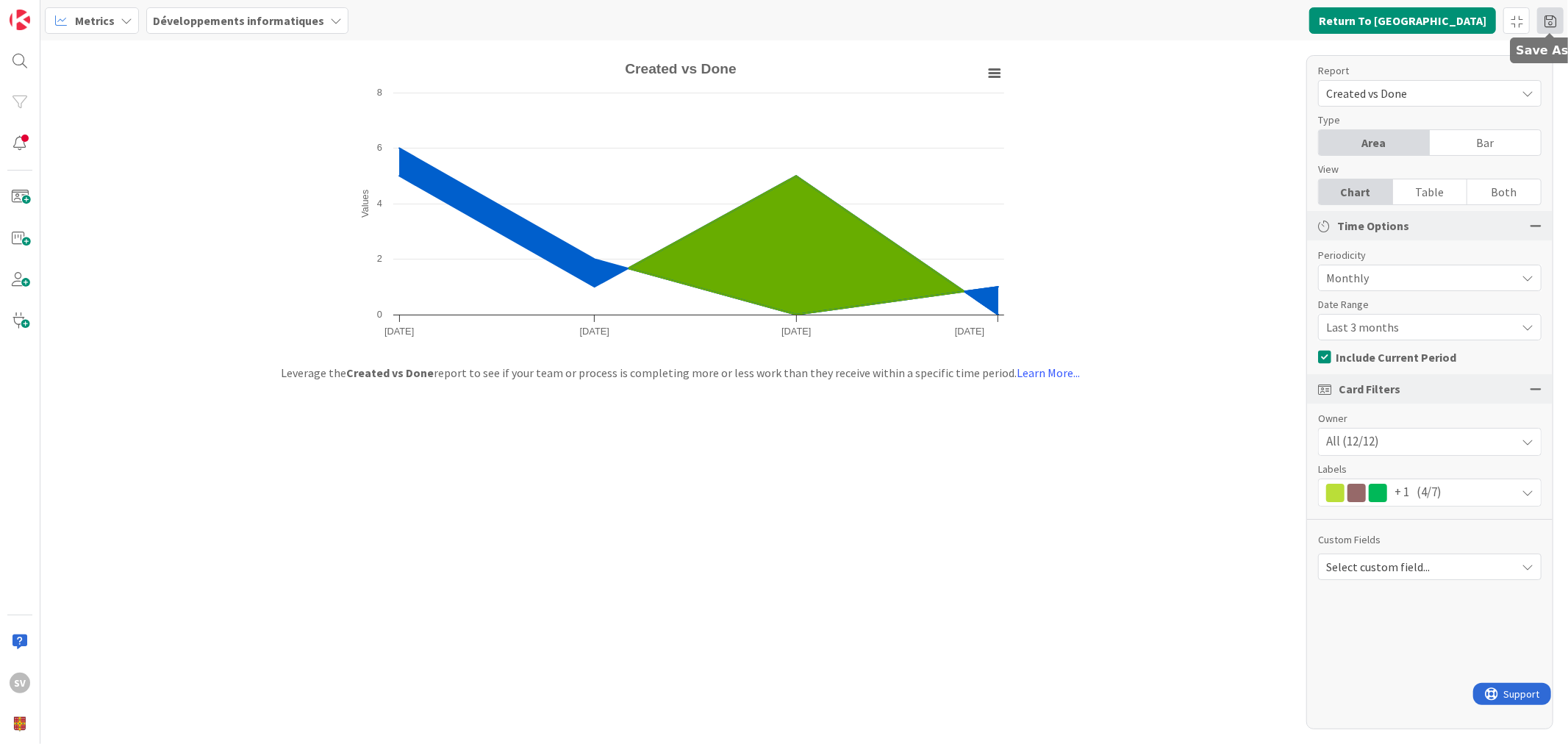
click at [1556, 7] on span at bounding box center [1551, 21] width 27 height 27
click at [1434, 77] on input at bounding box center [1472, 77] width 169 height 27
type input "Tâches Dev. - WIP"
click at [1406, 106] on button "Save" at bounding box center [1410, 110] width 45 height 27
click at [1204, 308] on div "Created with Highcharts 11.4.3 Values Chart context menu Created vs Done June 2…" at bounding box center [804, 392] width 1528 height 703
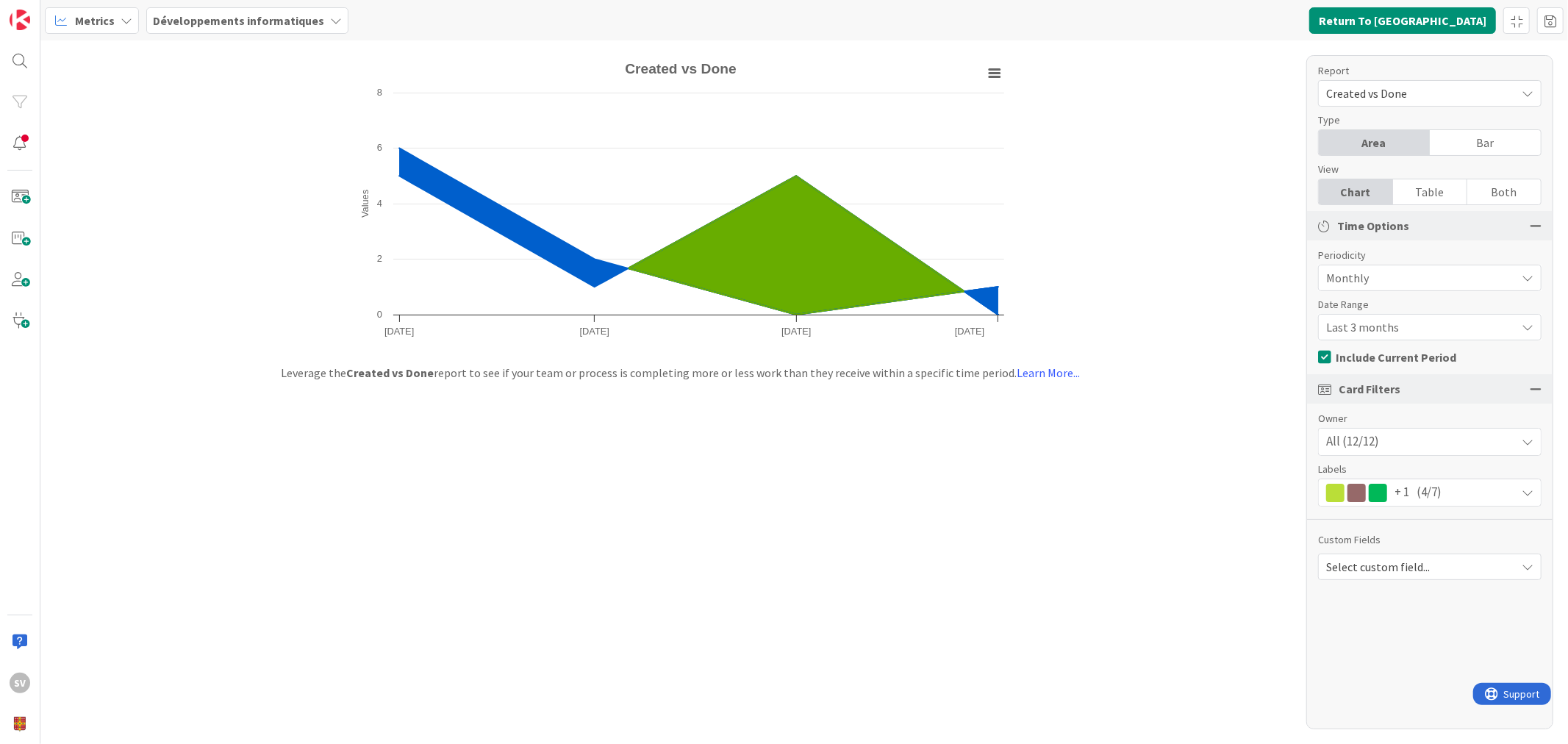
drag, startPoint x: 1425, startPoint y: 93, endPoint x: 1415, endPoint y: 101, distance: 12.8
click at [1412, 101] on span "Created vs Done" at bounding box center [1417, 93] width 182 height 21
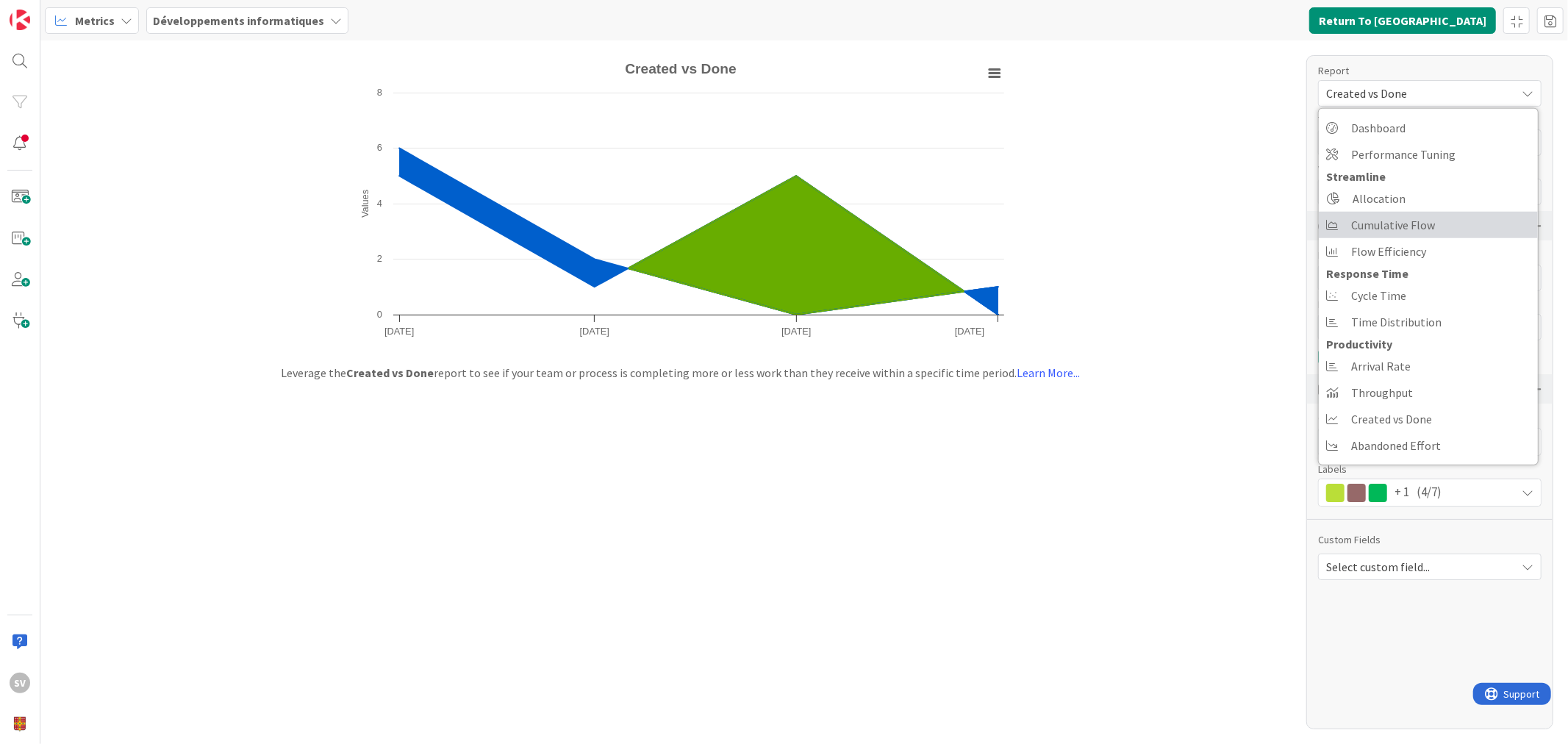
click at [1402, 226] on span "Cumulative Flow" at bounding box center [1393, 224] width 84 height 22
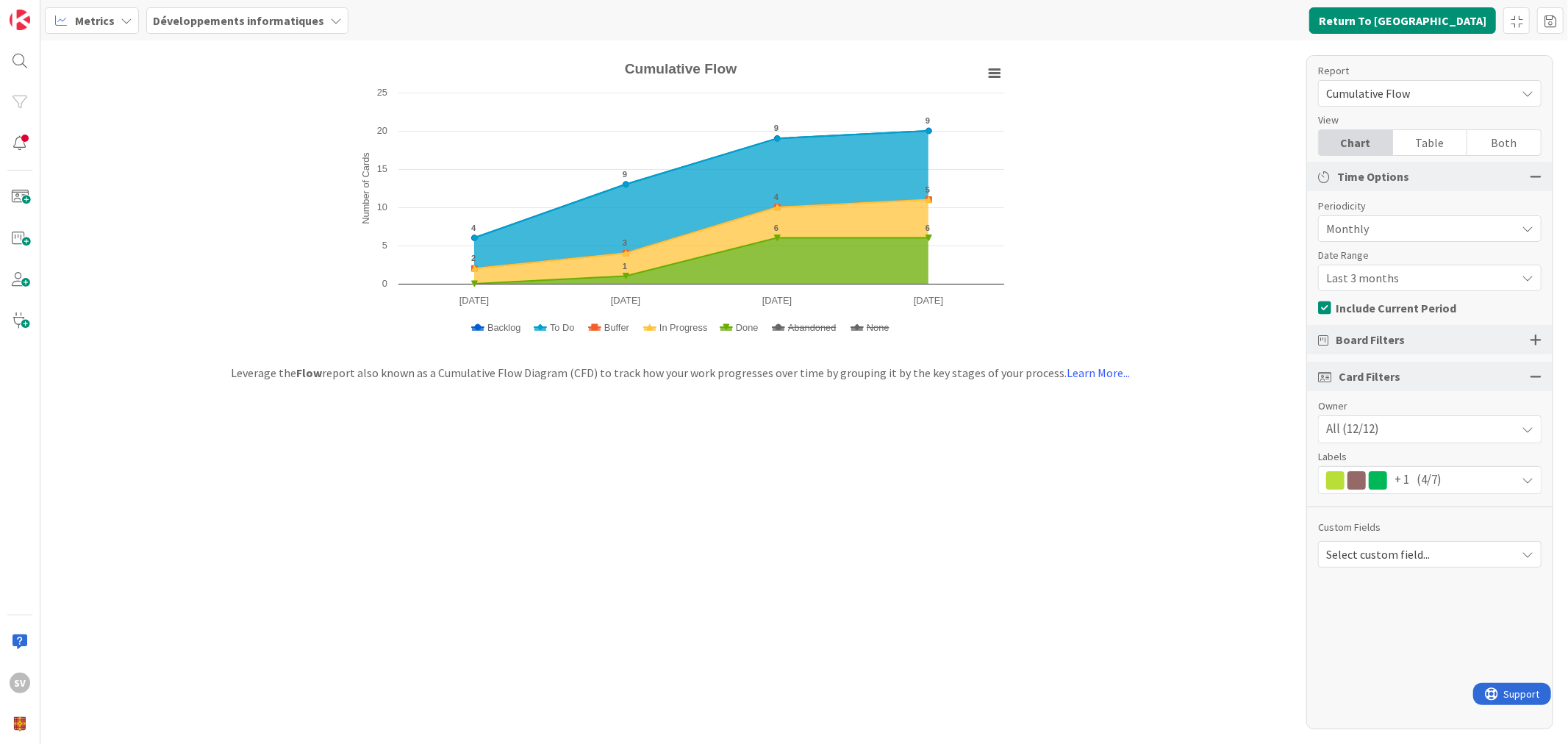
click at [1466, 472] on div "+ 1 (4/7)" at bounding box center [1430, 480] width 222 height 27
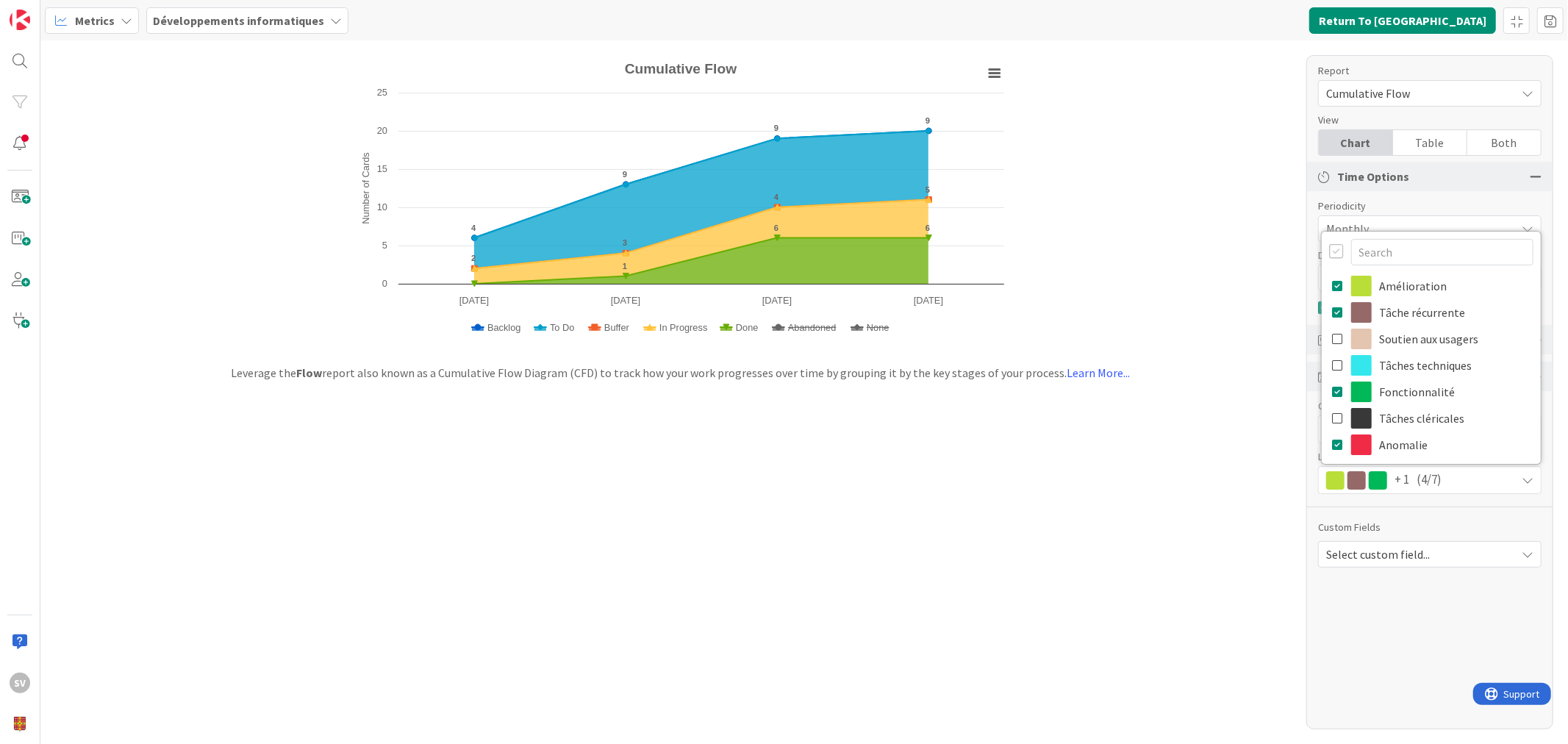
click at [1467, 476] on div "+ 1 (4/7)" at bounding box center [1430, 480] width 222 height 27
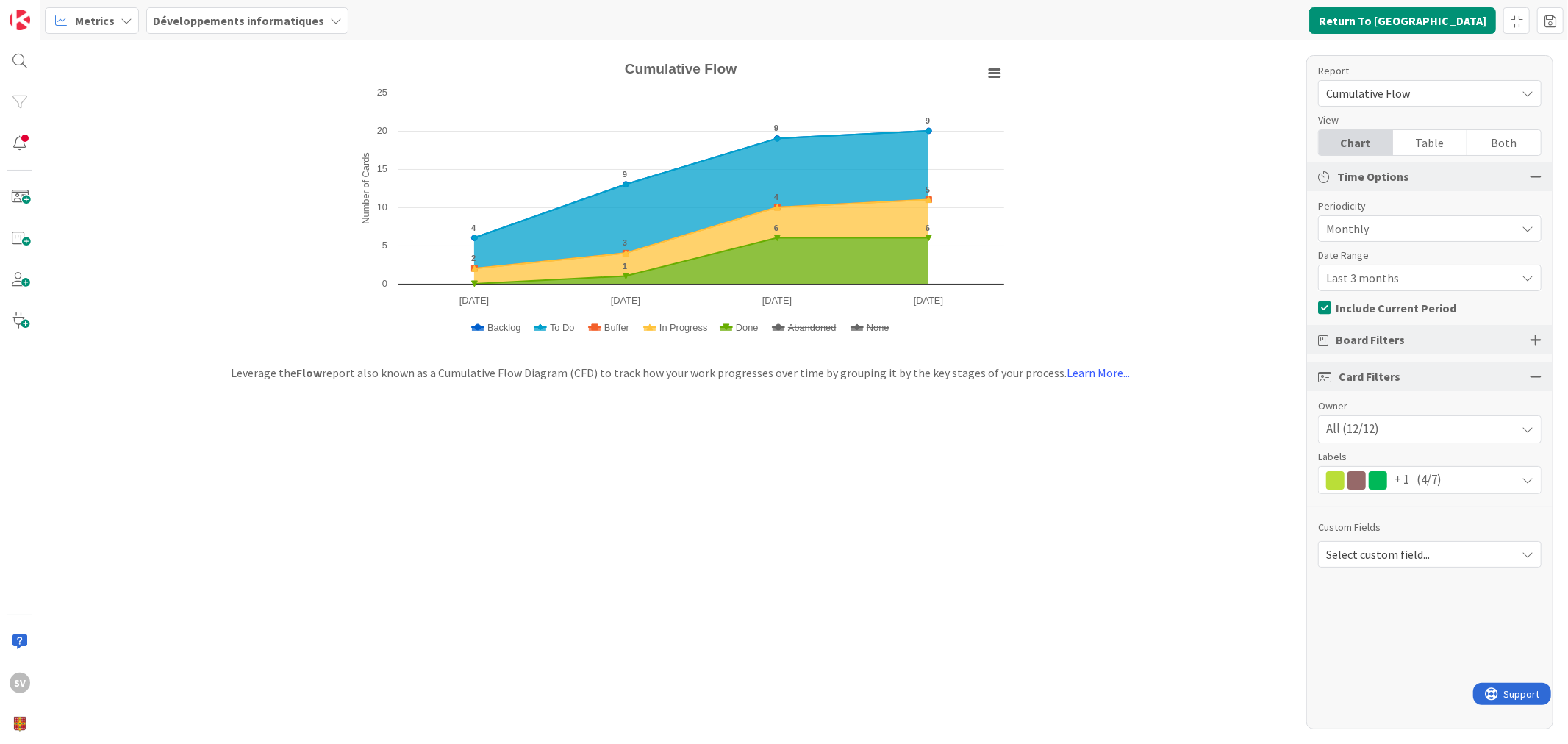
click at [1530, 333] on div "Board Filters" at bounding box center [1430, 339] width 245 height 29
click at [1530, 333] on div at bounding box center [1536, 339] width 12 height 13
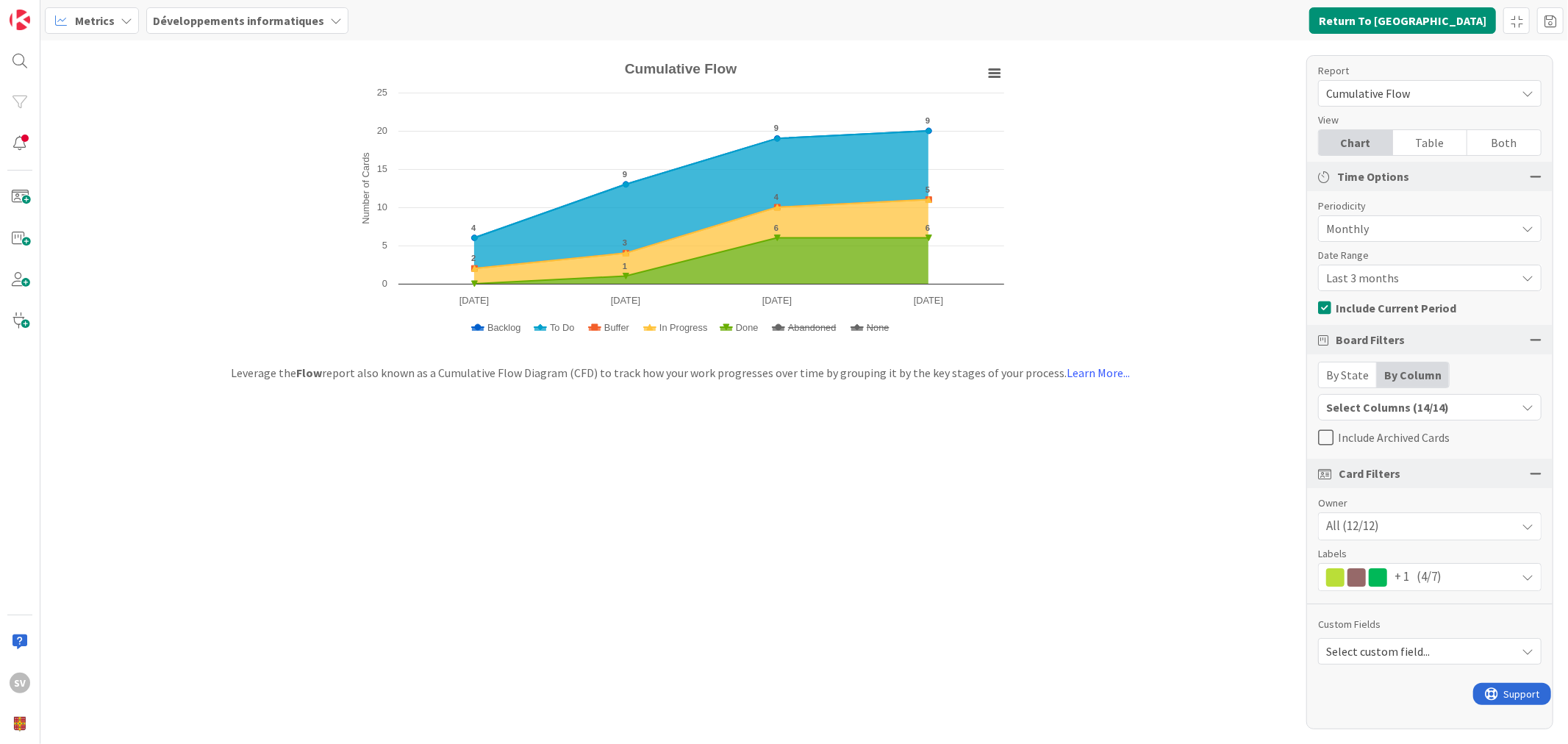
click at [1448, 406] on div "Select Columns (14/14)" at bounding box center [1417, 406] width 197 height 19
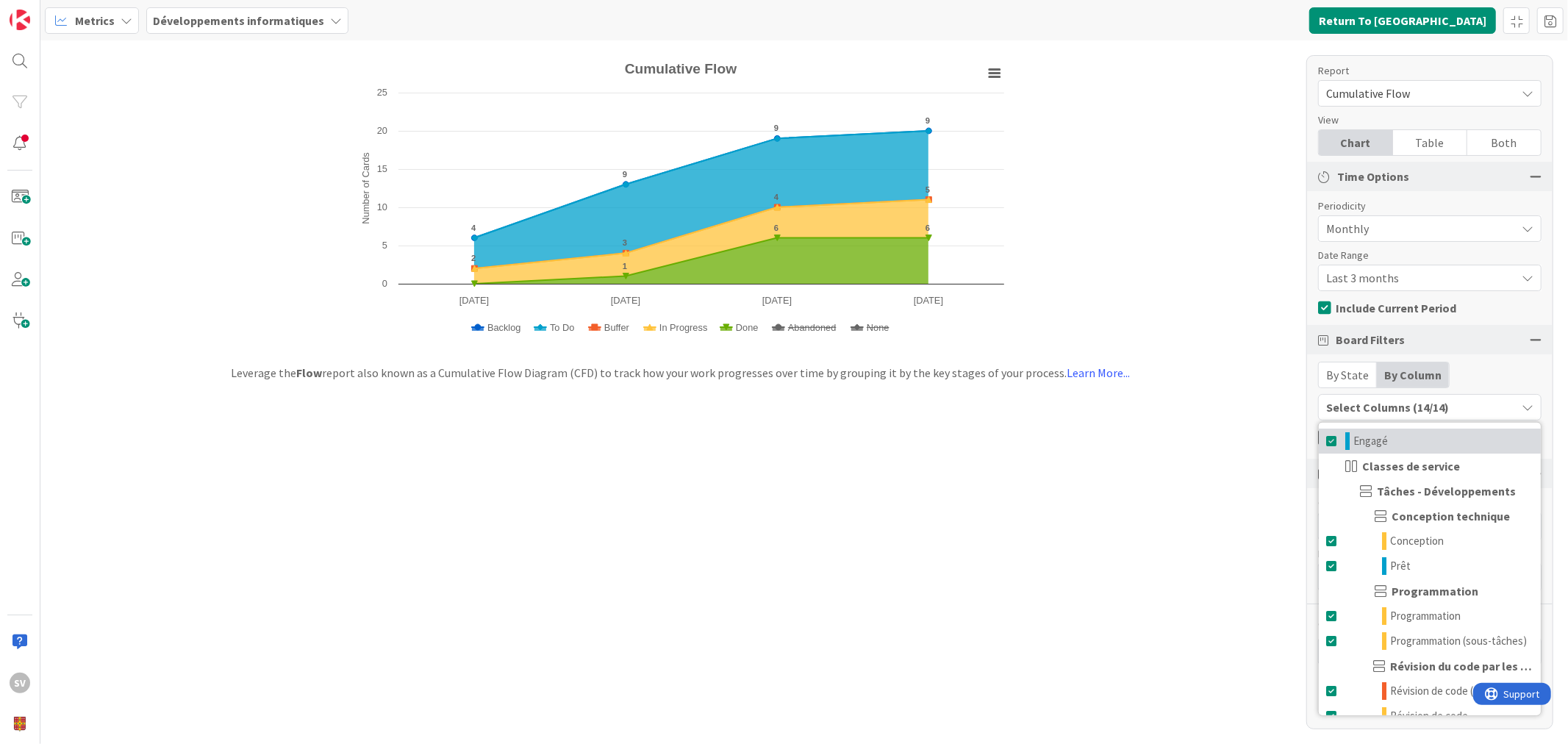
click at [1332, 437] on span at bounding box center [1333, 441] width 12 height 17
click at [1333, 444] on span at bounding box center [1333, 441] width 12 height 17
click at [1328, 441] on span at bounding box center [1333, 441] width 12 height 17
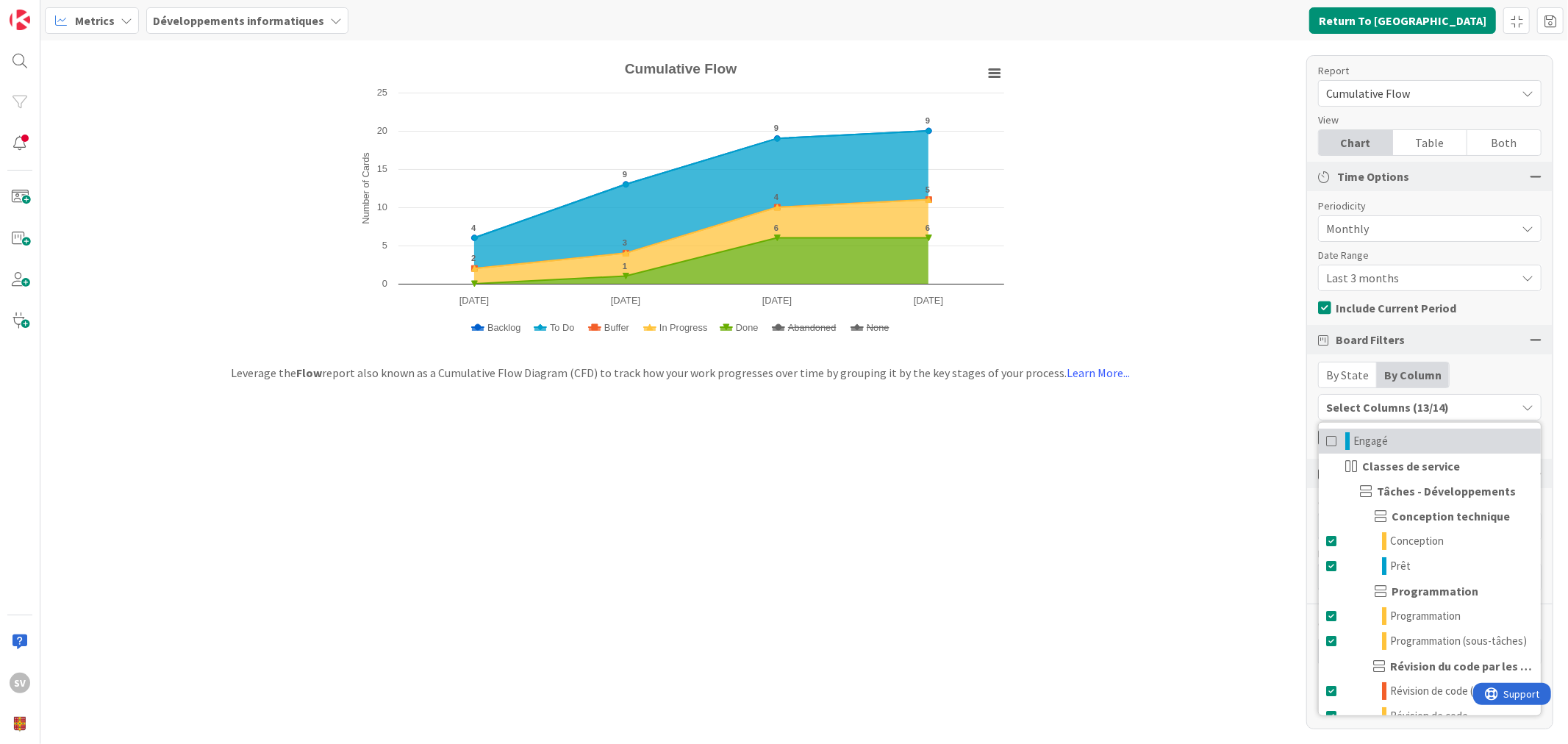
click at [1328, 441] on span at bounding box center [1333, 441] width 12 height 17
click at [1328, 569] on span at bounding box center [1333, 565] width 12 height 17
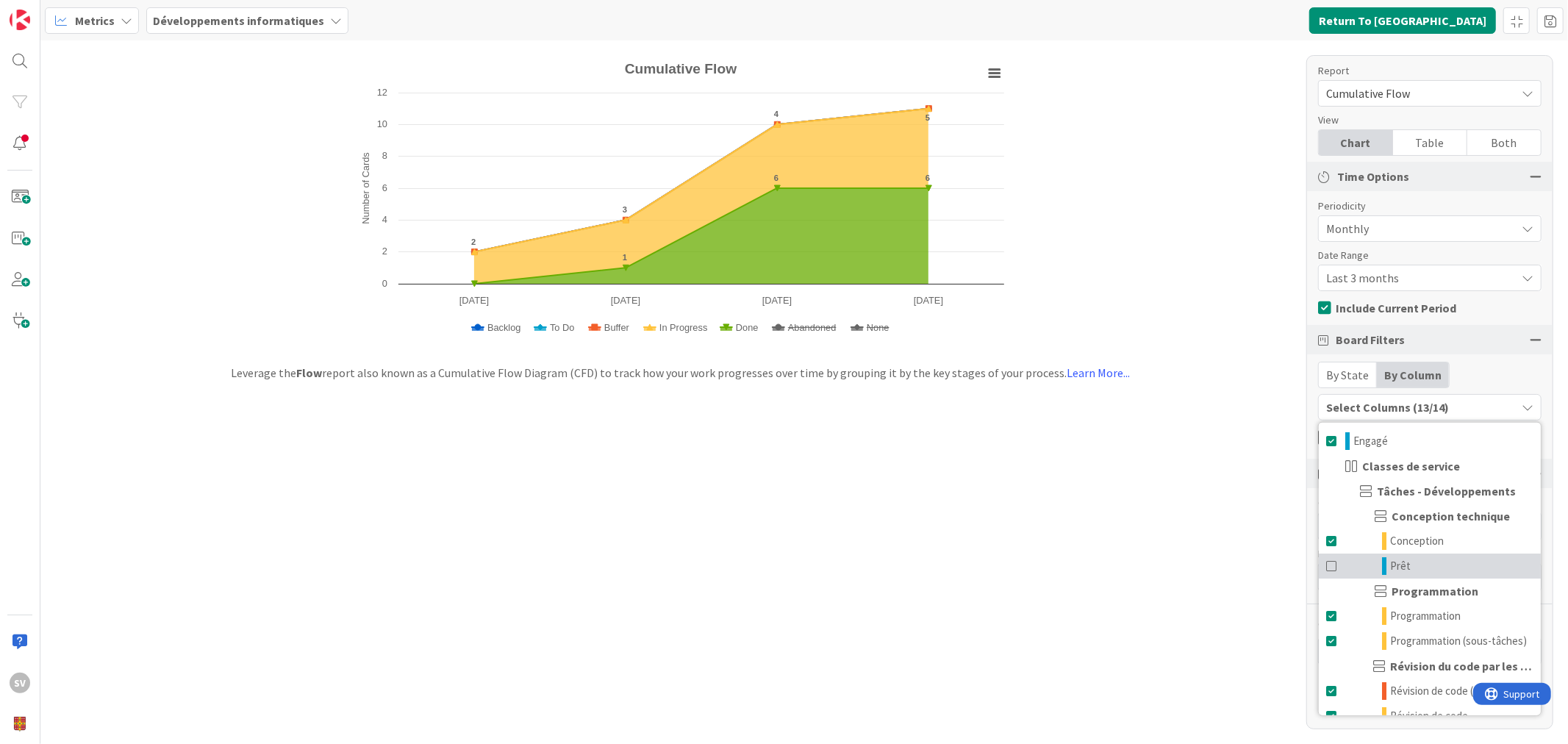
click at [1328, 568] on span at bounding box center [1333, 565] width 12 height 17
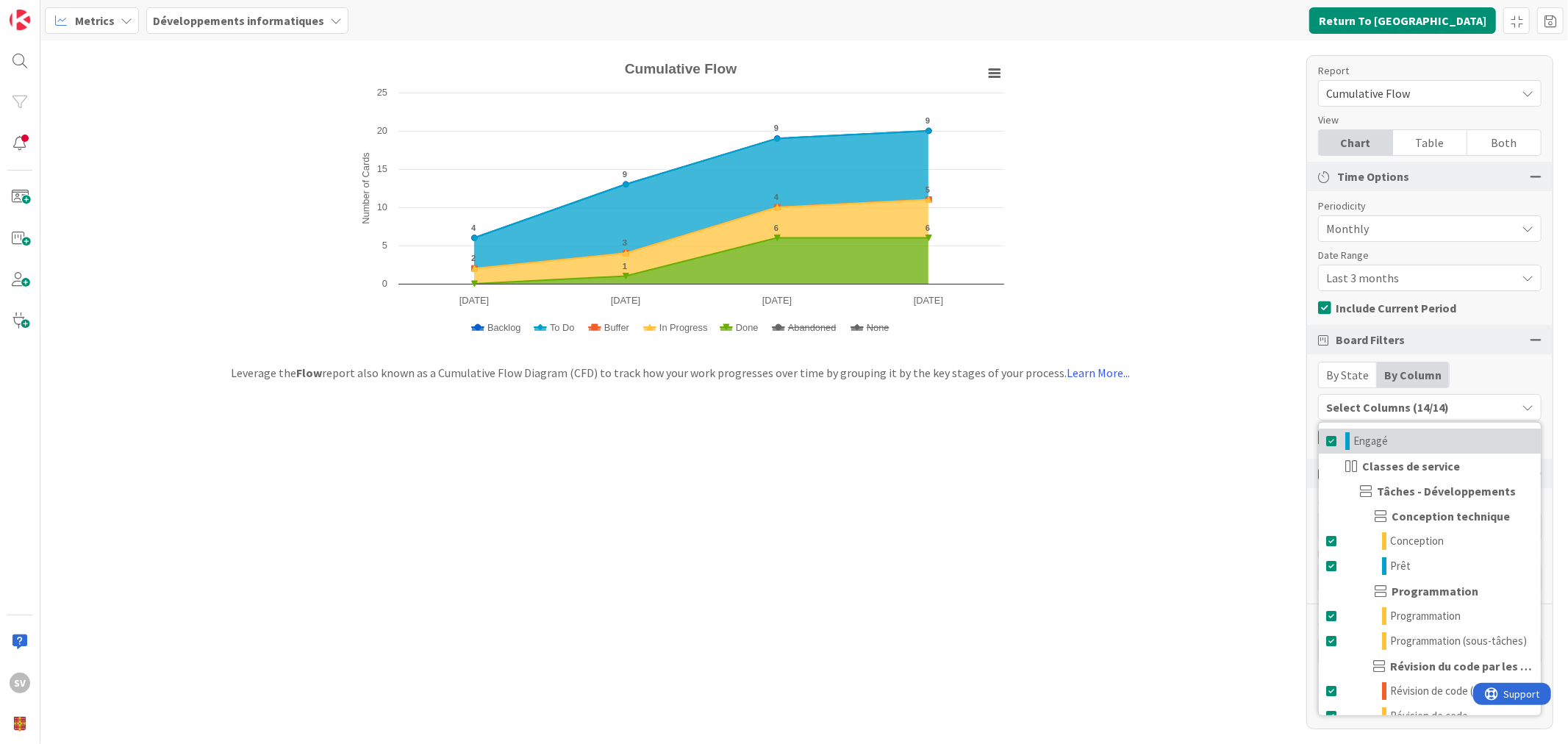
click at [1327, 437] on span at bounding box center [1333, 441] width 12 height 17
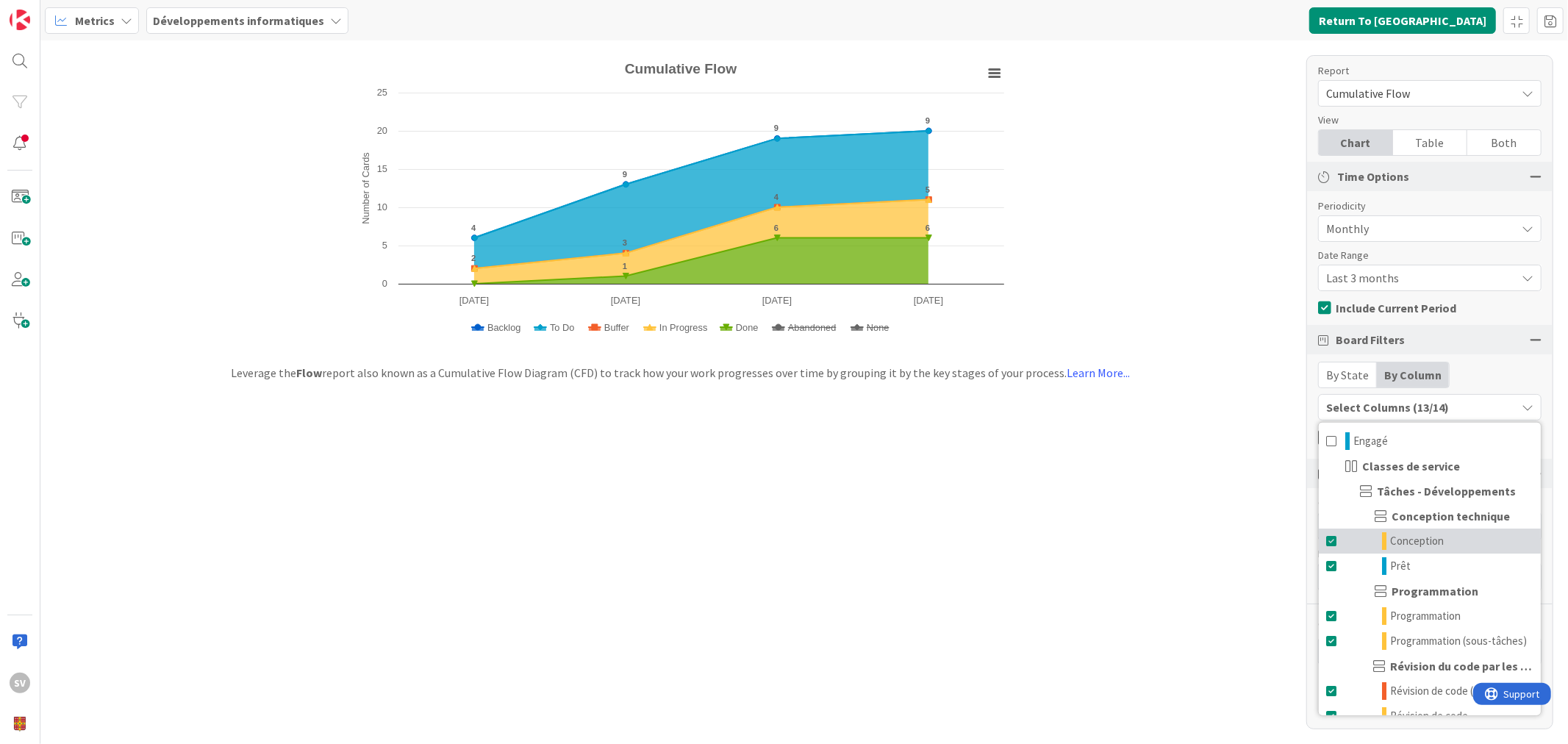
click at [1333, 535] on span at bounding box center [1333, 540] width 12 height 17
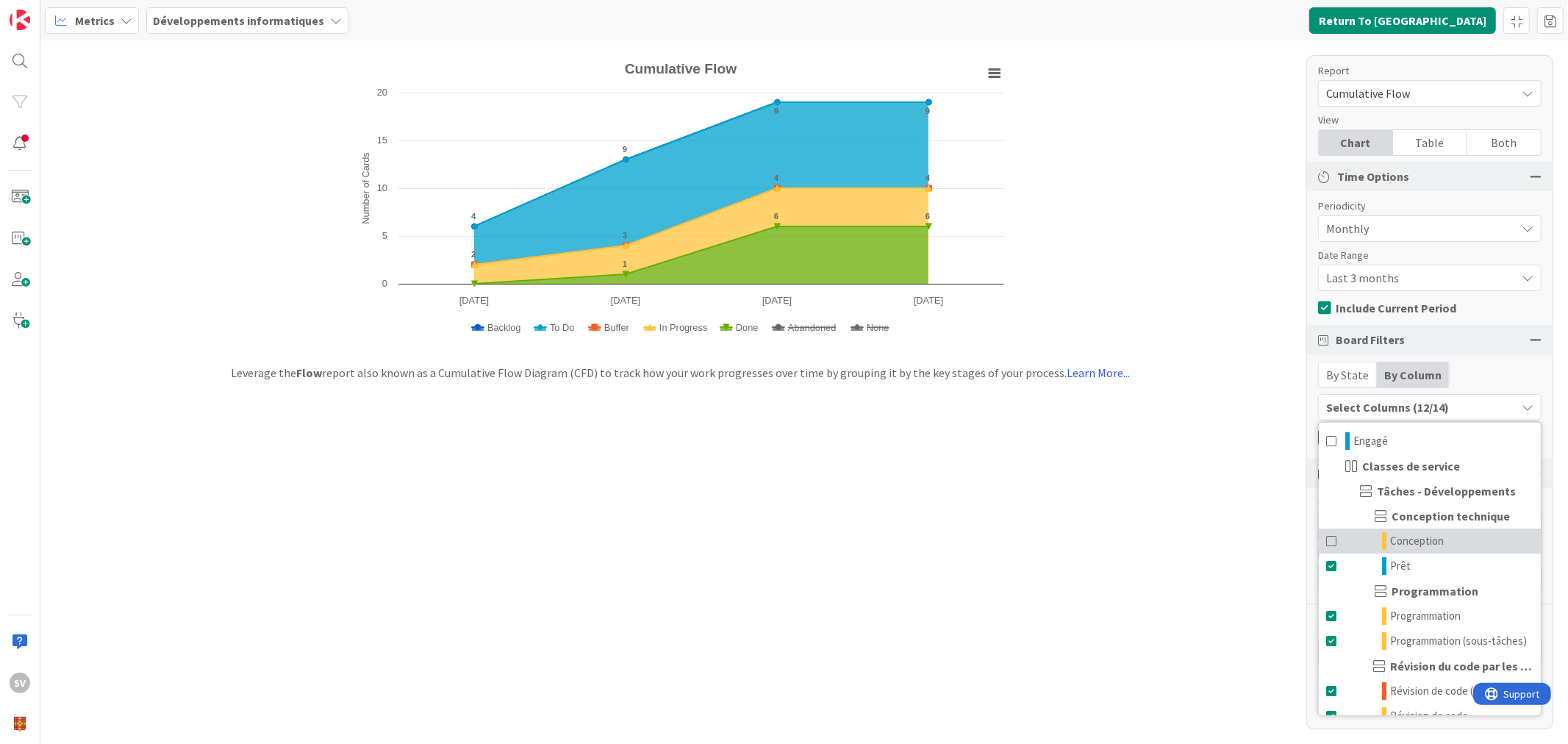
click at [1328, 535] on span at bounding box center [1333, 540] width 12 height 17
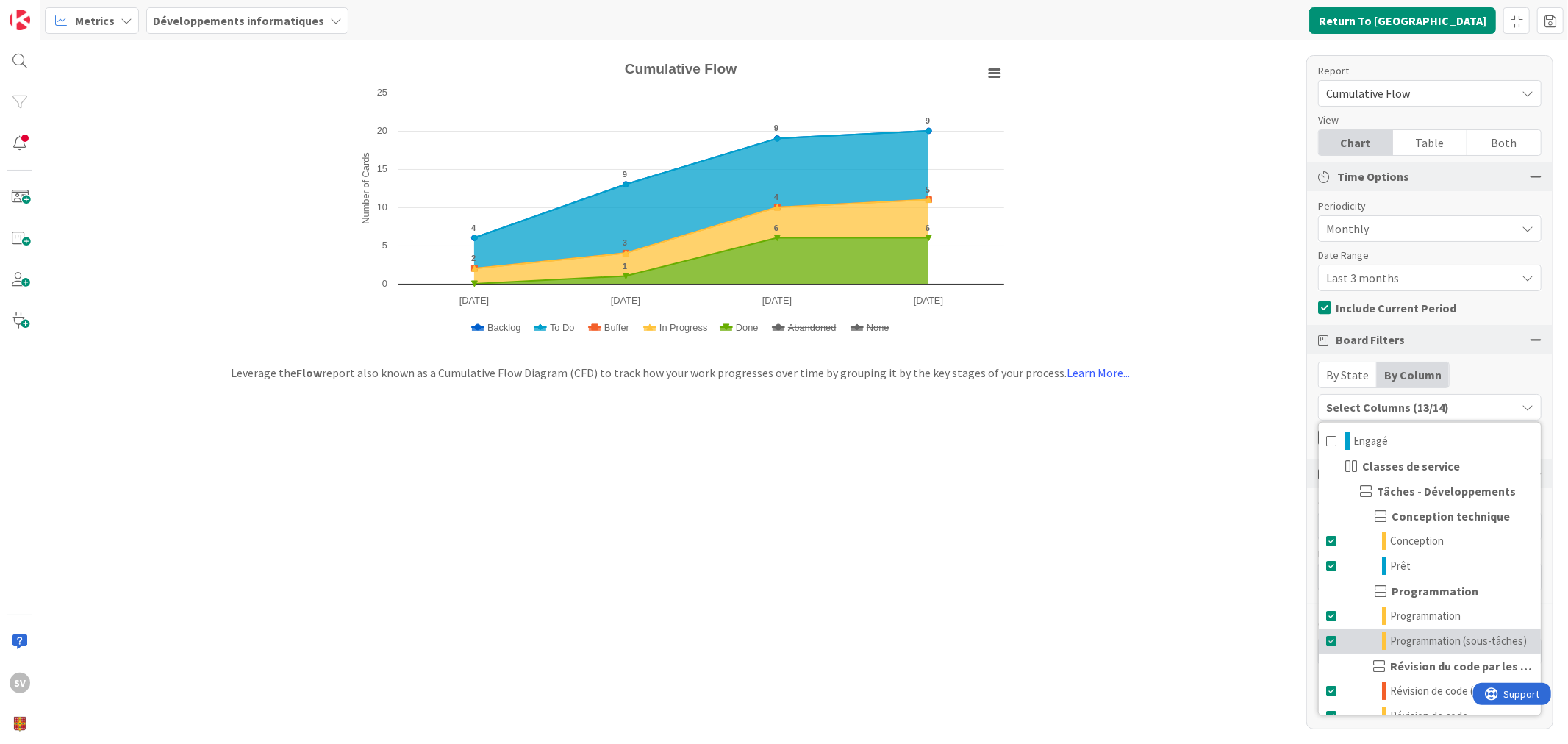
click at [1331, 639] on span at bounding box center [1333, 640] width 12 height 17
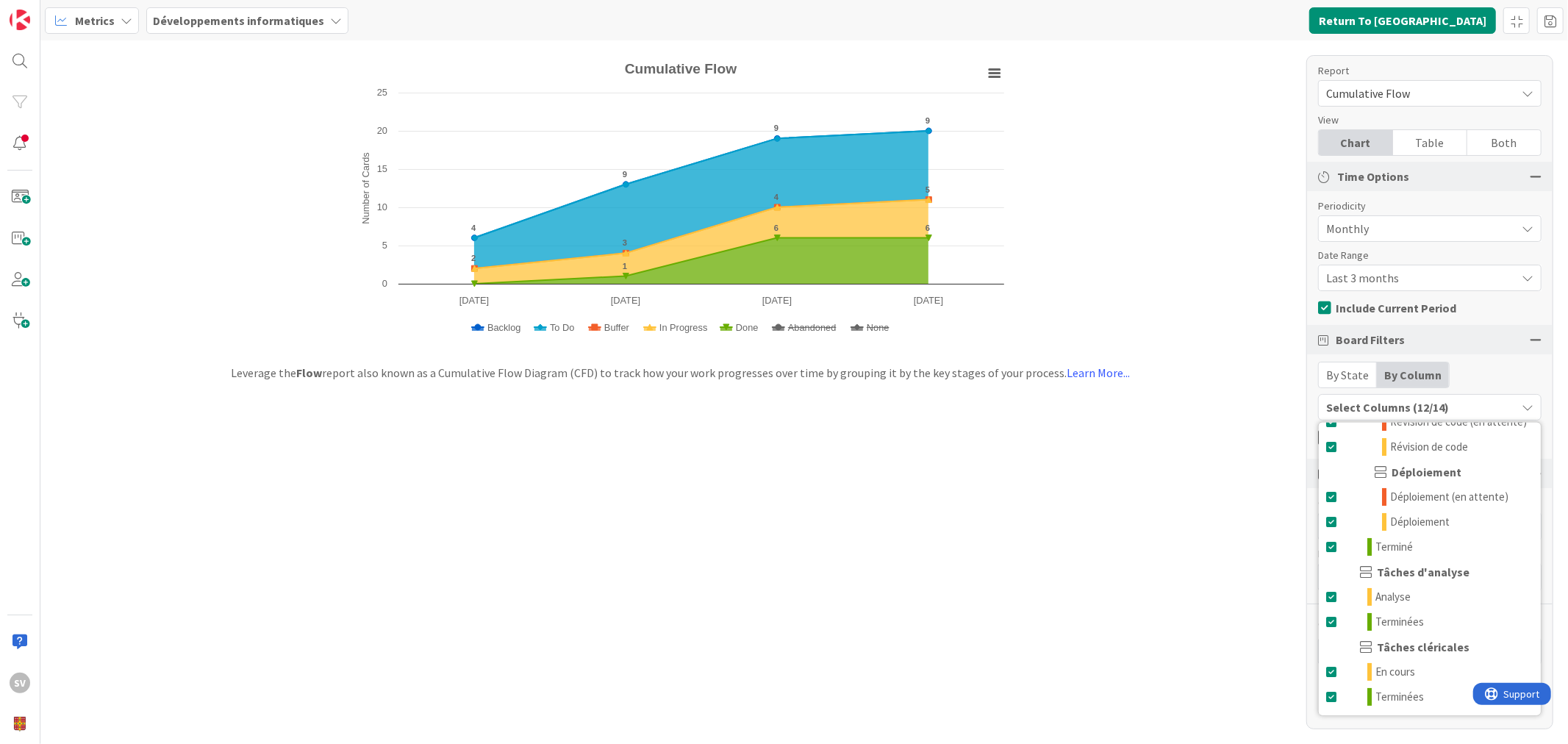
scroll to position [304, 0]
click at [1329, 599] on span at bounding box center [1333, 596] width 12 height 17
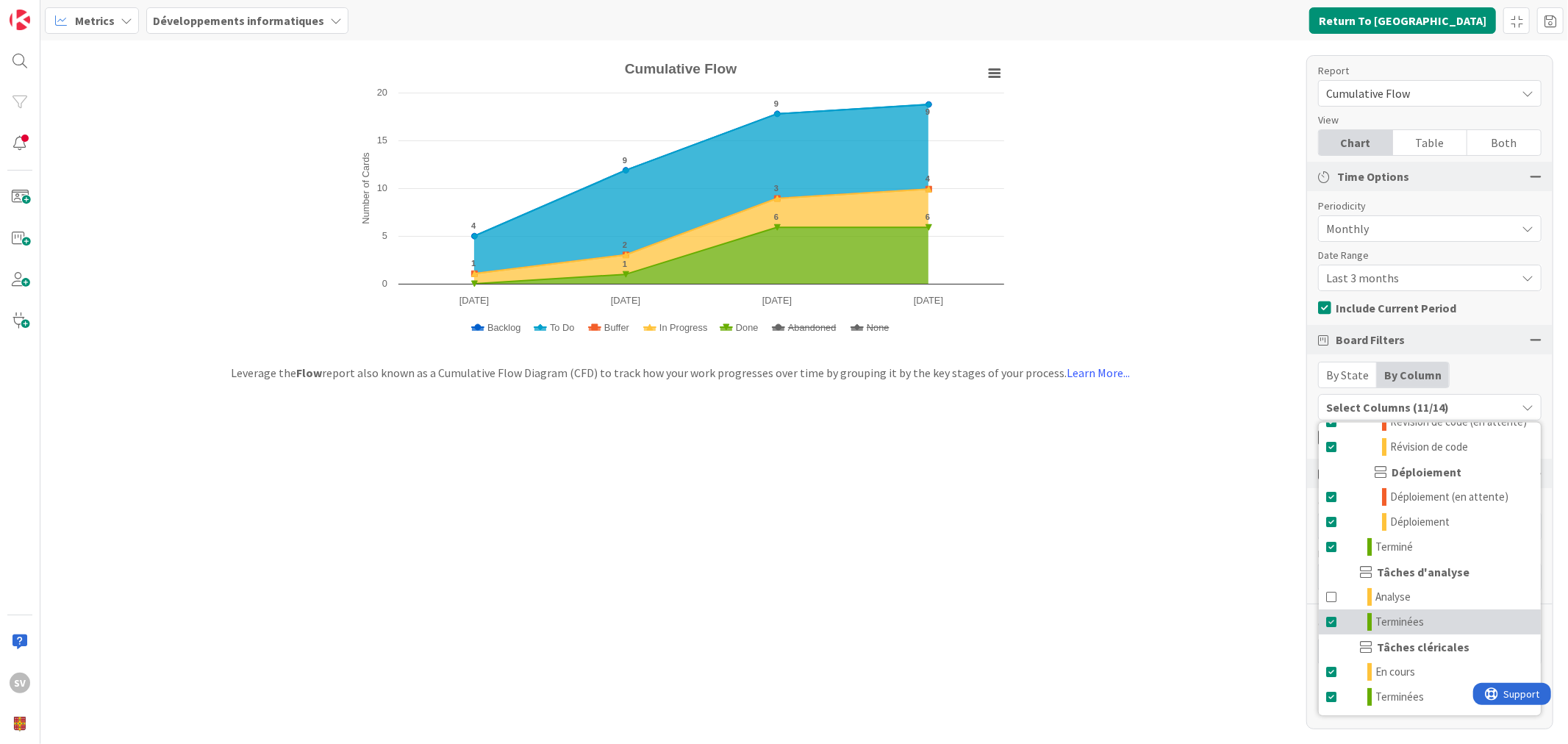
click at [1331, 612] on link "Terminées" at bounding box center [1430, 622] width 222 height 25
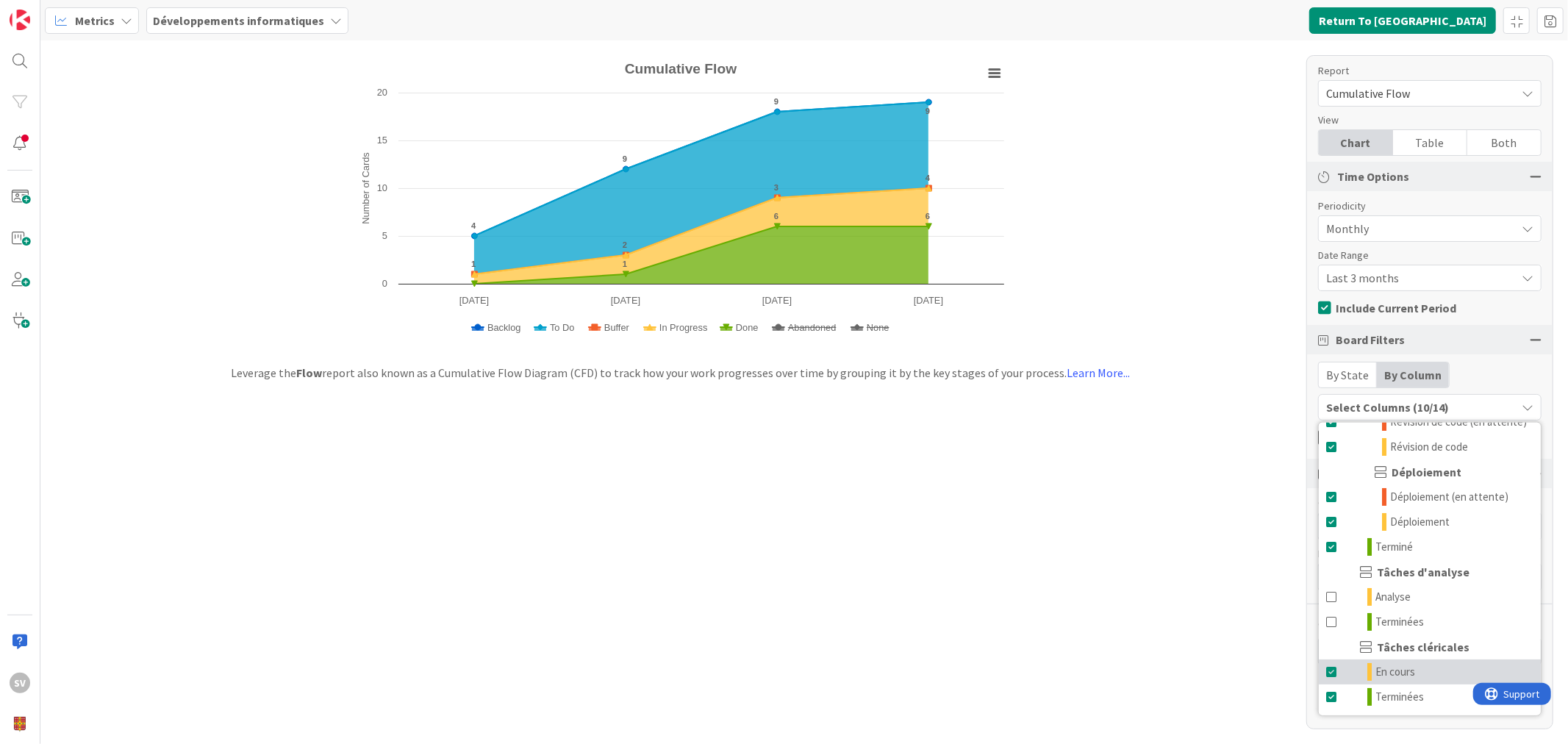
click at [1334, 668] on span at bounding box center [1333, 671] width 12 height 17
click at [1332, 706] on link "Terminées" at bounding box center [1430, 697] width 222 height 25
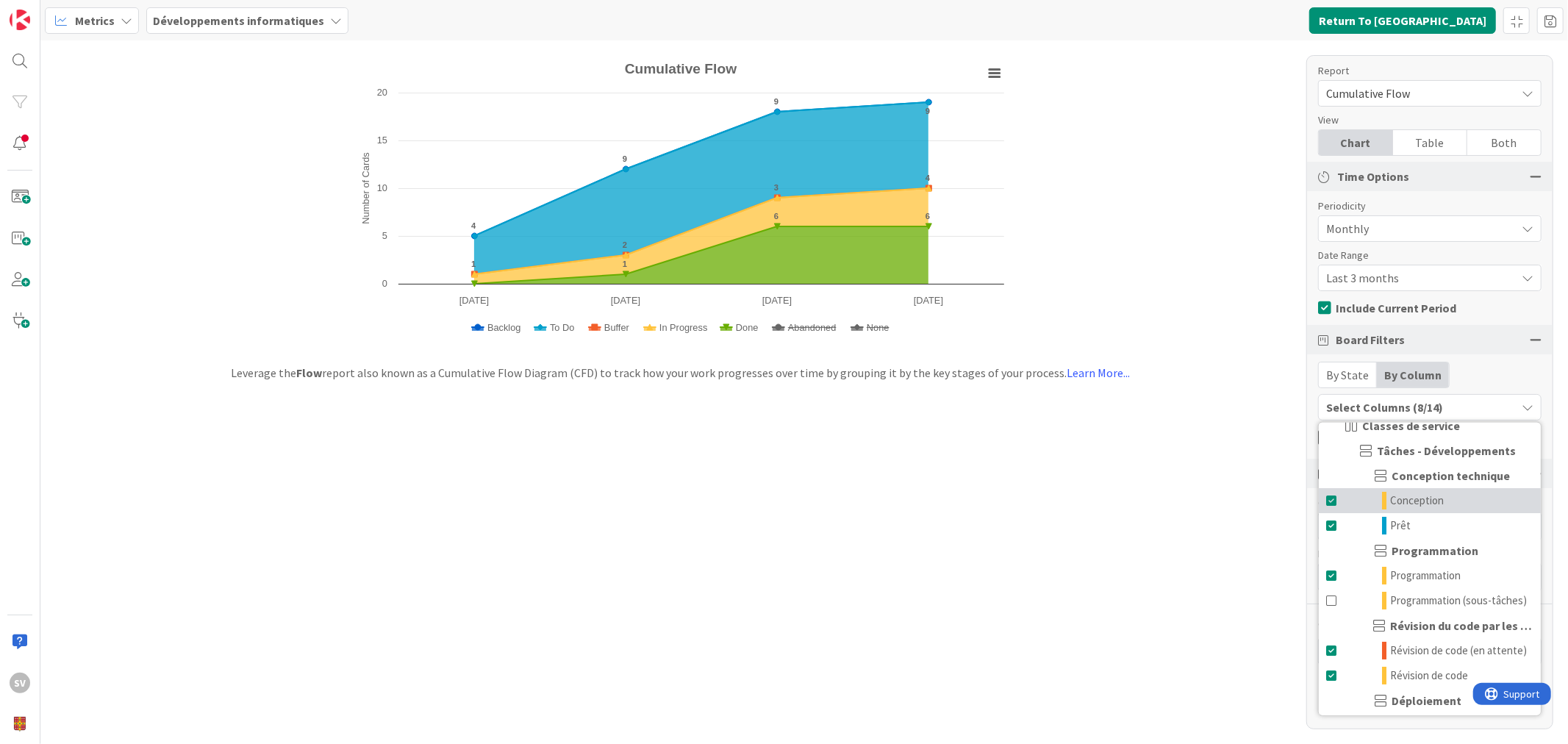
scroll to position [0, 0]
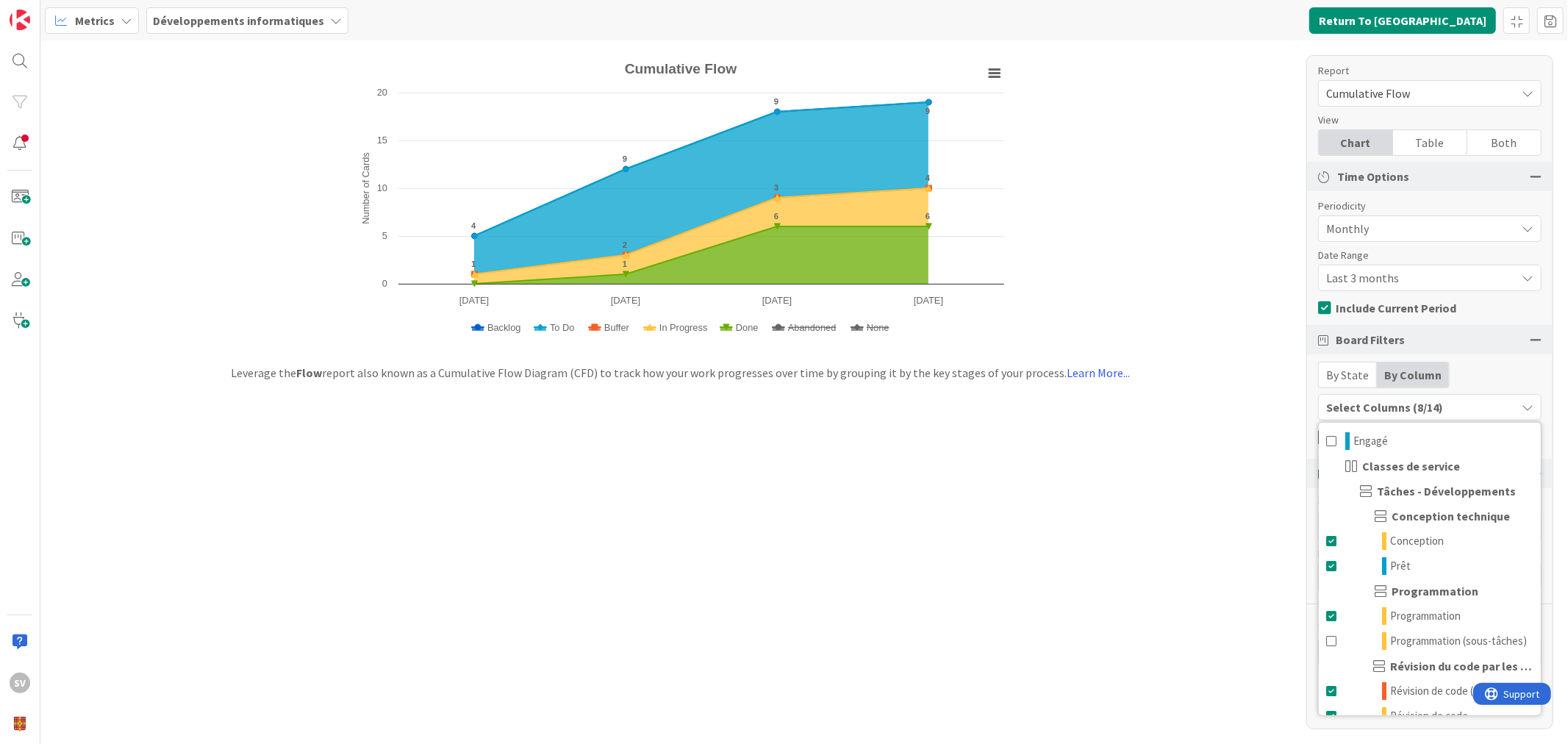
click at [1346, 371] on div "By State" at bounding box center [1348, 375] width 58 height 25
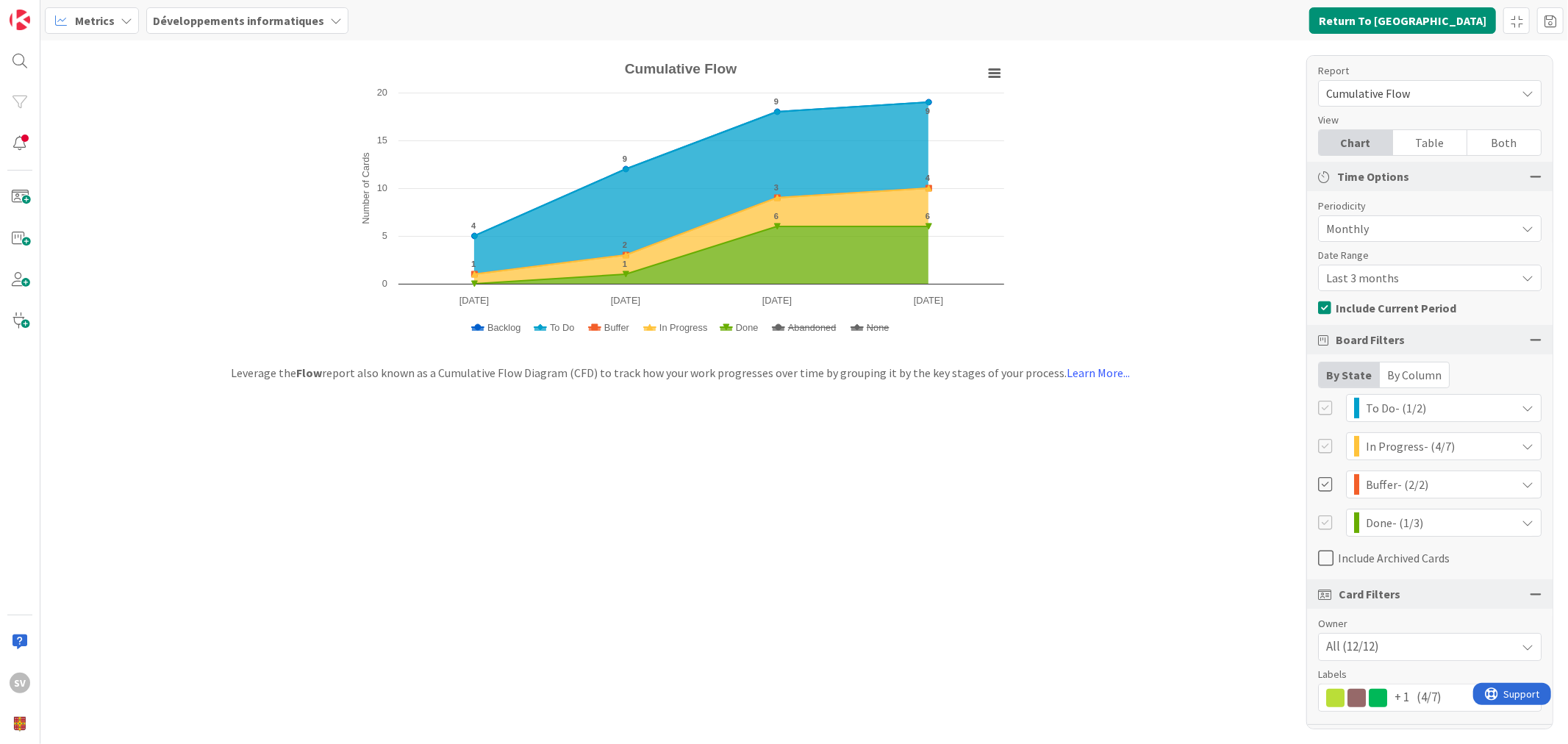
click at [1352, 365] on div "By State" at bounding box center [1349, 375] width 61 height 25
click at [1398, 370] on div "By Column" at bounding box center [1414, 375] width 69 height 25
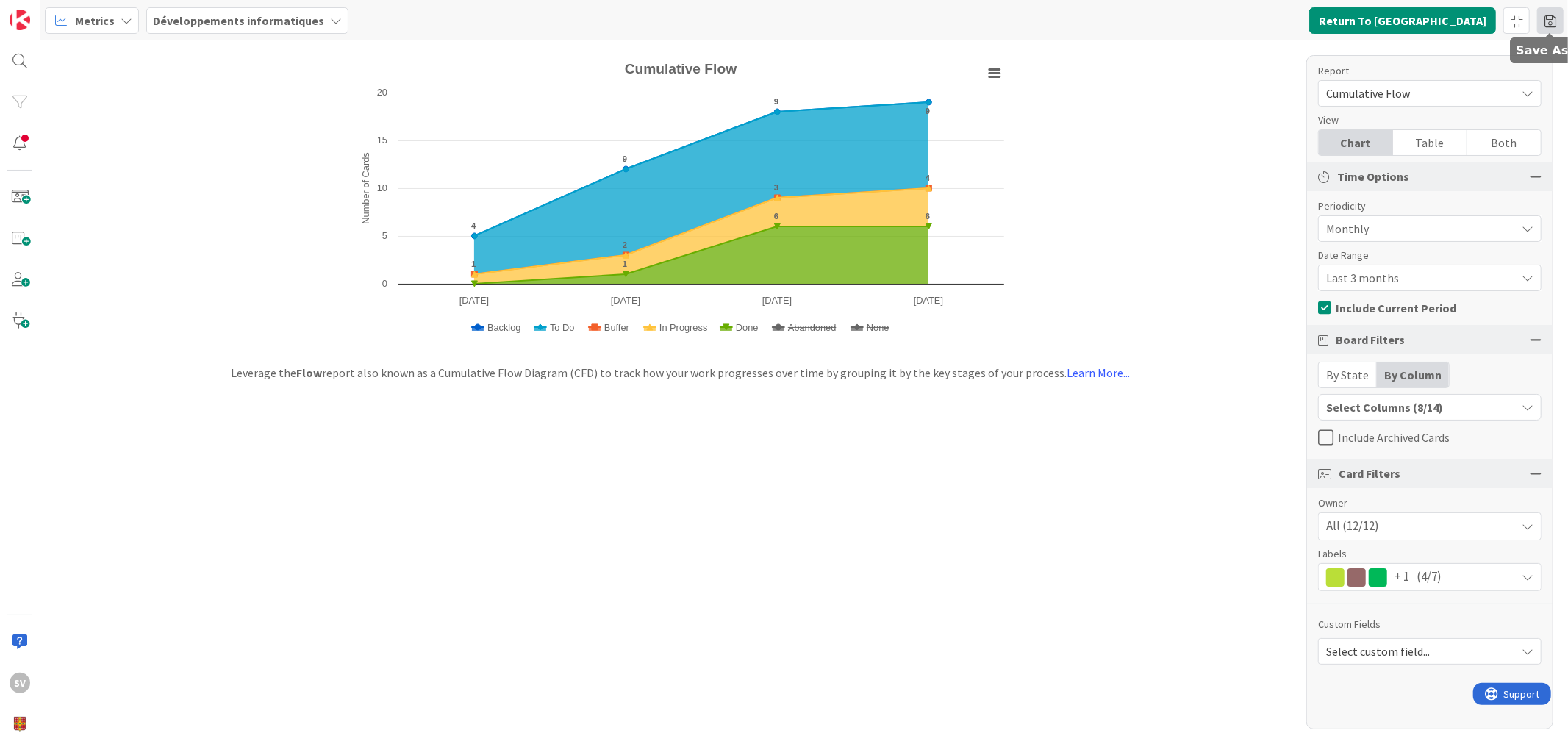
click at [1560, 17] on span at bounding box center [1551, 21] width 27 height 27
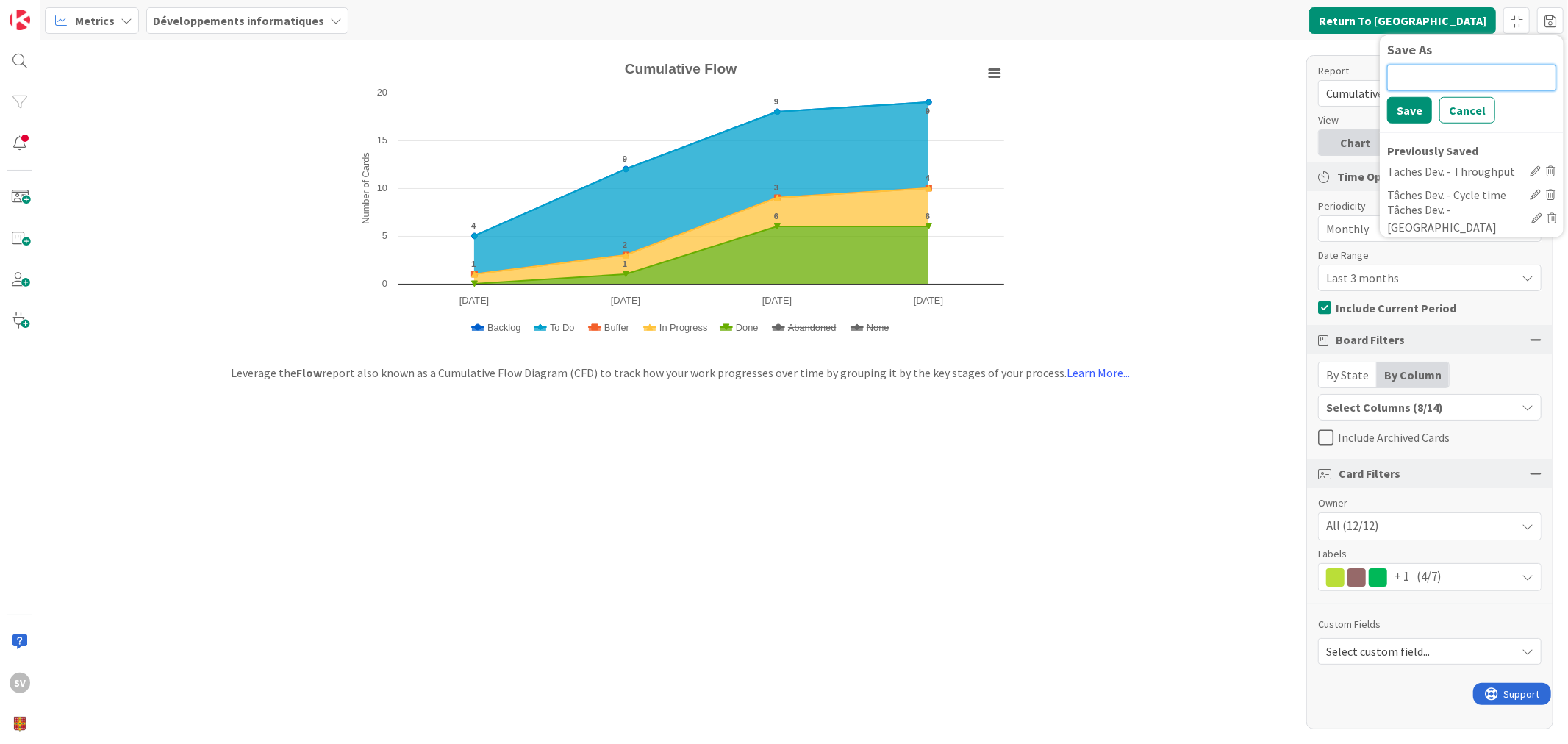
click at [1434, 81] on input at bounding box center [1472, 77] width 169 height 27
type input "Tâches Dev. - Cumulative Flow"
click at [1404, 112] on button "Save" at bounding box center [1410, 110] width 45 height 27
click at [1050, 622] on div "Created with Highcharts 11.4.3 Number of Cards Chart context menu Cumulative Fl…" at bounding box center [804, 392] width 1528 height 703
drag, startPoint x: 1437, startPoint y: 81, endPoint x: 1446, endPoint y: 81, distance: 9.0
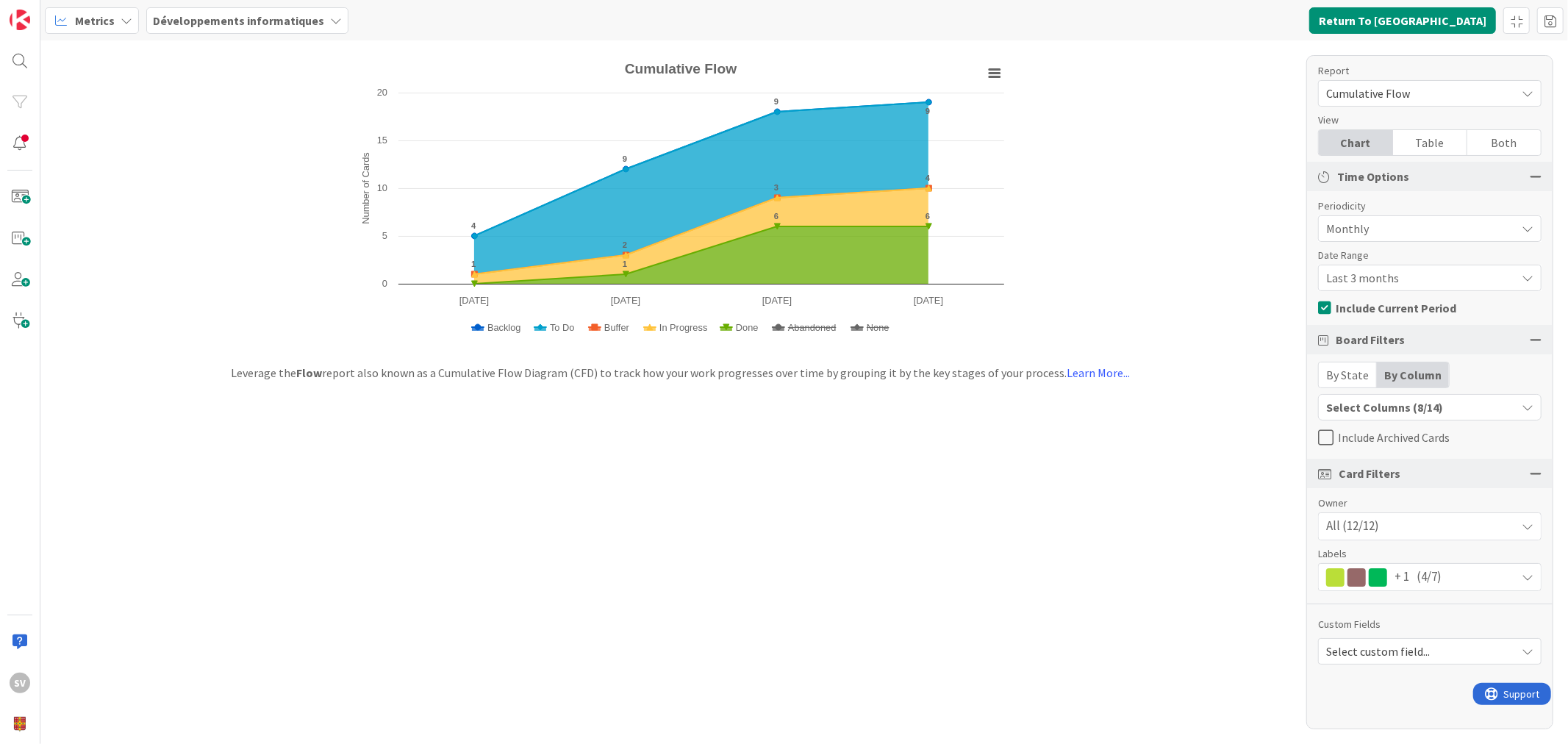
click at [1438, 81] on div "Cumulative Flow" at bounding box center [1430, 93] width 224 height 27
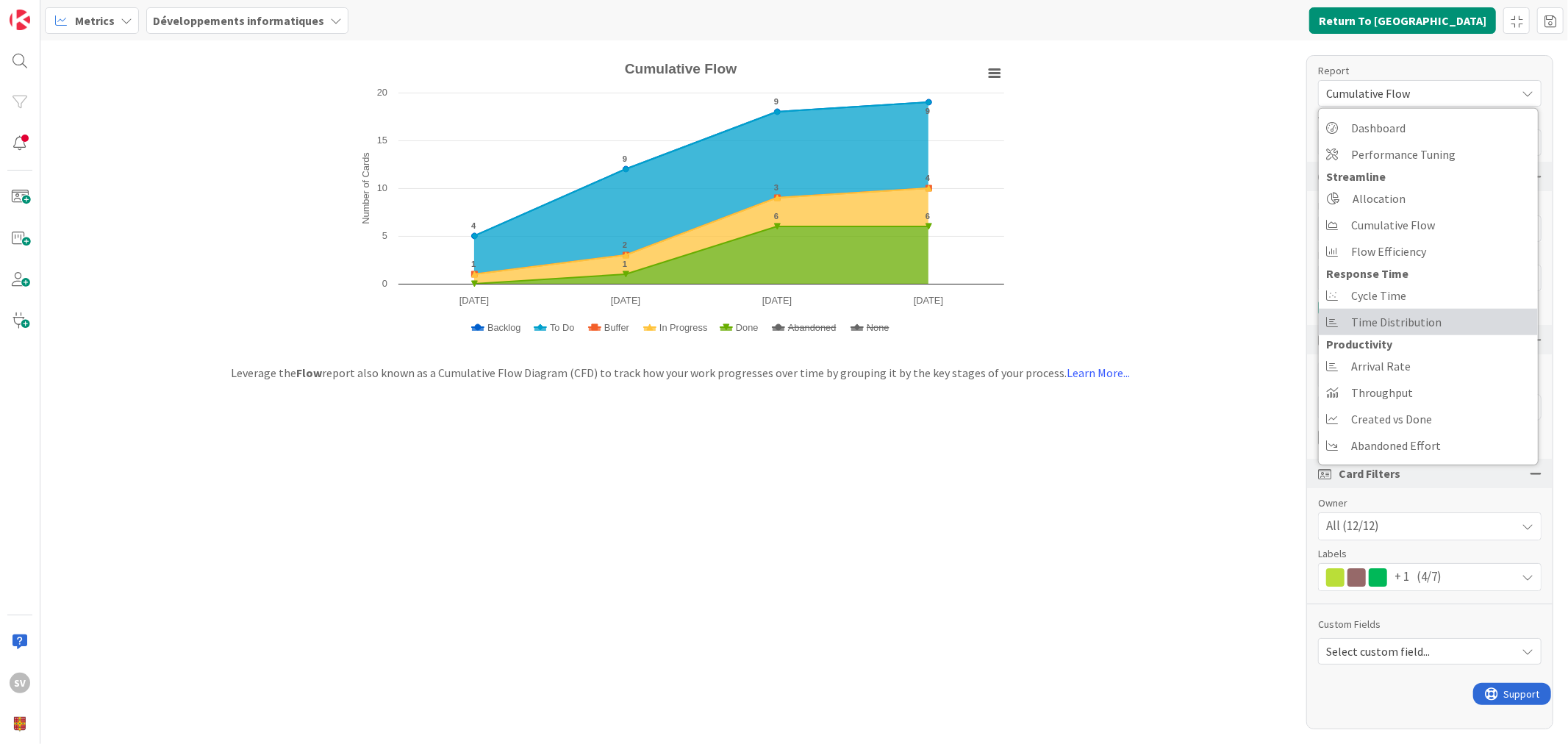
click at [1444, 322] on link "Time Distribution" at bounding box center [1428, 322] width 219 height 27
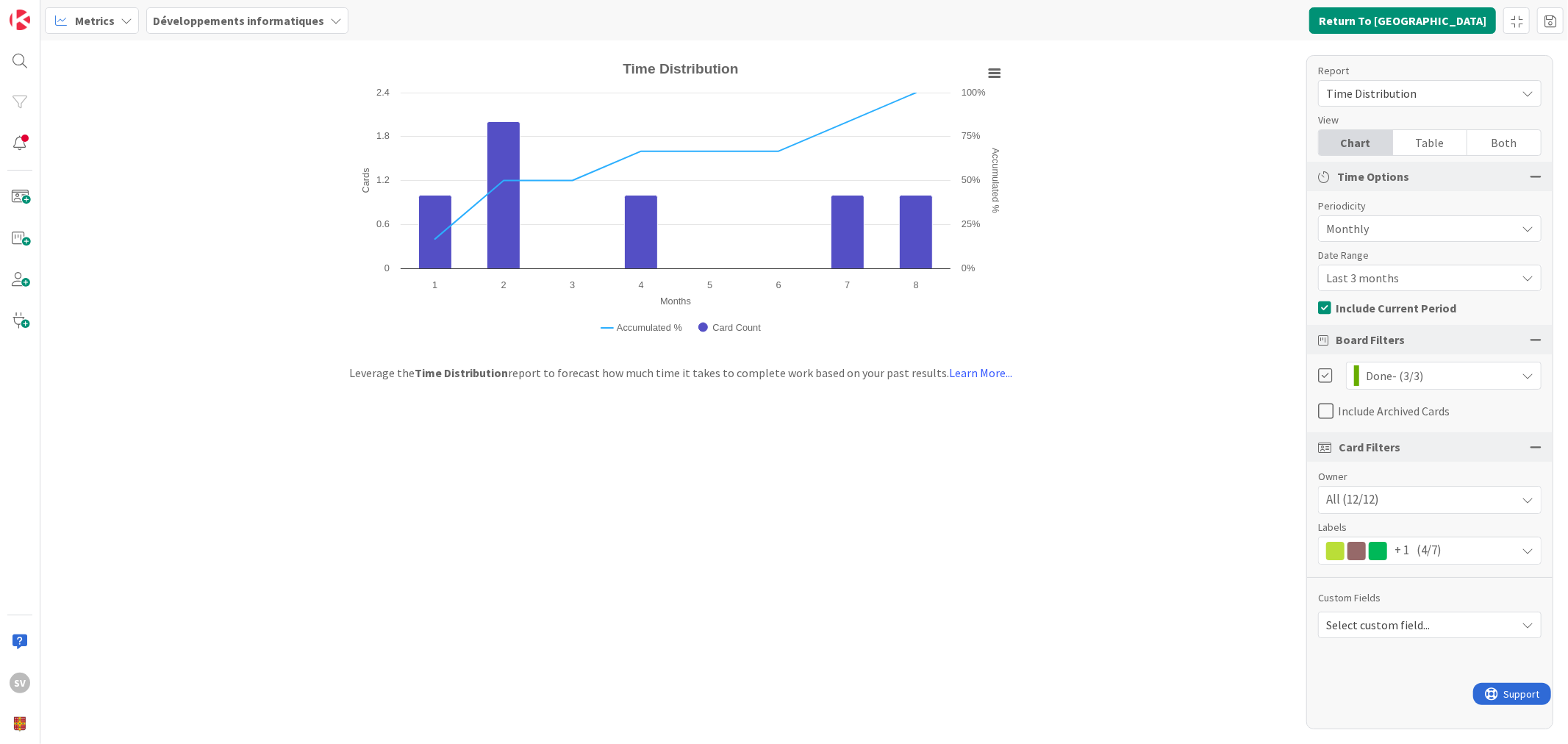
click at [1462, 382] on div "Done - (3/3)" at bounding box center [1444, 376] width 180 height 27
click at [1264, 497] on div "Created with Highcharts 11.4.3 Months Cards Accumulated % Chart context menu Ti…" at bounding box center [804, 392] width 1528 height 703
drag, startPoint x: 1379, startPoint y: 82, endPoint x: 1386, endPoint y: 90, distance: 10.6
click at [1383, 86] on span "Time Distribution" at bounding box center [1417, 93] width 182 height 21
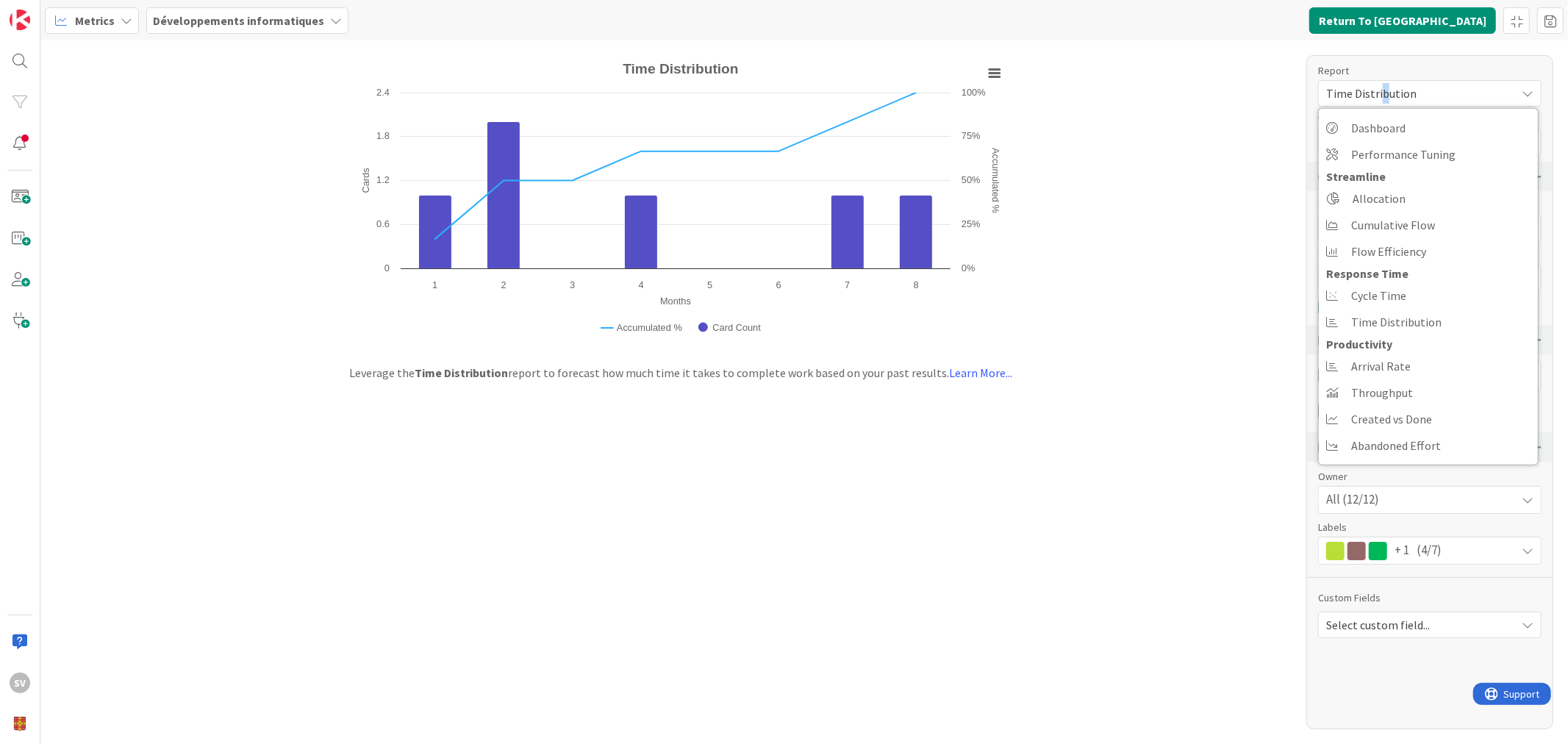
click at [1387, 90] on span "Time Distribution" at bounding box center [1417, 93] width 182 height 21
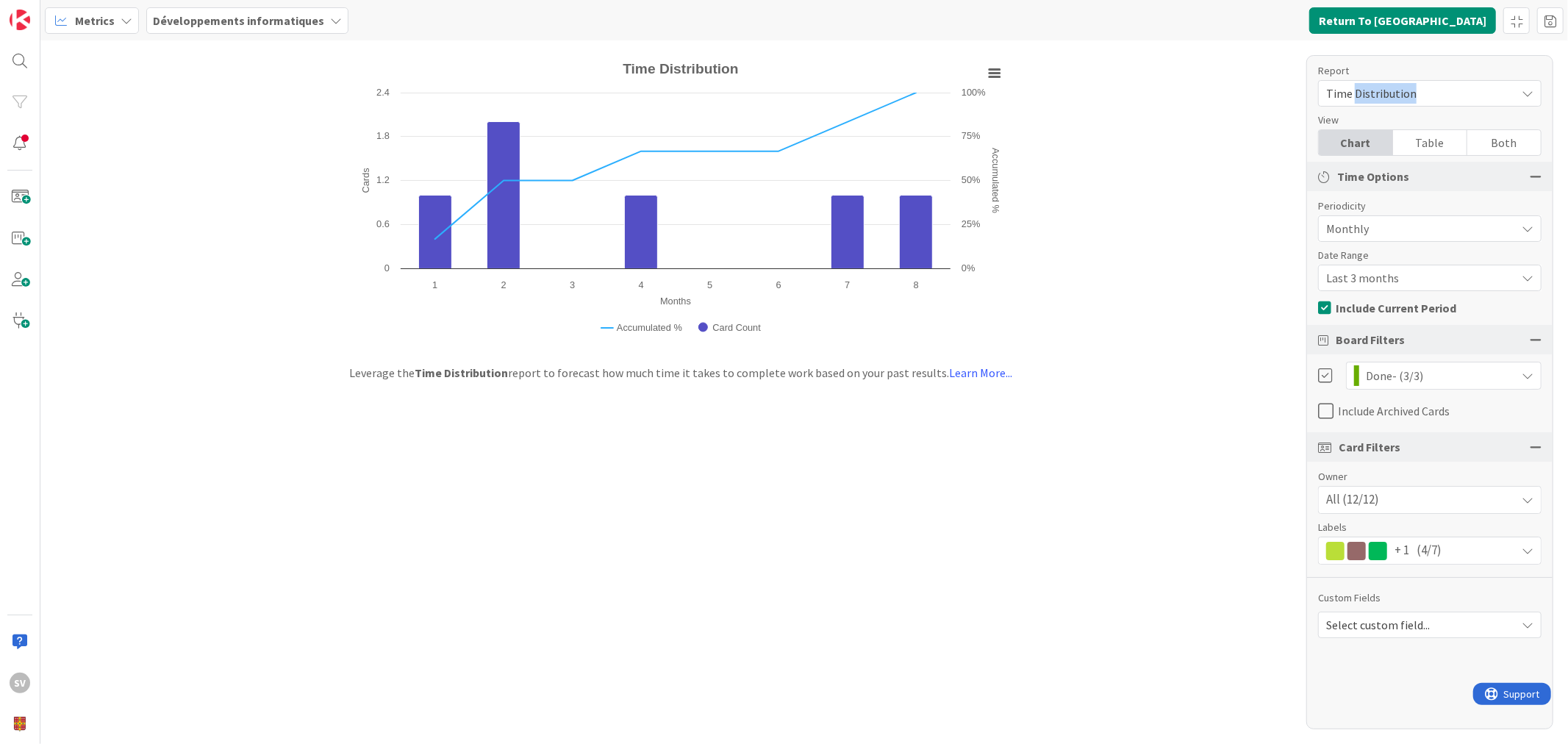
click at [1387, 91] on span "Time Distribution" at bounding box center [1417, 93] width 182 height 21
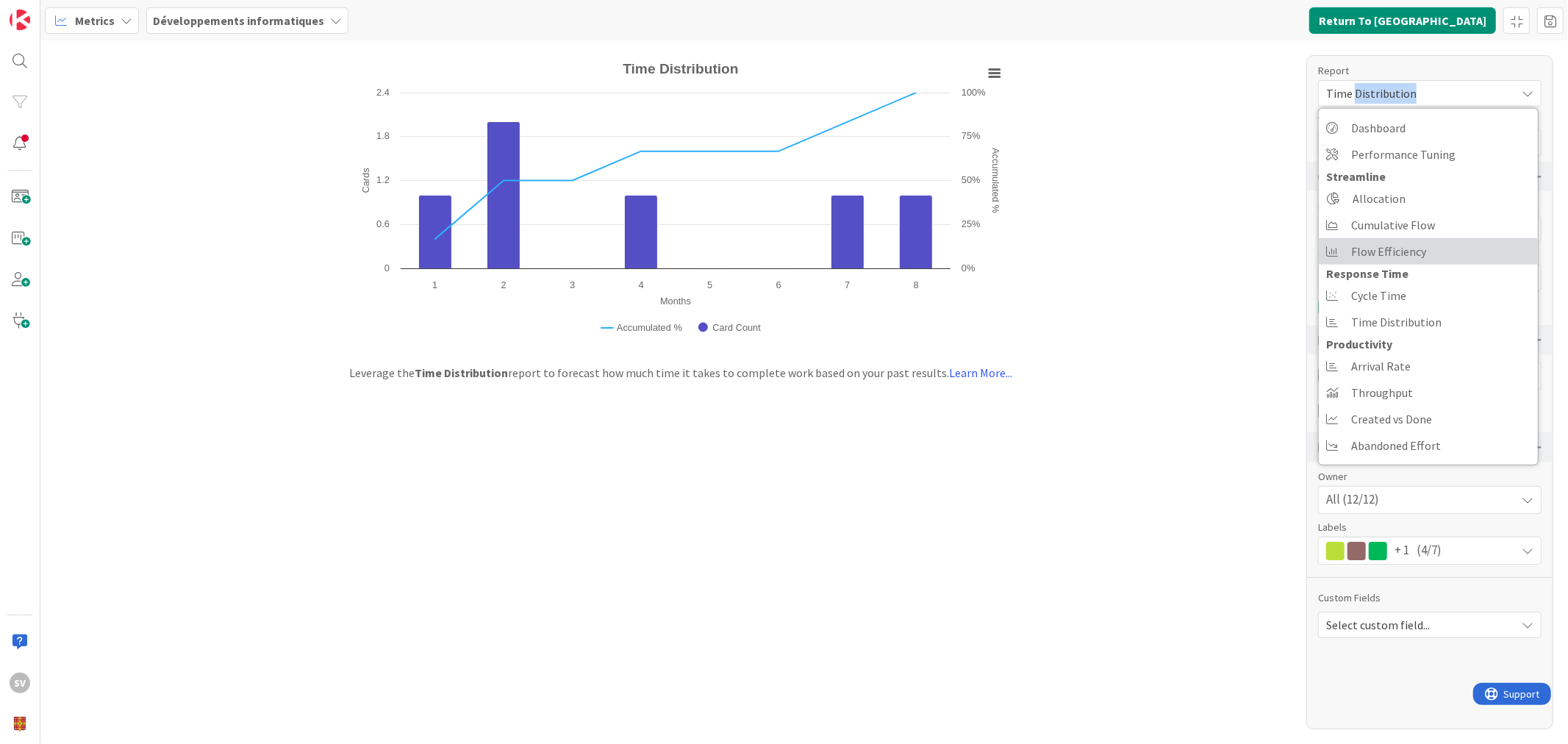
click at [1379, 244] on span "Flow Efficiency" at bounding box center [1389, 251] width 75 height 22
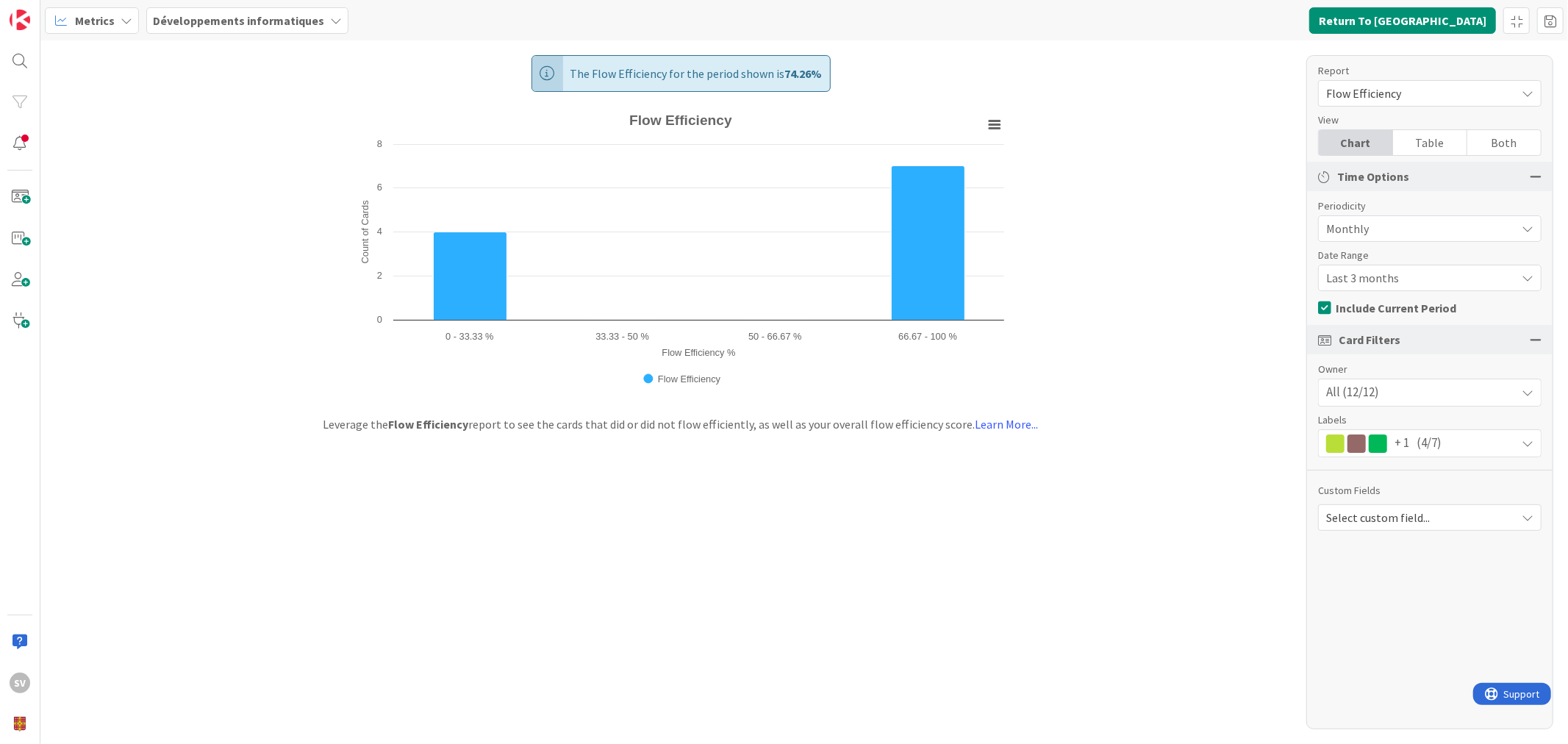
click at [1420, 92] on span "Flow Efficiency" at bounding box center [1417, 93] width 182 height 21
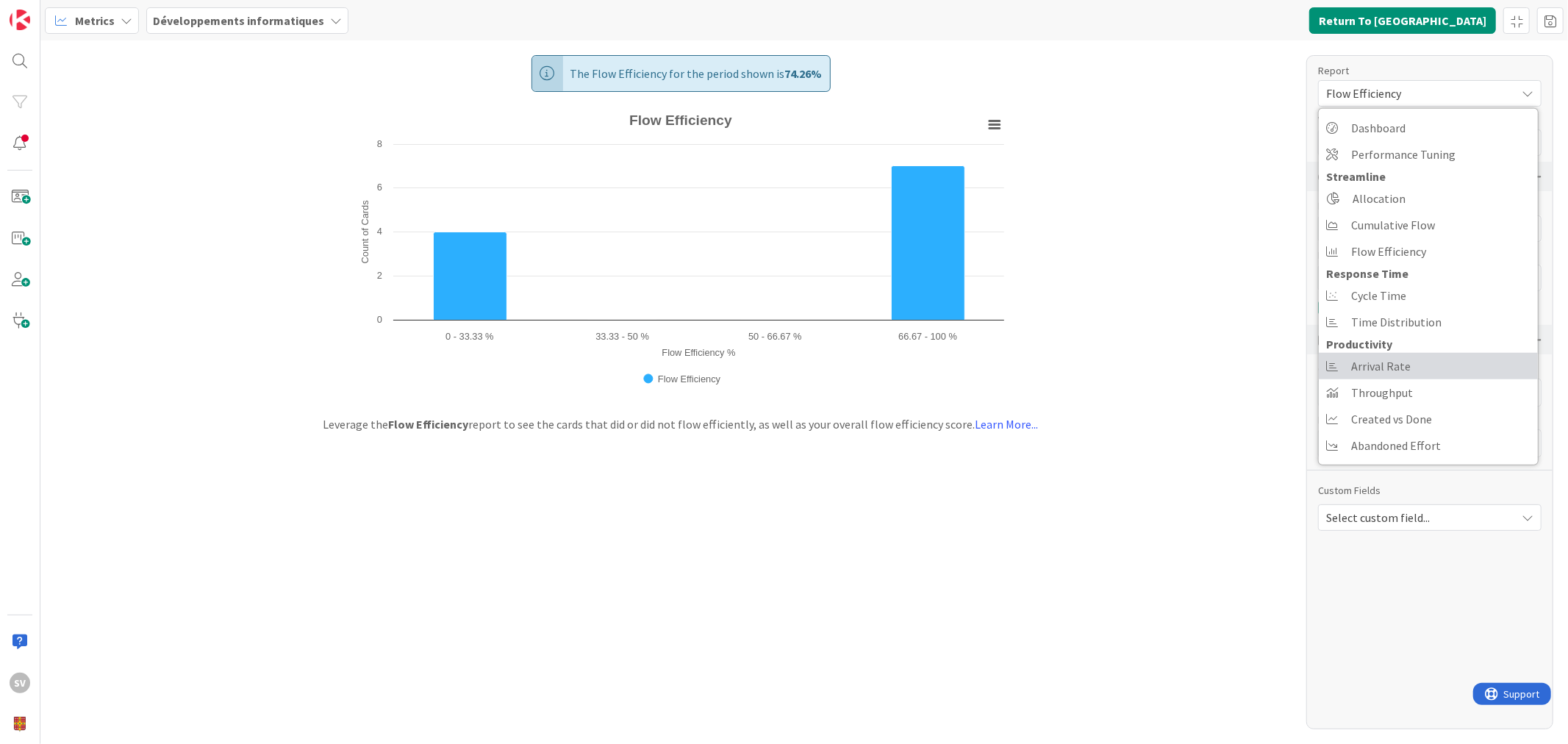
click at [1420, 372] on link "Arrival Rate" at bounding box center [1428, 366] width 219 height 27
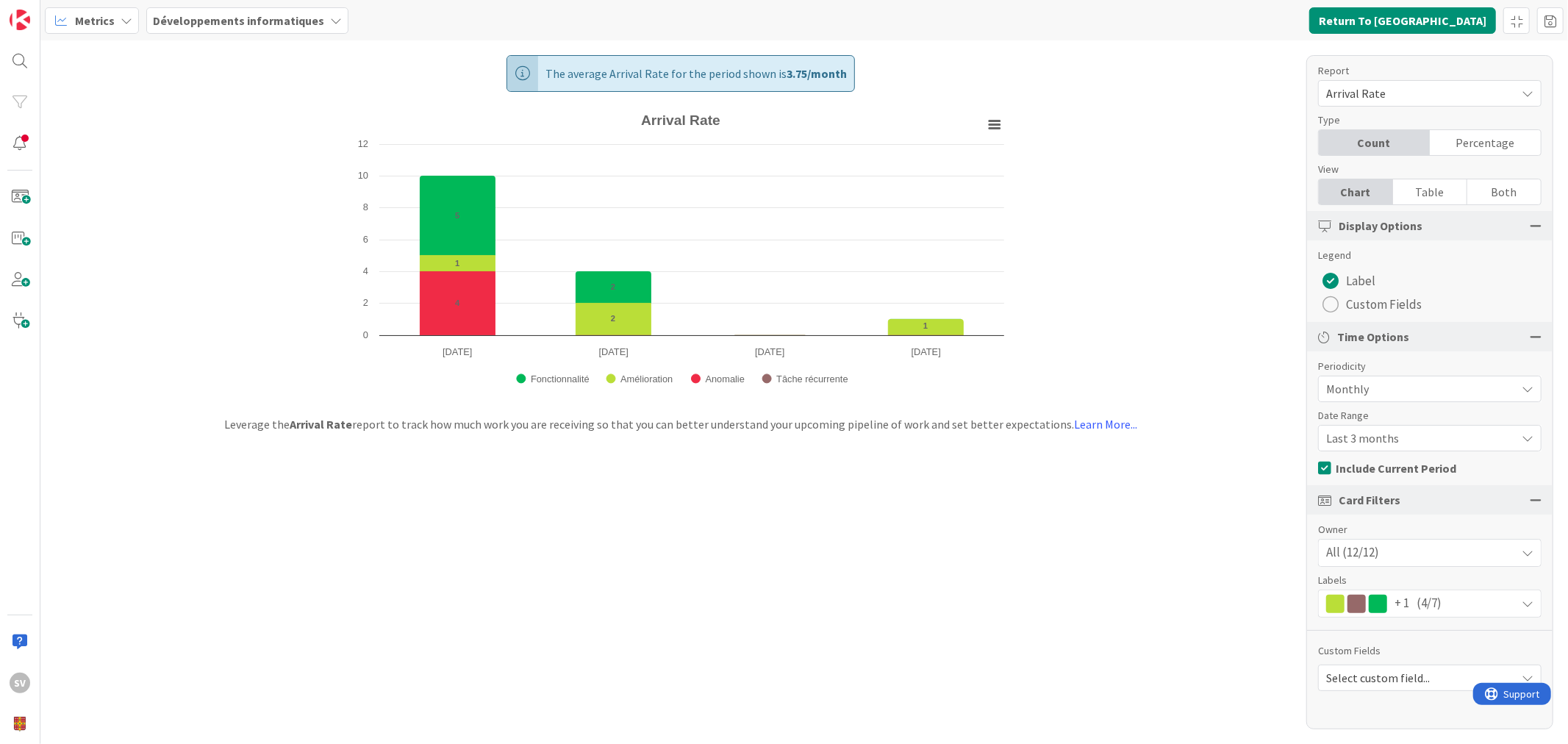
click at [1376, 81] on div "Arrival Rate" at bounding box center [1430, 93] width 224 height 27
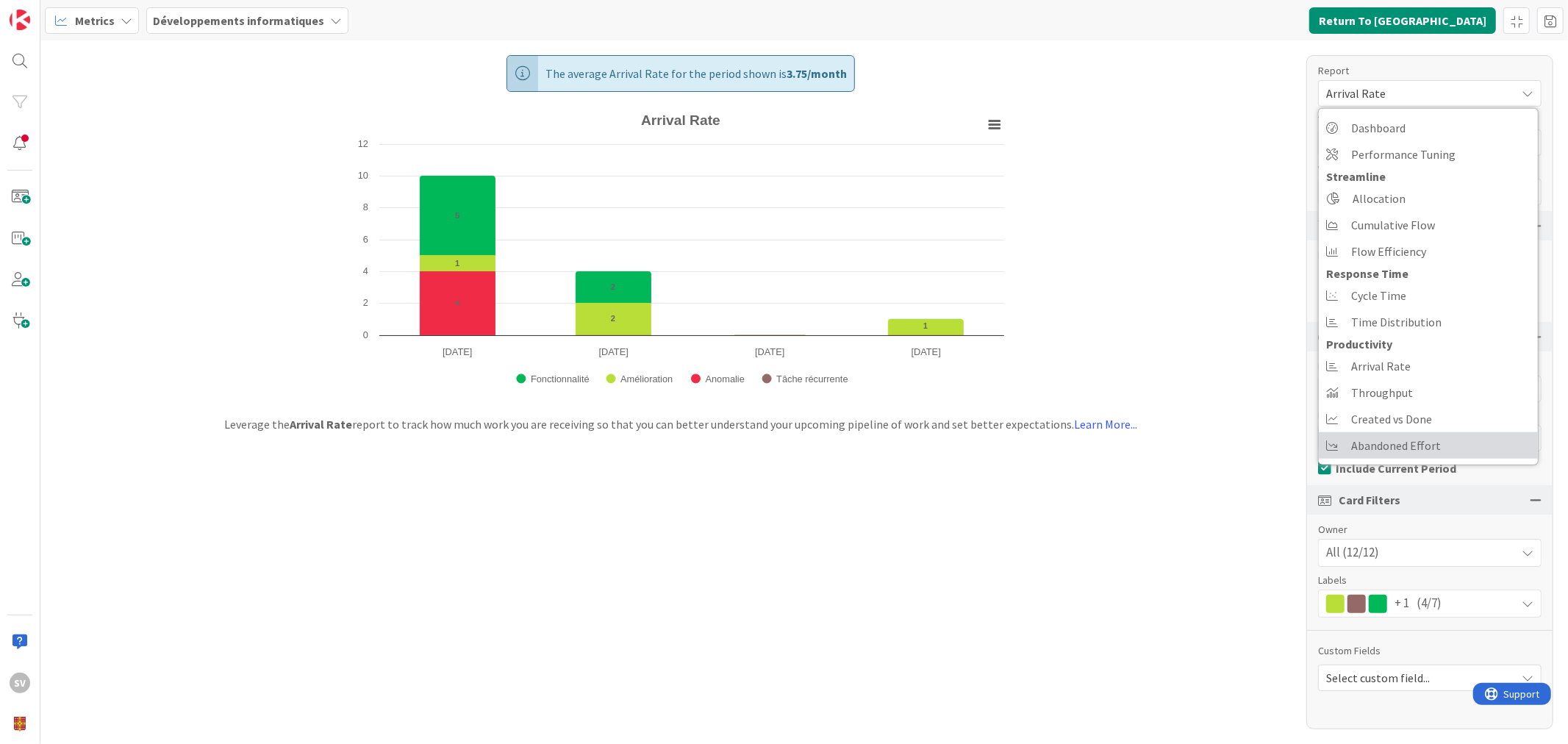
click at [1423, 451] on span "Abandoned Effort" at bounding box center [1397, 445] width 90 height 22
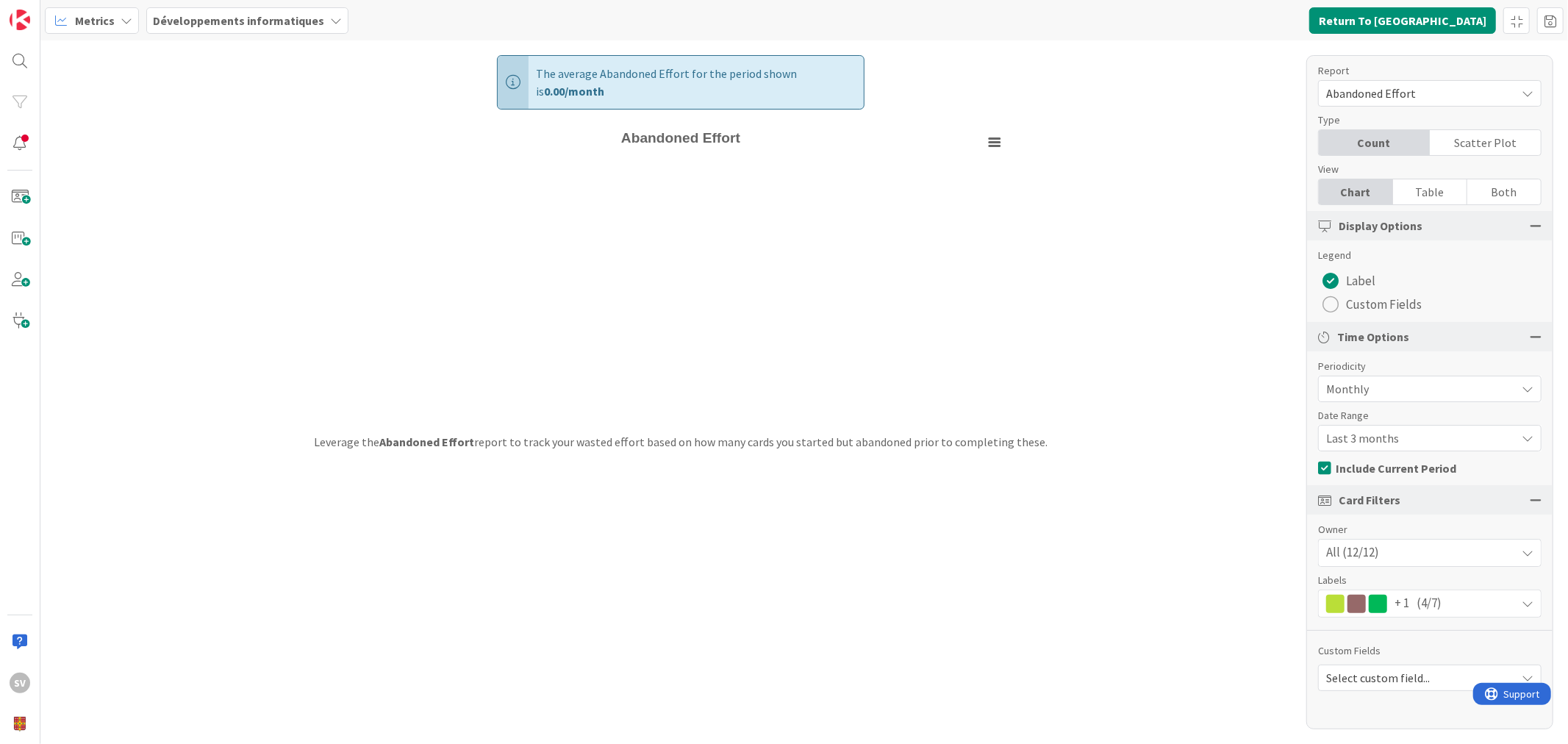
click at [1417, 92] on span "Abandoned Effort" at bounding box center [1417, 93] width 182 height 21
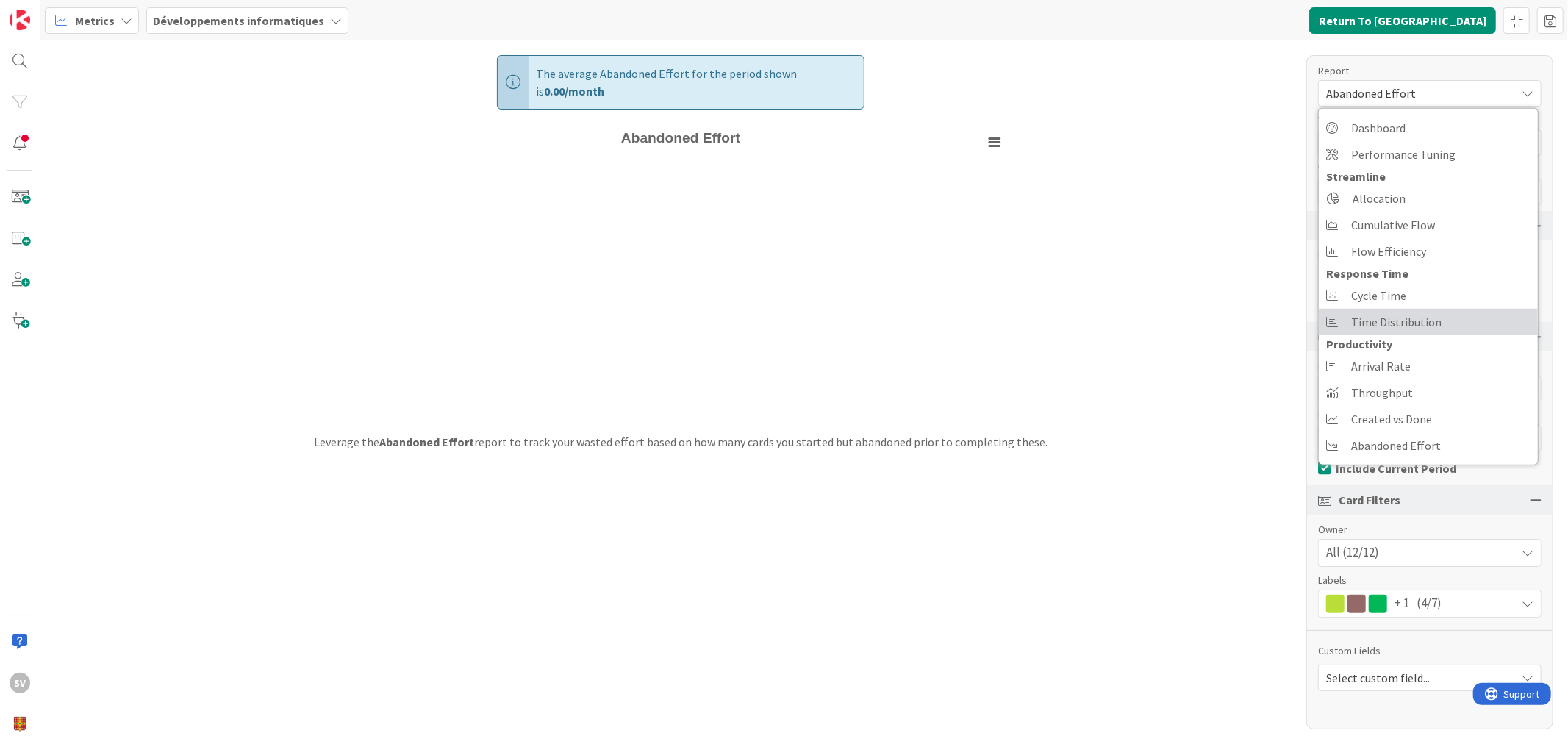
click at [1404, 331] on span "Time Distribution" at bounding box center [1397, 322] width 91 height 22
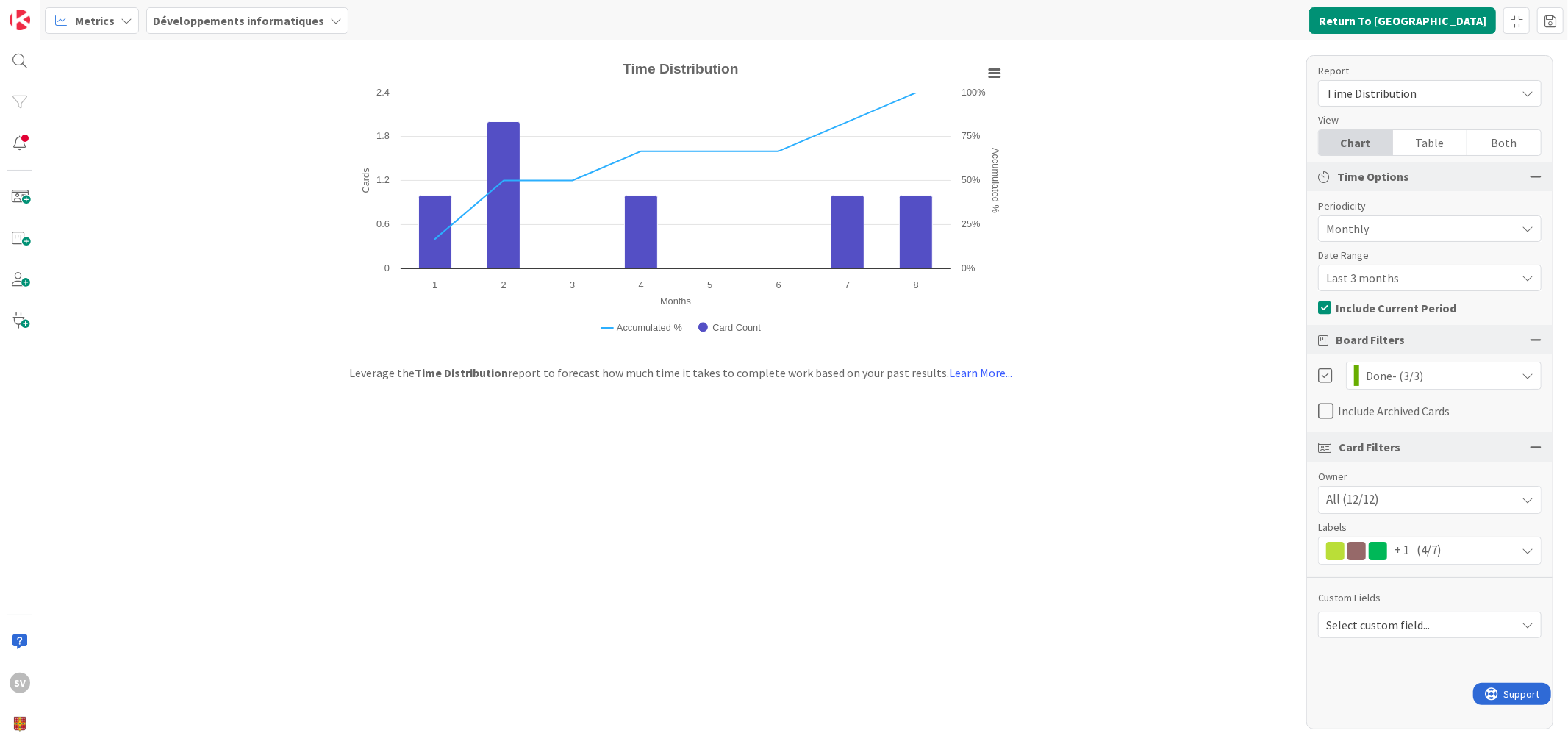
click at [1407, 97] on span "Time Distribution" at bounding box center [1417, 93] width 182 height 21
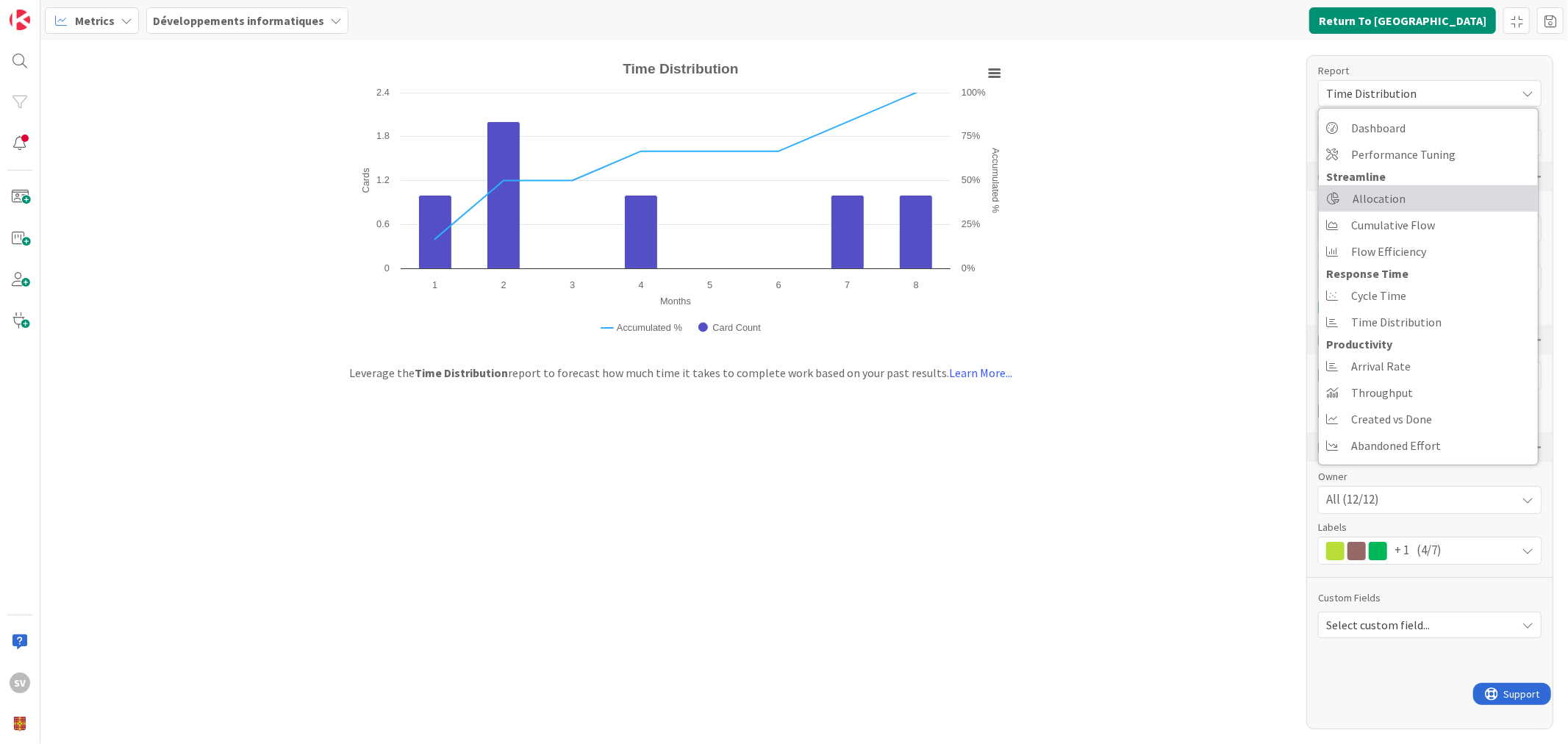
click at [1423, 191] on link "Allocation" at bounding box center [1428, 199] width 219 height 27
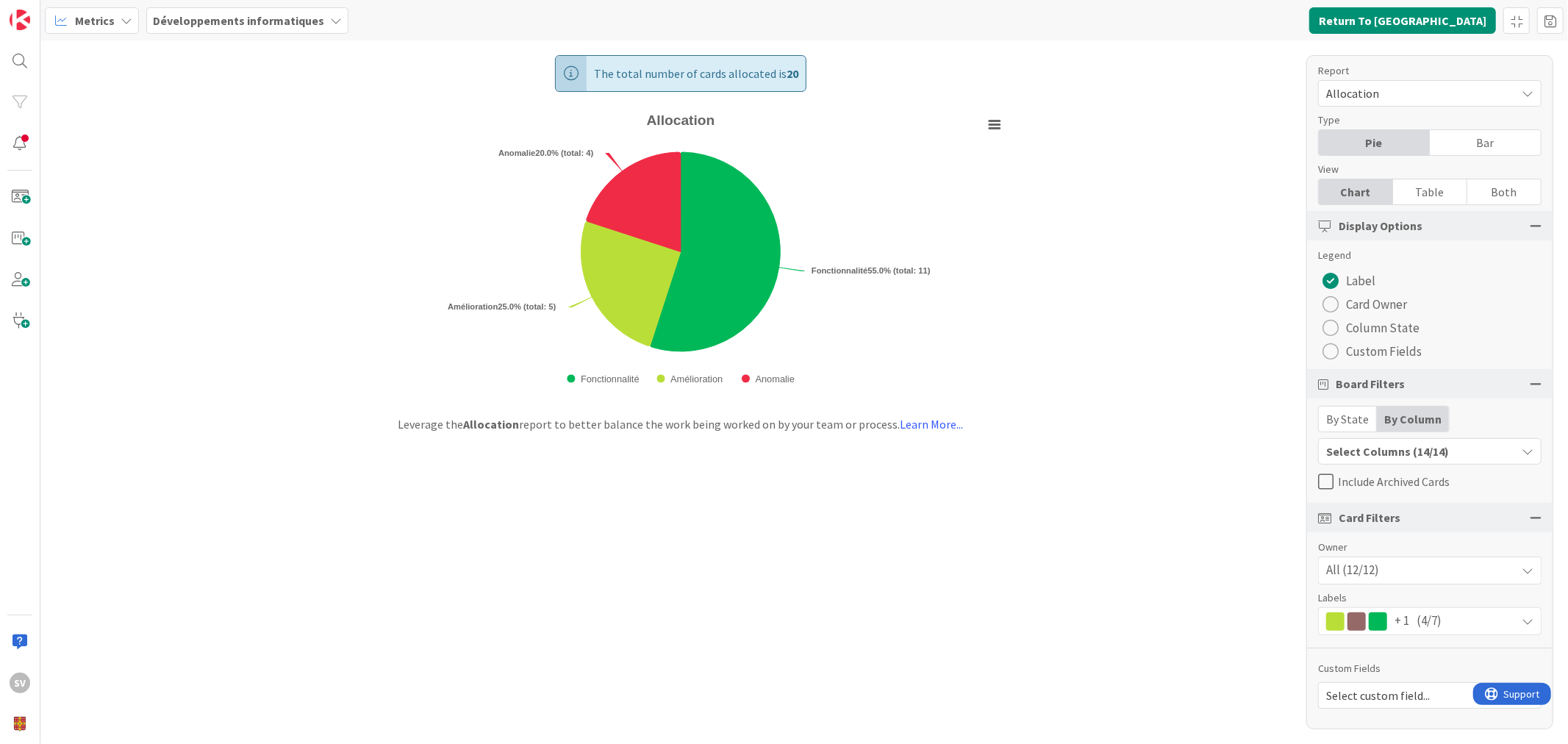
click at [1383, 91] on span "Allocation" at bounding box center [1417, 93] width 182 height 21
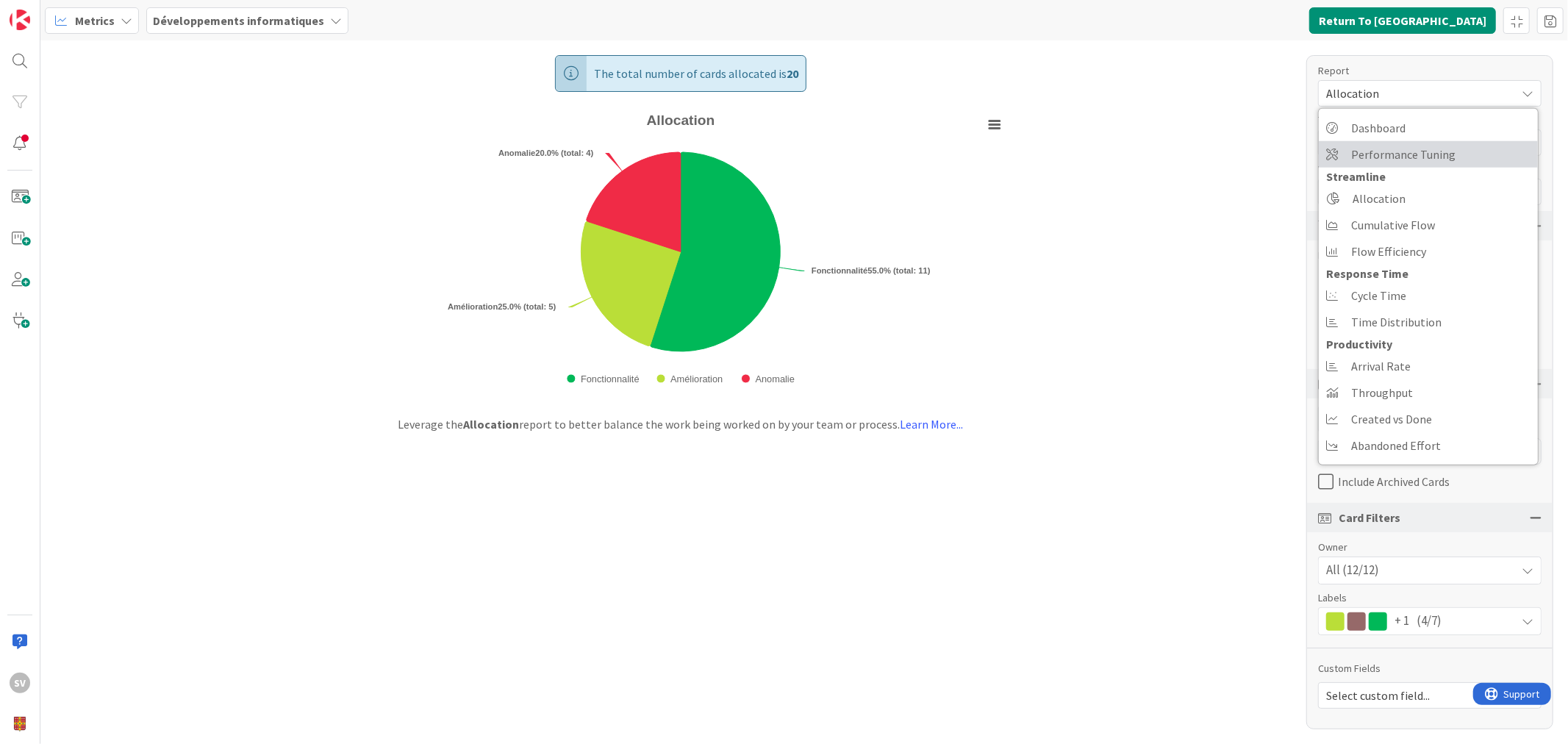
click at [1415, 152] on span "Performance Tuning" at bounding box center [1404, 154] width 105 height 22
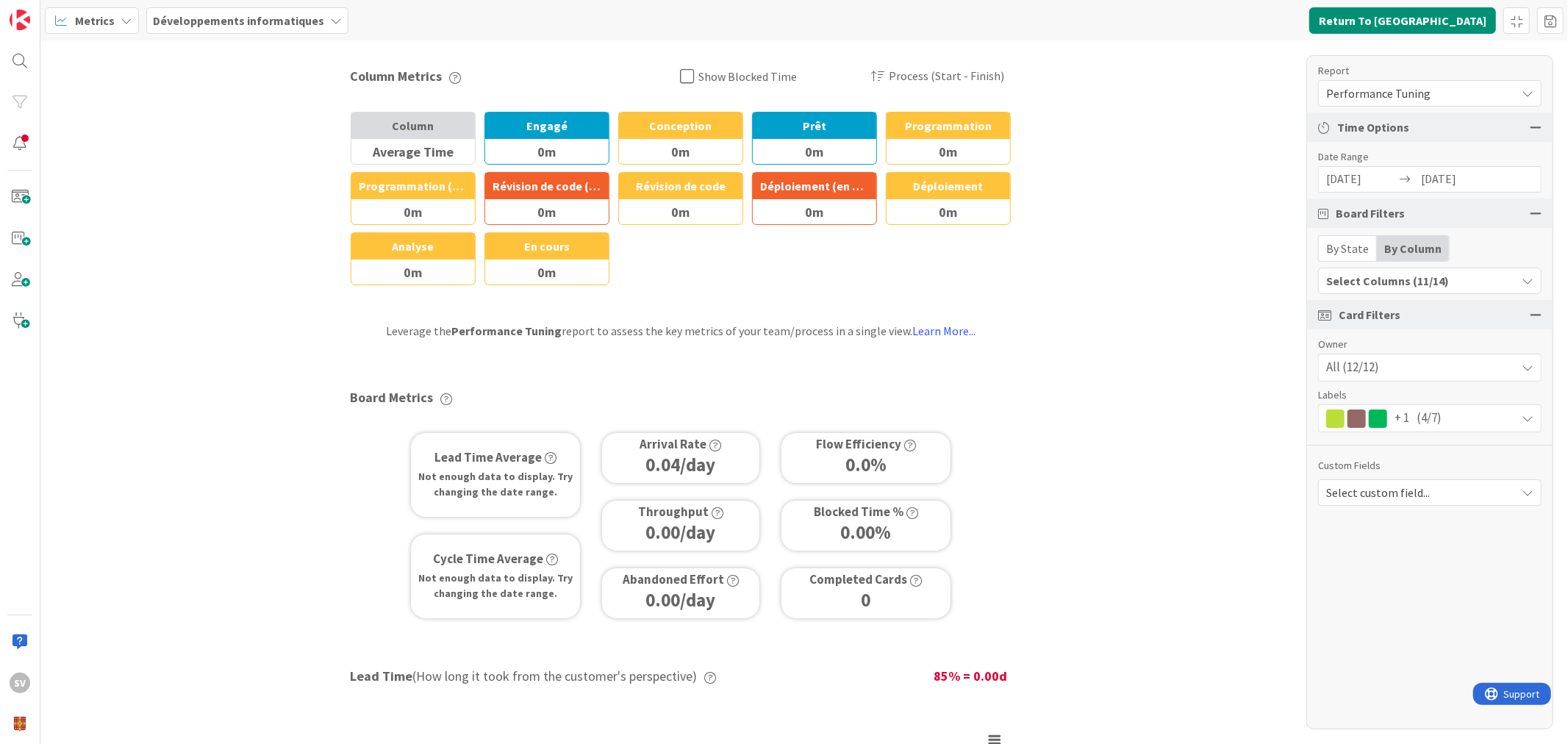
click at [1456, 419] on div "+ 1 (4/7)" at bounding box center [1430, 418] width 222 height 27
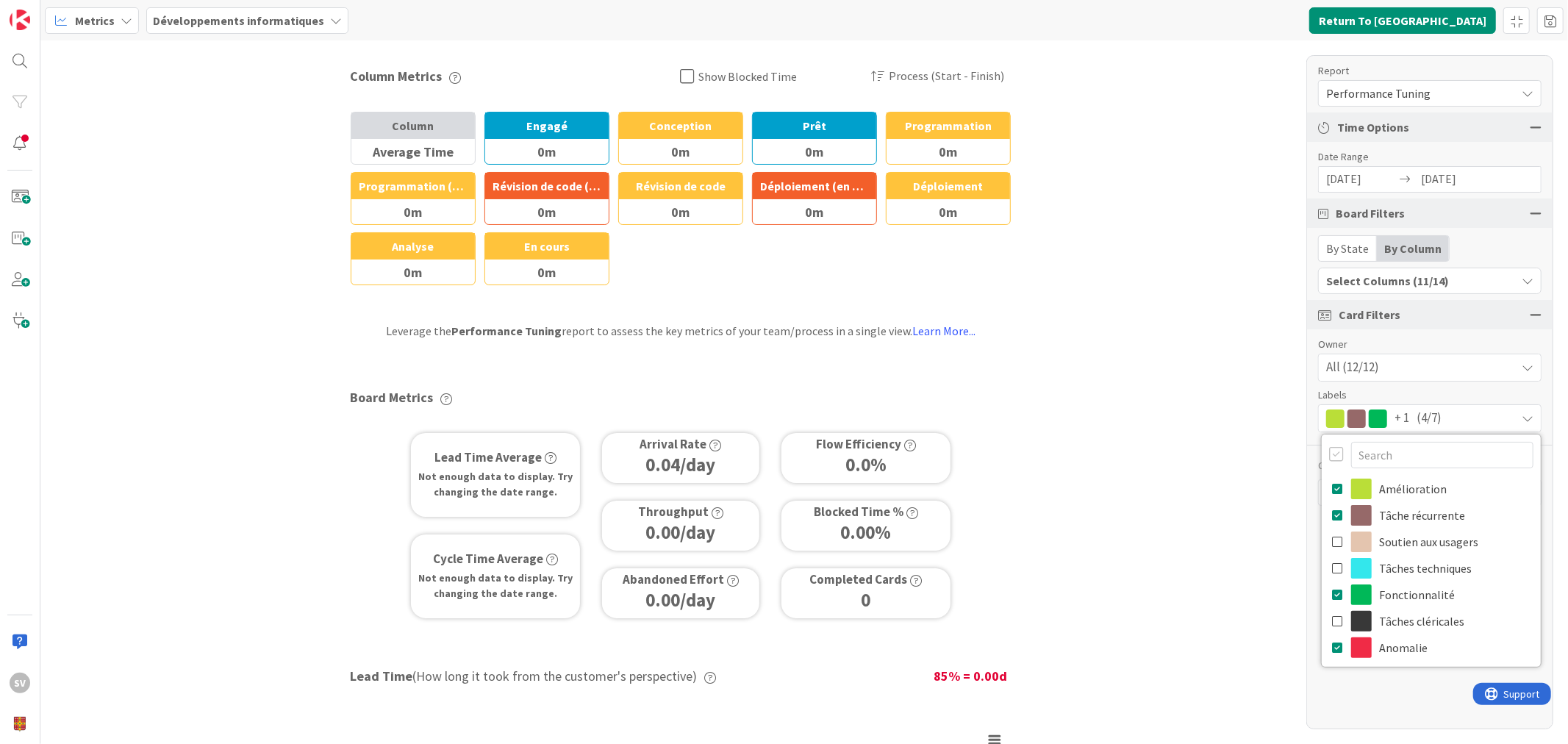
click at [1465, 425] on div "+ 1 (4/7)" at bounding box center [1430, 418] width 222 height 27
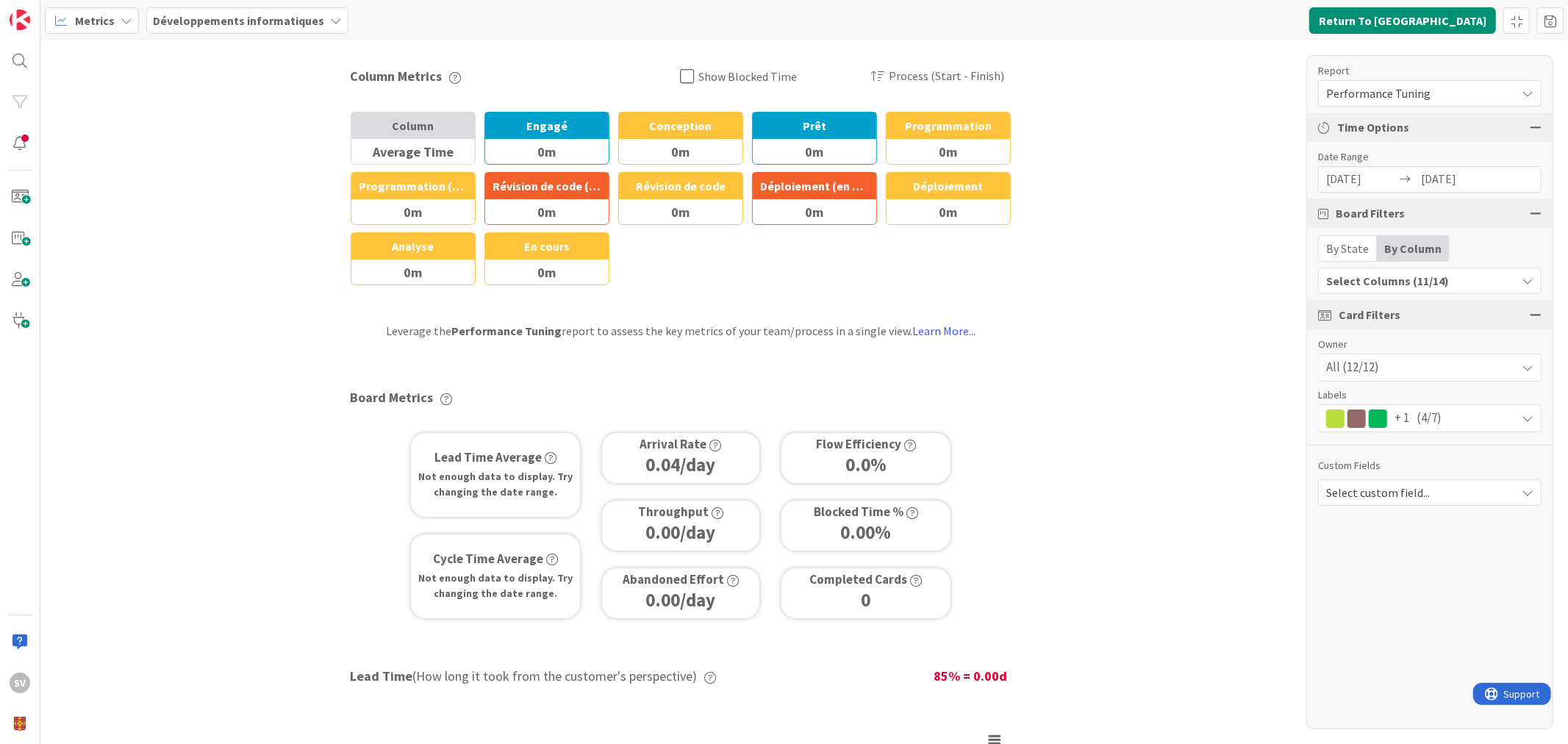
click at [1390, 281] on div "Select Columns (11/14)" at bounding box center [1417, 280] width 197 height 19
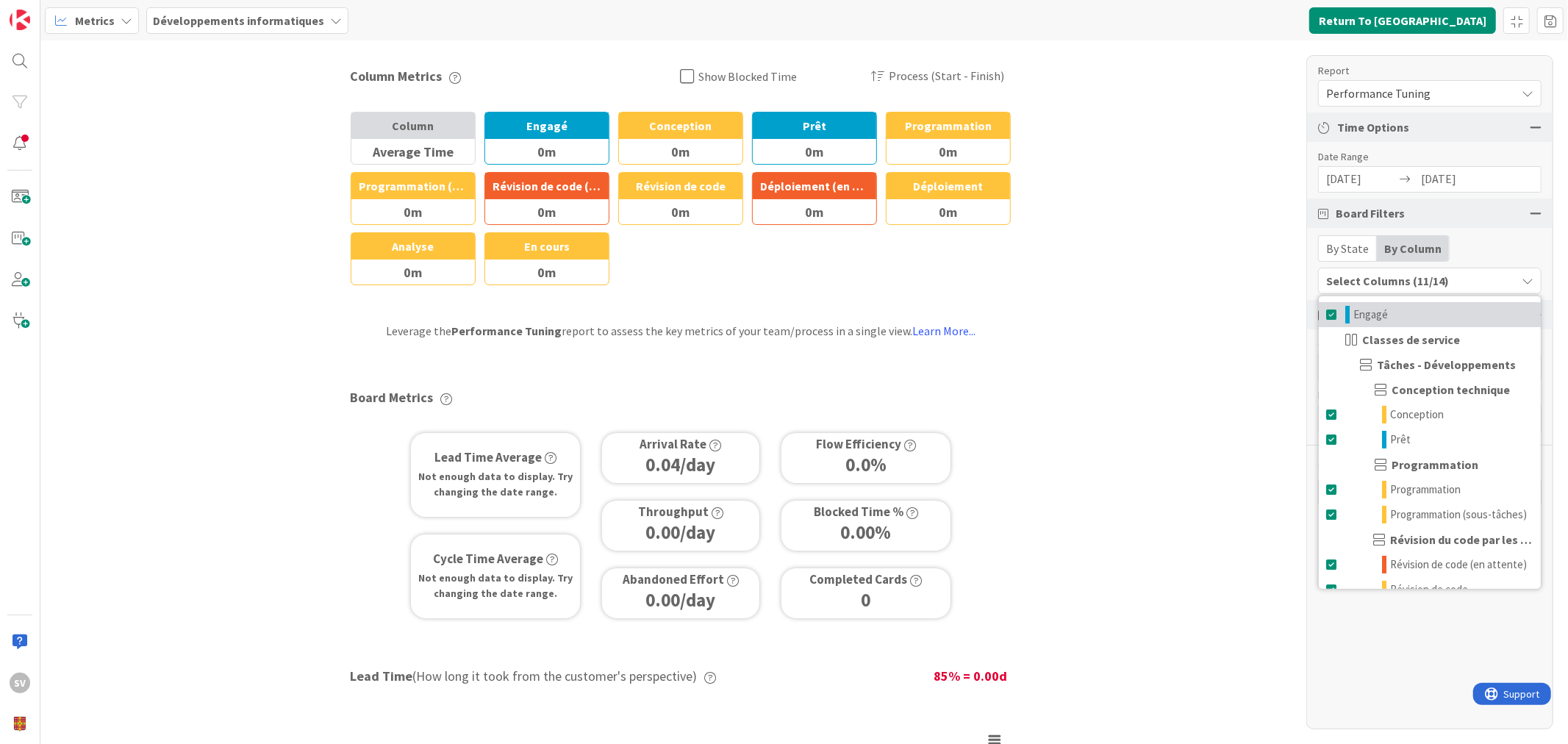
click at [1327, 310] on span at bounding box center [1333, 314] width 12 height 17
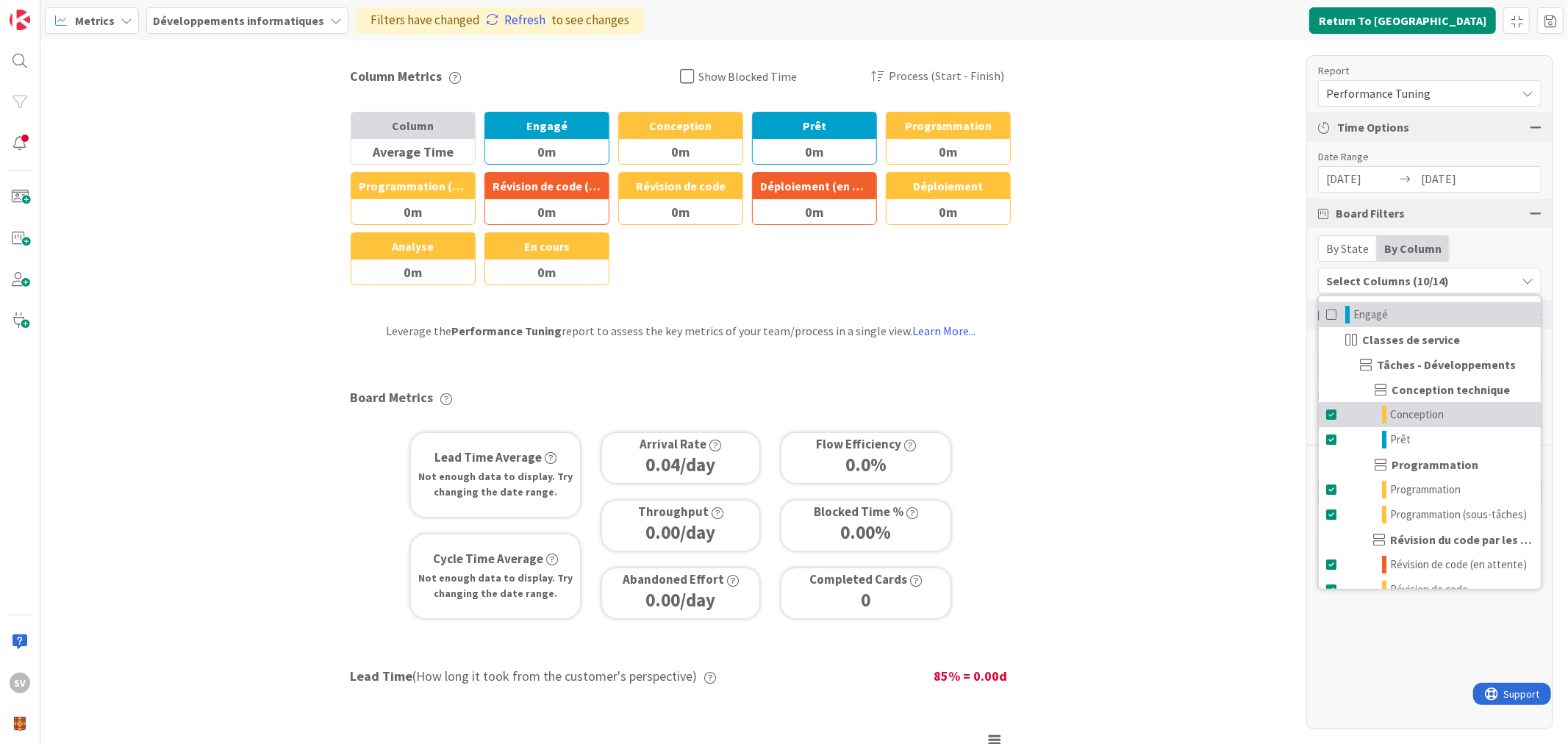
scroll to position [303, 0]
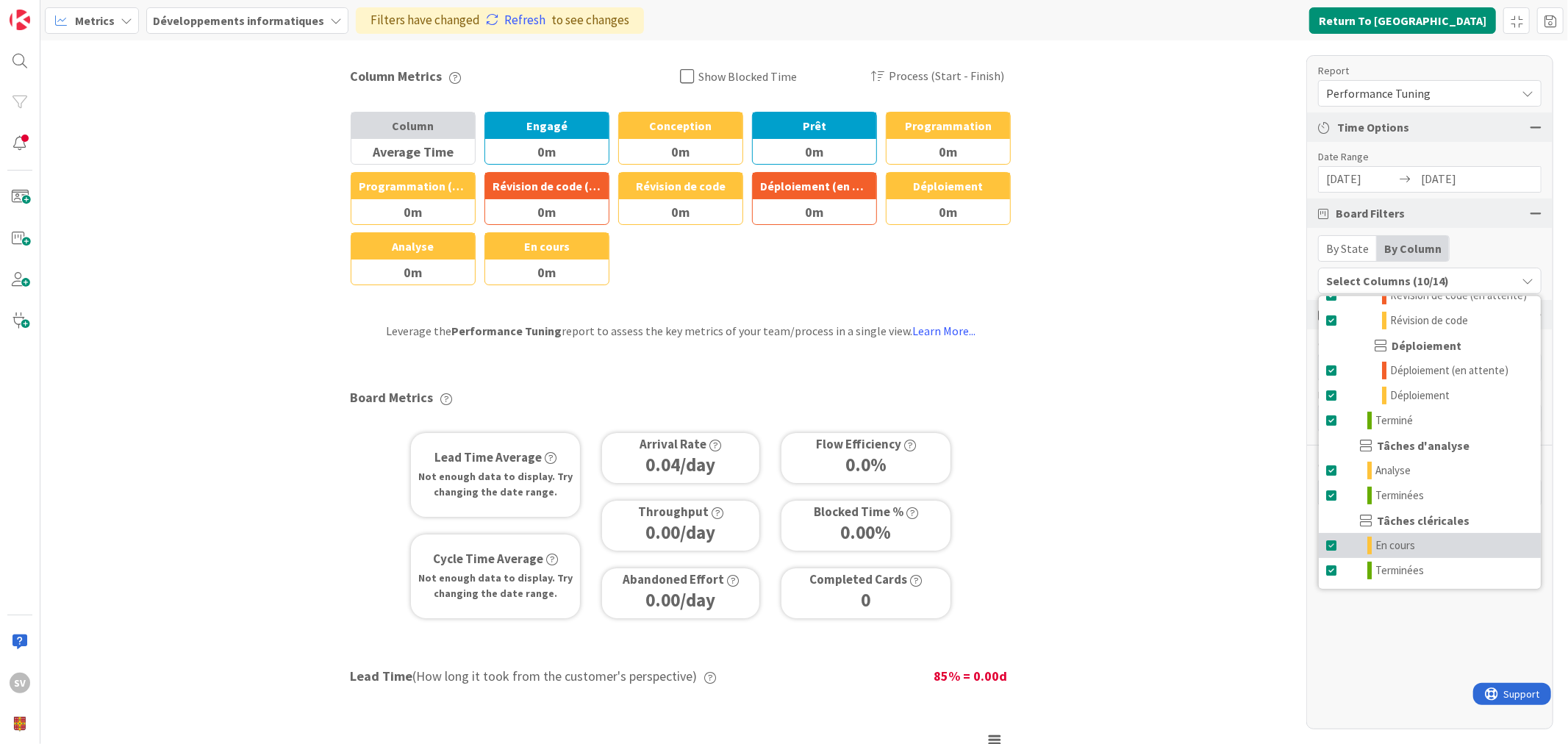
click at [1331, 544] on span at bounding box center [1333, 544] width 12 height 17
click at [1331, 570] on span at bounding box center [1333, 569] width 12 height 17
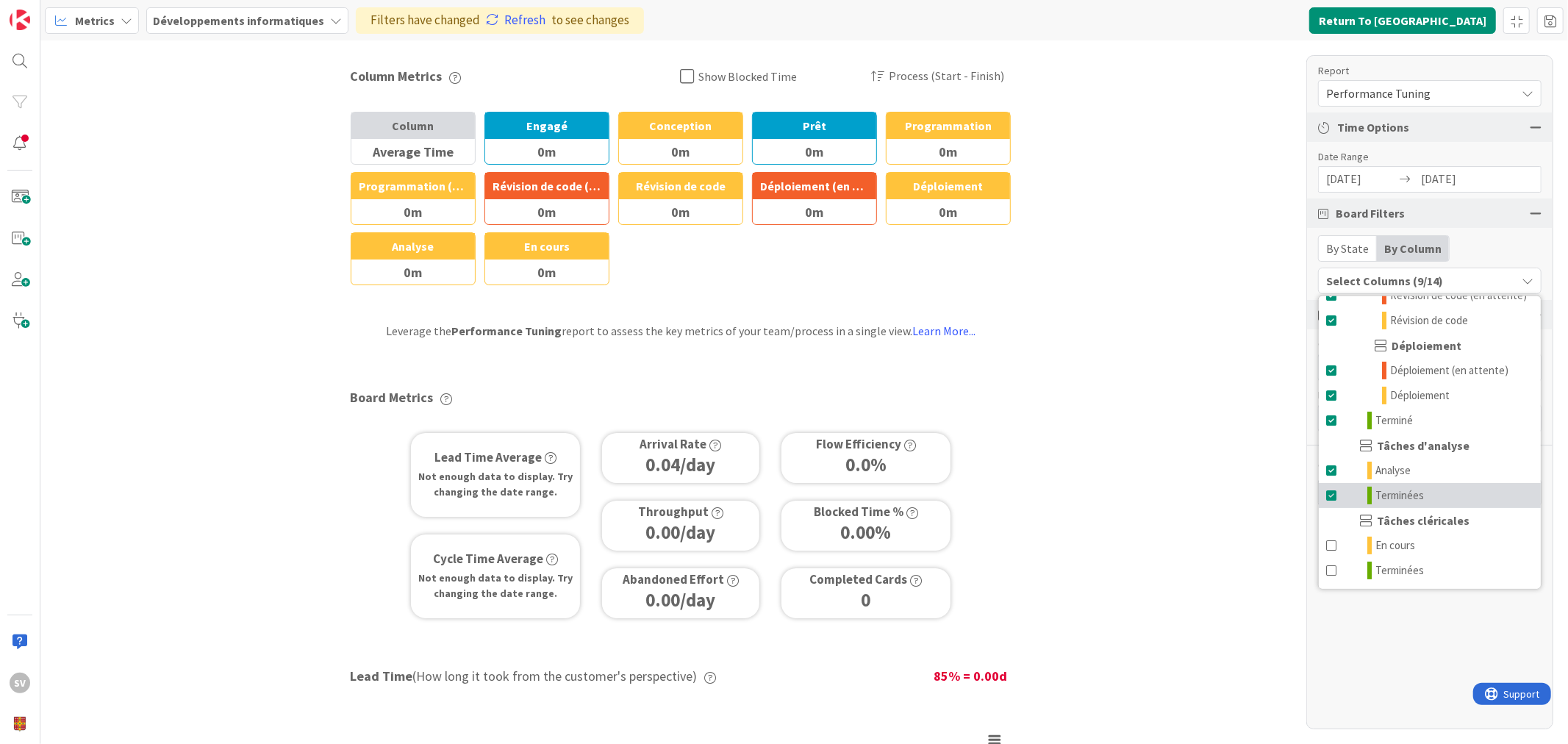
click at [1328, 490] on span at bounding box center [1333, 495] width 12 height 17
click at [1329, 471] on span at bounding box center [1333, 470] width 12 height 17
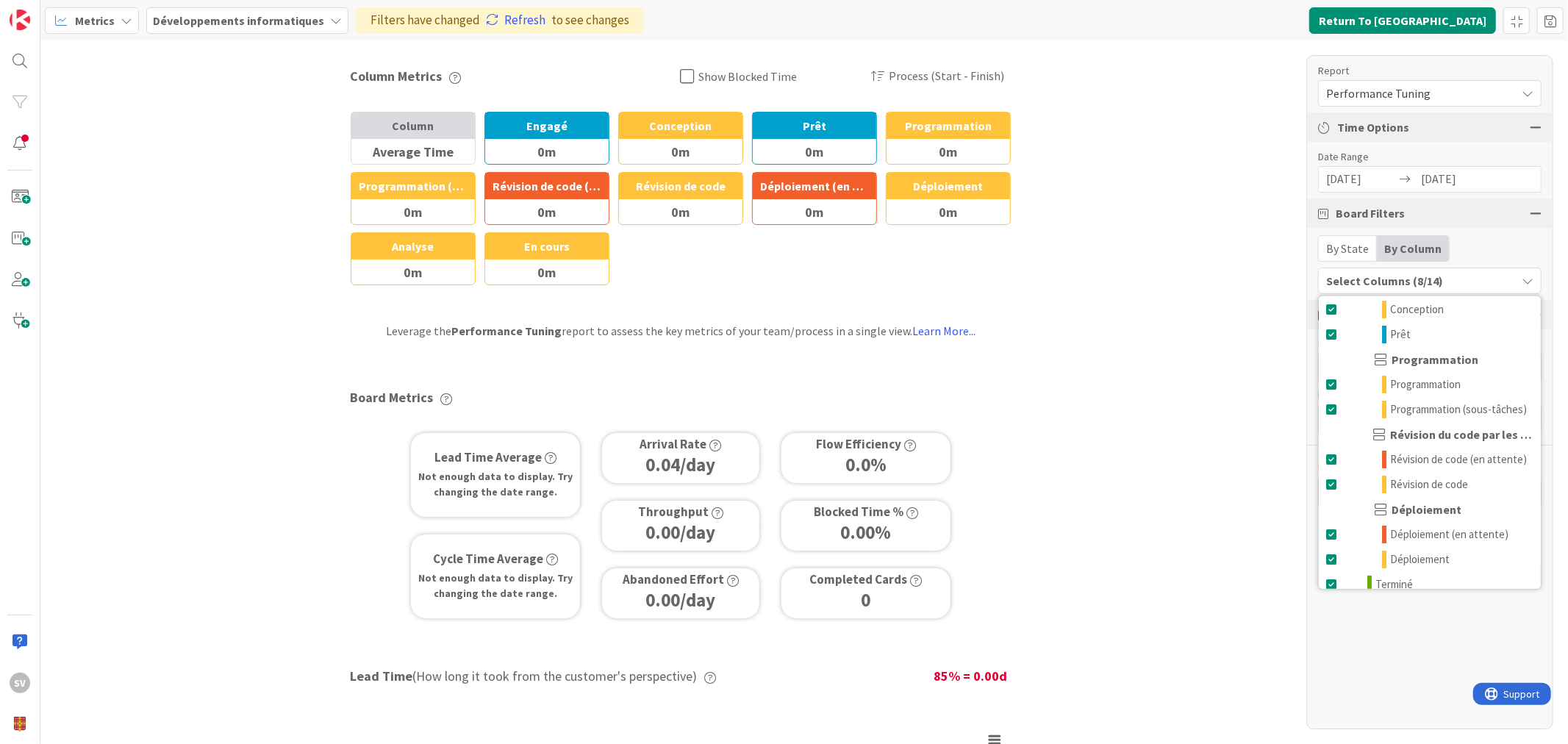
scroll to position [0, 0]
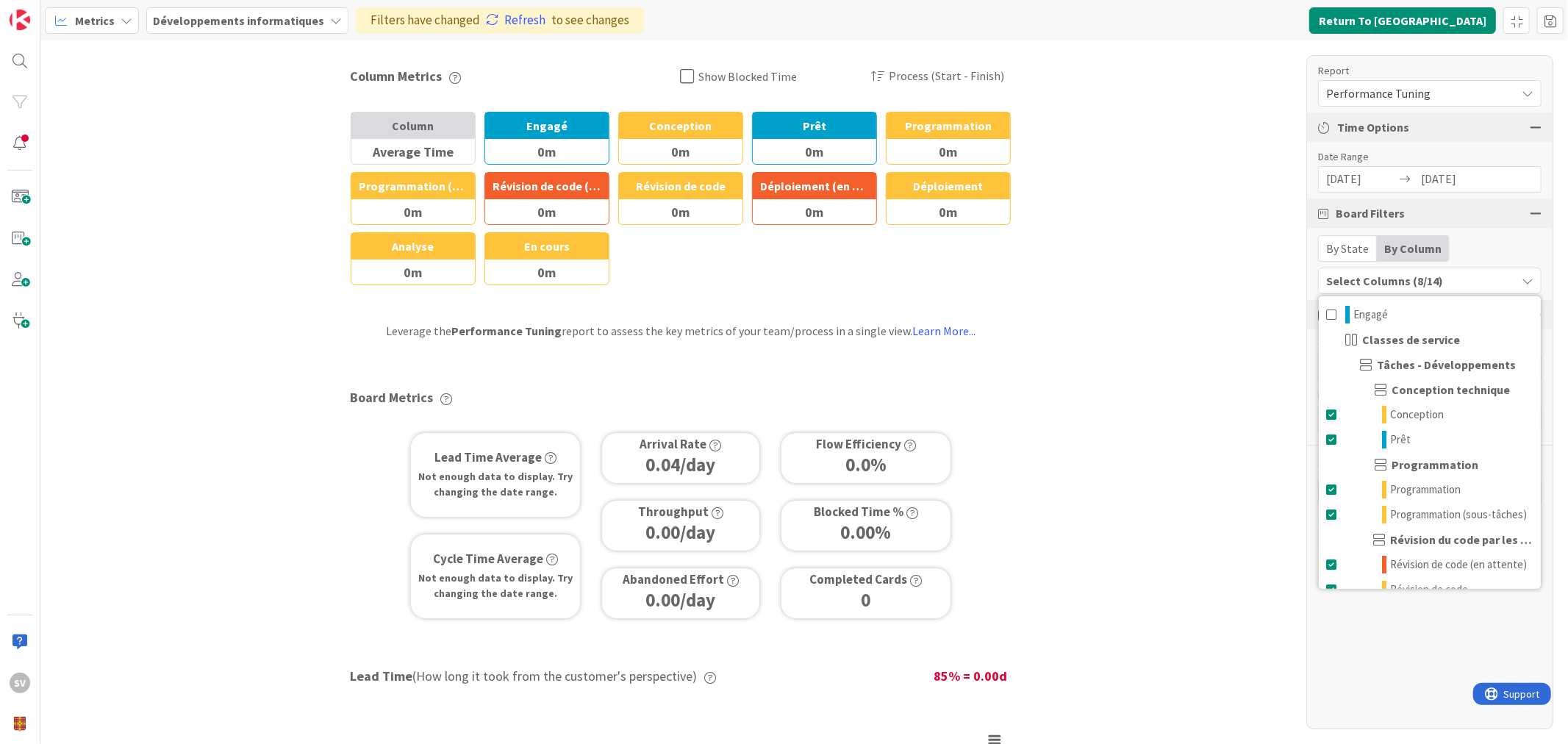
click at [1424, 275] on div "Select Columns (8/14)" at bounding box center [1417, 280] width 197 height 19
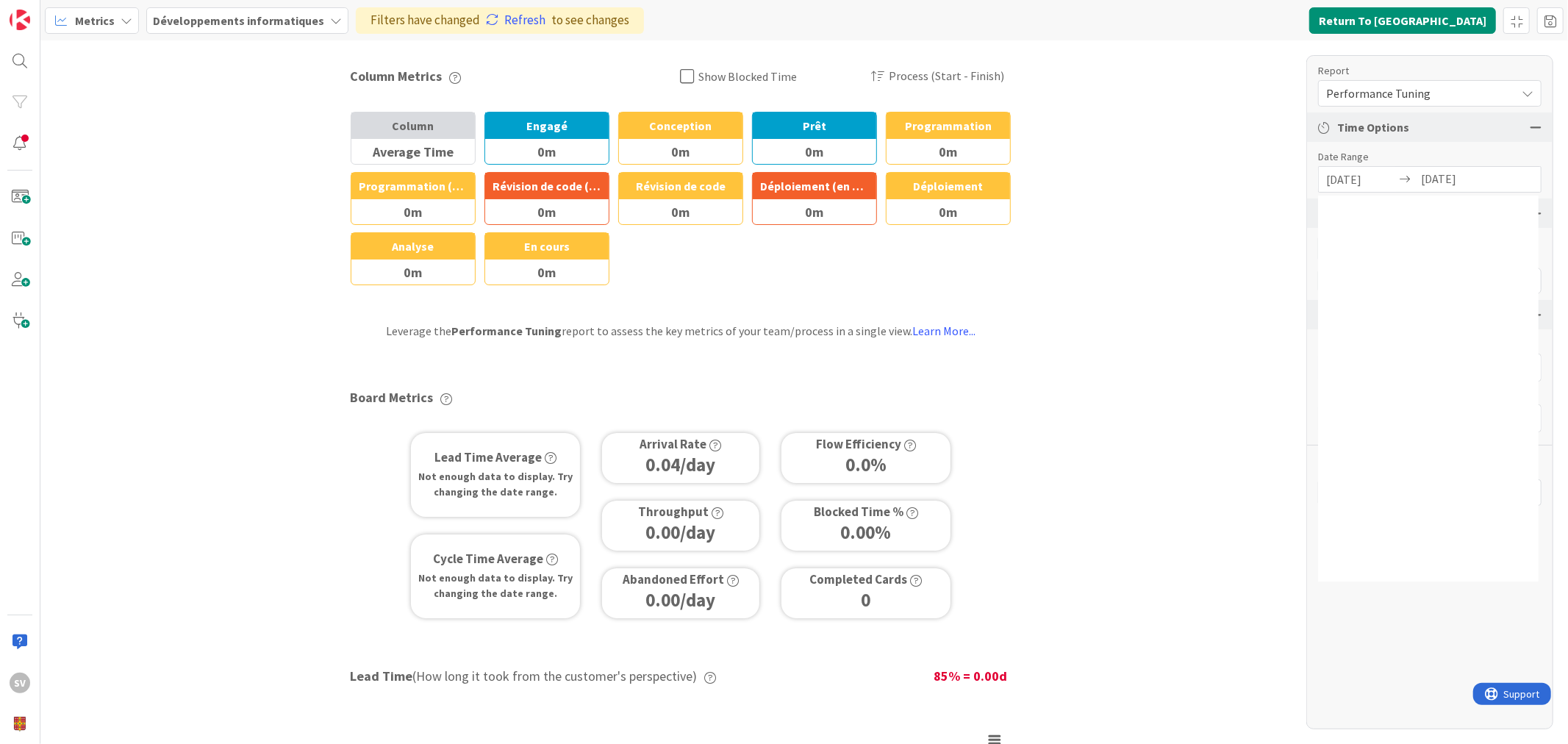
click at [1358, 178] on input "08/27/2025" at bounding box center [1362, 180] width 70 height 25
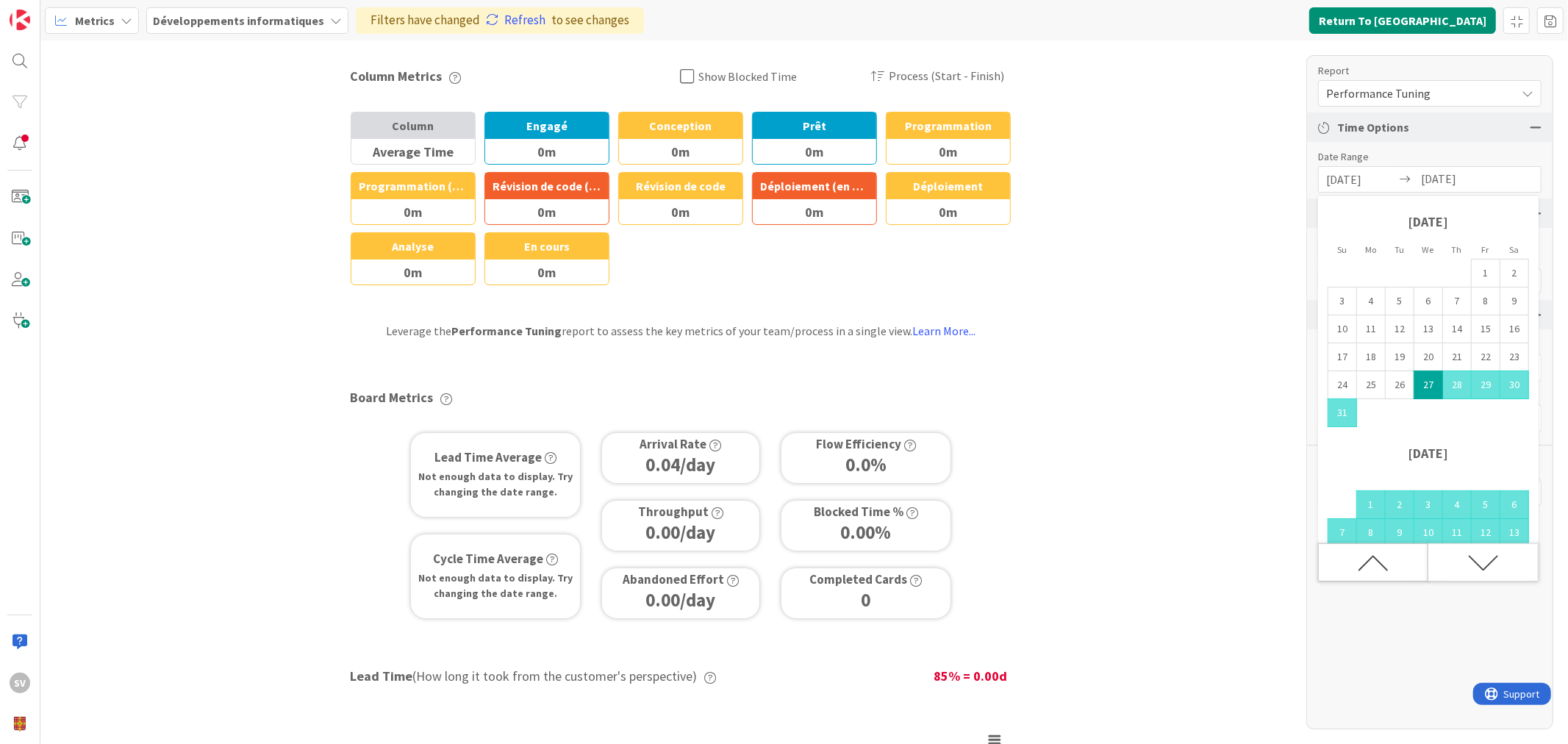
click at [1390, 567] on div "Move backward to switch to the previous month." at bounding box center [1373, 562] width 111 height 38
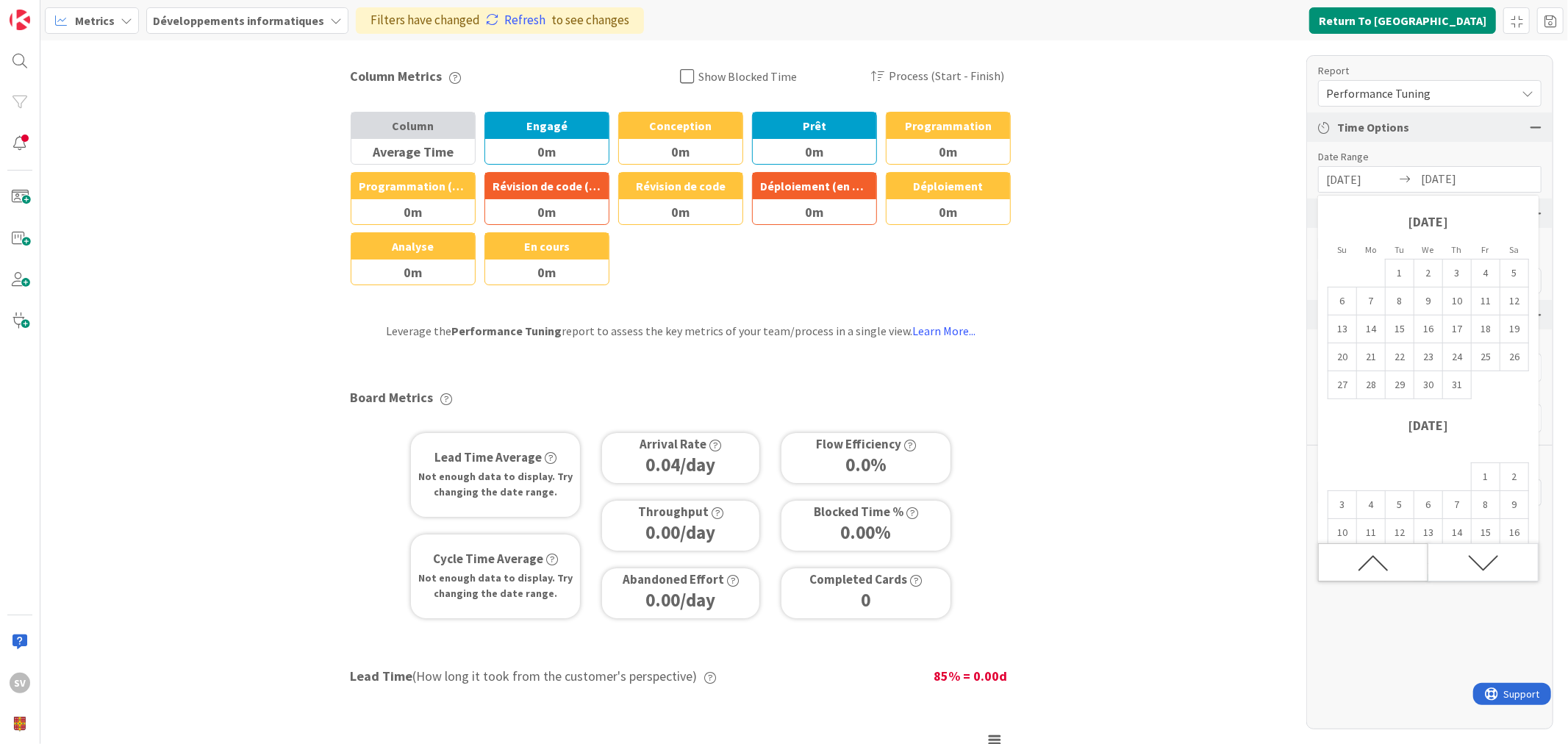
click at [1390, 567] on div "Move backward to switch to the previous month." at bounding box center [1373, 562] width 111 height 38
click at [1401, 356] on td "24" at bounding box center [1400, 357] width 28 height 28
type input "06/24/2025"
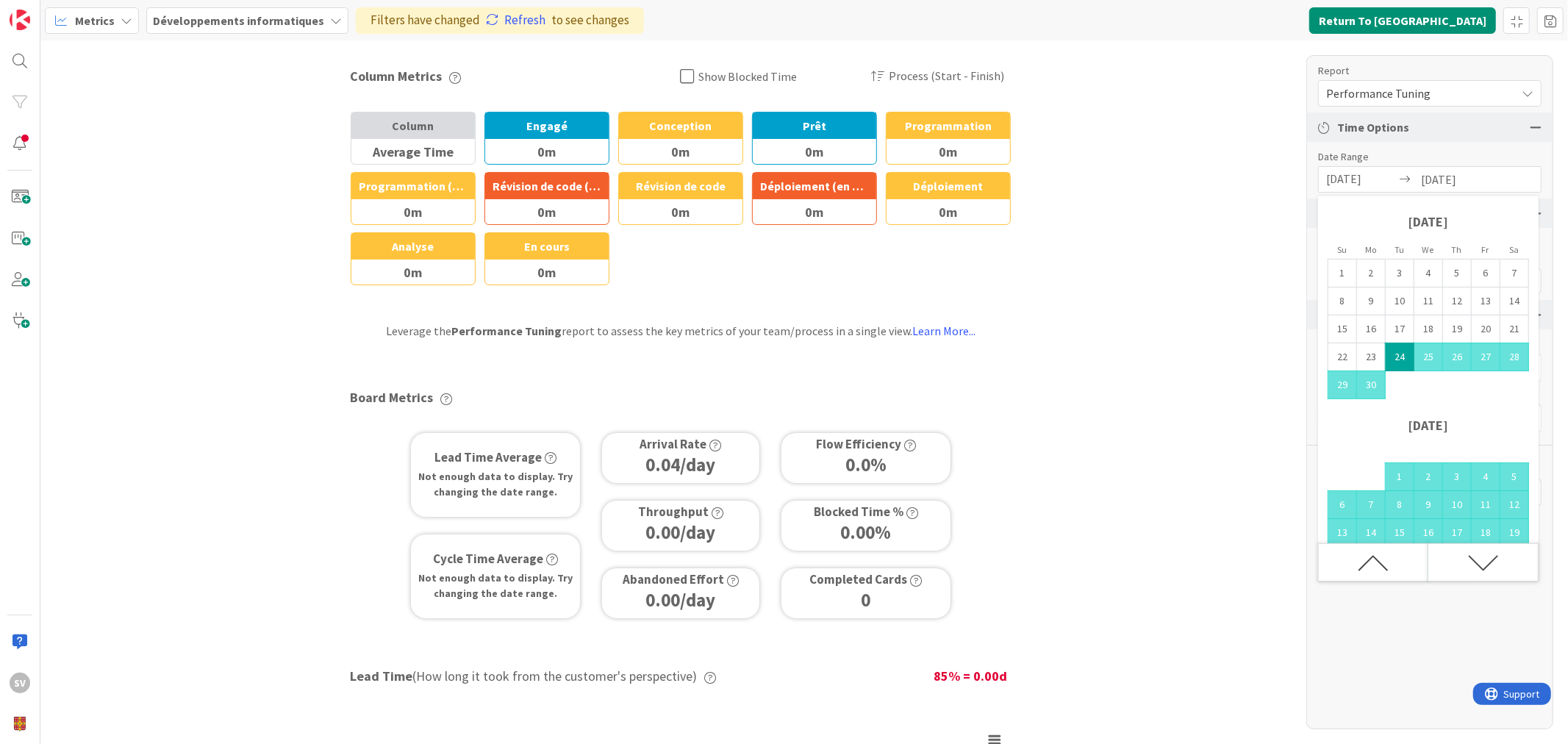
click at [1428, 140] on div "Time Options" at bounding box center [1430, 126] width 245 height 29
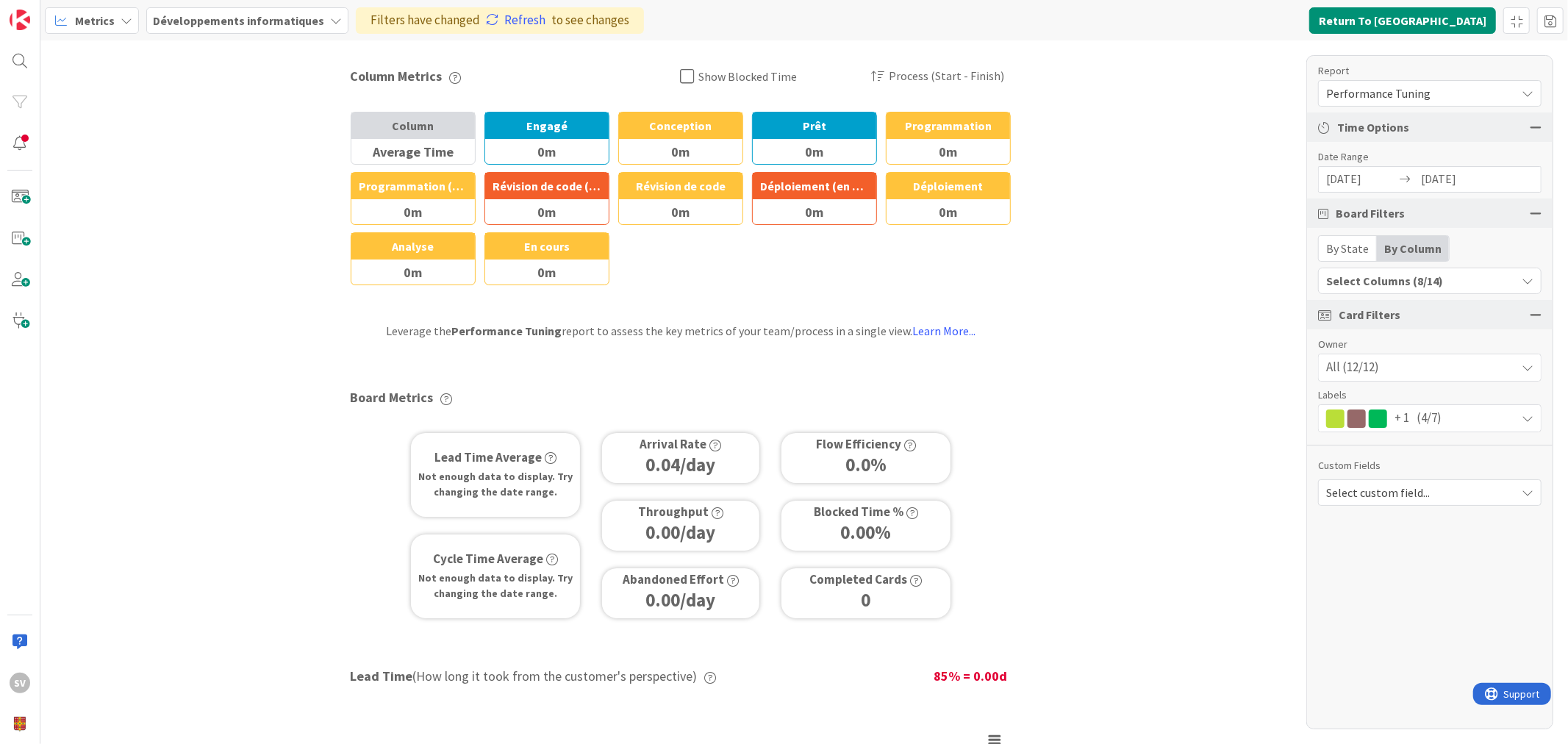
click at [471, 16] on div "Filters have changed Refresh to see changes" at bounding box center [500, 21] width 288 height 27
click at [500, 16] on link "Refresh" at bounding box center [516, 20] width 60 height 19
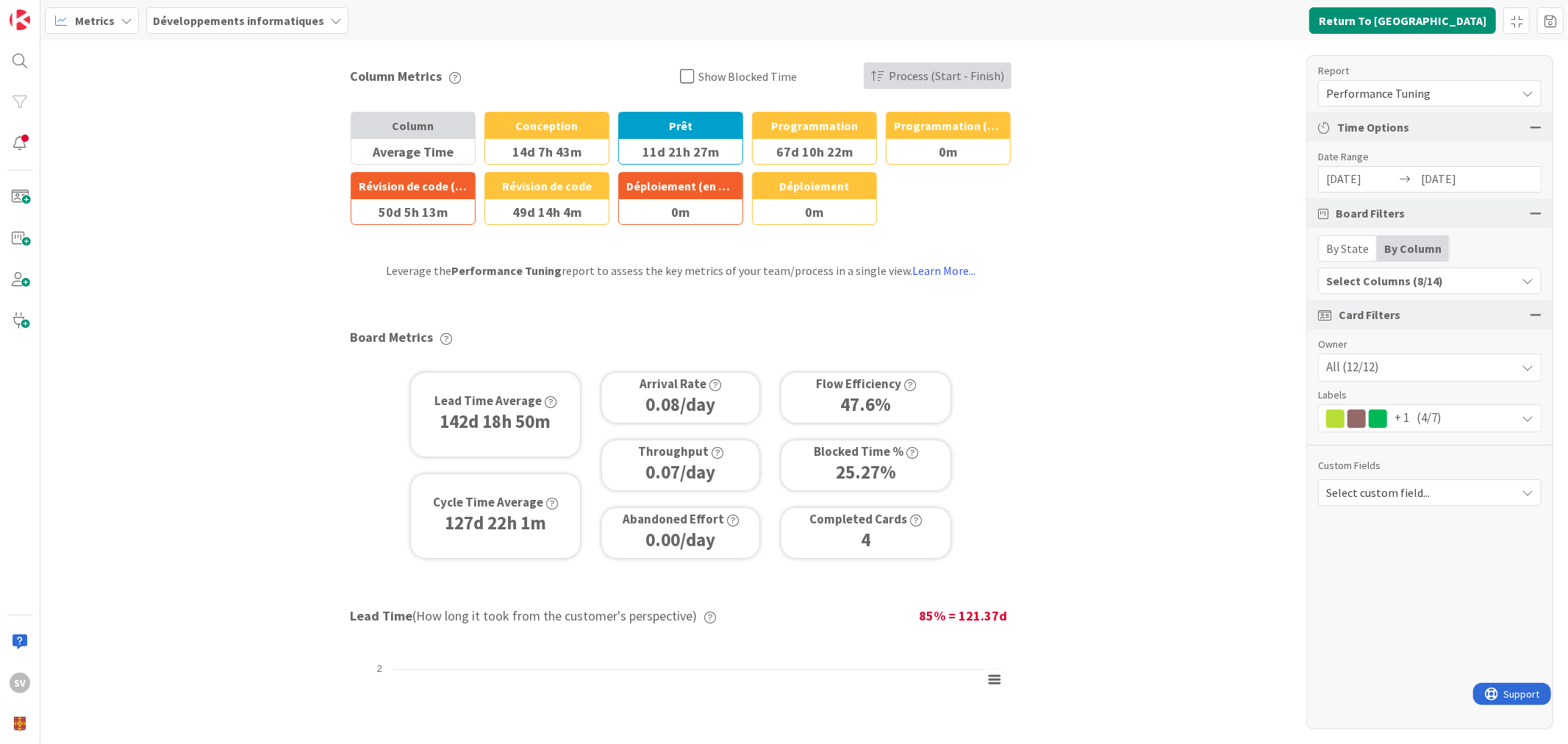
click at [982, 73] on span "Process (Start - Finish)" at bounding box center [947, 76] width 116 height 27
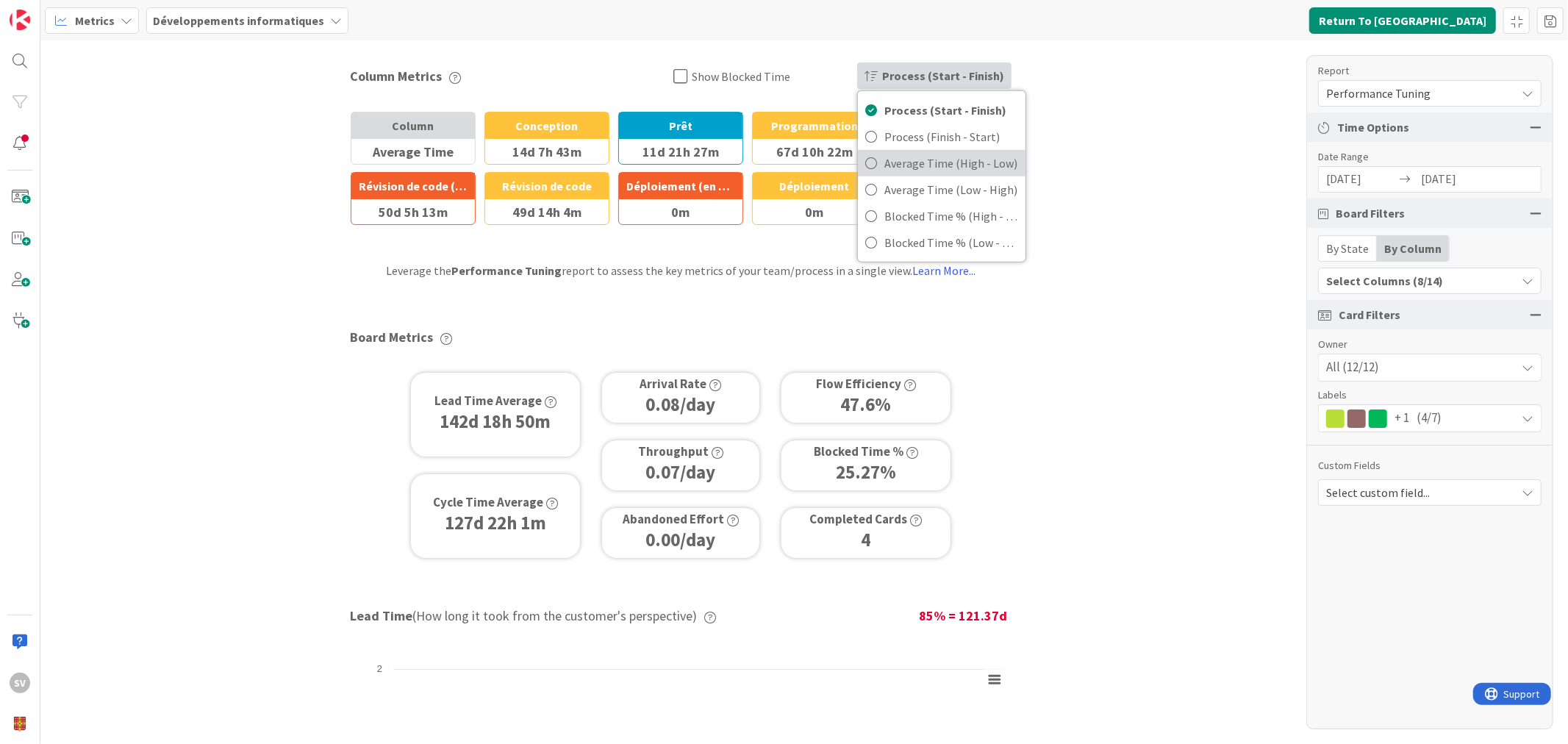
click at [992, 165] on span "Average Time (High - Low)" at bounding box center [951, 163] width 134 height 22
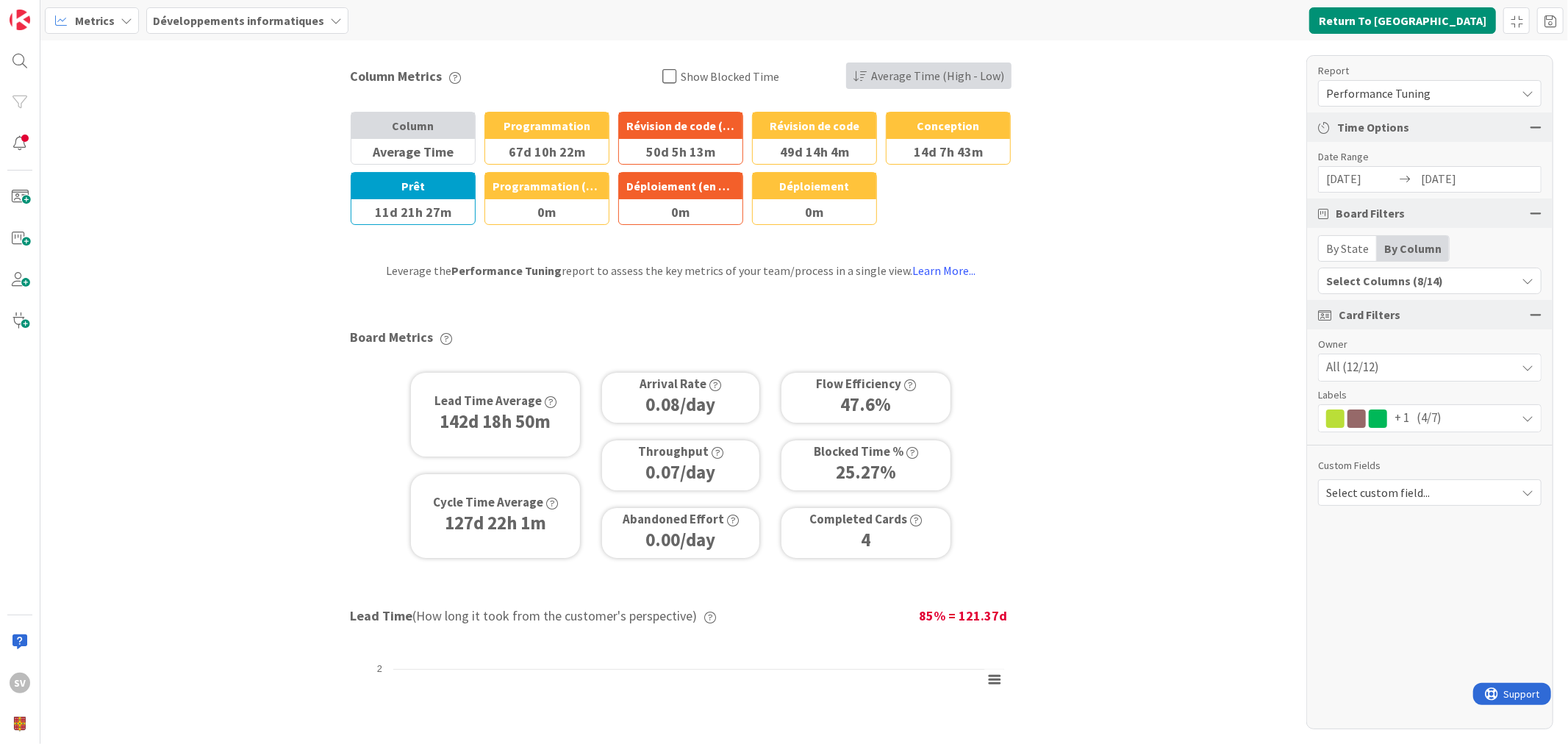
click at [942, 71] on span "Average Time (High - Low)" at bounding box center [937, 76] width 133 height 27
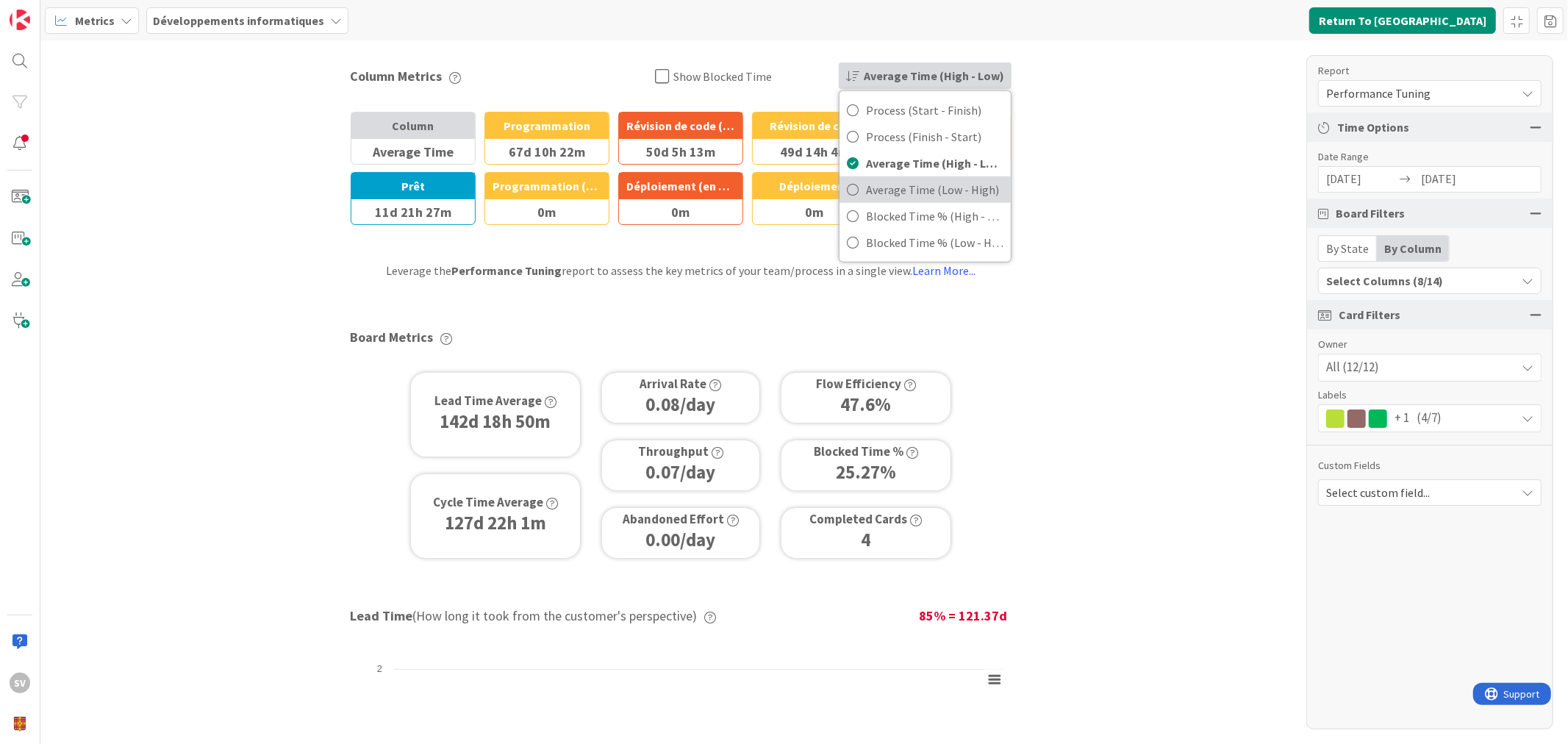
click at [982, 192] on span "Average Time (Low - High)" at bounding box center [934, 190] width 137 height 22
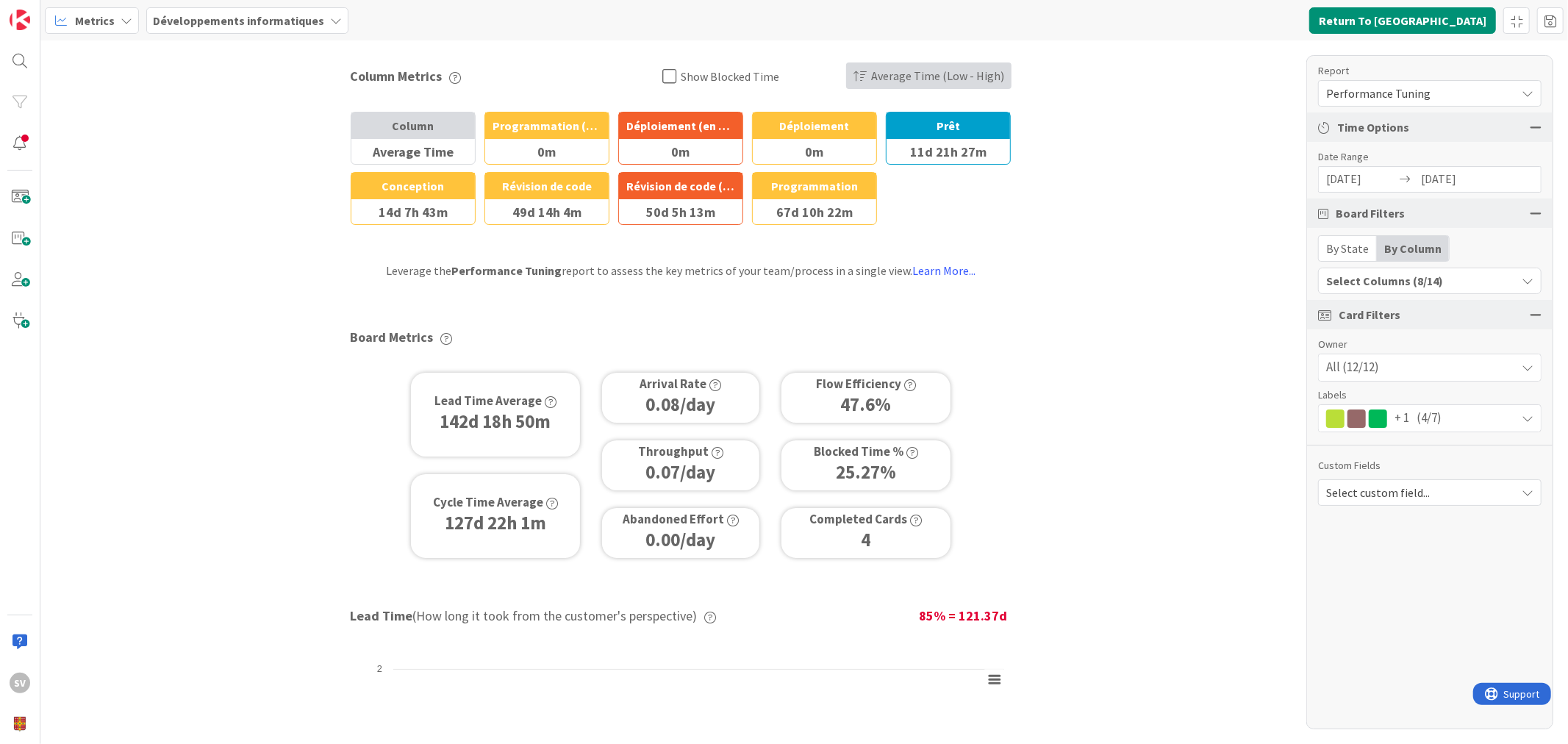
click at [957, 86] on span "Average Time (Low - High)" at bounding box center [937, 76] width 133 height 27
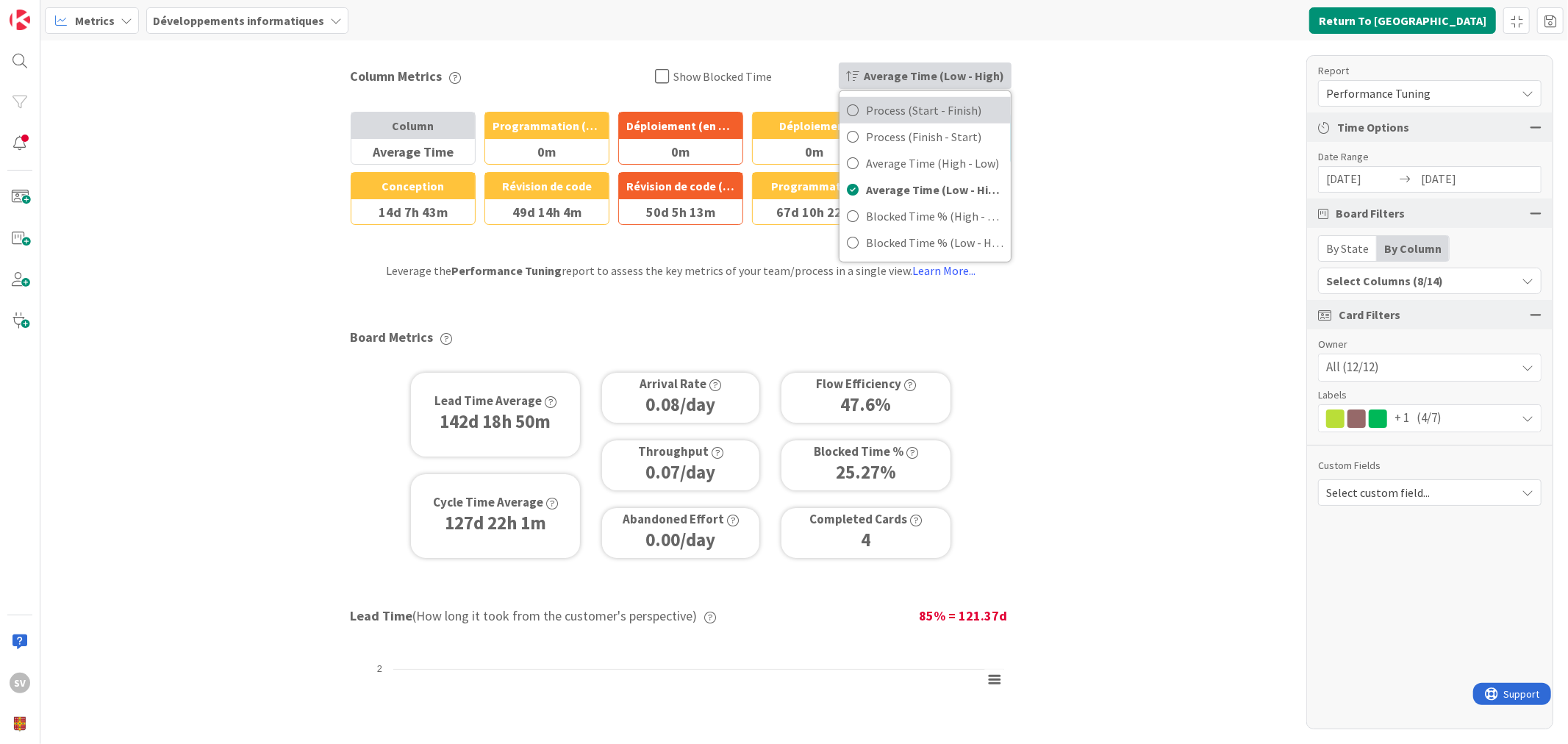
click at [957, 114] on span "Process (Start - Finish)" at bounding box center [934, 110] width 137 height 22
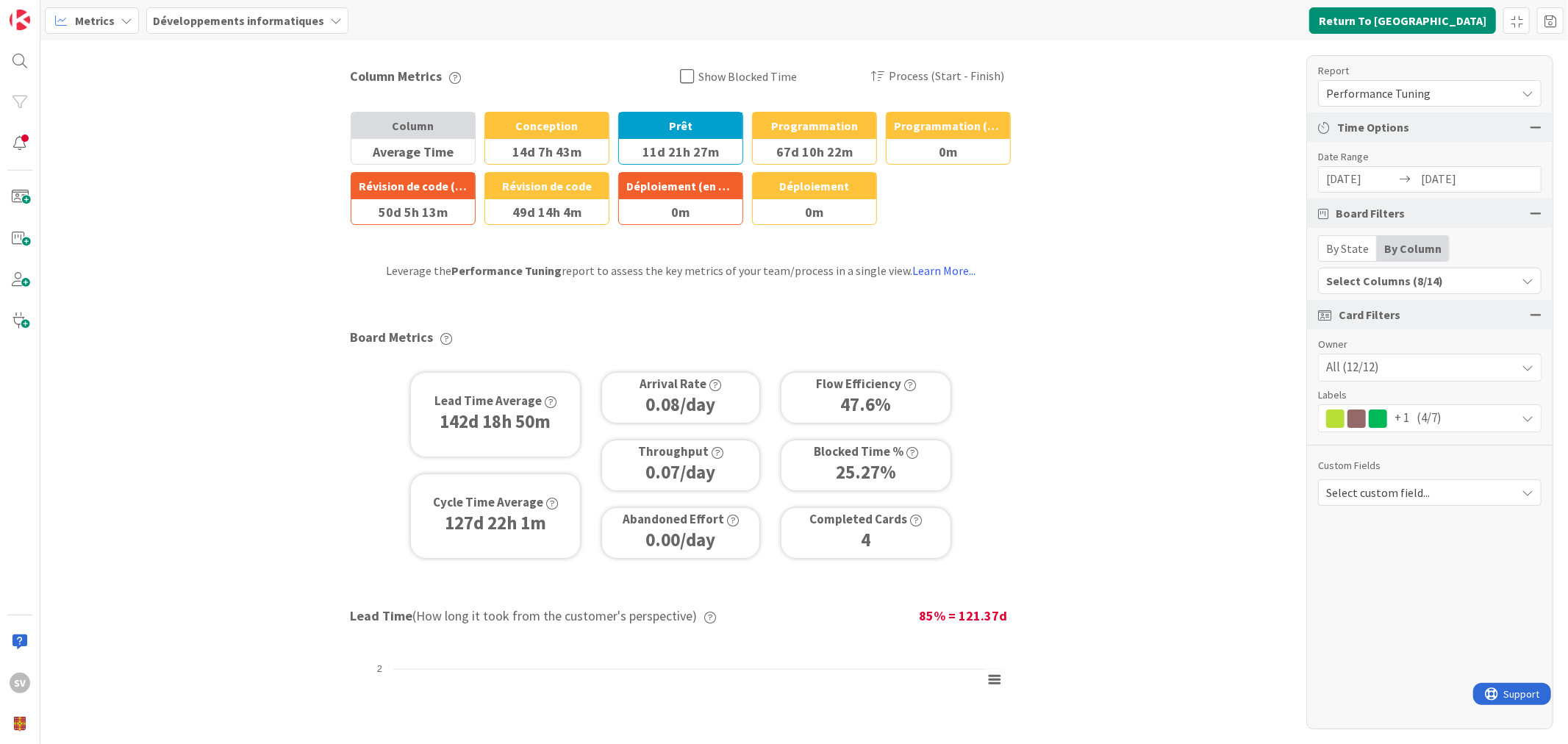
click at [818, 126] on div "Programmation" at bounding box center [814, 126] width 123 height 27
click at [1546, 27] on span at bounding box center [1551, 21] width 27 height 27
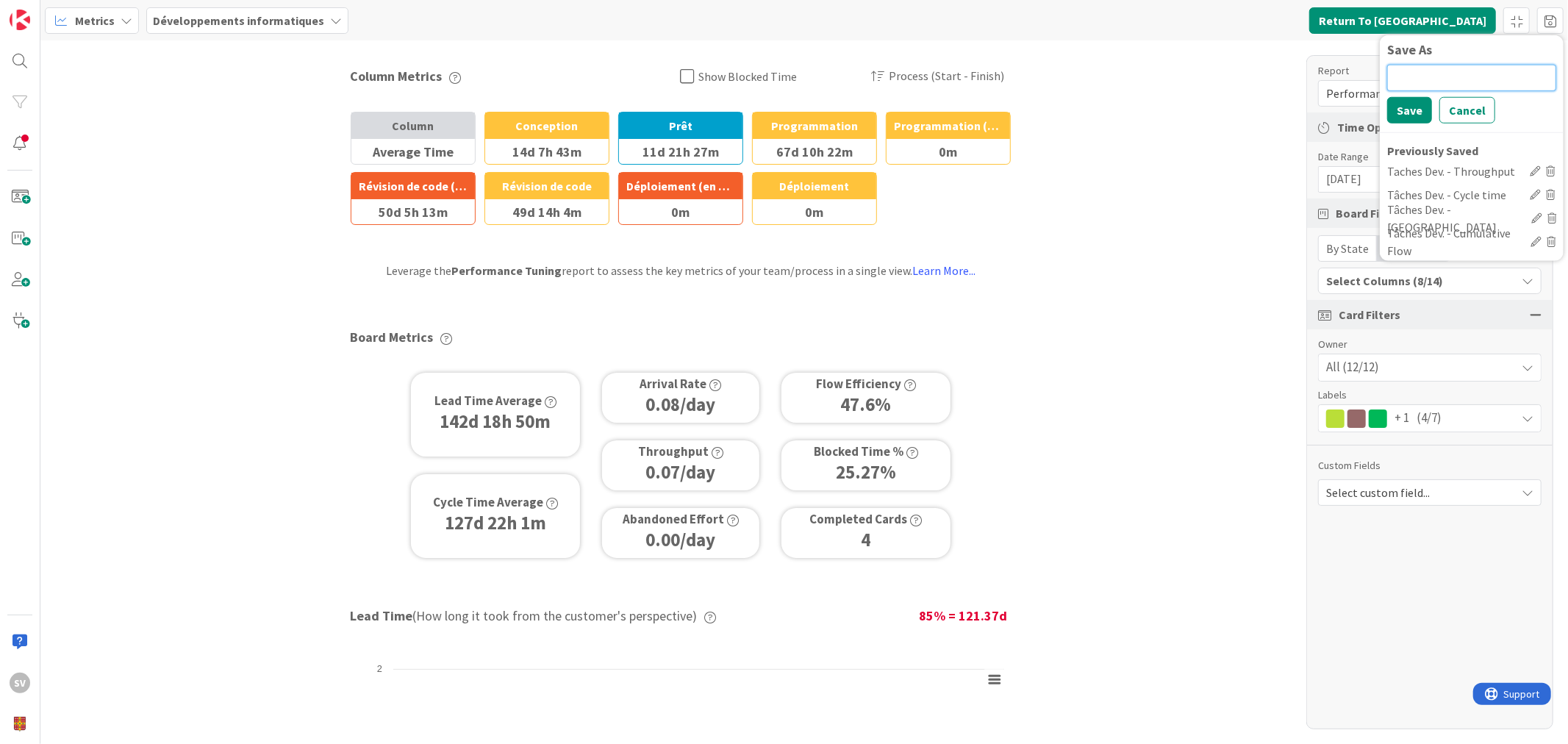
click at [1467, 64] on input at bounding box center [1472, 77] width 169 height 27
type input "Tâches Dev. - Performance Tuning"
click at [1407, 116] on button "Save" at bounding box center [1410, 110] width 45 height 27
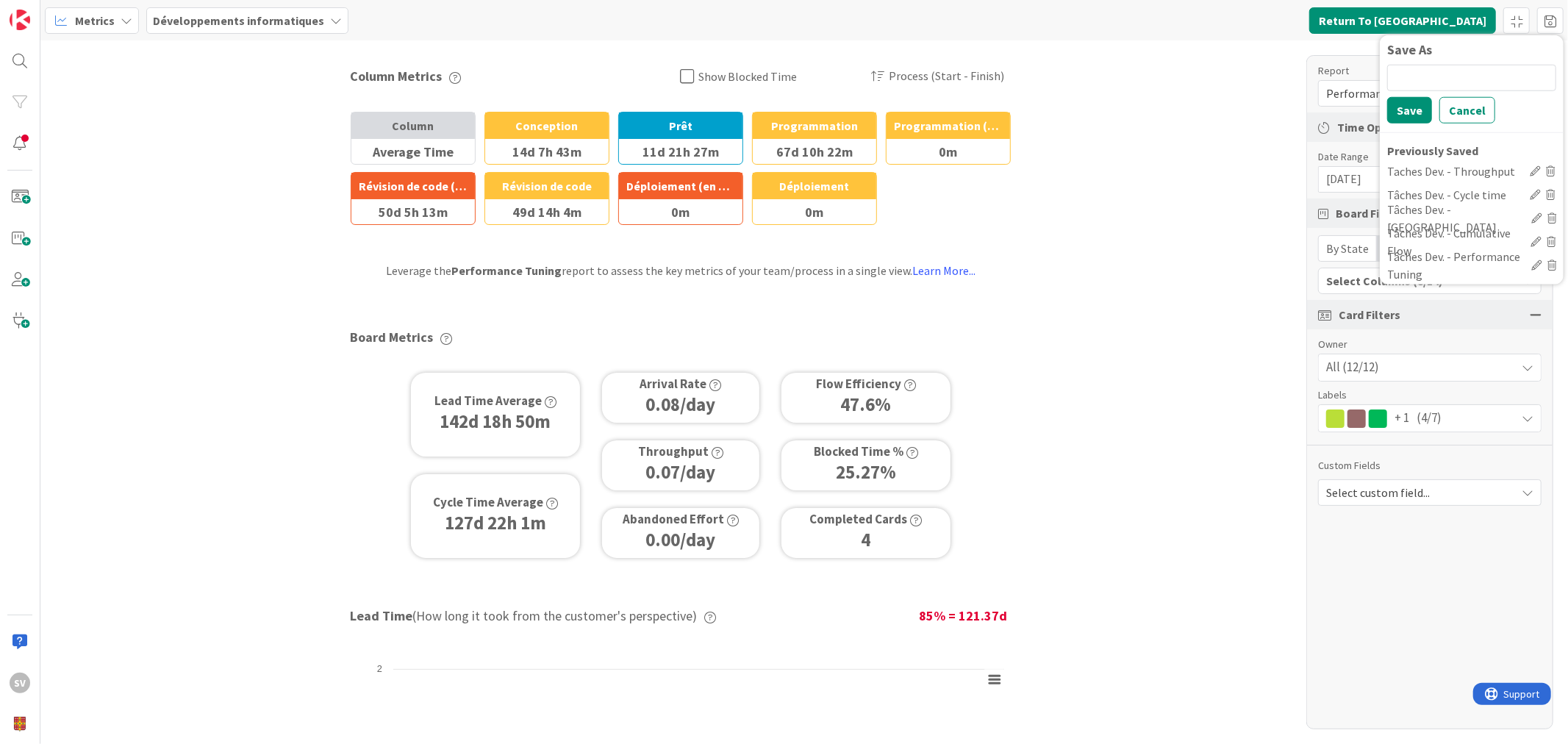
click at [1181, 114] on div "Column Metrics Show Blocked Time Process (Start - Finish) Process (Start - Fini…" at bounding box center [804, 392] width 1528 height 703
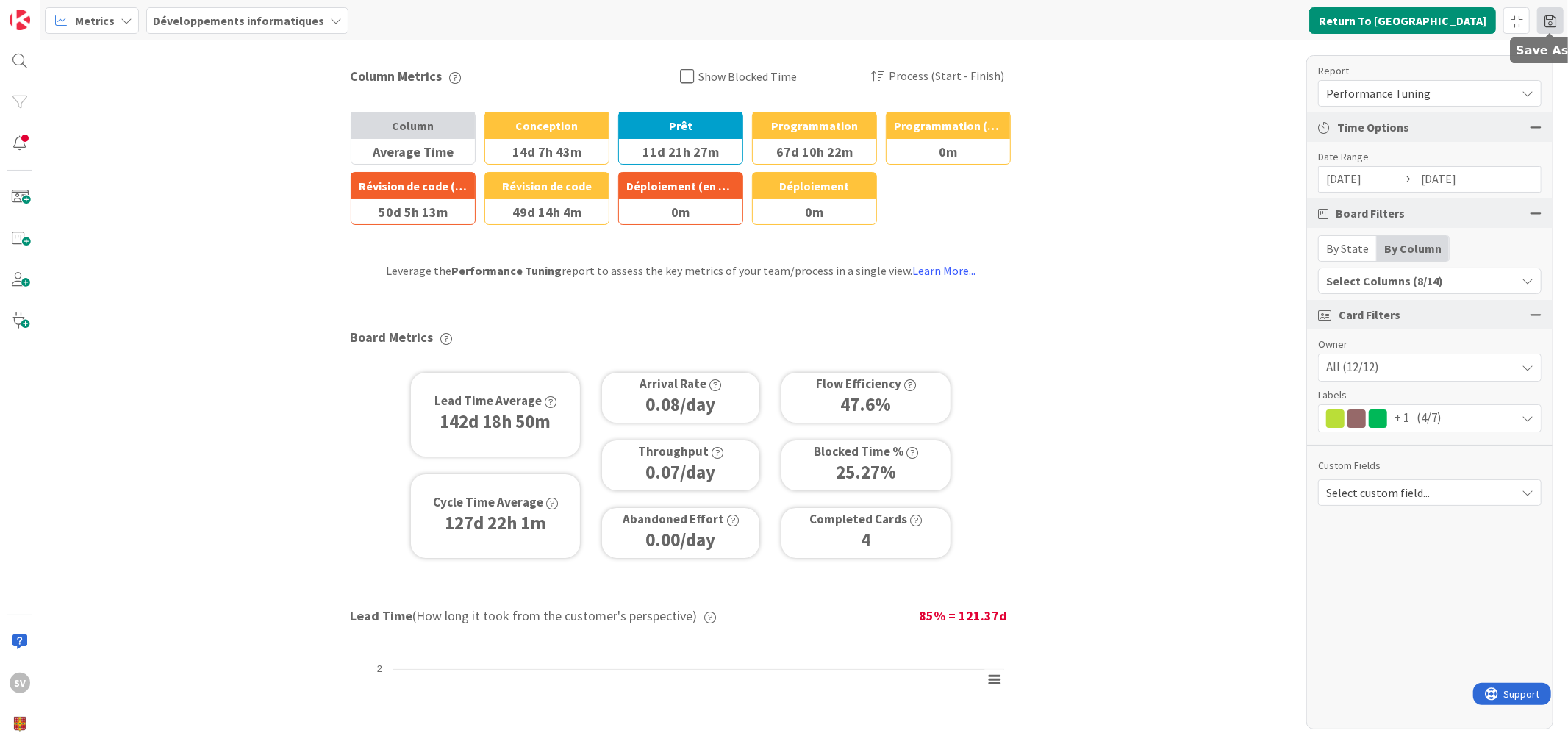
click at [1556, 19] on span at bounding box center [1551, 21] width 27 height 27
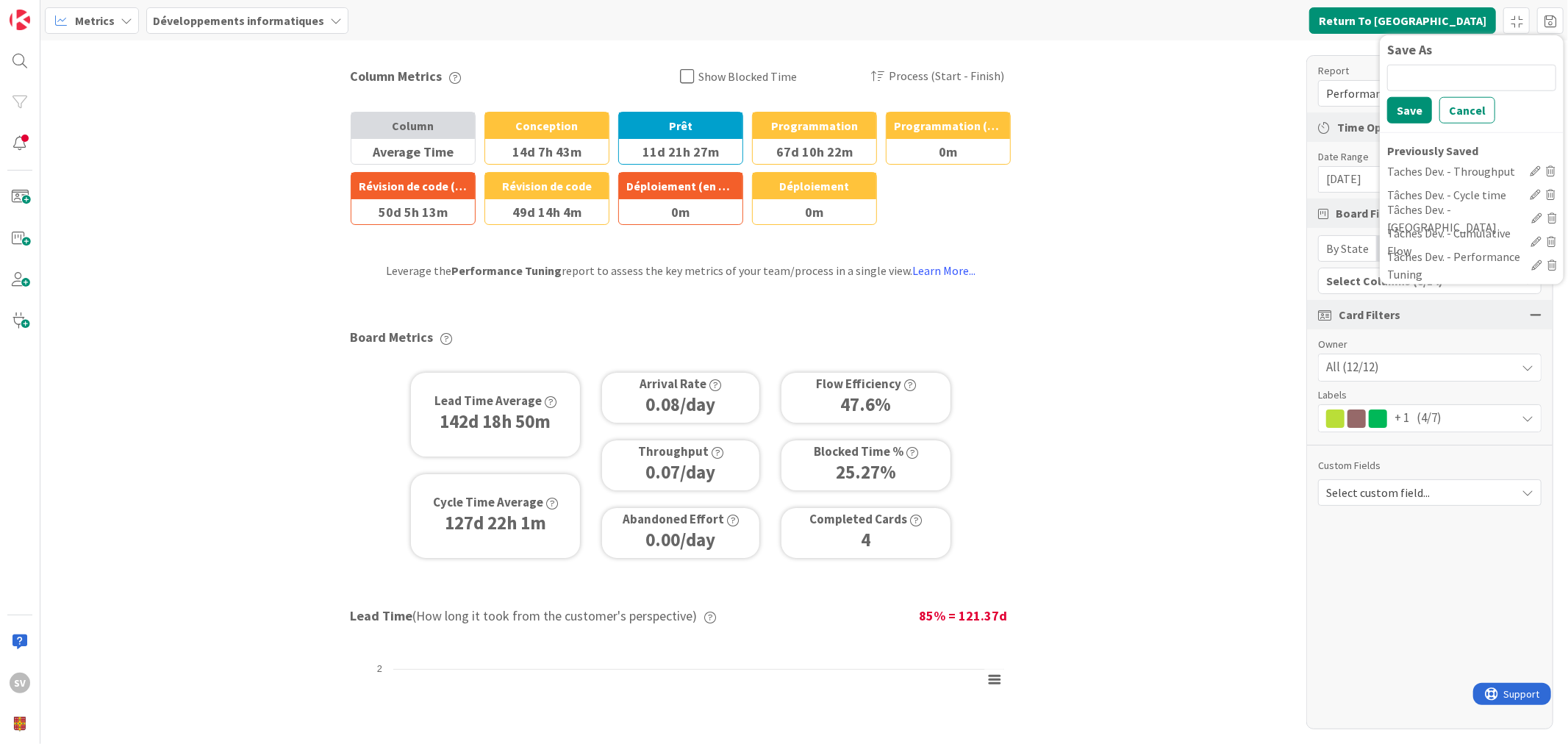
click at [1134, 67] on div "Column Metrics Show Blocked Time Process (Start - Finish) Process (Start - Fini…" at bounding box center [804, 392] width 1528 height 703
click at [1405, 93] on span "Performance Tuning" at bounding box center [1417, 93] width 182 height 21
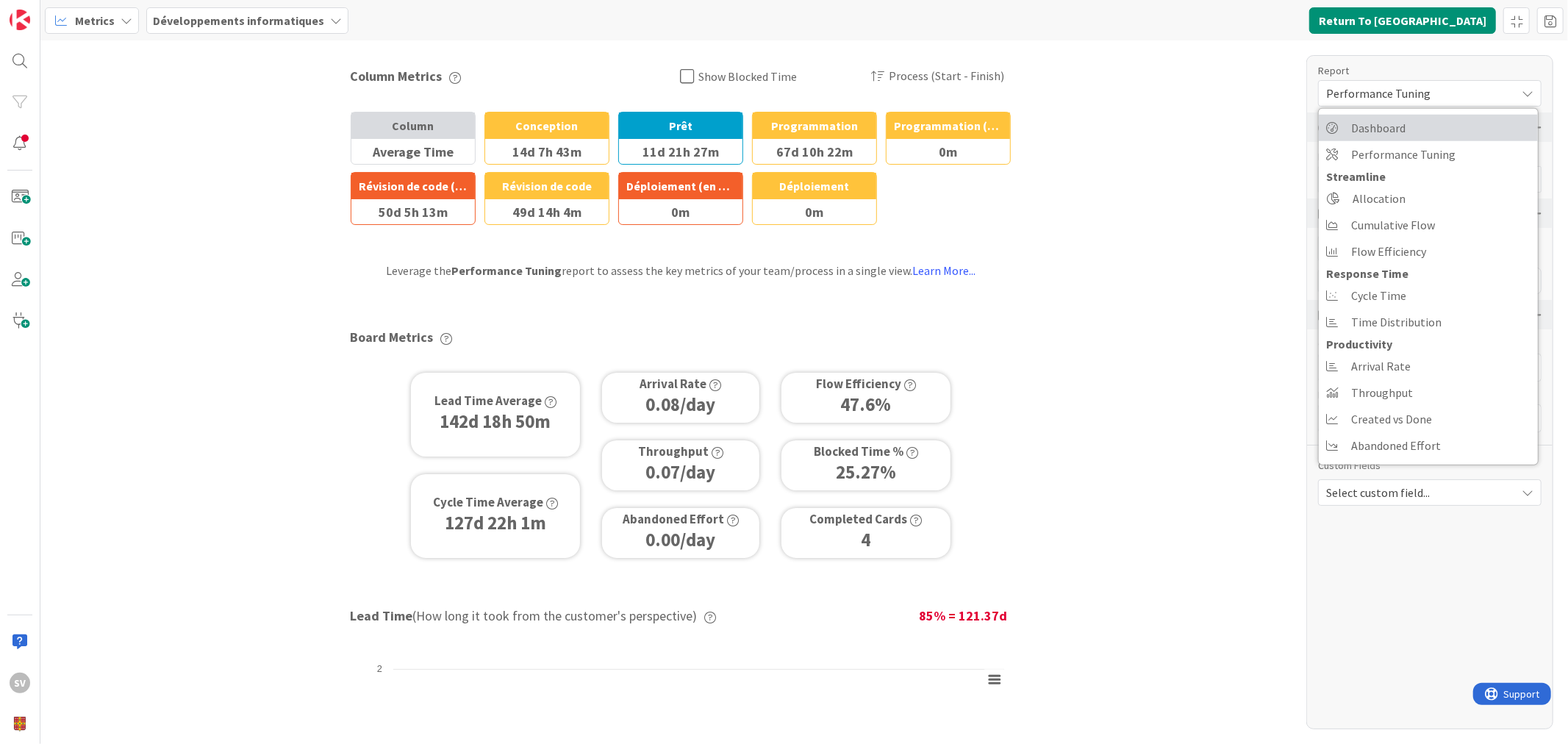
click at [1399, 122] on span "Dashboard" at bounding box center [1378, 128] width 54 height 22
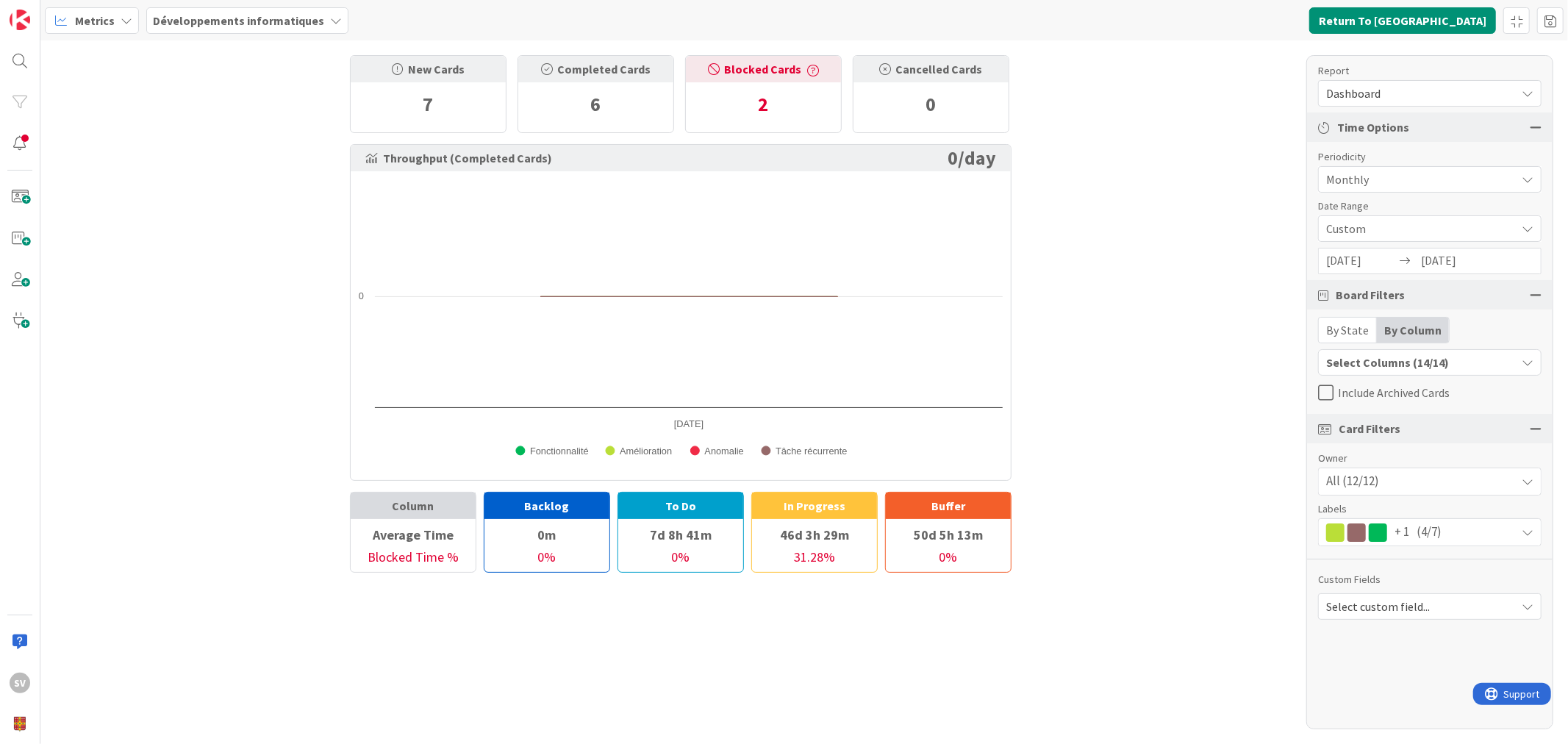
click at [1467, 347] on div "Report Dashboard Dashboard Performance Tuning Streamline Allocation Cumulative …" at bounding box center [1430, 392] width 247 height 674
click at [1467, 357] on div "Select Columns (14/14)" at bounding box center [1417, 362] width 197 height 19
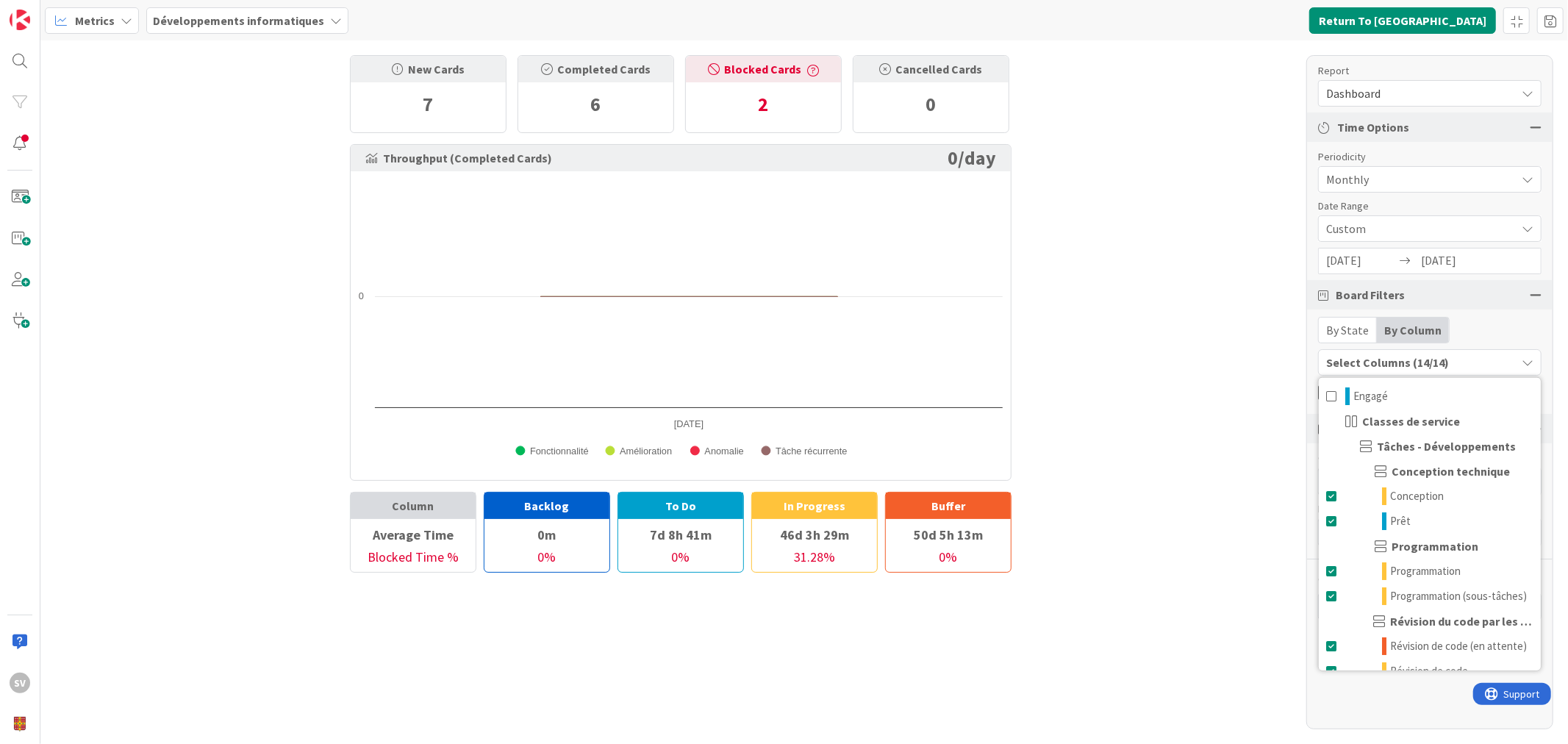
click at [1454, 377] on div "Engagé Classes de service Tâches - Développements Conception technique Concepti…" at bounding box center [1430, 524] width 224 height 294
click at [1126, 311] on div "New Cards 7 Completed Cards 6 Blocked Cards 2 Cancelled Cards 0 Throughput (Com…" at bounding box center [804, 392] width 1528 height 703
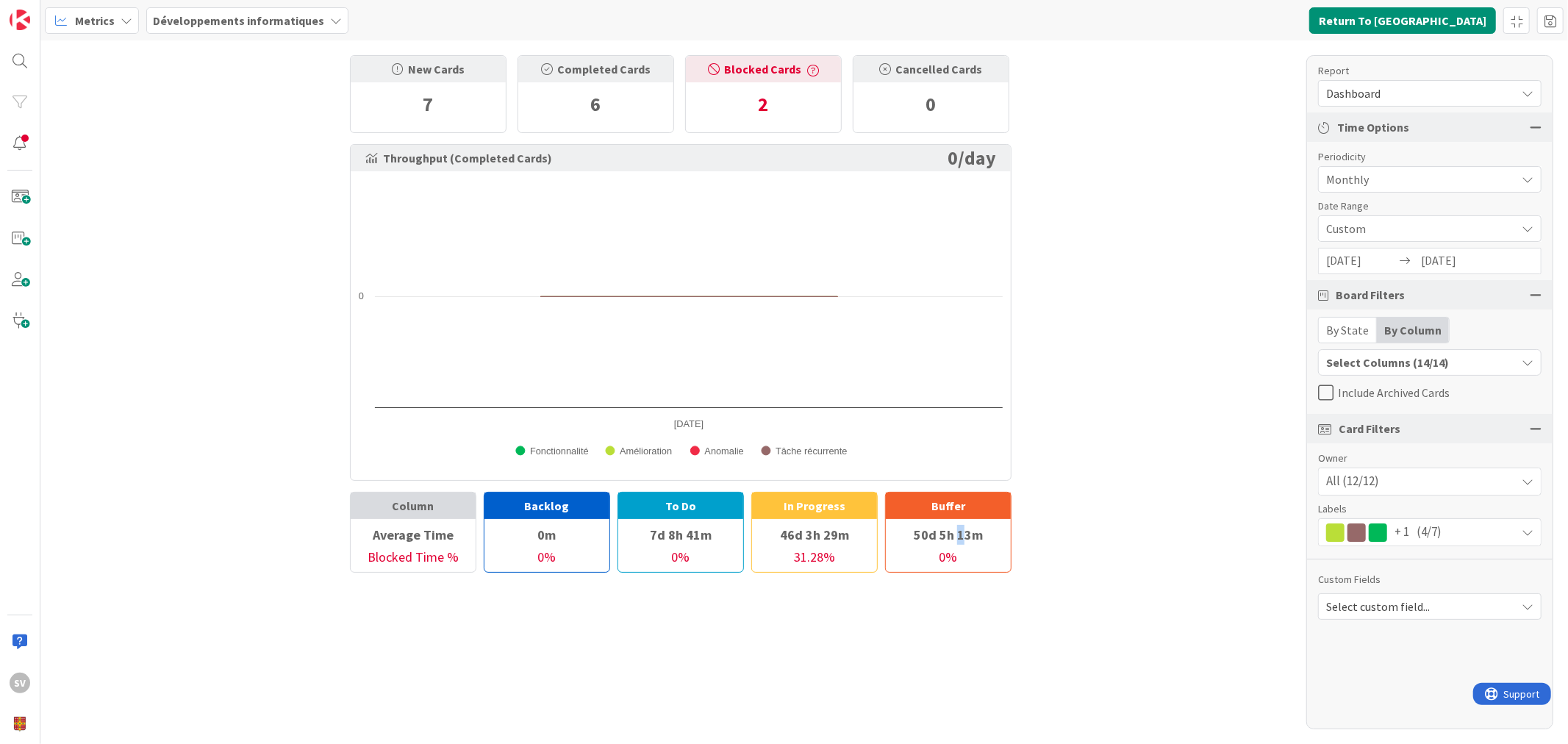
click at [960, 528] on div "50d 5h 13m" at bounding box center [948, 535] width 125 height 25
click at [939, 510] on div "Buffer" at bounding box center [948, 505] width 125 height 27
click at [958, 490] on div "New Cards 7 Completed Cards 6 Blocked Cards 2 Cancelled Cards 0 Throughput (Com…" at bounding box center [681, 313] width 662 height 517
click at [596, 97] on div "6" at bounding box center [596, 104] width 156 height 44
click at [1218, 135] on div "New Cards 7 Completed Cards 6 Blocked Cards 2 Cancelled Cards 0 Throughput (Com…" at bounding box center [804, 392] width 1528 height 703
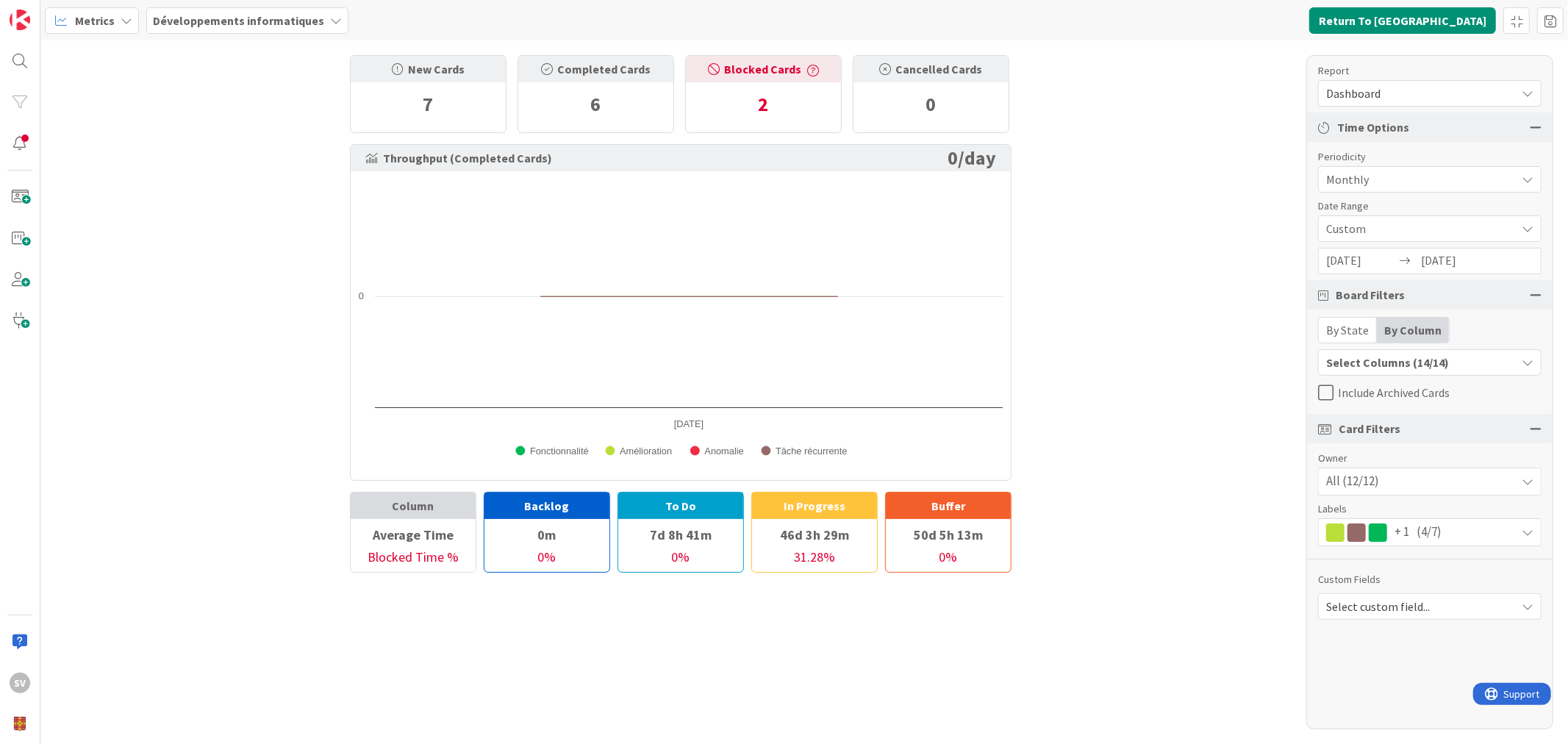
click at [1506, 534] on div "+ 1 (4/7)" at bounding box center [1430, 532] width 222 height 27
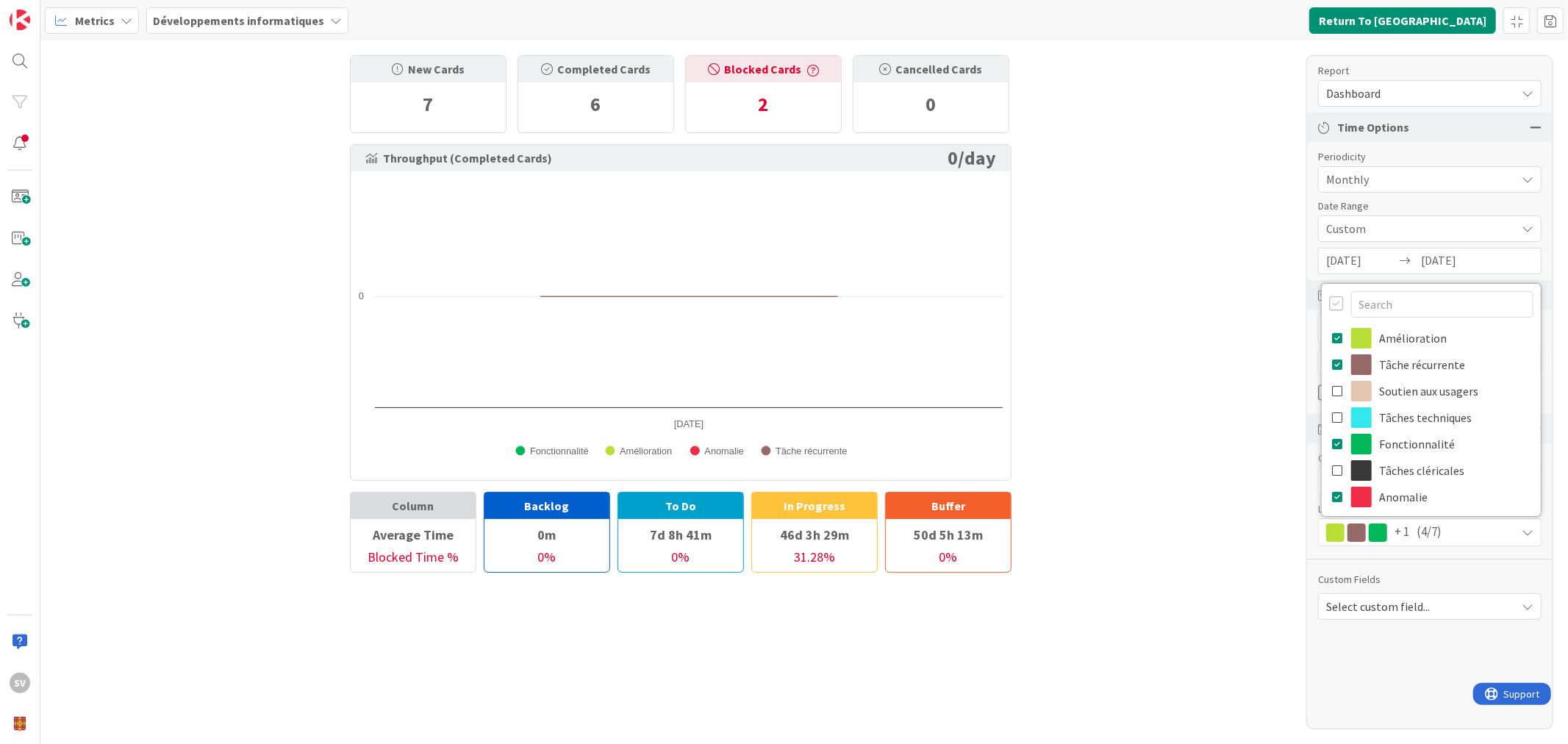
click at [1516, 532] on div "+ 1 (4/7)" at bounding box center [1430, 532] width 222 height 27
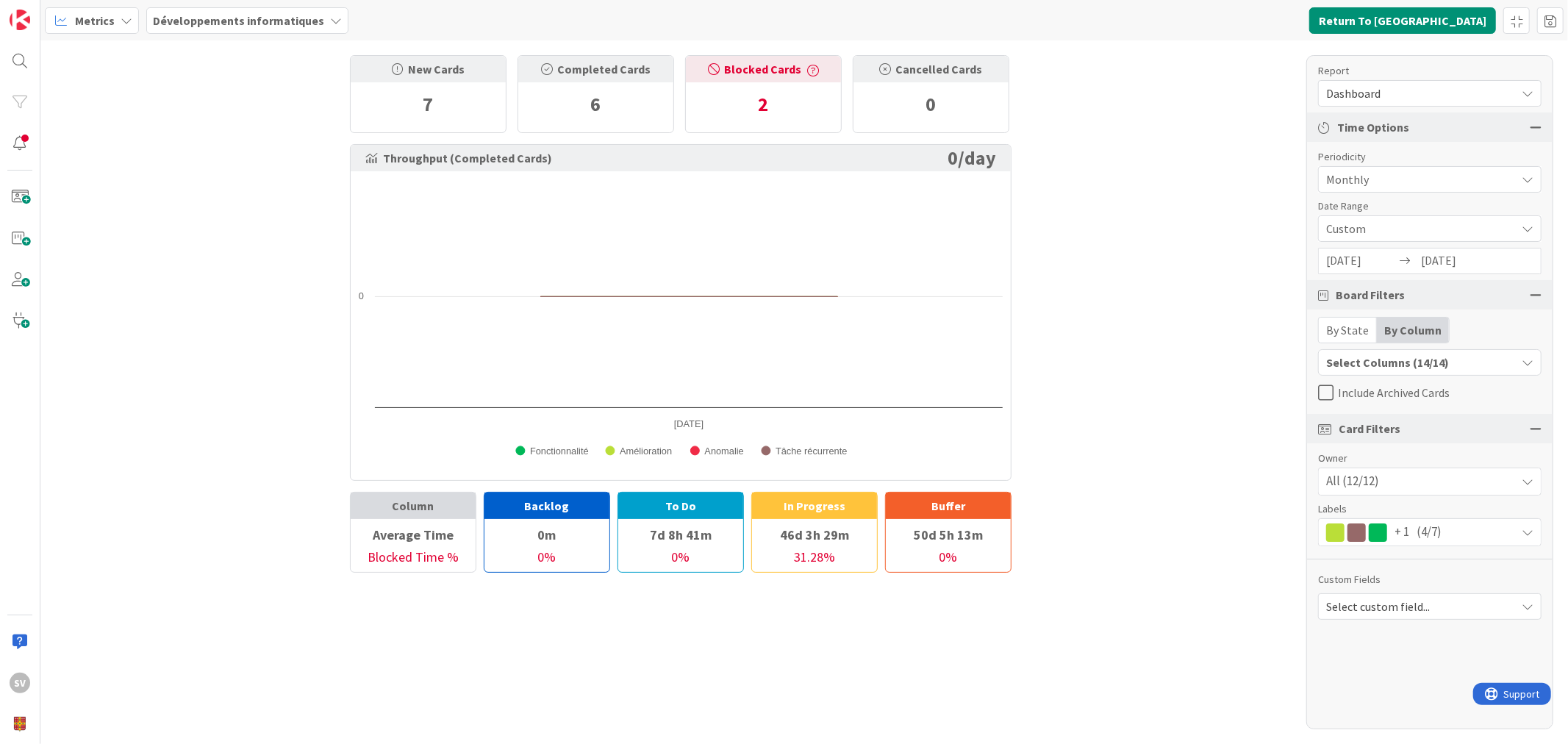
click at [809, 67] on icon "button" at bounding box center [814, 71] width 12 height 12
click at [809, 65] on icon "button" at bounding box center [814, 71] width 12 height 12
click at [808, 70] on icon "button" at bounding box center [814, 71] width 12 height 12
click at [808, 67] on icon "button" at bounding box center [814, 71] width 12 height 12
click at [1422, 362] on div "Select Columns (14/14)" at bounding box center [1417, 362] width 197 height 19
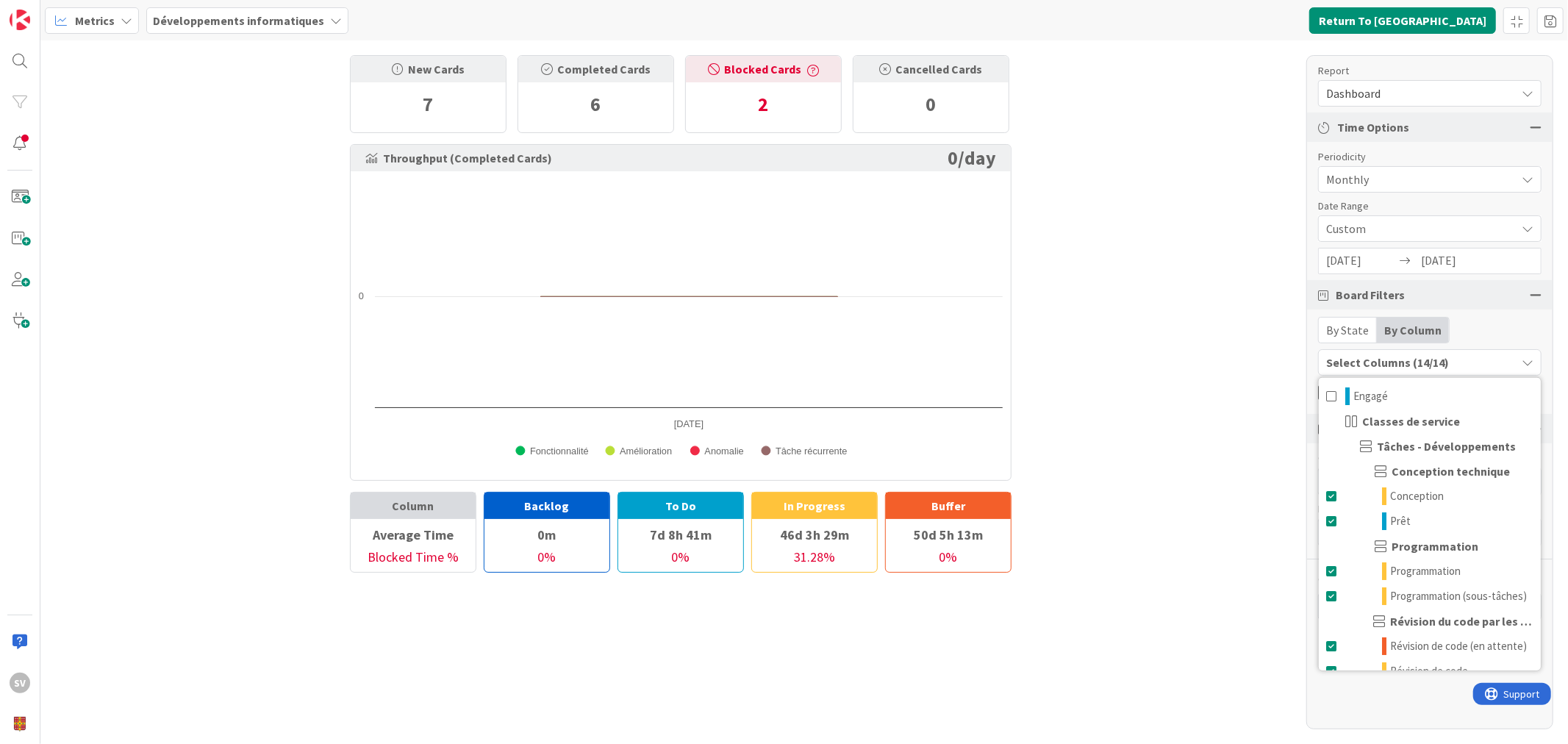
click at [1504, 324] on div "By State By Column" at bounding box center [1430, 330] width 224 height 27
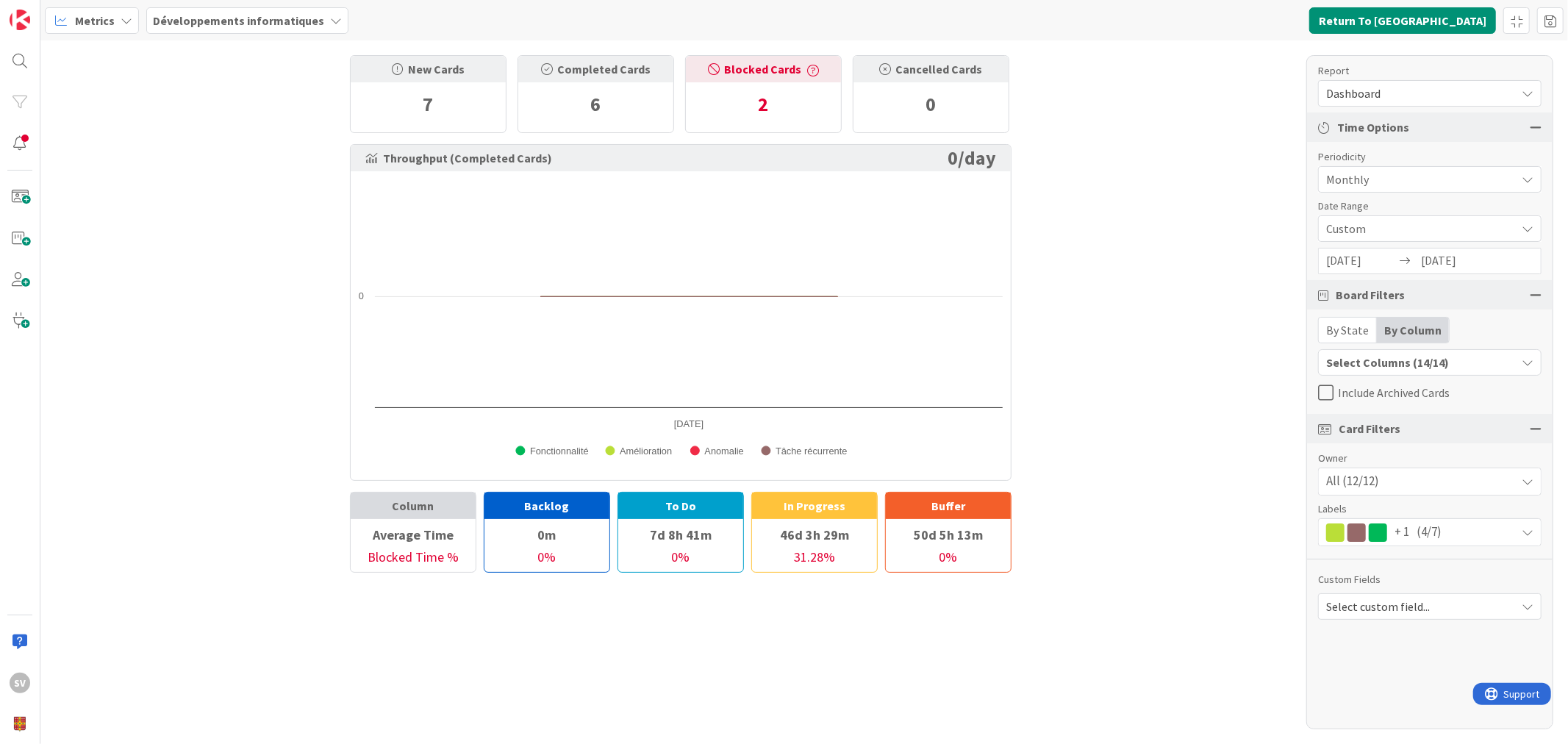
click at [1460, 364] on div "Select Columns (14/14)" at bounding box center [1417, 362] width 197 height 19
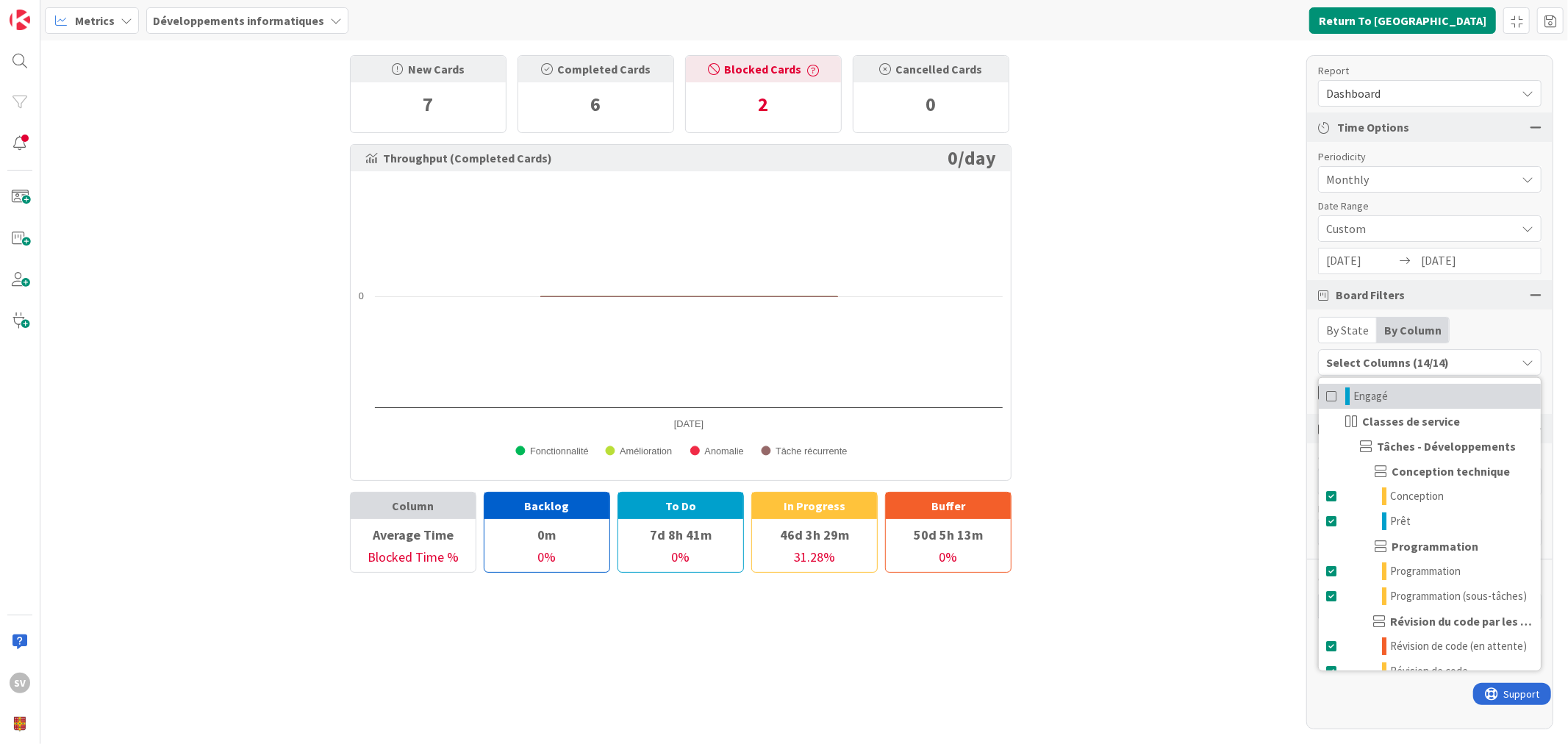
click at [1327, 397] on span at bounding box center [1333, 396] width 12 height 17
click at [1327, 397] on span at bounding box center [1333, 396] width 12 height 17
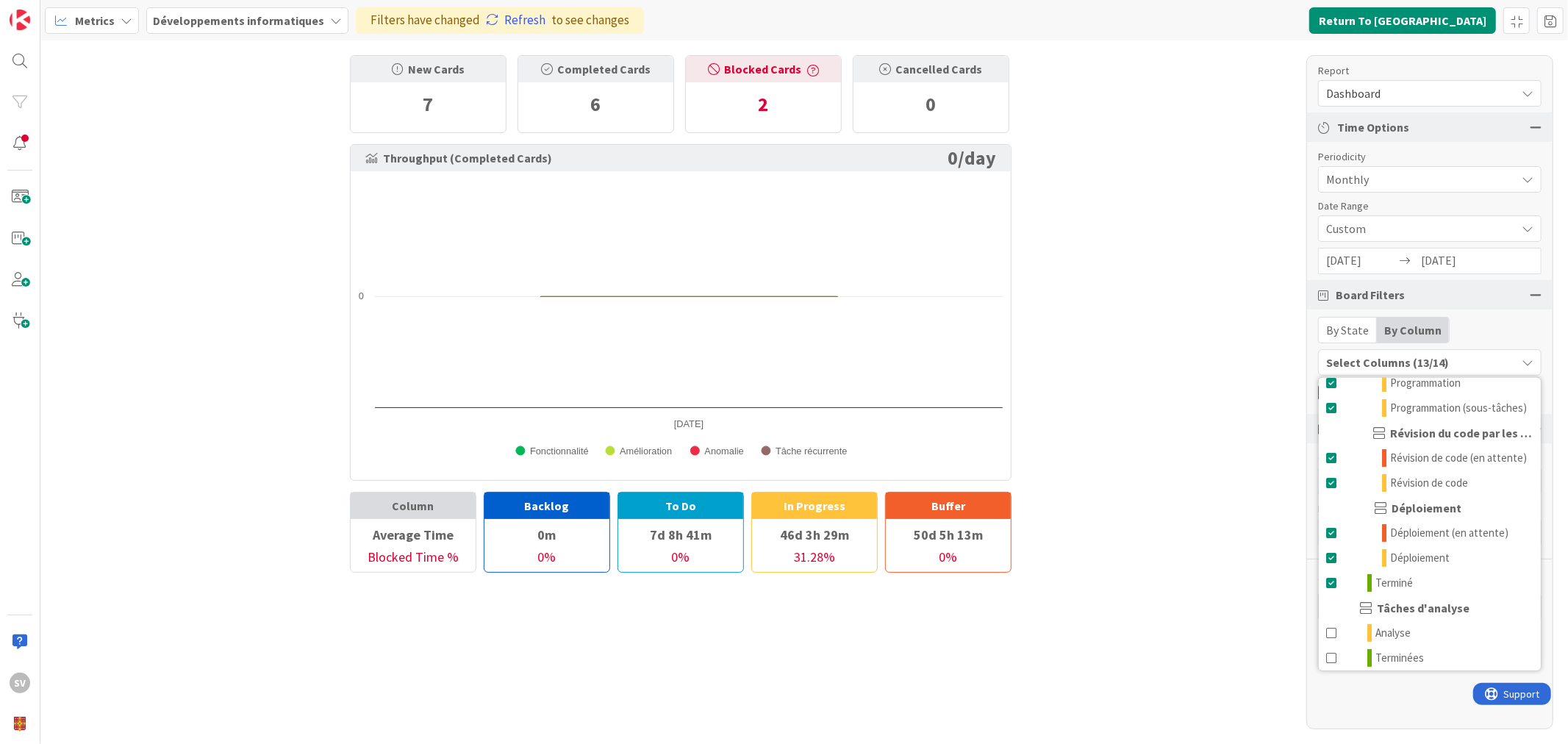
scroll to position [304, 0]
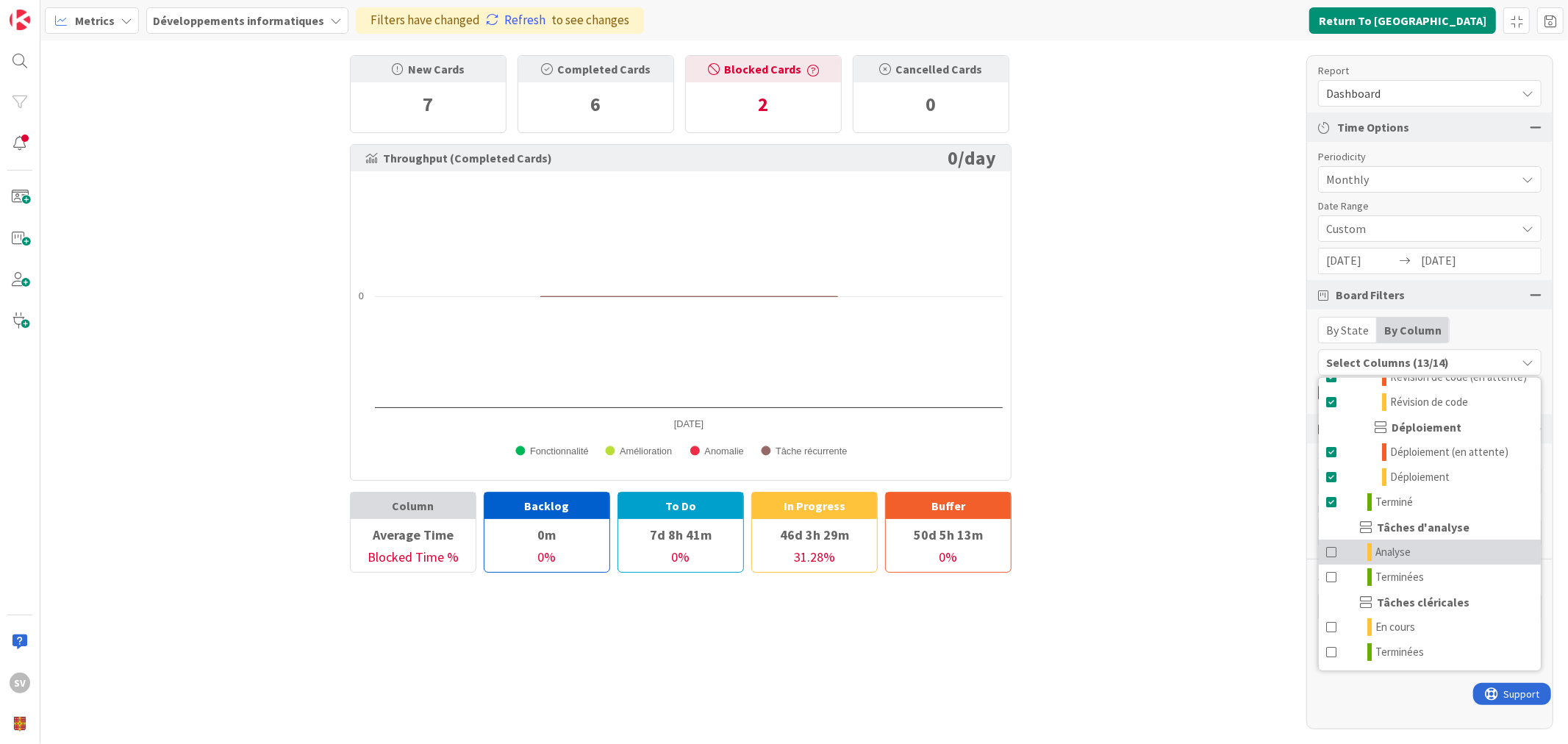
click at [1331, 551] on span at bounding box center [1333, 551] width 12 height 17
click at [1329, 574] on span at bounding box center [1333, 576] width 12 height 17
click at [1333, 624] on span at bounding box center [1333, 626] width 12 height 17
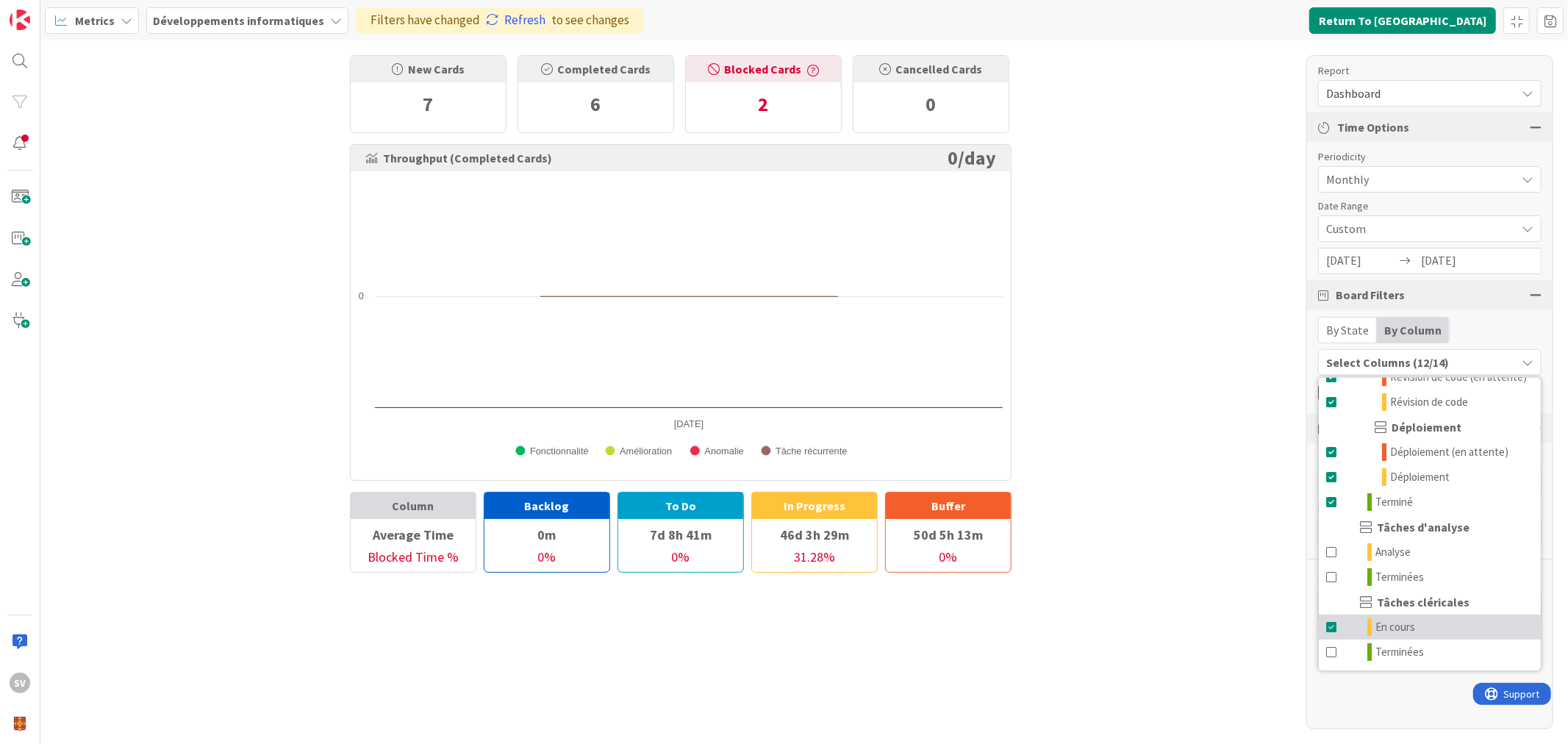
click at [1333, 624] on span at bounding box center [1333, 626] width 12 height 17
click at [1329, 653] on span at bounding box center [1333, 651] width 12 height 17
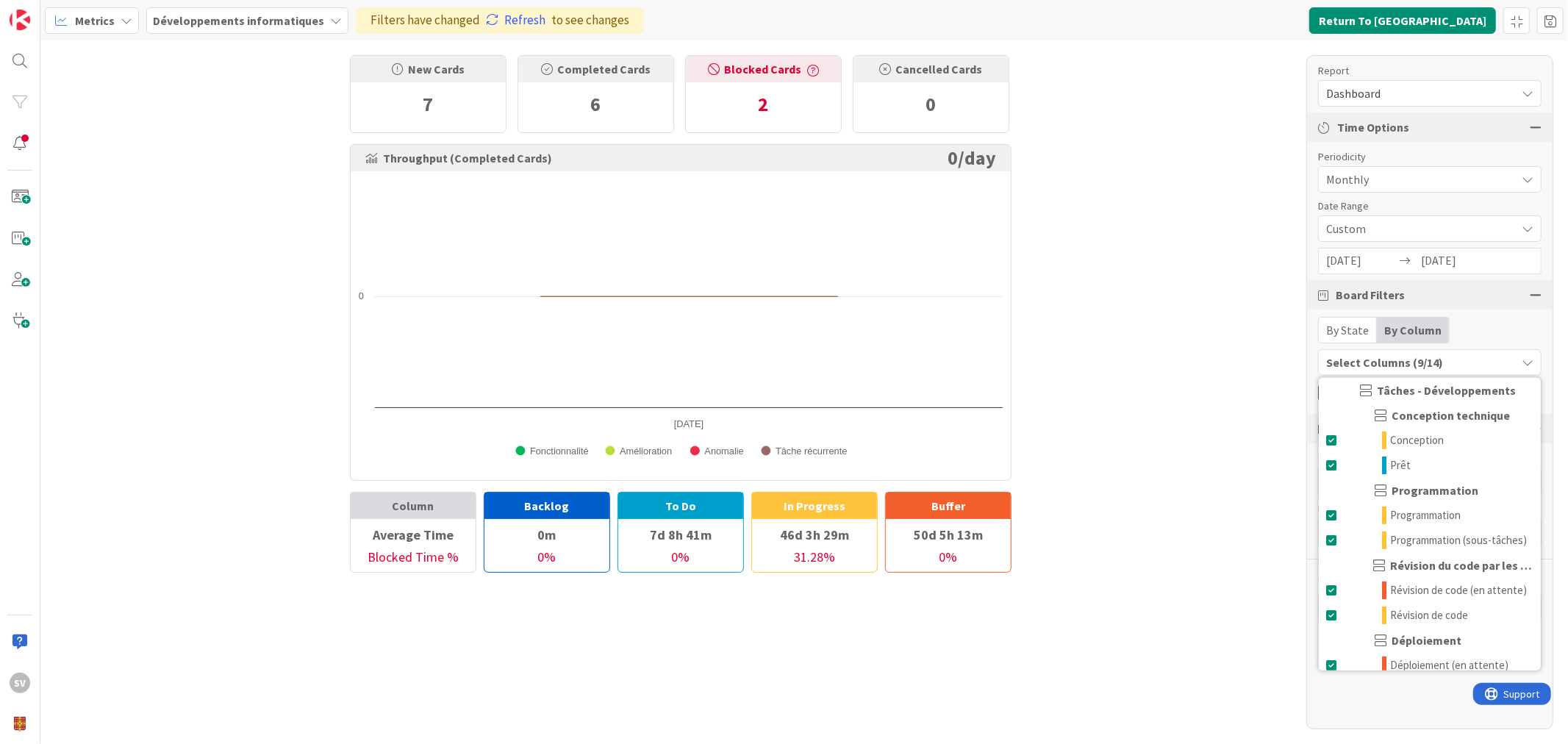
scroll to position [0, 0]
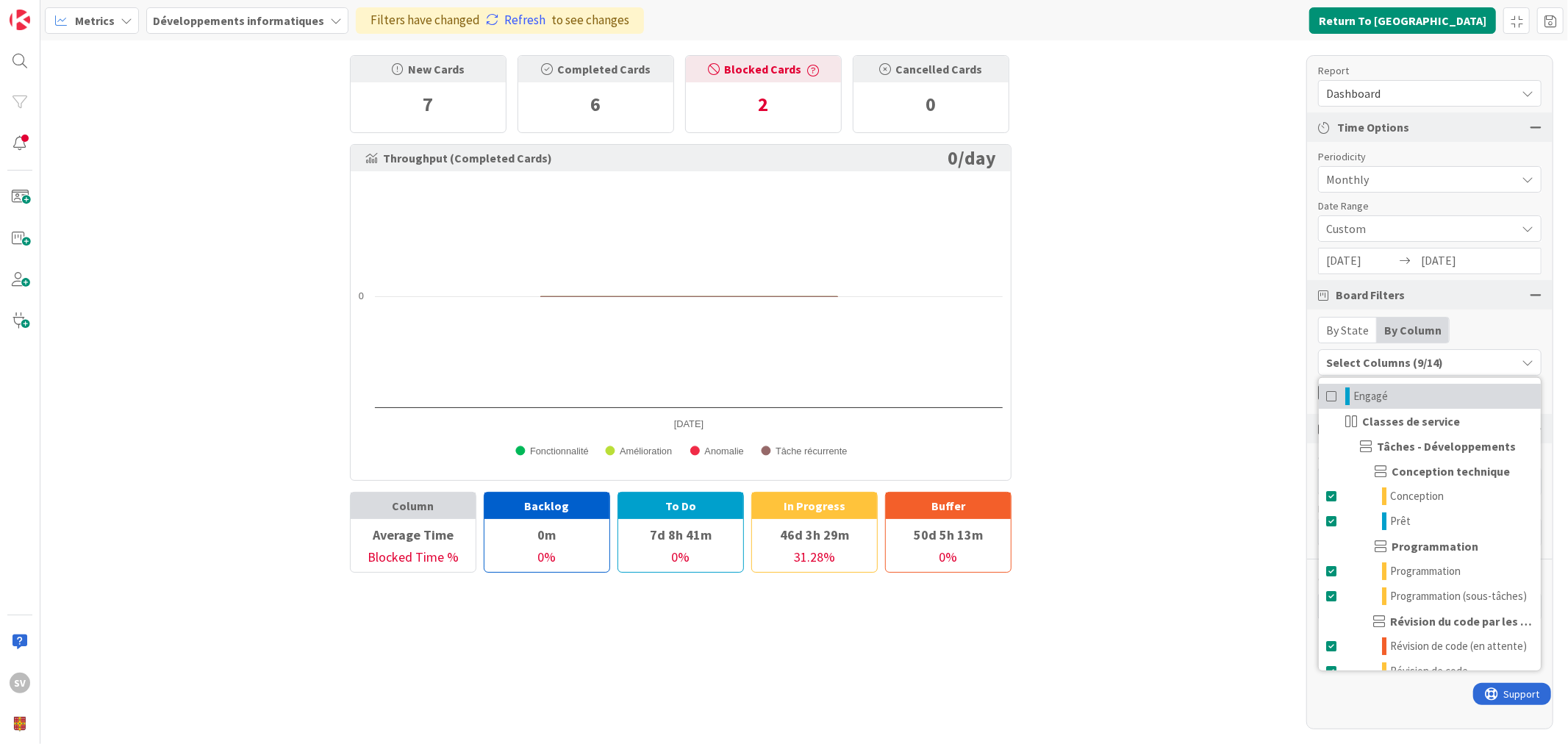
click at [1328, 394] on span at bounding box center [1333, 396] width 12 height 17
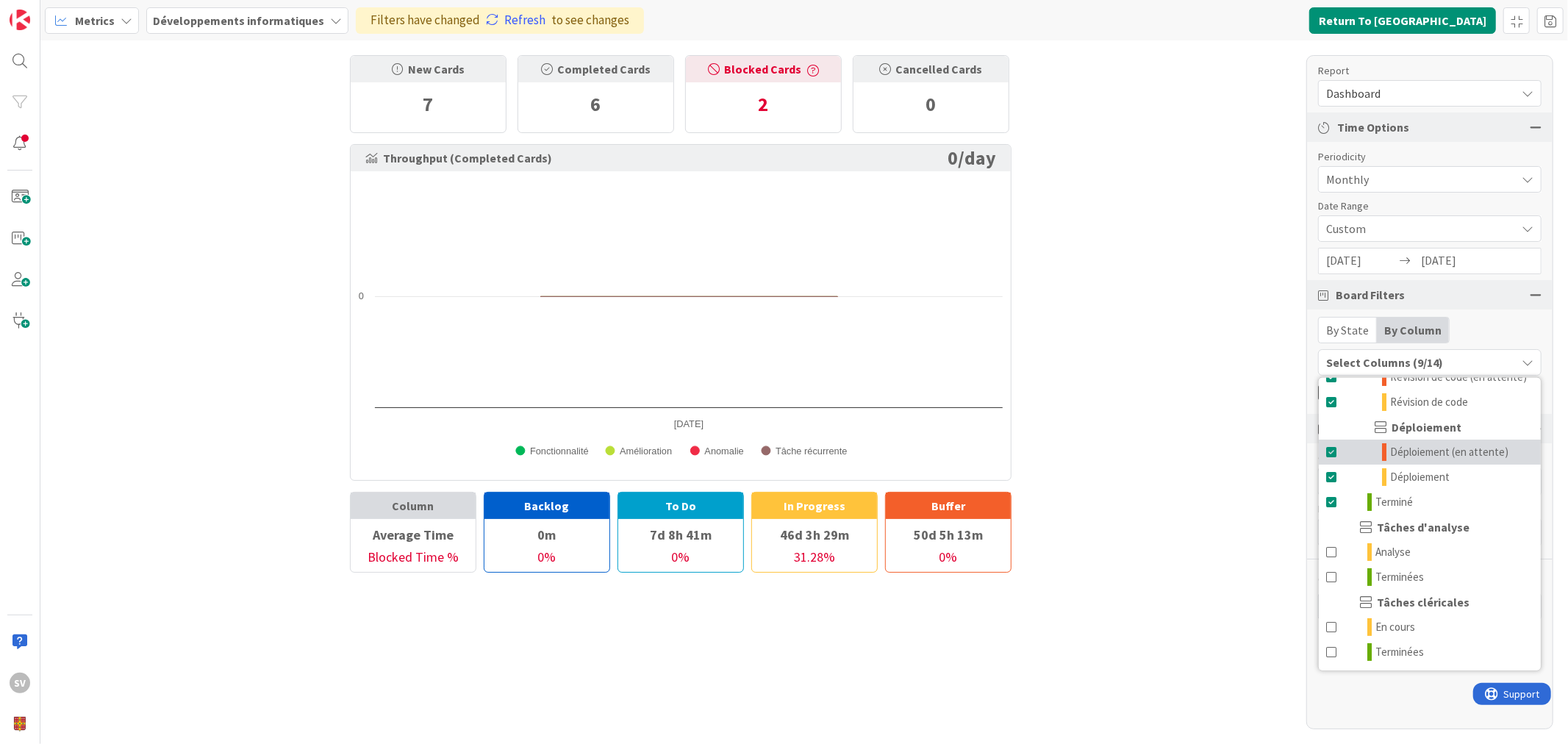
scroll to position [304, 0]
click at [503, 22] on link "Refresh" at bounding box center [516, 20] width 60 height 19
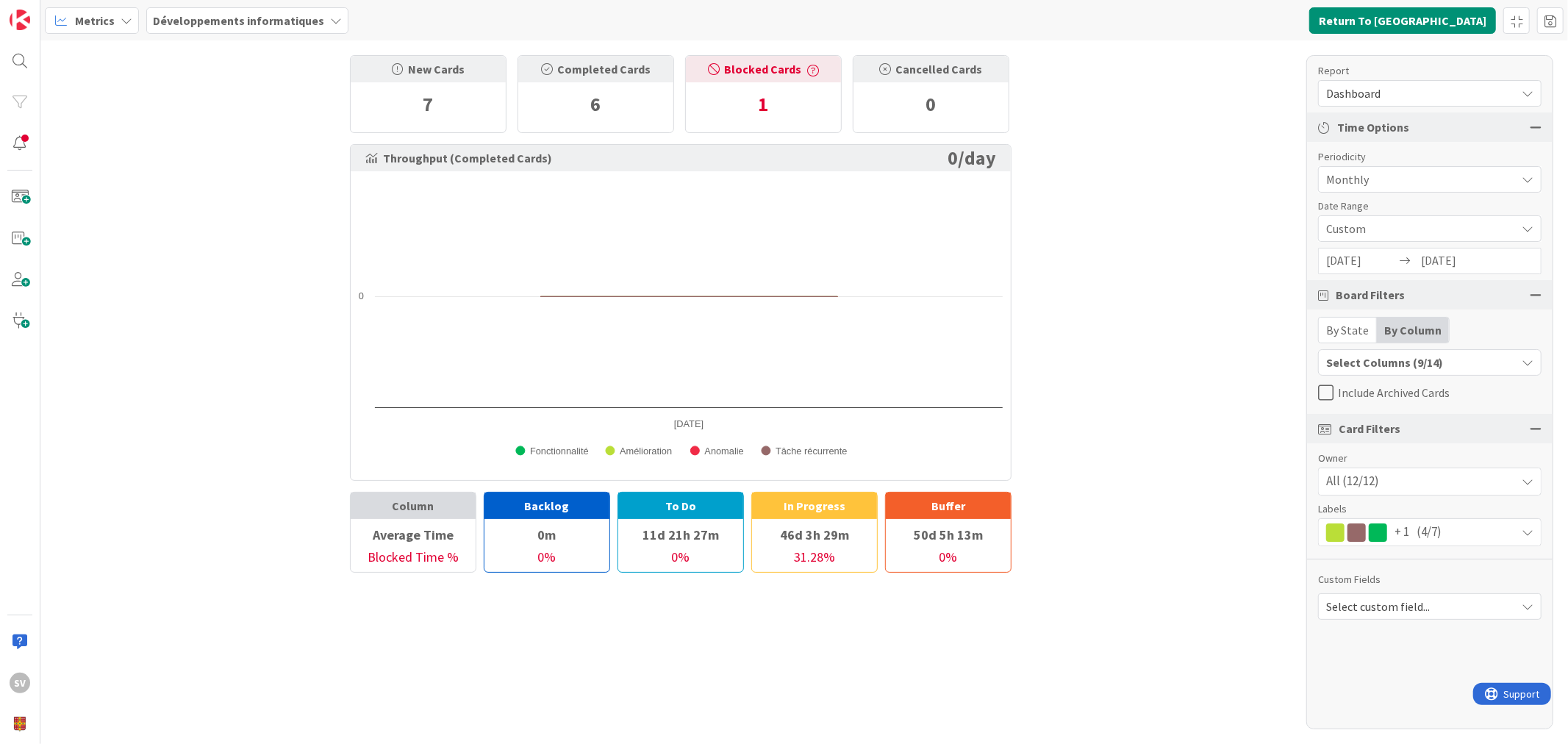
click at [1416, 367] on div "Select Columns (9/14)" at bounding box center [1417, 362] width 197 height 19
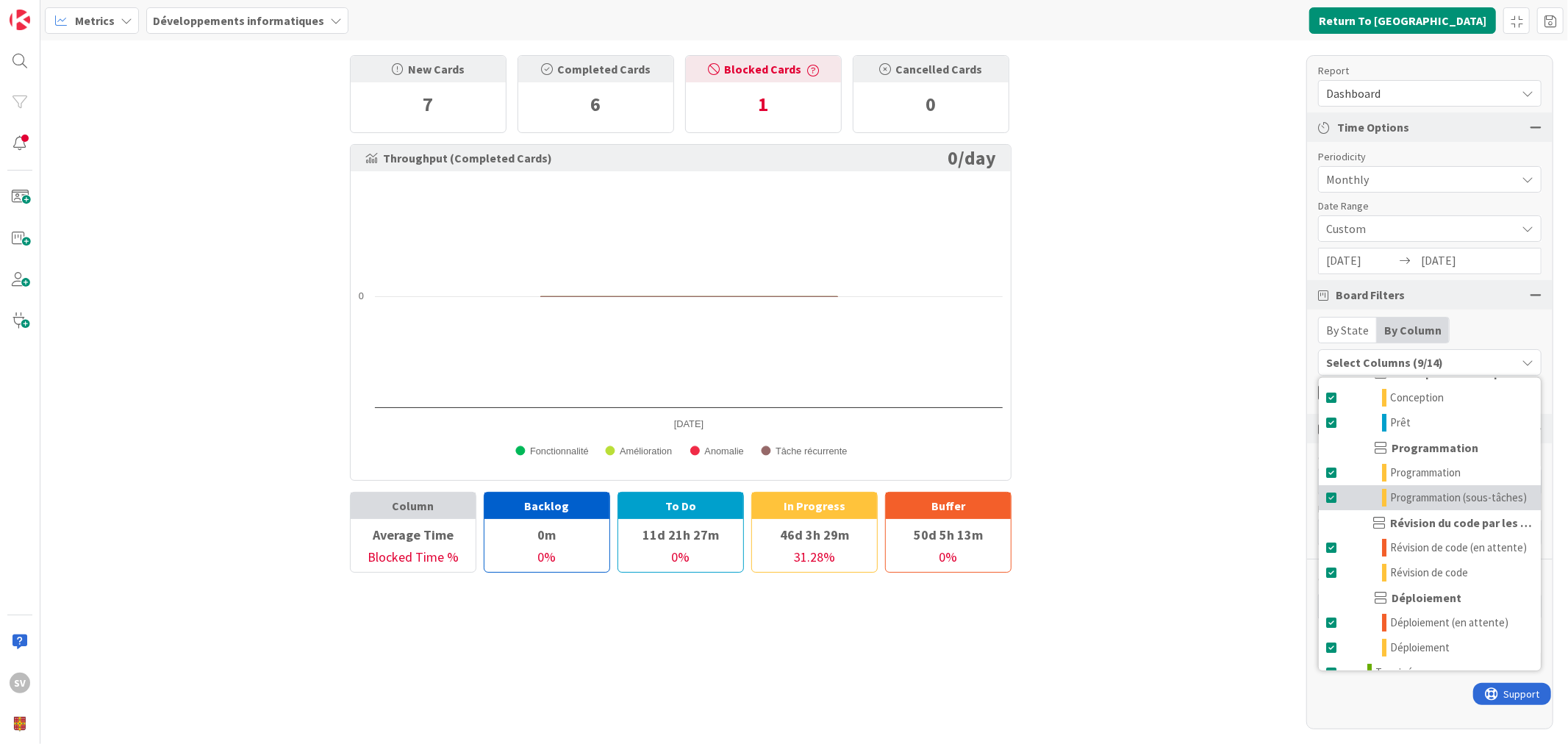
scroll to position [0, 0]
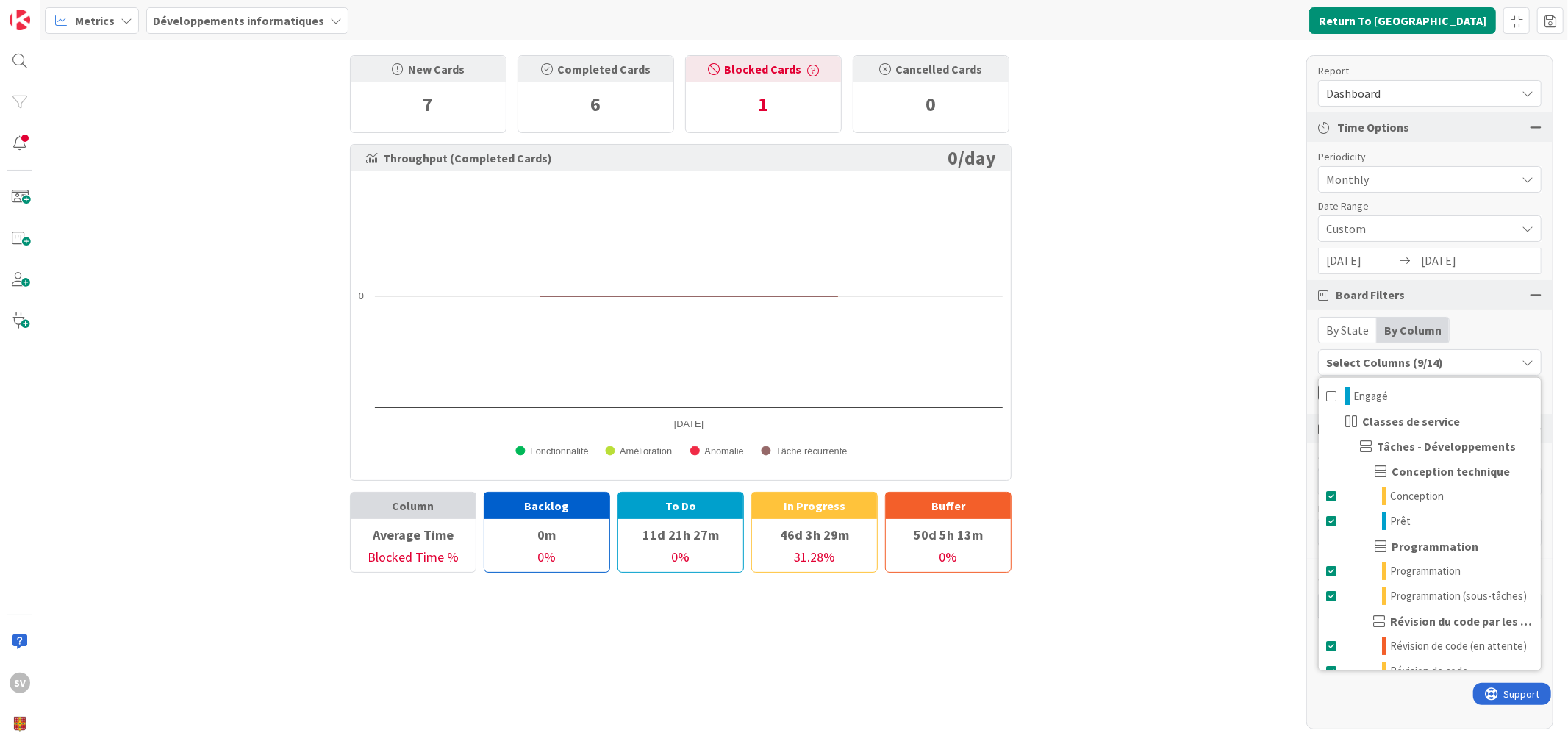
click at [1141, 314] on div "New Cards 7 Completed Cards 6 Blocked Cards 1 Cancelled Cards 0 Throughput (Com…" at bounding box center [804, 392] width 1528 height 703
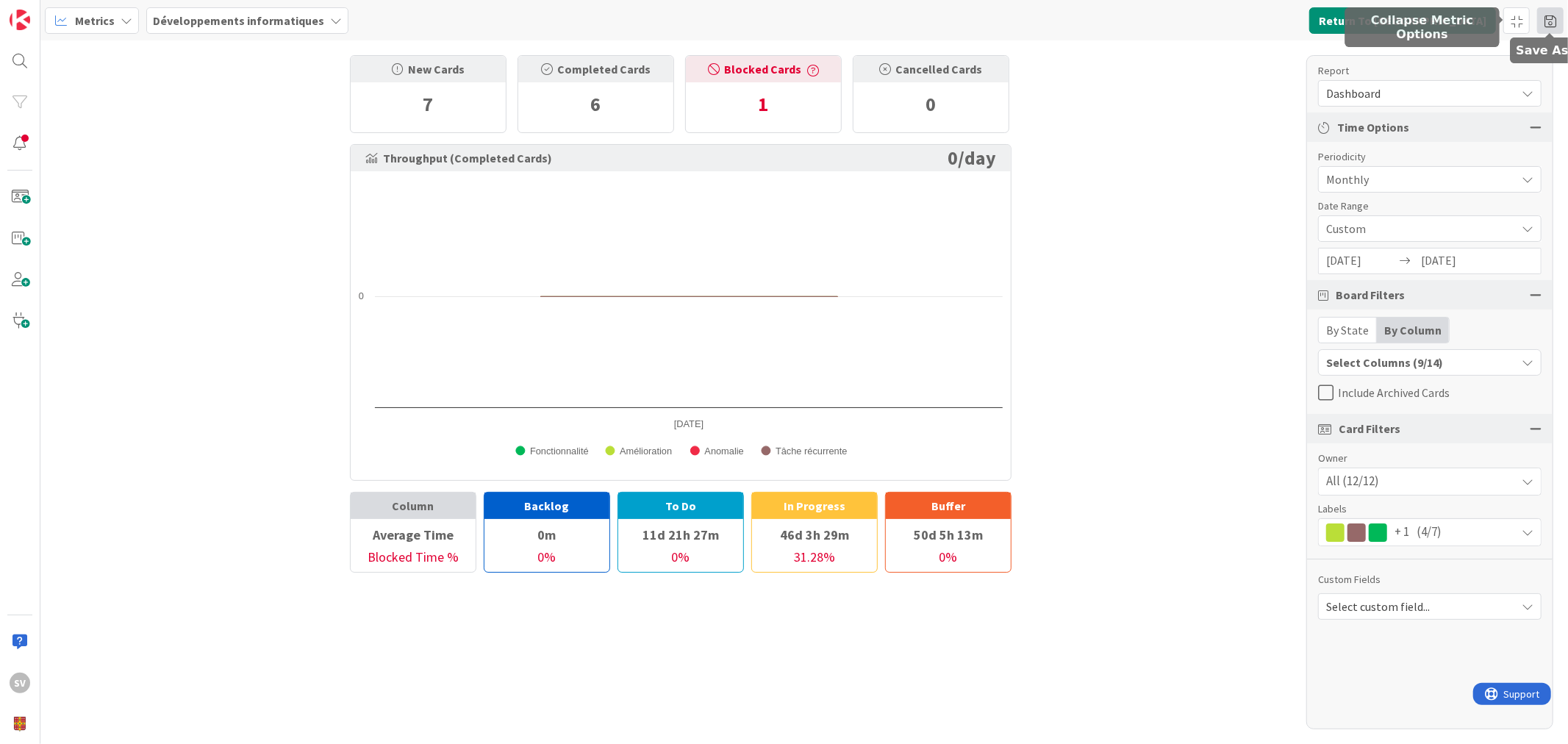
click at [1561, 21] on span at bounding box center [1551, 21] width 27 height 27
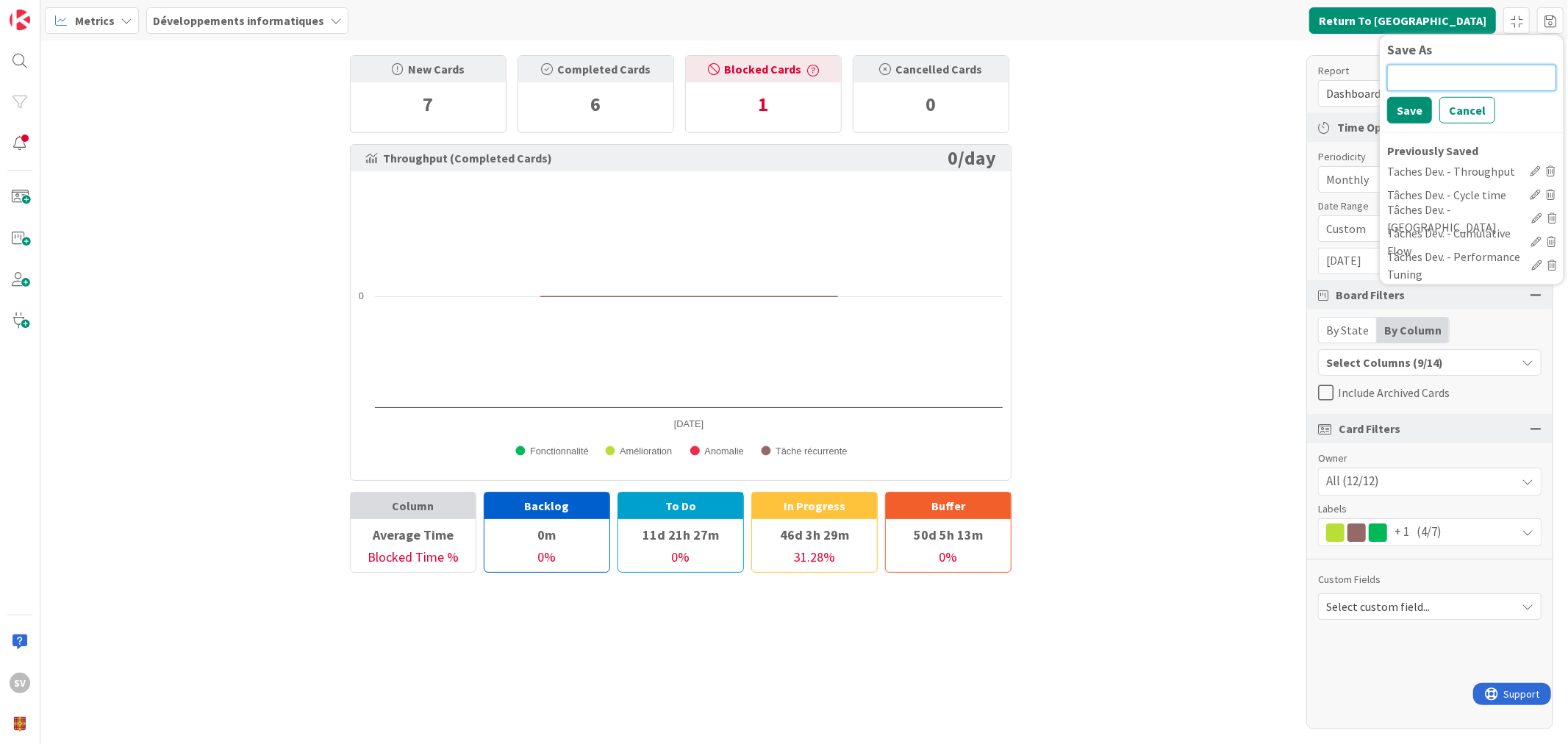
click at [1410, 68] on input at bounding box center [1472, 77] width 169 height 27
type input "Tâches Dev. - Dashboard"
click at [1407, 108] on button "Save" at bounding box center [1410, 110] width 45 height 27
click at [1155, 147] on div "New Cards 7 Completed Cards 6 Blocked Cards 1 Cancelled Cards 0 Throughput (Com…" at bounding box center [804, 392] width 1528 height 703
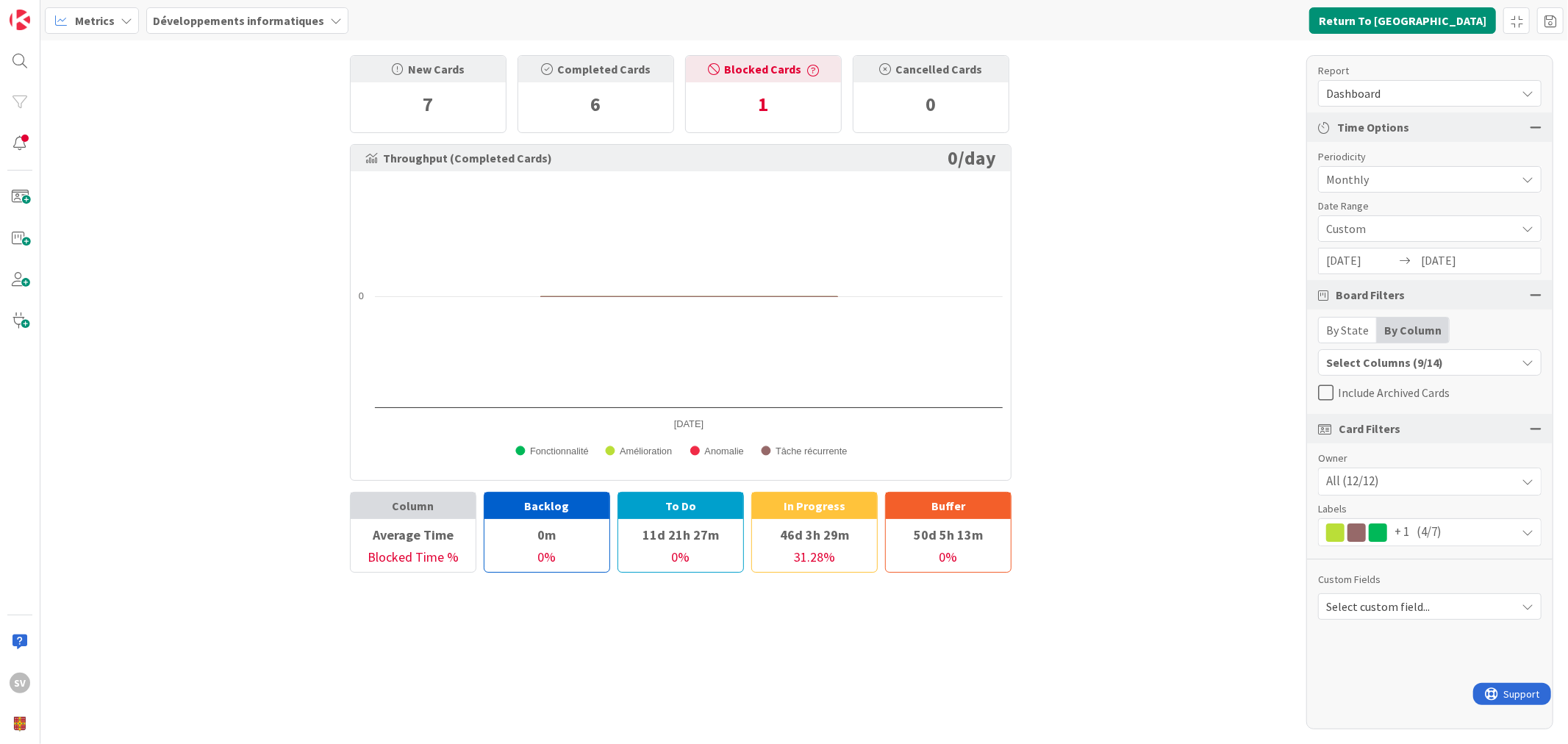
click at [396, 67] on div at bounding box center [398, 69] width 12 height 12
drag, startPoint x: 482, startPoint y: 62, endPoint x: 388, endPoint y: 56, distance: 94.2
click at [388, 56] on div "New Cards" at bounding box center [428, 69] width 156 height 27
click at [471, 70] on div "New Cards" at bounding box center [428, 69] width 156 height 27
drag, startPoint x: 434, startPoint y: 67, endPoint x: 408, endPoint y: 67, distance: 26.0
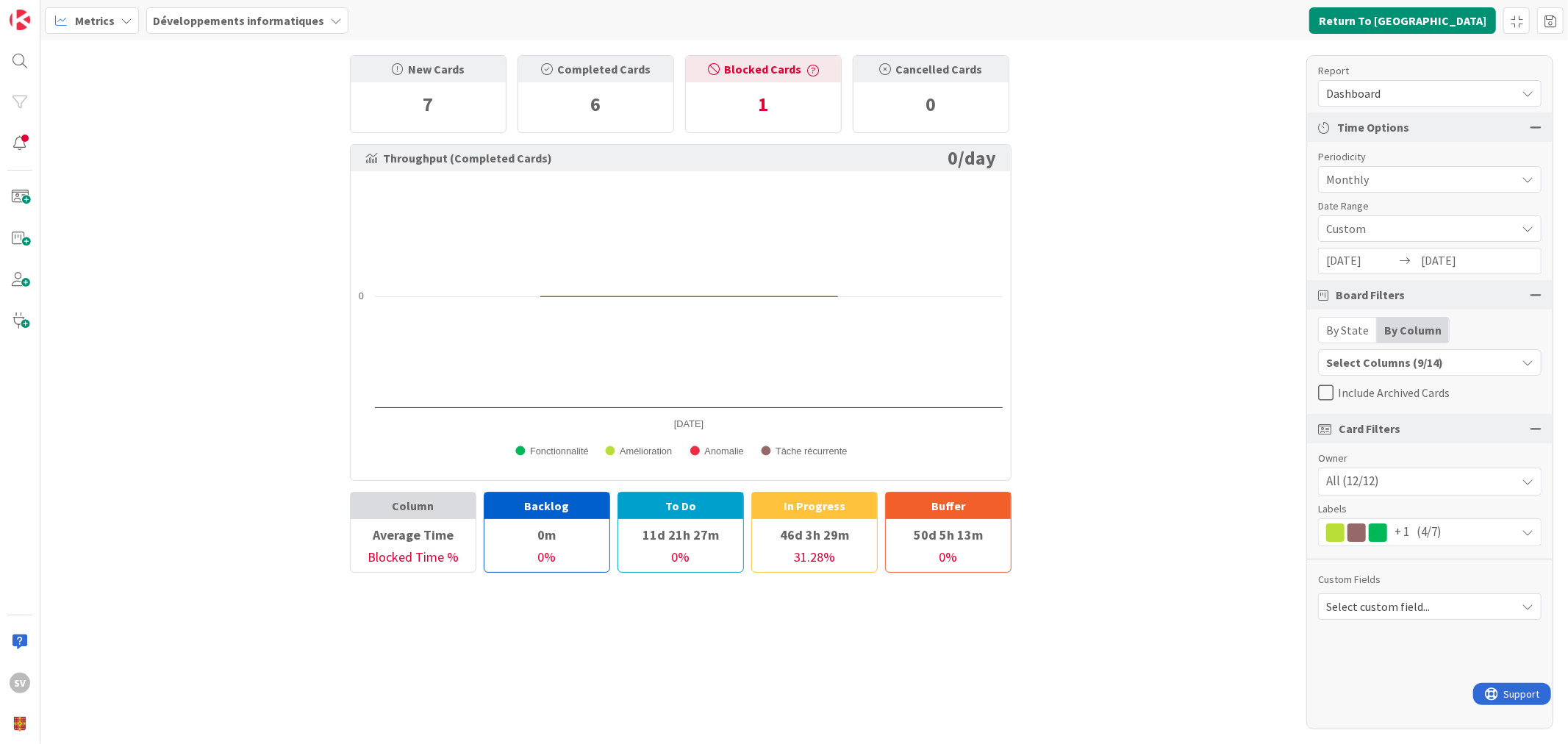
click at [408, 67] on div "New Cards" at bounding box center [428, 69] width 156 height 27
click at [465, 68] on div "New Cards" at bounding box center [428, 69] width 156 height 27
drag, startPoint x: 466, startPoint y: 106, endPoint x: 291, endPoint y: 107, distance: 175.0
click at [292, 111] on div "New Cards 7 Completed Cards 6 Blocked Cards 1 Cancelled Cards 0 Throughput (Com…" at bounding box center [804, 392] width 1528 height 703
click at [623, 101] on div "6" at bounding box center [596, 104] width 156 height 44
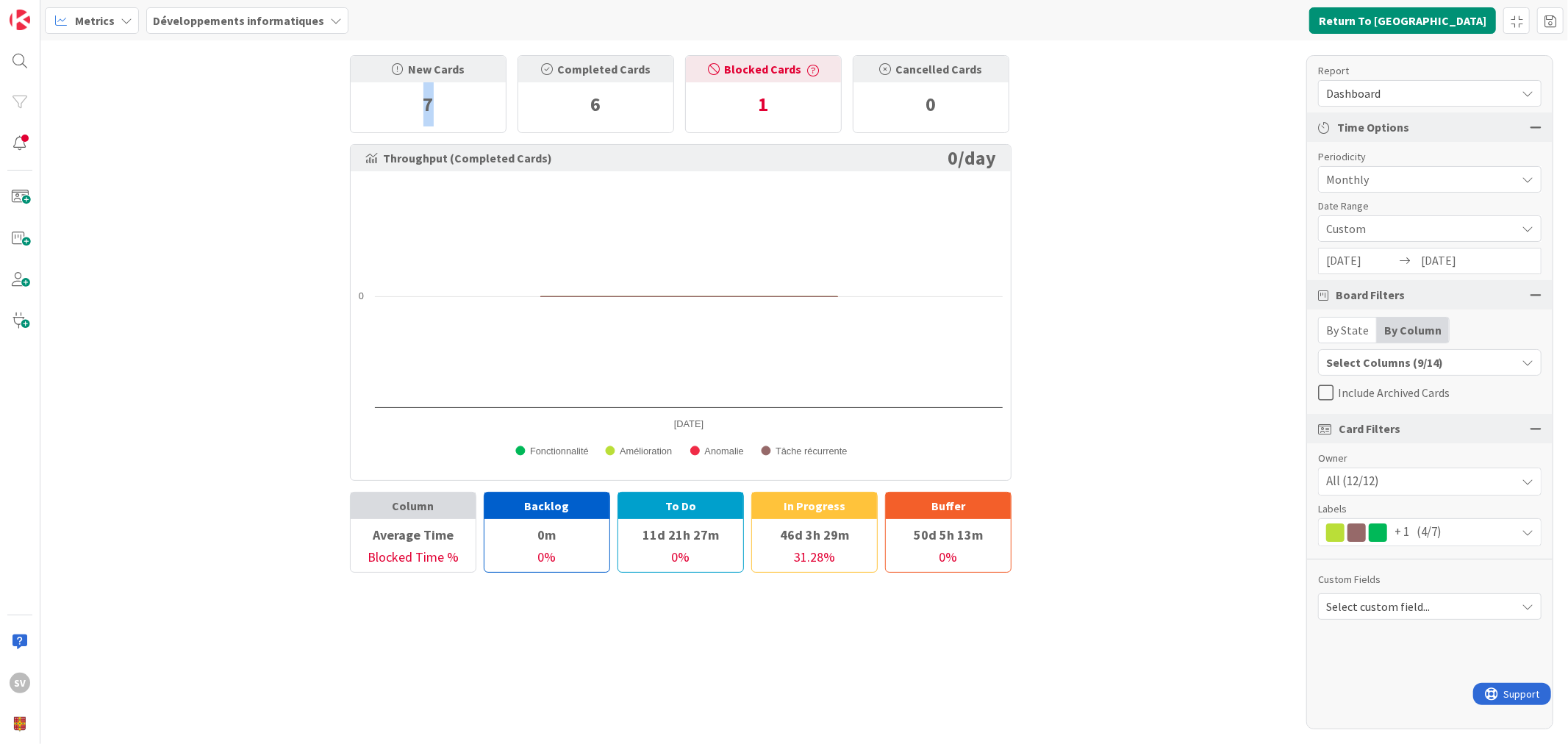
drag, startPoint x: 413, startPoint y: 112, endPoint x: 370, endPoint y: 108, distance: 43.2
click at [362, 116] on div "7" at bounding box center [428, 104] width 156 height 44
drag, startPoint x: 792, startPoint y: 101, endPoint x: 650, endPoint y: 98, distance: 142.0
click at [650, 99] on div "New Cards 7 Completed Cards 6 Blocked Cards 1 Cancelled Cards 0" at bounding box center [681, 94] width 662 height 78
click at [1160, 86] on div "New Cards 7 Completed Cards 6 Blocked Cards 1 Cancelled Cards 0 Throughput (Com…" at bounding box center [804, 392] width 1528 height 703
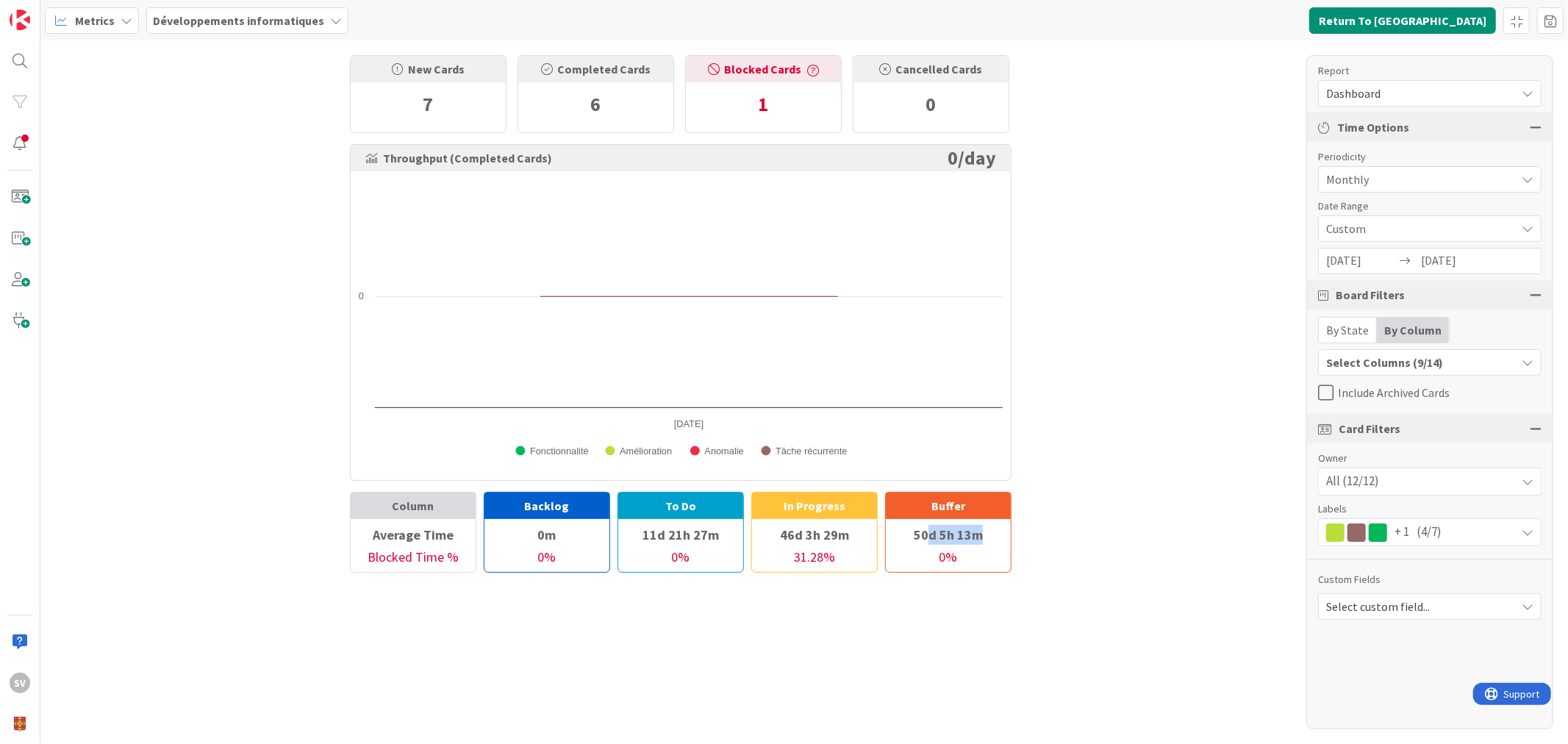
drag, startPoint x: 974, startPoint y: 530, endPoint x: 1104, endPoint y: 520, distance: 130.4
click at [1094, 520] on div "New Cards 7 Completed Cards 6 Blocked Cards 1 Cancelled Cards 0 Throughput (Com…" at bounding box center [804, 392] width 1528 height 703
click at [1093, 531] on div "New Cards 7 Completed Cards 6 Blocked Cards 1 Cancelled Cards 0 Throughput (Com…" at bounding box center [804, 392] width 1528 height 703
click at [1435, 222] on span "Custom" at bounding box center [1417, 229] width 182 height 21
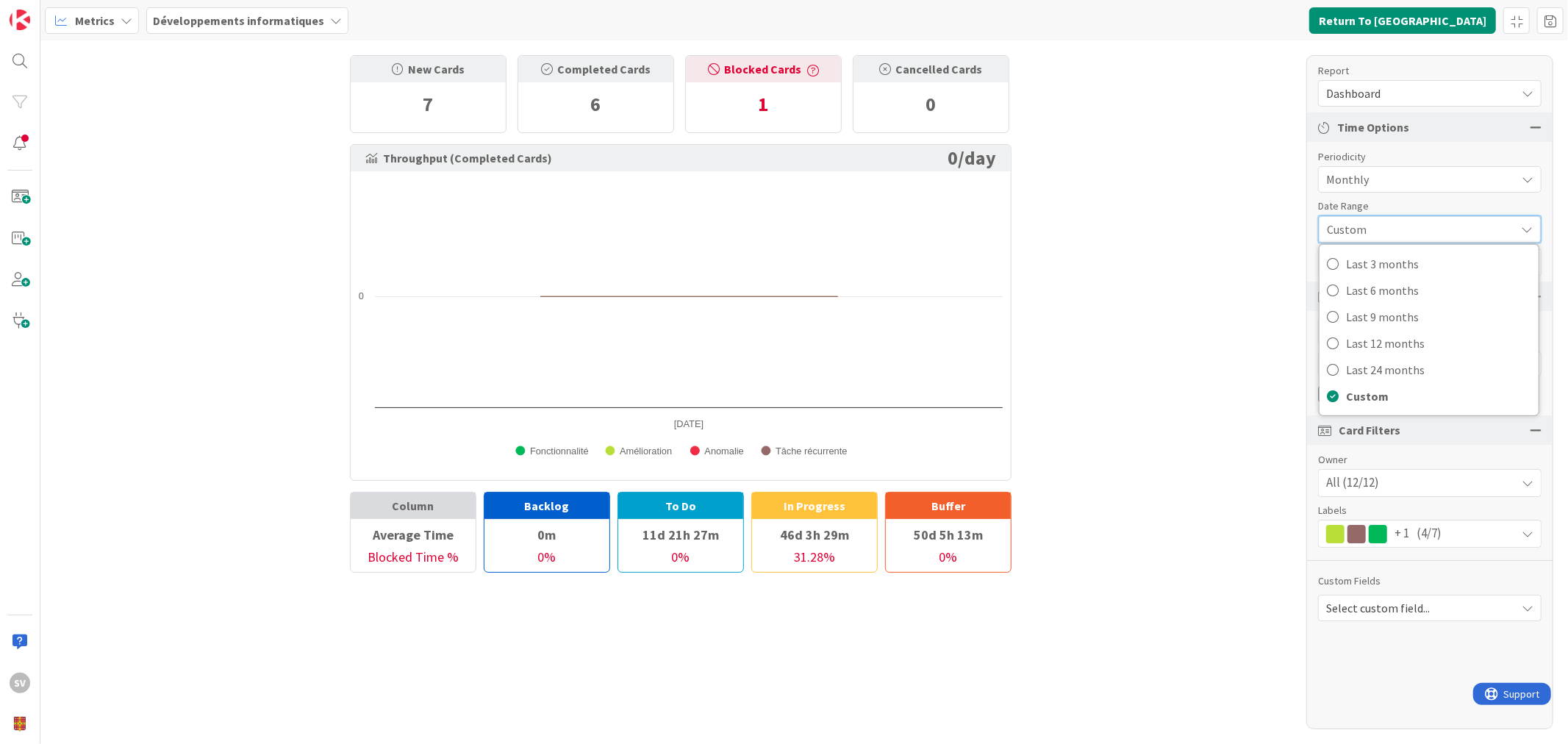
click at [1435, 222] on span "Custom" at bounding box center [1417, 229] width 181 height 21
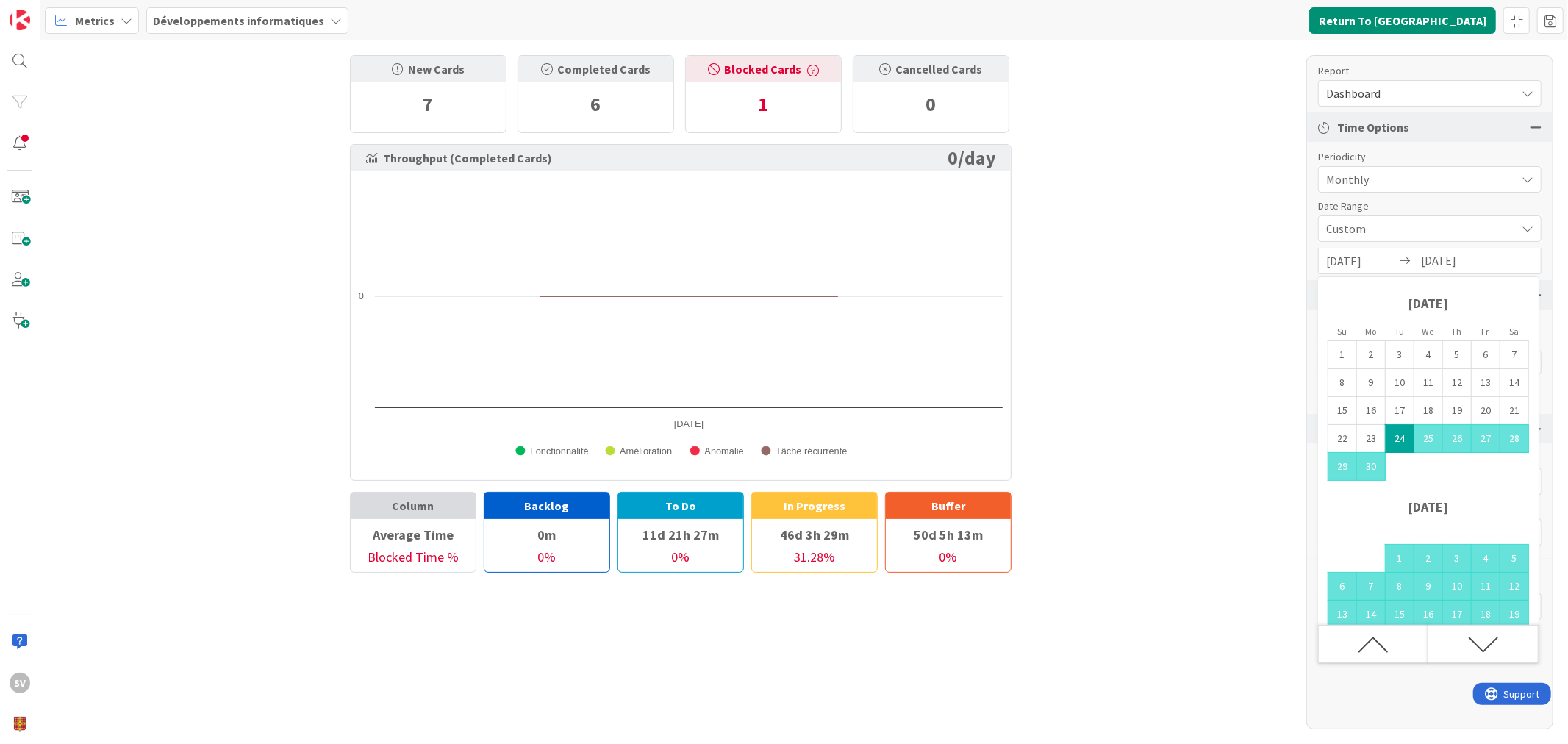
click at [1397, 255] on div "06/24/2025 Navigate forward to interact with the calendar and select a date. Pr…" at bounding box center [1430, 261] width 224 height 27
click at [1403, 436] on td "24" at bounding box center [1400, 439] width 28 height 28
click at [1474, 645] on icon "Move forward to switch to the next month." at bounding box center [1483, 644] width 31 height 31
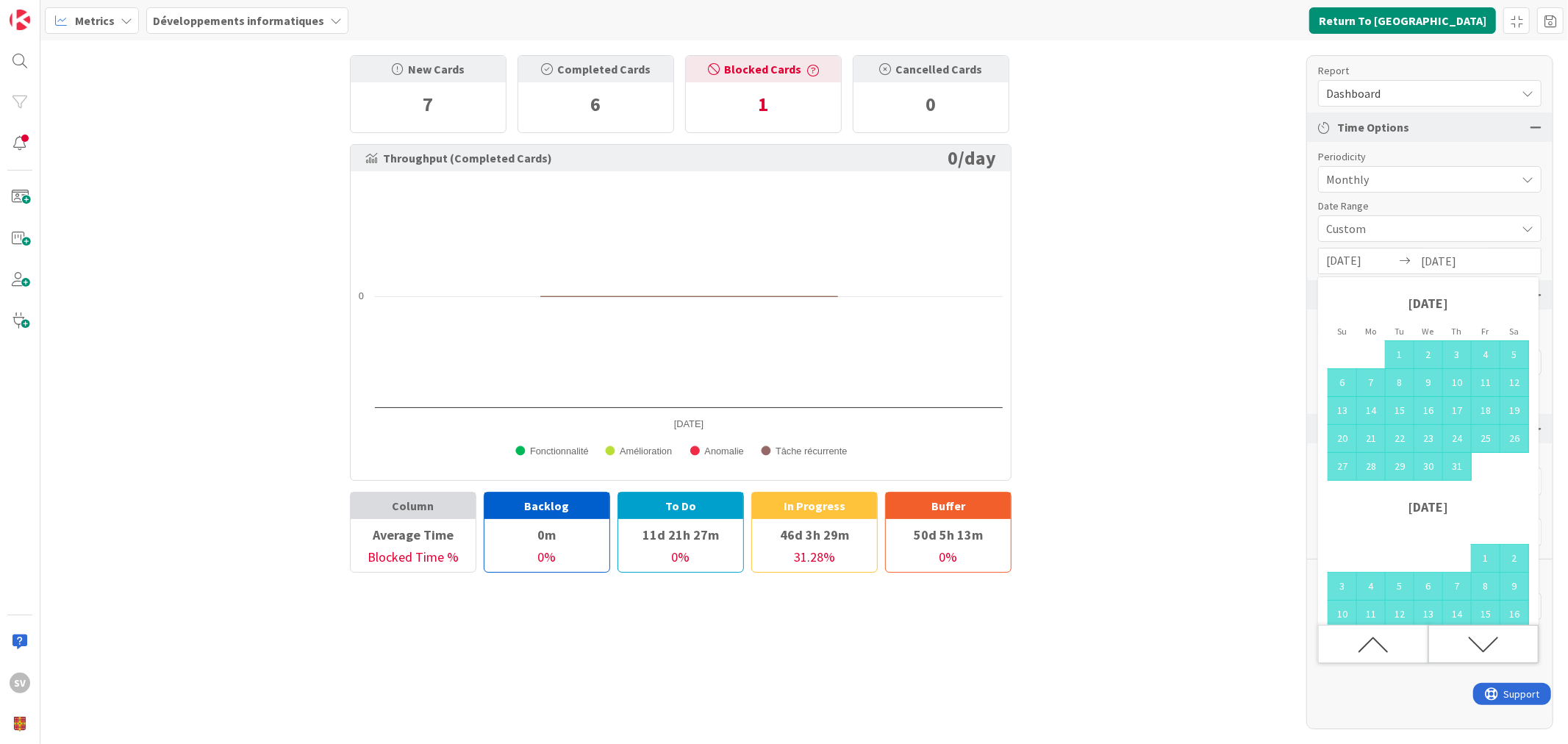
click at [1474, 648] on icon "Move forward to switch to the next month." at bounding box center [1483, 644] width 31 height 31
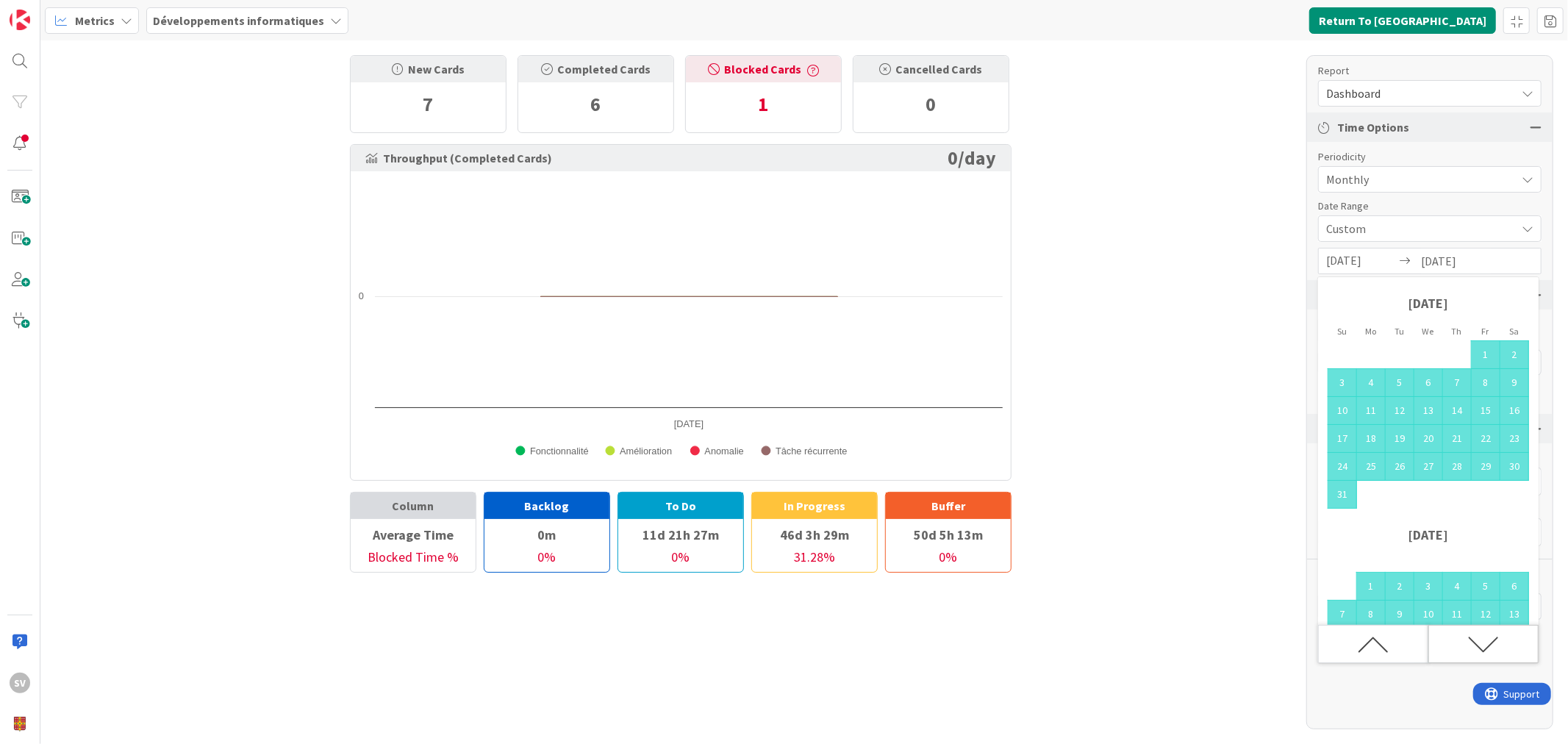
click at [1474, 648] on icon "Move forward to switch to the next month." at bounding box center [1483, 644] width 31 height 31
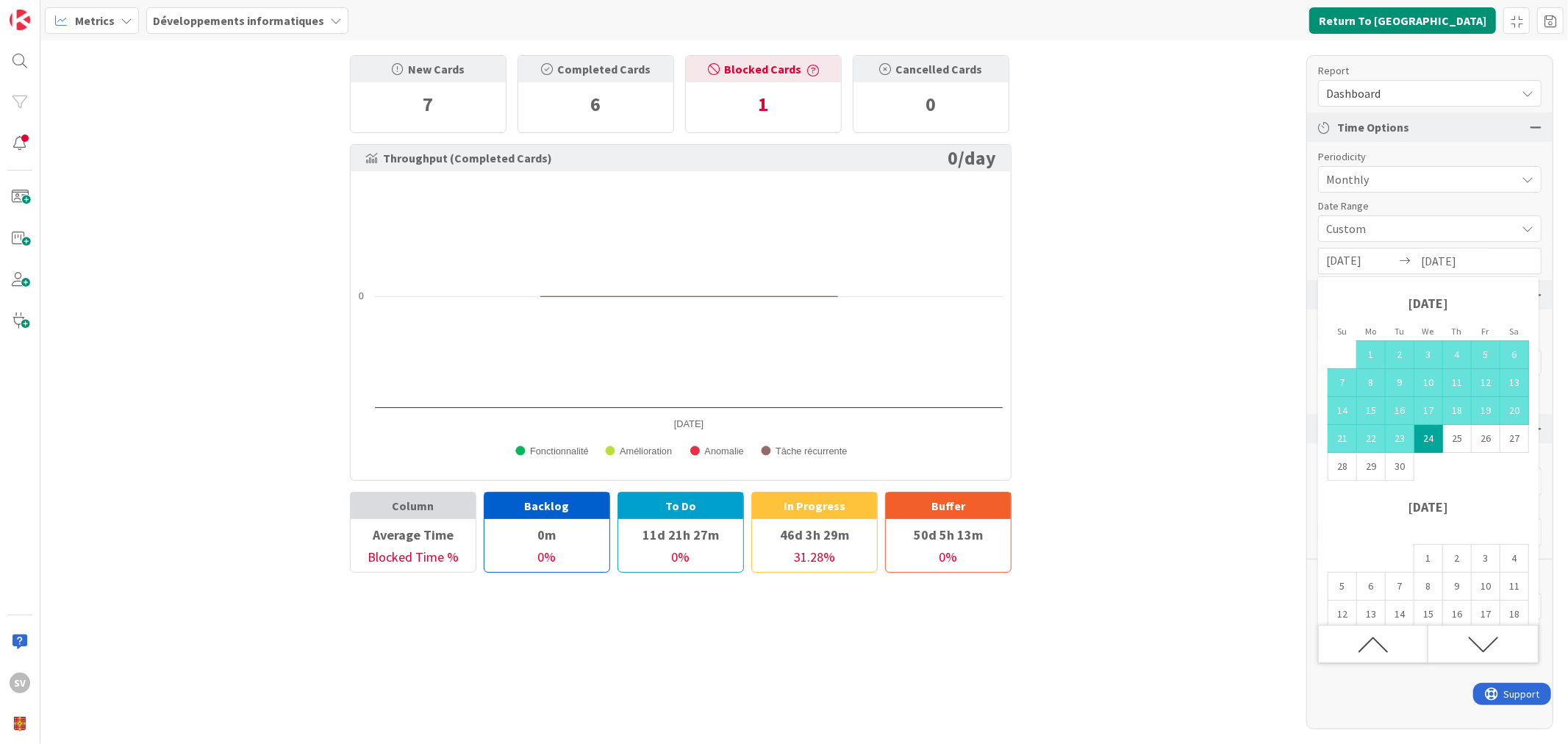
click at [1427, 446] on td "24" at bounding box center [1429, 439] width 28 height 28
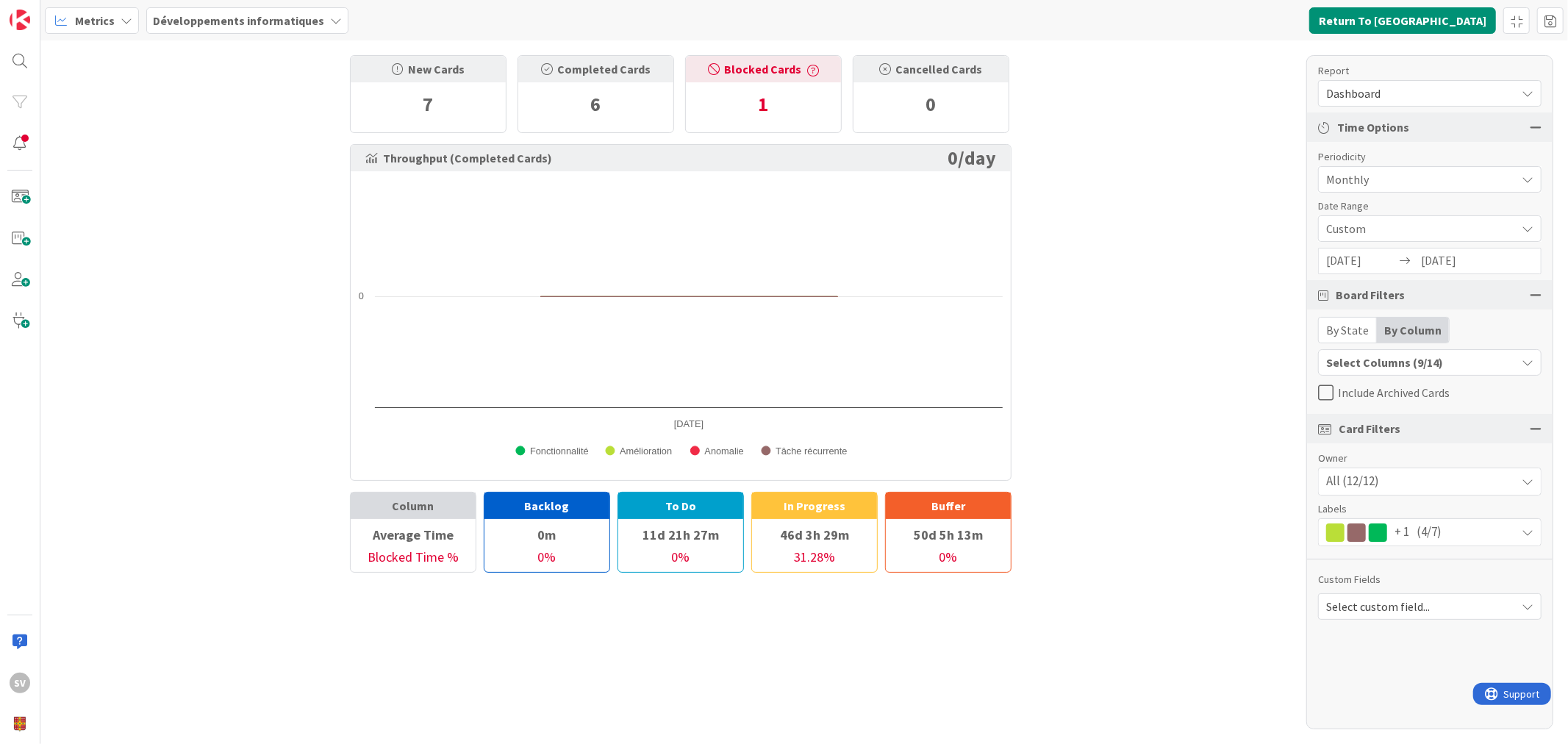
click at [1157, 306] on div "New Cards 7 Completed Cards 6 Blocked Cards 1 Cancelled Cards 0 Throughput (Com…" at bounding box center [804, 392] width 1528 height 703
click at [1437, 188] on span "Monthly" at bounding box center [1417, 179] width 182 height 21
click at [1438, 173] on span "Monthly" at bounding box center [1417, 180] width 181 height 21
drag, startPoint x: 689, startPoint y: 341, endPoint x: 902, endPoint y: 333, distance: 213.2
click at [1000, 338] on rect at bounding box center [680, 326] width 658 height 293
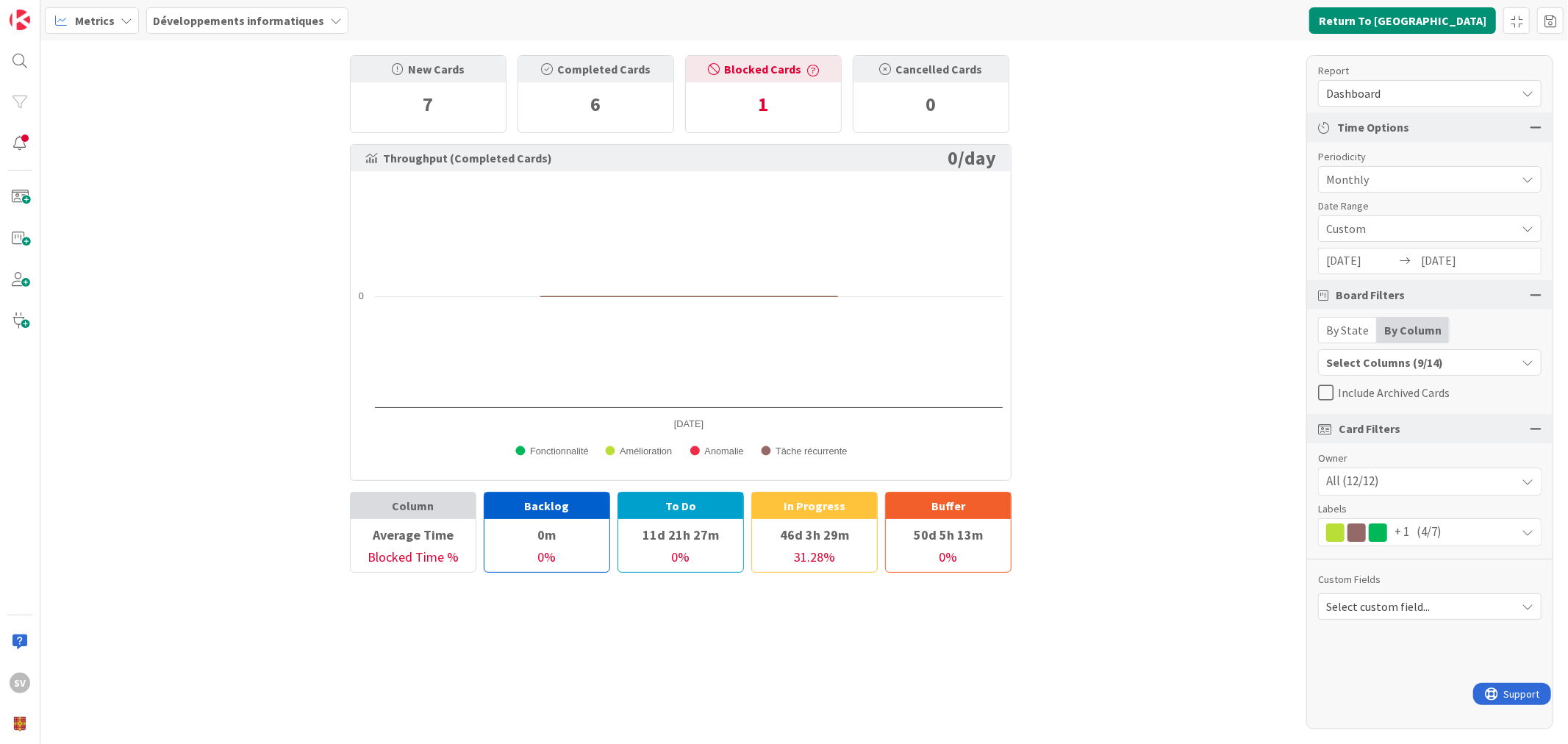
drag, startPoint x: 663, startPoint y: 416, endPoint x: 613, endPoint y: 410, distance: 50.4
click at [613, 410] on icon "Created with Highcharts 11.4.3 Fonctionnalité Amélioration Anomalie Tâche récur…" at bounding box center [680, 326] width 660 height 294
drag, startPoint x: 552, startPoint y: 415, endPoint x: 512, endPoint y: 415, distance: 40.0
click at [541, 415] on rect at bounding box center [680, 326] width 658 height 293
click at [503, 415] on rect at bounding box center [680, 326] width 658 height 293
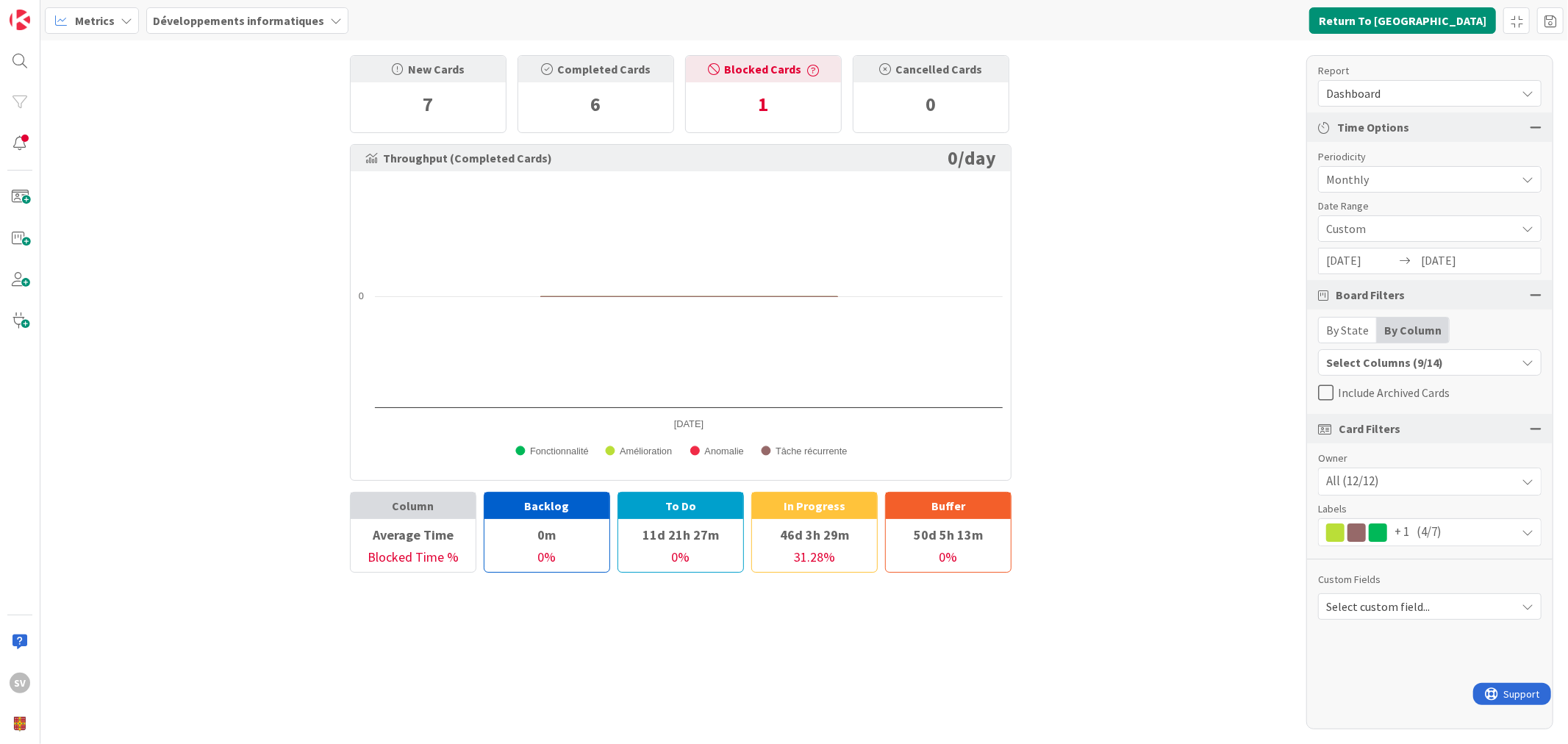
click at [398, 397] on rect at bounding box center [680, 326] width 658 height 293
click at [388, 387] on rect at bounding box center [680, 326] width 658 height 293
drag, startPoint x: 940, startPoint y: 300, endPoint x: 566, endPoint y: 207, distance: 385.4
click at [938, 283] on rect at bounding box center [680, 326] width 658 height 293
drag, startPoint x: 695, startPoint y: 305, endPoint x: 708, endPoint y: 188, distance: 117.7
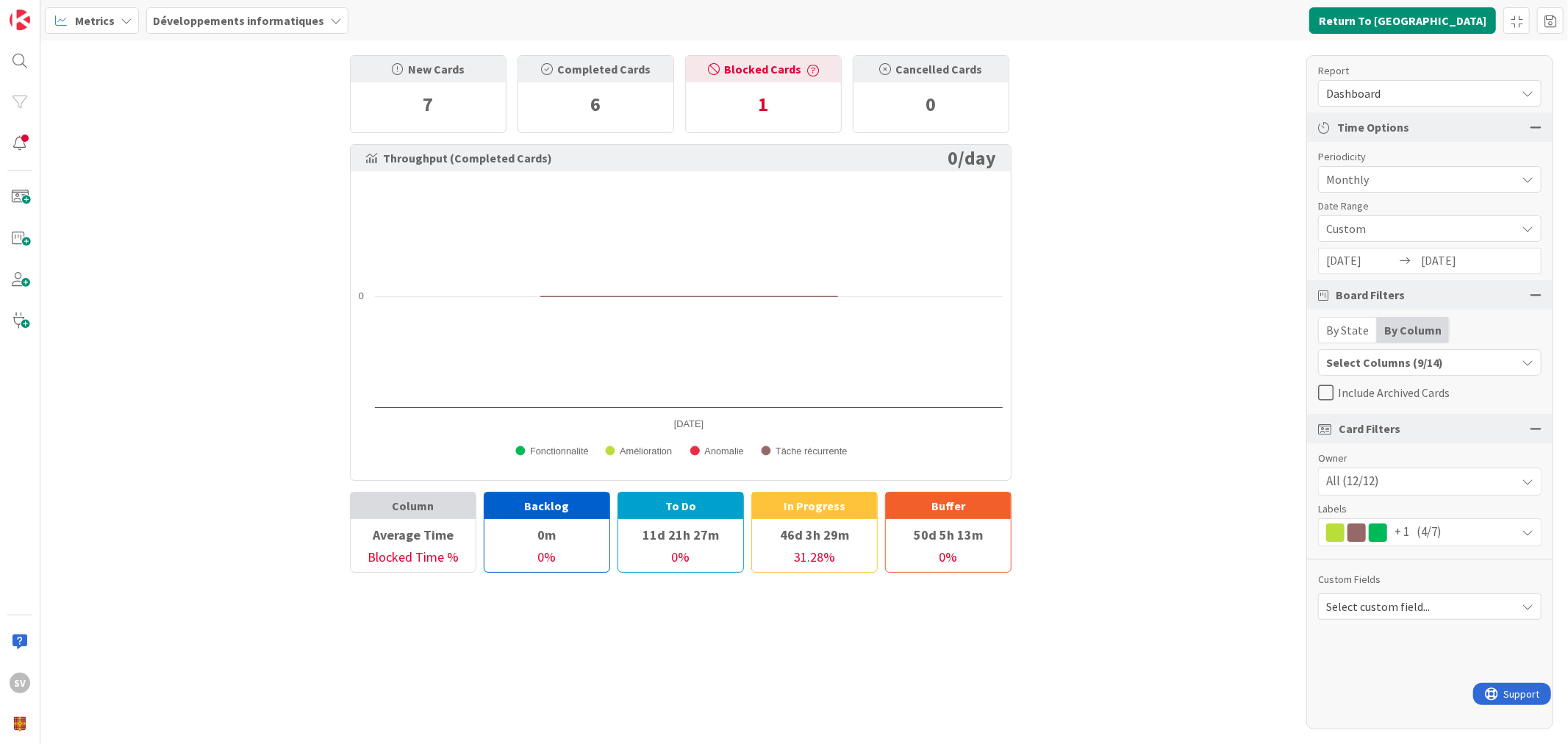
click at [833, 324] on rect at bounding box center [680, 326] width 658 height 293
drag, startPoint x: 708, startPoint y: 188, endPoint x: 925, endPoint y: 157, distance: 219.2
click at [924, 163] on div "Throughput (Completed Cards) 0 / day Created with Highcharts 11.4.3 Fonctionnal…" at bounding box center [681, 312] width 662 height 337
drag, startPoint x: 939, startPoint y: 148, endPoint x: 953, endPoint y: 185, distance: 39.6
click at [957, 159] on div "Throughput (Completed Cards) 0 / day" at bounding box center [681, 158] width 660 height 27
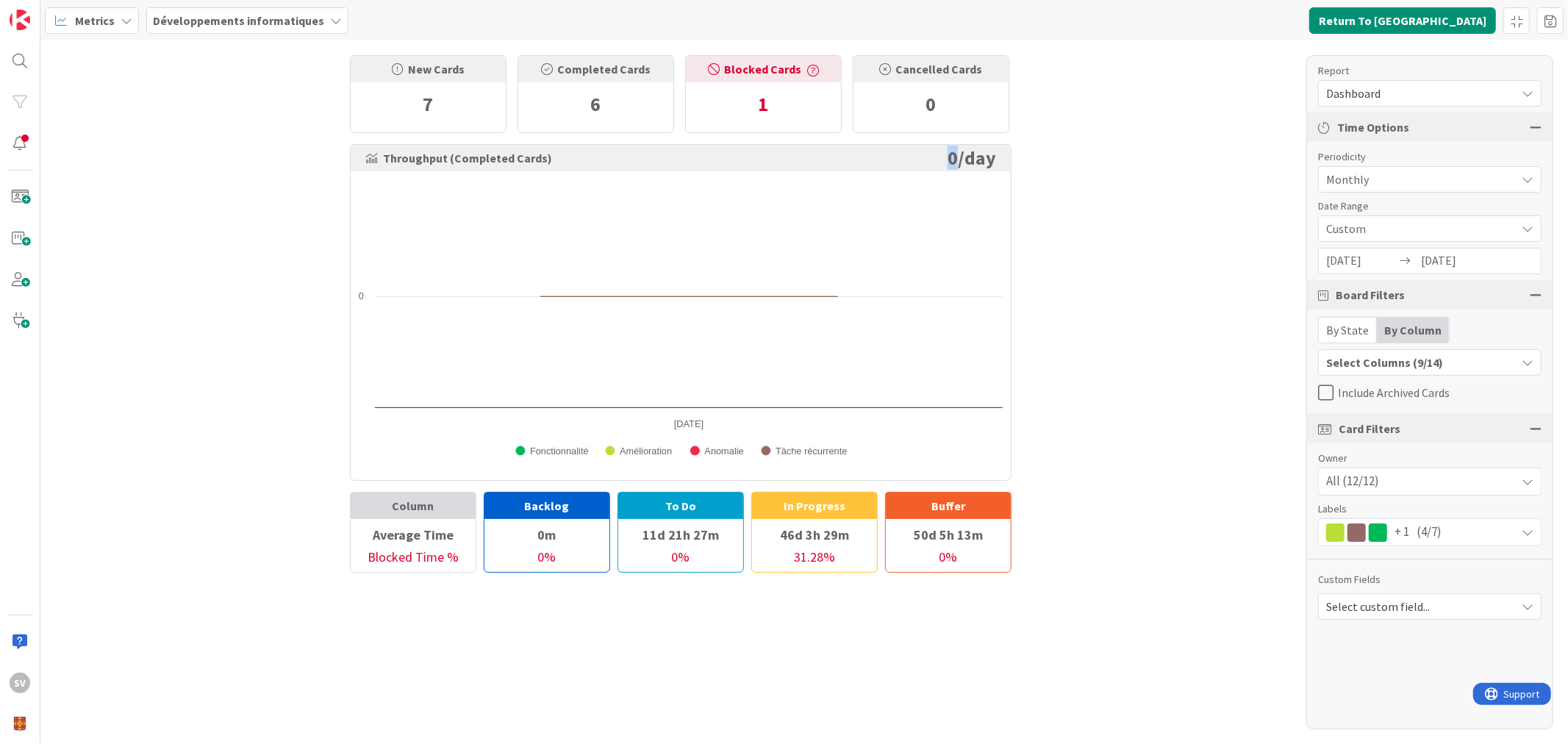
drag, startPoint x: 953, startPoint y: 185, endPoint x: 574, endPoint y: 383, distance: 427.6
click at [700, 312] on rect at bounding box center [680, 326] width 658 height 293
drag, startPoint x: 503, startPoint y: 441, endPoint x: 710, endPoint y: 453, distance: 207.3
click at [660, 466] on rect at bounding box center [680, 326] width 658 height 293
drag, startPoint x: 796, startPoint y: 441, endPoint x: 789, endPoint y: 415, distance: 26.9
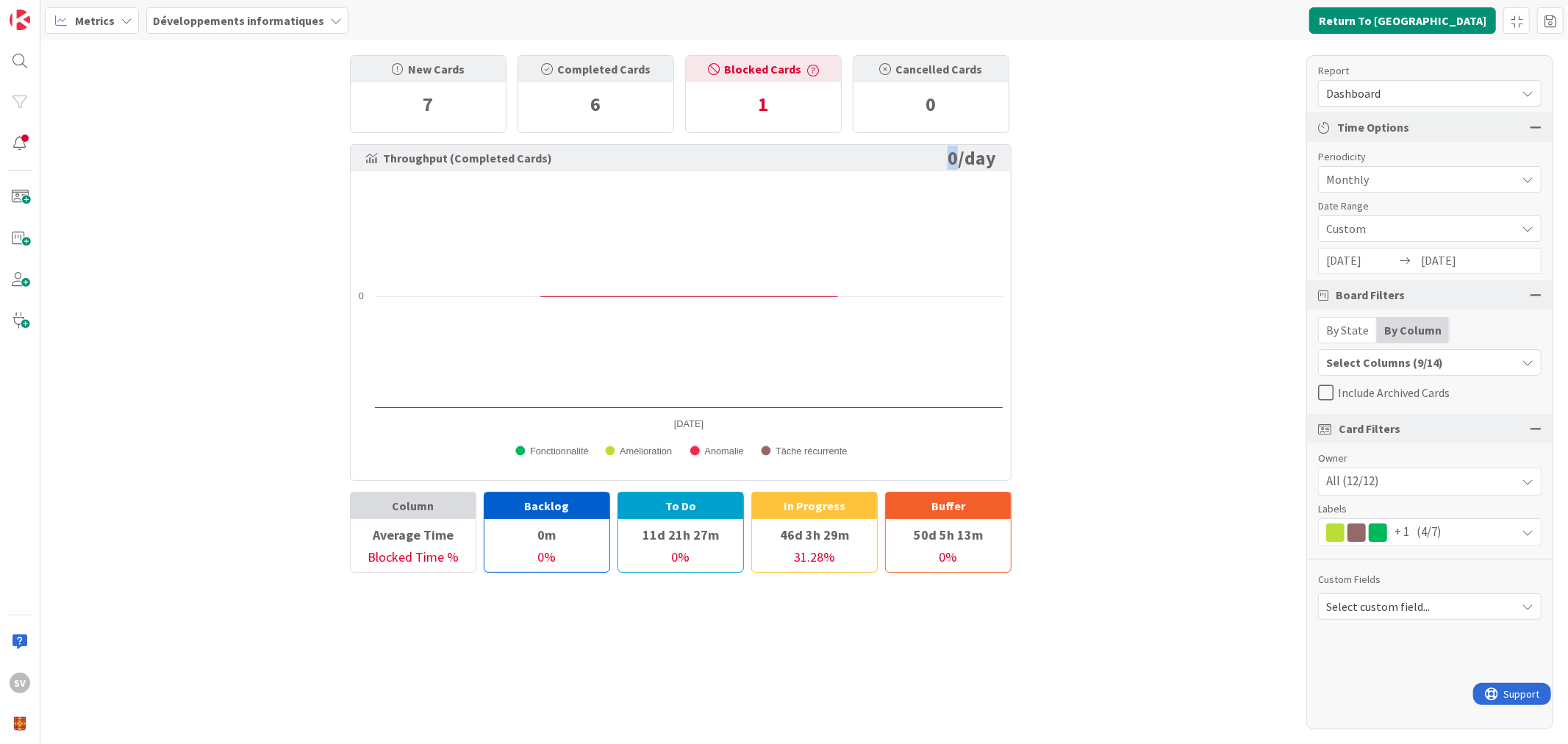
click at [844, 426] on icon "Created with Highcharts 11.4.3 Fonctionnalité Amélioration Anomalie Tâche récur…" at bounding box center [680, 326] width 660 height 294
drag, startPoint x: 789, startPoint y: 415, endPoint x: 647, endPoint y: 266, distance: 205.8
click at [700, 381] on rect at bounding box center [680, 326] width 658 height 293
drag, startPoint x: 647, startPoint y: 266, endPoint x: 673, endPoint y: 278, distance: 28.6
click at [668, 261] on rect at bounding box center [680, 326] width 658 height 293
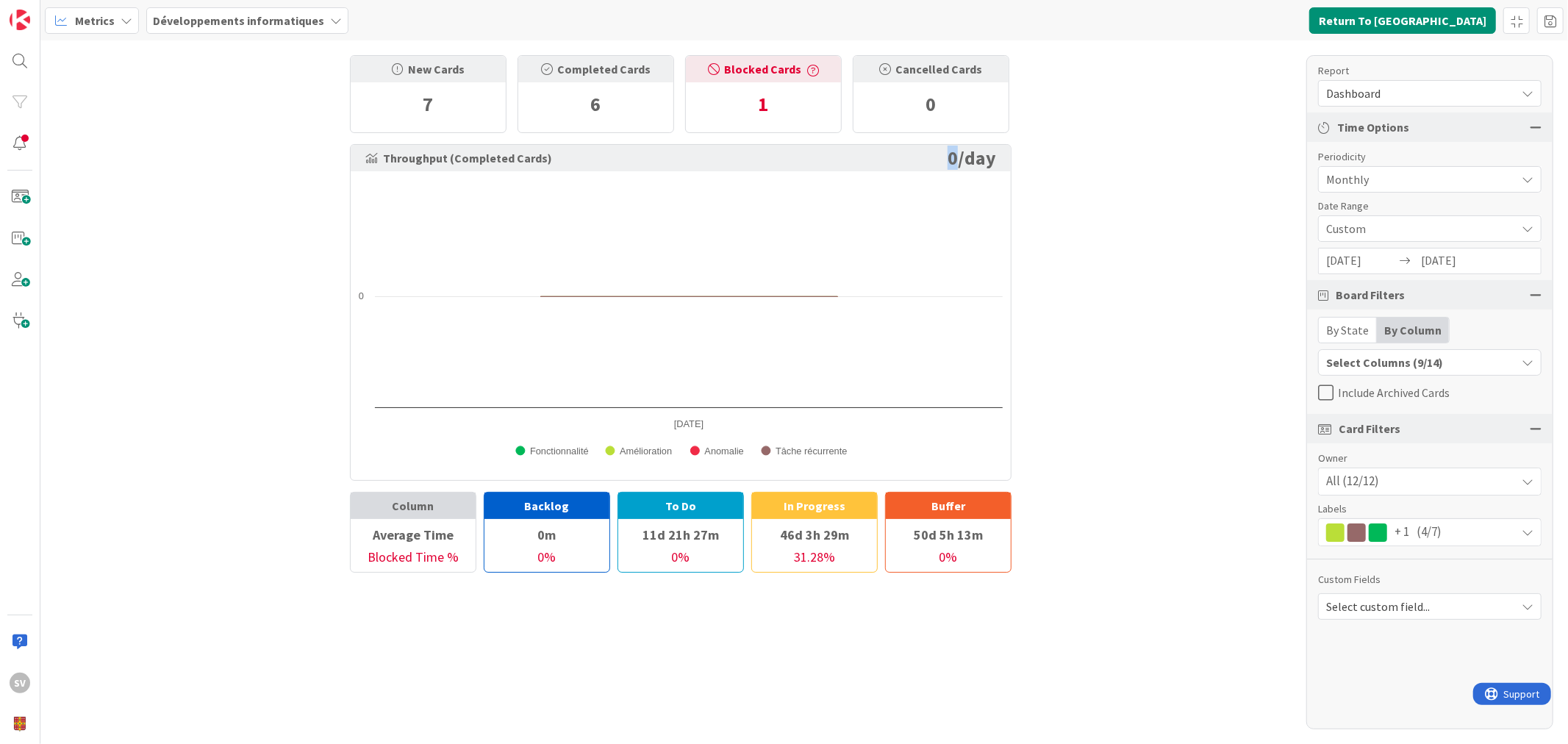
drag, startPoint x: 814, startPoint y: 193, endPoint x: 821, endPoint y: 188, distance: 8.6
click at [819, 191] on rect at bounding box center [680, 326] width 658 height 293
click at [1401, 176] on span "Monthly" at bounding box center [1417, 179] width 182 height 21
click at [1363, 294] on span "Daily" at bounding box center [1438, 293] width 185 height 22
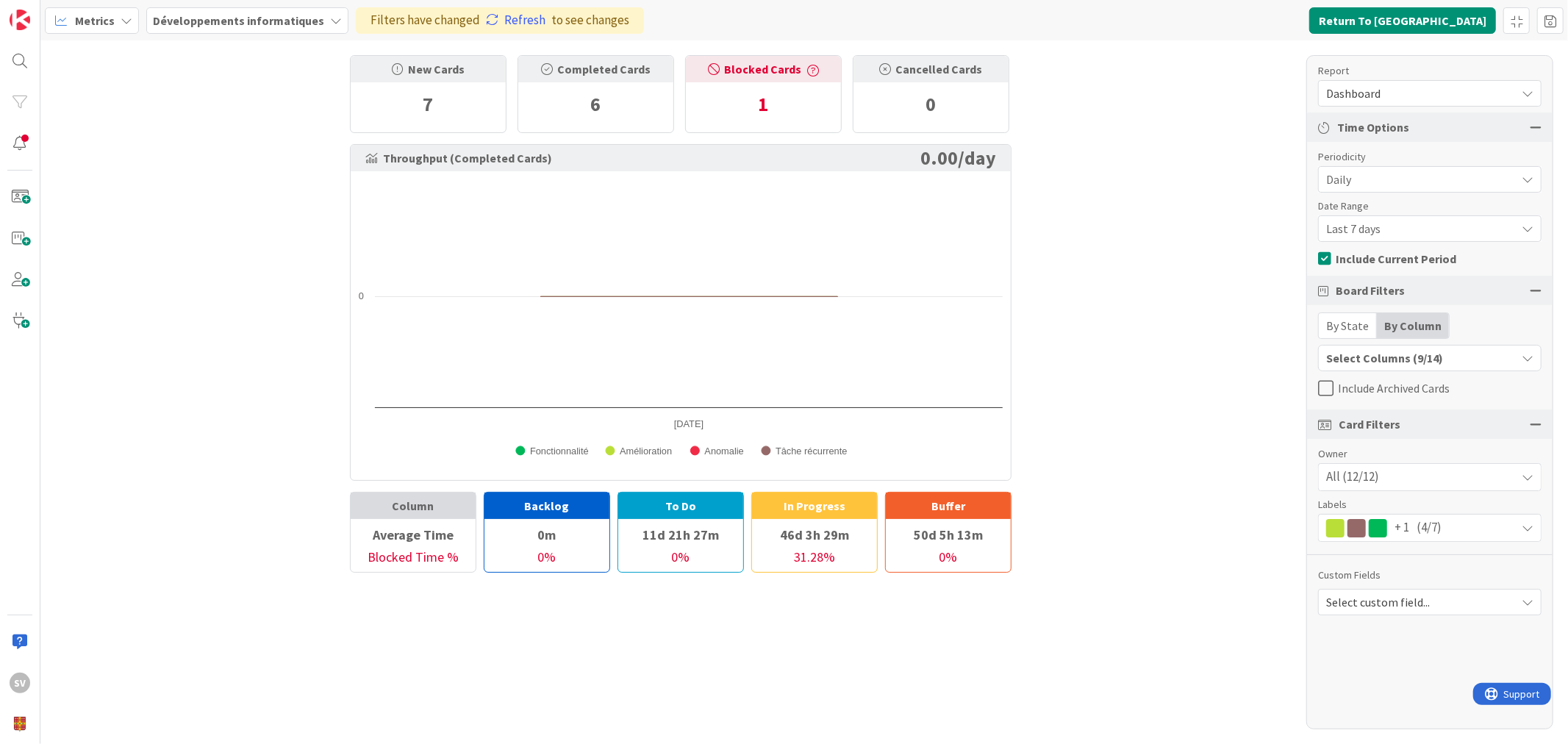
click at [1397, 179] on span "Daily" at bounding box center [1417, 179] width 182 height 21
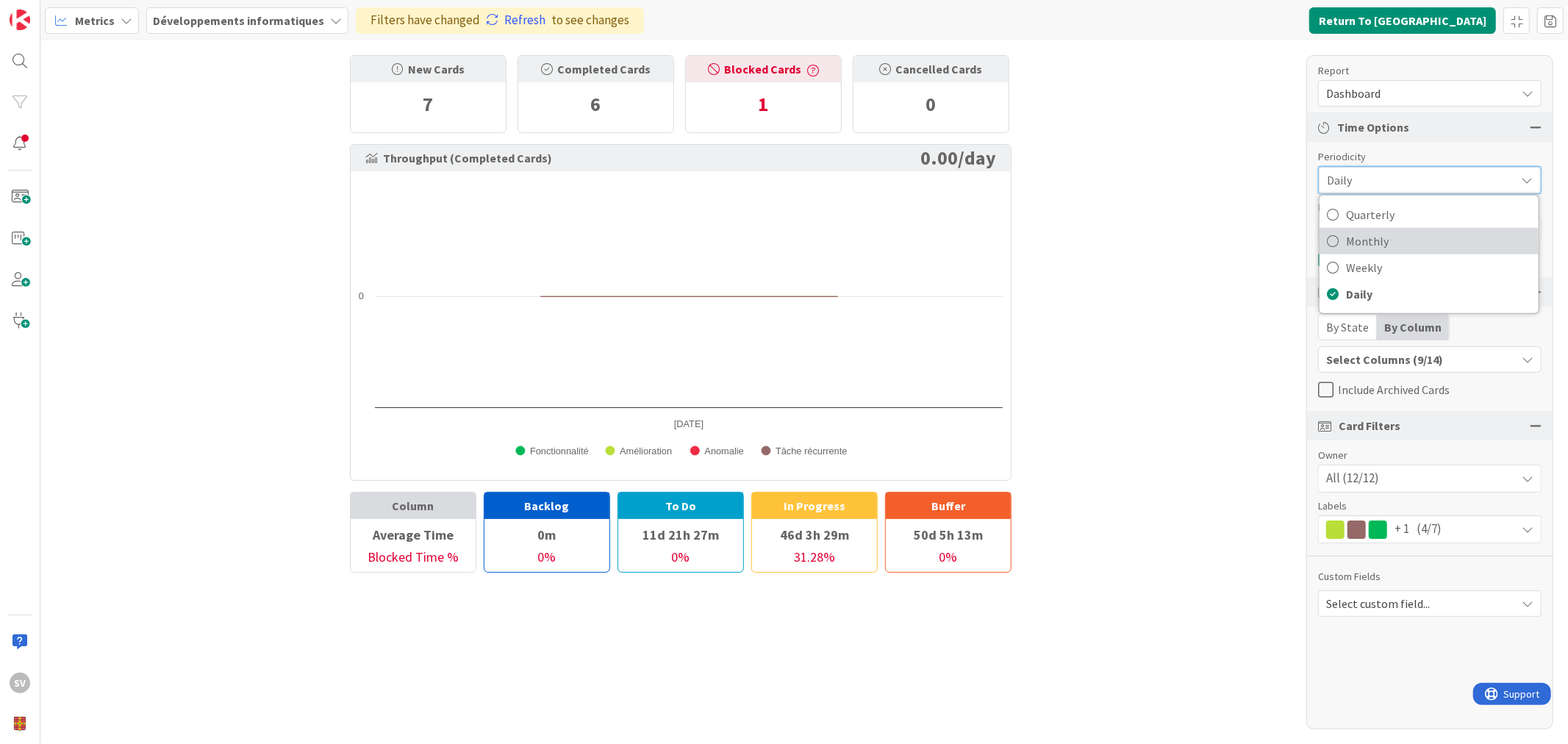
click at [1387, 237] on span "Monthly" at bounding box center [1438, 241] width 185 height 22
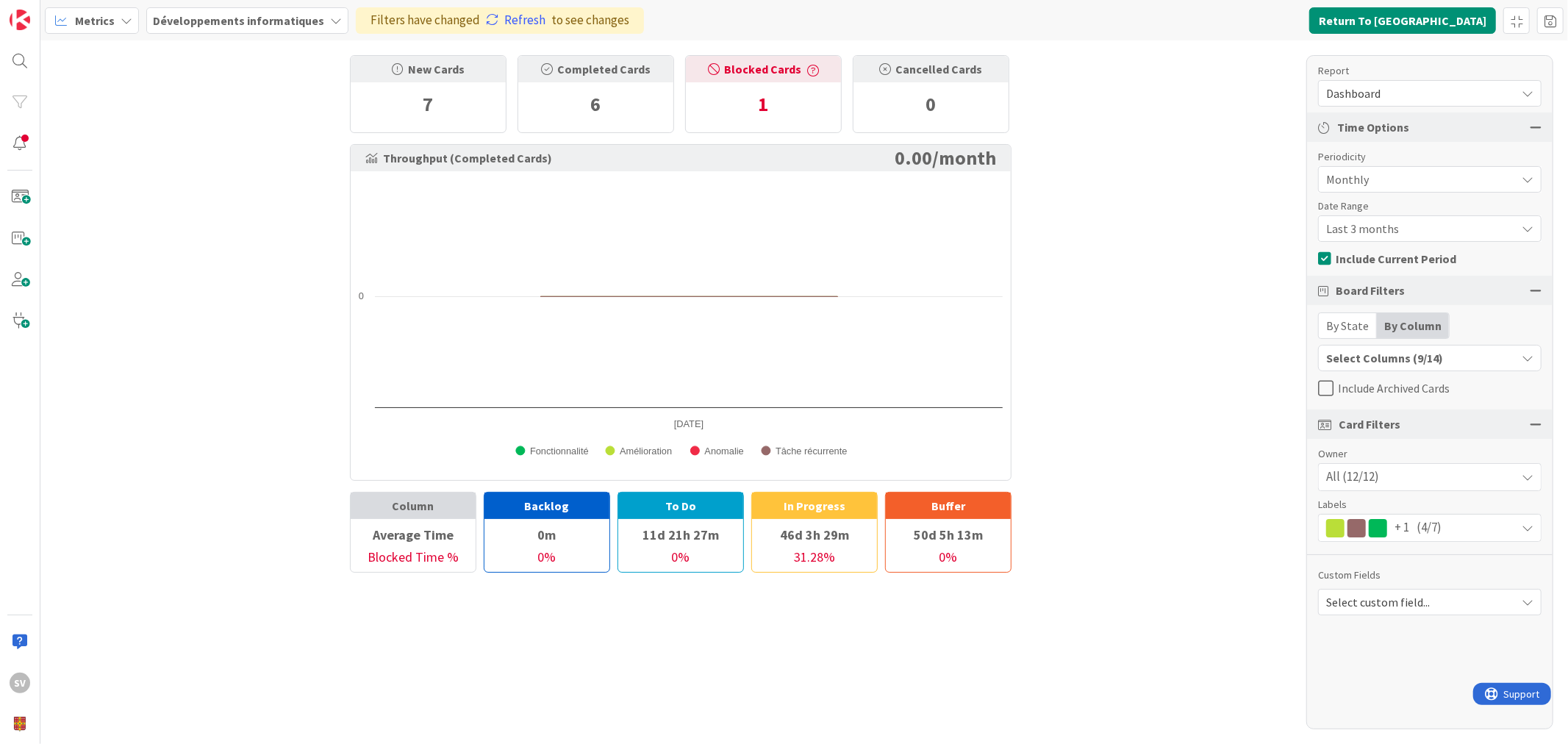
click at [1422, 229] on span "Last 3 months" at bounding box center [1417, 229] width 182 height 21
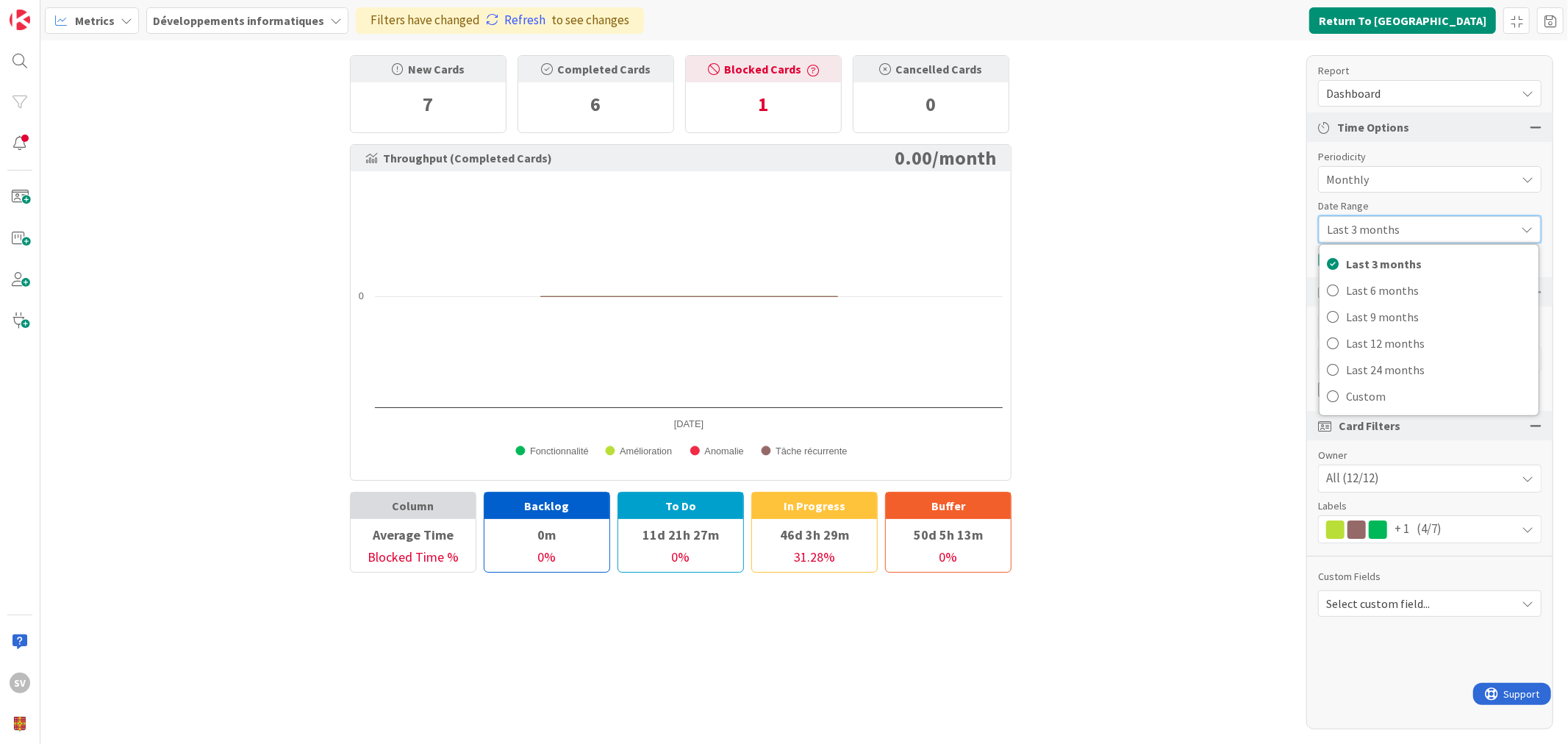
click at [1420, 225] on span "Last 3 months" at bounding box center [1417, 229] width 181 height 21
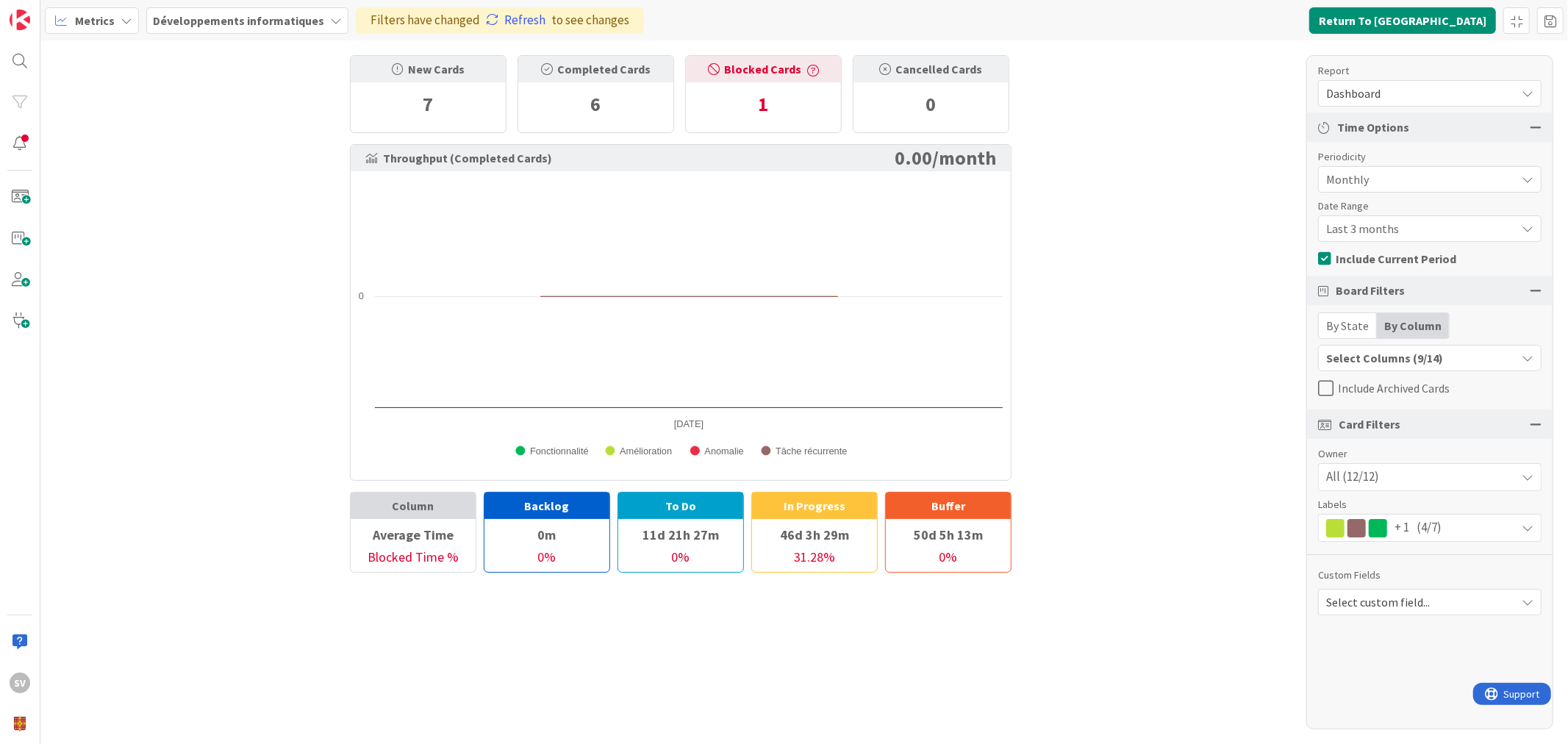
click at [1417, 230] on span "Last 3 months" at bounding box center [1417, 229] width 182 height 21
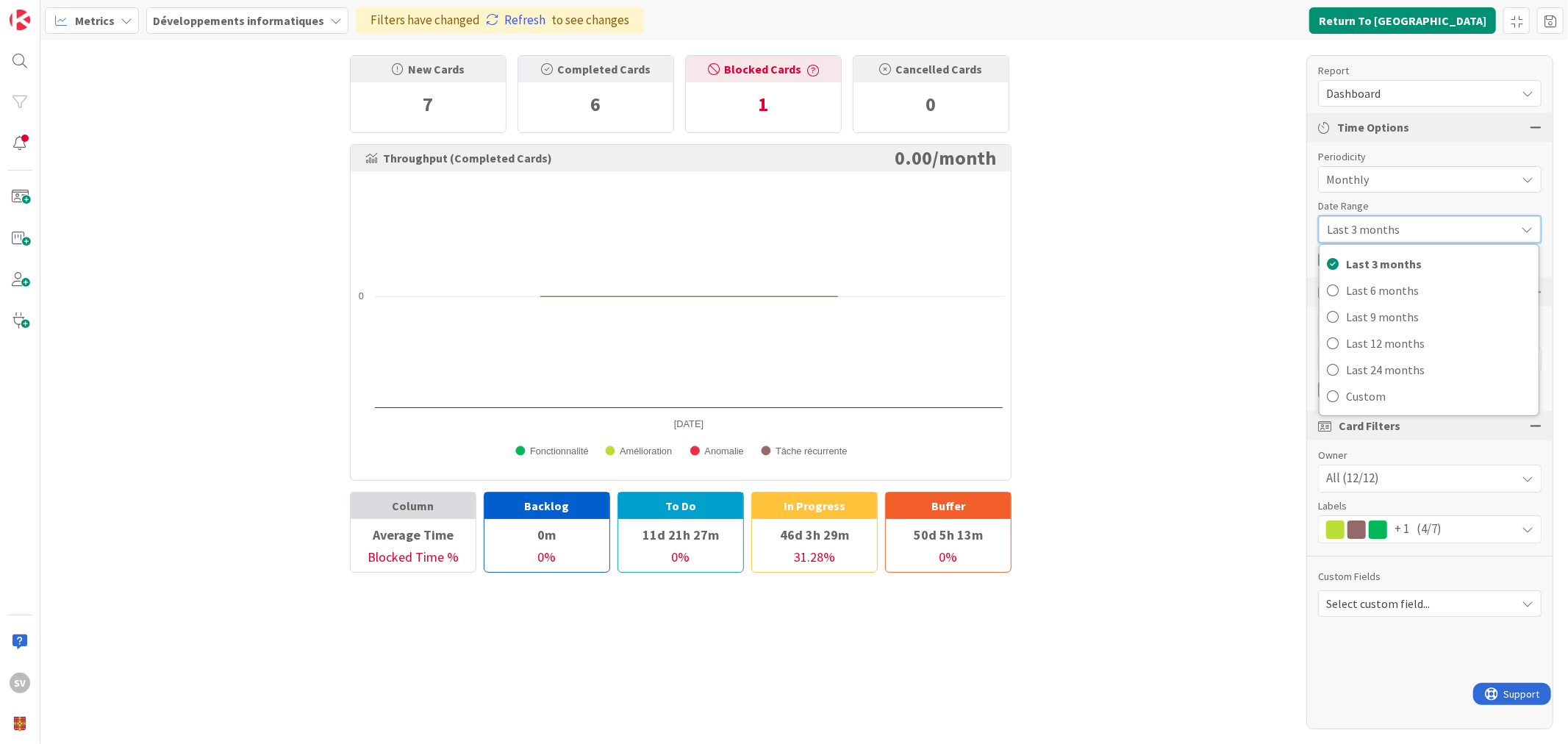
click at [1417, 222] on span "Last 3 months" at bounding box center [1417, 229] width 181 height 21
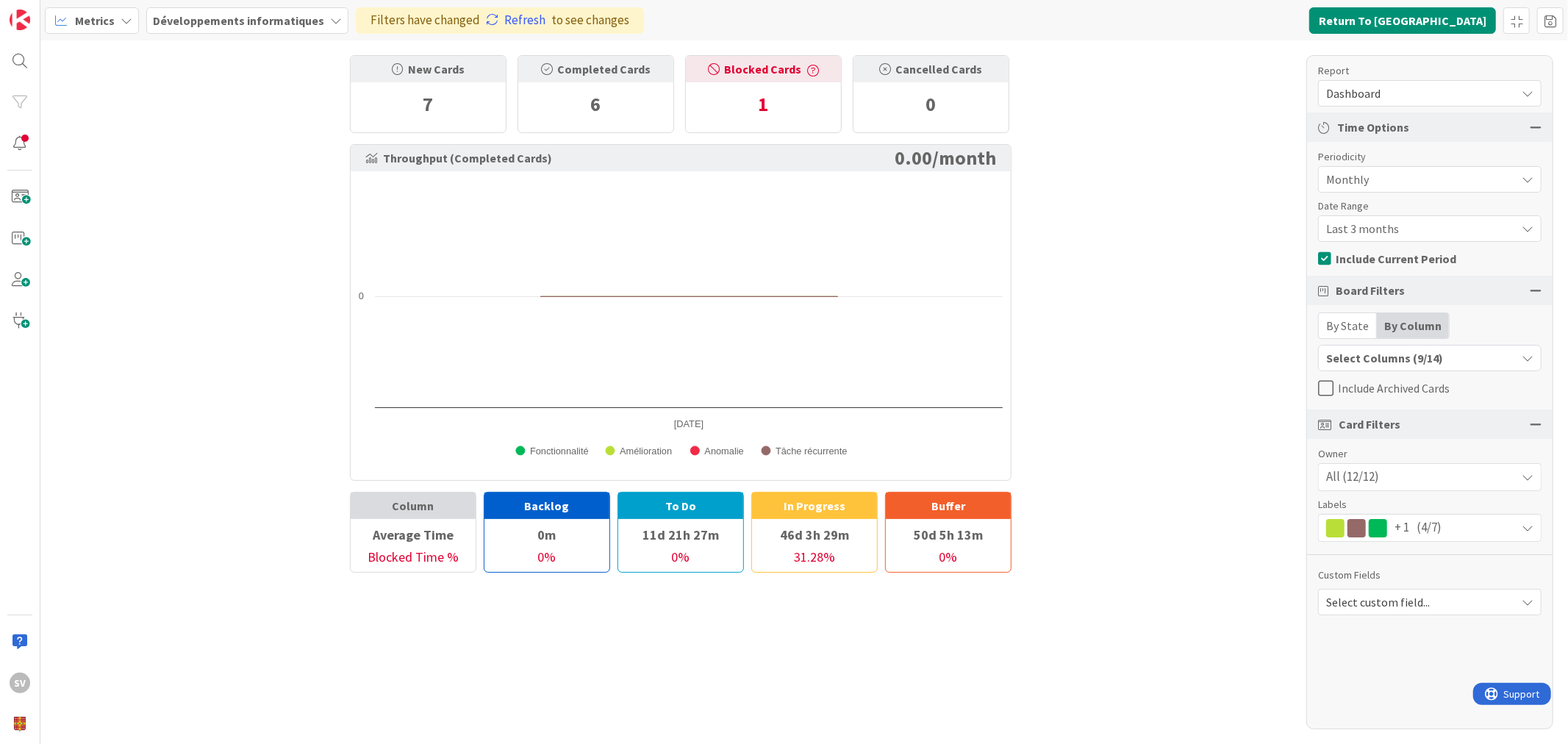
click at [1422, 225] on span "Last 3 months" at bounding box center [1417, 229] width 182 height 21
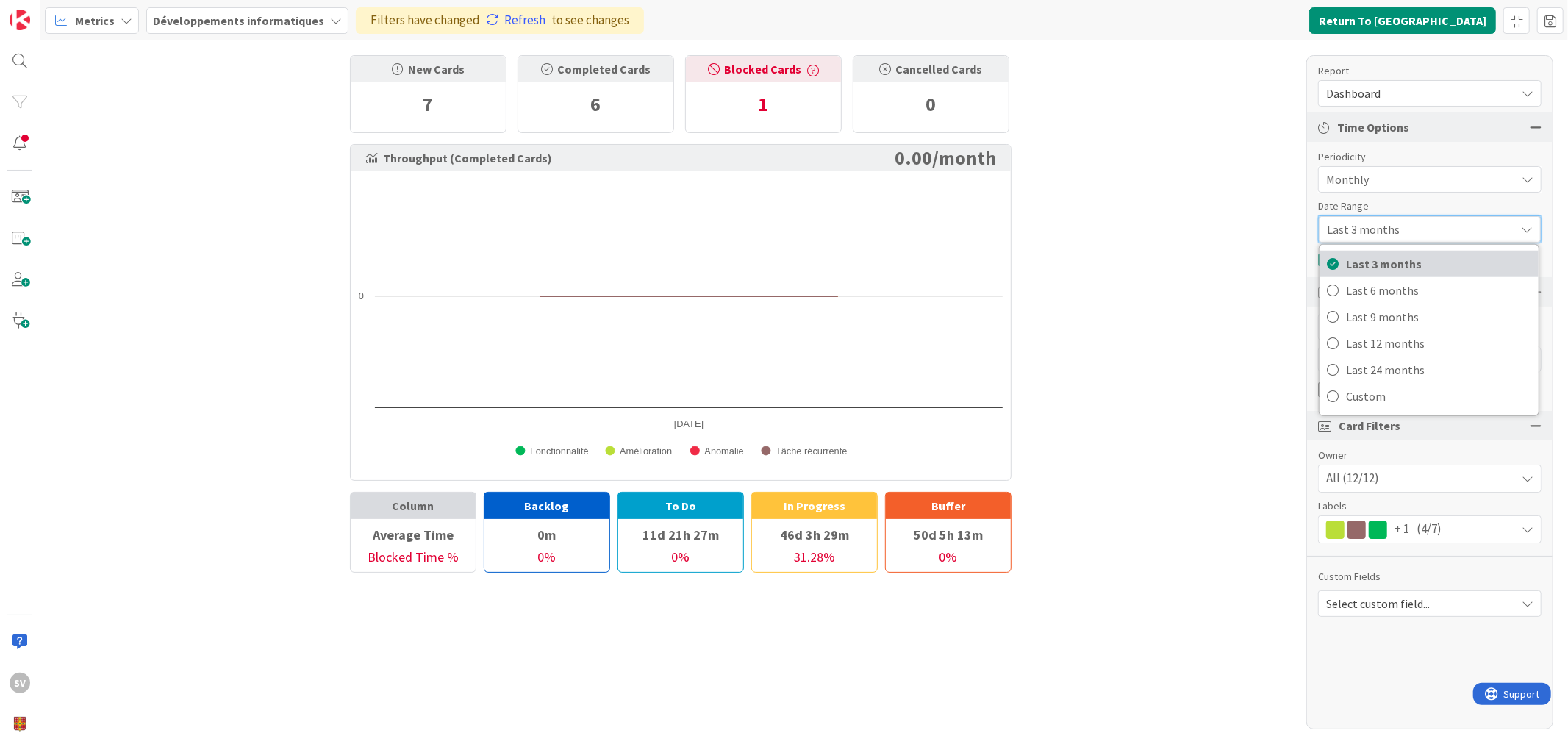
click at [1406, 254] on span "Last 3 months" at bounding box center [1438, 264] width 185 height 22
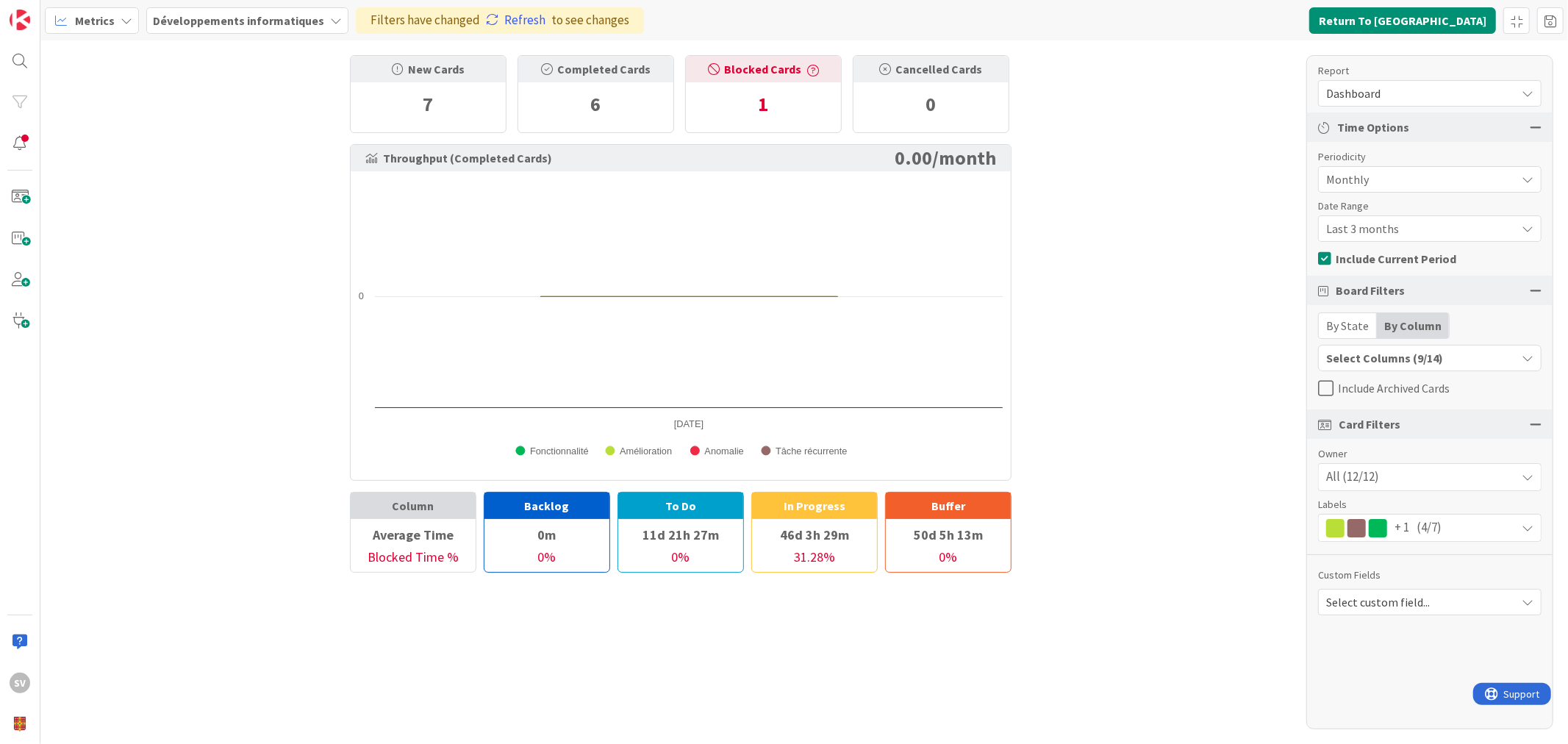
drag, startPoint x: 524, startPoint y: 309, endPoint x: 789, endPoint y: 307, distance: 265.0
click at [789, 307] on rect at bounding box center [680, 326] width 658 height 293
drag, startPoint x: 622, startPoint y: 294, endPoint x: 788, endPoint y: 294, distance: 166.0
click at [758, 294] on rect at bounding box center [680, 326] width 658 height 293
click at [678, 323] on rect at bounding box center [680, 326] width 658 height 293
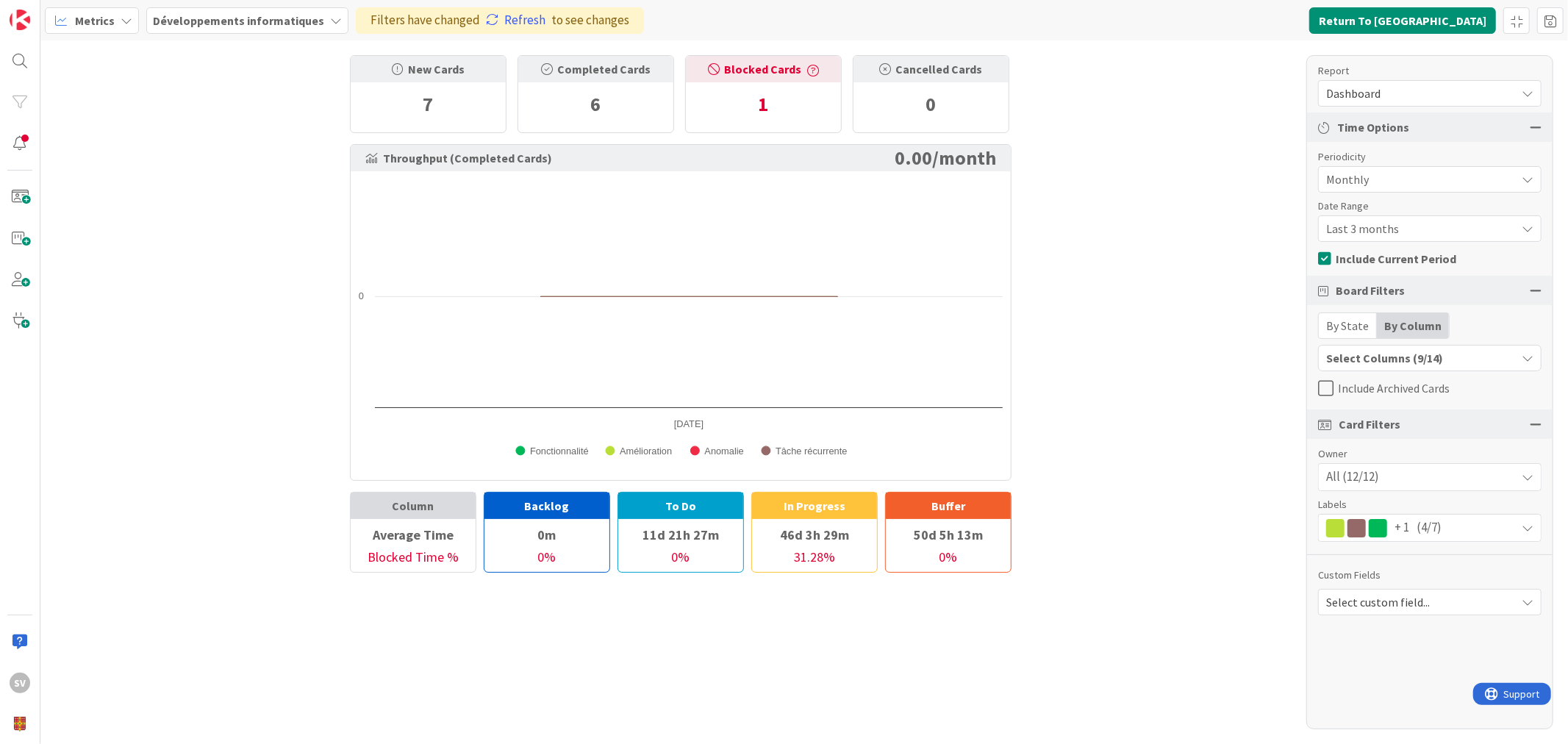
click at [696, 380] on rect at bounding box center [680, 326] width 658 height 293
click at [1110, 251] on div "New Cards 7 Completed Cards 6 Blocked Cards 1 Cancelled Cards 0 Throughput (Com…" at bounding box center [804, 392] width 1528 height 703
click at [716, 273] on rect at bounding box center [680, 326] width 658 height 293
click at [891, 174] on div "Created with Highcharts 11.4.3 Fonctionnalité Amélioration Anomalie Tâche récur…" at bounding box center [681, 325] width 660 height 308
drag, startPoint x: 890, startPoint y: 174, endPoint x: 1006, endPoint y: 180, distance: 116.2
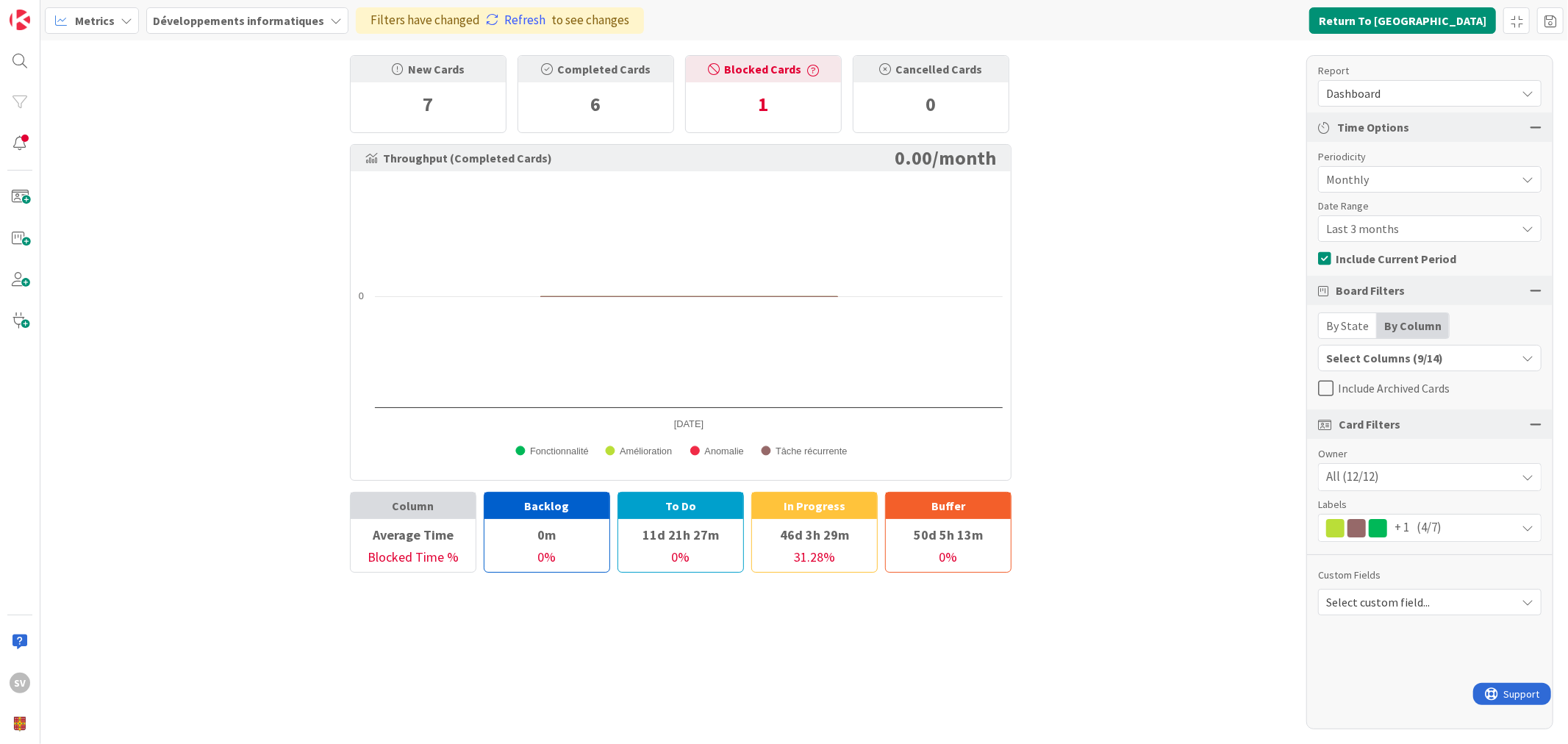
click at [932, 180] on div "Created with Highcharts 11.4.3 Fonctionnalité Amélioration Anomalie Tâche récur…" at bounding box center [681, 325] width 660 height 308
click at [498, 22] on link "Refresh" at bounding box center [516, 20] width 60 height 19
